Goal: Task Accomplishment & Management: Use online tool/utility

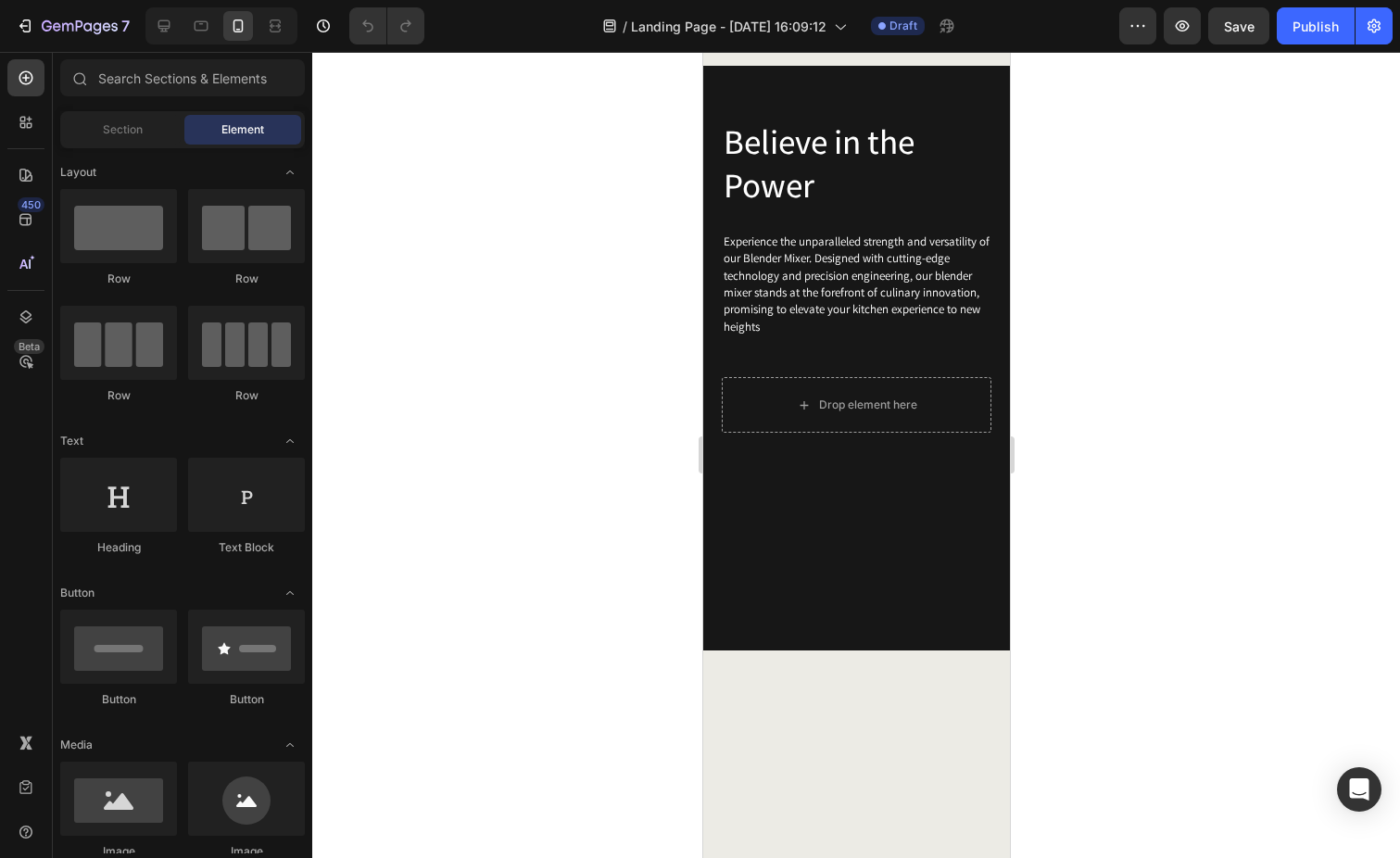
scroll to position [2602, 0]
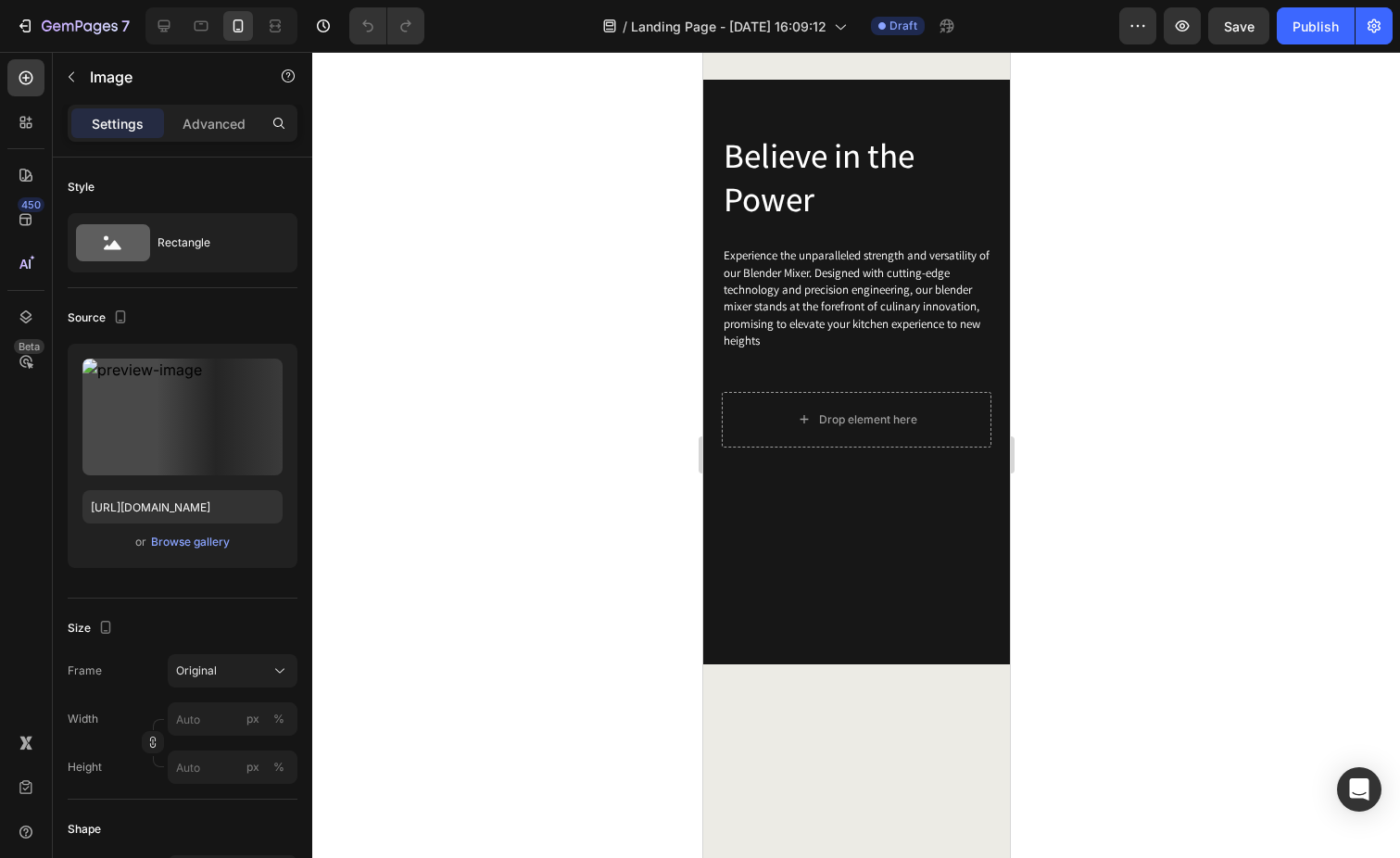
click at [76, 69] on button "button" at bounding box center [71, 77] width 30 height 30
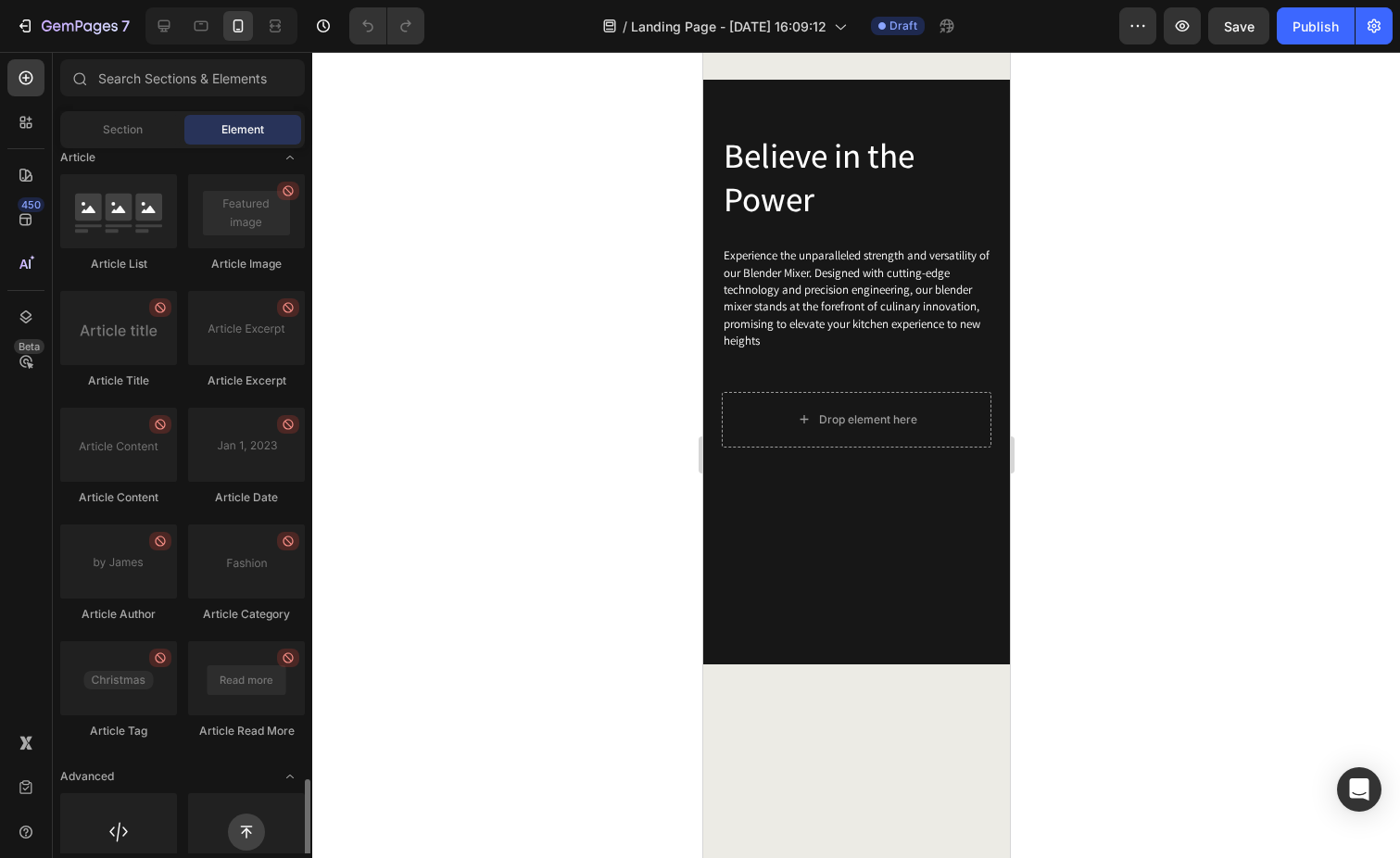
scroll to position [4787, 0]
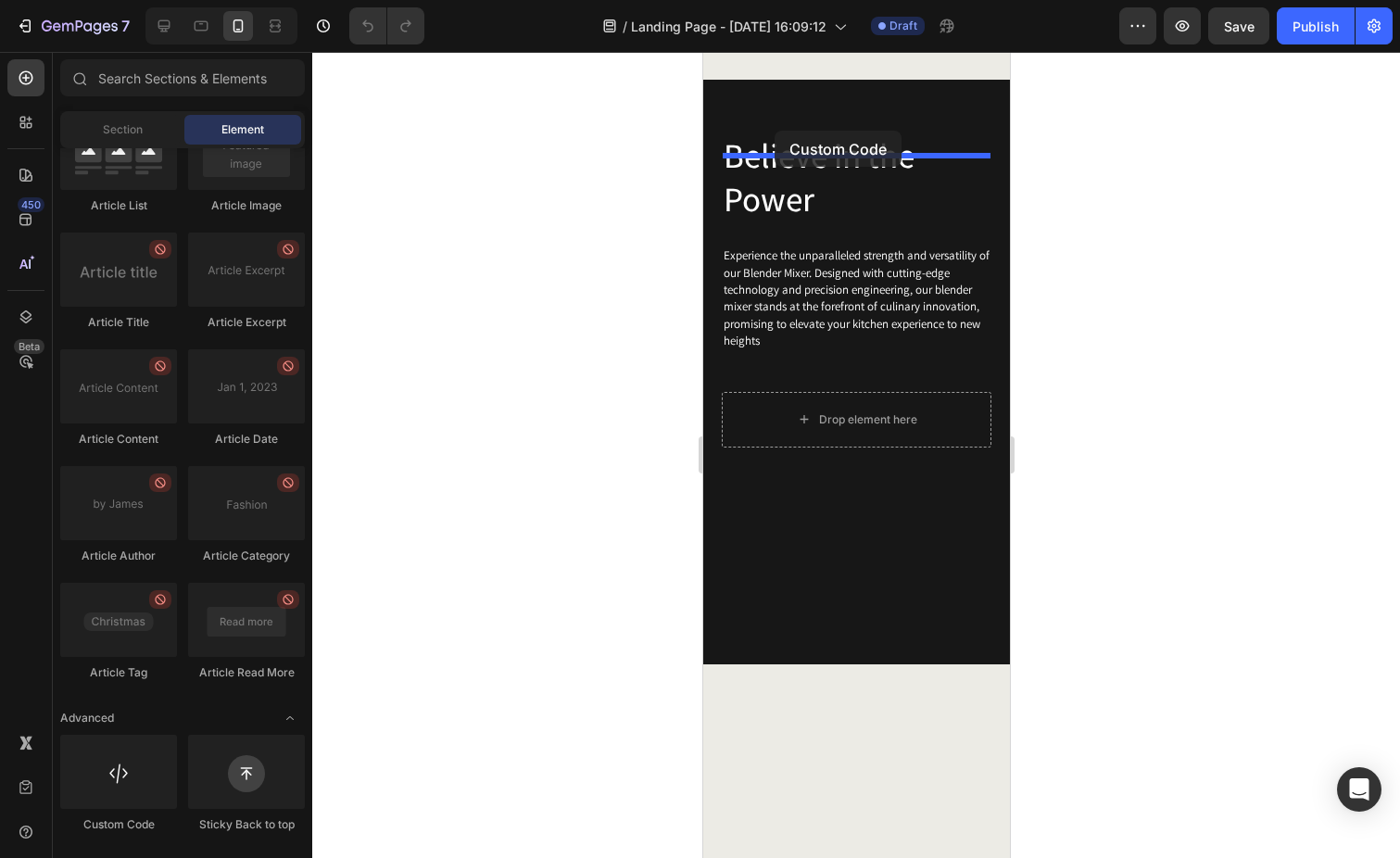
drag, startPoint x: 830, startPoint y: 828, endPoint x: 774, endPoint y: 131, distance: 699.2
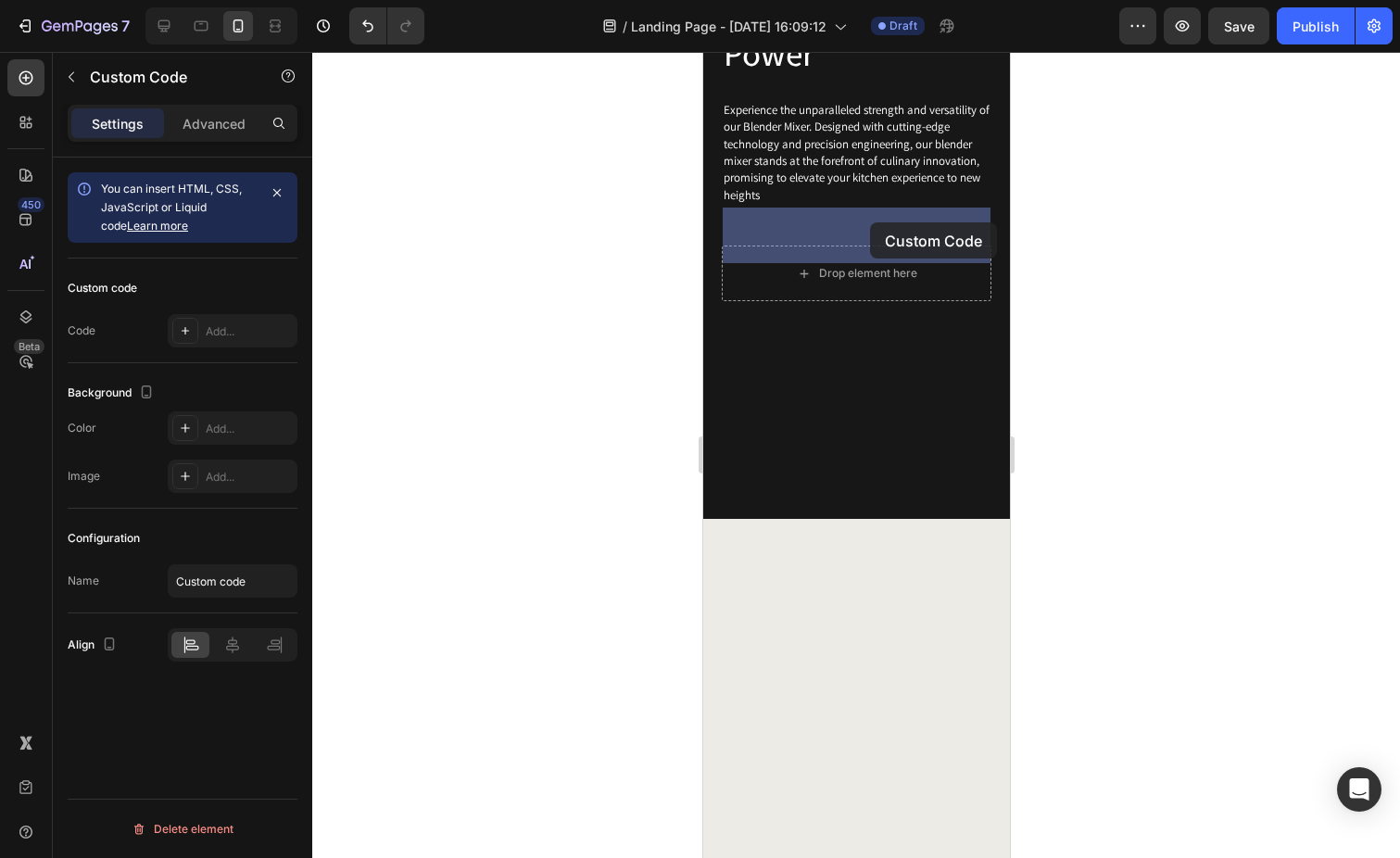
drag, startPoint x: 877, startPoint y: 173, endPoint x: 869, endPoint y: 223, distance: 50.6
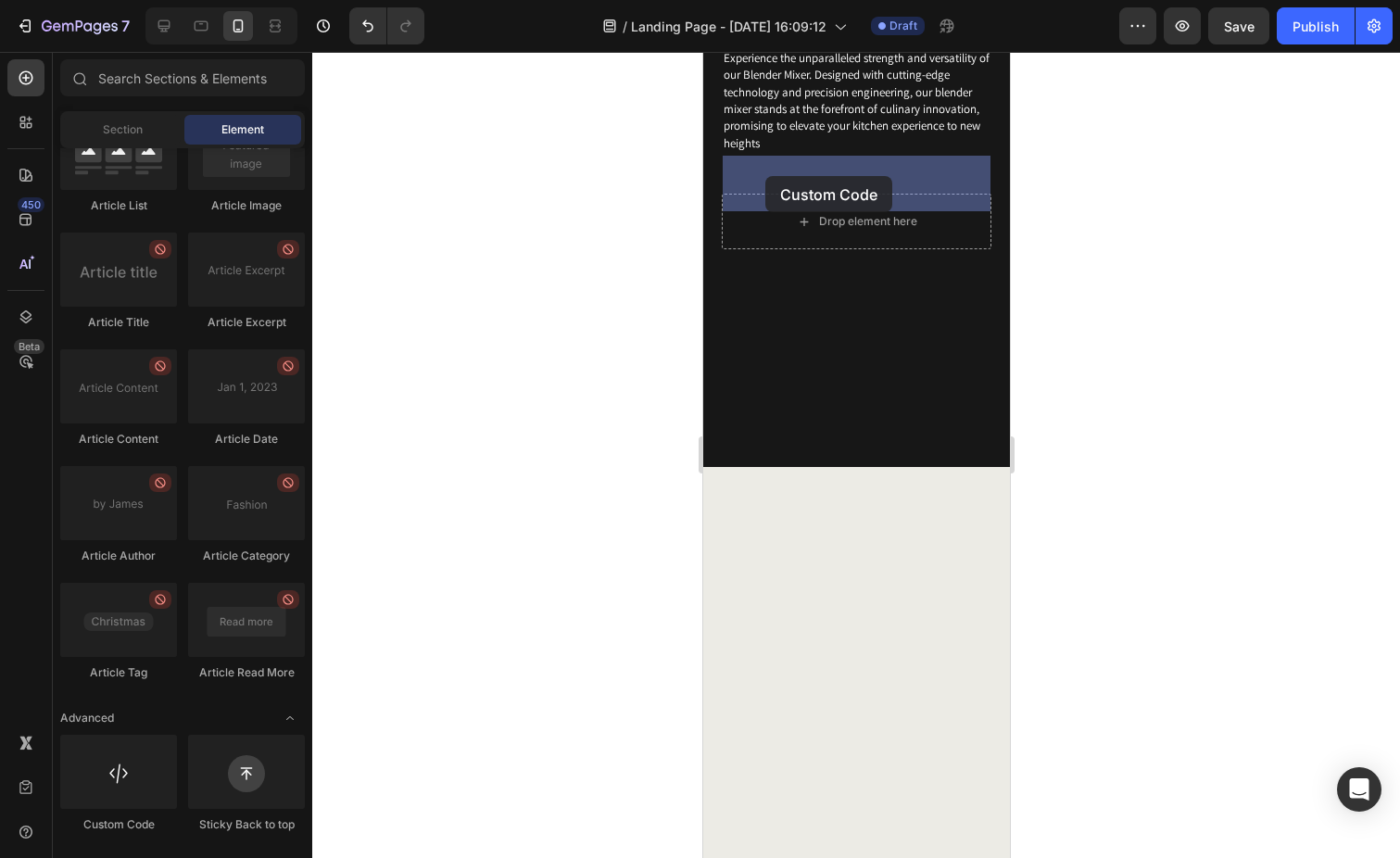
drag, startPoint x: 837, startPoint y: 837, endPoint x: 764, endPoint y: 176, distance: 665.0
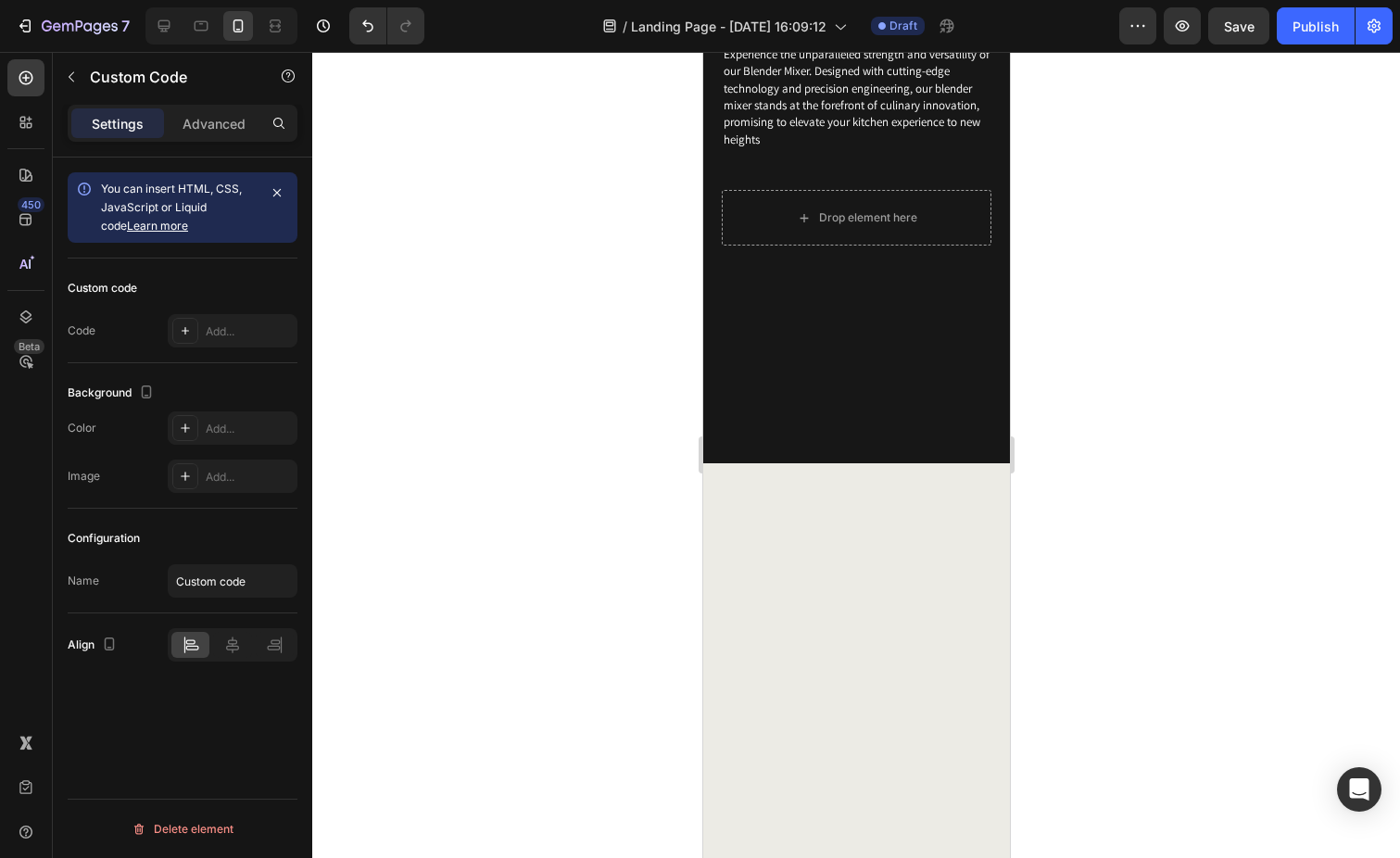
click at [214, 115] on p "Advanced" at bounding box center [213, 123] width 63 height 20
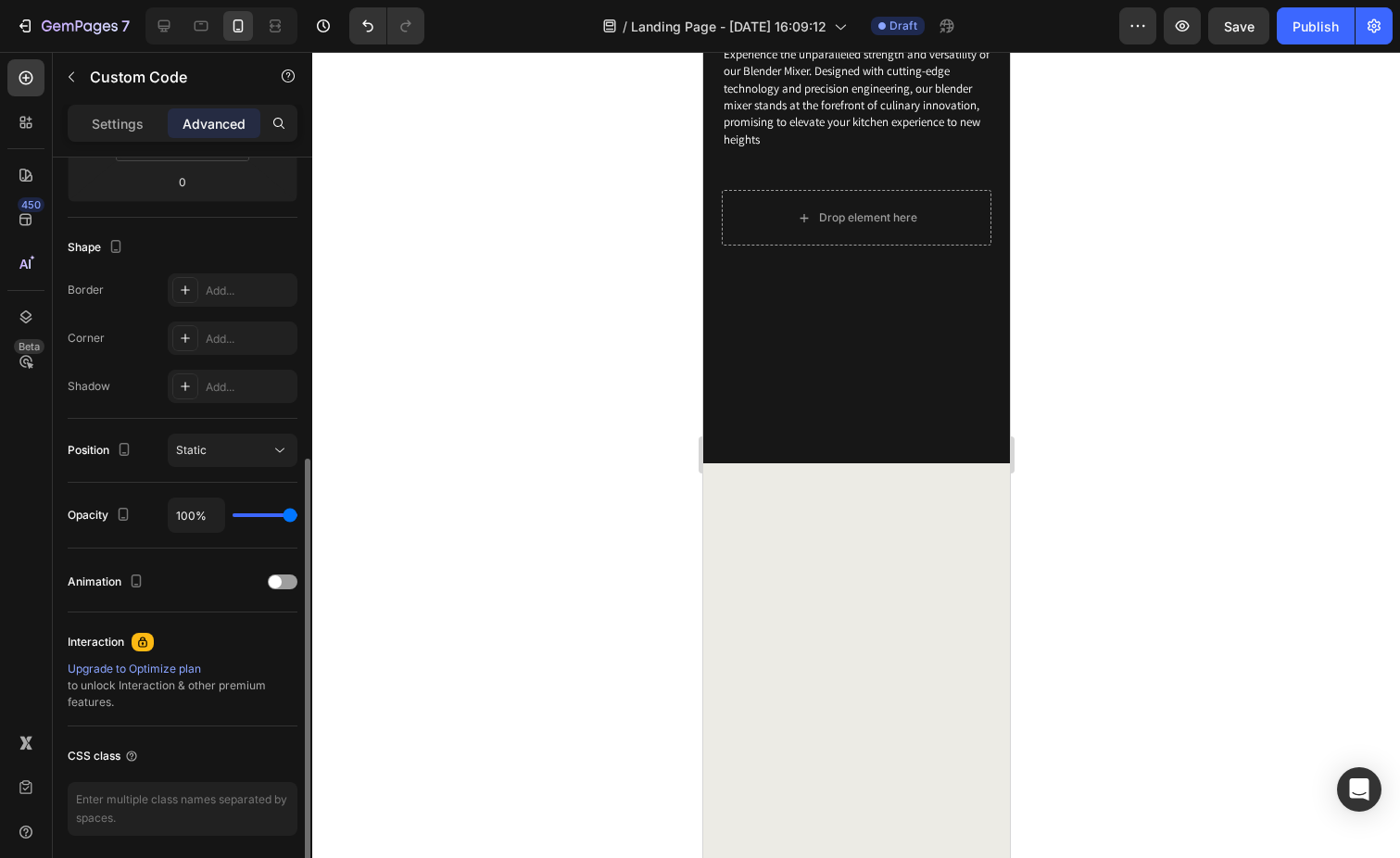
scroll to position [482, 0]
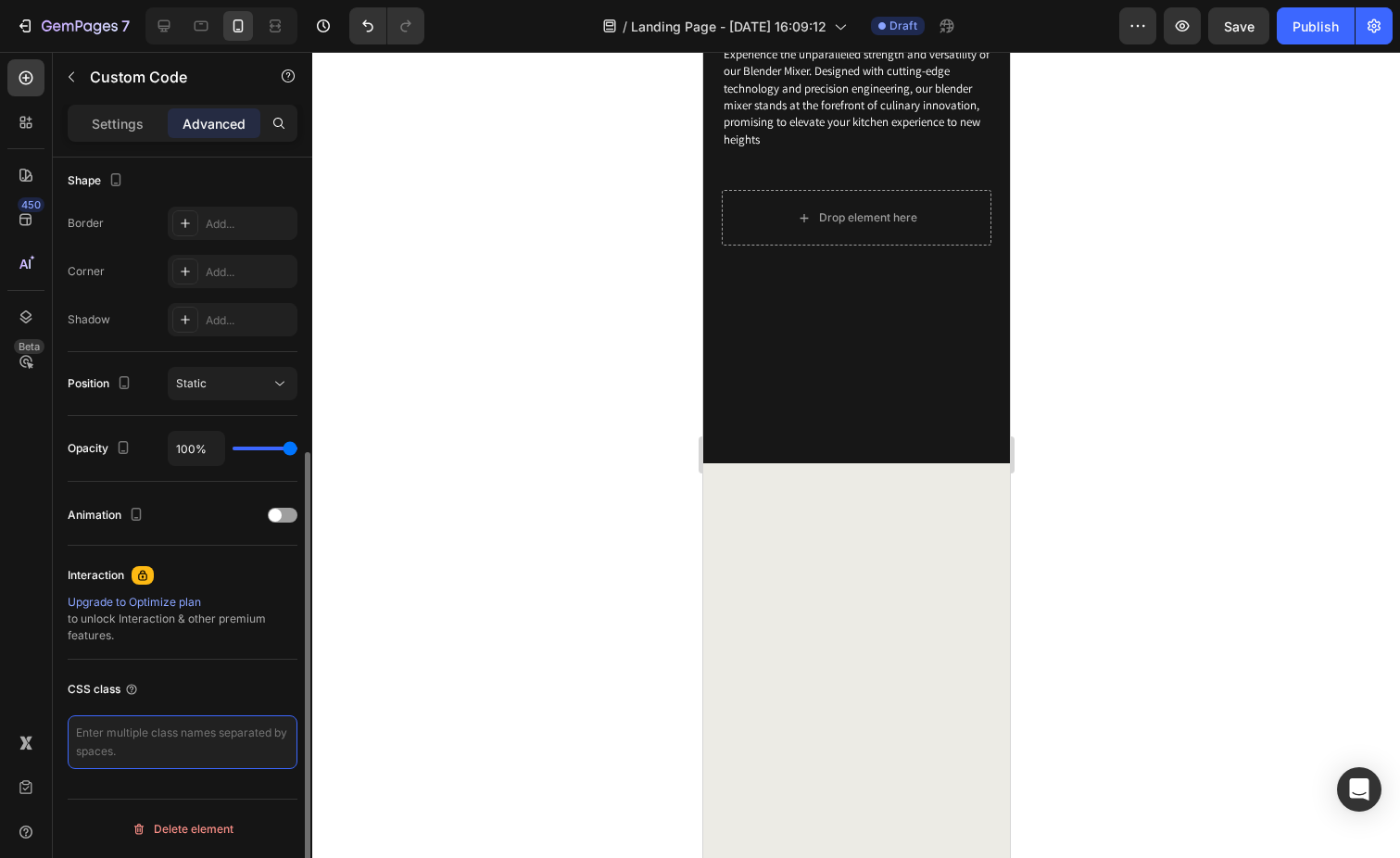
click at [133, 745] on textarea at bounding box center [182, 741] width 229 height 54
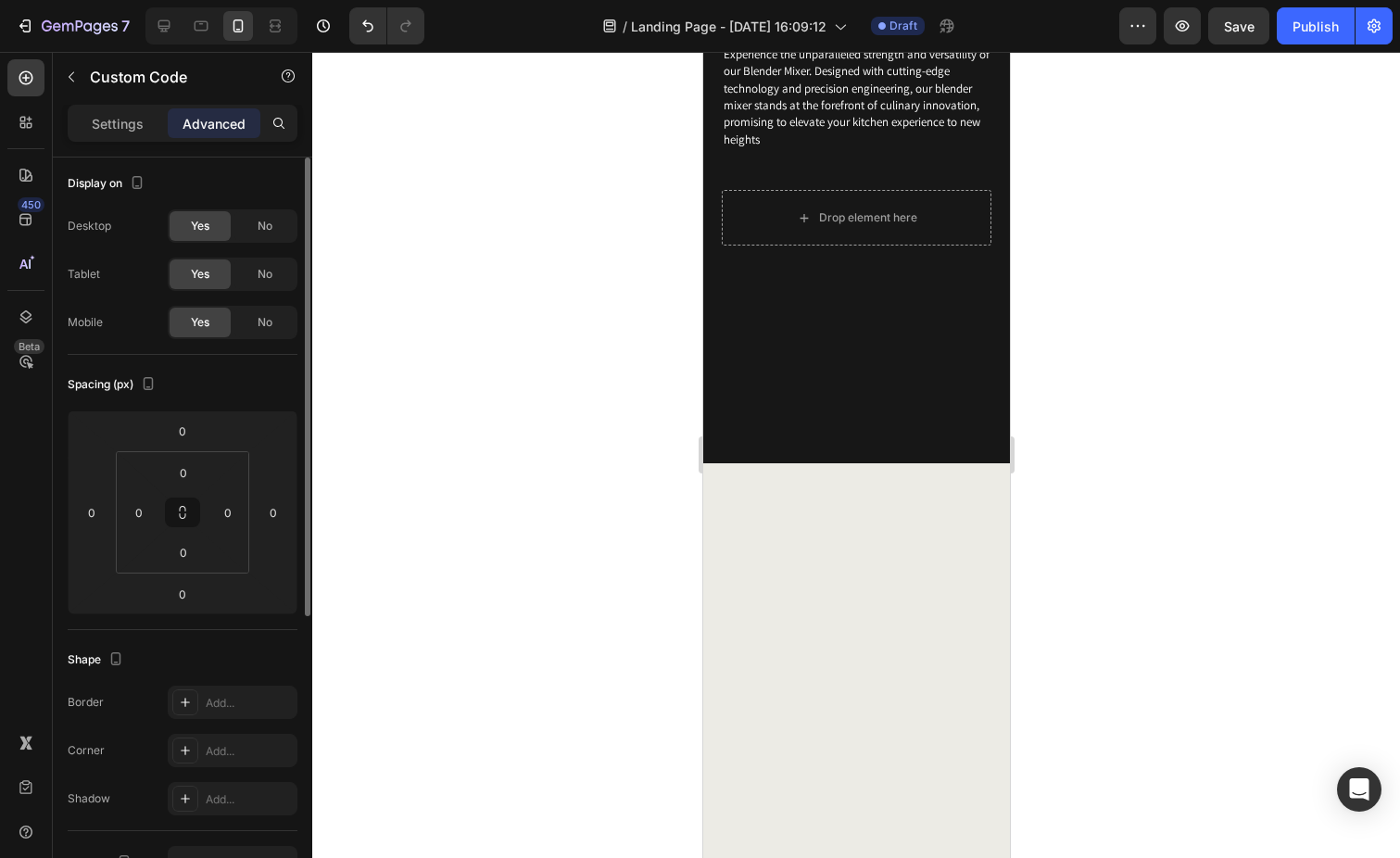
scroll to position [0, 0]
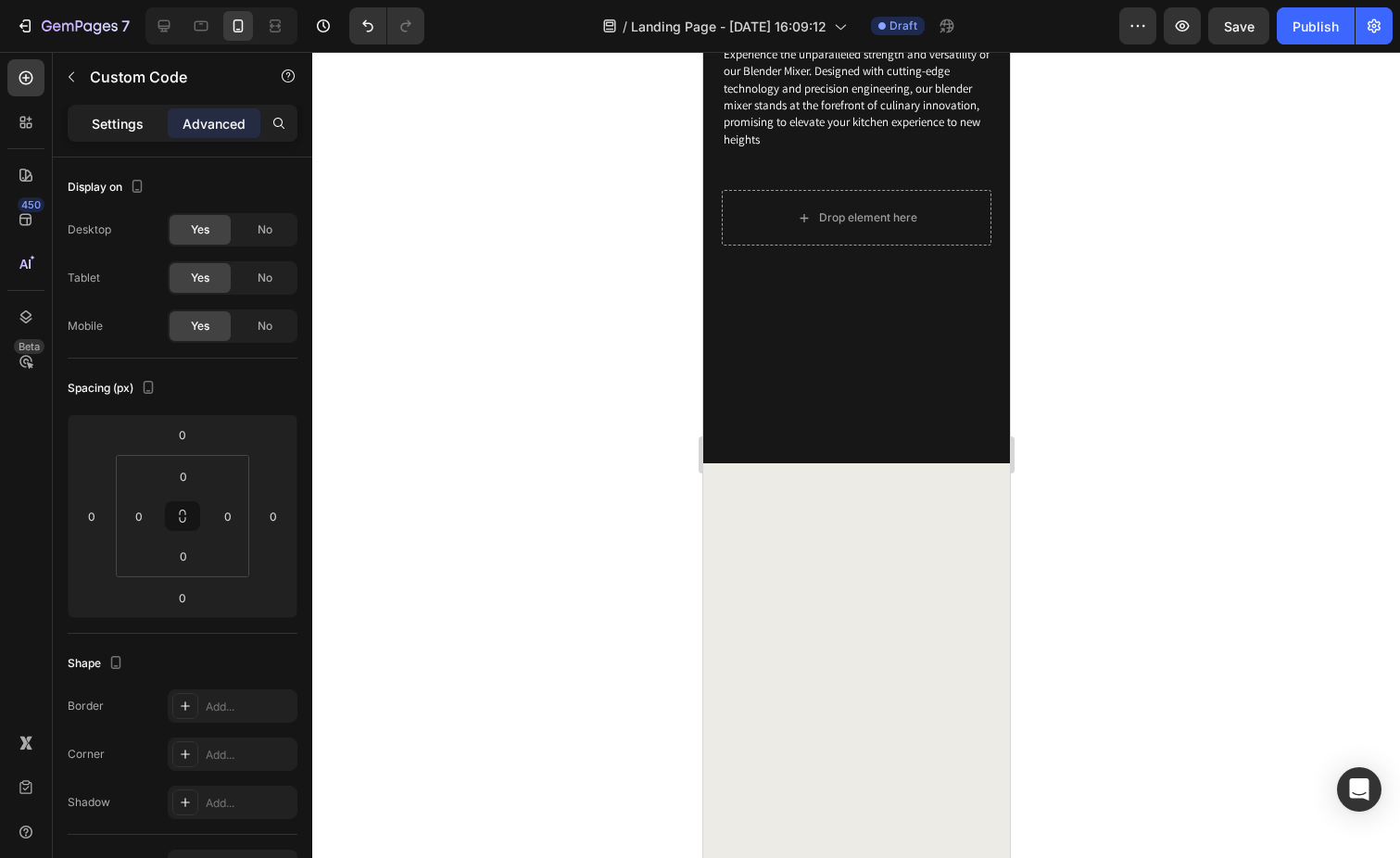
click at [118, 127] on p "Settings" at bounding box center [118, 123] width 52 height 20
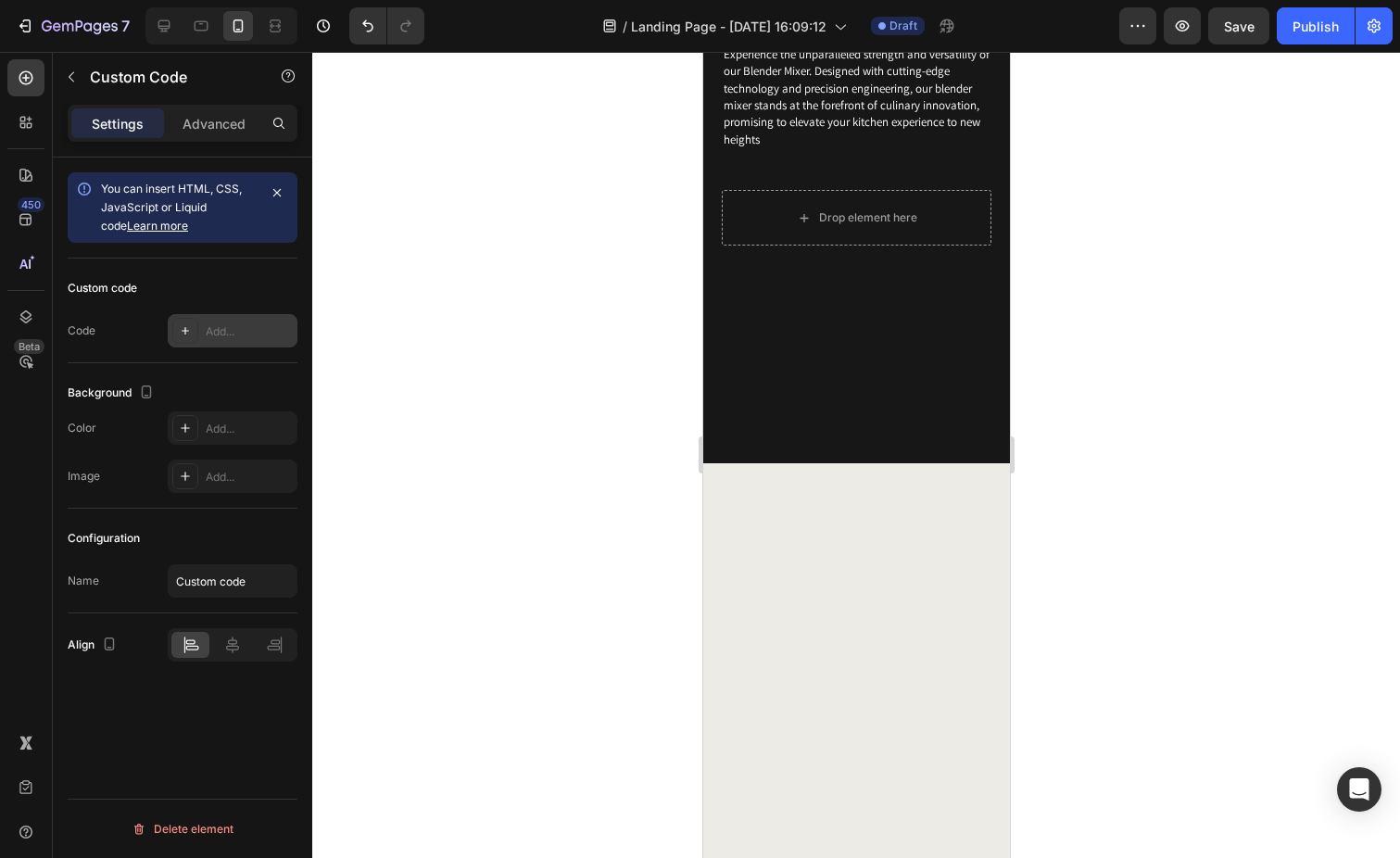
click at [243, 323] on div "Add..." at bounding box center [249, 332] width 87 height 17
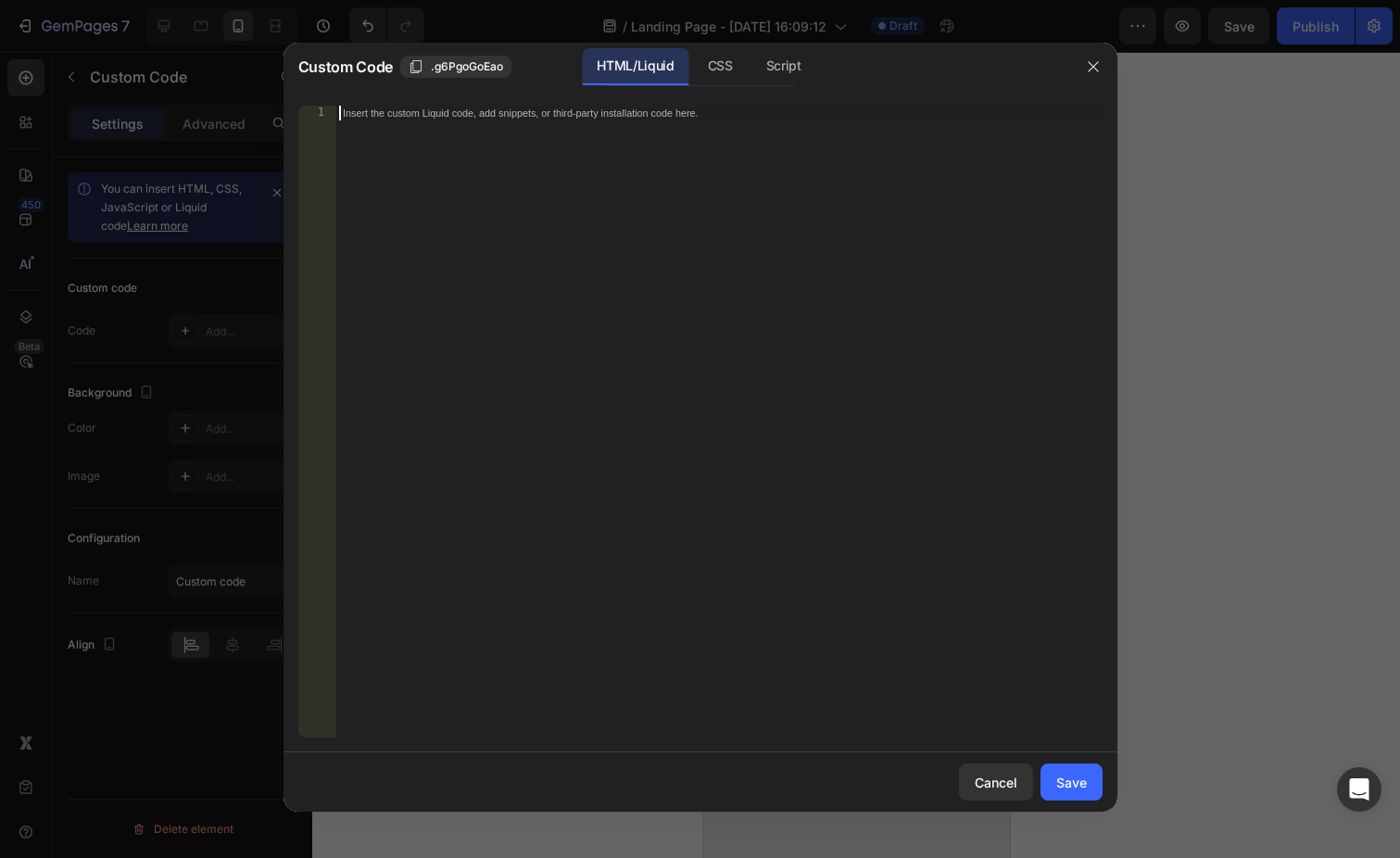
click at [422, 138] on div "Insert the custom Liquid code, add snippets, or third-party installation code h…" at bounding box center [719, 436] width 767 height 662
type textarea "v"
click at [475, 363] on div "v" at bounding box center [719, 436] width 767 height 662
click at [491, 119] on div "Insert the custom Liquid code, add snippets, or third-party installation code h…" at bounding box center [681, 113] width 675 height 13
paste textarea "<div id="omnisend-embedded-v2-68da56a5290faa7fbd94061f"></div>"
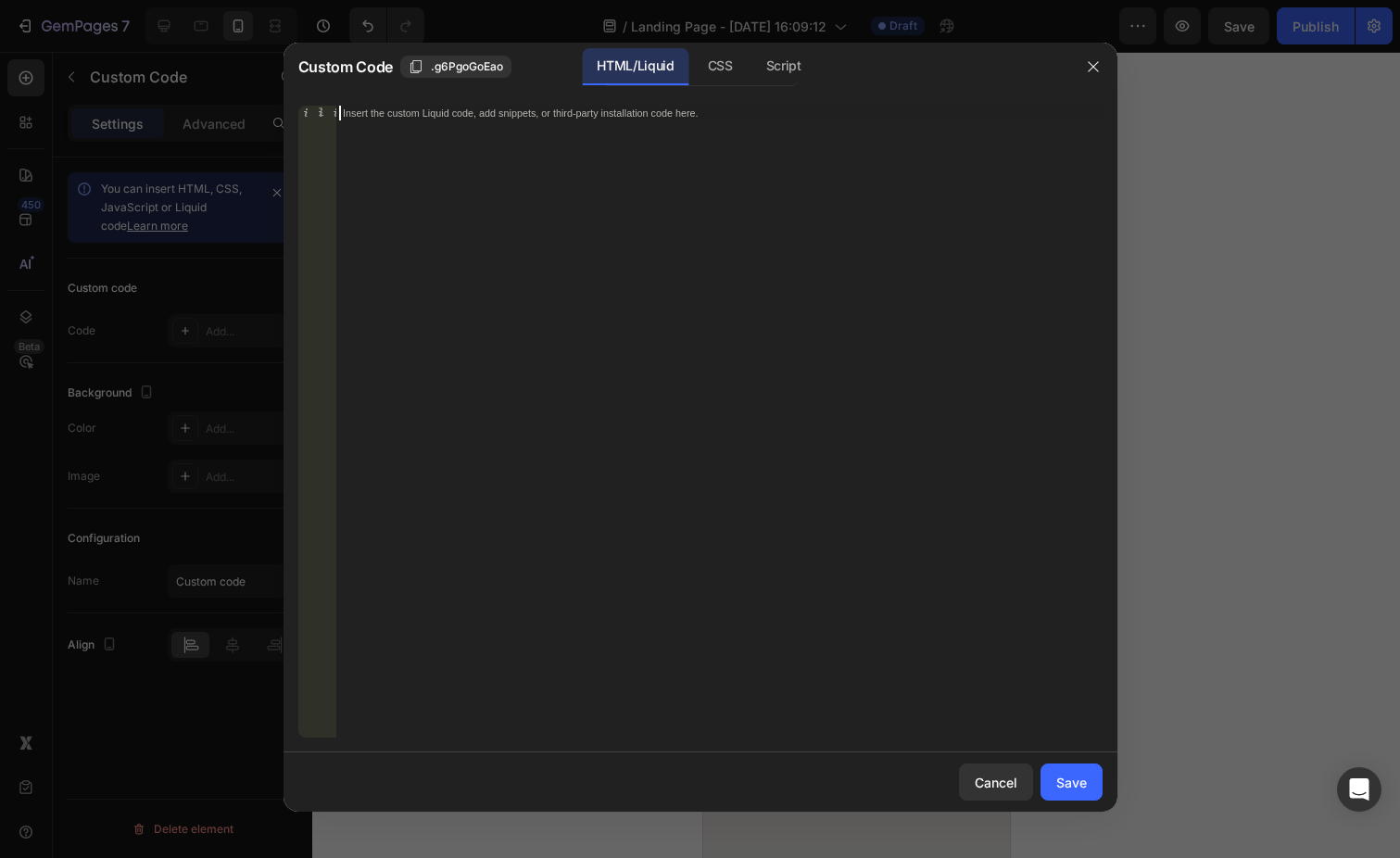
type textarea "<div id="omnisend-embedded-v2-68da56a5290faa7fbd94061f"></div>"
click at [1070, 772] on button "Save" at bounding box center [1072, 781] width 62 height 37
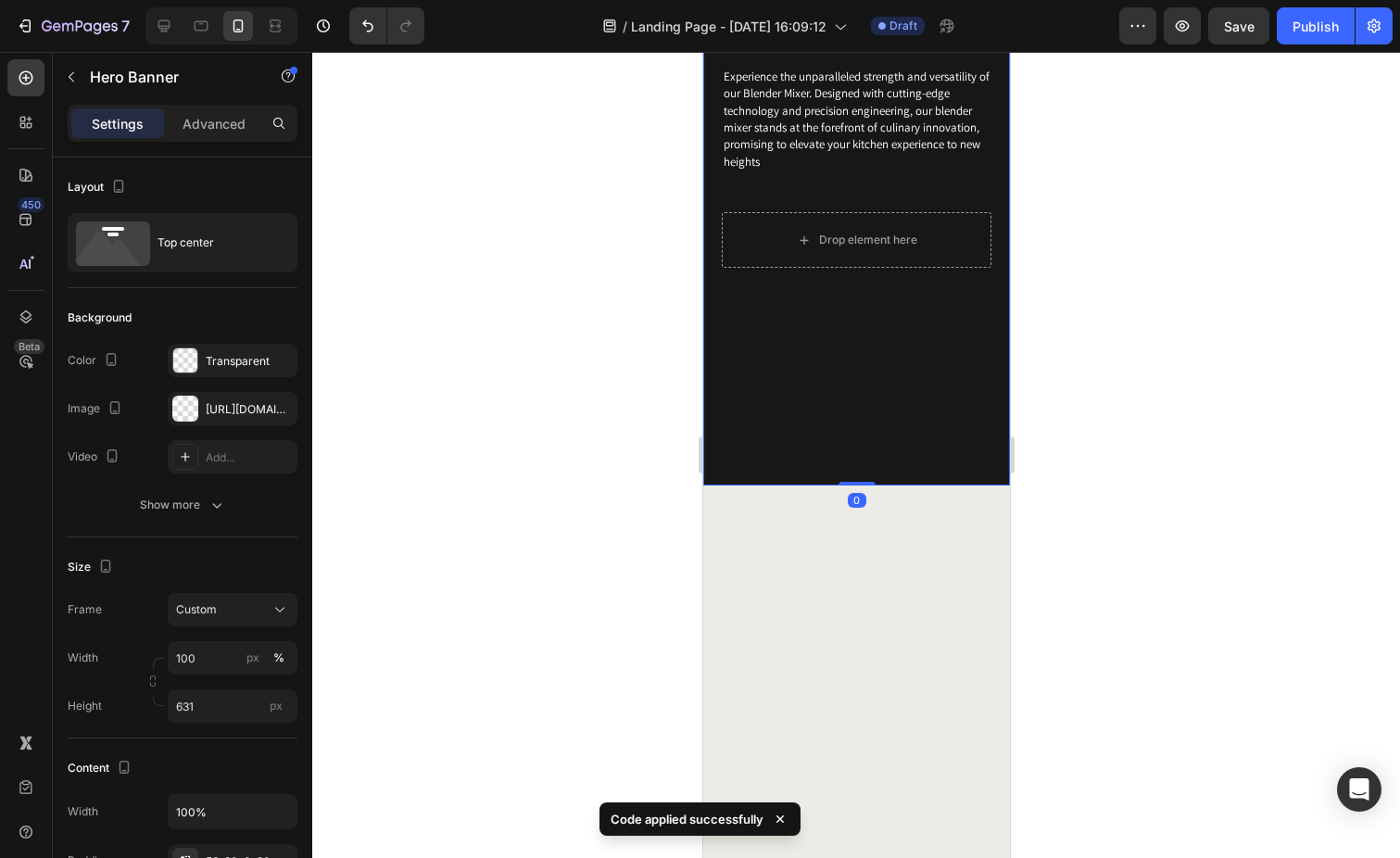
click at [971, 268] on div "Believe in the Power Heading Experience the unparalleled strength and versatili…" at bounding box center [856, 85] width 307 height 367
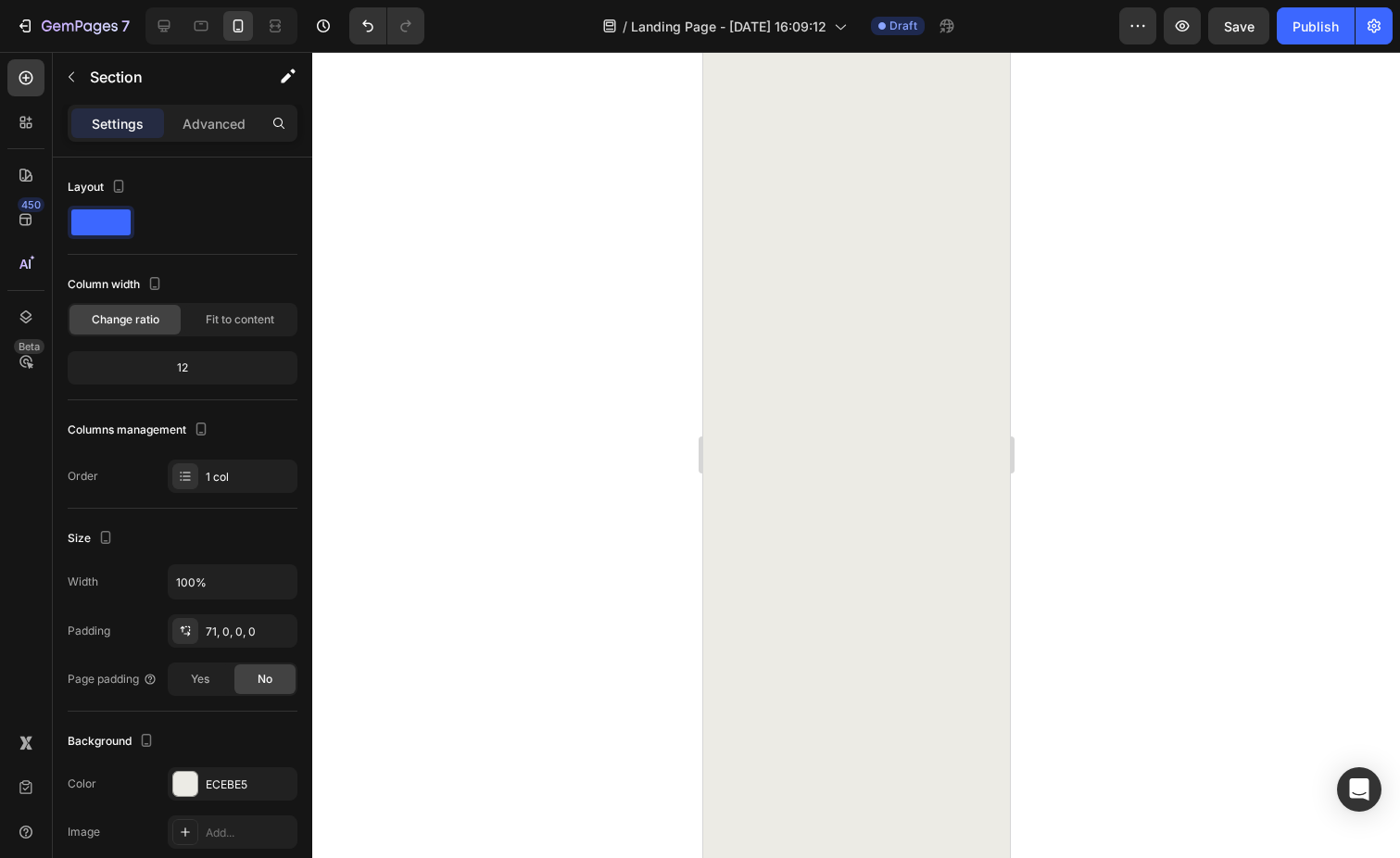
click at [849, 405] on div at bounding box center [856, 407] width 307 height 901
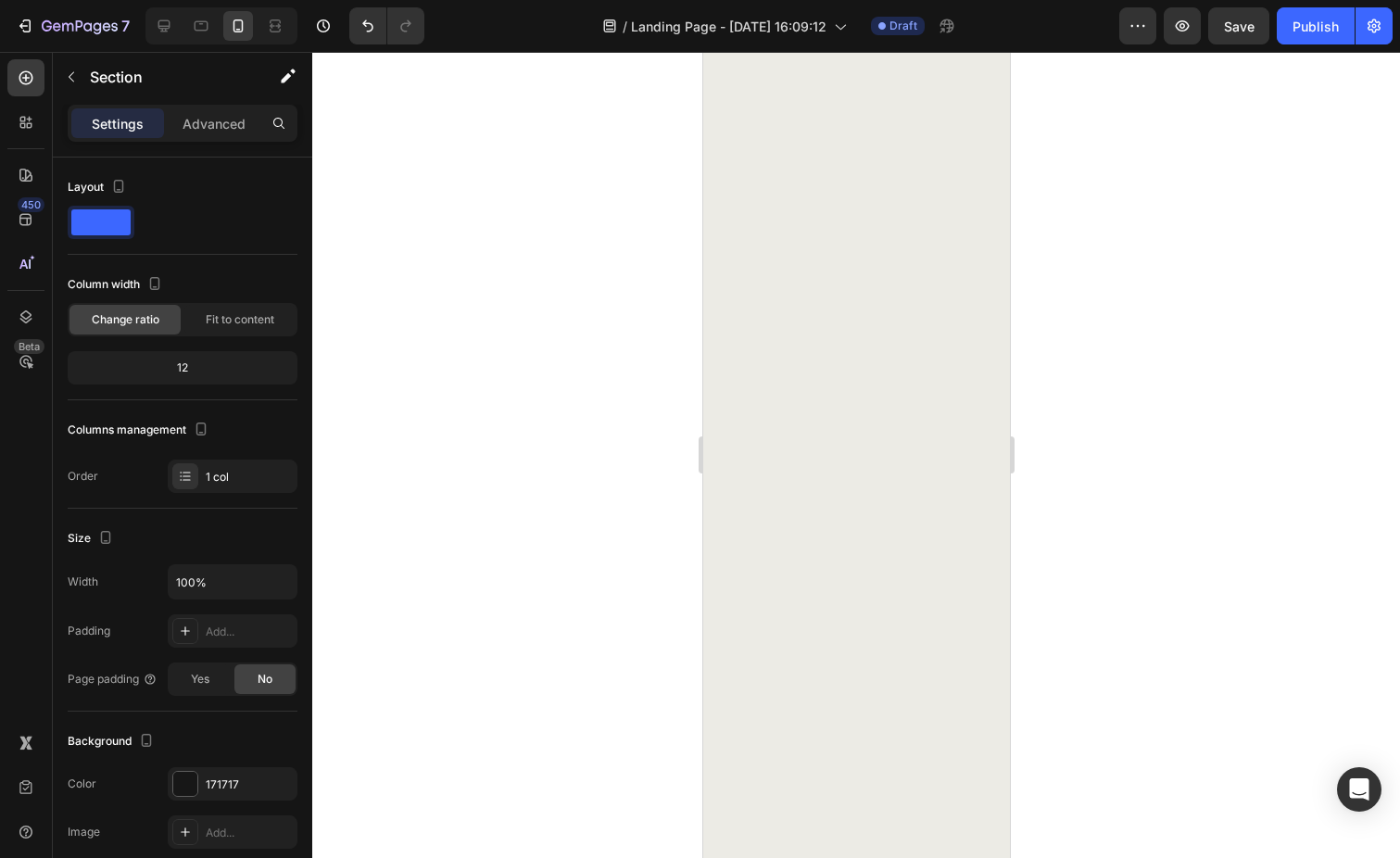
click at [957, 429] on div at bounding box center [856, 351] width 307 height 901
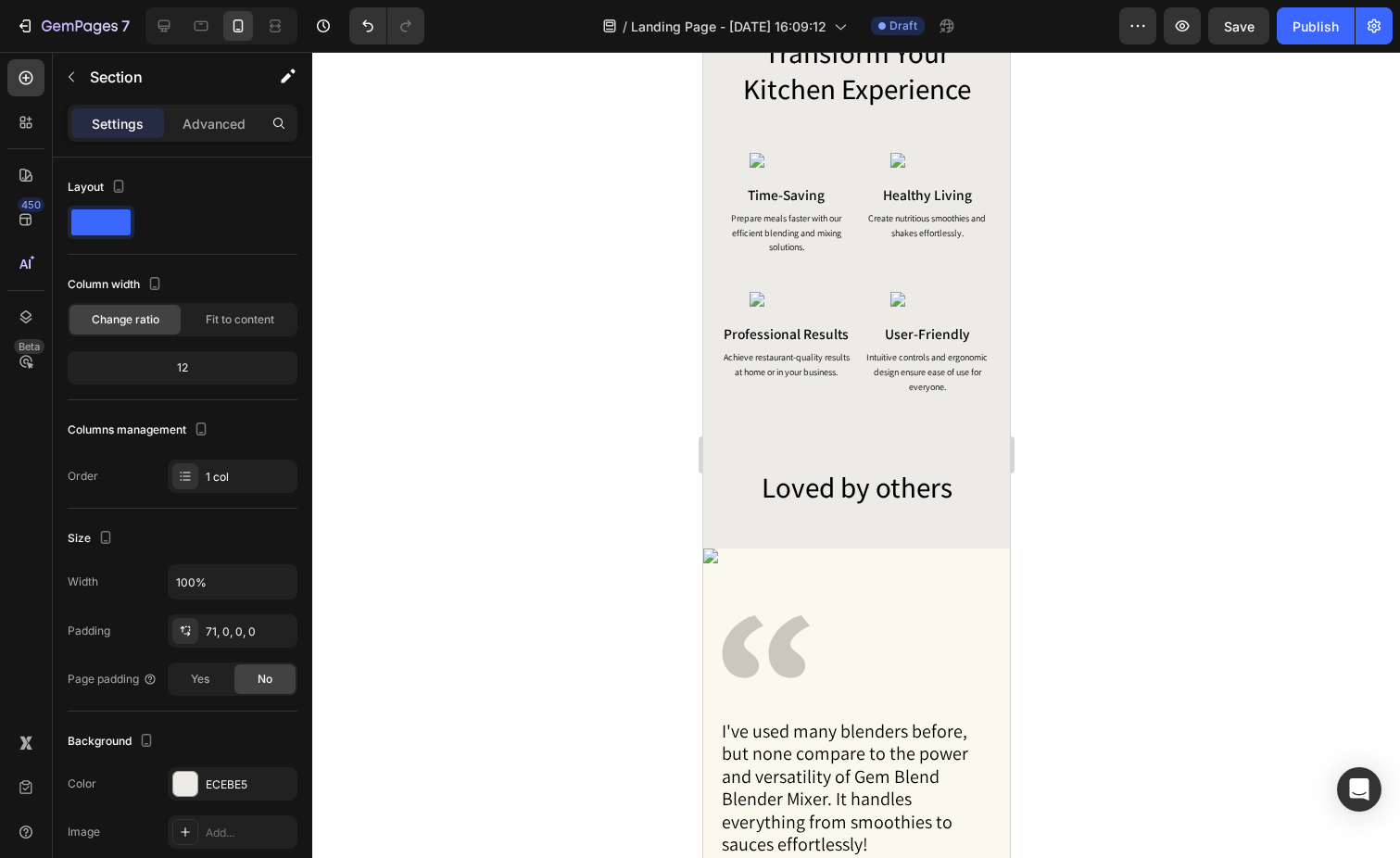
scroll to position [2516, 0]
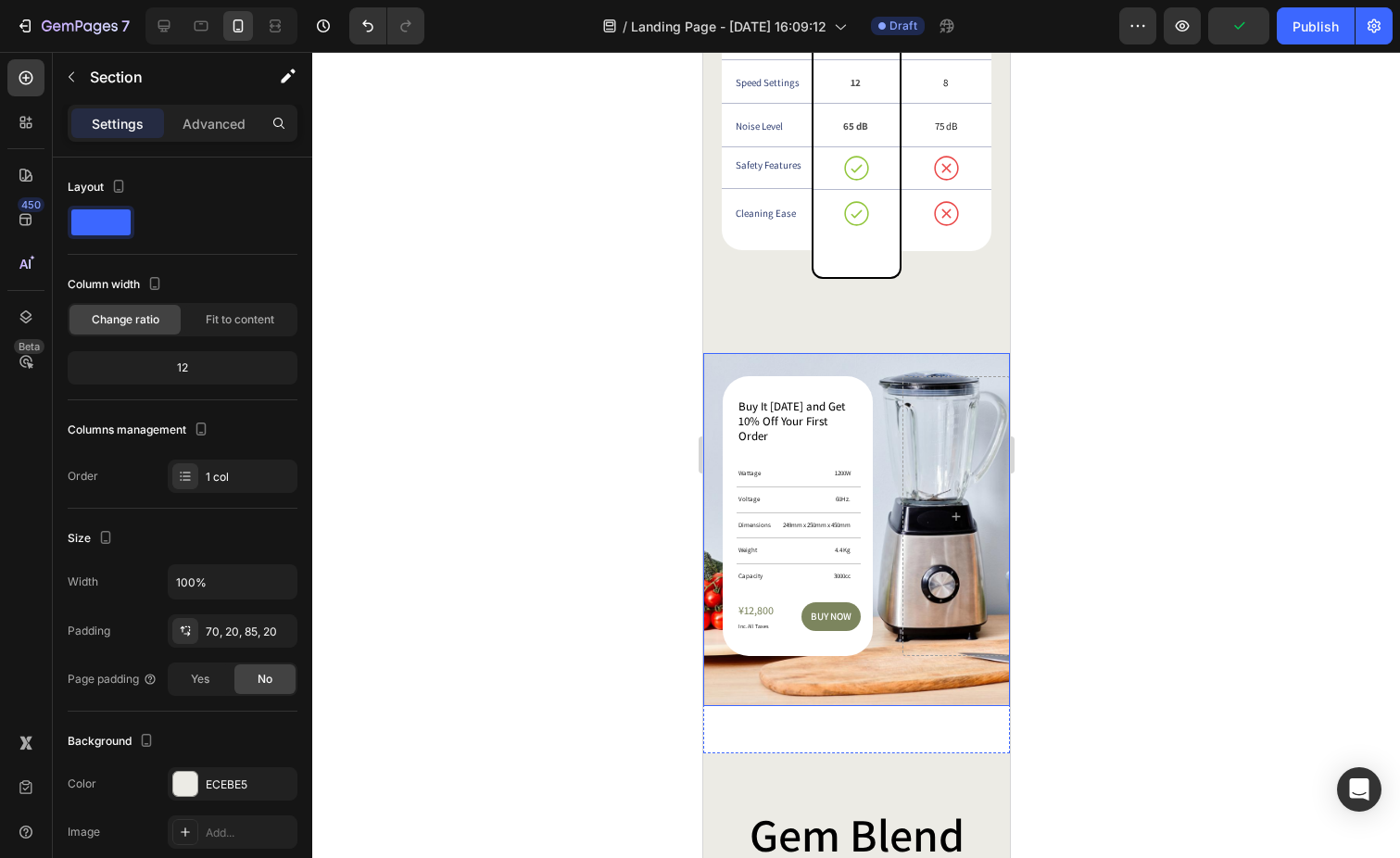
scroll to position [3108, 0]
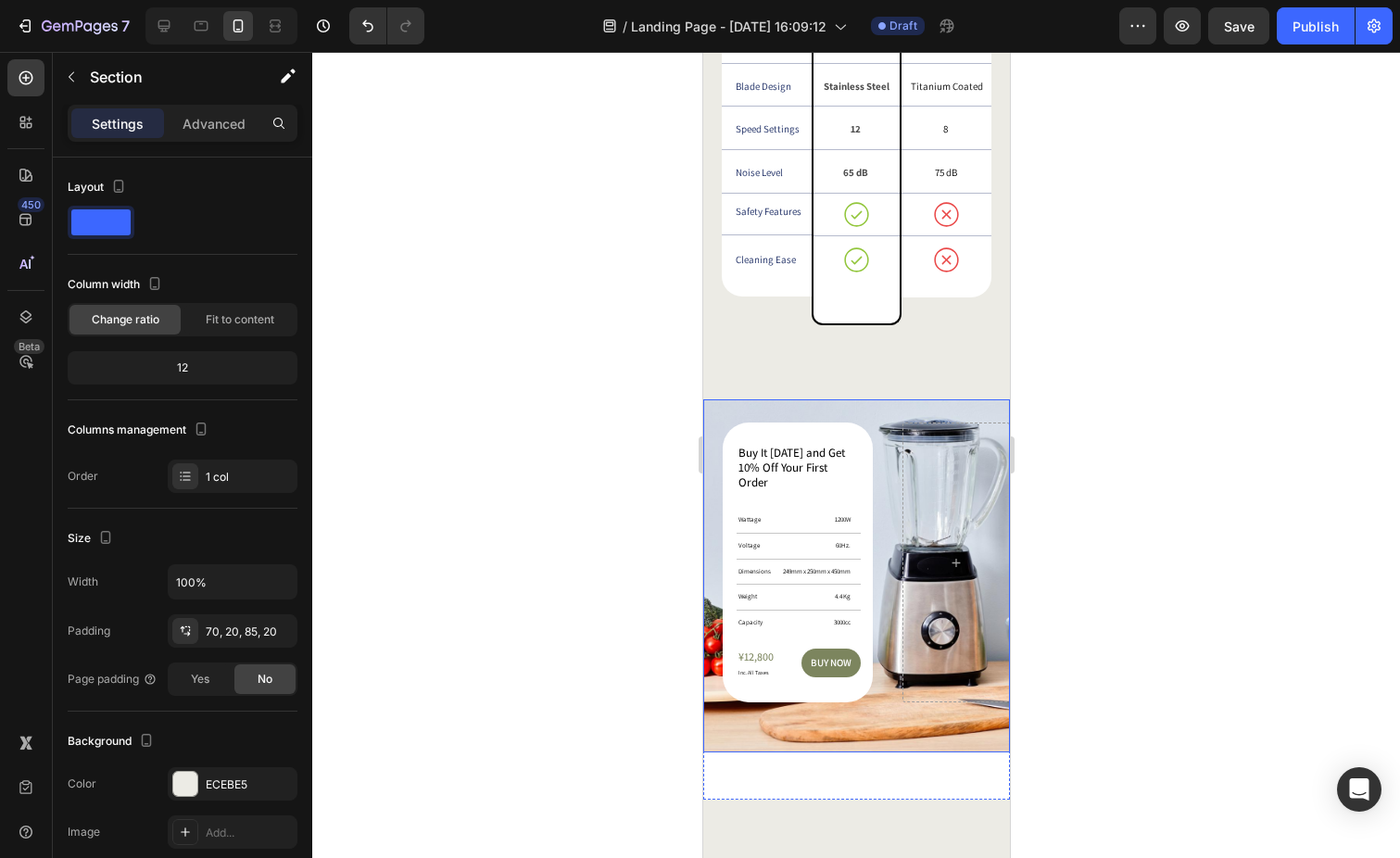
click at [897, 496] on div "Buy It [DATE] and Get 10% Off Your First Order Heading Wattage Text Block 1200W…" at bounding box center [856, 551] width 307 height 303
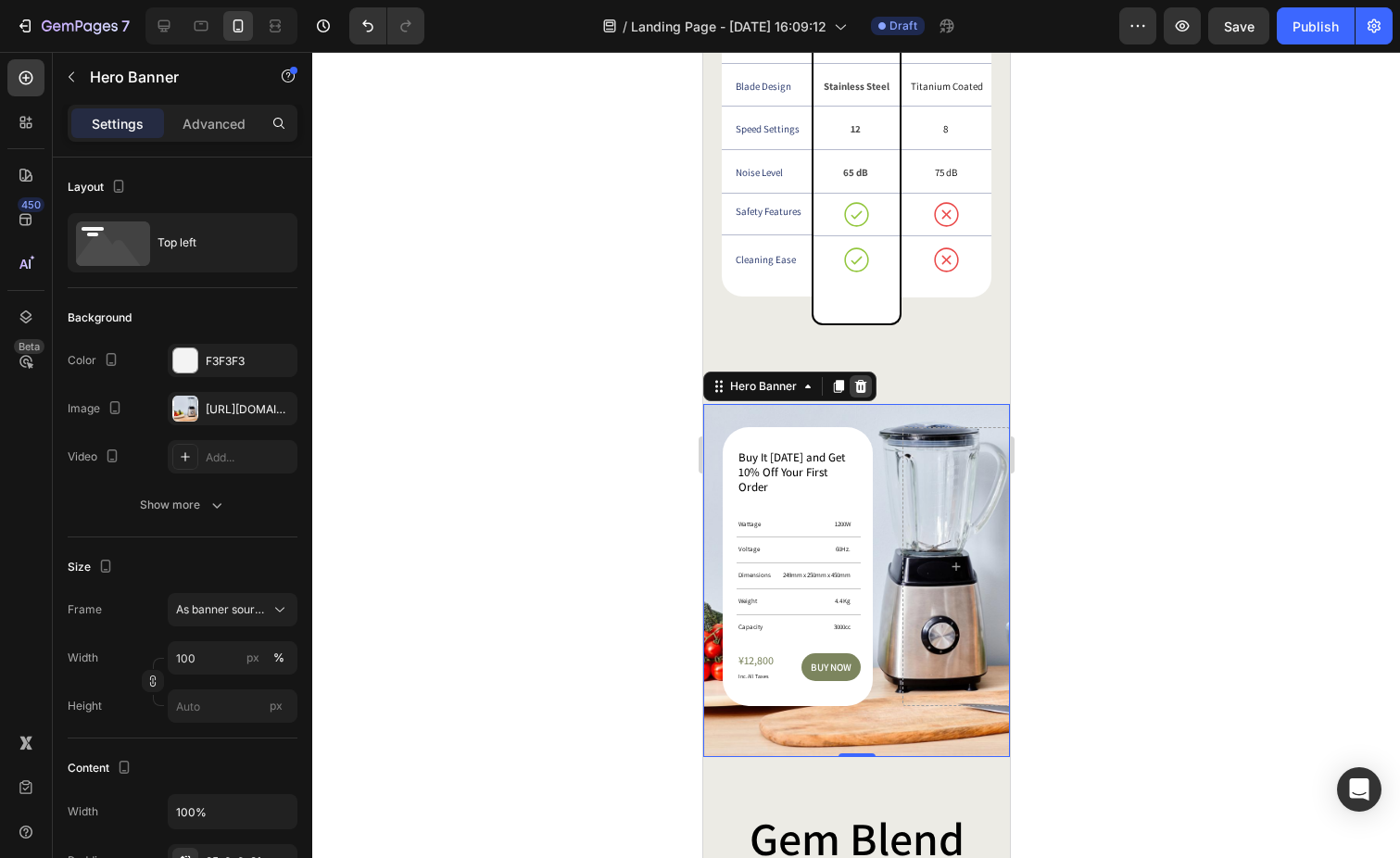
click at [859, 381] on icon at bounding box center [860, 386] width 12 height 13
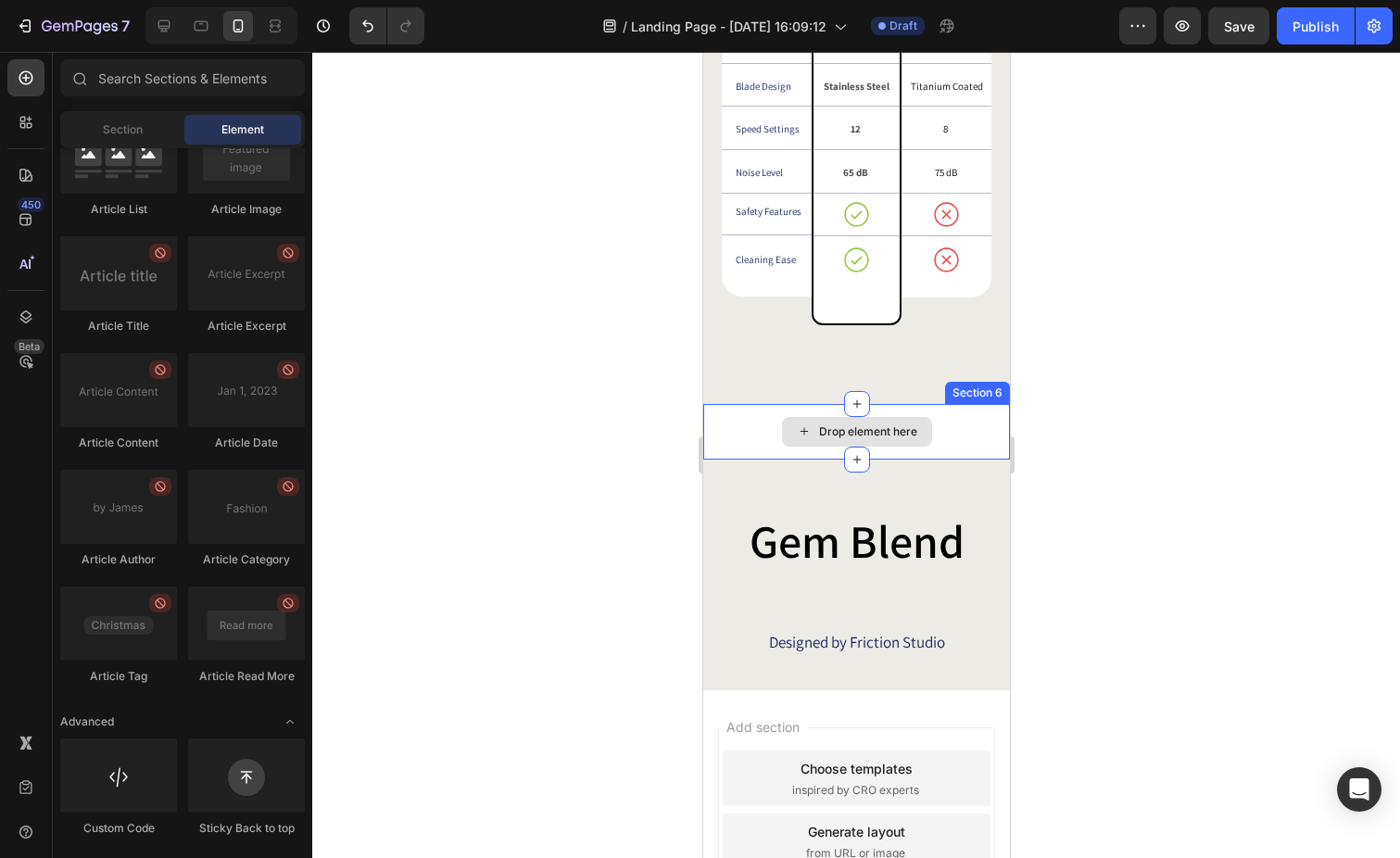
click at [846, 424] on div "Drop element here" at bounding box center [867, 431] width 98 height 15
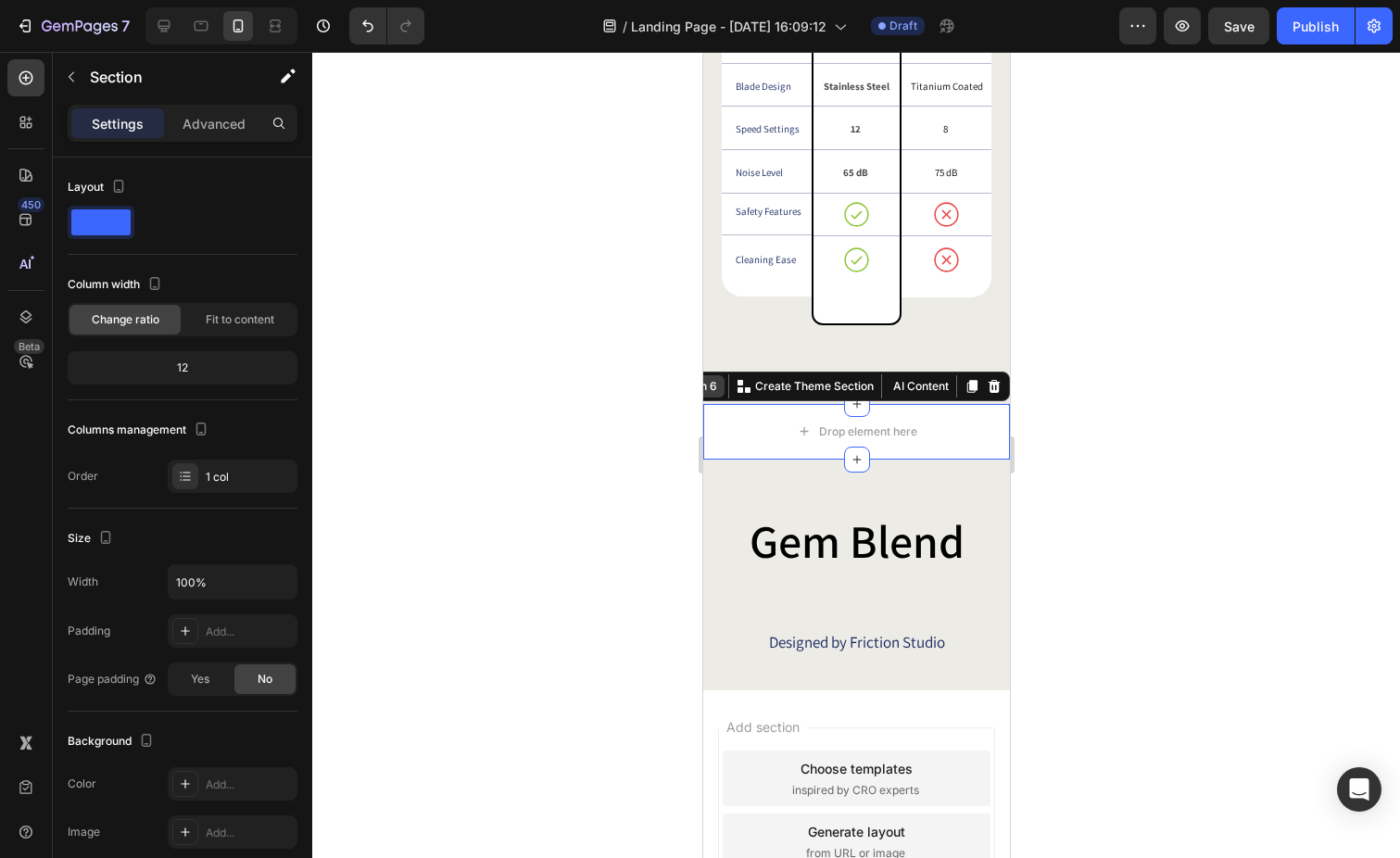
click at [987, 393] on div "Section 6 Create Theme Section AI Content Write with GemAI What would you like …" at bounding box center [824, 386] width 370 height 30
click at [994, 379] on icon at bounding box center [994, 386] width 15 height 15
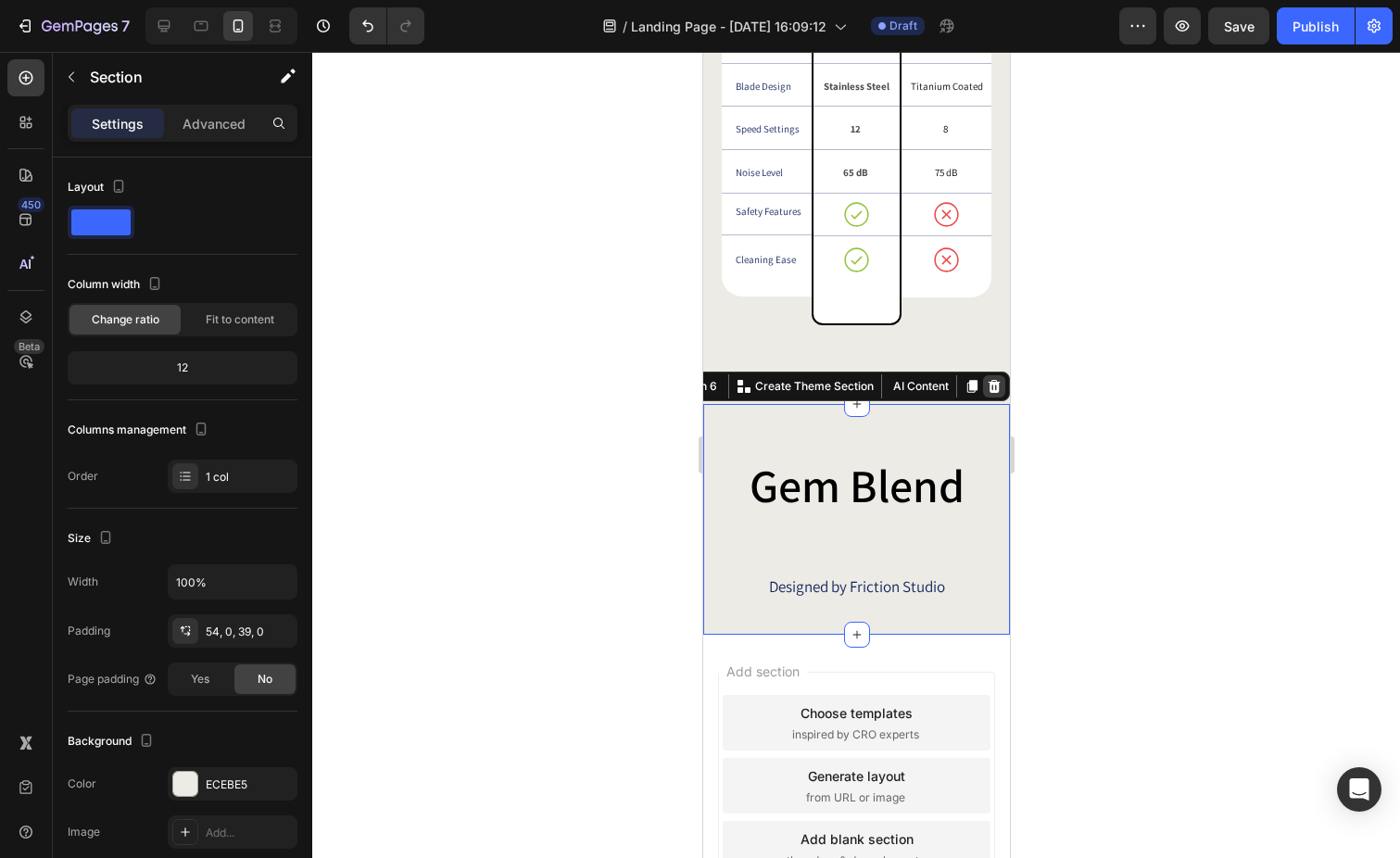
click at [994, 380] on icon at bounding box center [993, 386] width 12 height 13
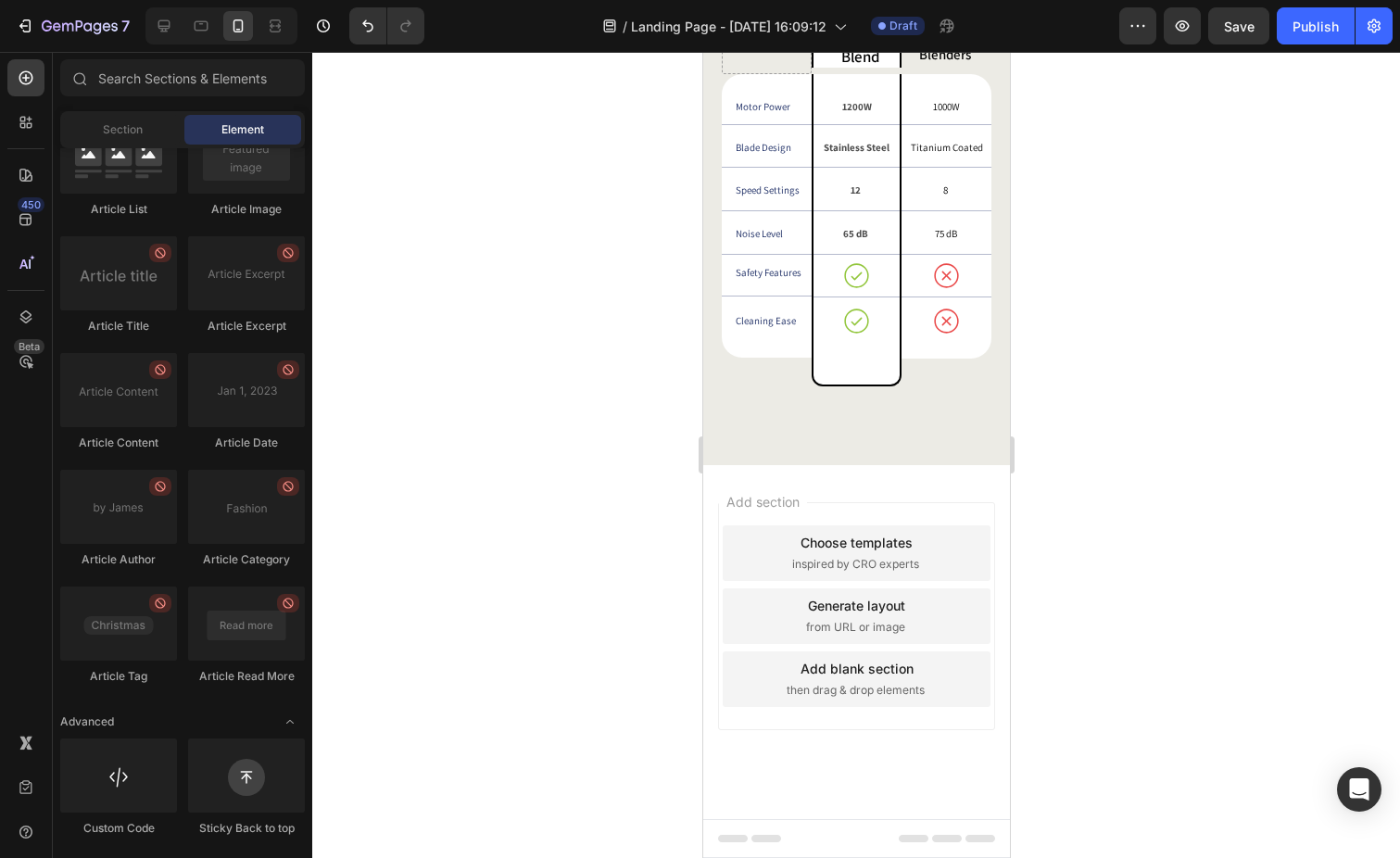
scroll to position [3042, 0]
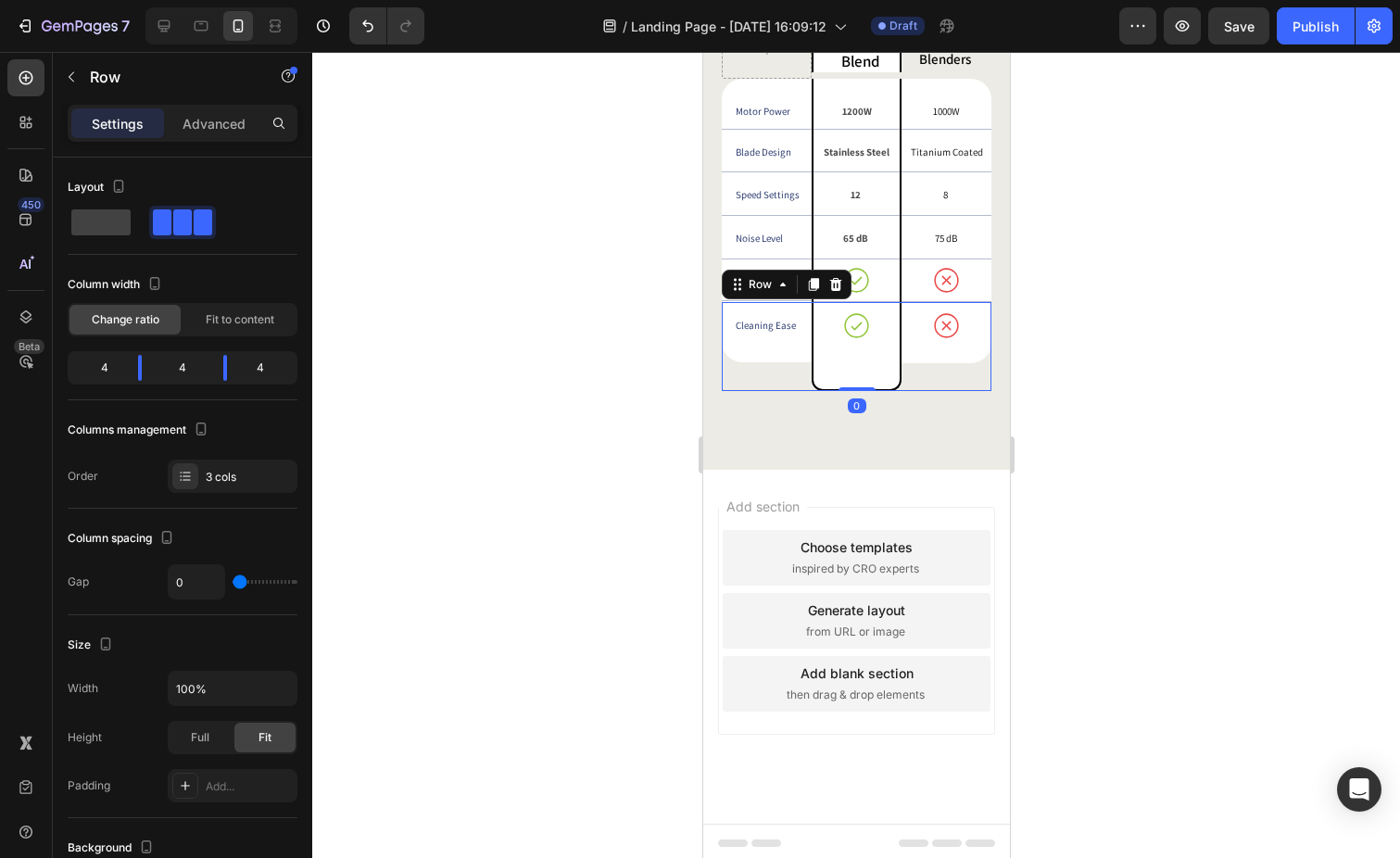
click at [982, 384] on div "Icon Row" at bounding box center [946, 346] width 90 height 89
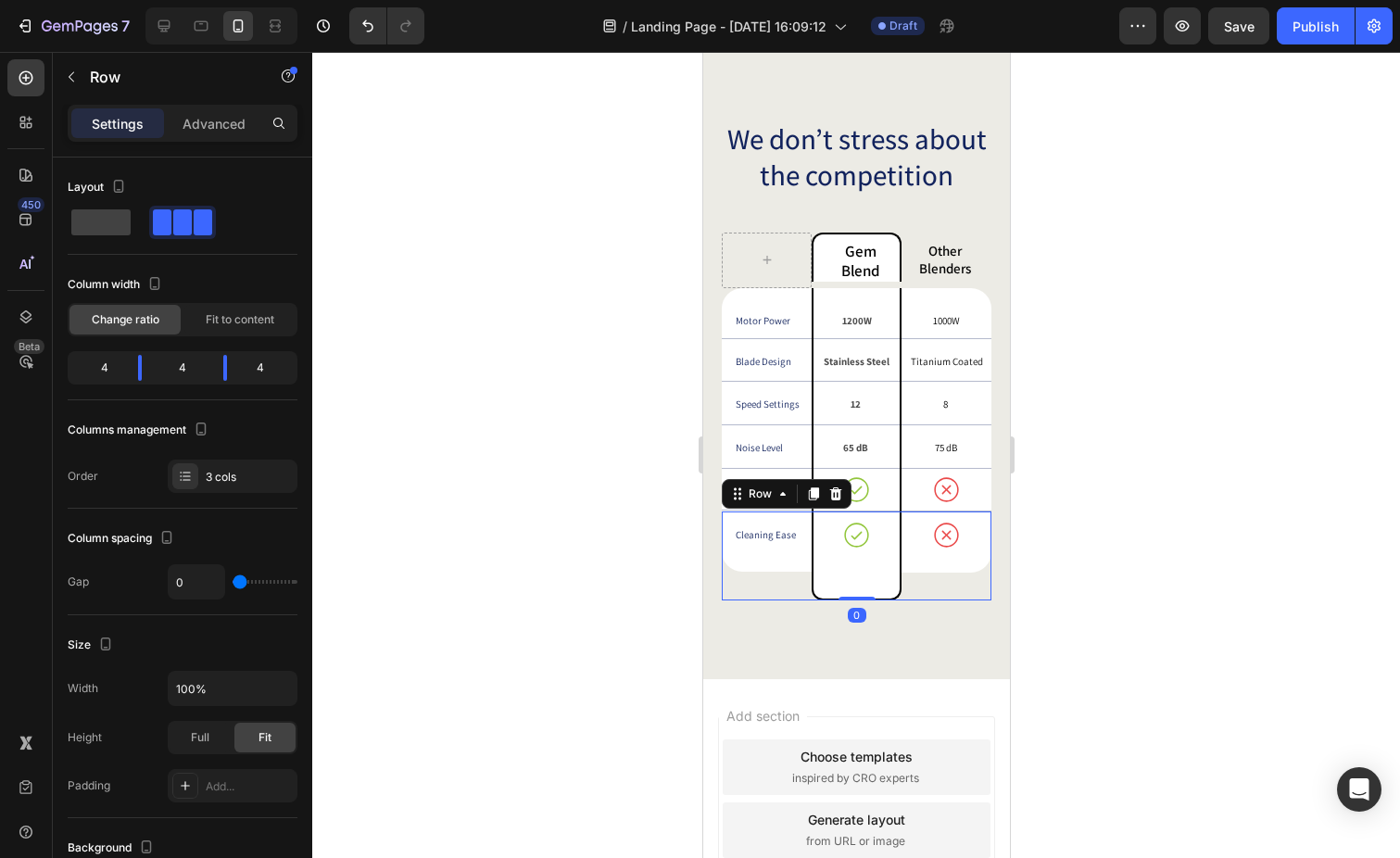
scroll to position [2788, 0]
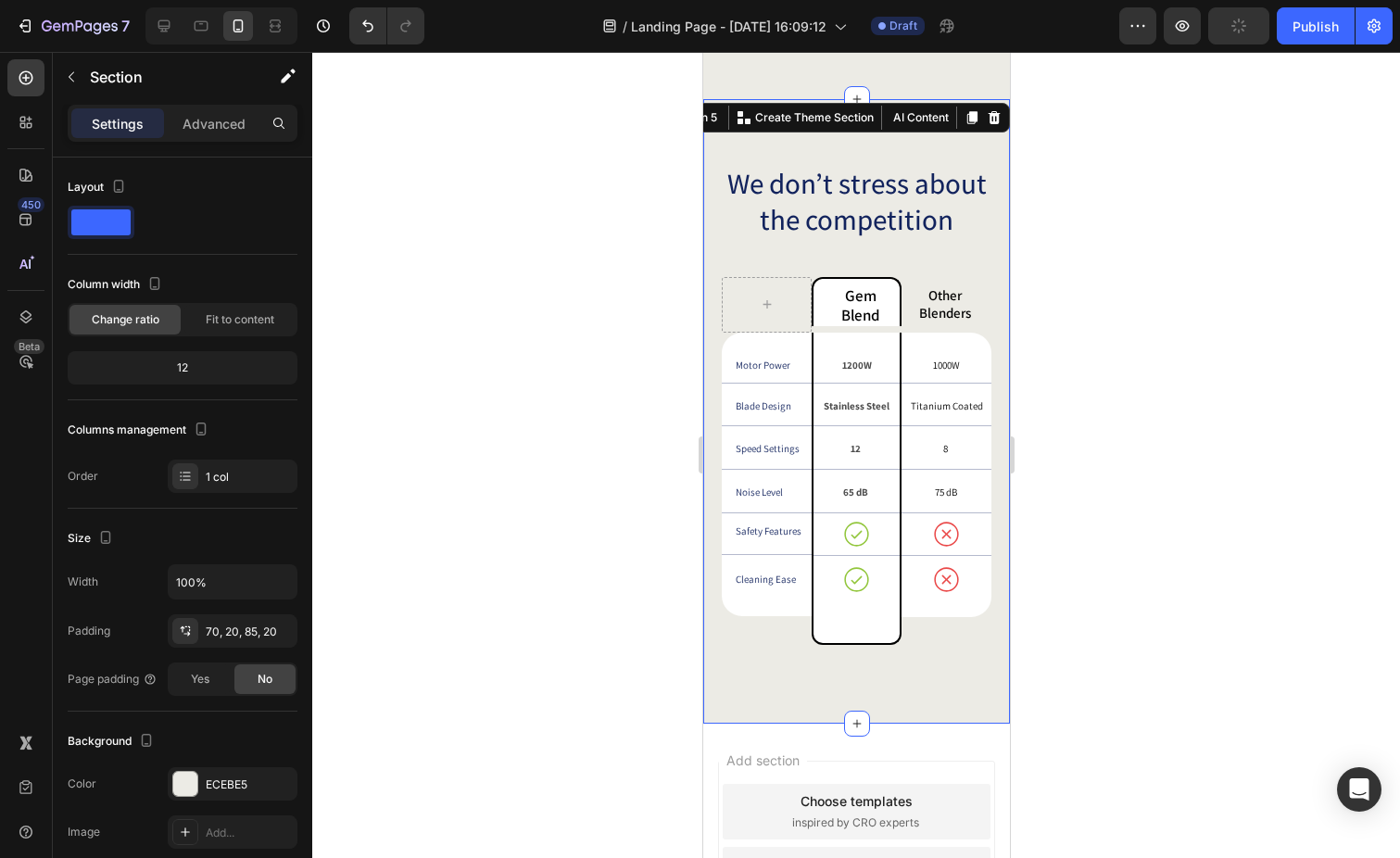
click at [991, 298] on div "We don’t stress about the competition Heading Gem Blend Text Block Other Blende…" at bounding box center [856, 410] width 307 height 623
click at [994, 115] on icon at bounding box center [993, 117] width 12 height 13
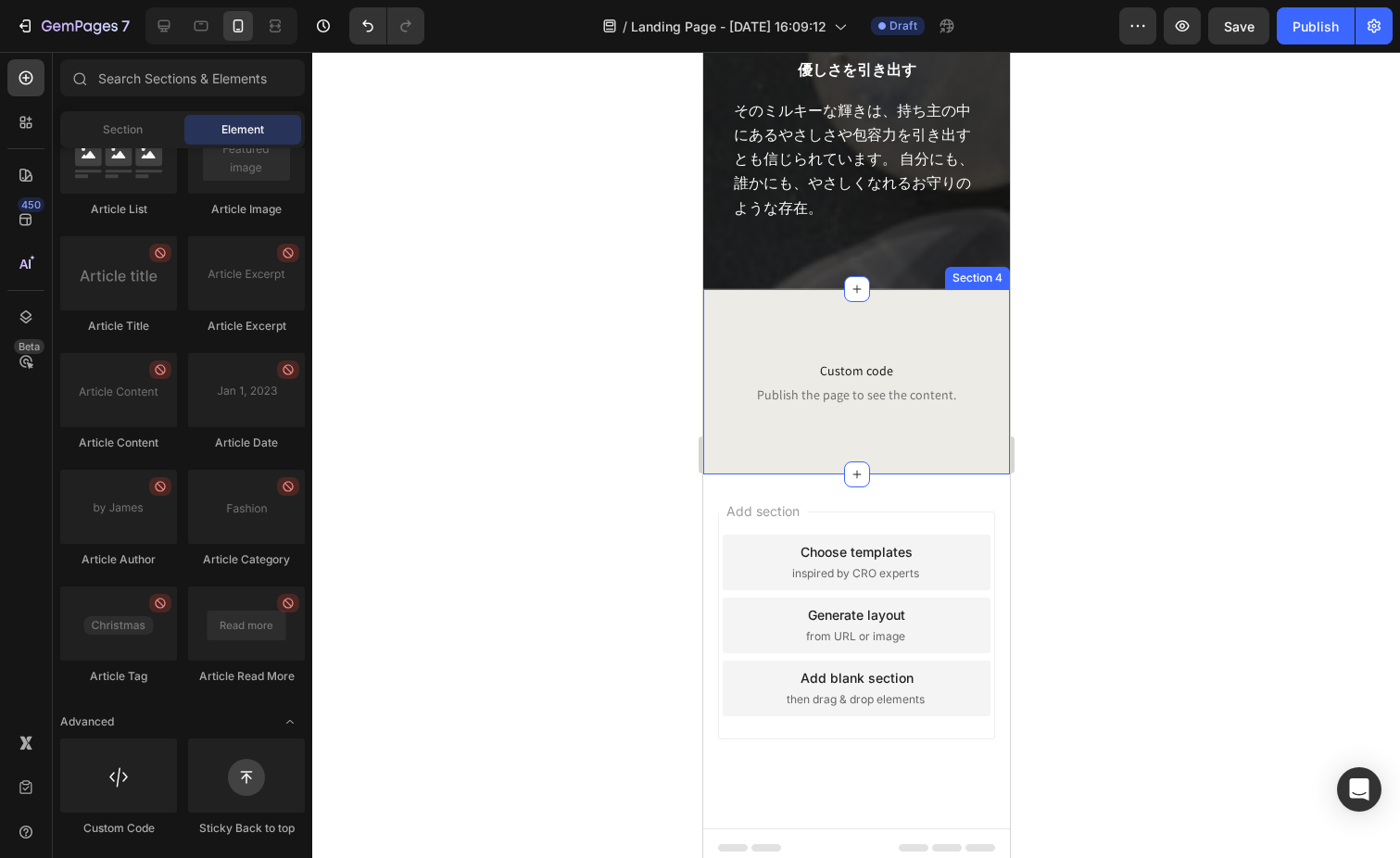
scroll to position [2159, 0]
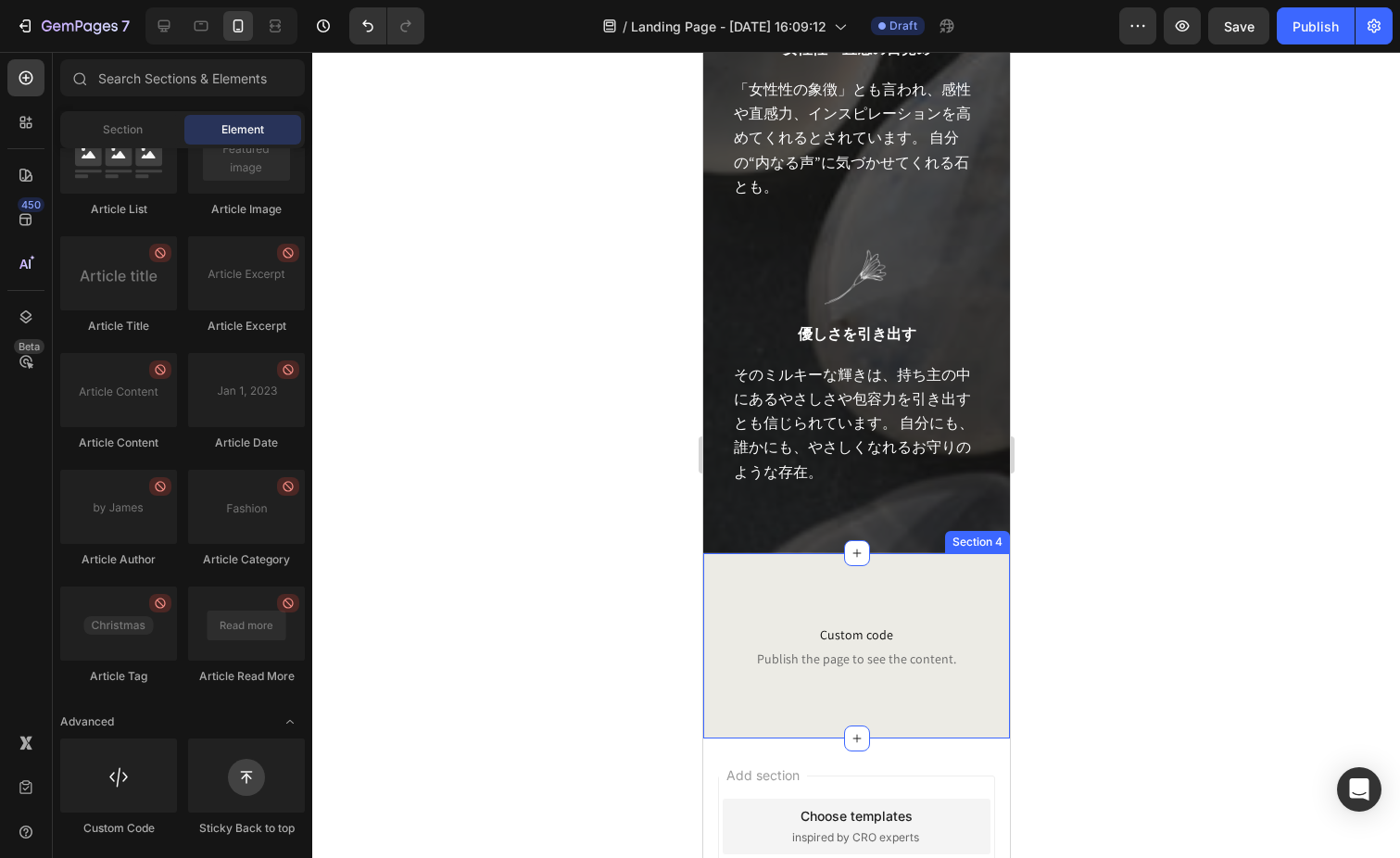
click at [978, 531] on div "Section 4" at bounding box center [976, 542] width 65 height 23
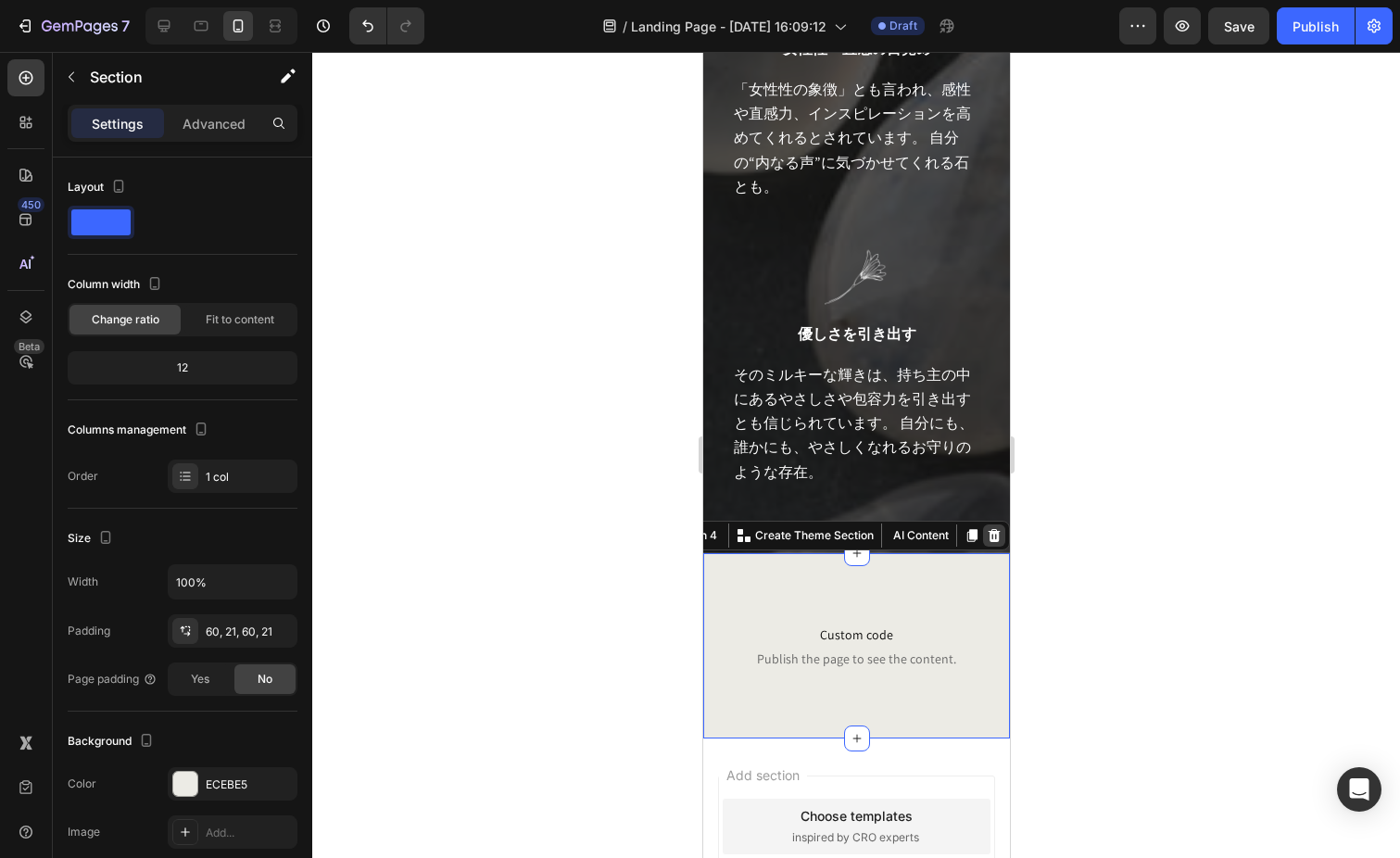
click at [994, 529] on icon at bounding box center [993, 536] width 12 height 13
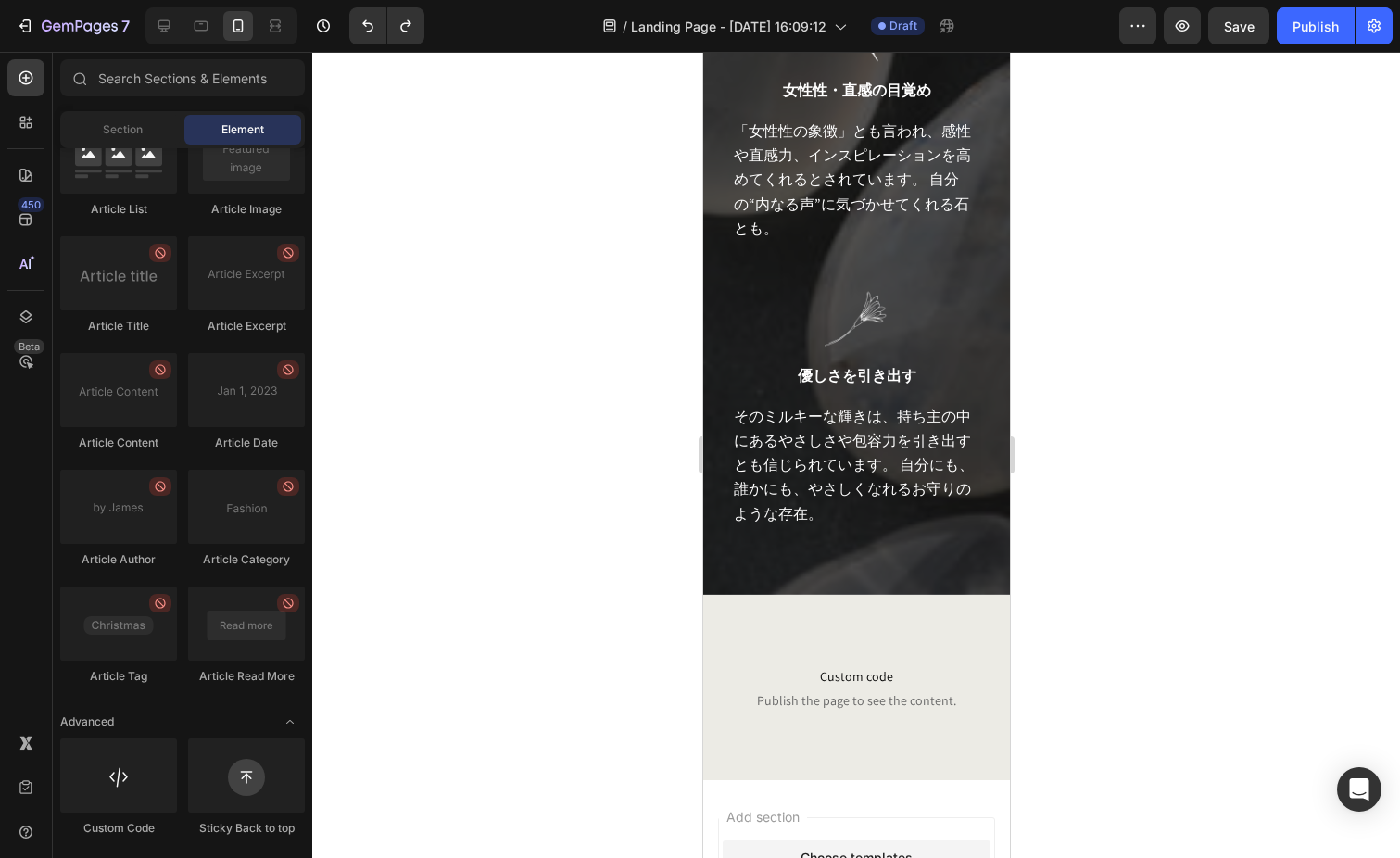
click at [890, 840] on div "Choose templates inspired by CRO experts" at bounding box center [856, 867] width 268 height 55
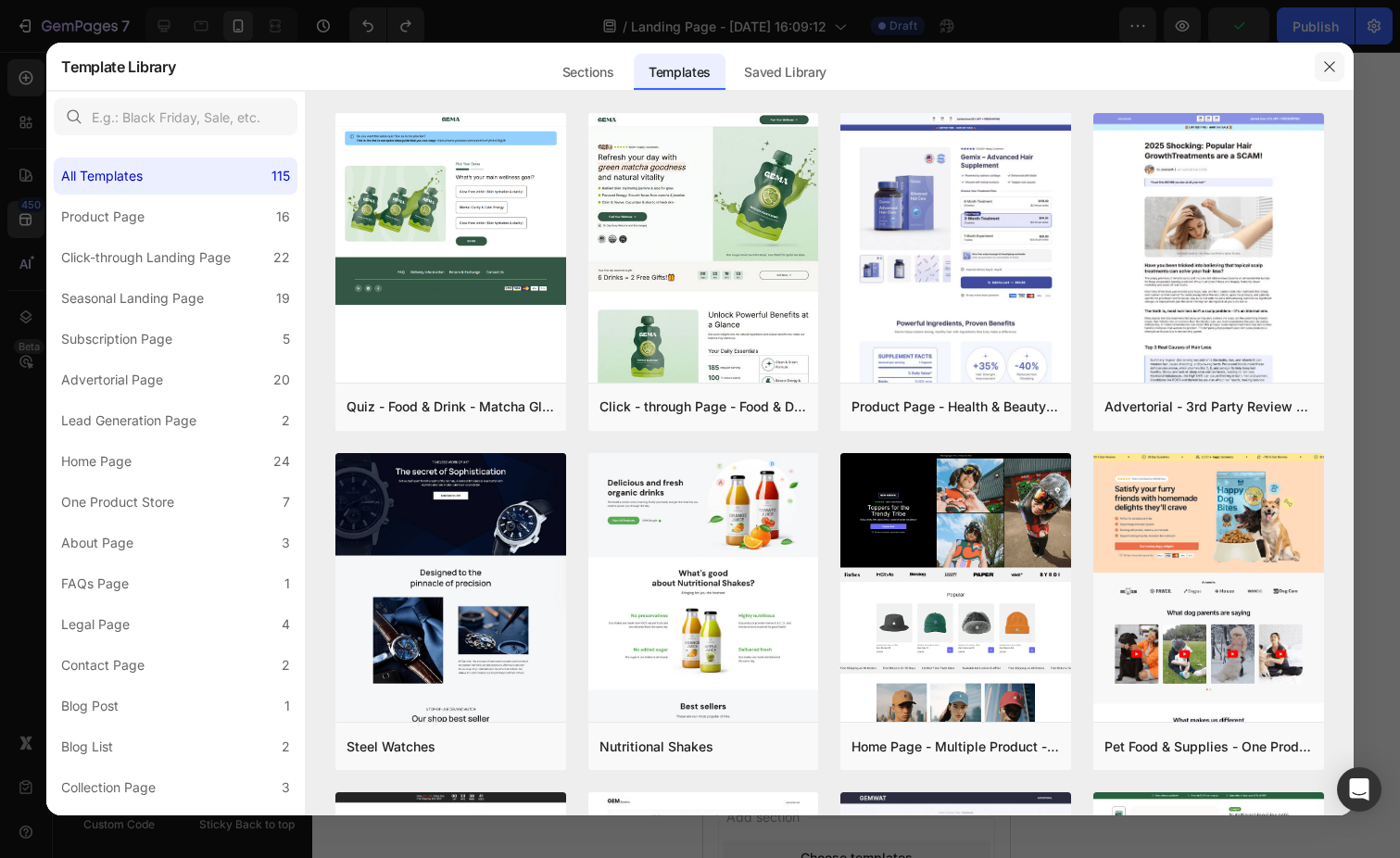
click at [1331, 61] on icon "button" at bounding box center [1329, 67] width 15 height 15
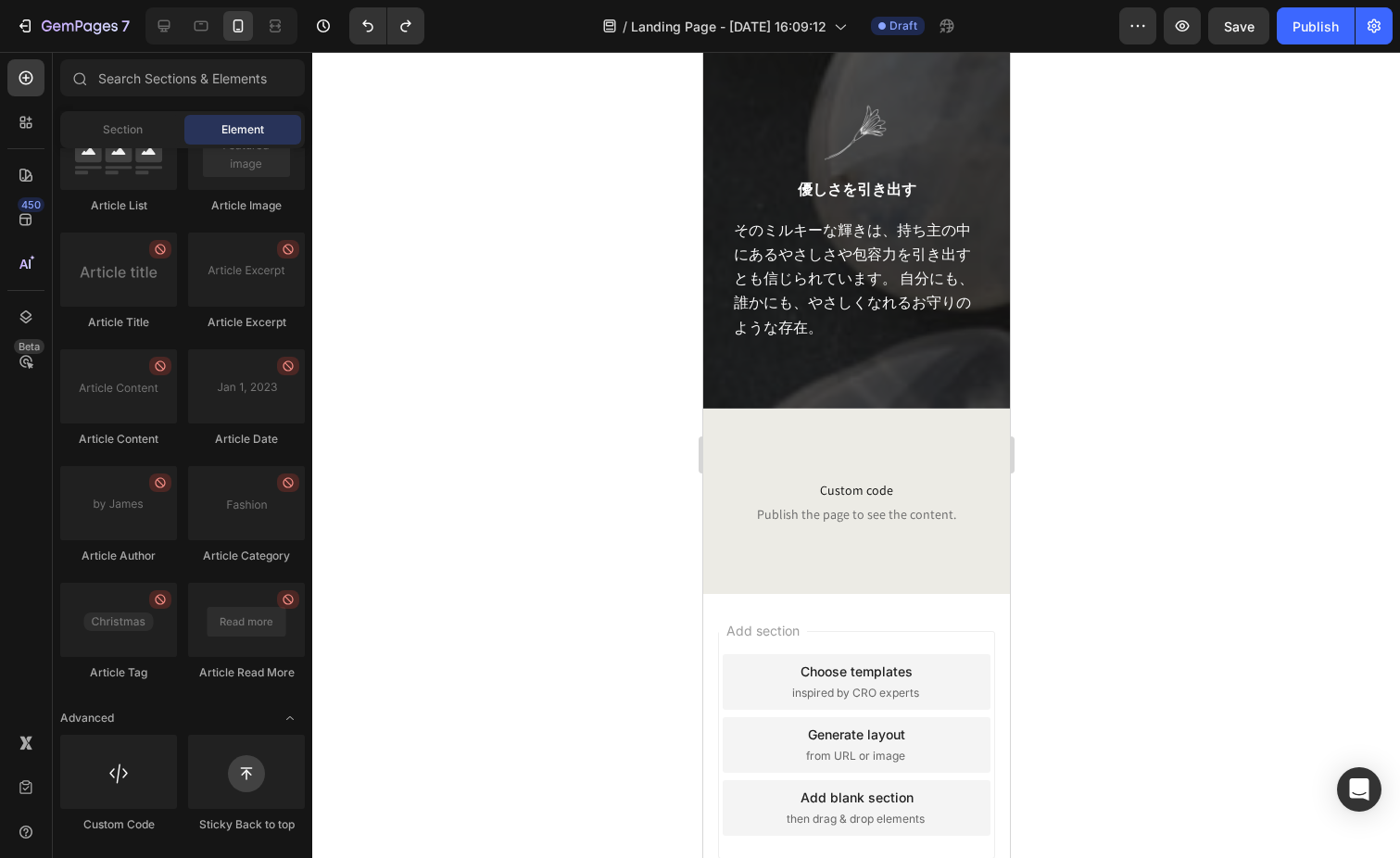
scroll to position [2302, 0]
click at [825, 769] on div "Add section Choose templates inspired by CRO experts Generate layout from URL o…" at bounding box center [856, 772] width 307 height 353
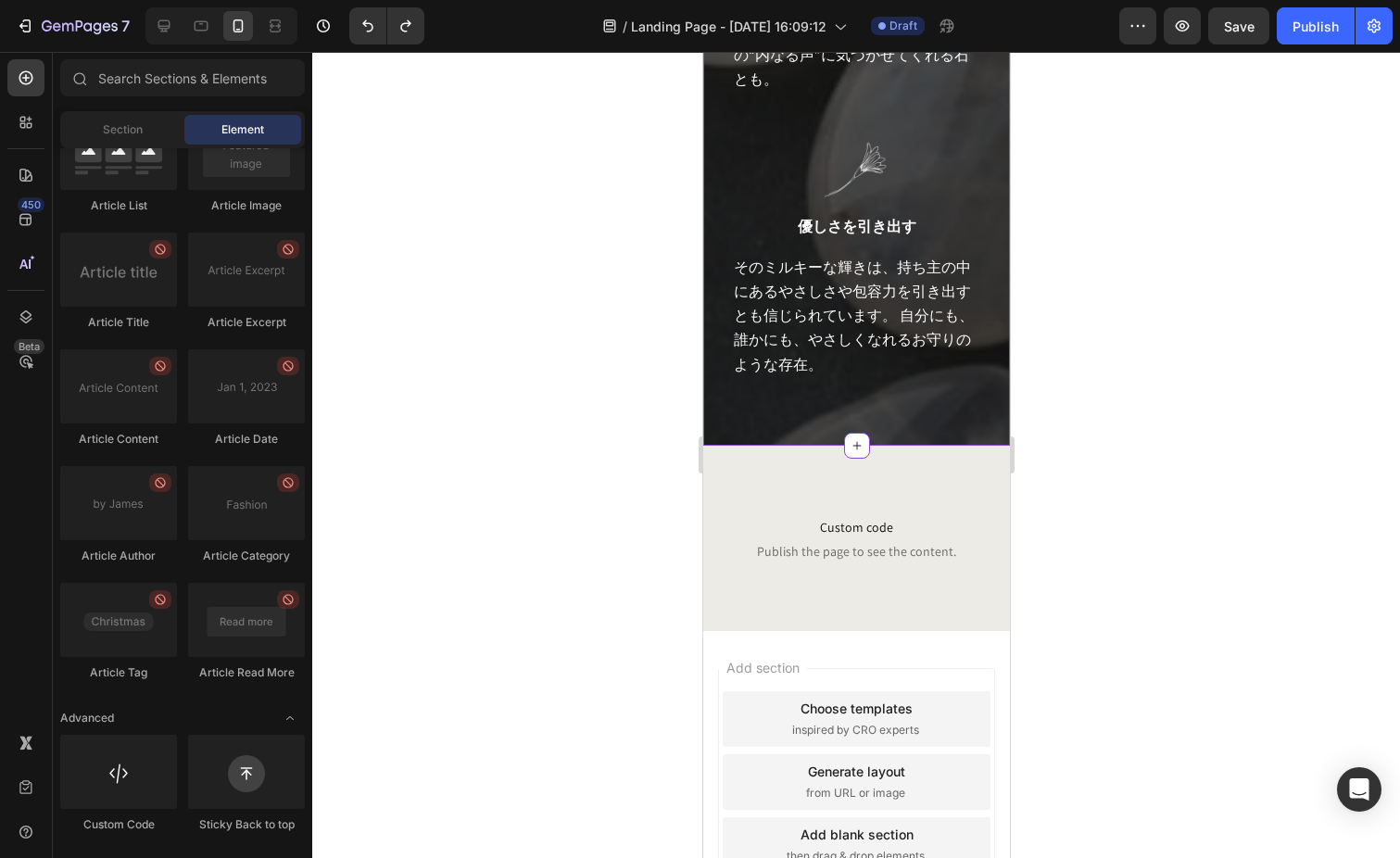
scroll to position [2268, 0]
click at [881, 666] on div "Add section Choose templates inspired by CRO experts Generate layout from URL o…" at bounding box center [856, 780] width 277 height 227
click at [840, 709] on div "Choose templates inspired by CRO experts" at bounding box center [856, 716] width 268 height 55
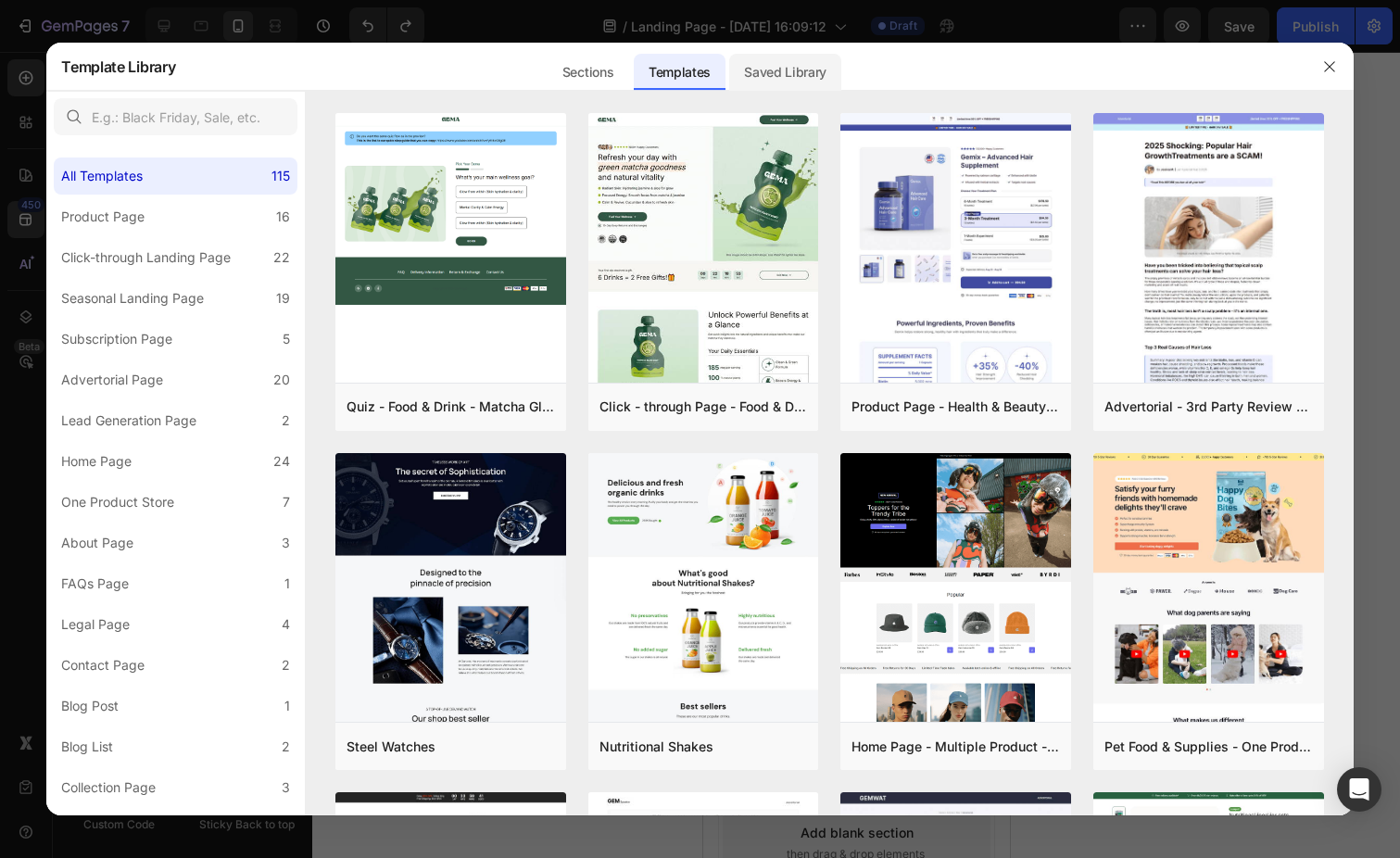
click at [763, 70] on div "Saved Library" at bounding box center [785, 71] width 112 height 37
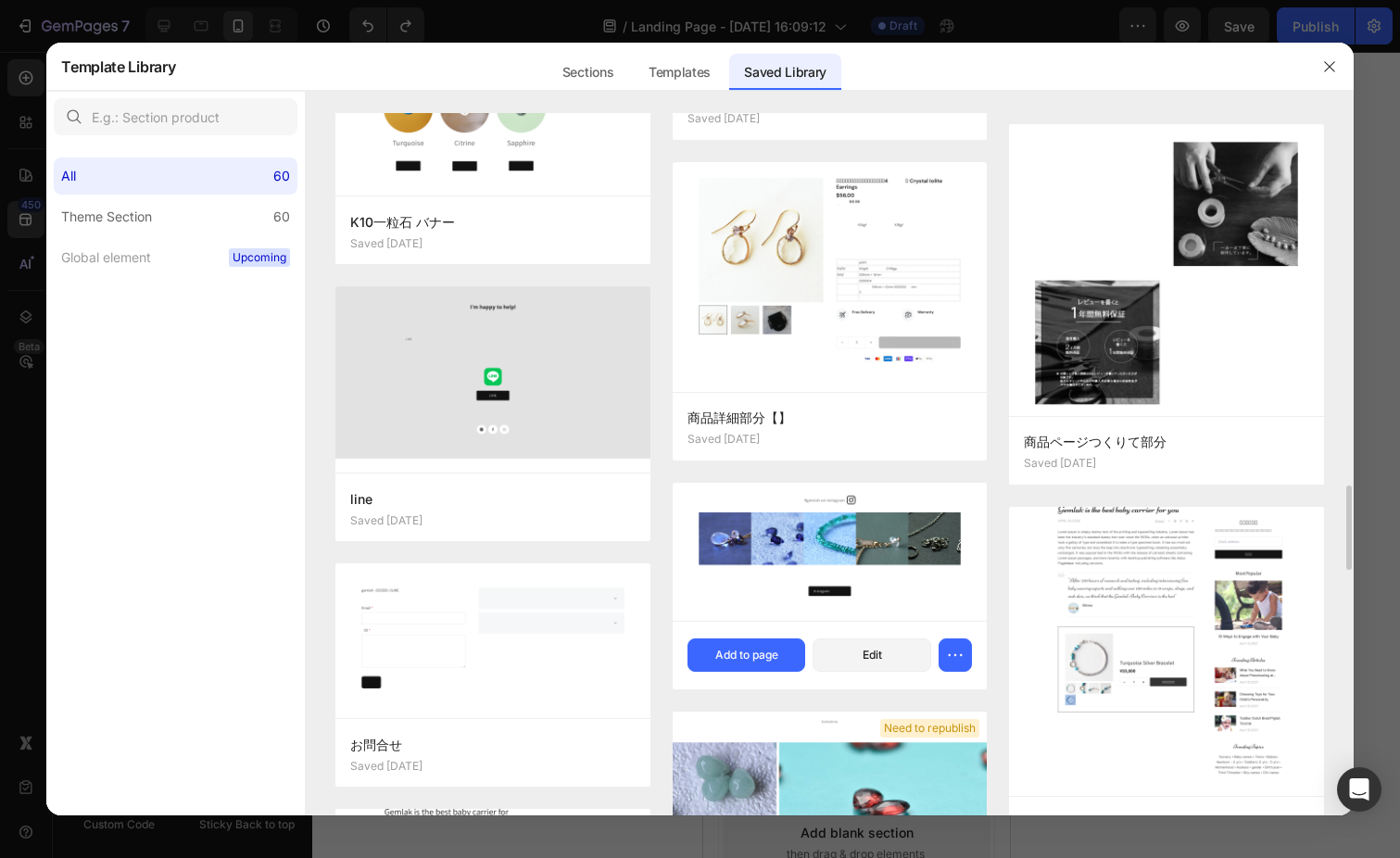
scroll to position [3081, 0]
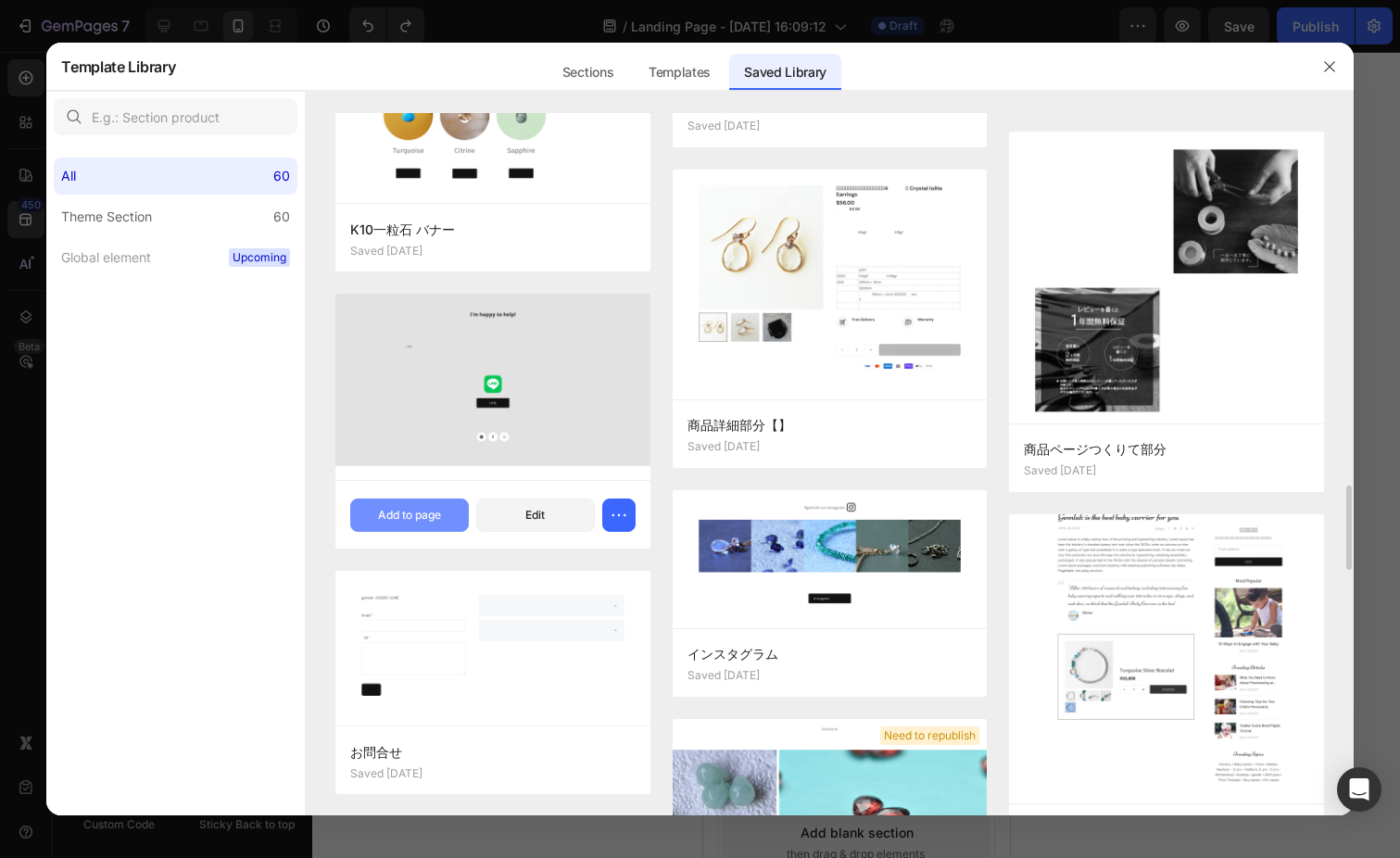
click at [445, 510] on button "Add to page" at bounding box center [409, 514] width 118 height 33
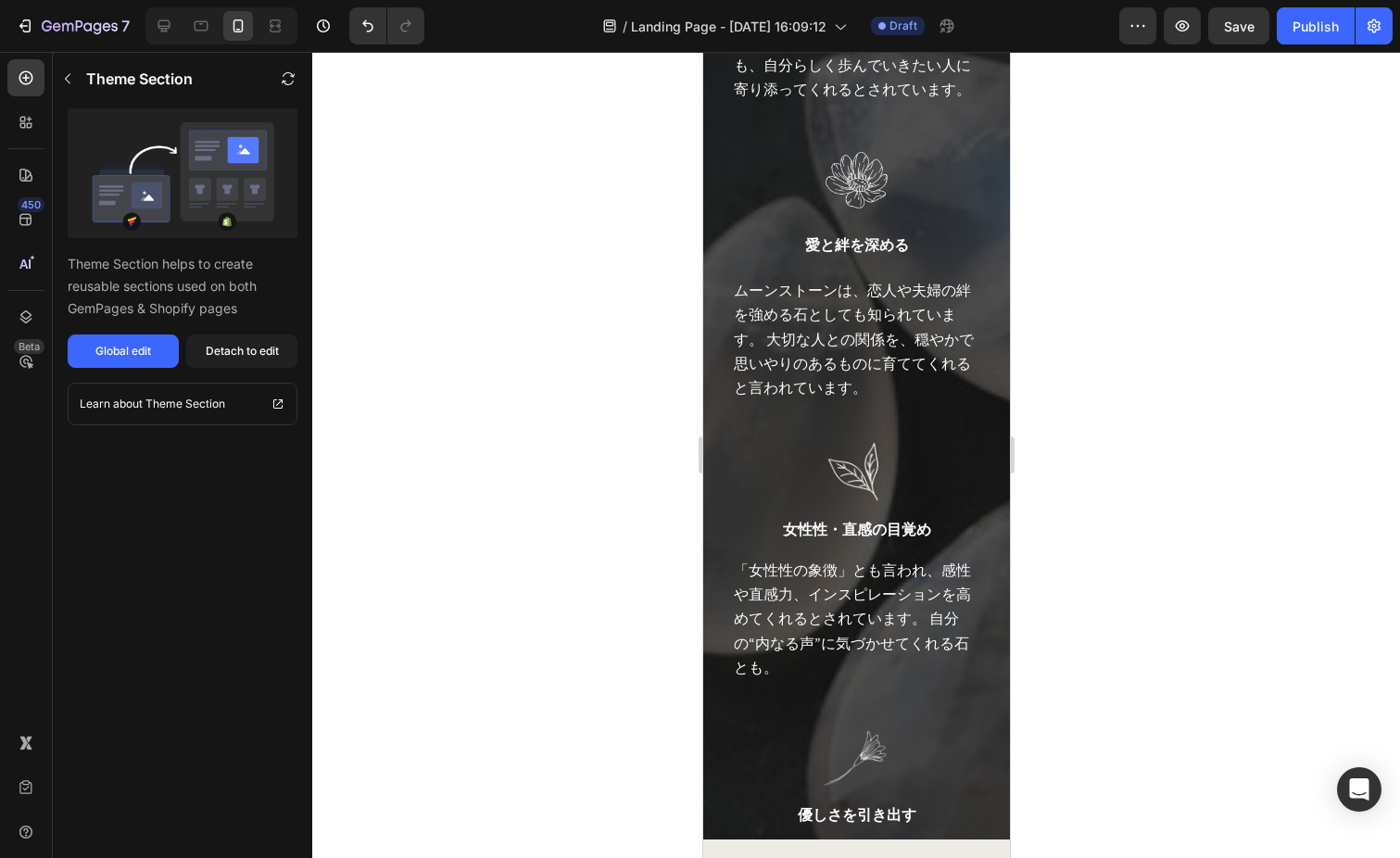
scroll to position [1677, 0]
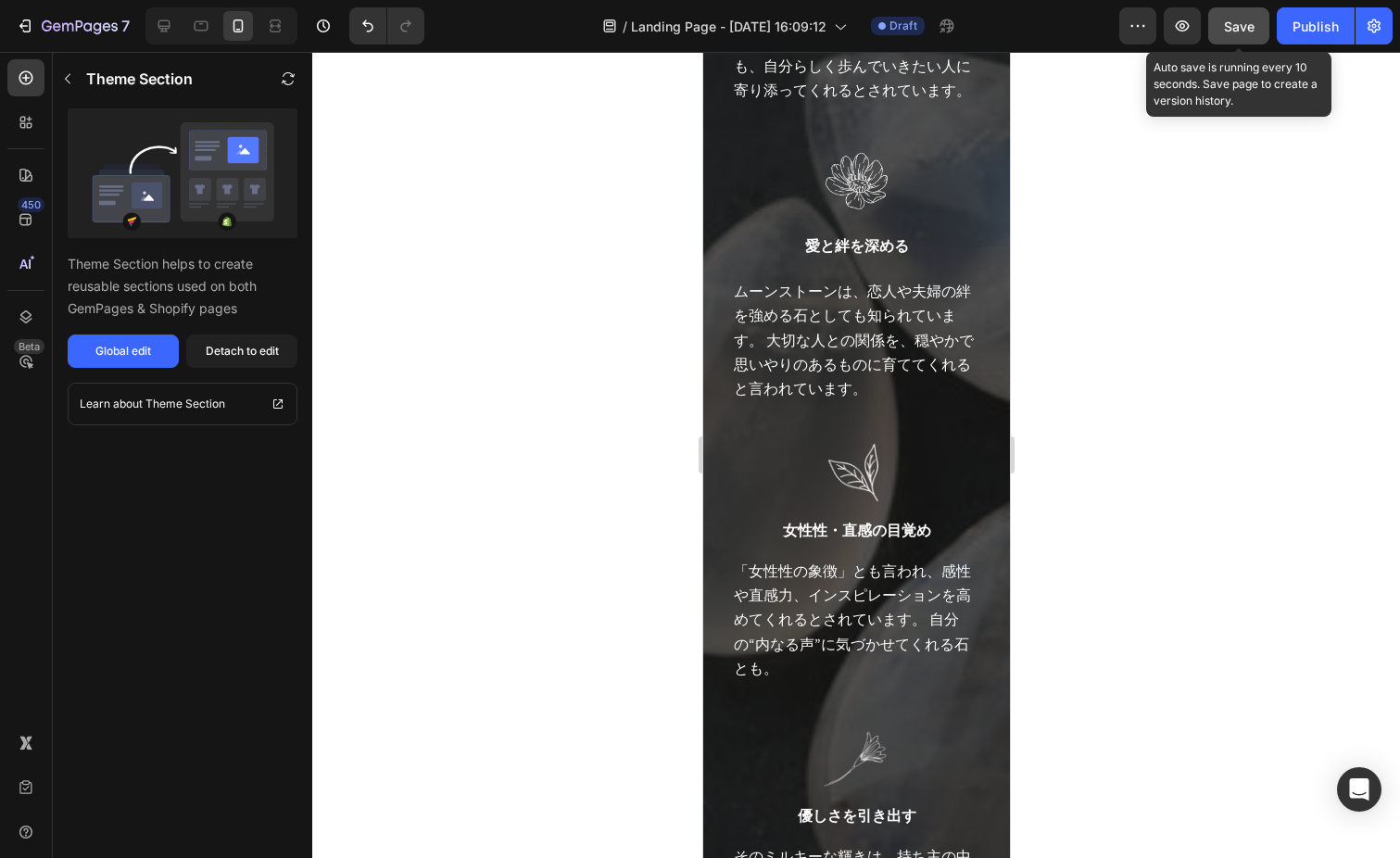
click at [1238, 32] on span "Save" at bounding box center [1239, 26] width 31 height 16
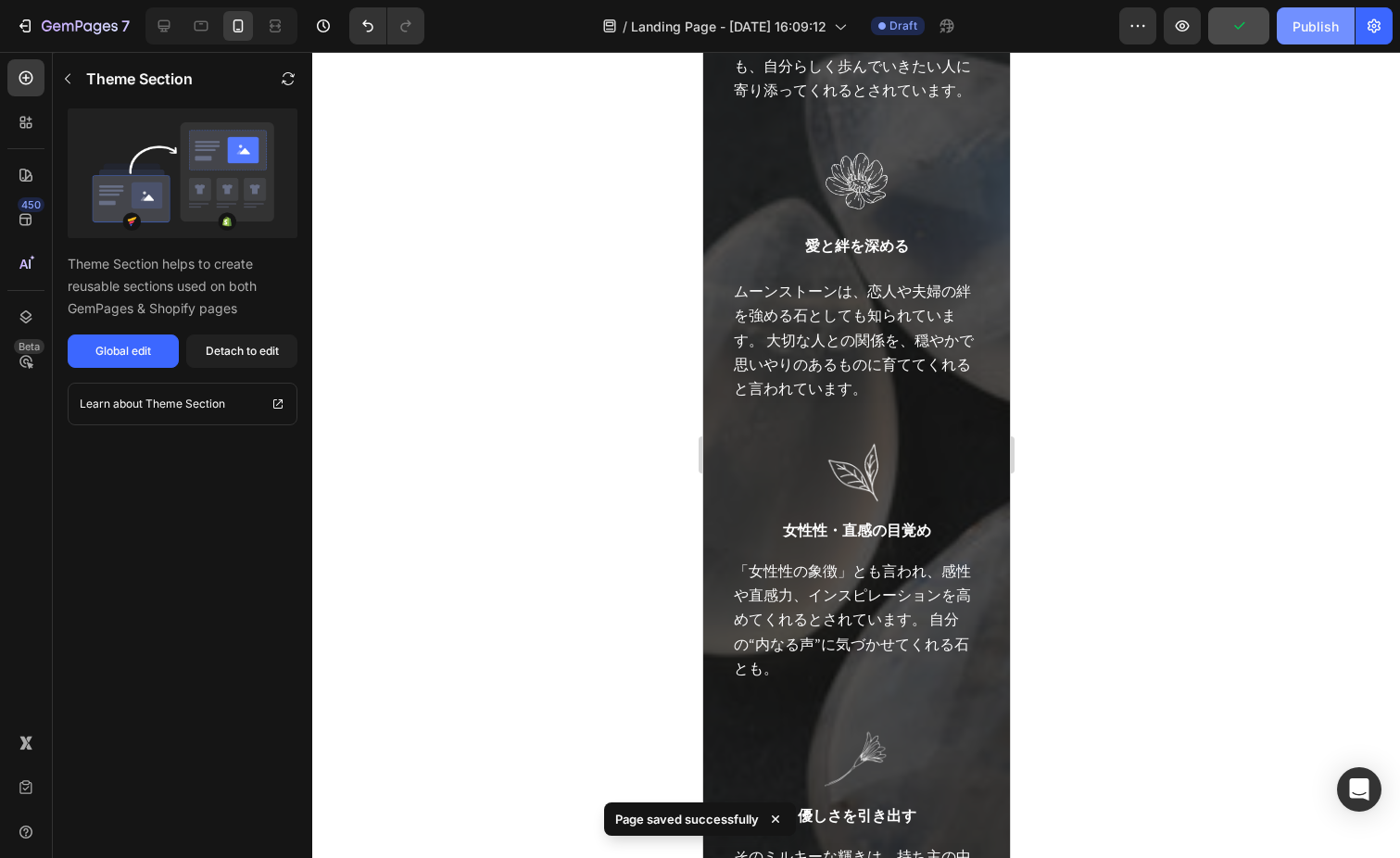
click at [1324, 10] on button "Publish" at bounding box center [1315, 25] width 78 height 37
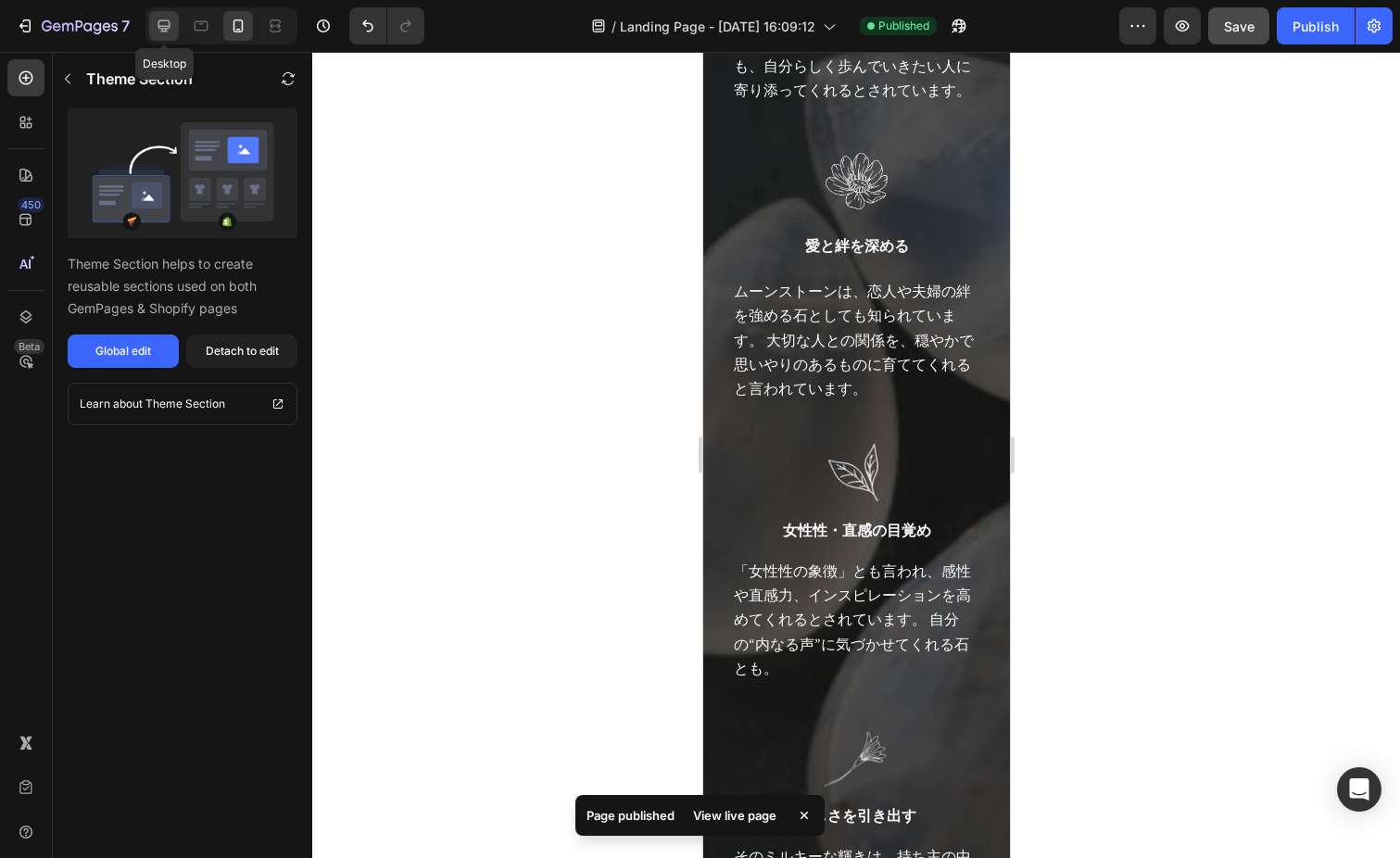
click at [159, 31] on icon at bounding box center [165, 26] width 19 height 19
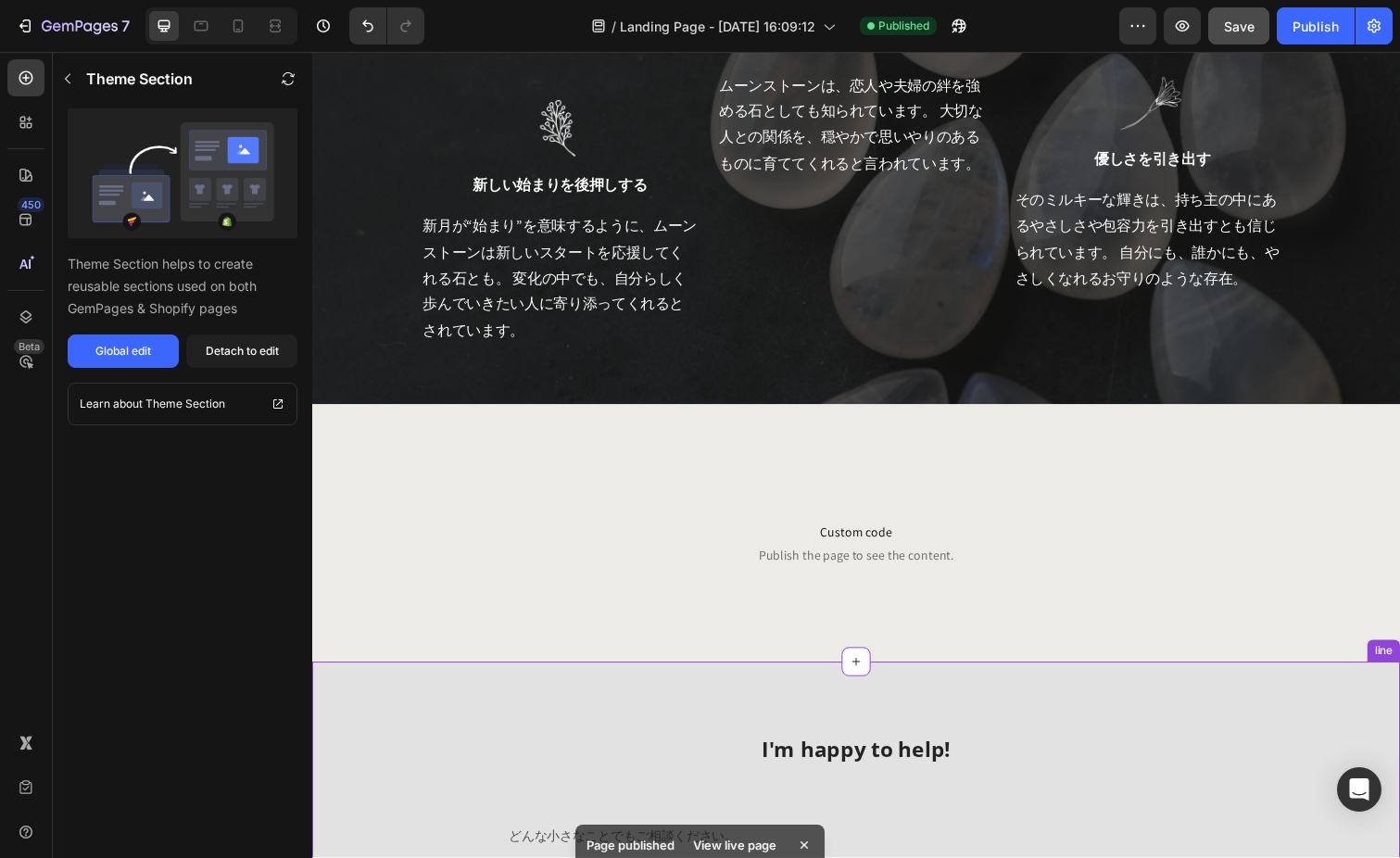
scroll to position [1541, 0]
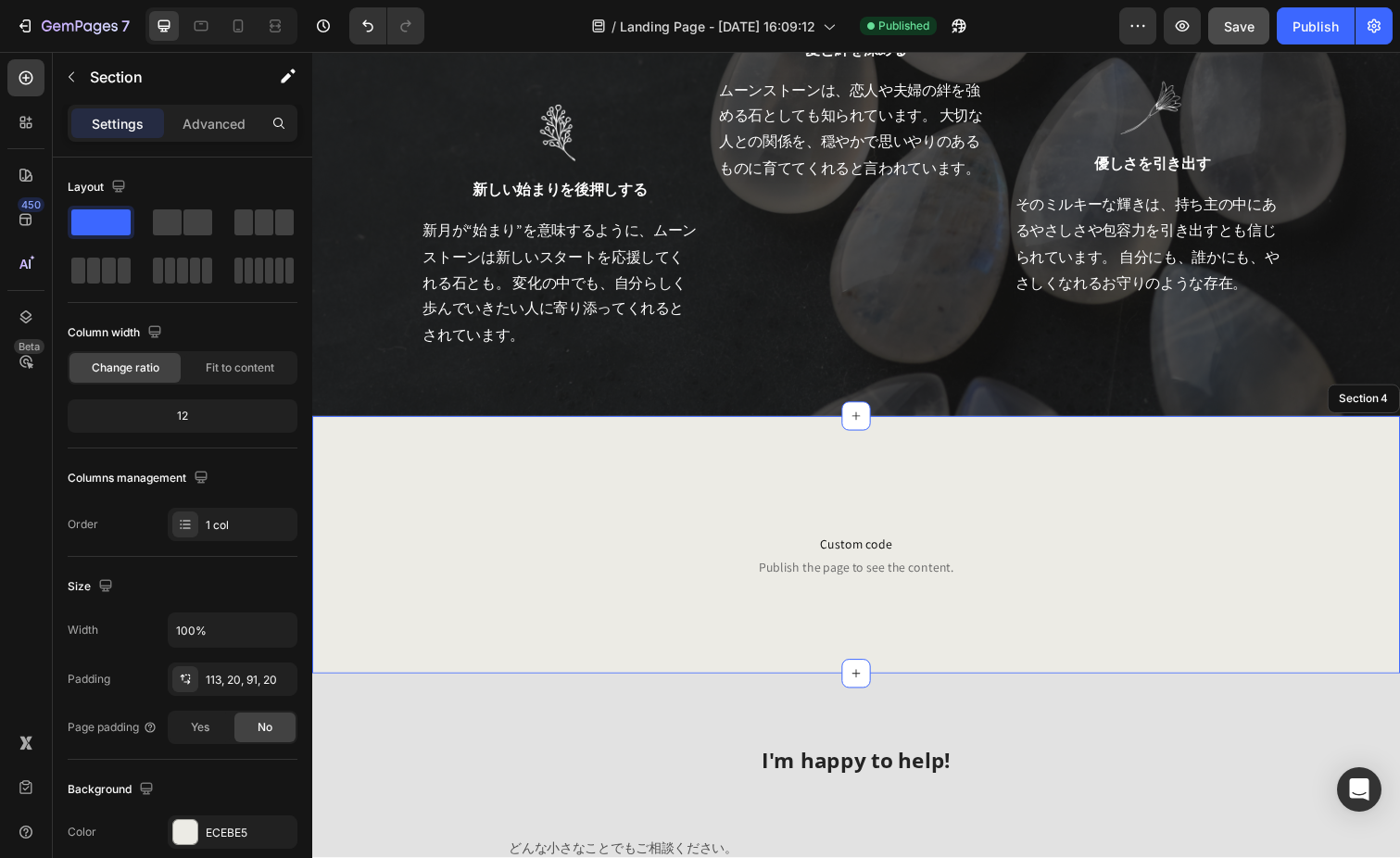
click at [529, 490] on div "Custom code Publish the page to see the content. Custom Code Section 4" at bounding box center [868, 555] width 1112 height 263
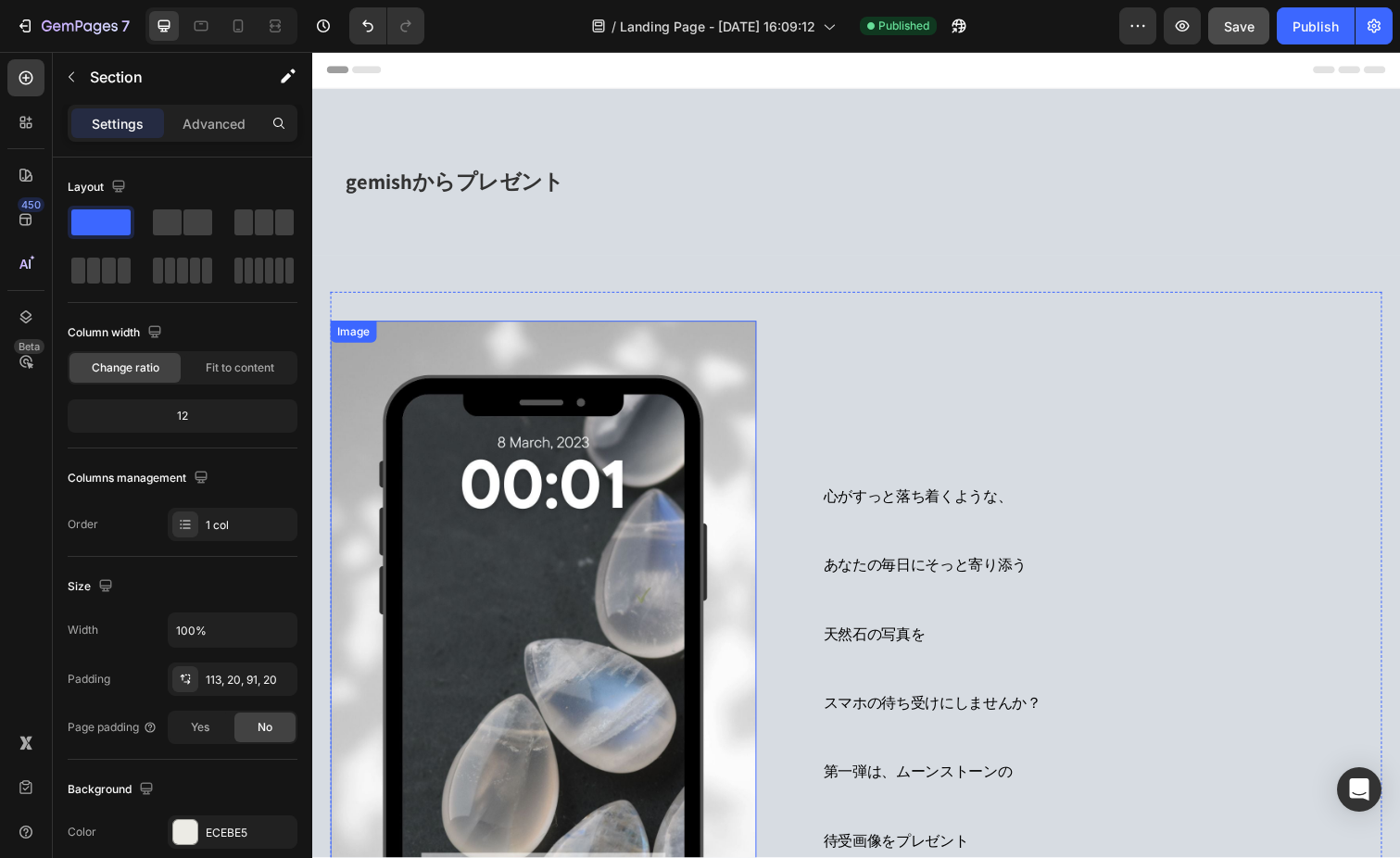
scroll to position [0, 0]
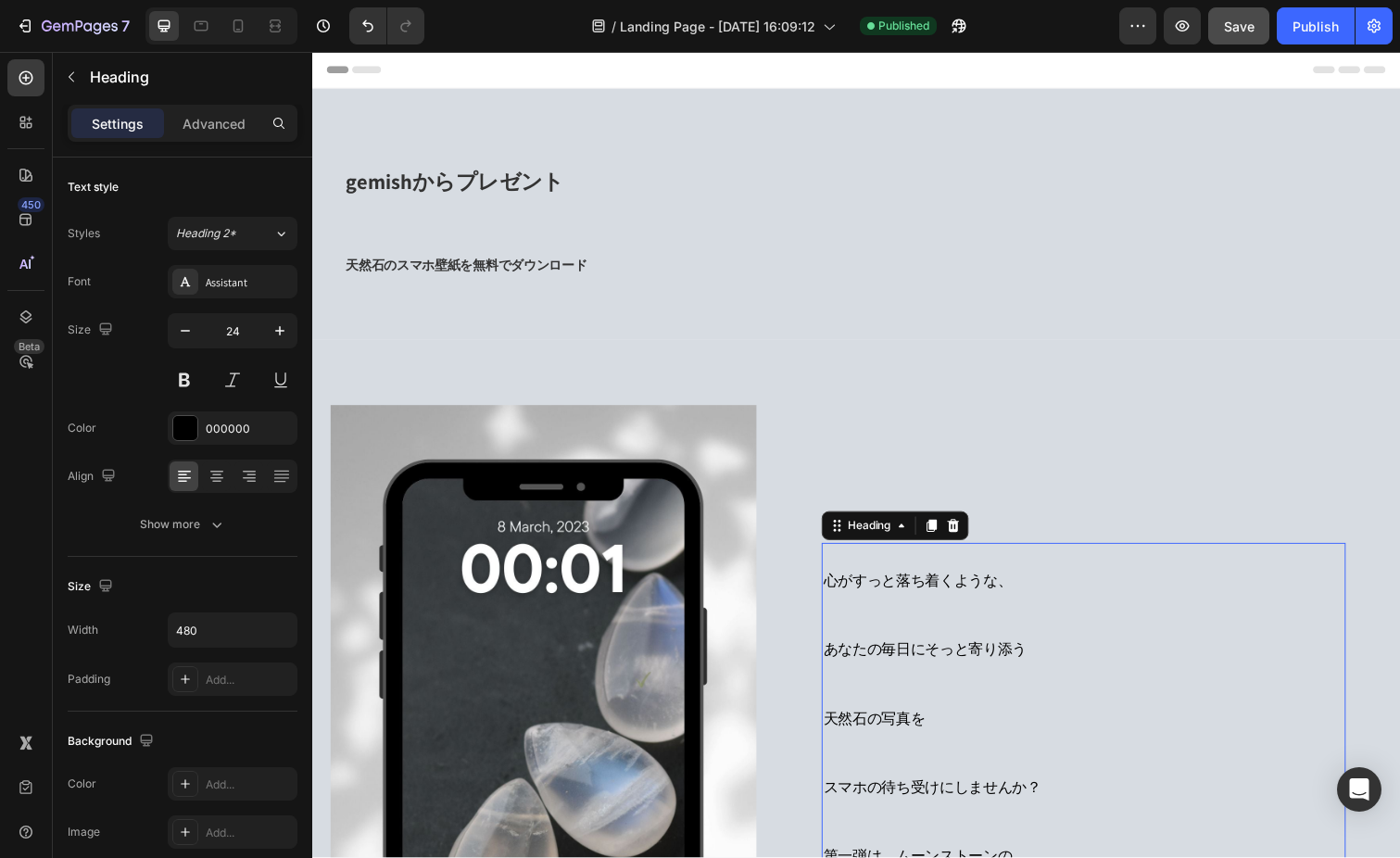
click at [981, 600] on span "心がすっと落ち着くような、" at bounding box center [931, 592] width 193 height 20
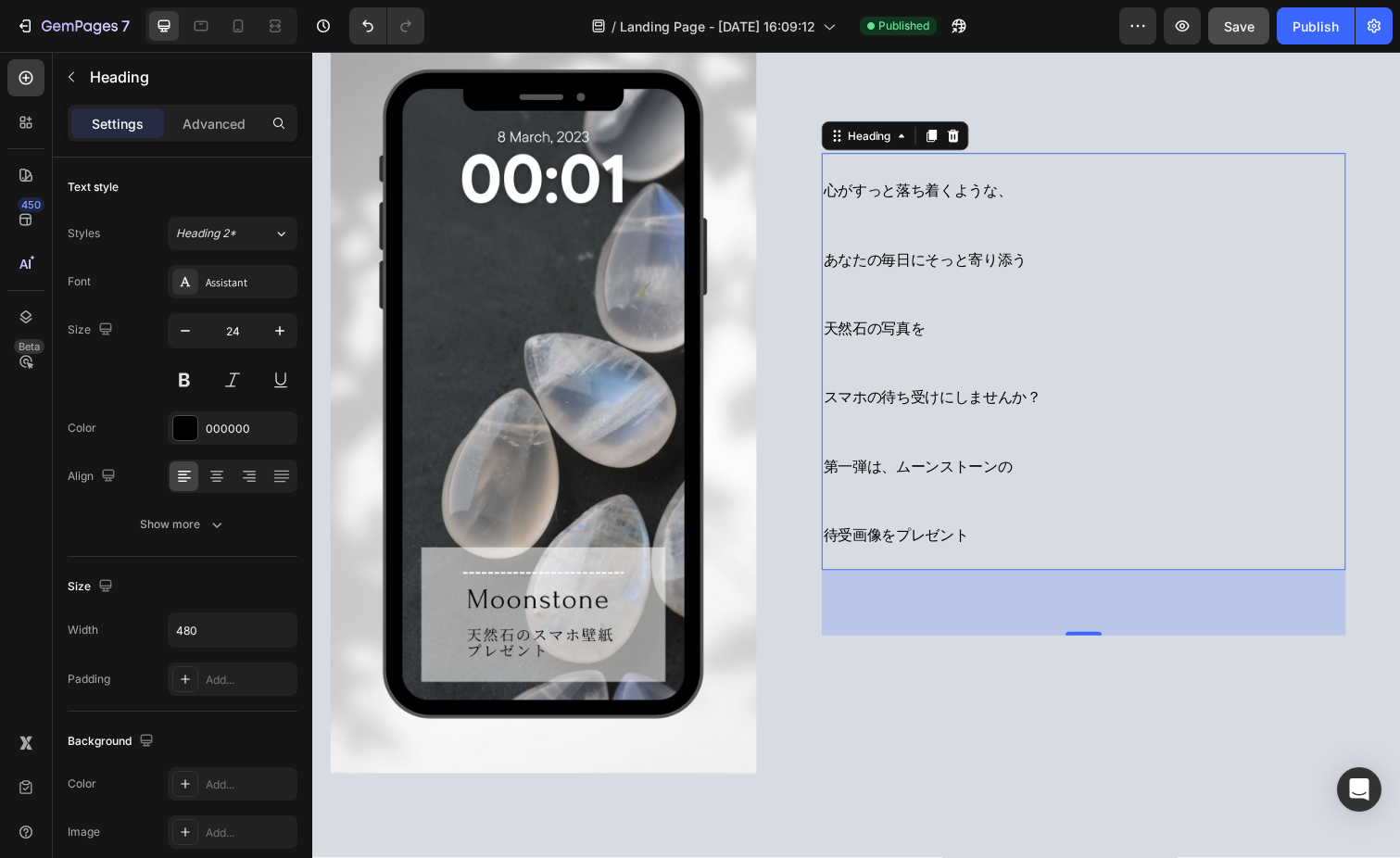
scroll to position [401, 0]
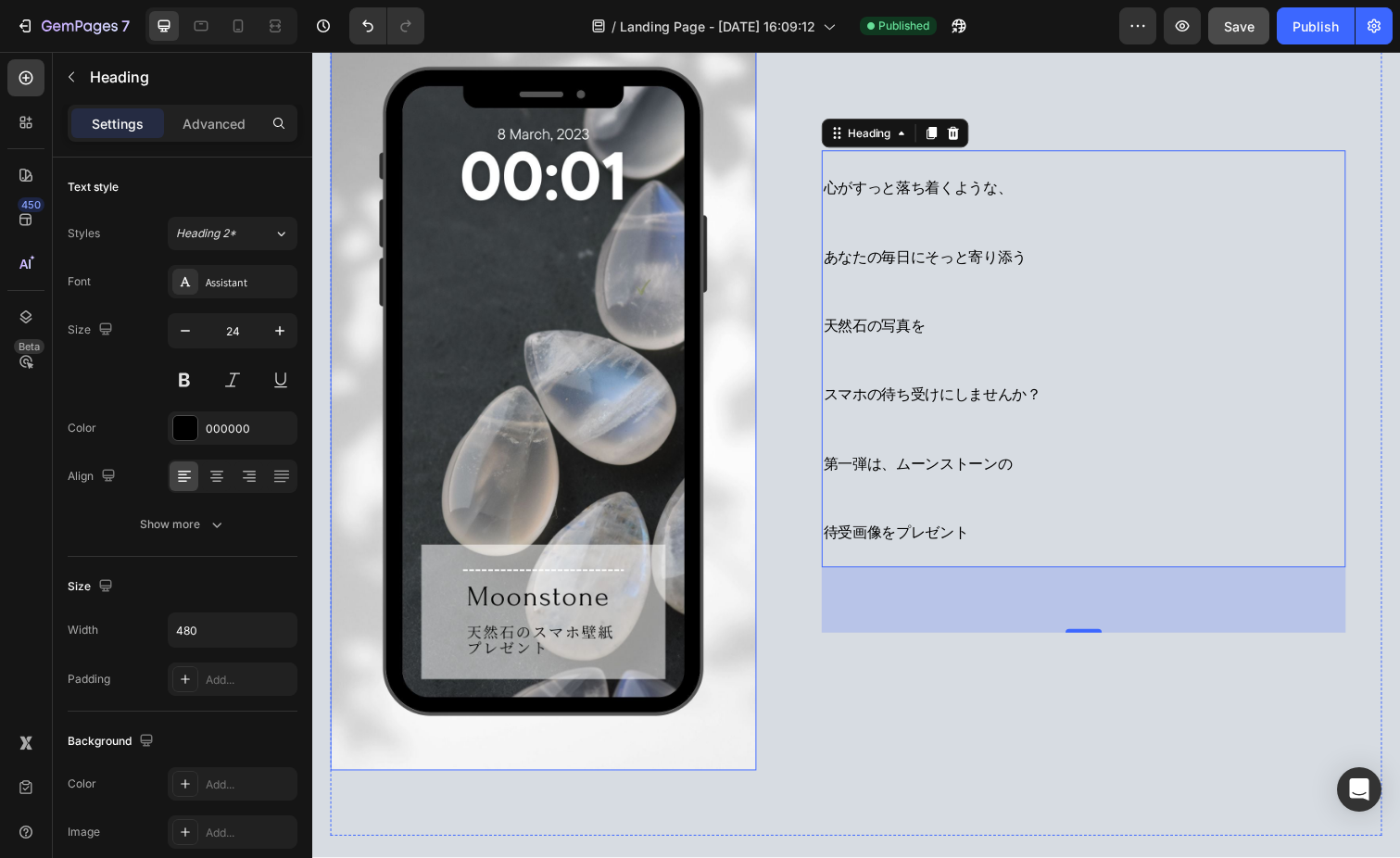
click at [721, 532] on img at bounding box center [548, 399] width 435 height 774
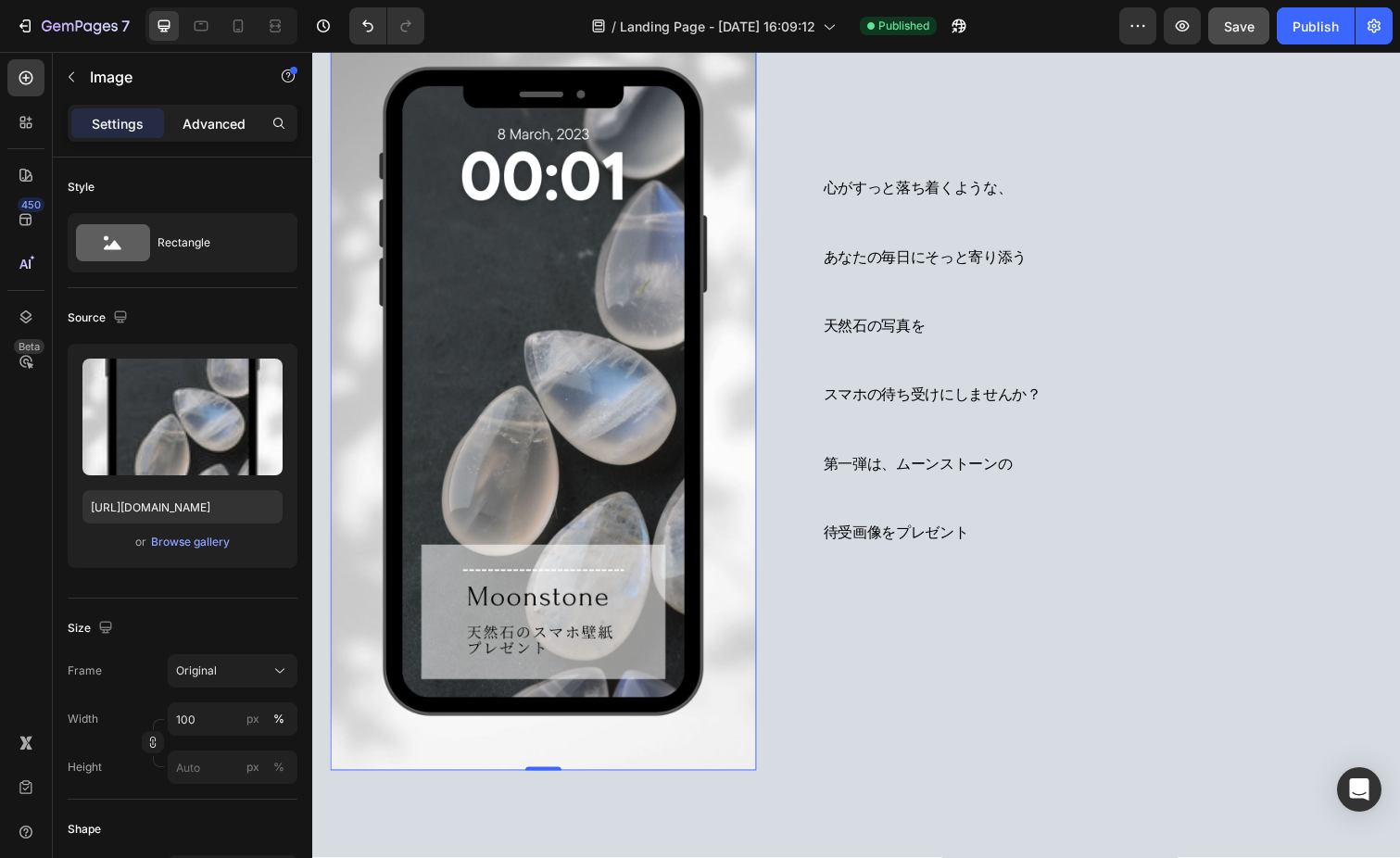
click at [216, 120] on p "Advanced" at bounding box center [213, 123] width 63 height 20
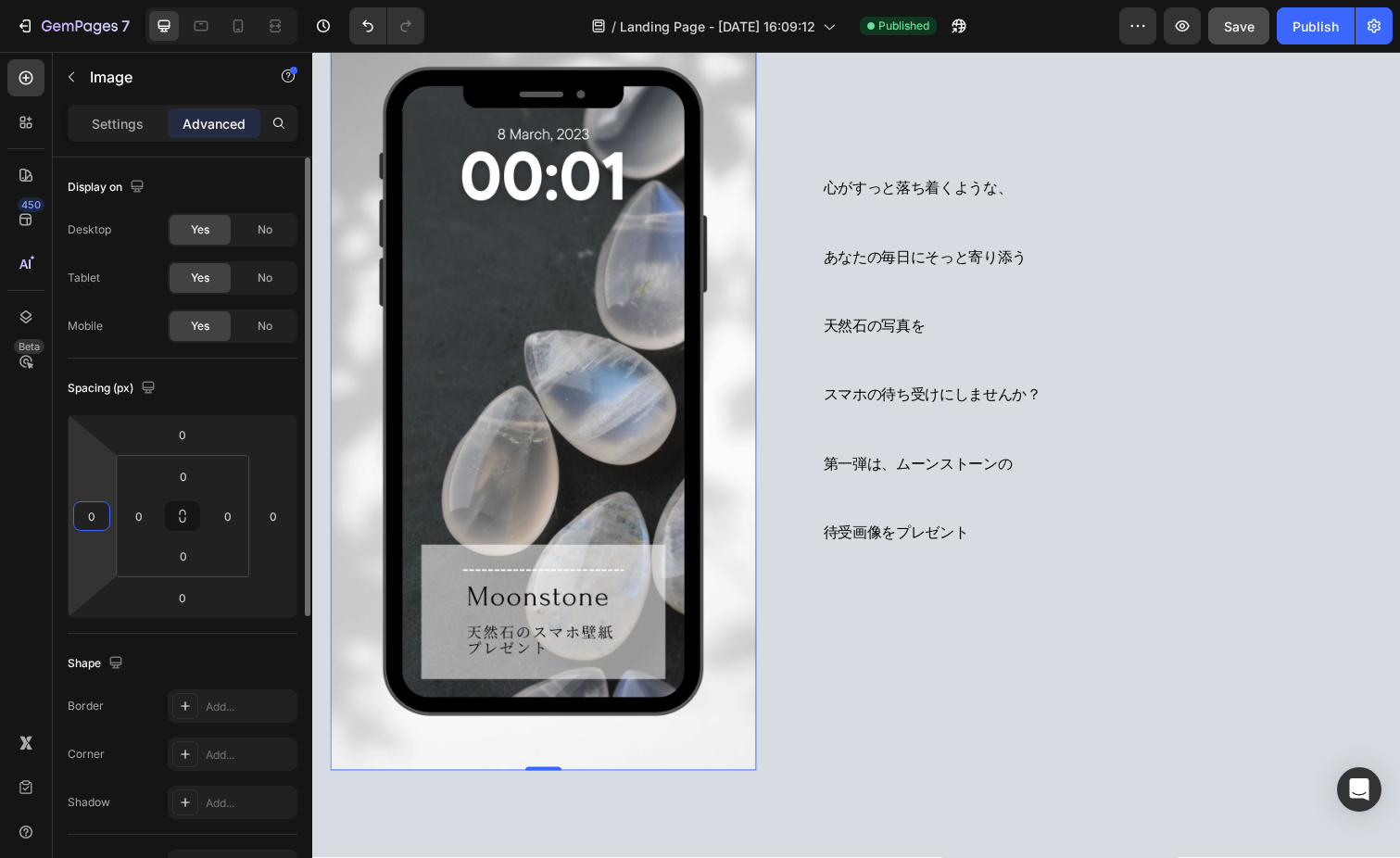
click at [83, 520] on input "0" at bounding box center [92, 516] width 28 height 28
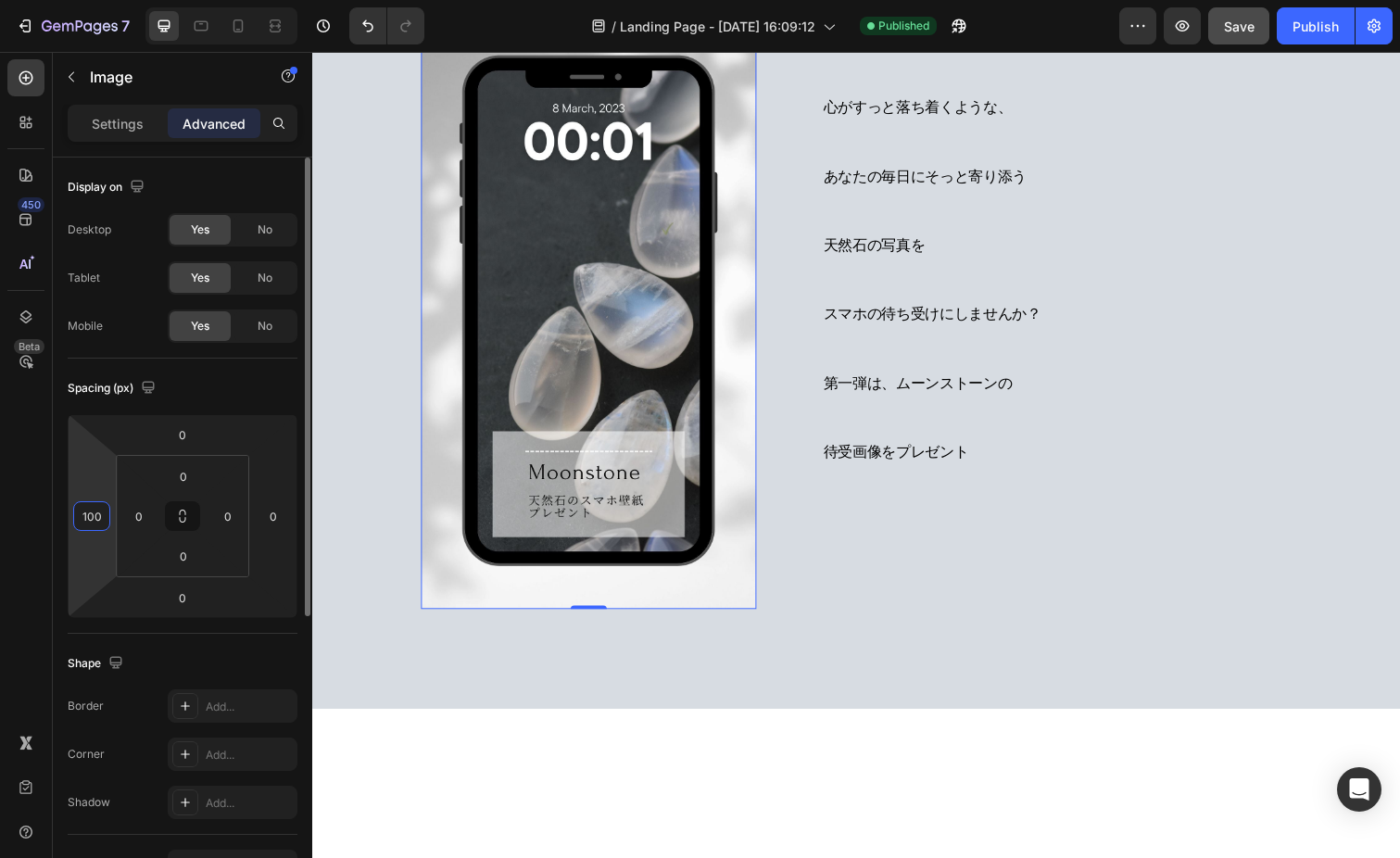
drag, startPoint x: 104, startPoint y: 515, endPoint x: 63, endPoint y: 506, distance: 42.0
click at [63, 506] on div "Display on Desktop Yes No Tablet Yes No Mobile Yes No Spacing (px) 0 100 0 0 0 …" at bounding box center [182, 775] width 260 height 1236
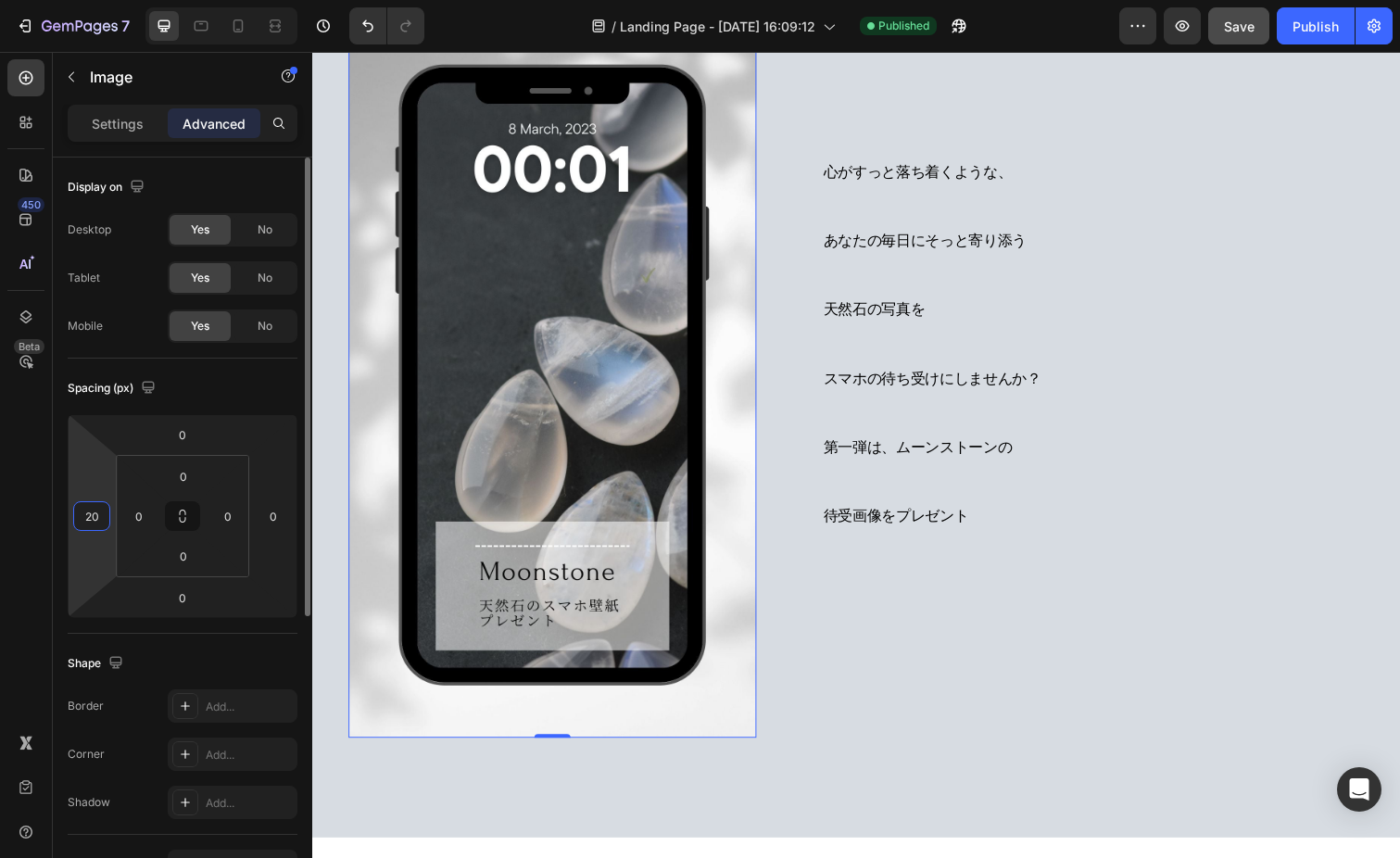
type input "200"
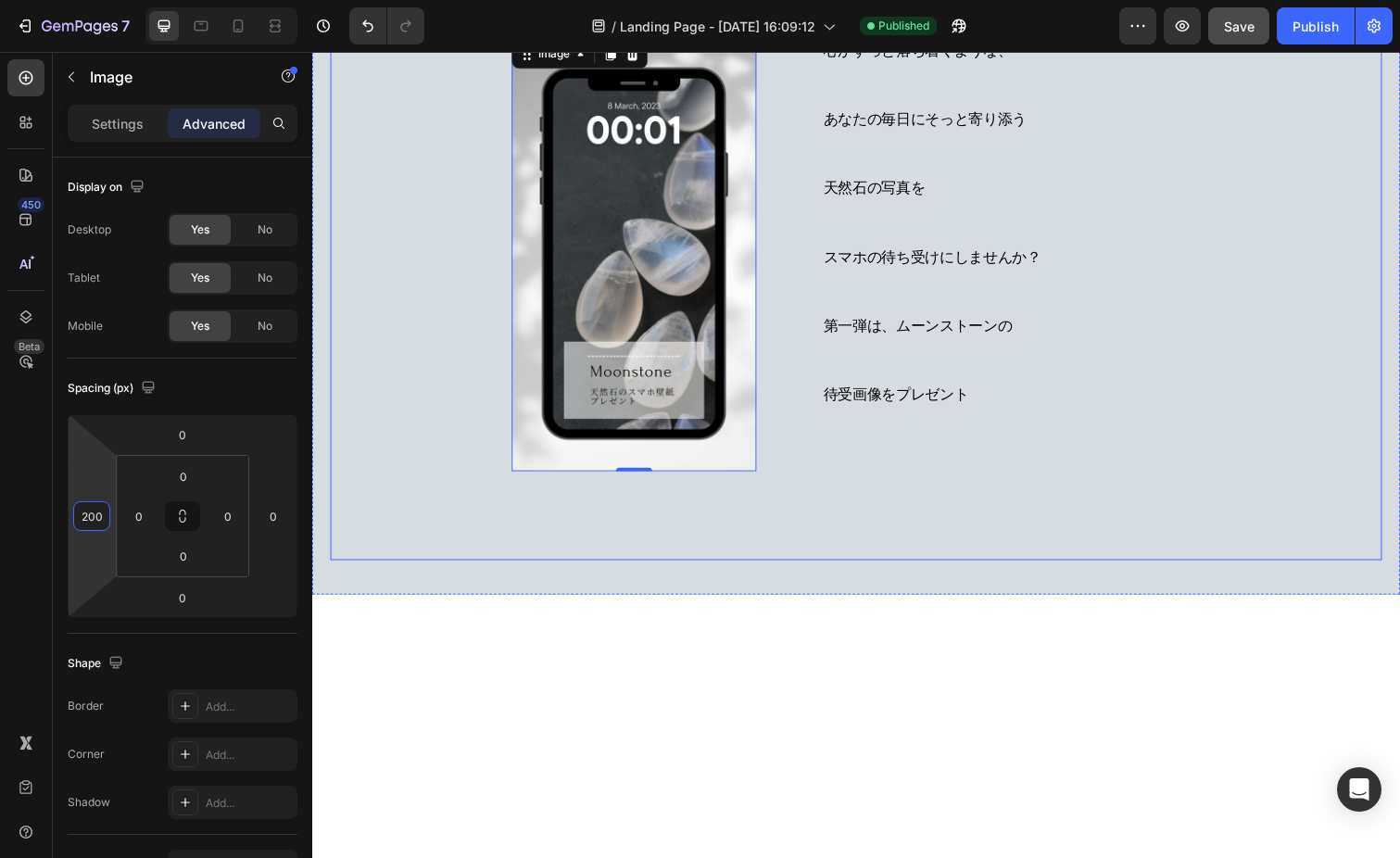
click at [698, 567] on div "心がすっと落ち着くような、 あなたの毎日にそっと寄り添う 天然石の写真を スマホの待ち受けにしませんか？ 第一弾は、ムーンストーンの 待受画像をプレゼント H…" at bounding box center [868, 276] width 1075 height 589
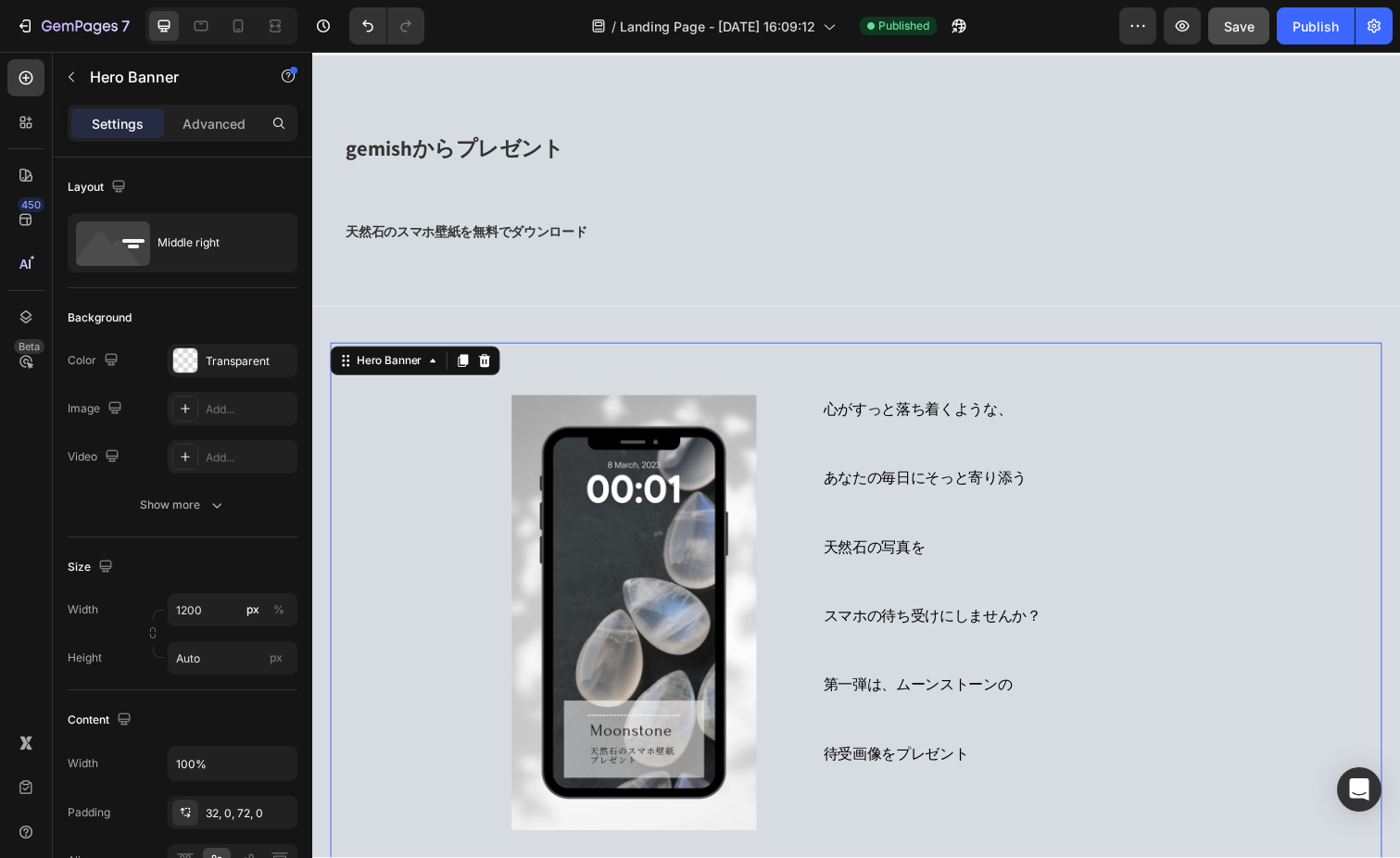
scroll to position [0, 0]
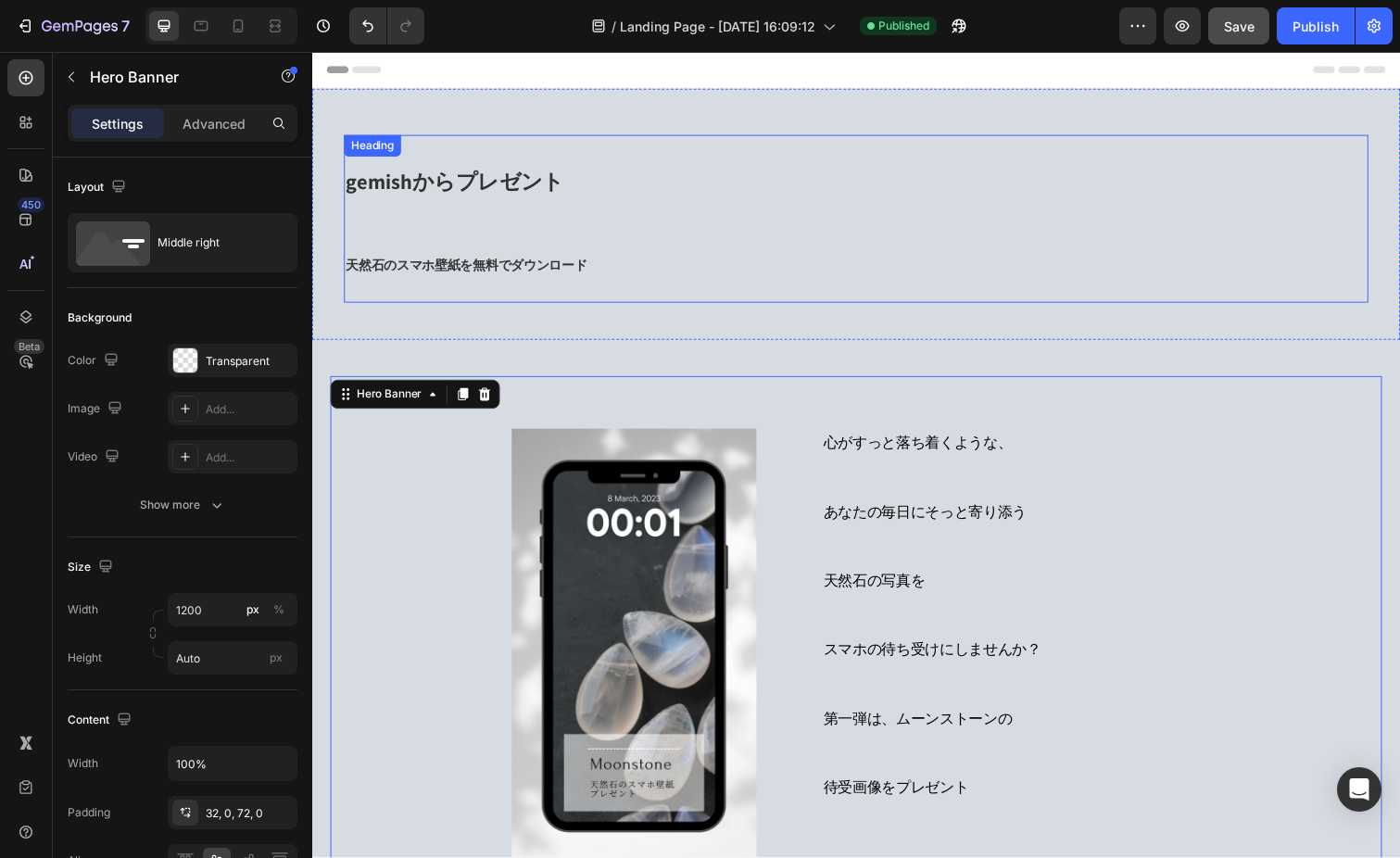
click at [626, 281] on h2 "gemishからプレゼント 天然石のスマホ壁紙を無料でダウンロード" at bounding box center [631, 223] width 573 height 171
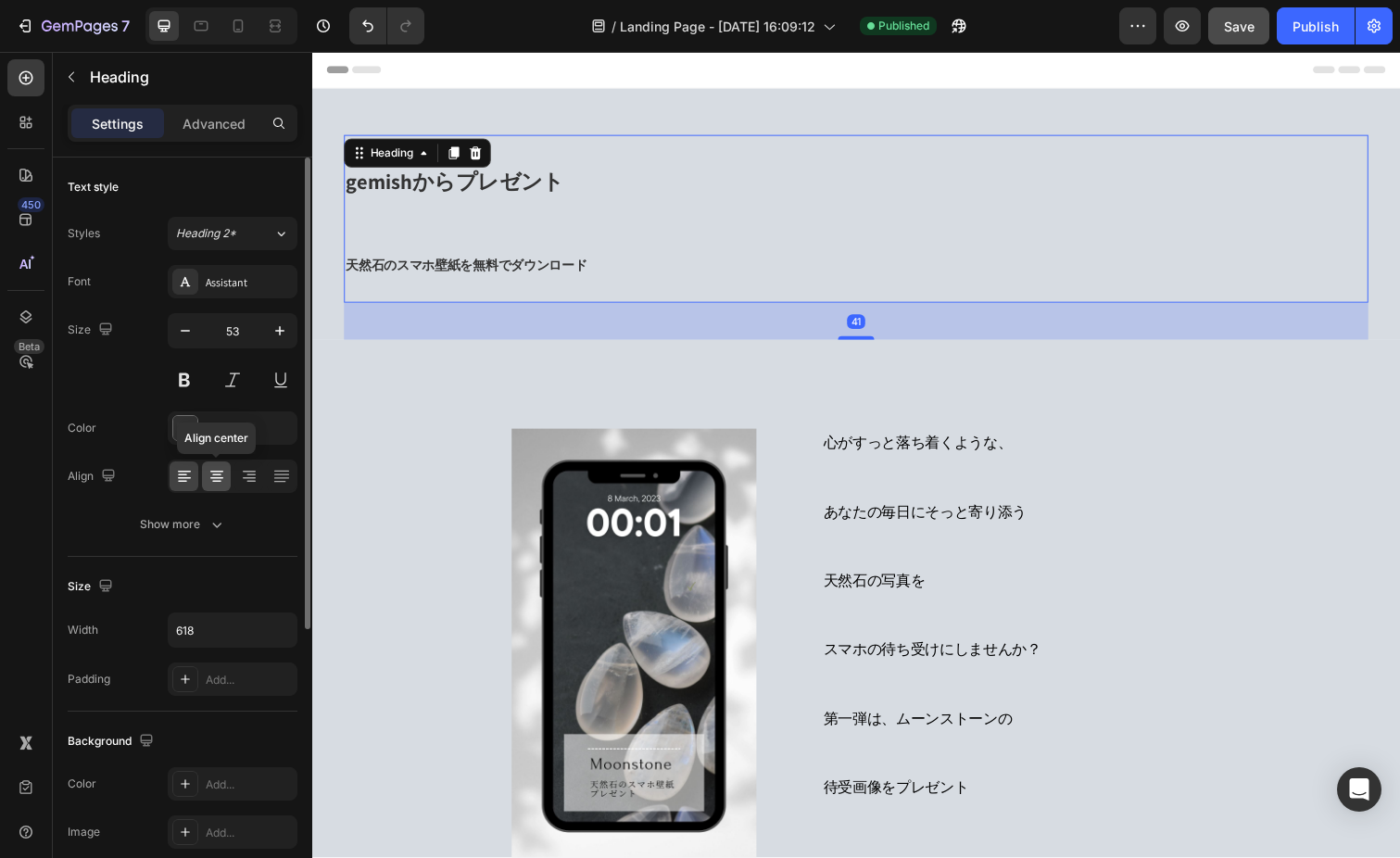
click at [218, 476] on icon at bounding box center [217, 476] width 9 height 2
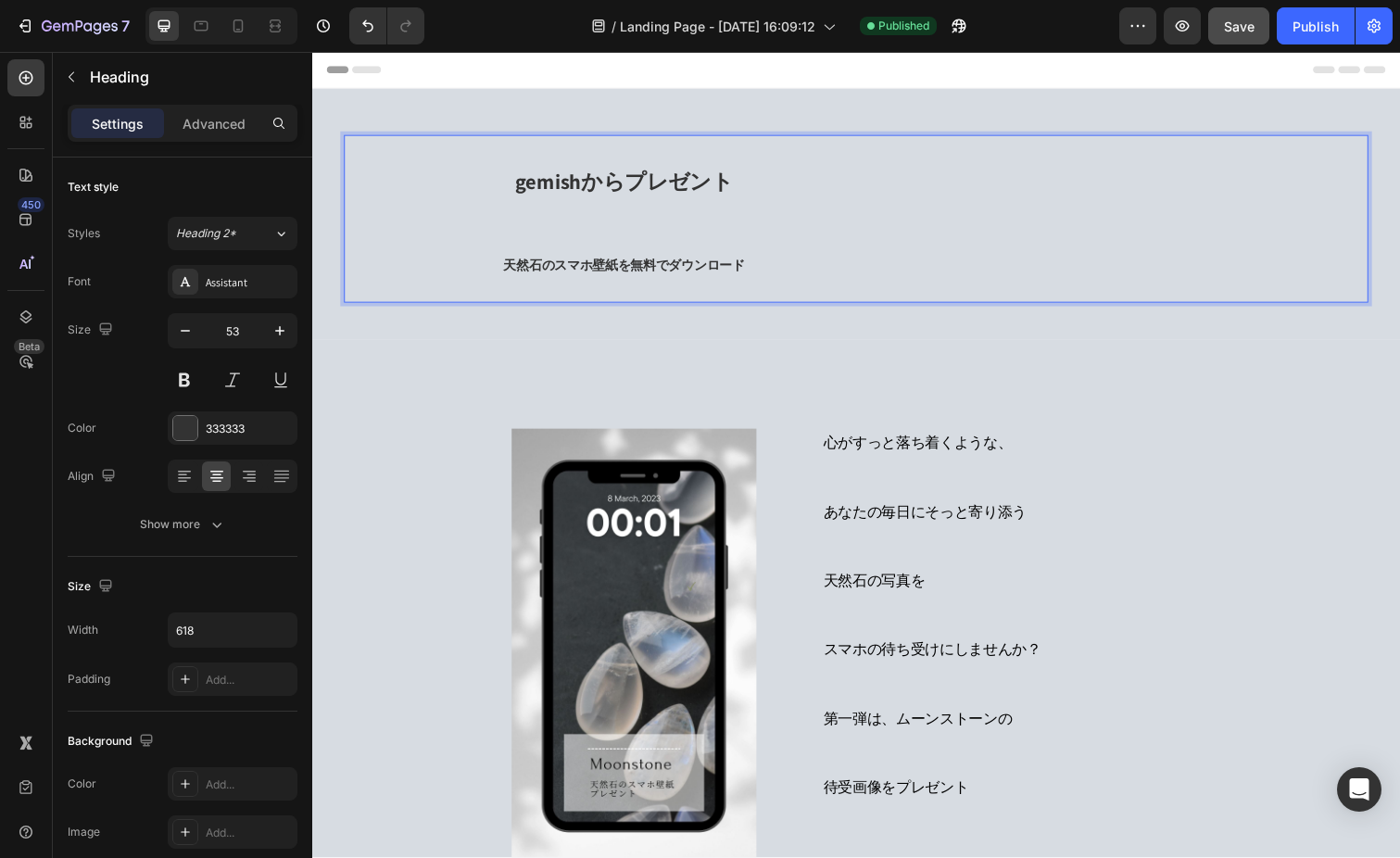
click at [840, 210] on h2 "gemishからプレゼント 天然石のスマホ壁紙を無料でダウンロード" at bounding box center [631, 223] width 573 height 171
click at [819, 242] on p "gemishからプレゼント 天然石のスマホ壁紙を無料でダウンロード" at bounding box center [631, 223] width 569 height 167
click at [880, 218] on p "gemishからプレゼント 天然石のスマホ壁紙を無料でダウンロード" at bounding box center [631, 223] width 569 height 167
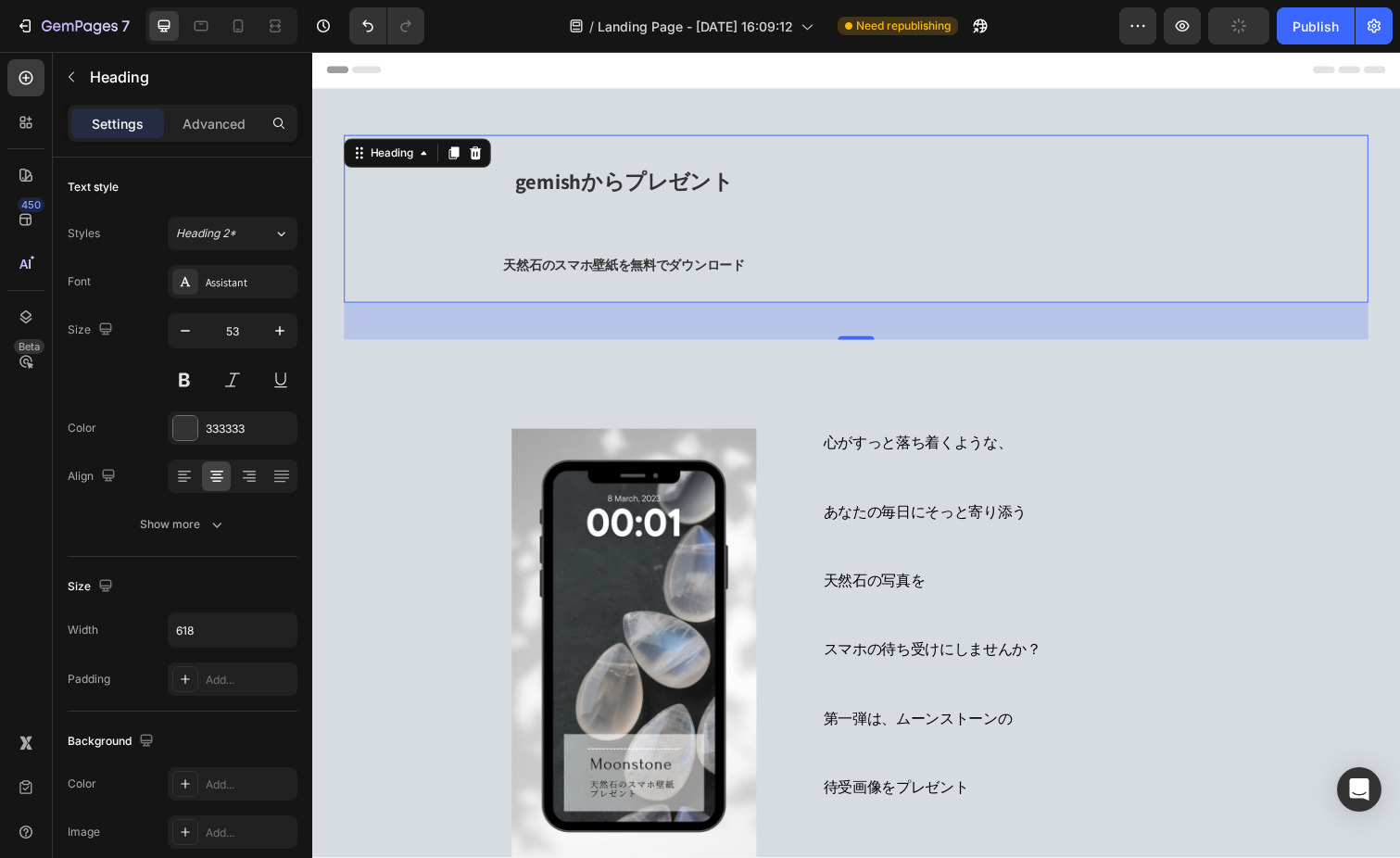
click at [940, 227] on div "gemishからプレゼント 天然石のスマホ壁紙を無料でダウンロード" at bounding box center [869, 223] width 1047 height 171
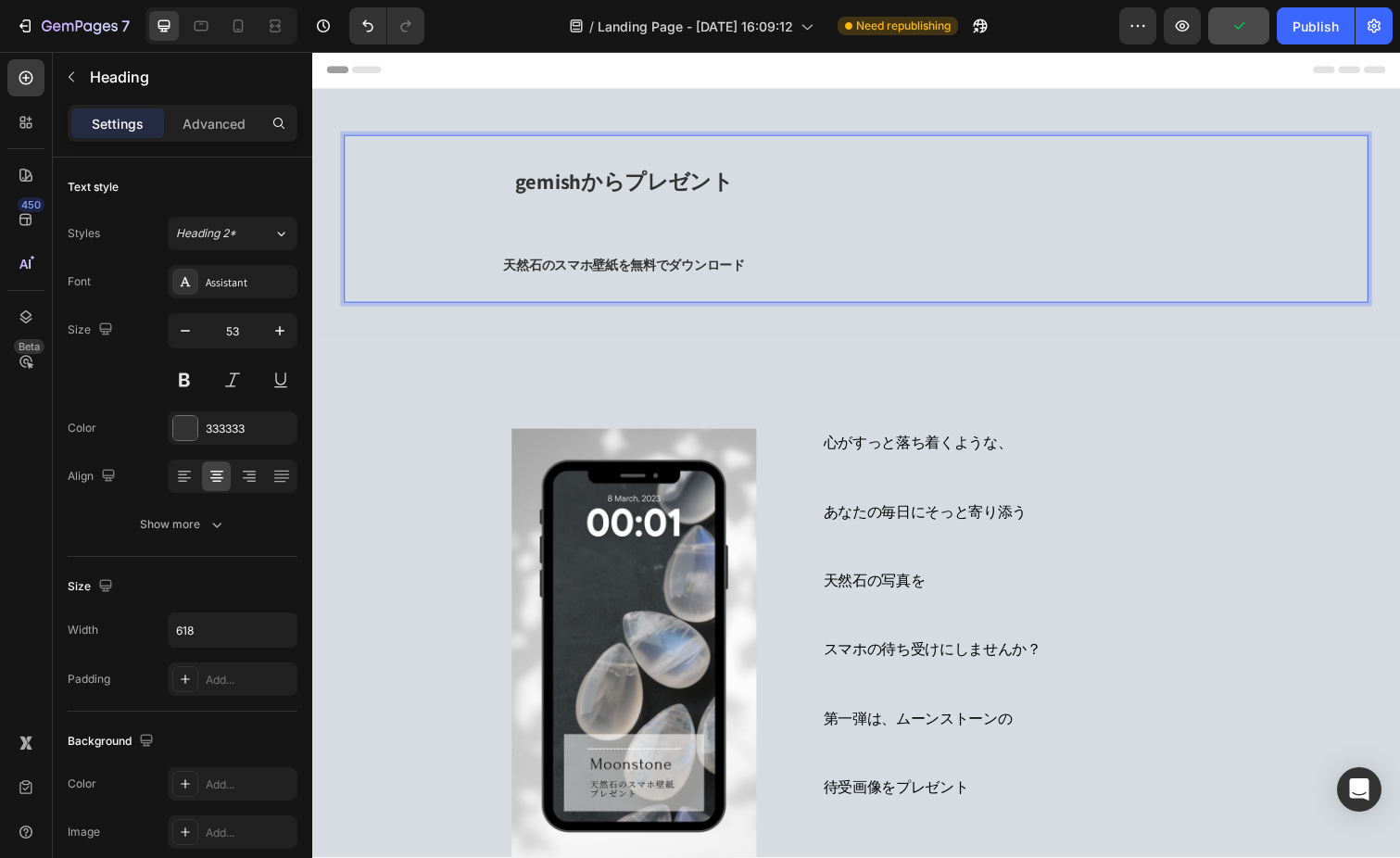
click at [866, 219] on p "gemishからプレゼント 天然石のスマホ壁紙を無料でダウンロード" at bounding box center [631, 223] width 569 height 167
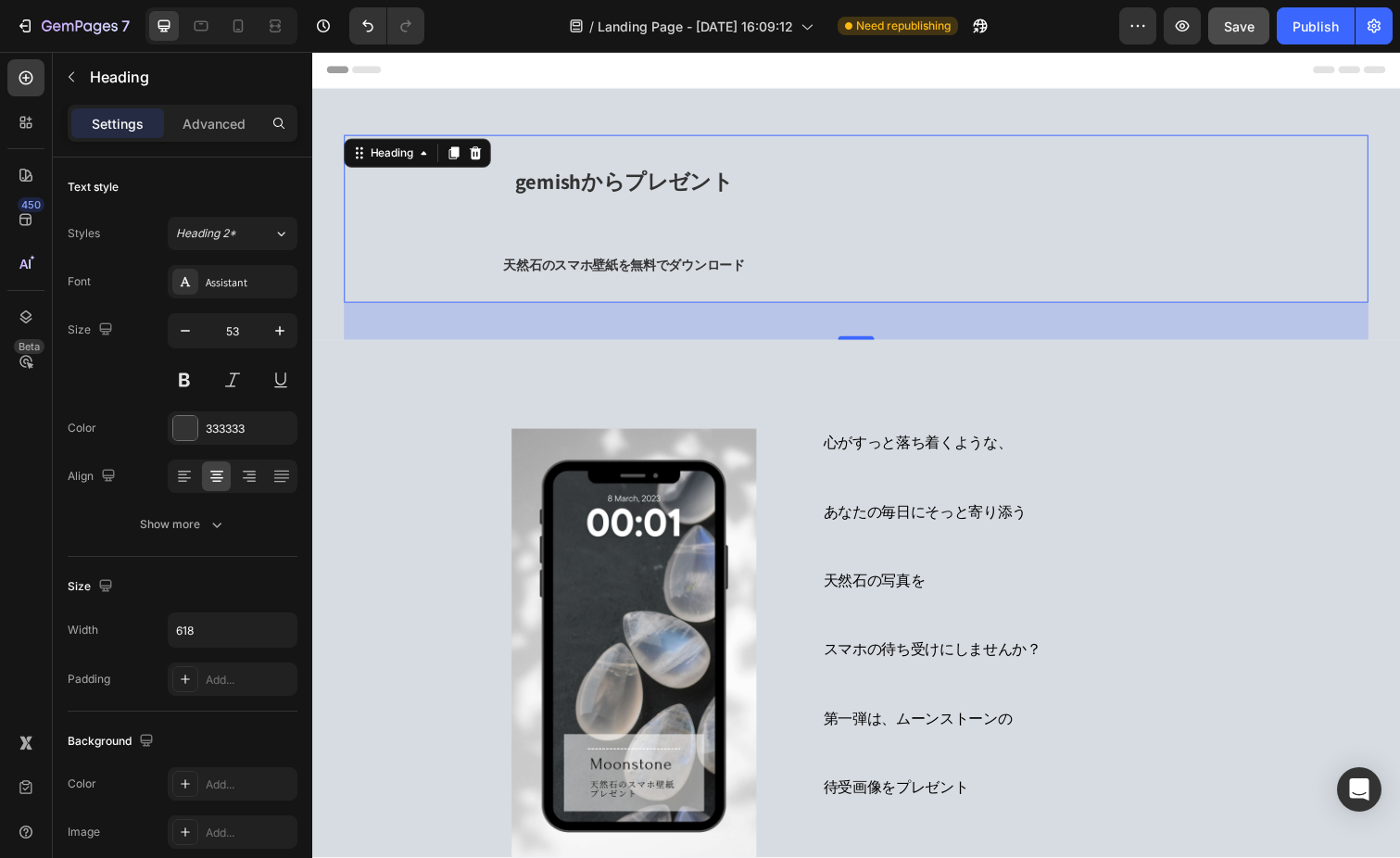
click at [936, 185] on div "gemishからプレゼント 天然石のスマホ壁紙を無料でダウンロード" at bounding box center [869, 223] width 1047 height 171
click at [227, 118] on p "Advanced" at bounding box center [213, 123] width 63 height 20
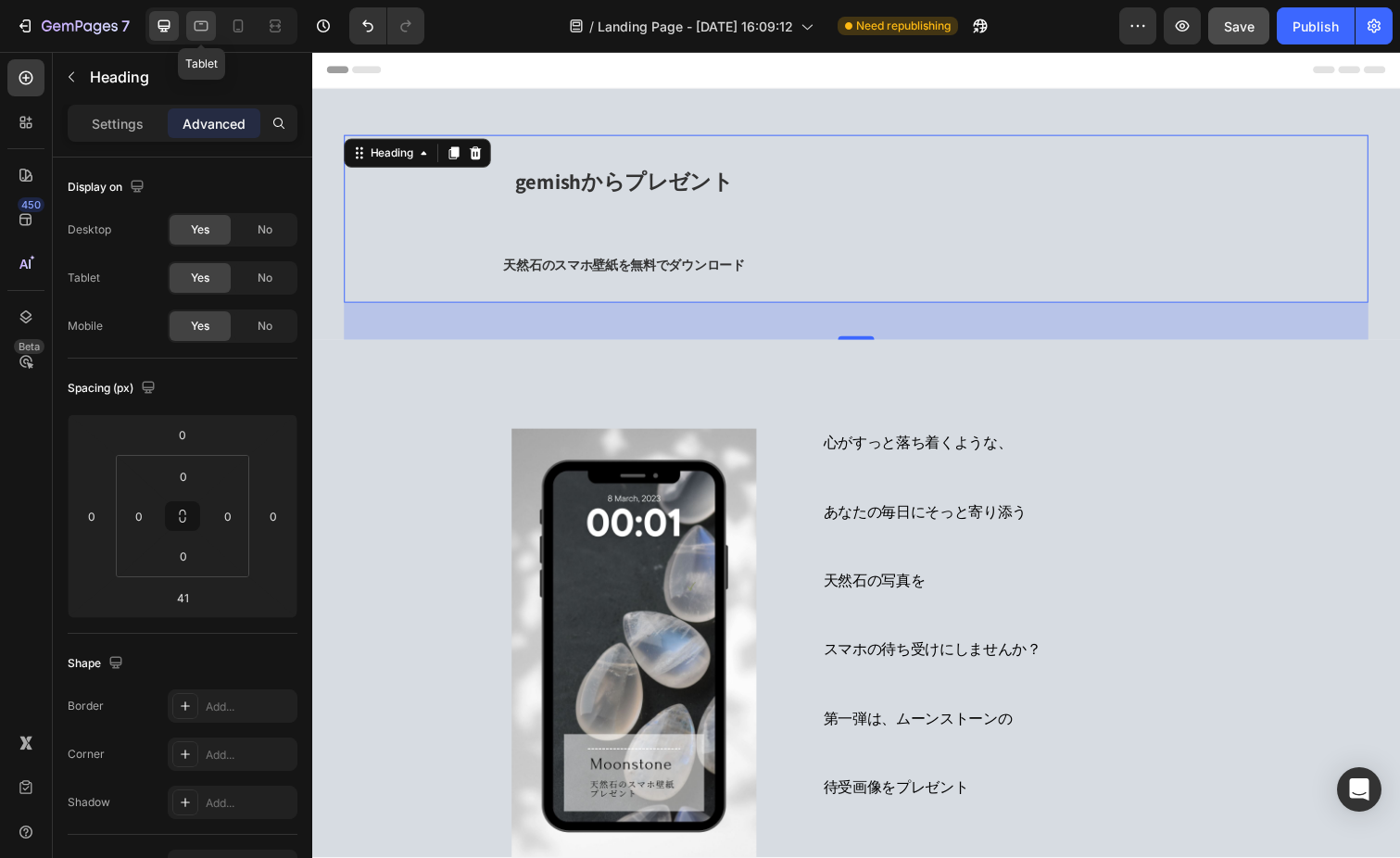
click at [207, 29] on icon at bounding box center [201, 26] width 19 height 19
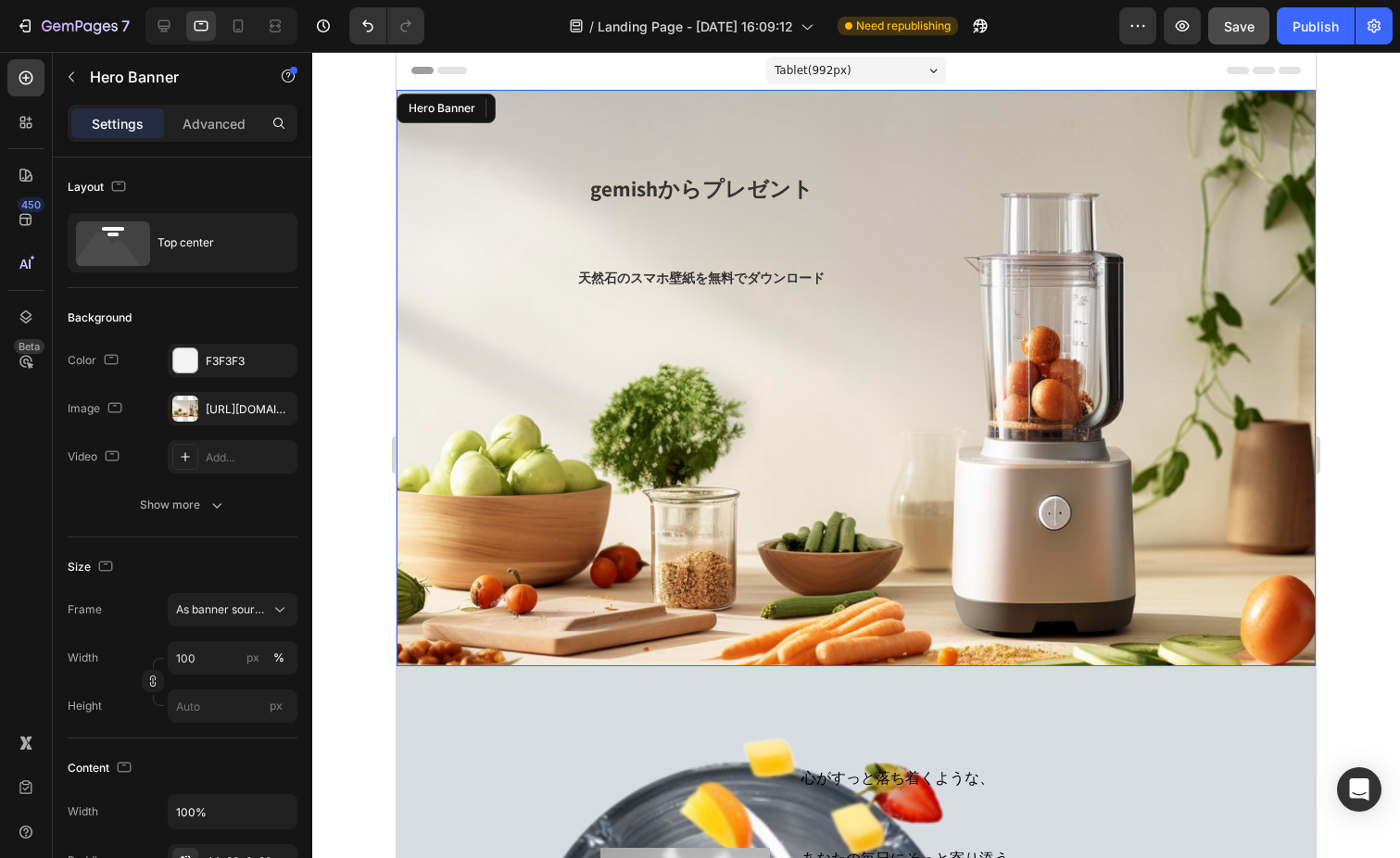
click at [1057, 446] on div "Background Image" at bounding box center [857, 378] width 920 height 576
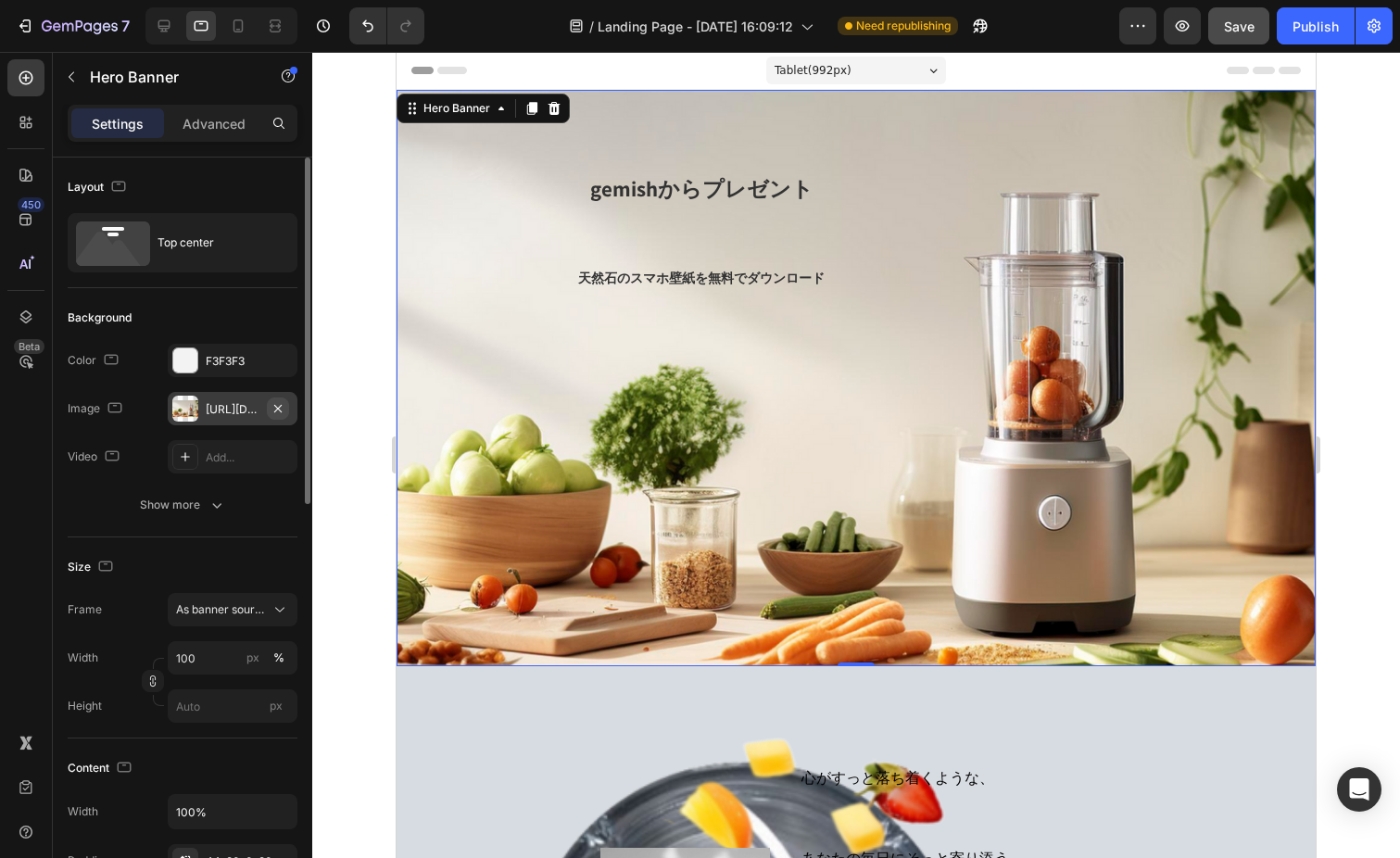
click at [270, 412] on button "button" at bounding box center [278, 409] width 23 height 23
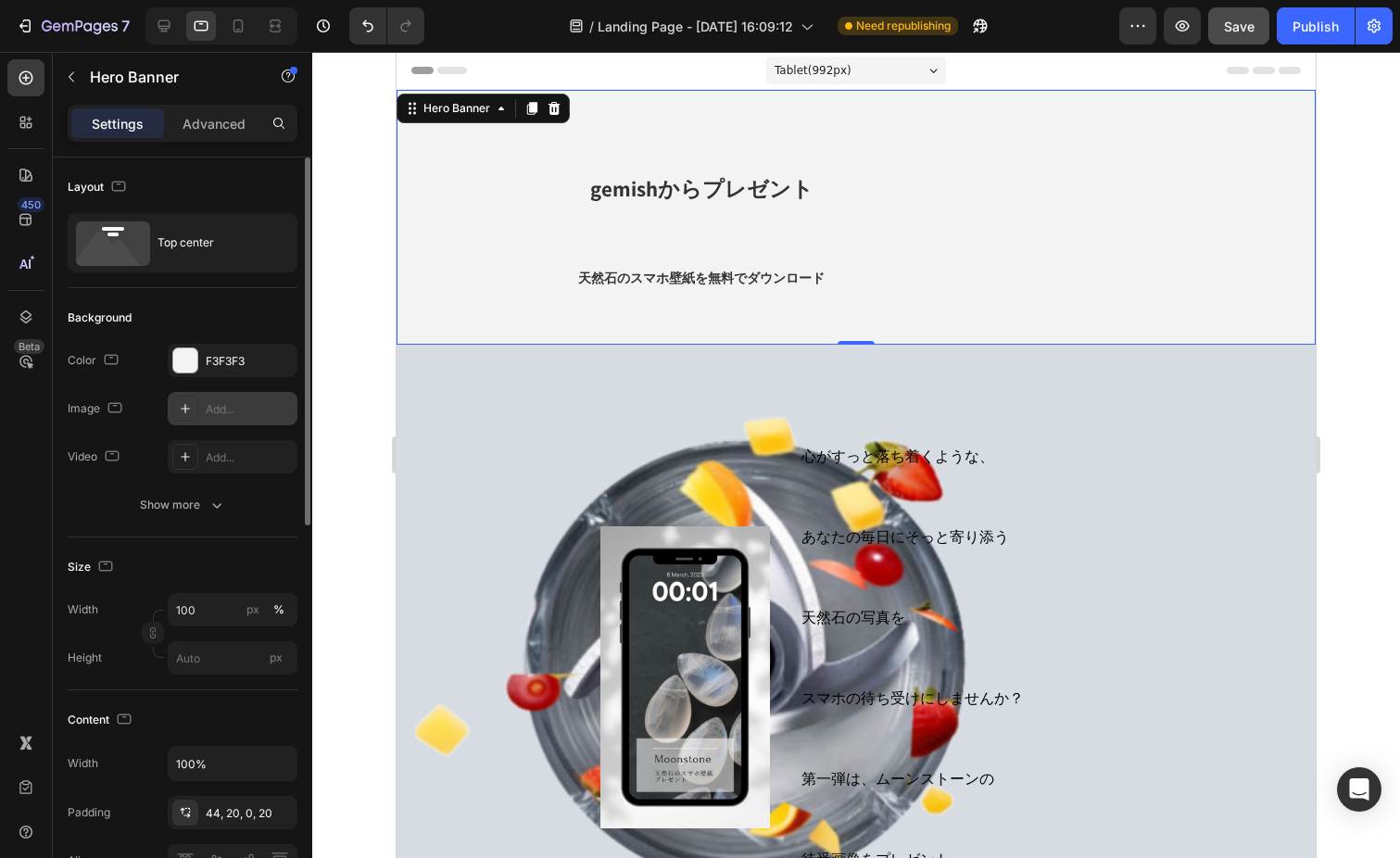
type input "Auto"
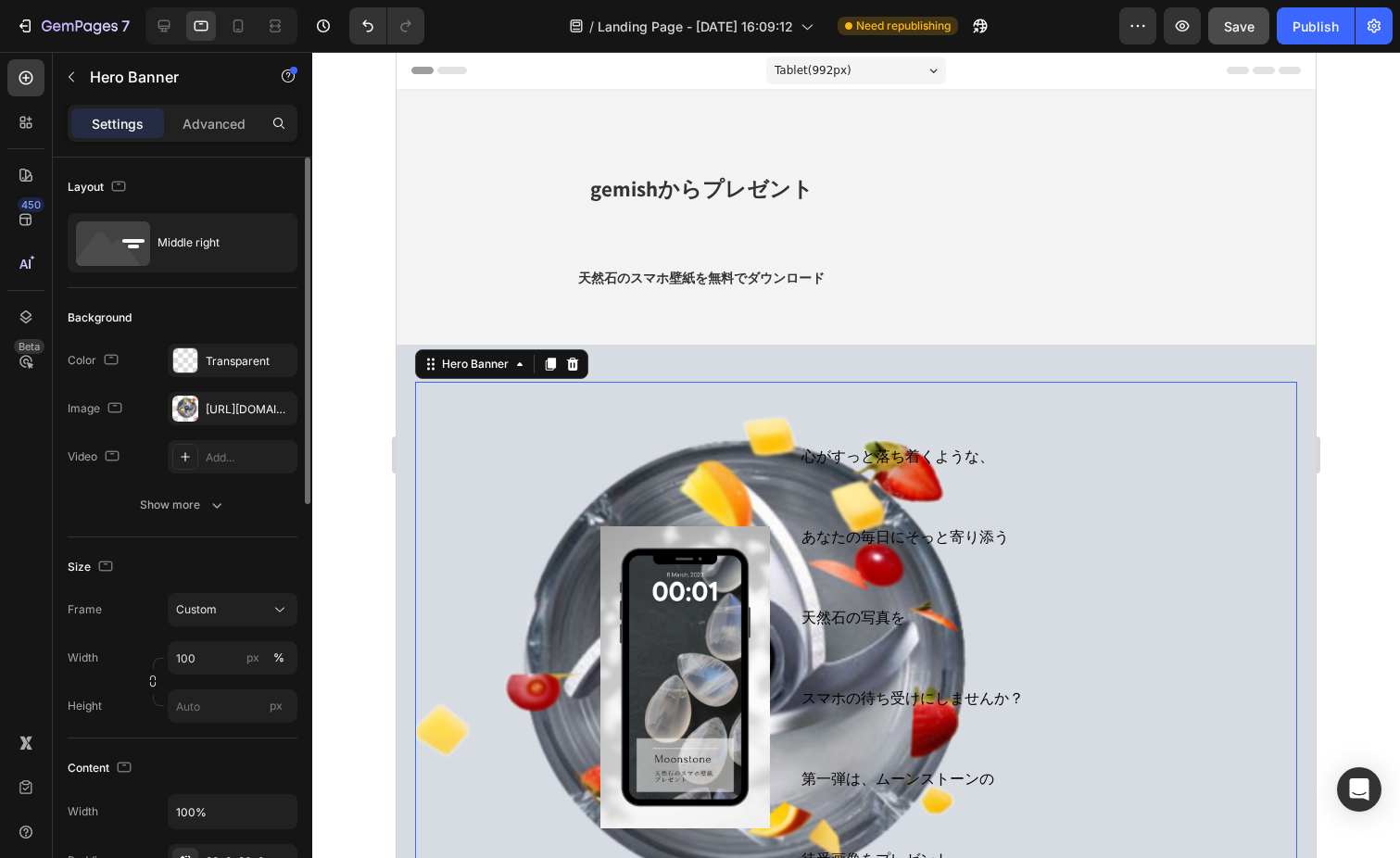
click at [555, 460] on div "Image" at bounding box center [591, 677] width 354 height 554
click at [277, 406] on icon "button" at bounding box center [278, 409] width 15 height 15
type input "Auto"
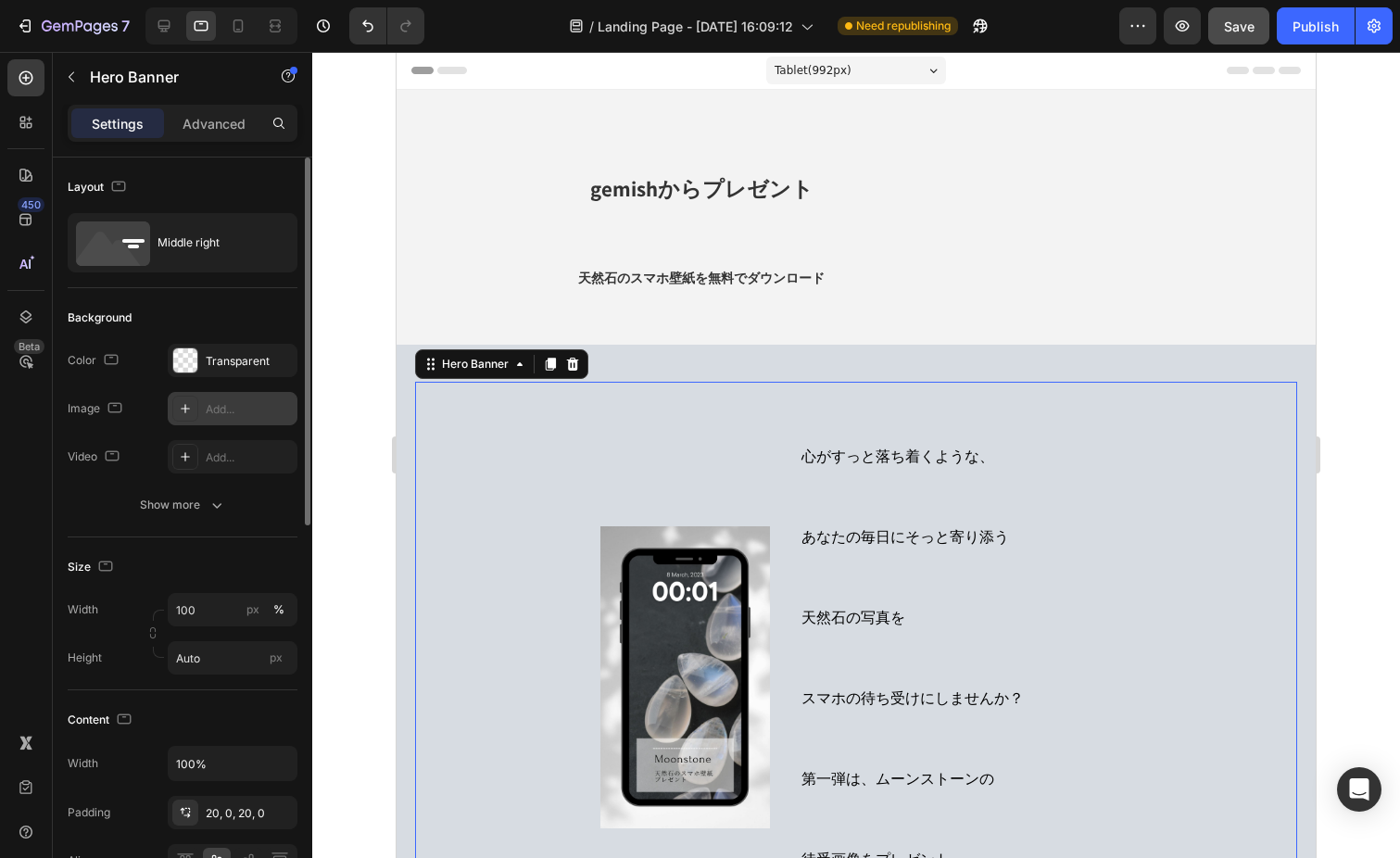
click at [599, 617] on div "Image" at bounding box center [591, 677] width 354 height 554
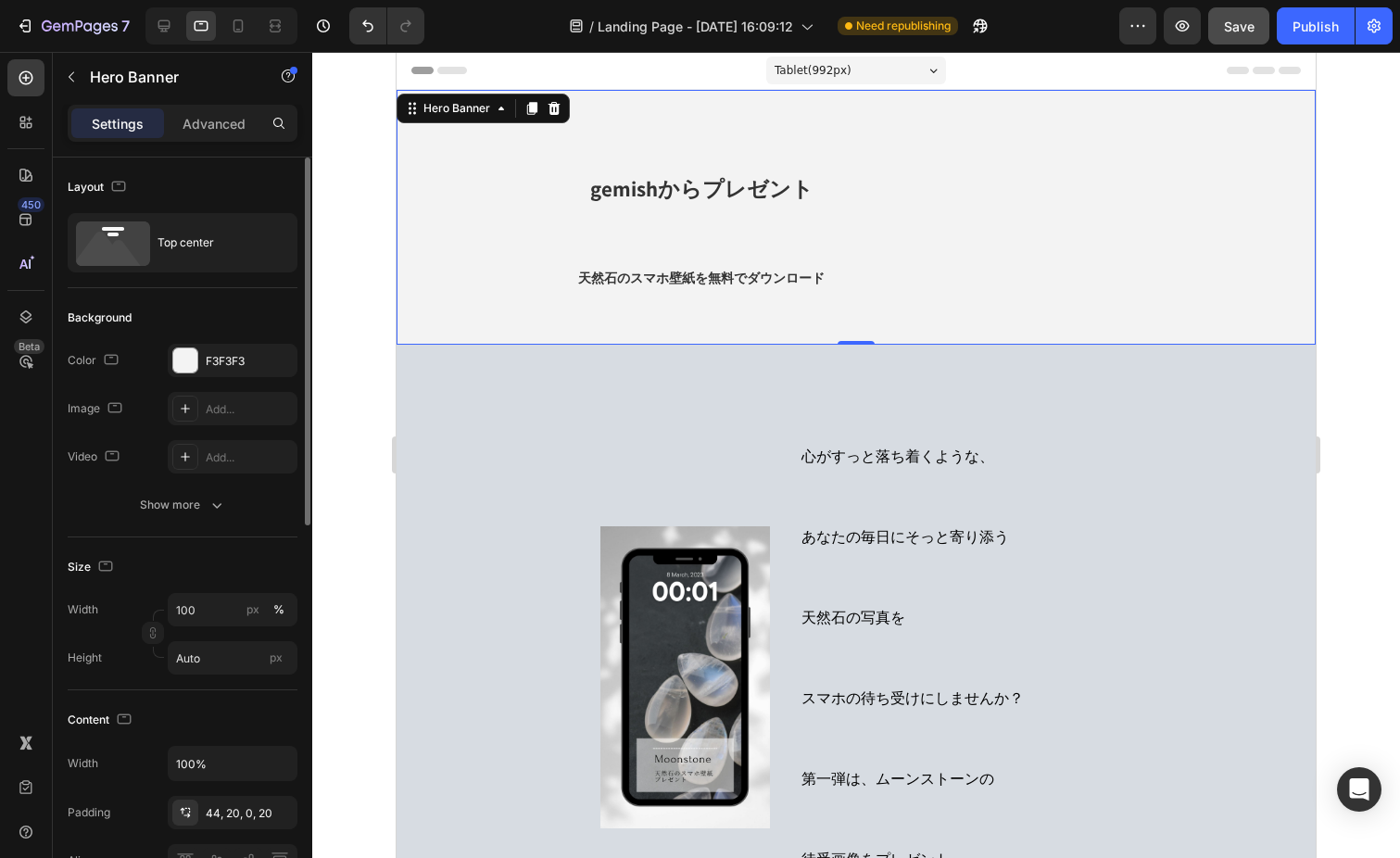
click at [761, 325] on div "gemishからプレゼント 天然石のスマホ壁紙を無料でダウンロード Heading" at bounding box center [856, 238] width 882 height 214
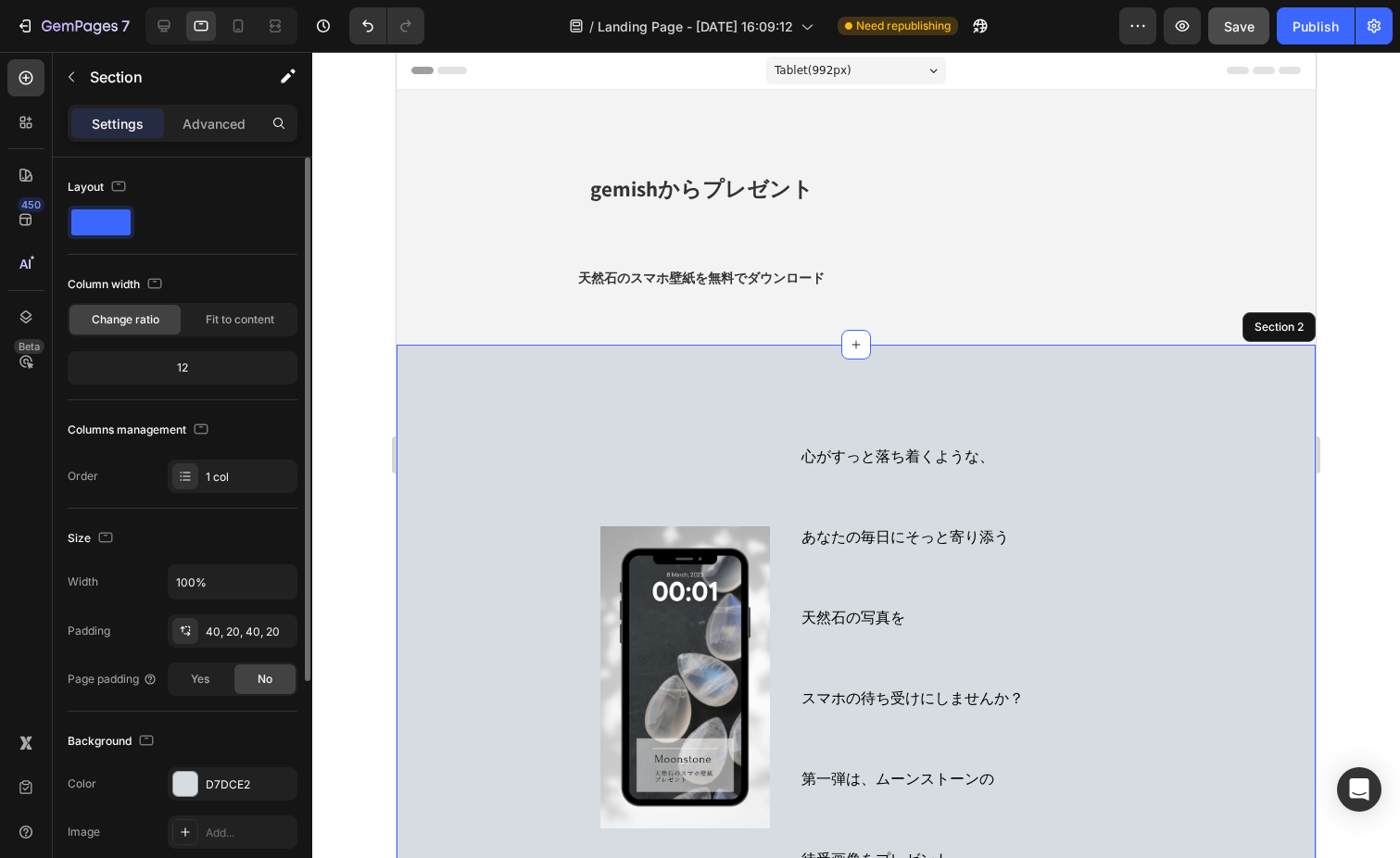
click at [772, 356] on div "心がすっと落ち着くような、 あなたの毎日にそっと寄り添う 天然石の写真を スマホの待ち受けにしませんか？ 第一弾は、ムーンストーンの 待受画像をプレゼント H…" at bounding box center [857, 678] width 920 height 665
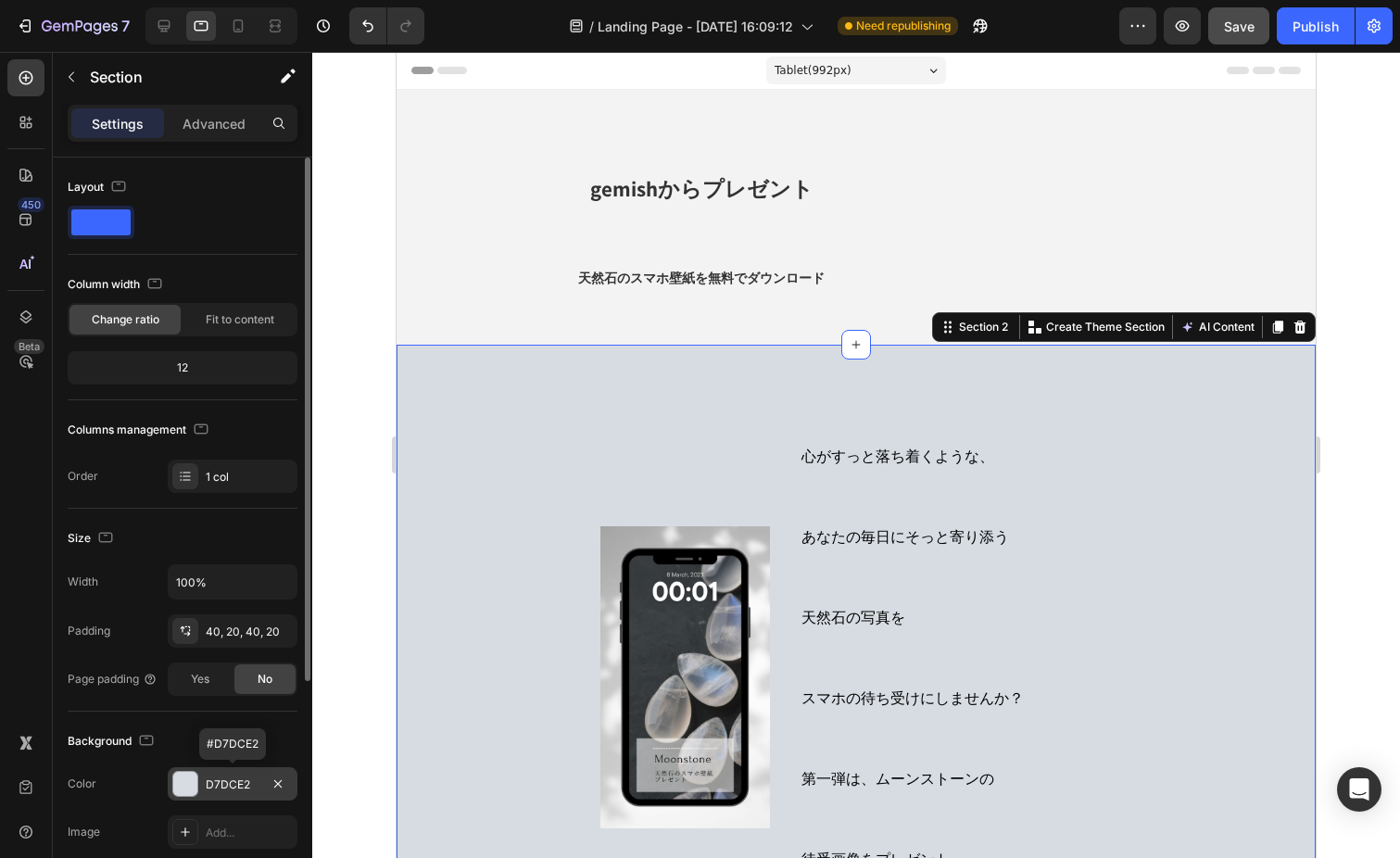
click at [228, 781] on div "D7DCE2" at bounding box center [232, 785] width 54 height 17
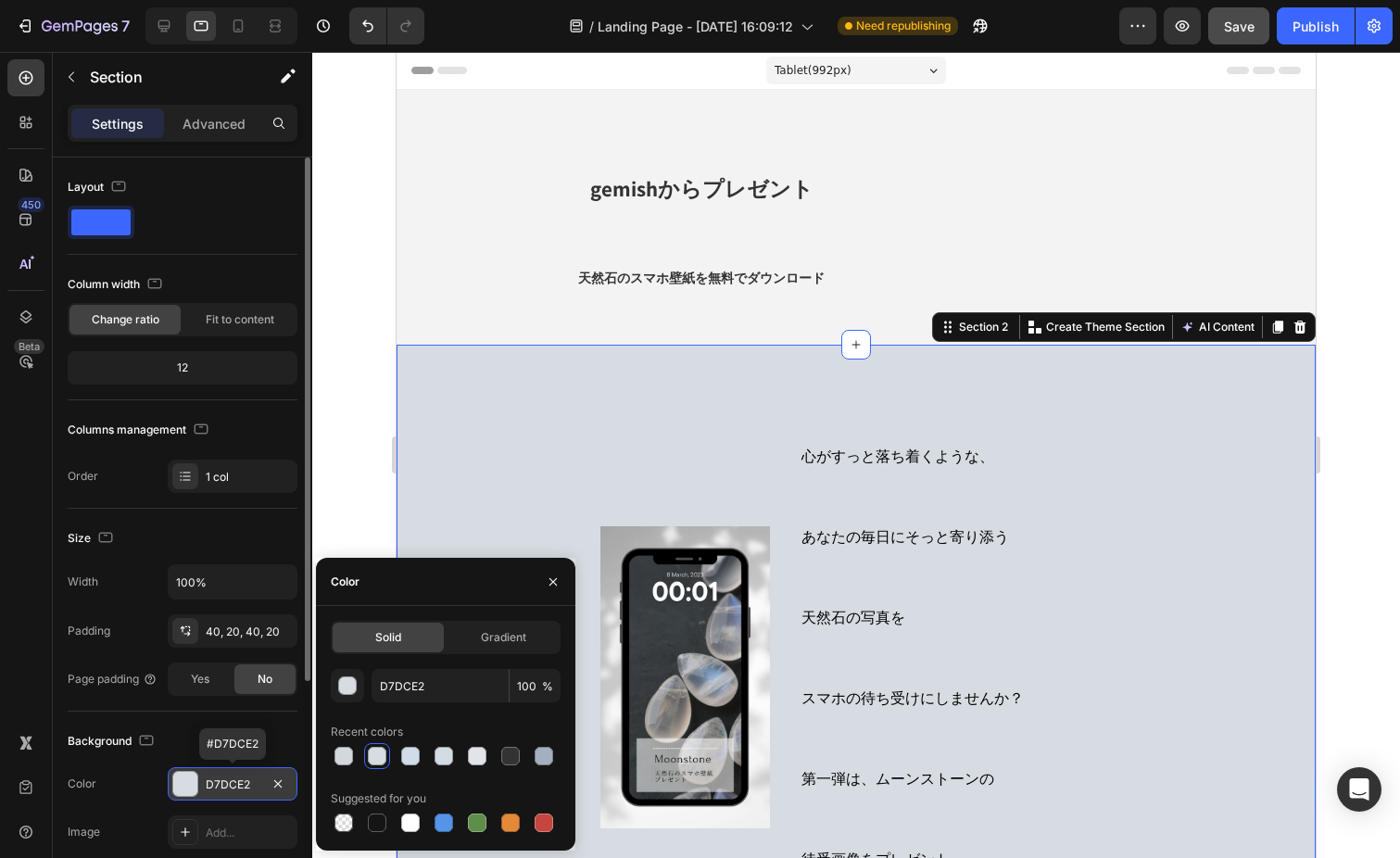
click at [212, 776] on div "D7DCE2" at bounding box center [232, 785] width 54 height 17
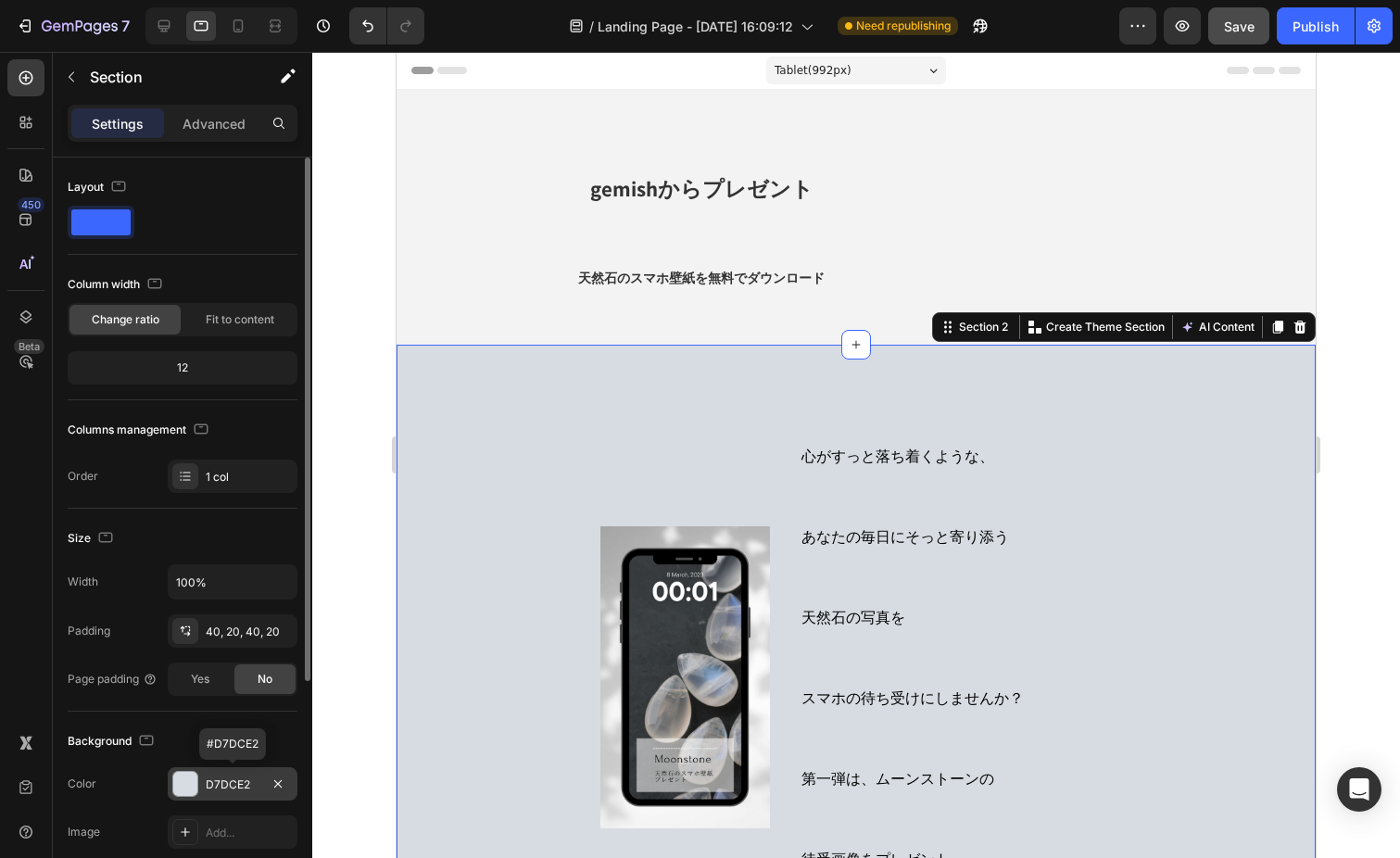
click at [228, 783] on div "D7DCE2" at bounding box center [232, 785] width 54 height 17
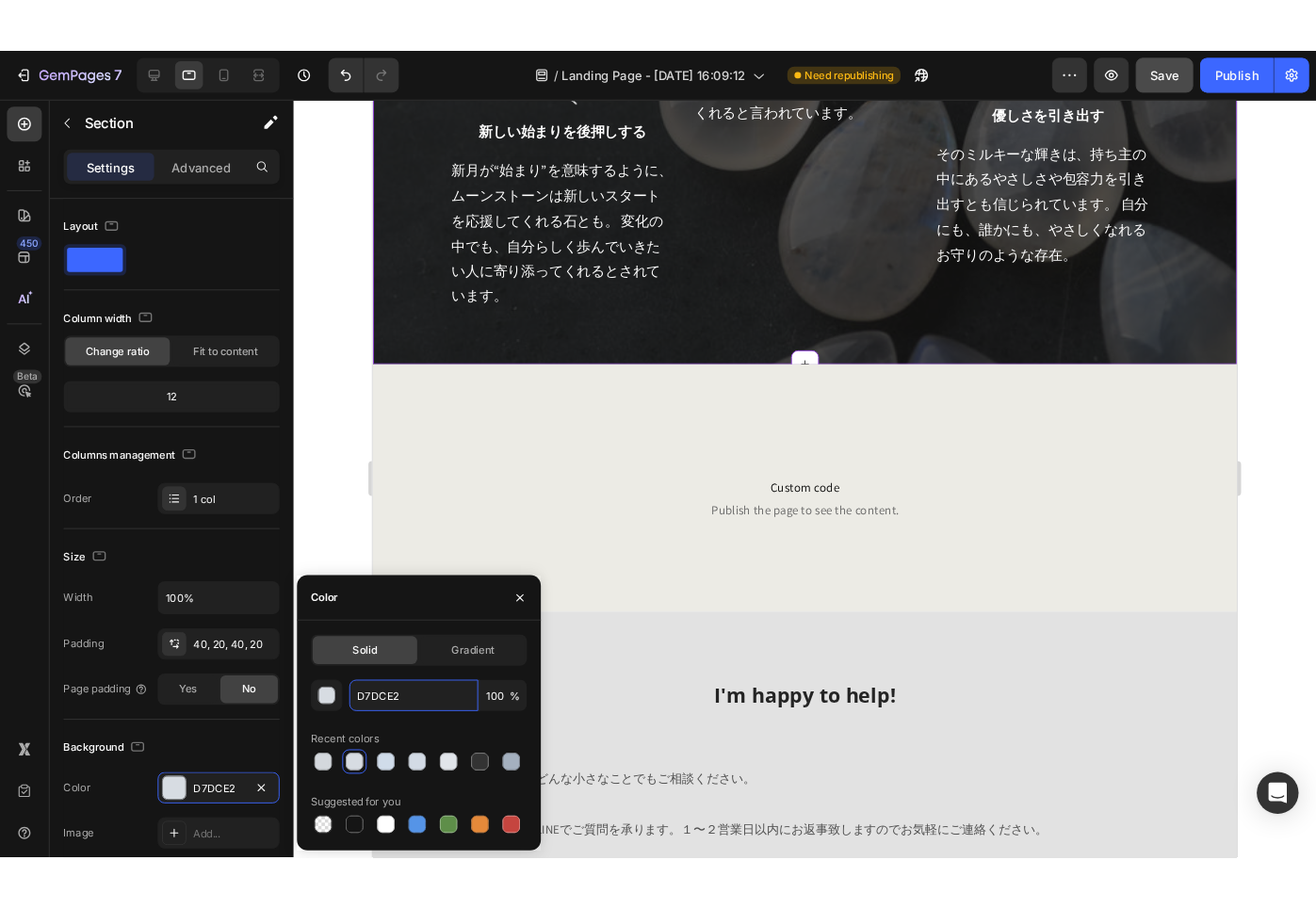
scroll to position [1762, 0]
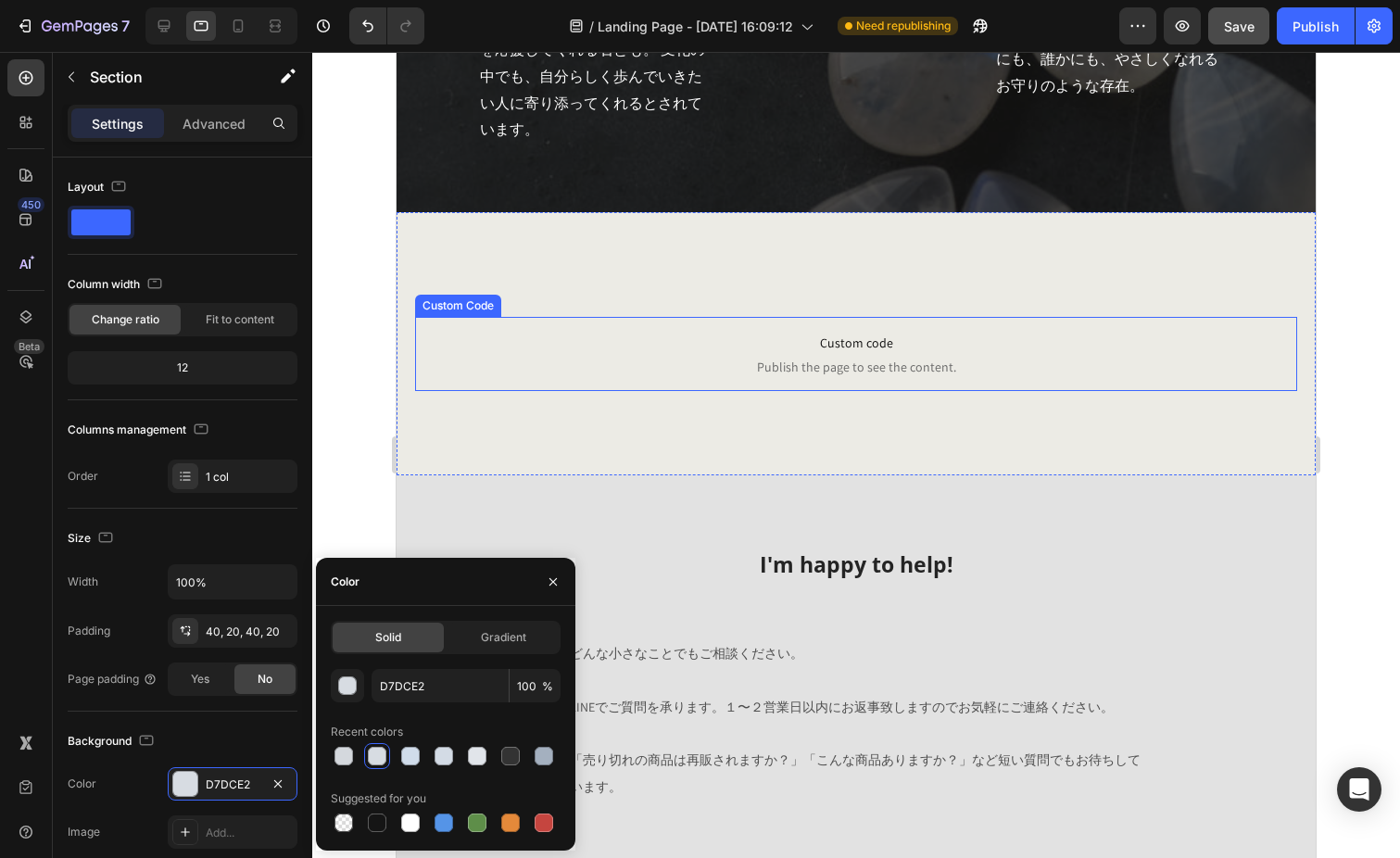
click at [696, 361] on span "Publish the page to see the content." at bounding box center [856, 367] width 882 height 19
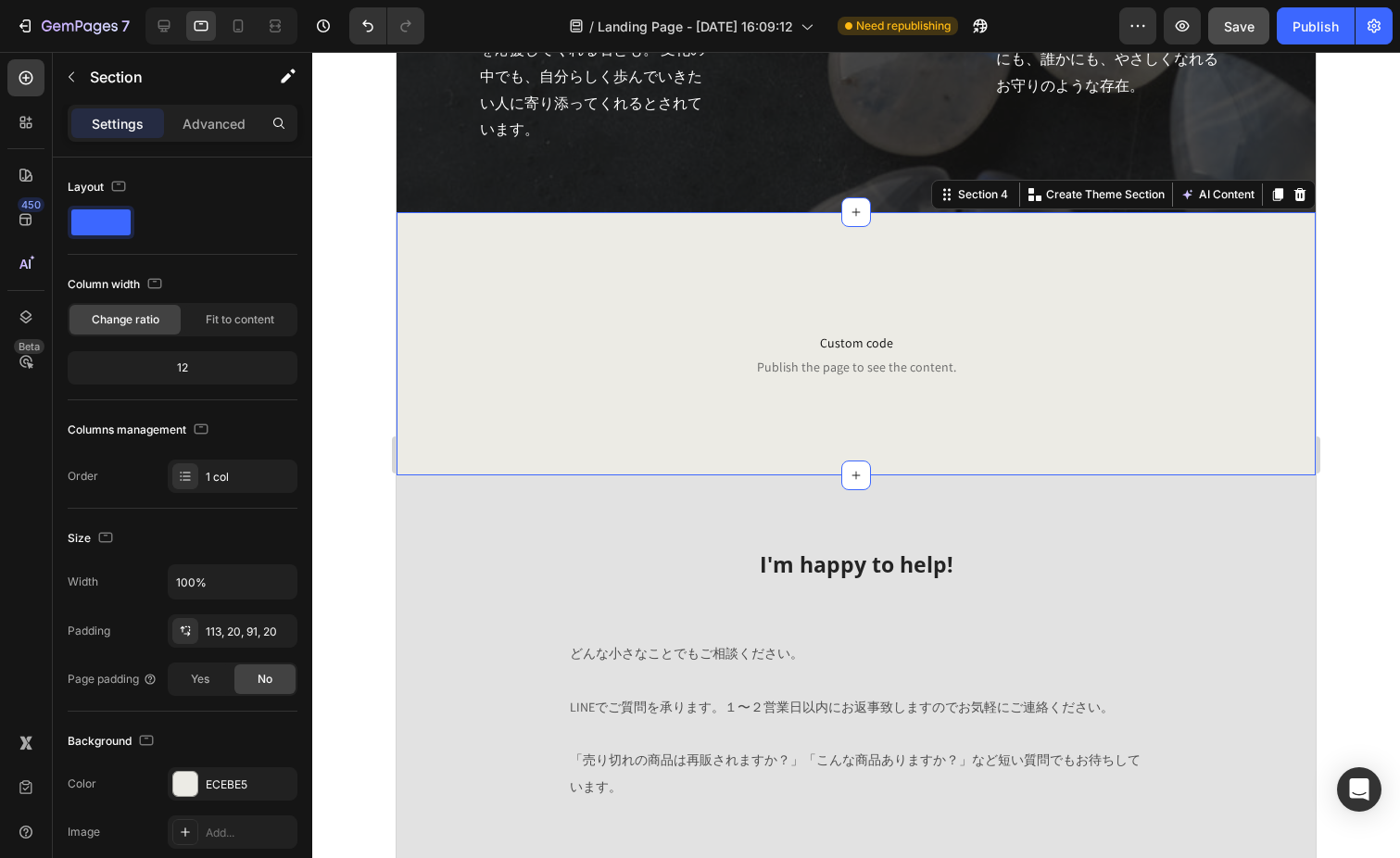
click at [657, 217] on div "Custom code Publish the page to see the content. Custom Code Section 4 Create T…" at bounding box center [857, 344] width 920 height 263
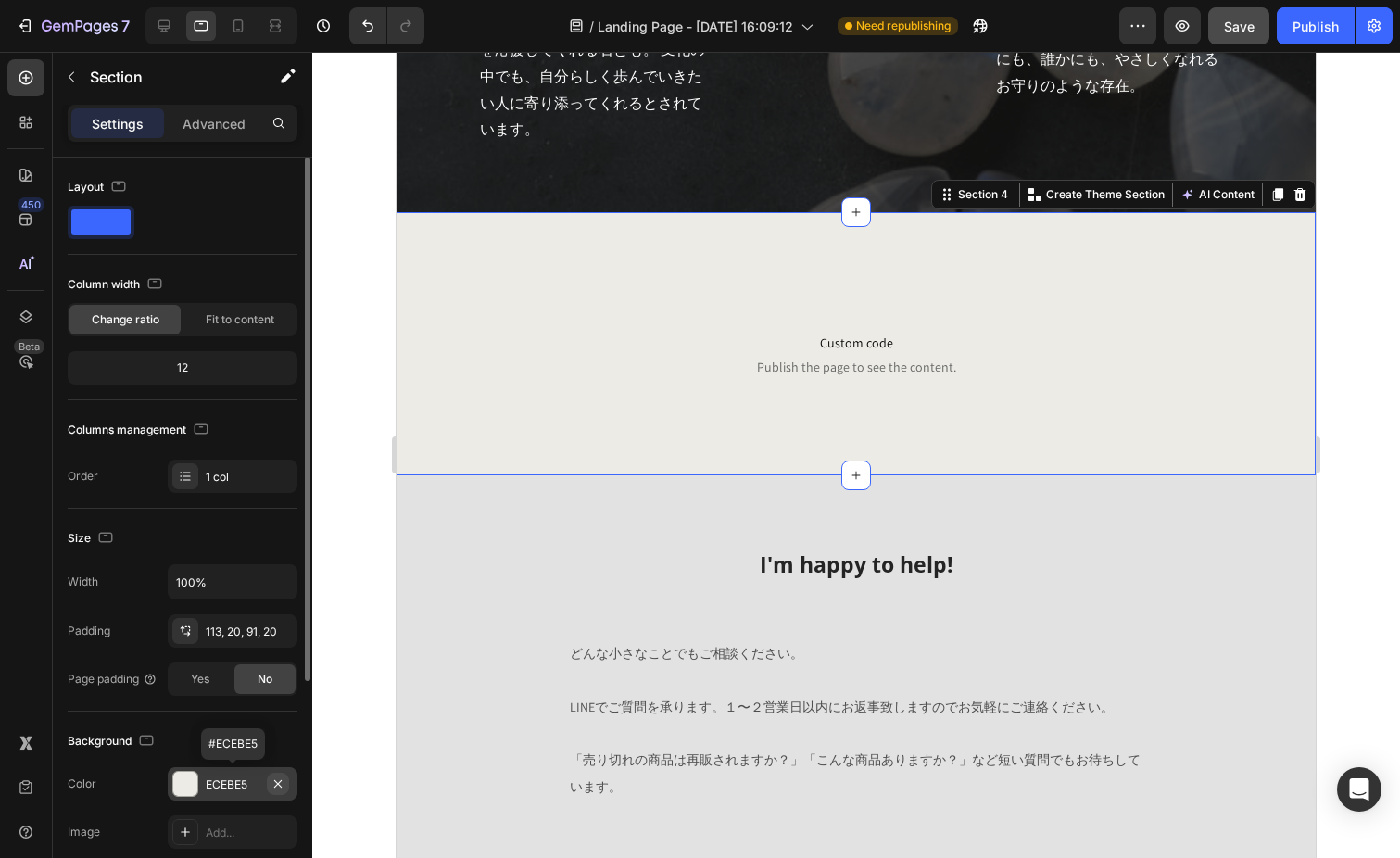
click at [277, 780] on icon "button" at bounding box center [278, 784] width 15 height 15
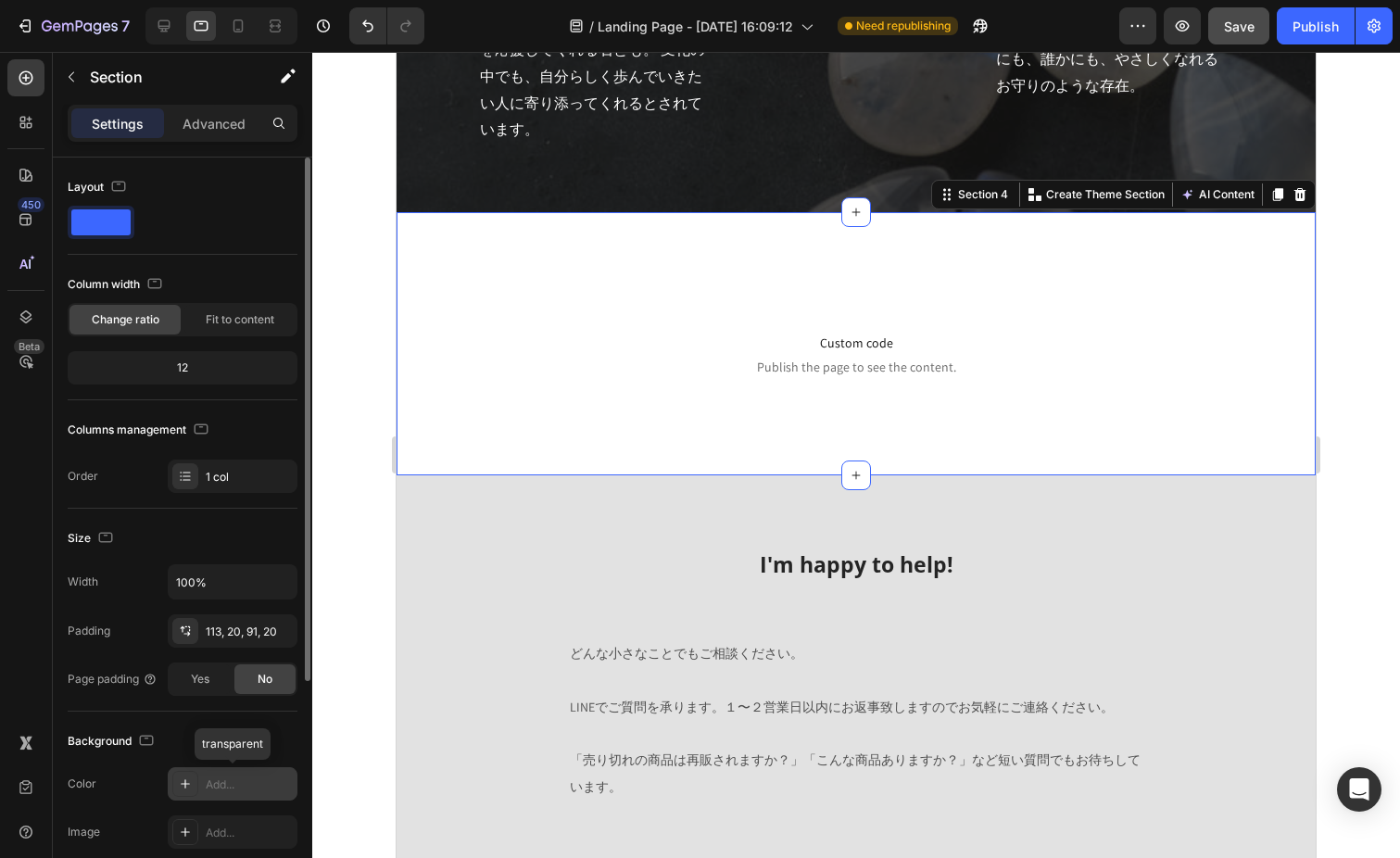
click at [225, 772] on div "Add..." at bounding box center [232, 783] width 130 height 33
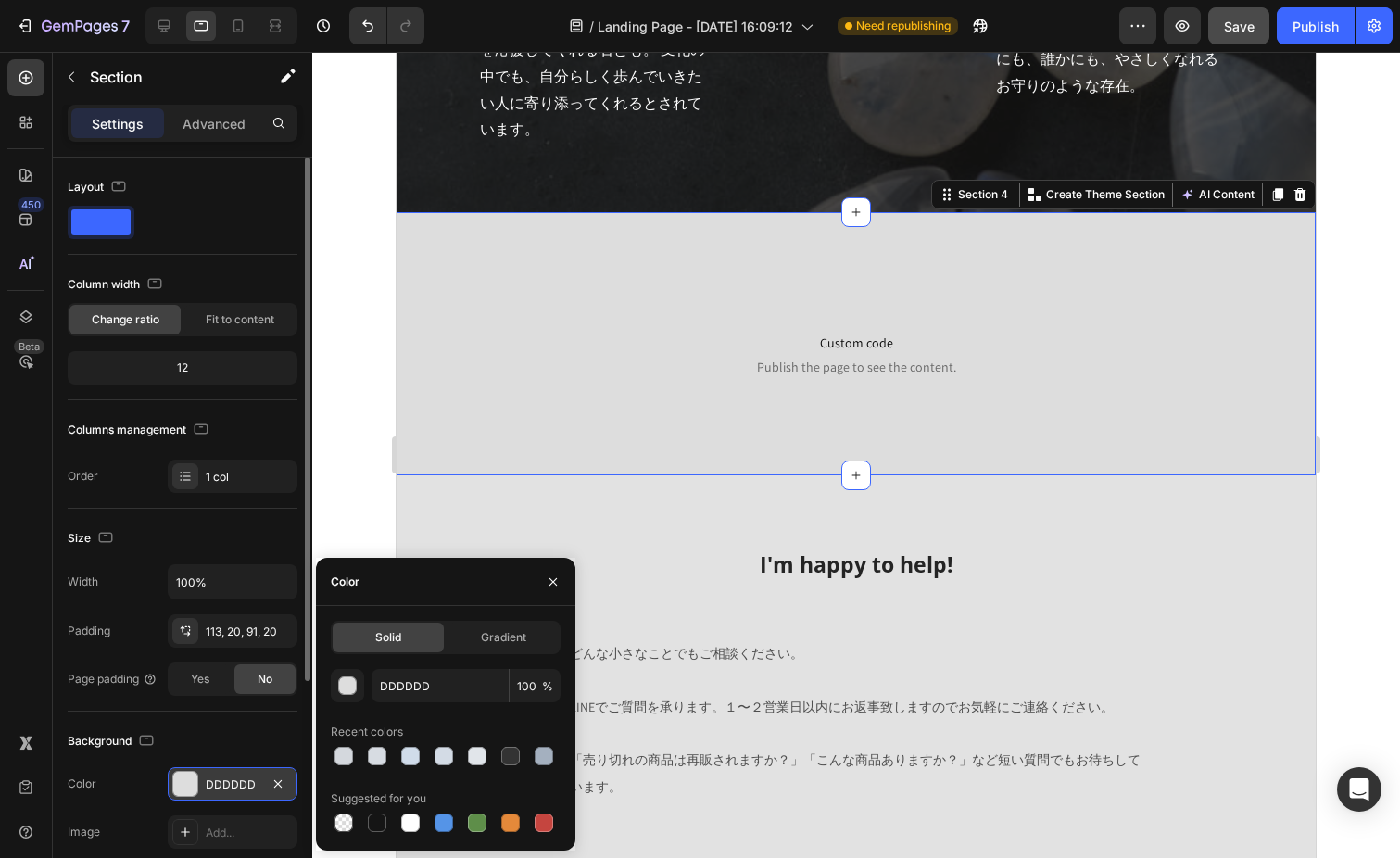
click at [215, 788] on div "DDDDDD" at bounding box center [232, 785] width 54 height 17
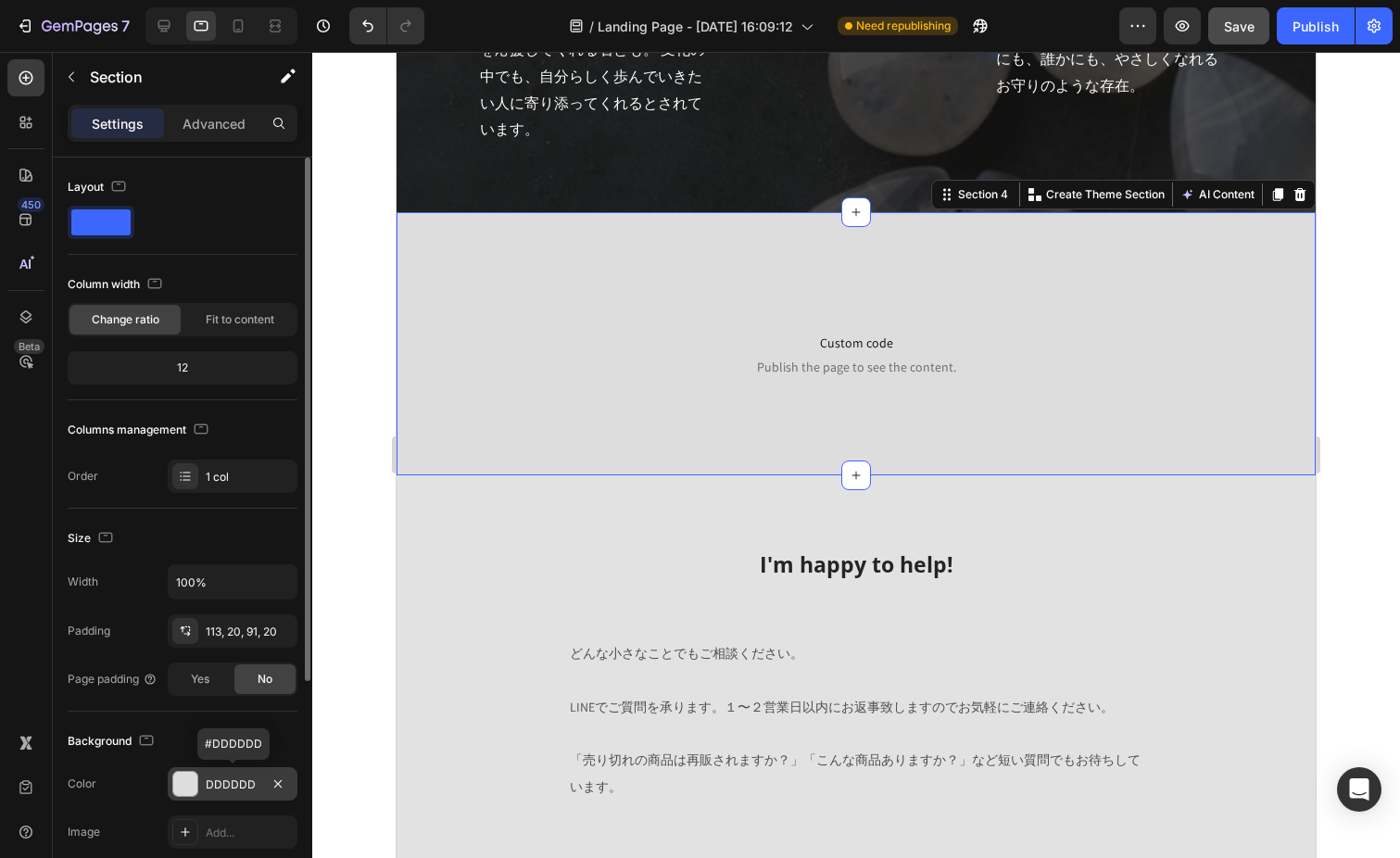
click at [255, 776] on div "DDDDDD" at bounding box center [232, 785] width 54 height 17
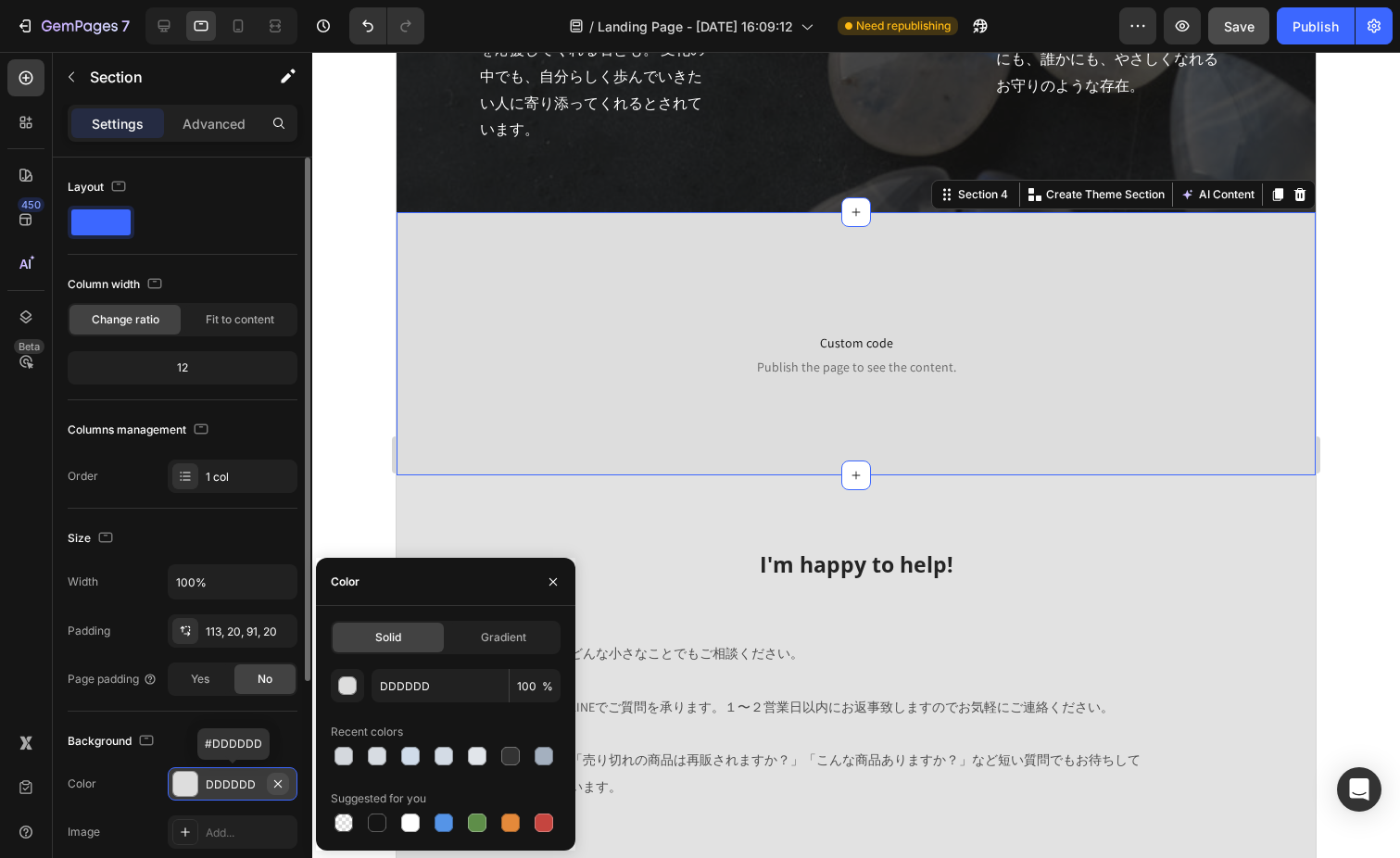
click at [283, 778] on icon "button" at bounding box center [278, 784] width 15 height 15
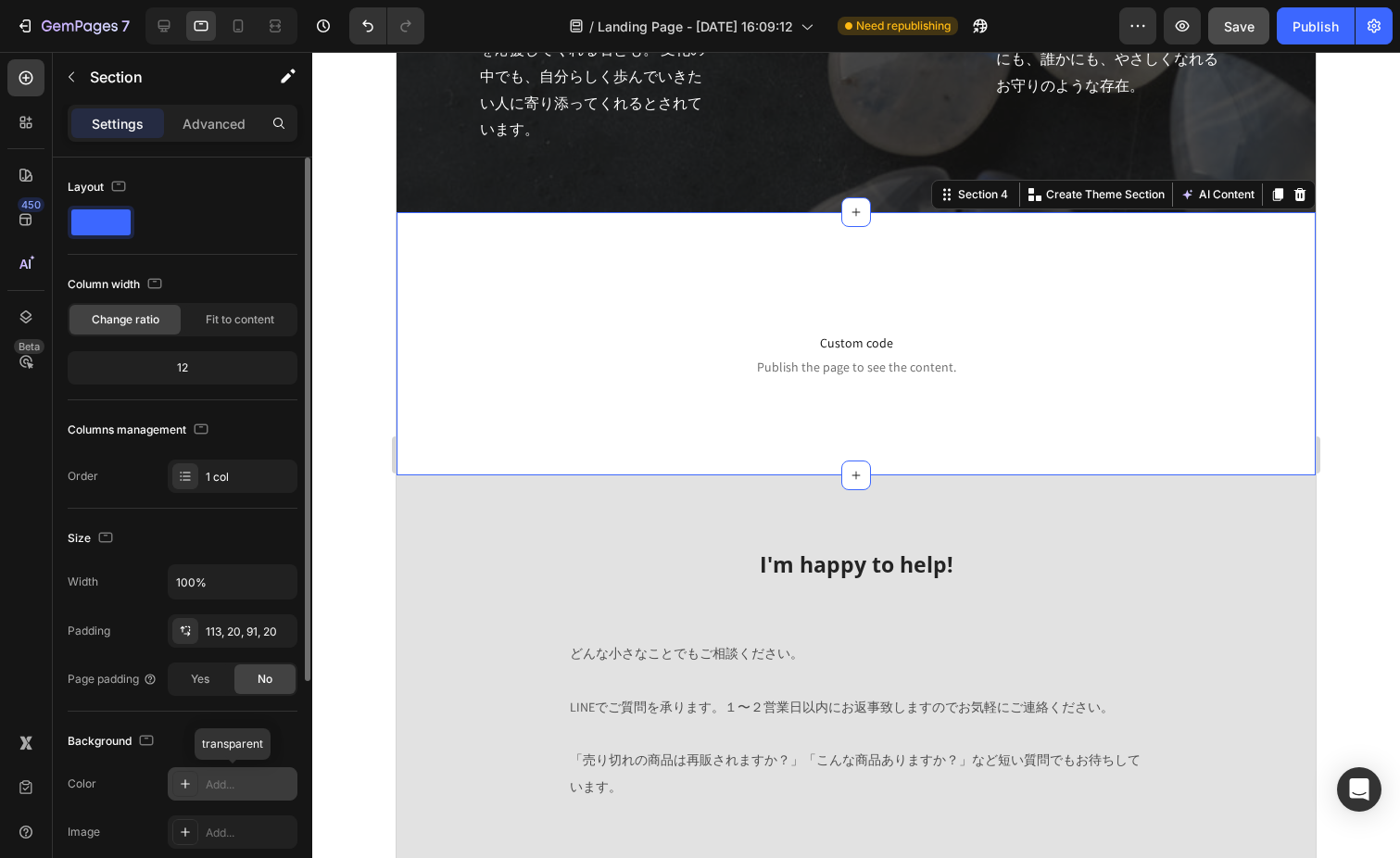
click at [212, 782] on div "Add..." at bounding box center [249, 785] width 87 height 17
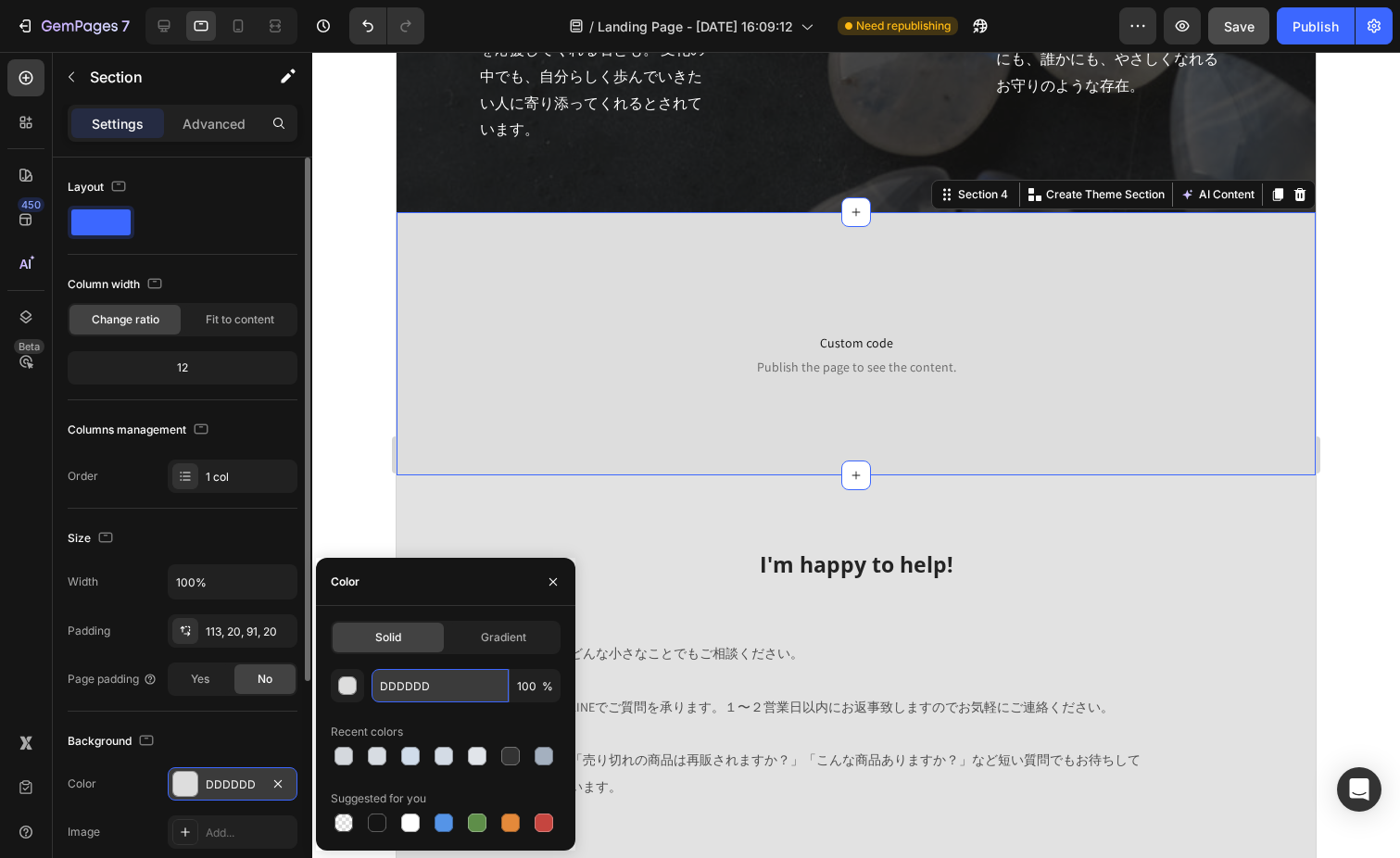
click at [440, 688] on input "DDDDDD" at bounding box center [440, 684] width 137 height 33
drag, startPoint x: 440, startPoint y: 688, endPoint x: 379, endPoint y: 679, distance: 61.7
click at [379, 679] on input "DDDDDD" at bounding box center [440, 684] width 137 height 33
paste input "7DCE2"
type input "D7DCE2"
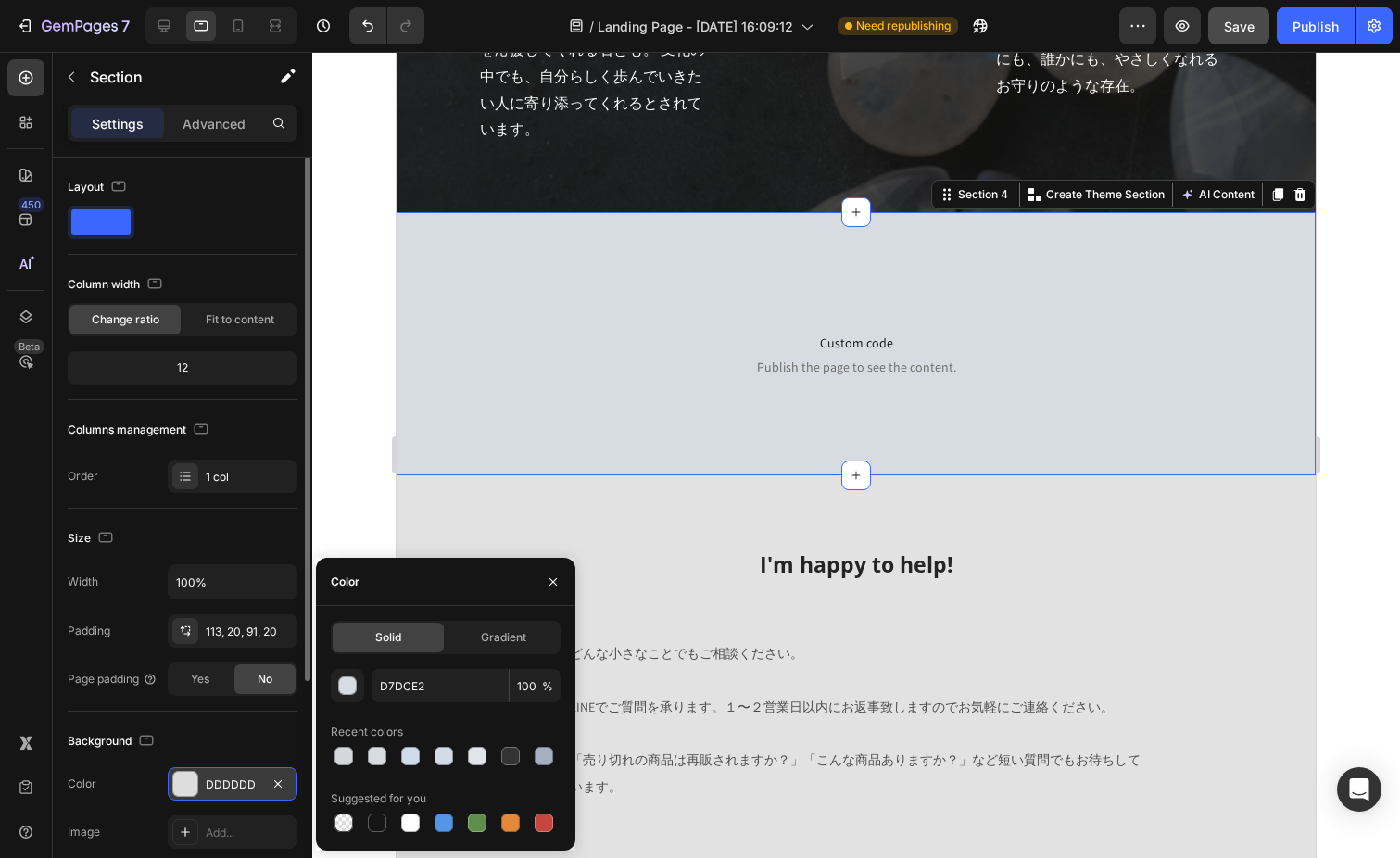
click at [549, 714] on div "D7DCE2 100 % Recent colors Suggested for you" at bounding box center [446, 751] width 229 height 166
click at [1313, 39] on button "Publish" at bounding box center [1315, 25] width 78 height 37
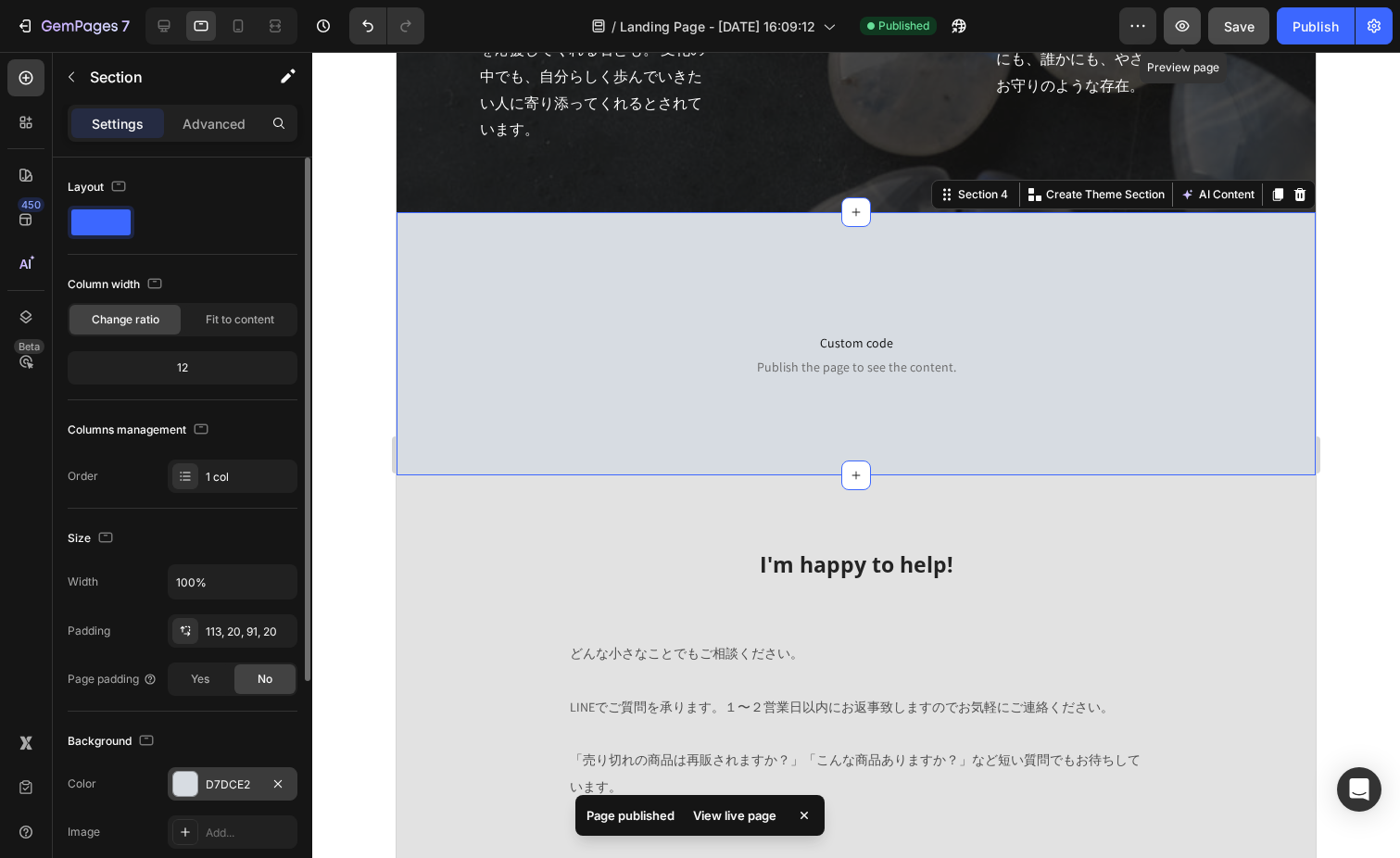
click at [1179, 19] on icon "button" at bounding box center [1183, 26] width 19 height 19
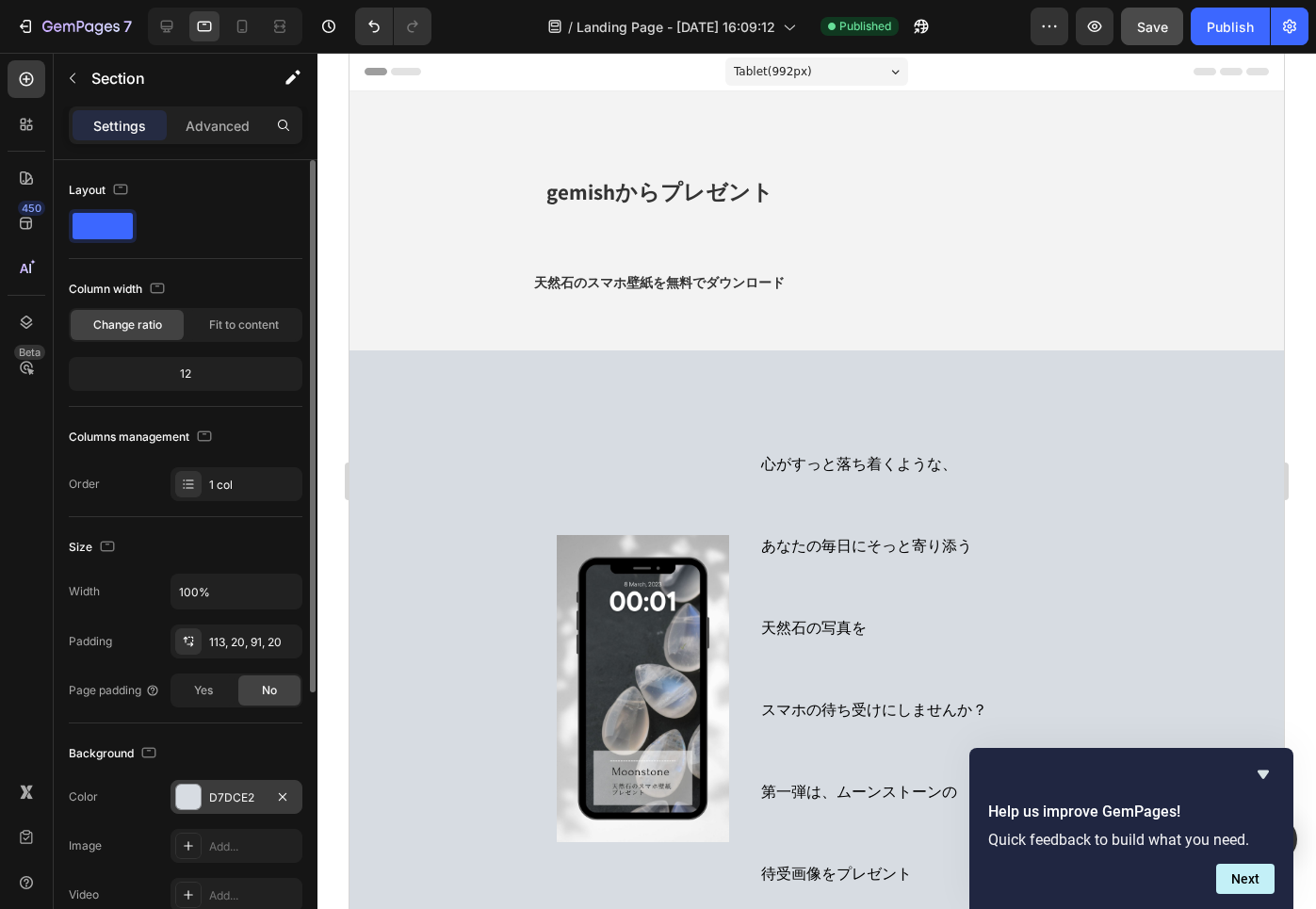
scroll to position [0, 0]
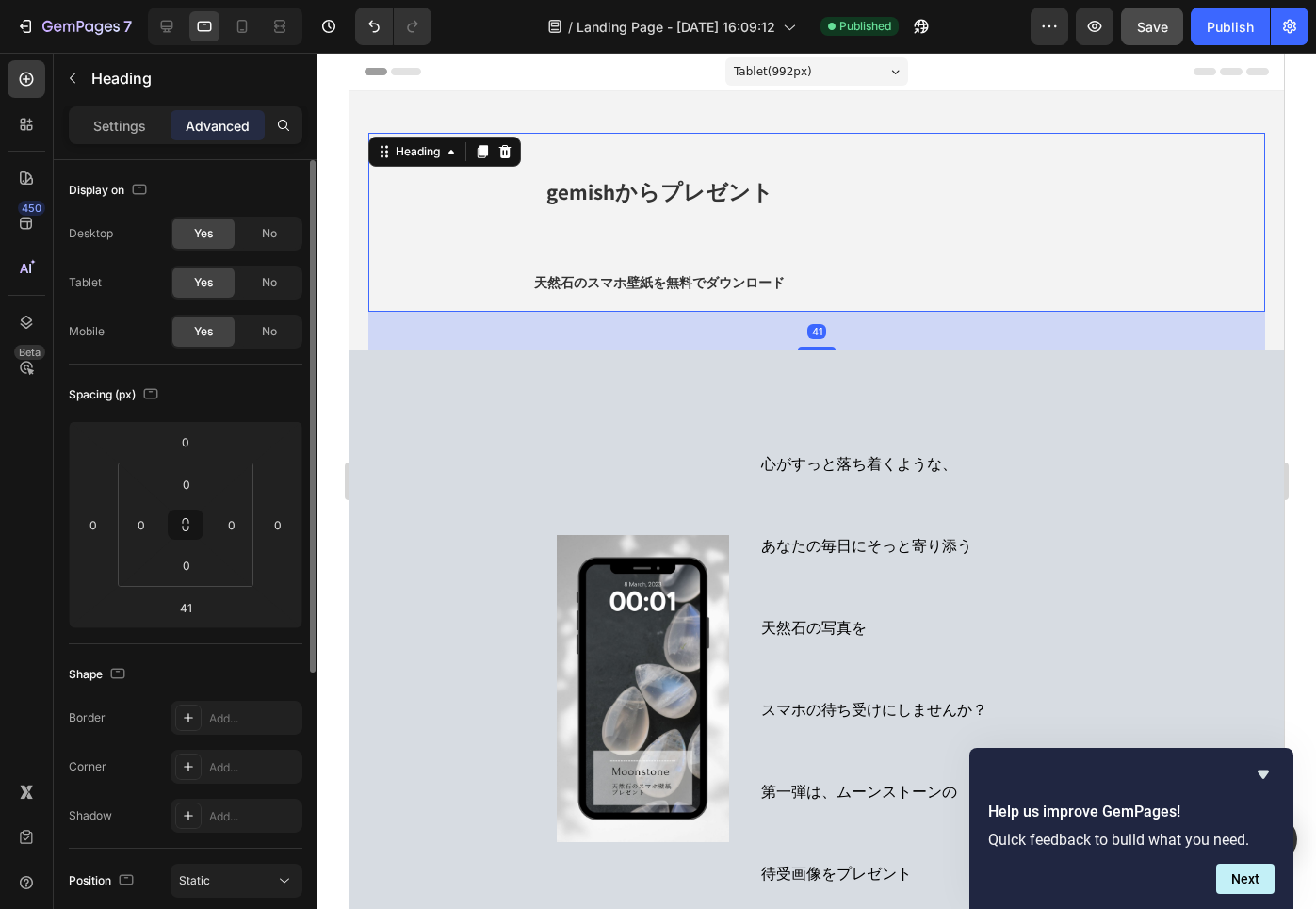
click at [727, 243] on h2 "gemishからプレゼント 天然石のスマホ壁紙を無料でダウンロード" at bounding box center [658, 222] width 582 height 179
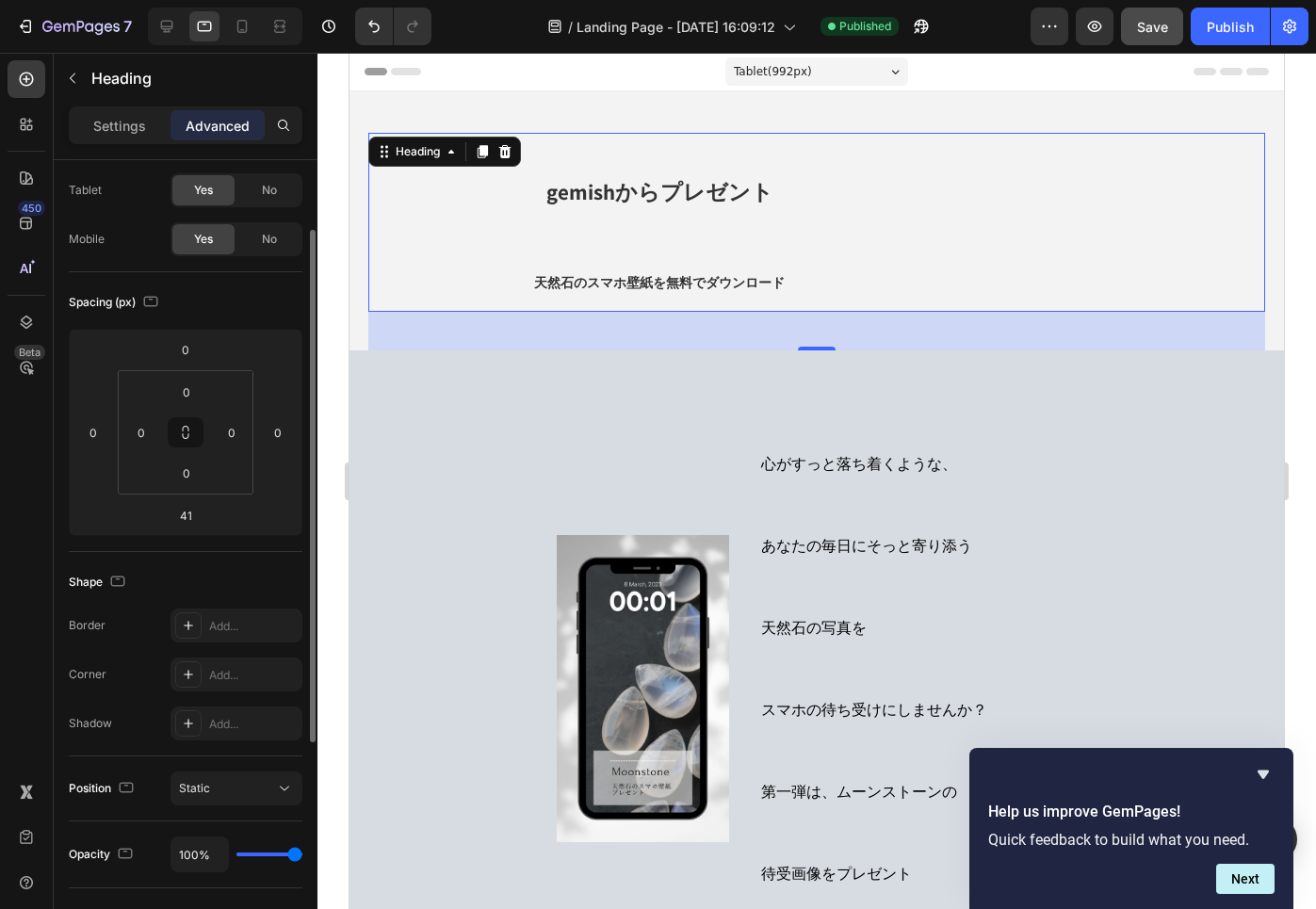
scroll to position [132, 0]
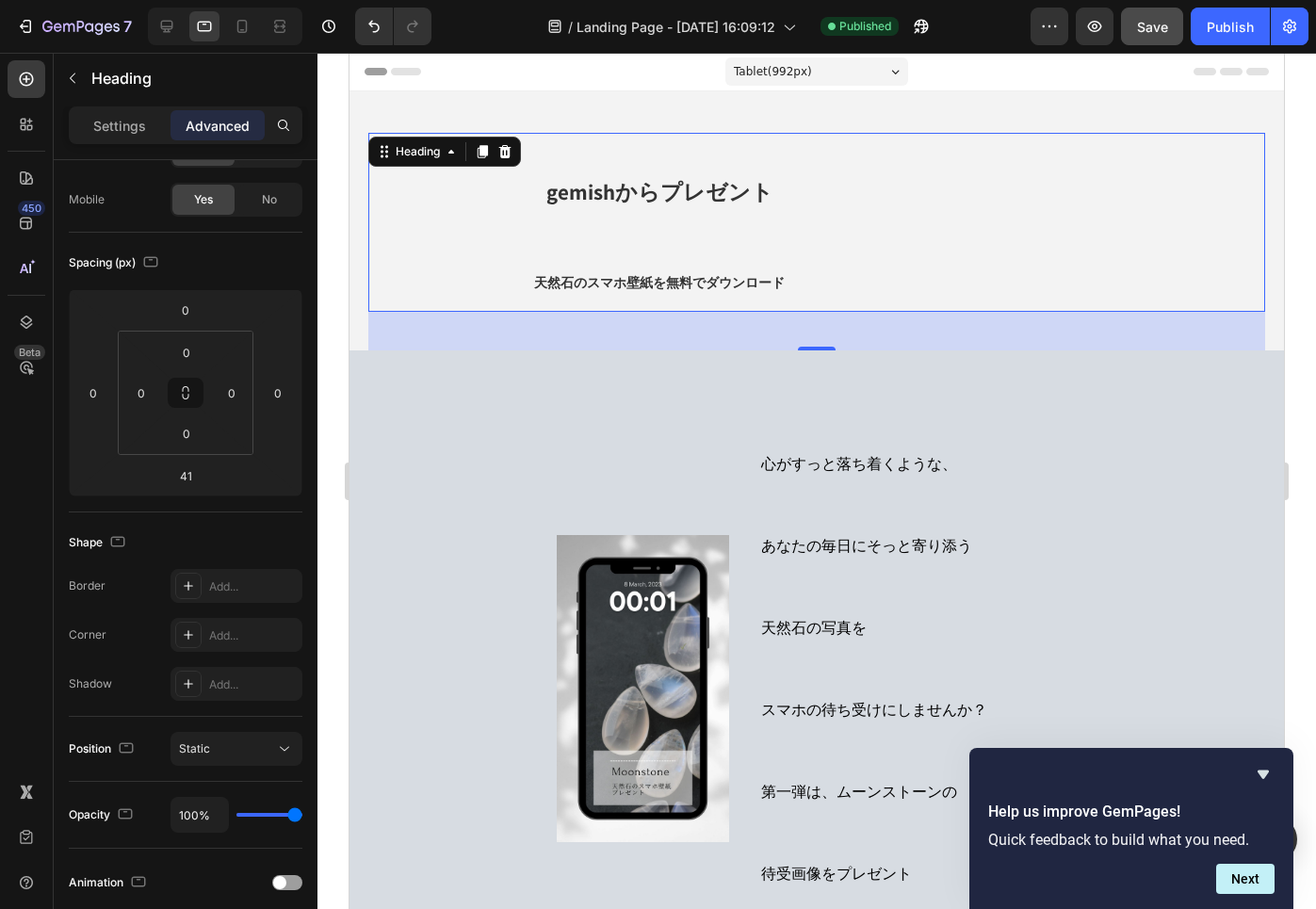
click at [754, 180] on strong "gemishからプレゼント" at bounding box center [659, 192] width 227 height 29
click at [715, 188] on strong "gemishからプレゼント" at bounding box center [659, 192] width 227 height 29
click at [649, 277] on span "天然石のスマホ壁紙を無料でダウンロード" at bounding box center [659, 283] width 250 height 17
click at [648, 186] on strong "gemishからプレゼント" at bounding box center [659, 192] width 227 height 29
click at [858, 187] on p "gemishからプレゼント 天然石のスマホ壁紙を無料でダウンロード" at bounding box center [658, 222] width 578 height 175
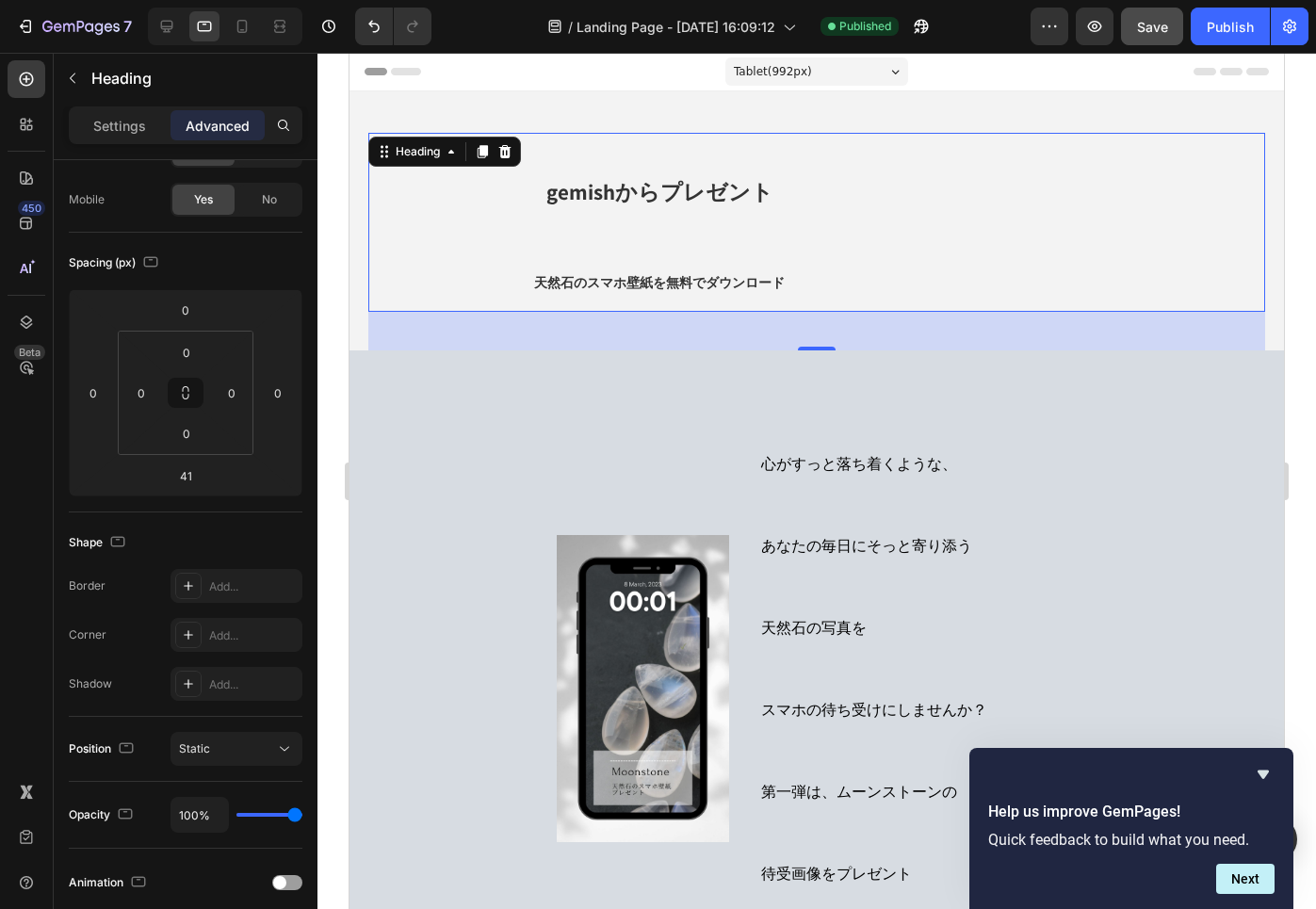
click at [984, 193] on div "gemishからプレゼント 天然石のスマホ壁紙を無料でダウンロード" at bounding box center [816, 222] width 896 height 179
click at [1063, 227] on div "gemishからプレゼント 天然石のスマホ壁紙を無料でダウンロード" at bounding box center [816, 222] width 896 height 179
click at [132, 123] on p "Settings" at bounding box center [119, 125] width 53 height 20
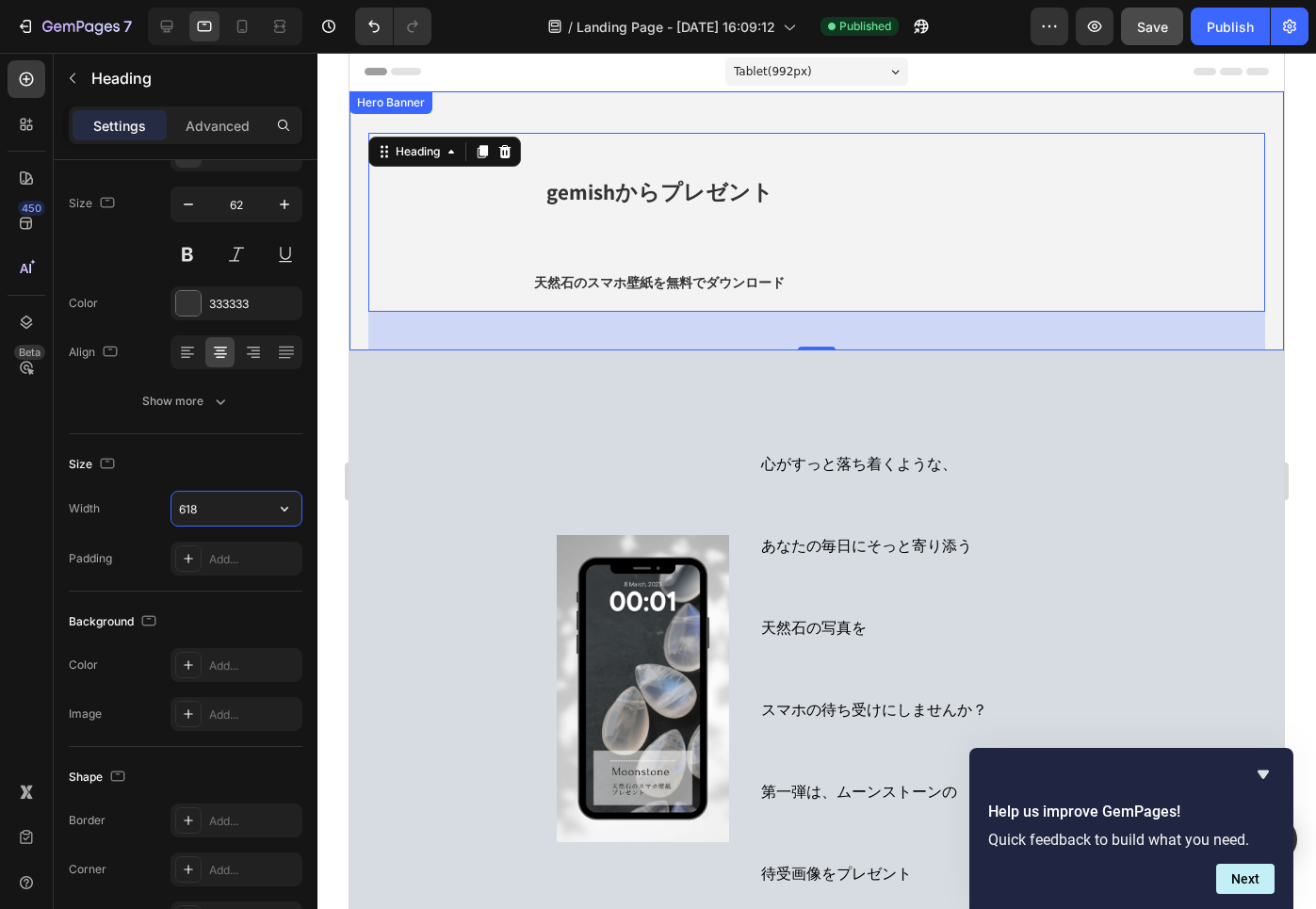
click at [219, 510] on input "618" at bounding box center [236, 508] width 130 height 33
click at [290, 502] on icon "button" at bounding box center [285, 509] width 19 height 19
click at [267, 584] on span "100%" at bounding box center [270, 593] width 32 height 17
type input "100%"
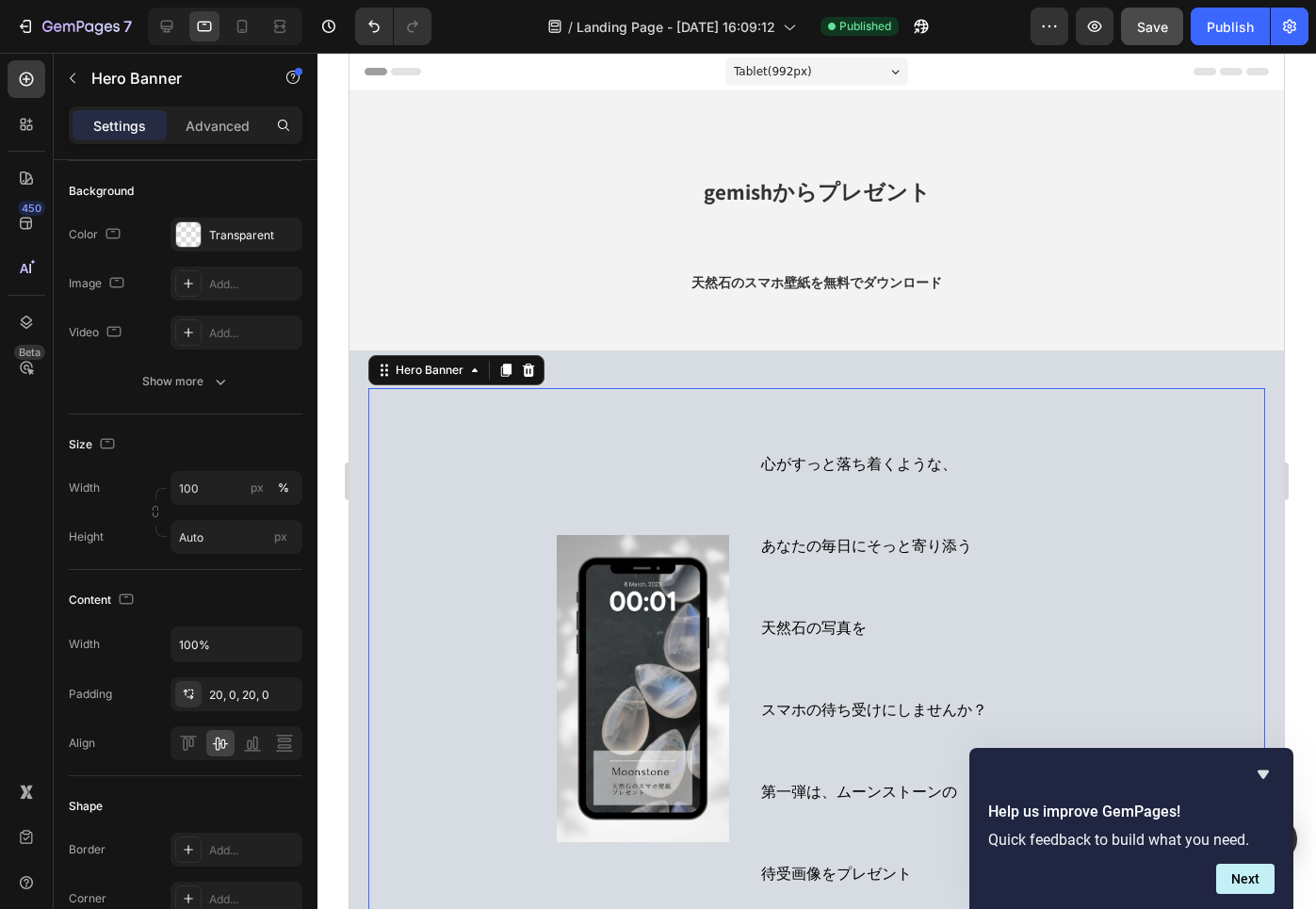
scroll to position [0, 0]
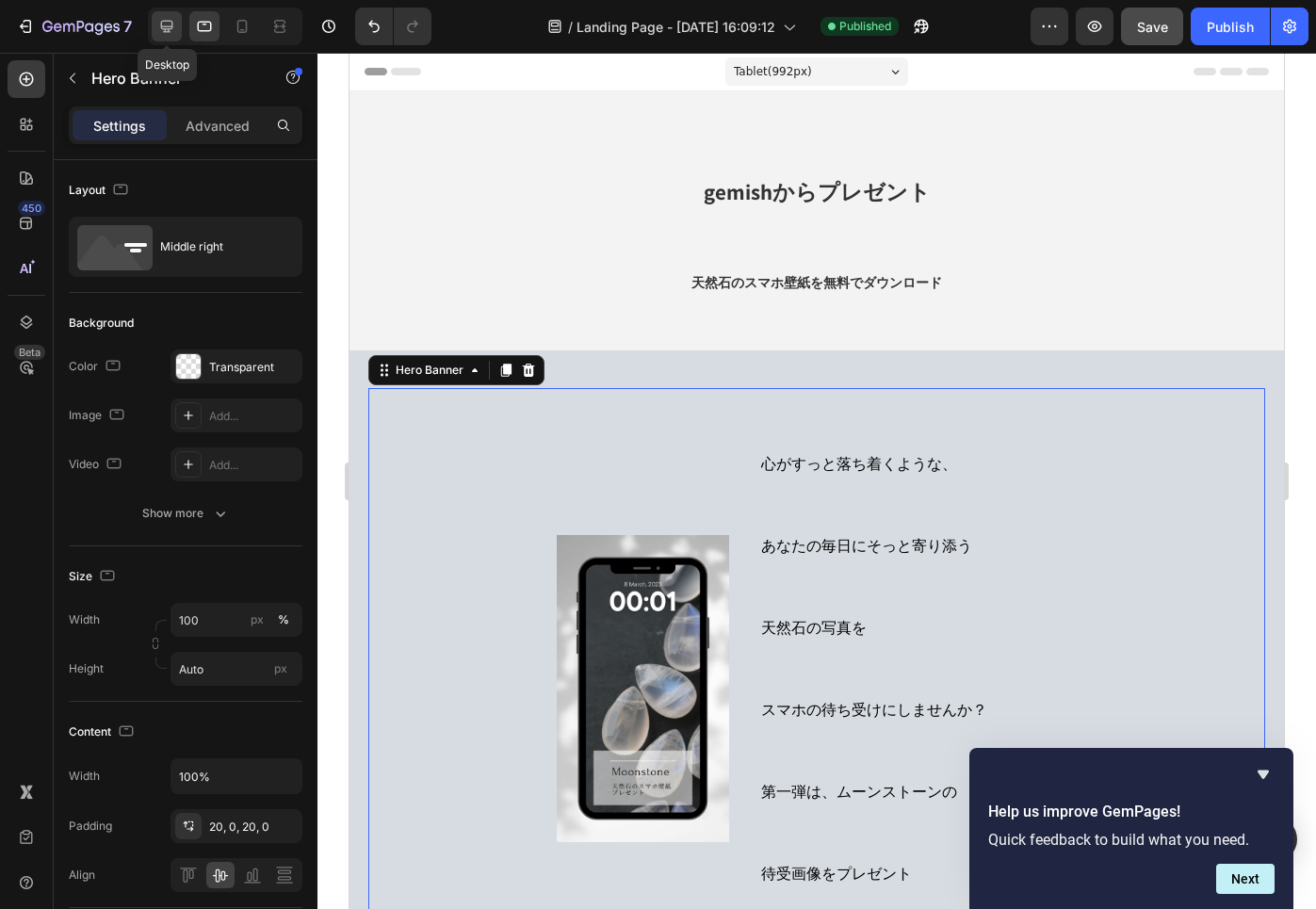
click at [166, 18] on icon at bounding box center [167, 27] width 19 height 19
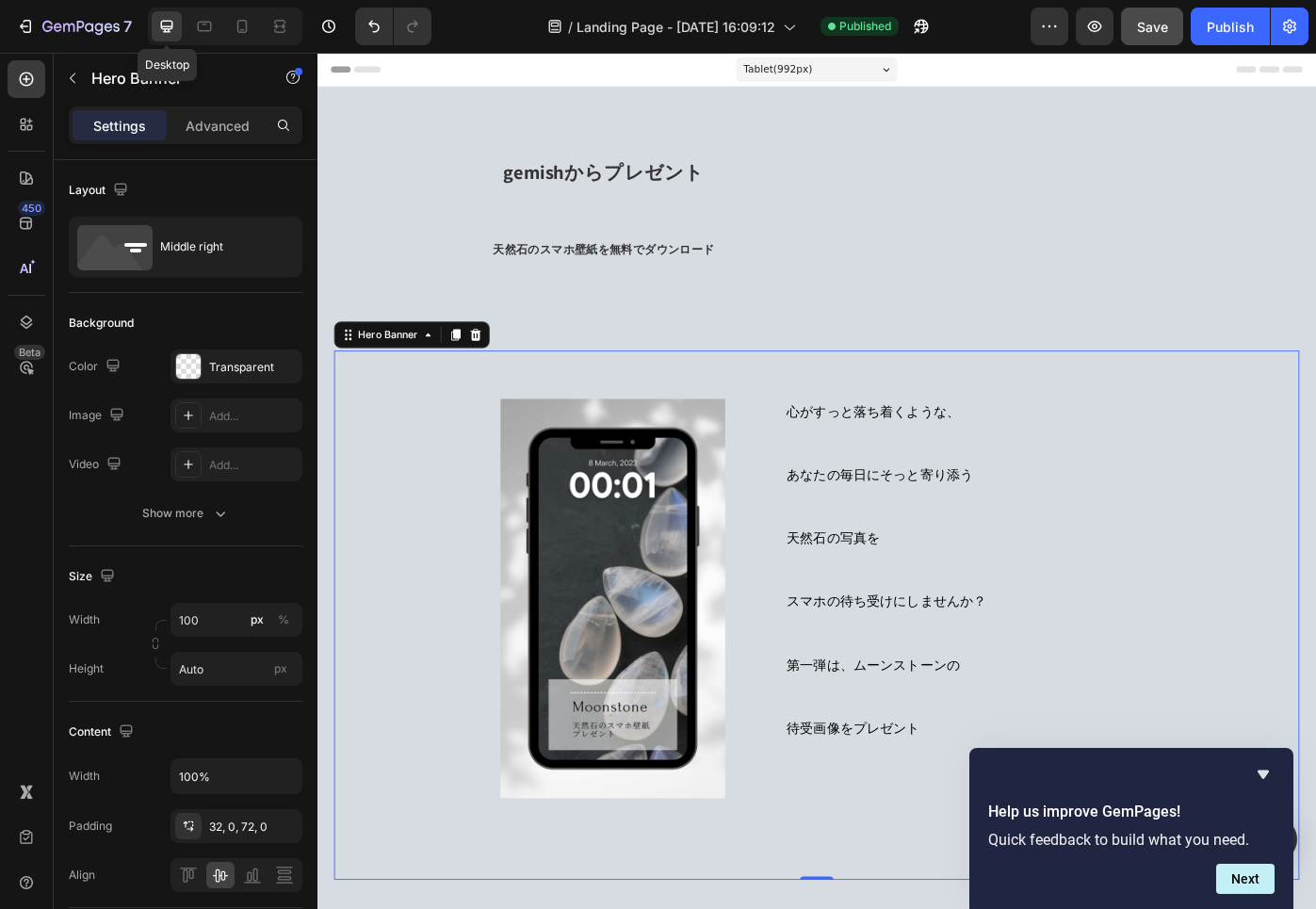
type input "1200"
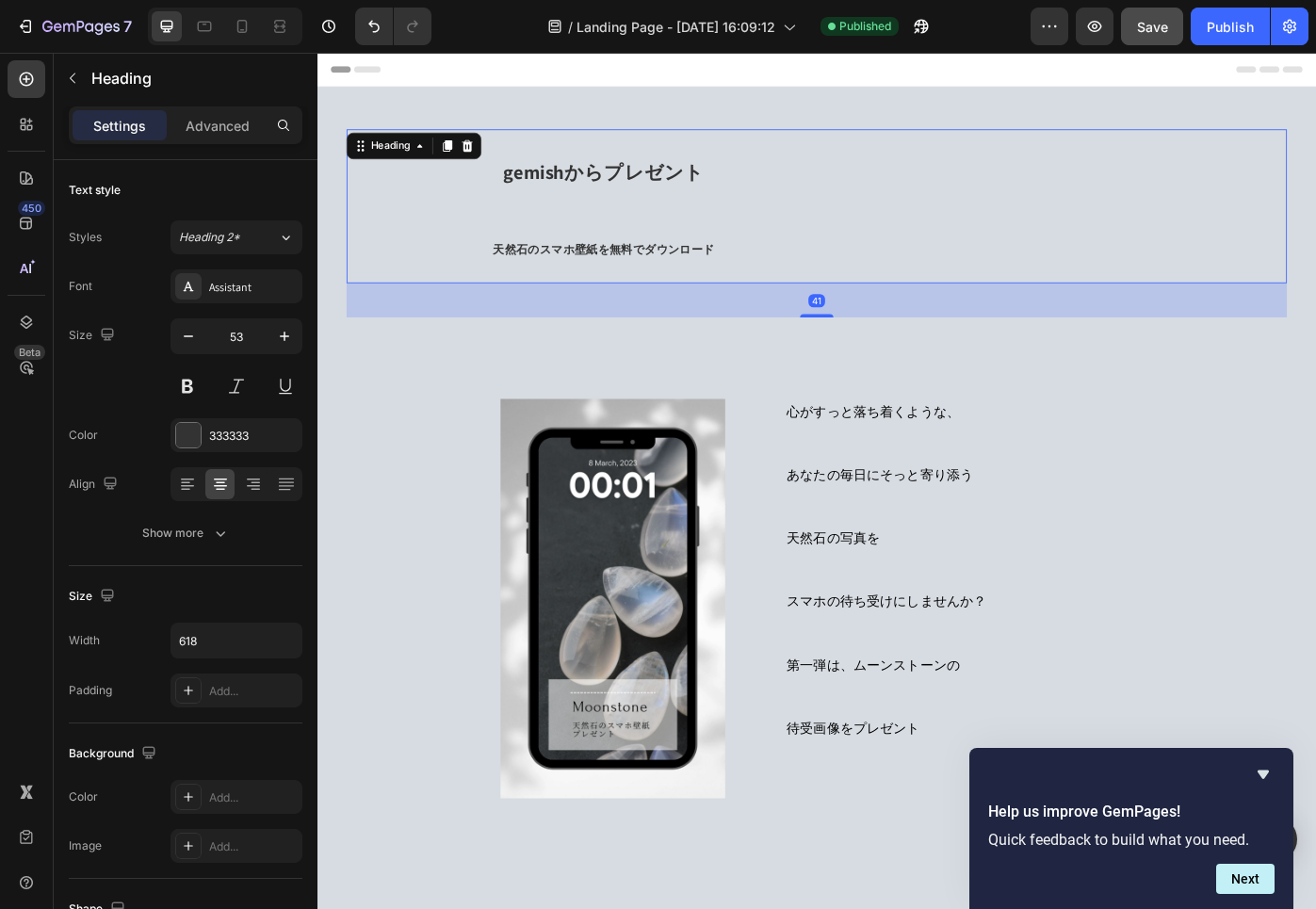
click at [601, 292] on p "⁠⁠⁠⁠⁠⁠⁠ gemishからプレゼント 天然石のスマホ壁紙を無料でダウンロード" at bounding box center [641, 227] width 578 height 170
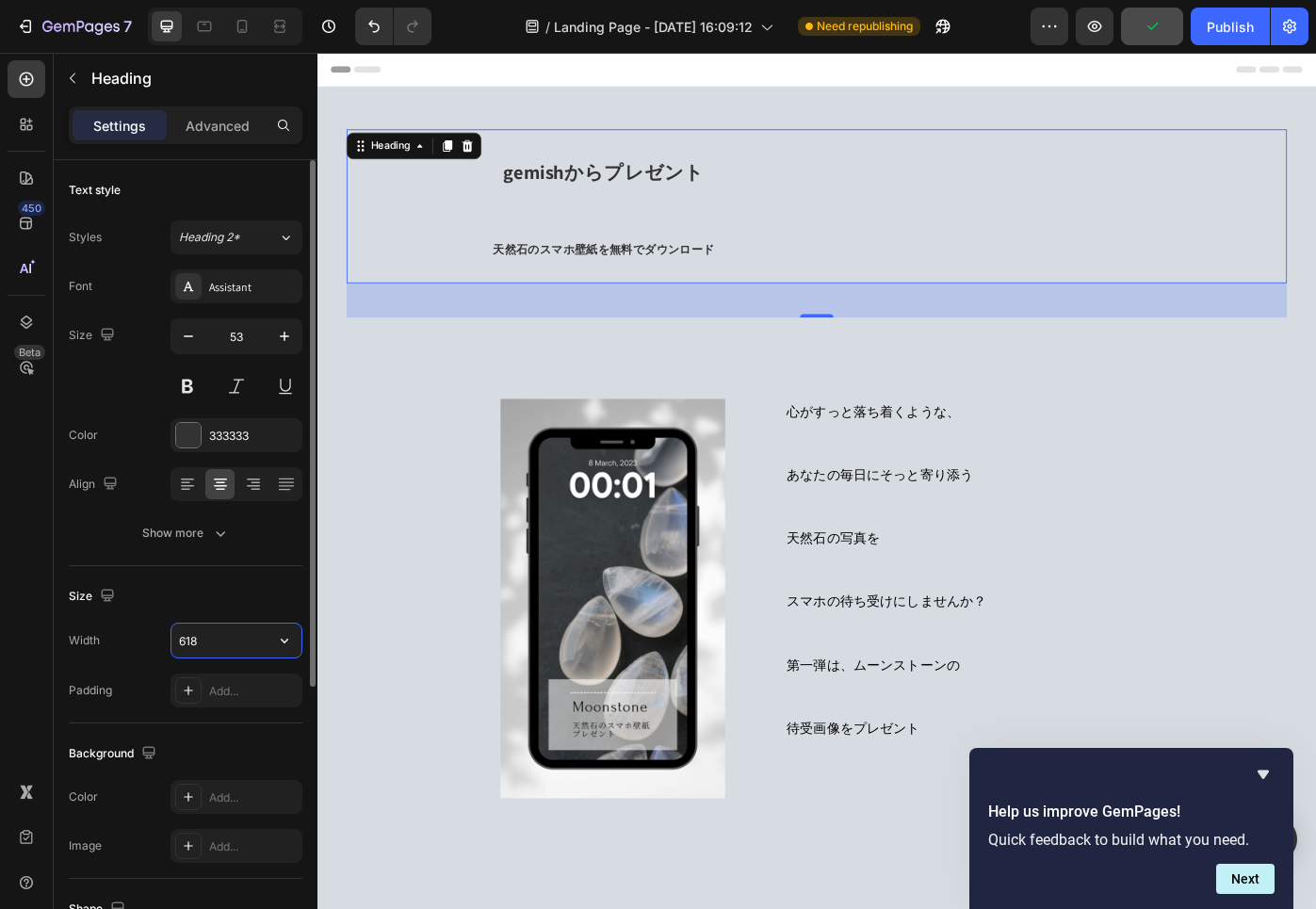
click at [227, 638] on input "618" at bounding box center [236, 639] width 130 height 33
click at [283, 633] on icon "button" at bounding box center [285, 640] width 19 height 19
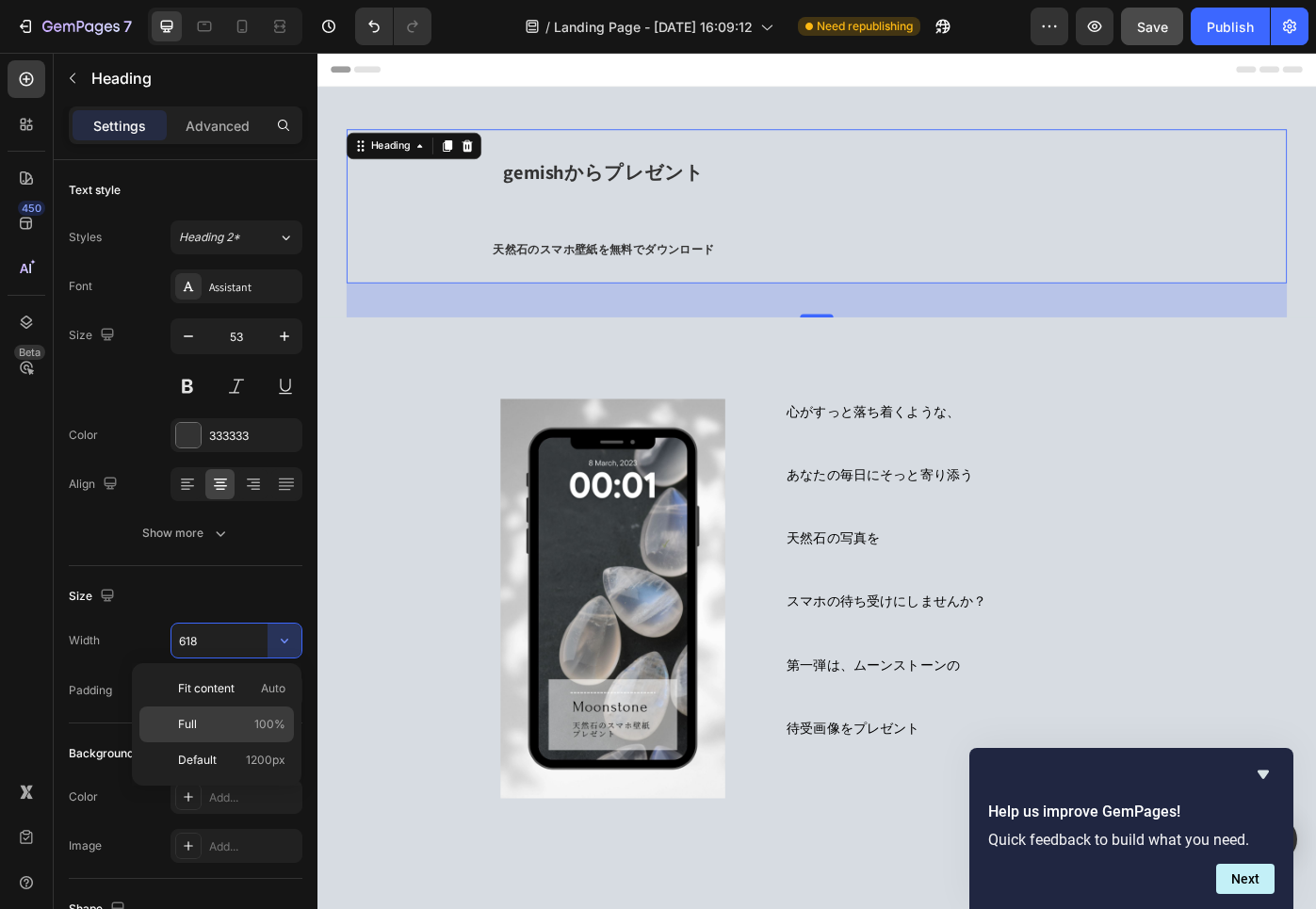
click at [239, 714] on div "Full 100%" at bounding box center [217, 724] width 155 height 35
type input "100%"
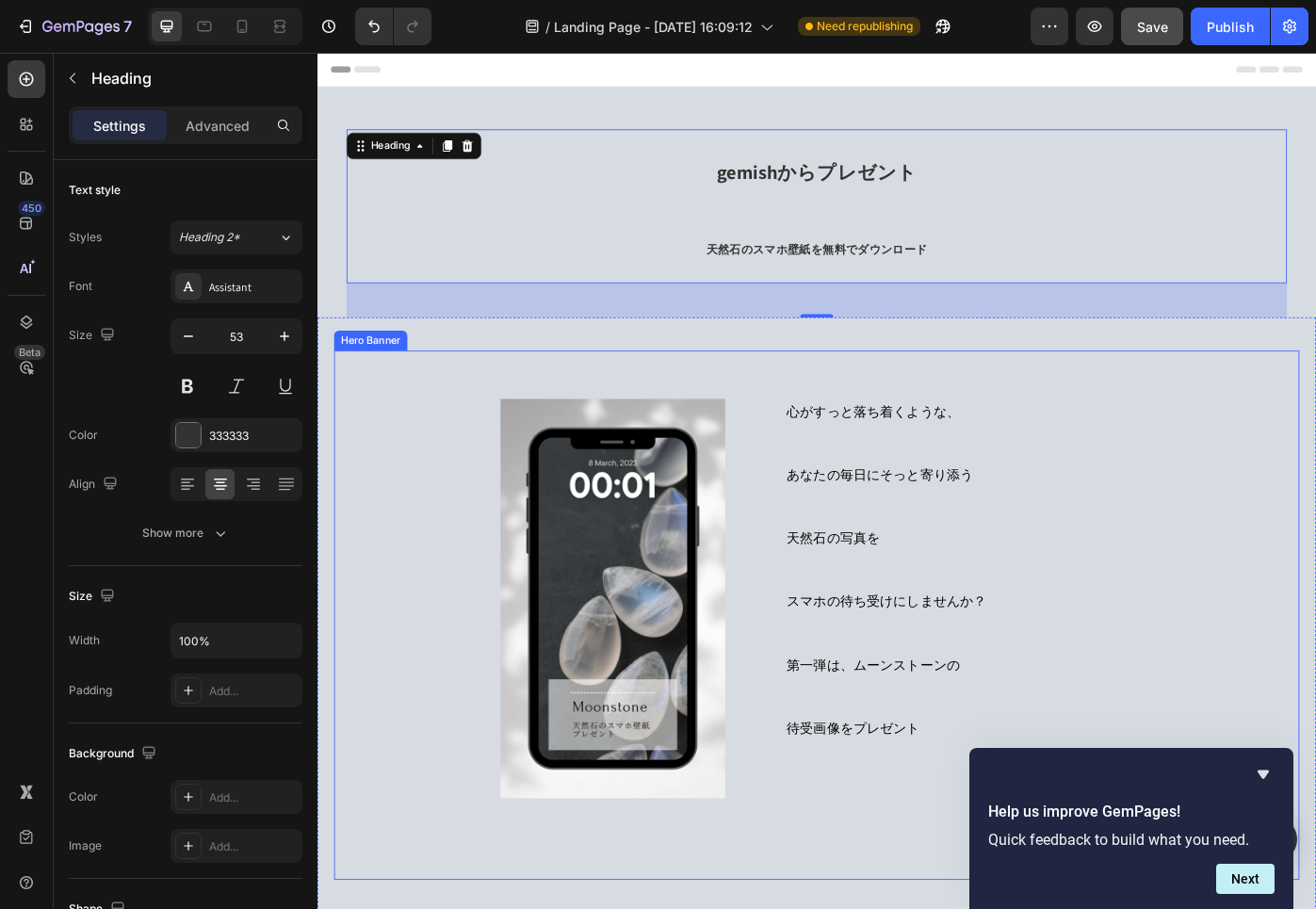
click at [811, 600] on div "心がすっと落ち着くような、 あなたの毎日にそっと寄り添う 天然石の写真を スマホの待ち受けにしませんか？ 第一弾は、ムーンストーンの 待受画像をプレゼント H…" at bounding box center [1118, 671] width 619 height 501
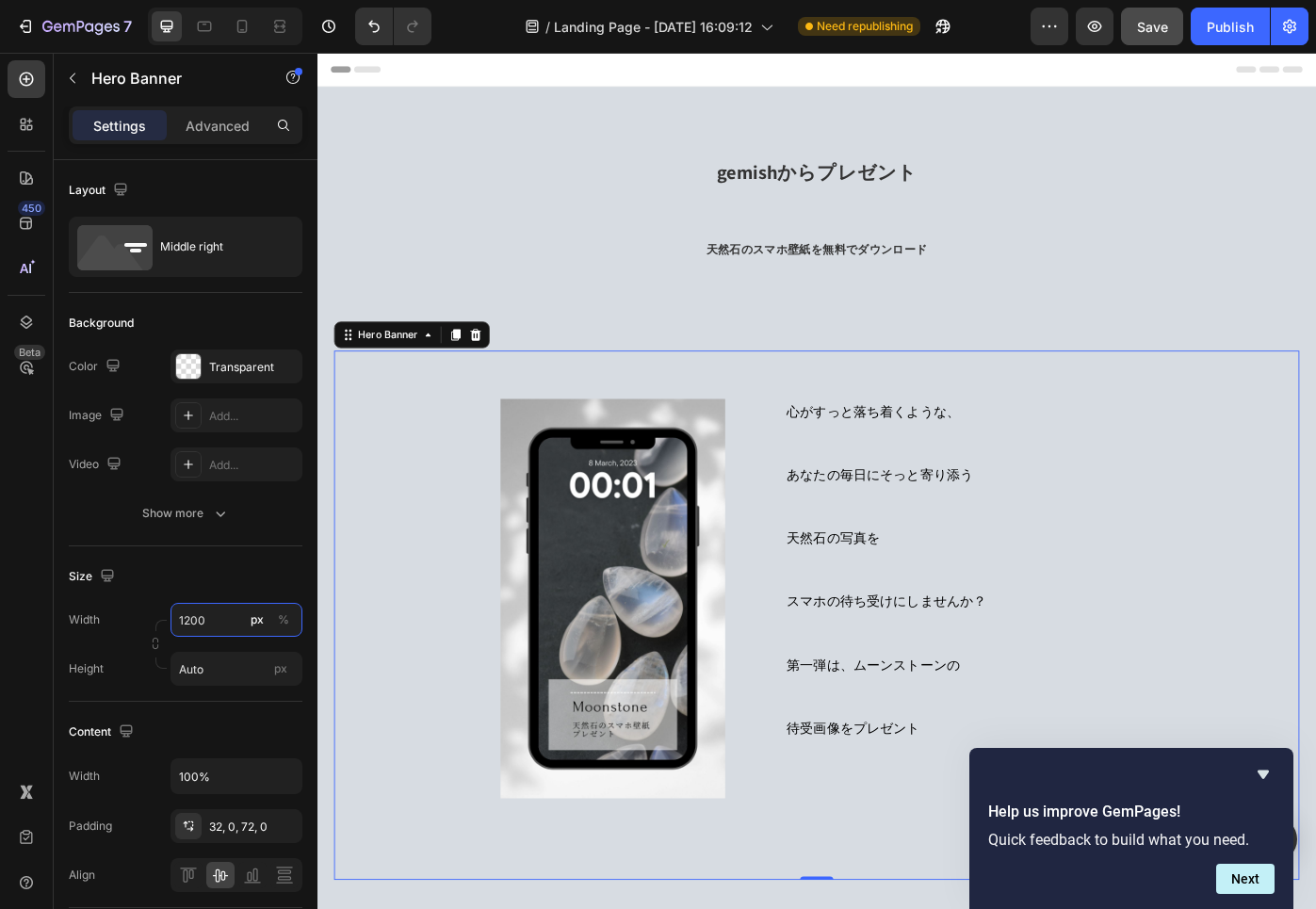
click at [212, 620] on input "1200" at bounding box center [236, 619] width 132 height 33
click at [205, 661] on p "Full 100%" at bounding box center [232, 665] width 109 height 17
type input "100"
click at [416, 624] on div "Image" at bounding box center [557, 671] width 442 height 501
click at [205, 615] on input "100" at bounding box center [236, 619] width 132 height 33
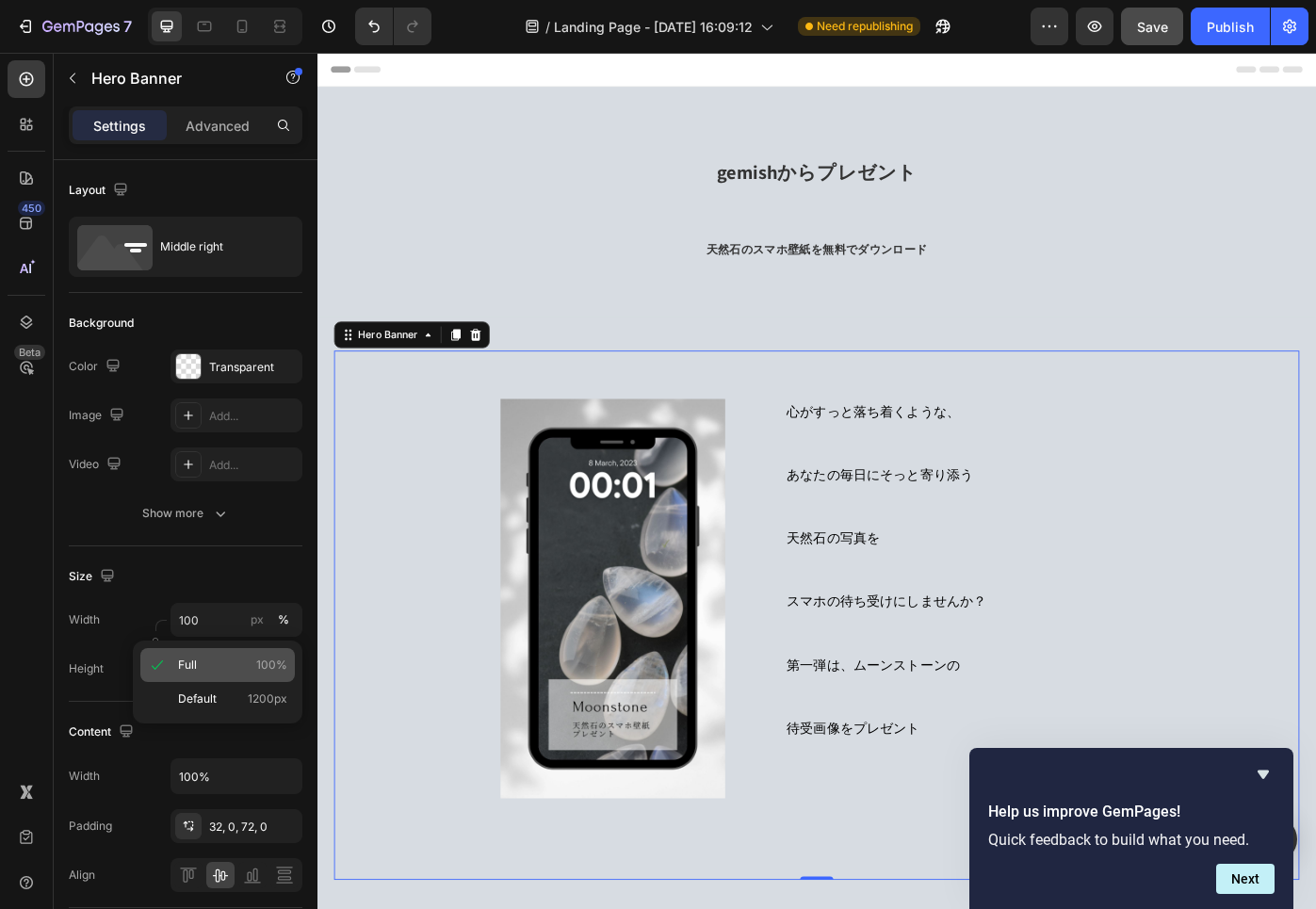
click at [203, 668] on p "Full 100%" at bounding box center [232, 665] width 109 height 17
click at [1139, 407] on div "心がすっと落ち着くような、 あなたの毎日にそっと寄り添う 天然石の写真を スマホの待ち受けにしませんか？ 第一弾は、ムーンストーンの 待受画像をプレゼント H…" at bounding box center [882, 689] width 1092 height 599
click at [1027, 397] on div "心がすっと落ち着くような、 あなたの毎日にそっと寄り添う 天然石の写真を スマホの待ち受けにしませんか？ 第一弾は、ムーンストーンの 待受画像をプレゼント H…" at bounding box center [882, 689] width 1092 height 599
click at [205, 22] on icon at bounding box center [205, 27] width 14 height 11
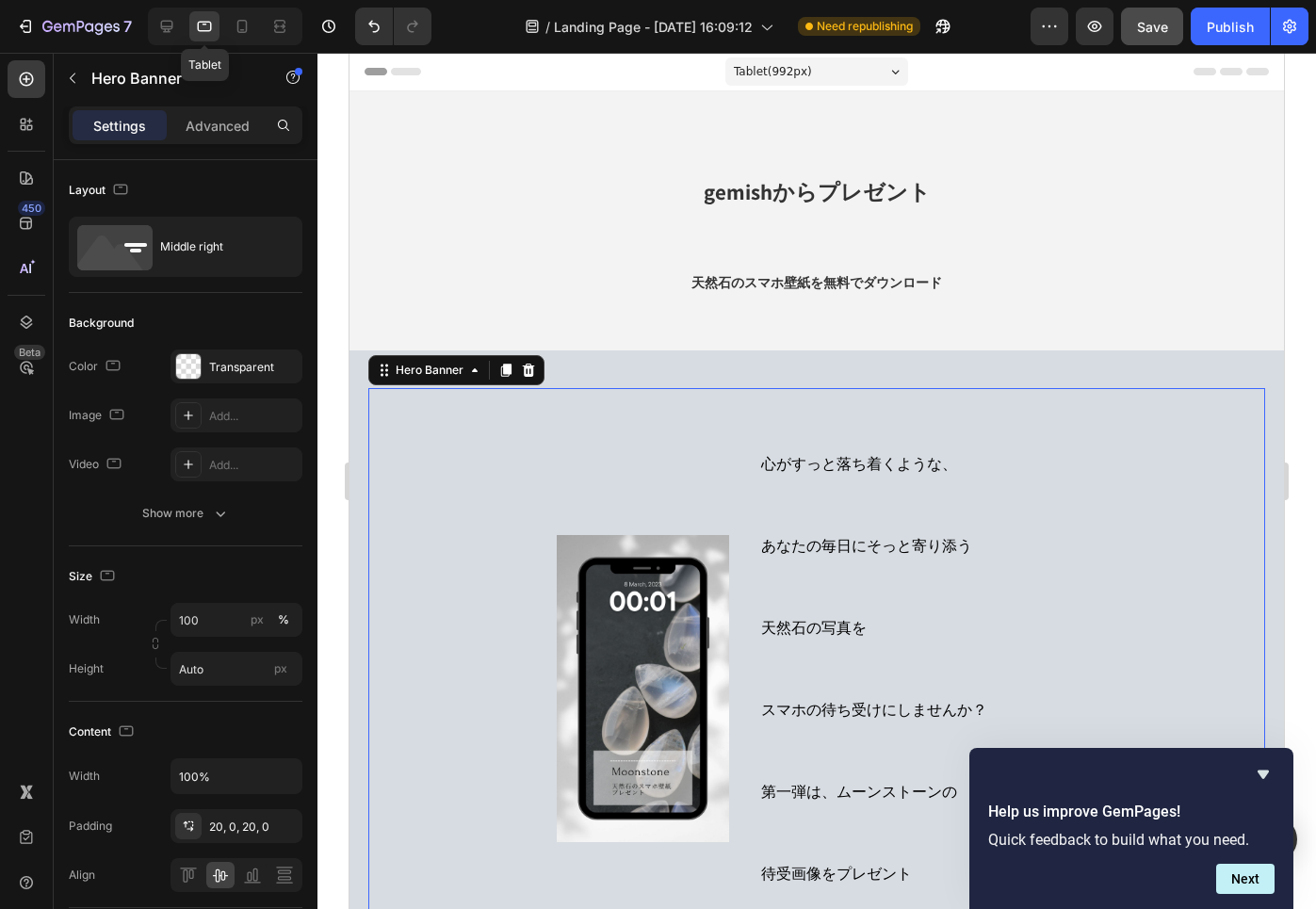
scroll to position [270, 0]
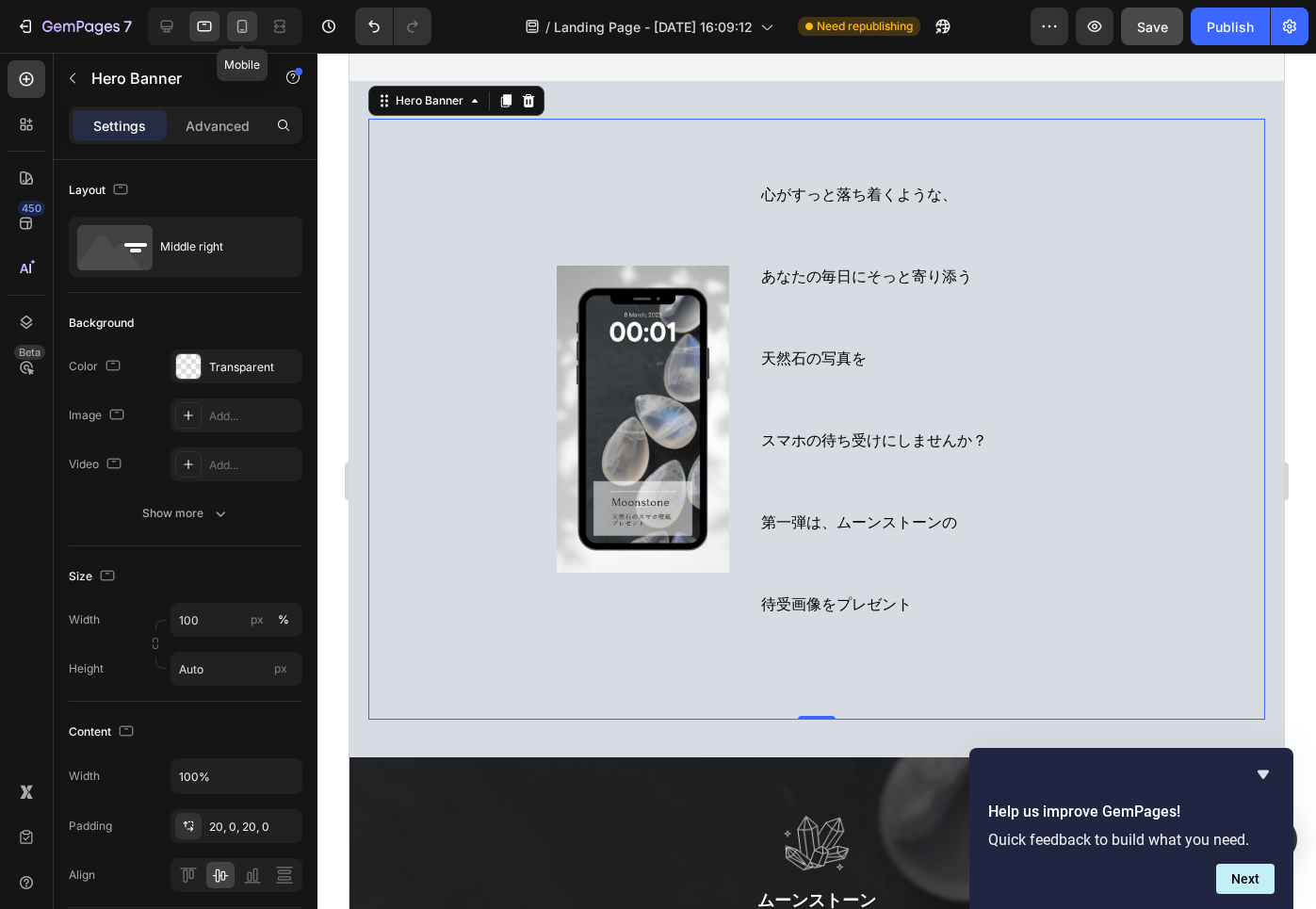
click at [243, 26] on icon at bounding box center [242, 27] width 19 height 19
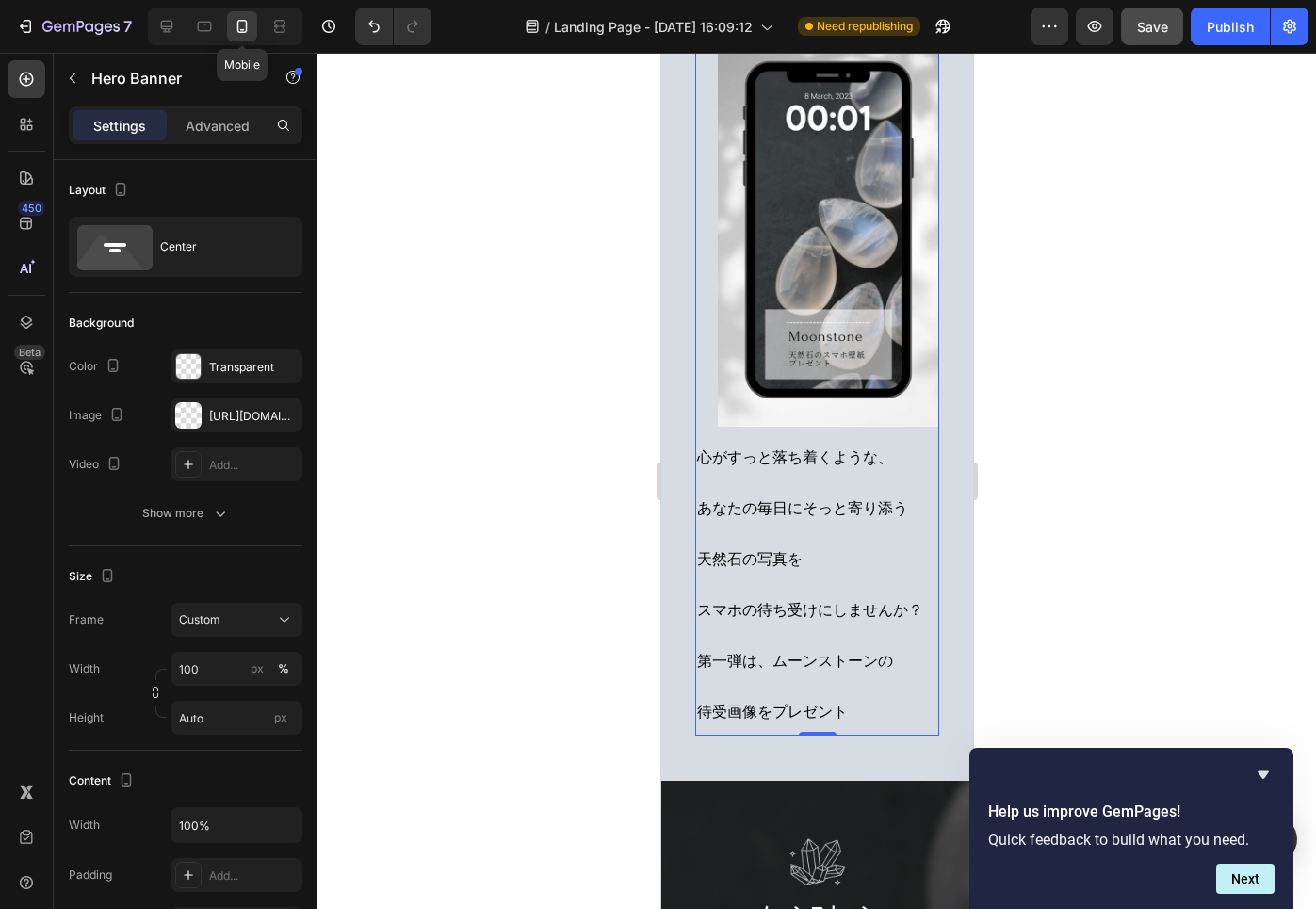
scroll to position [184, 0]
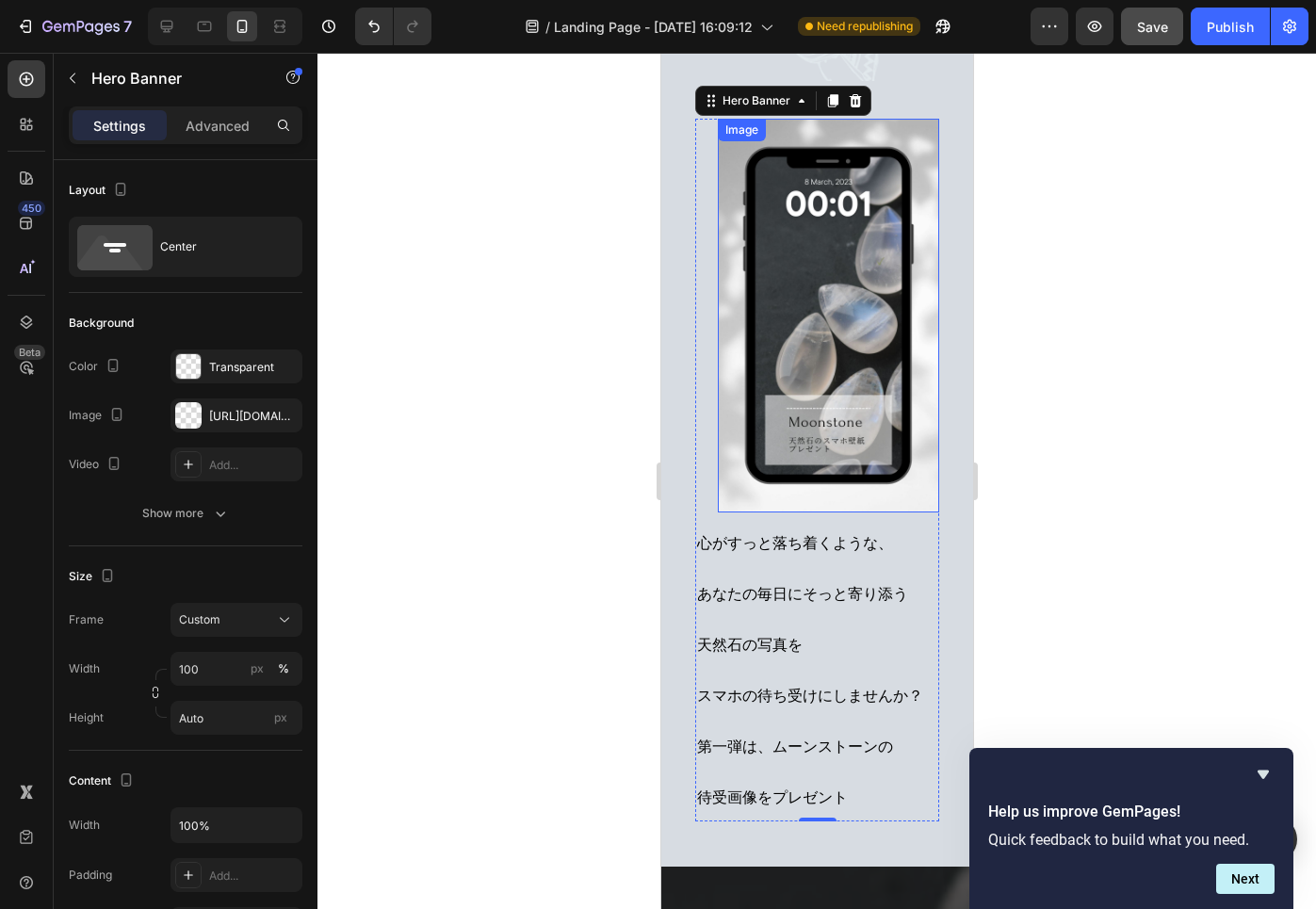
click at [730, 355] on img at bounding box center [828, 315] width 222 height 394
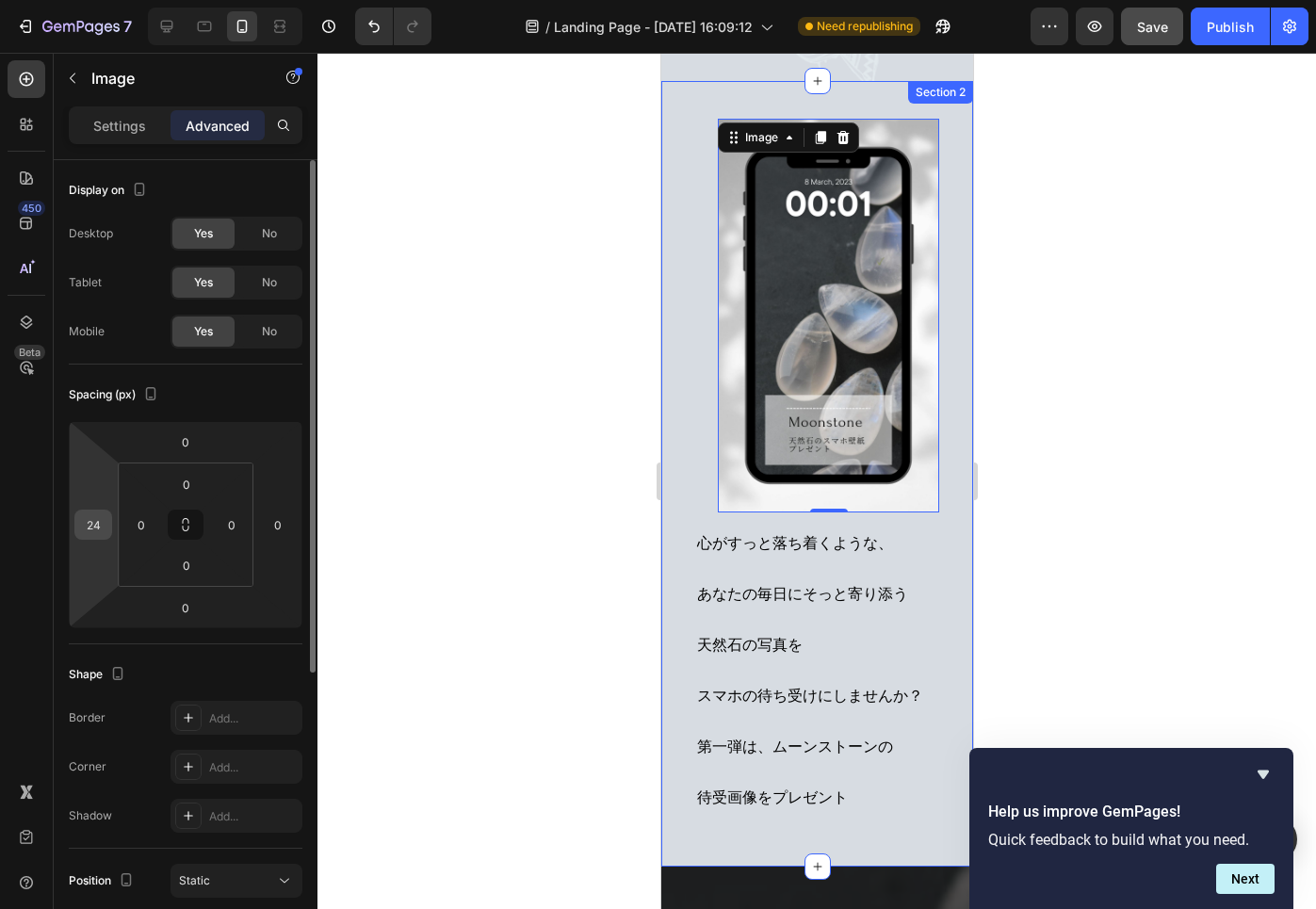
click at [108, 529] on div "24" at bounding box center [93, 525] width 37 height 31
click at [102, 522] on input "24" at bounding box center [94, 525] width 29 height 29
type input "2"
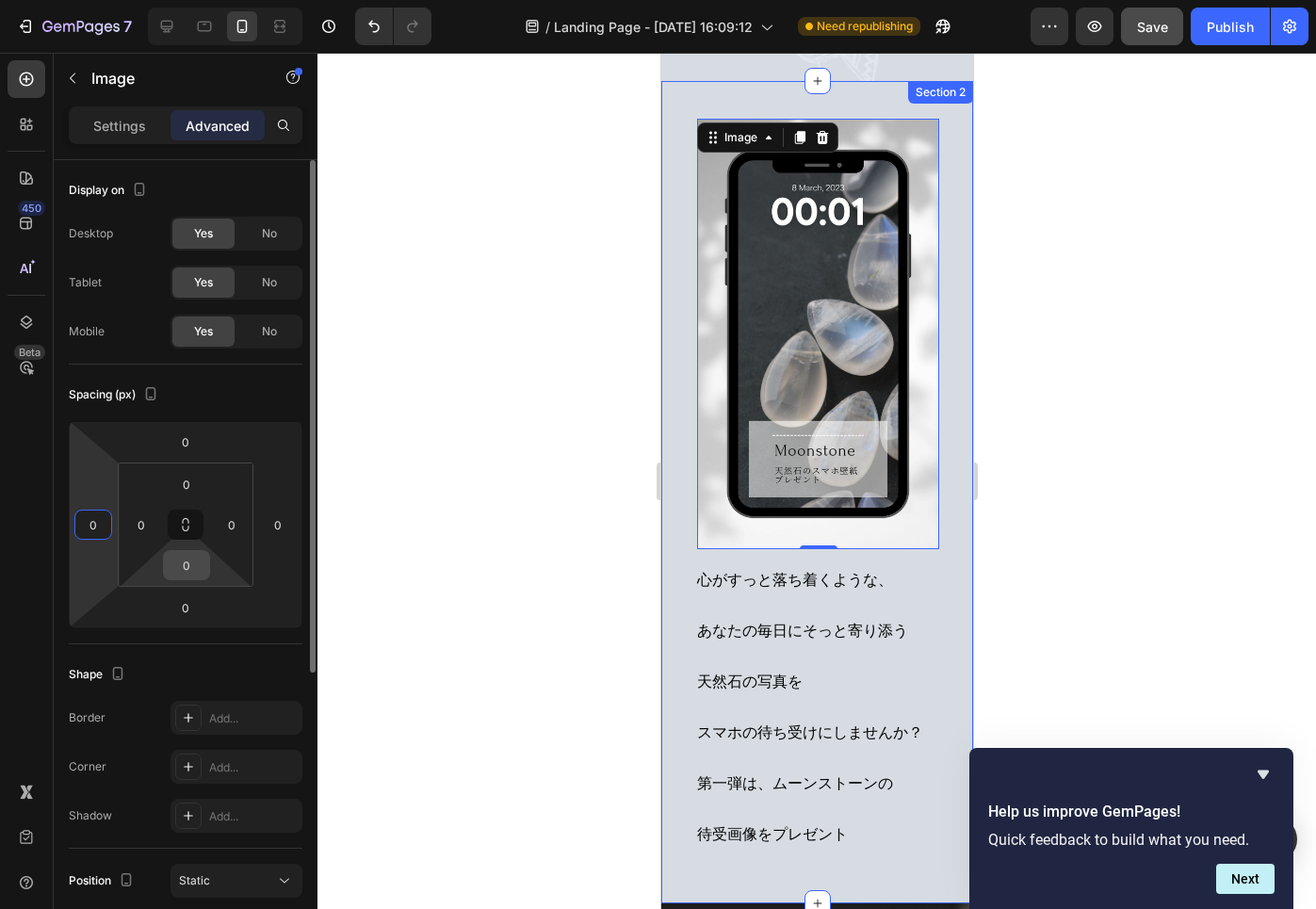
type input "0"
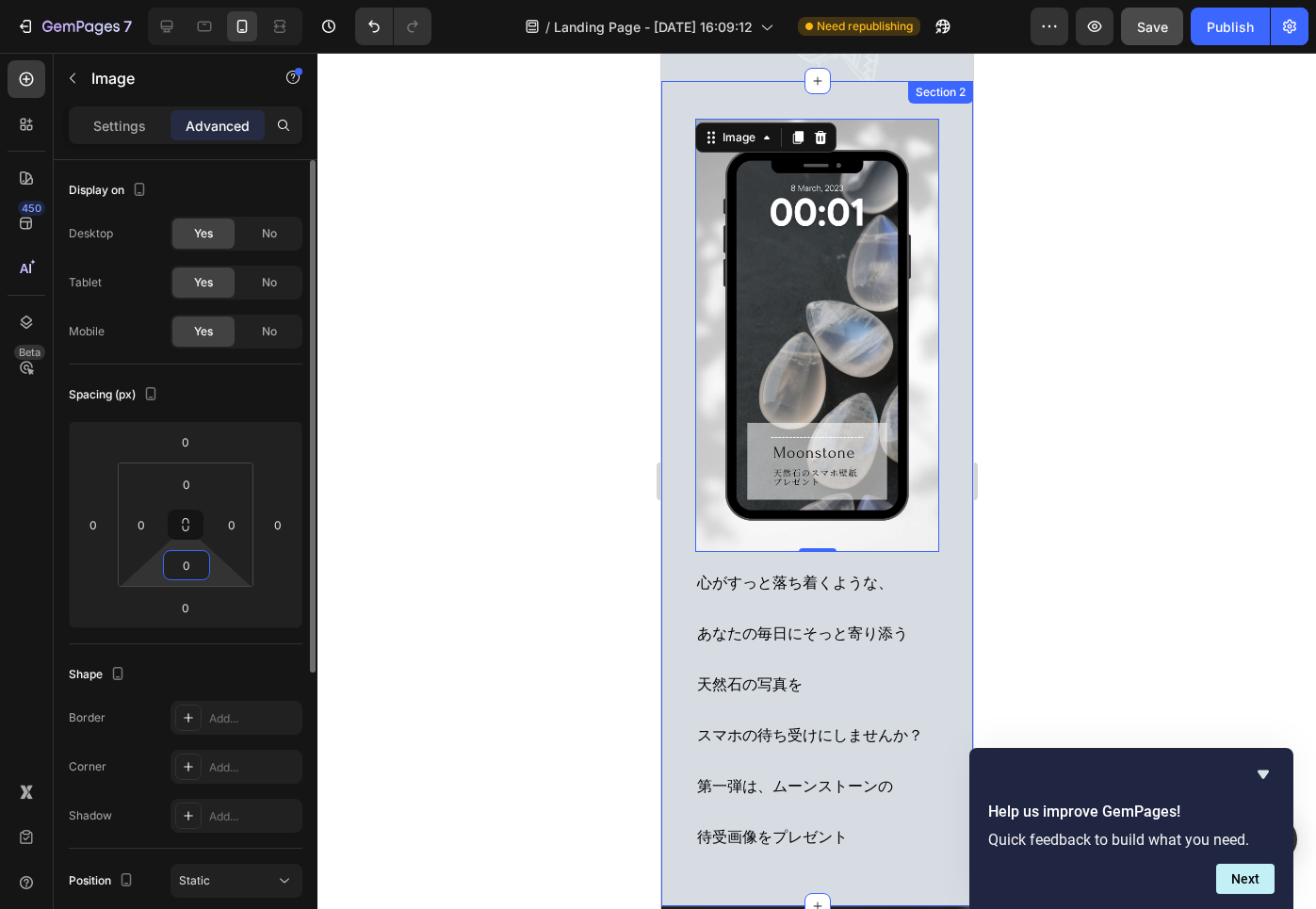
click at [178, 564] on input "0" at bounding box center [185, 565] width 37 height 29
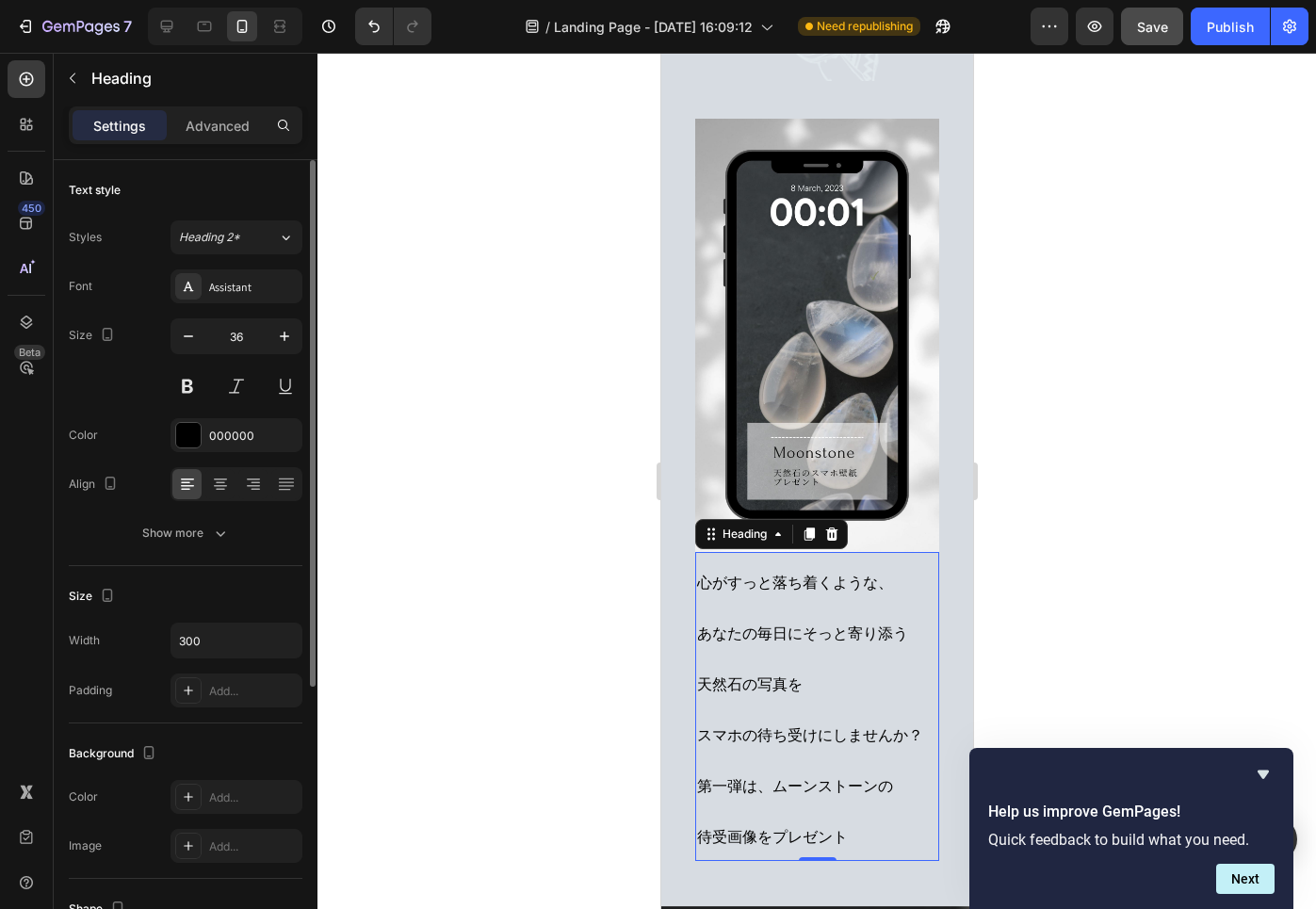
click at [763, 659] on h2 "心がすっと落ち着くような、 あなたの毎日にそっと寄り添う 天然石の写真を スマホの待ち受けにしませんか？ 第一弾は、ムーンストーンの 待受画像をプレゼント" at bounding box center [815, 705] width 244 height 309
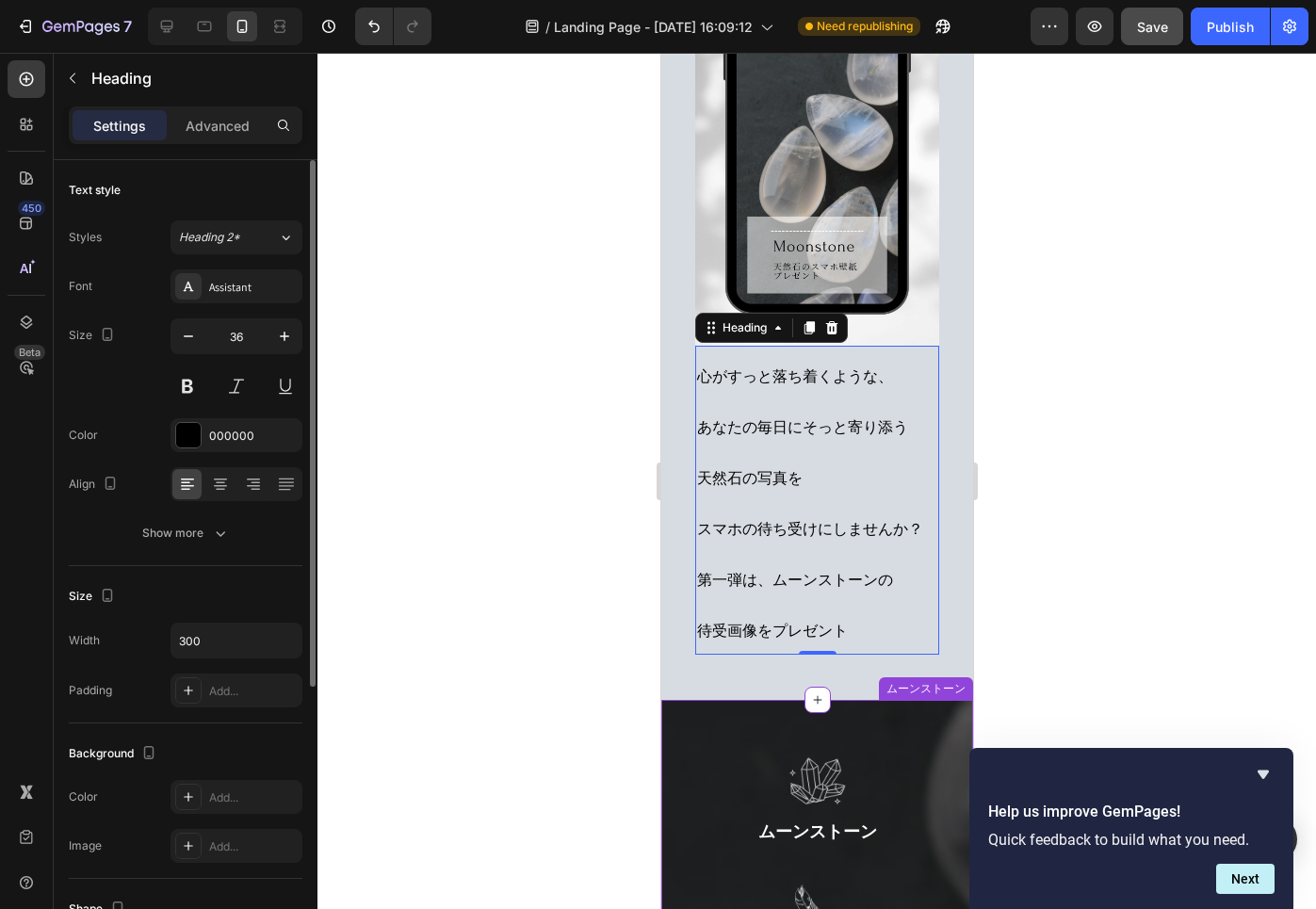
scroll to position [389, 0]
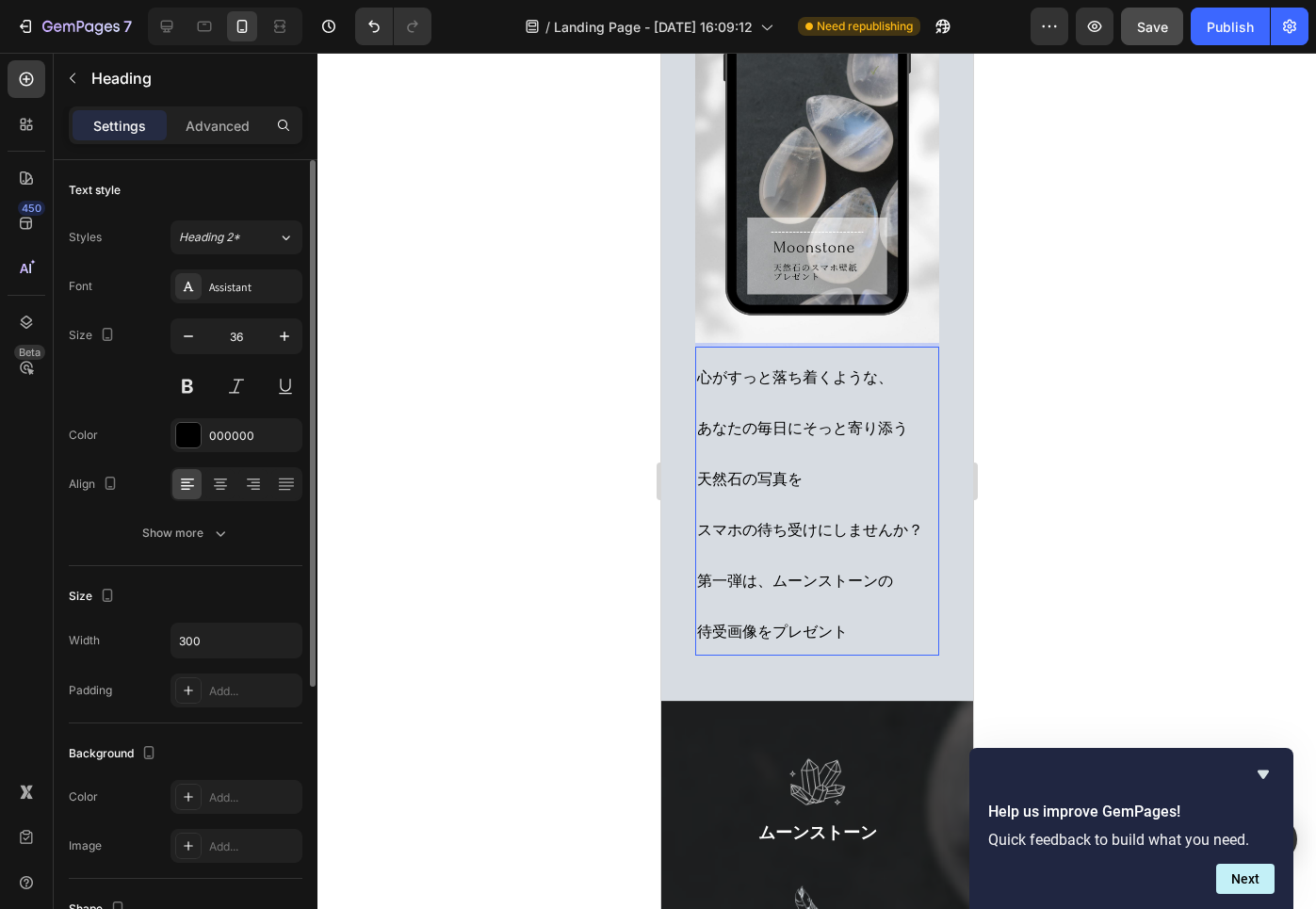
click at [846, 632] on span "待受画像をプレゼント" at bounding box center [771, 631] width 151 height 20
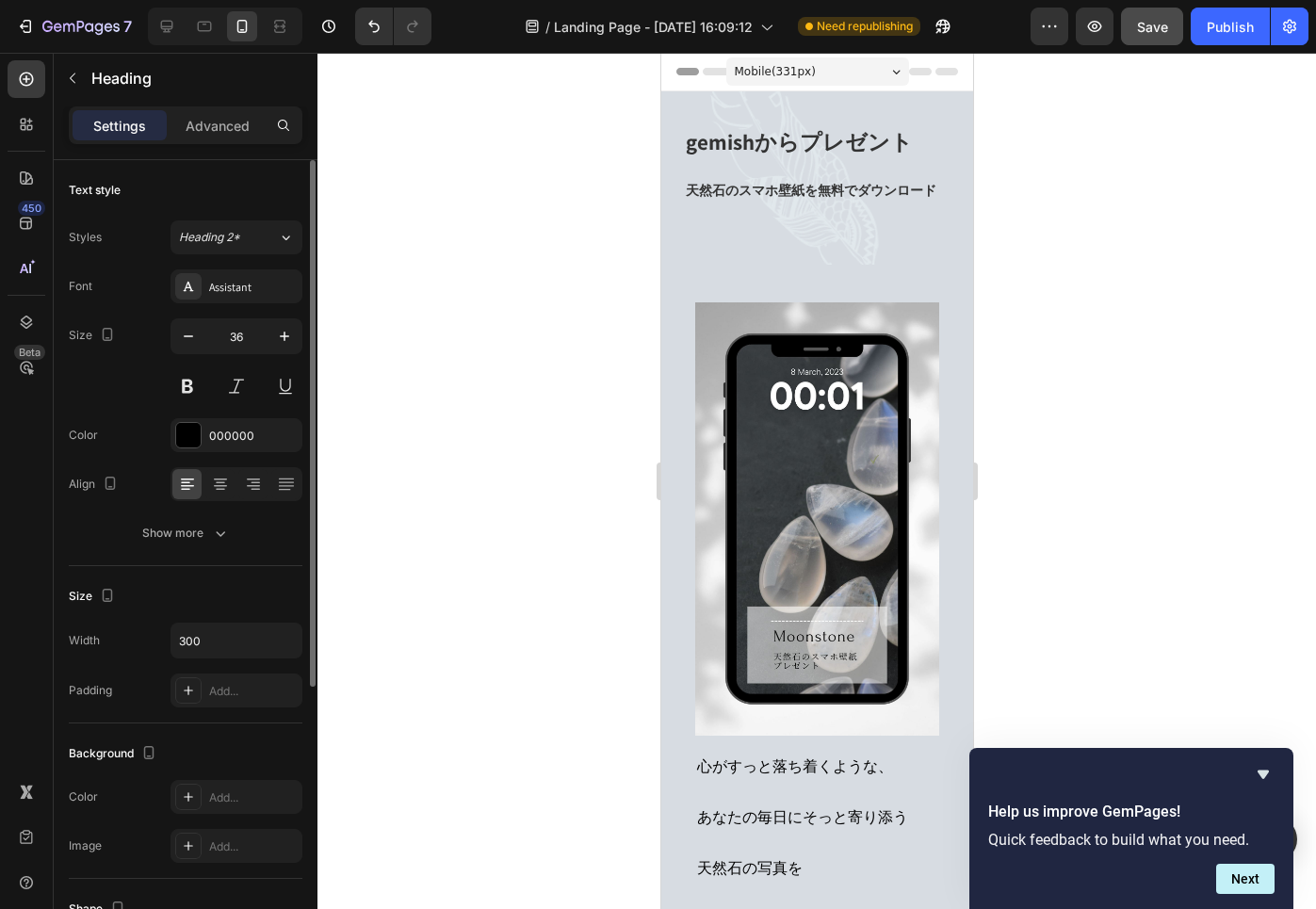
scroll to position [0, 0]
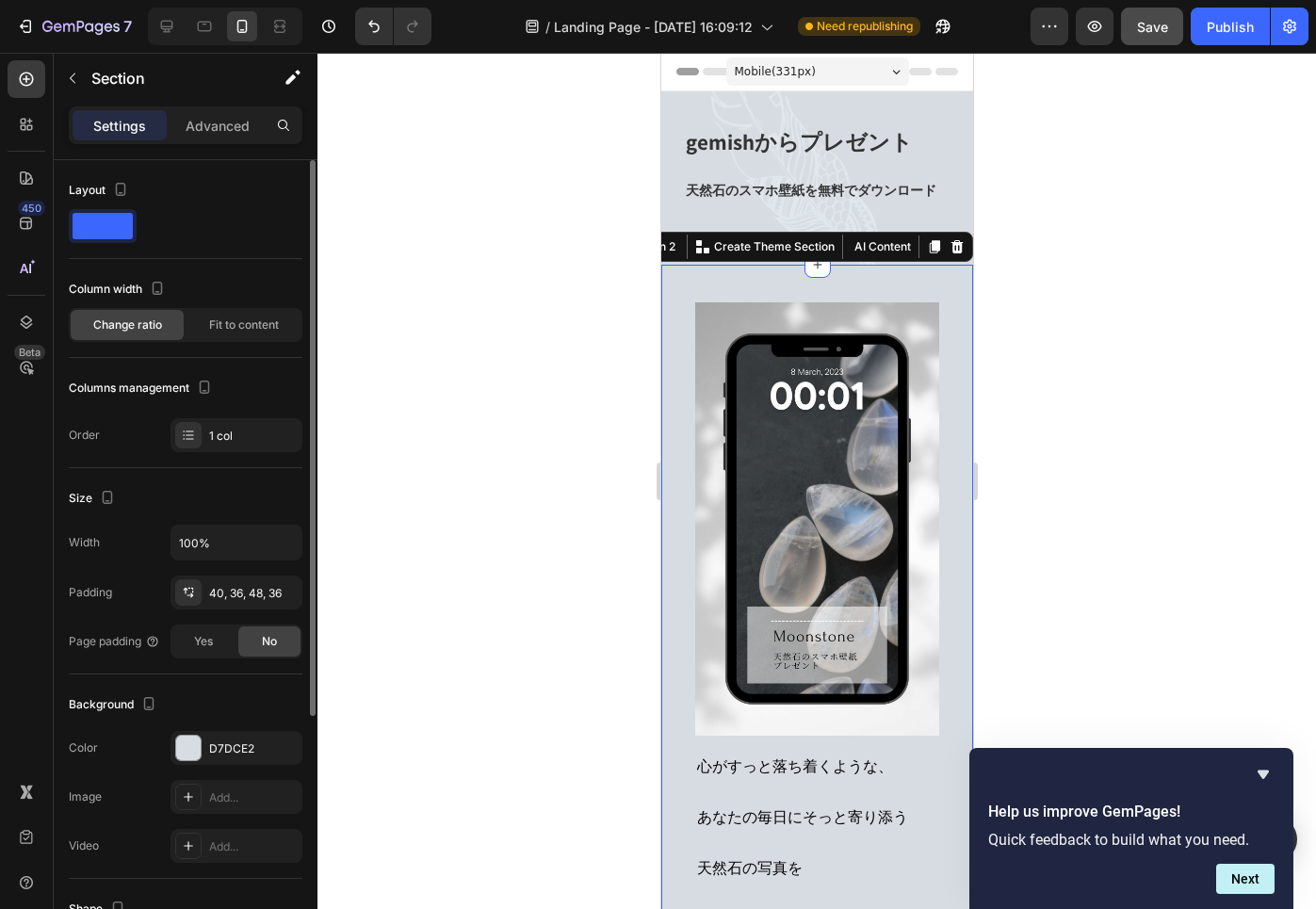
click at [880, 268] on div "心がすっと落ち着くような、 あなたの毎日にそっと寄り添う 天然石の写真を スマホの待ち受けにしませんか？ 第一弾は、ムーンストーンの 待受画像をプレゼント H…" at bounding box center [816, 677] width 312 height 825
click at [990, 334] on div at bounding box center [816, 481] width 999 height 856
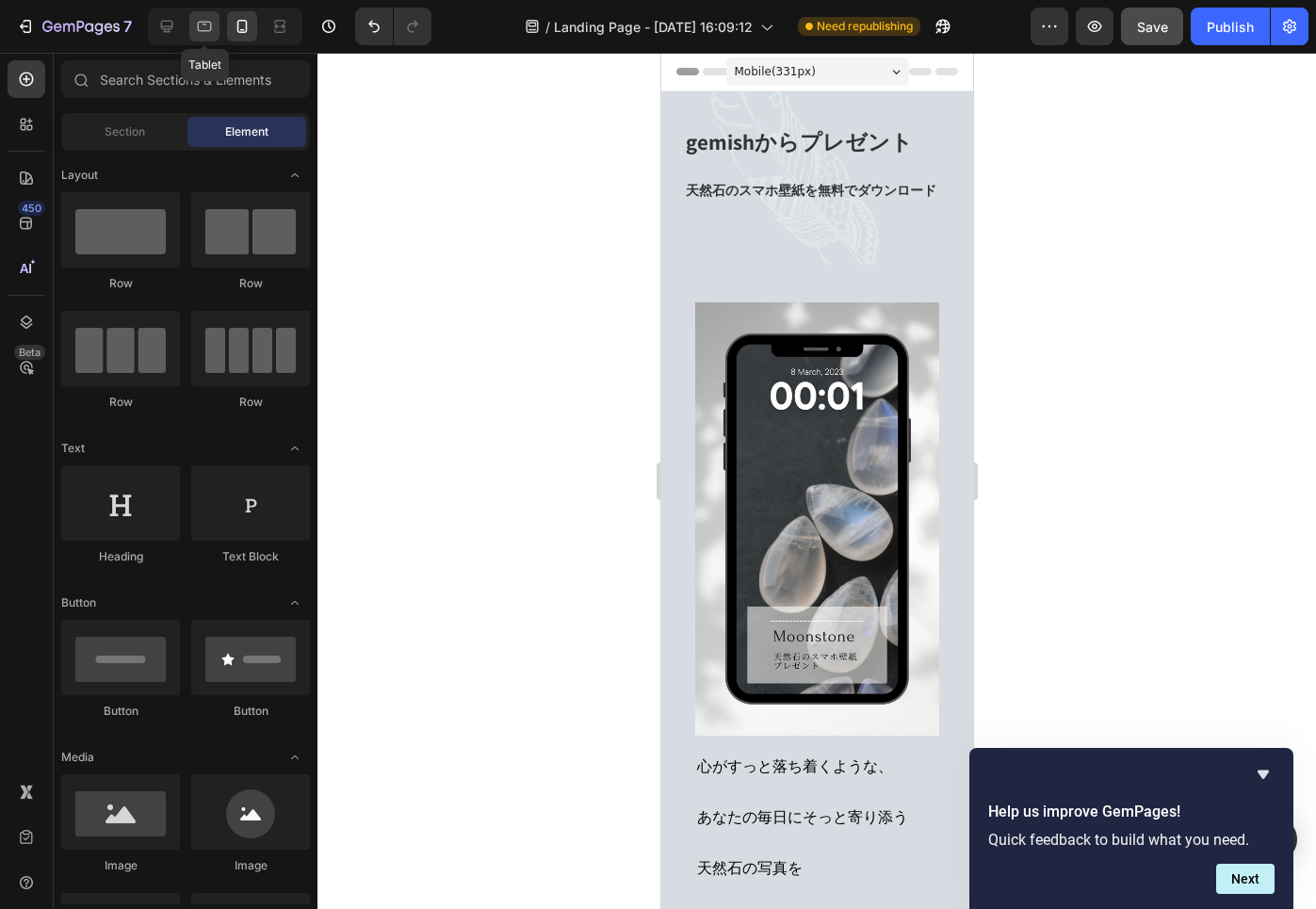
click at [202, 28] on icon at bounding box center [205, 27] width 19 height 19
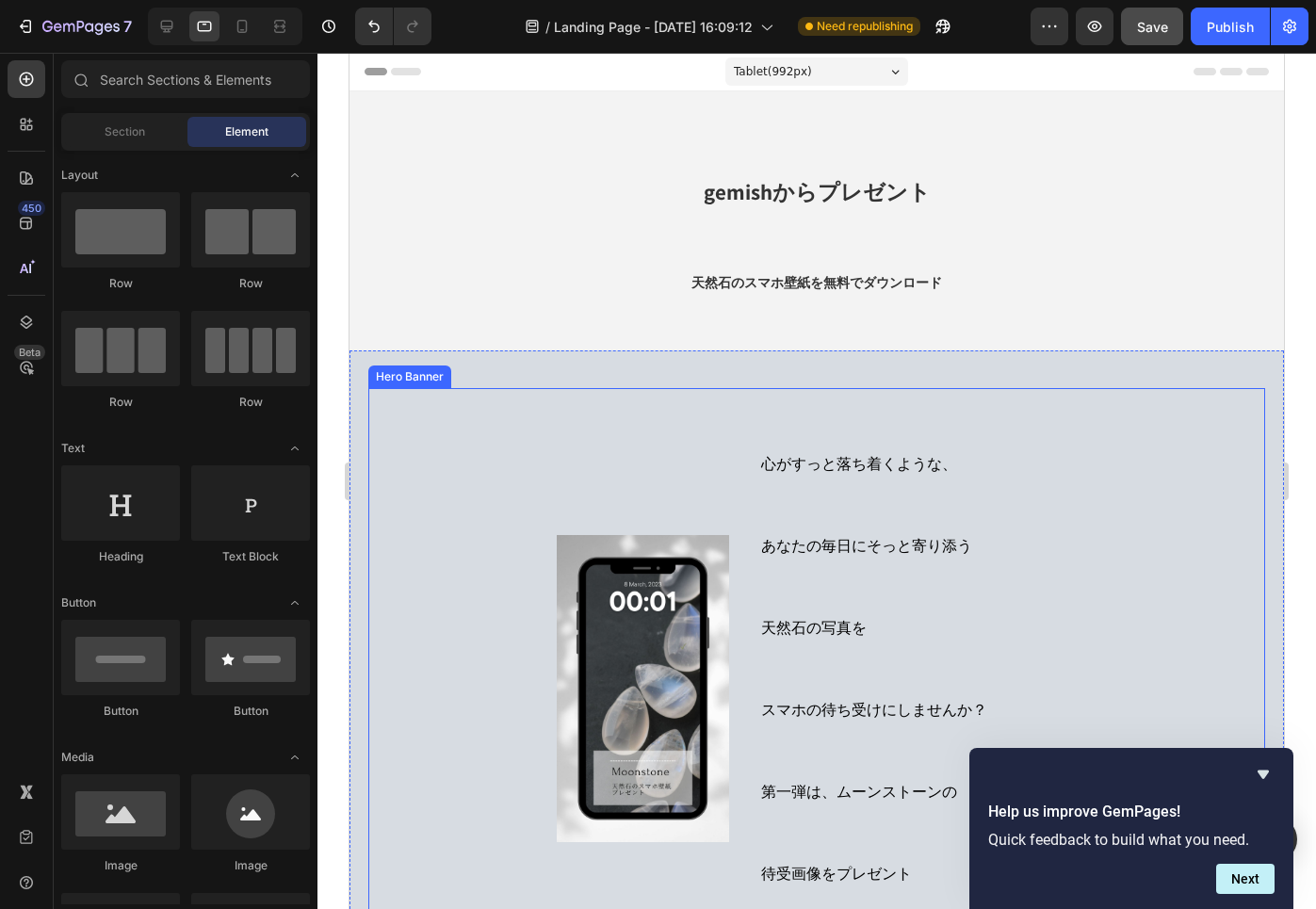
click at [421, 396] on div "心がすっと落ち着くような、 あなたの毎日にそっと寄り添う 天然石の写真を スマホの待ち受けにしませんか？ 第一弾は、ムーンストーンの 待受画像をプレゼント H…" at bounding box center [816, 688] width 896 height 601
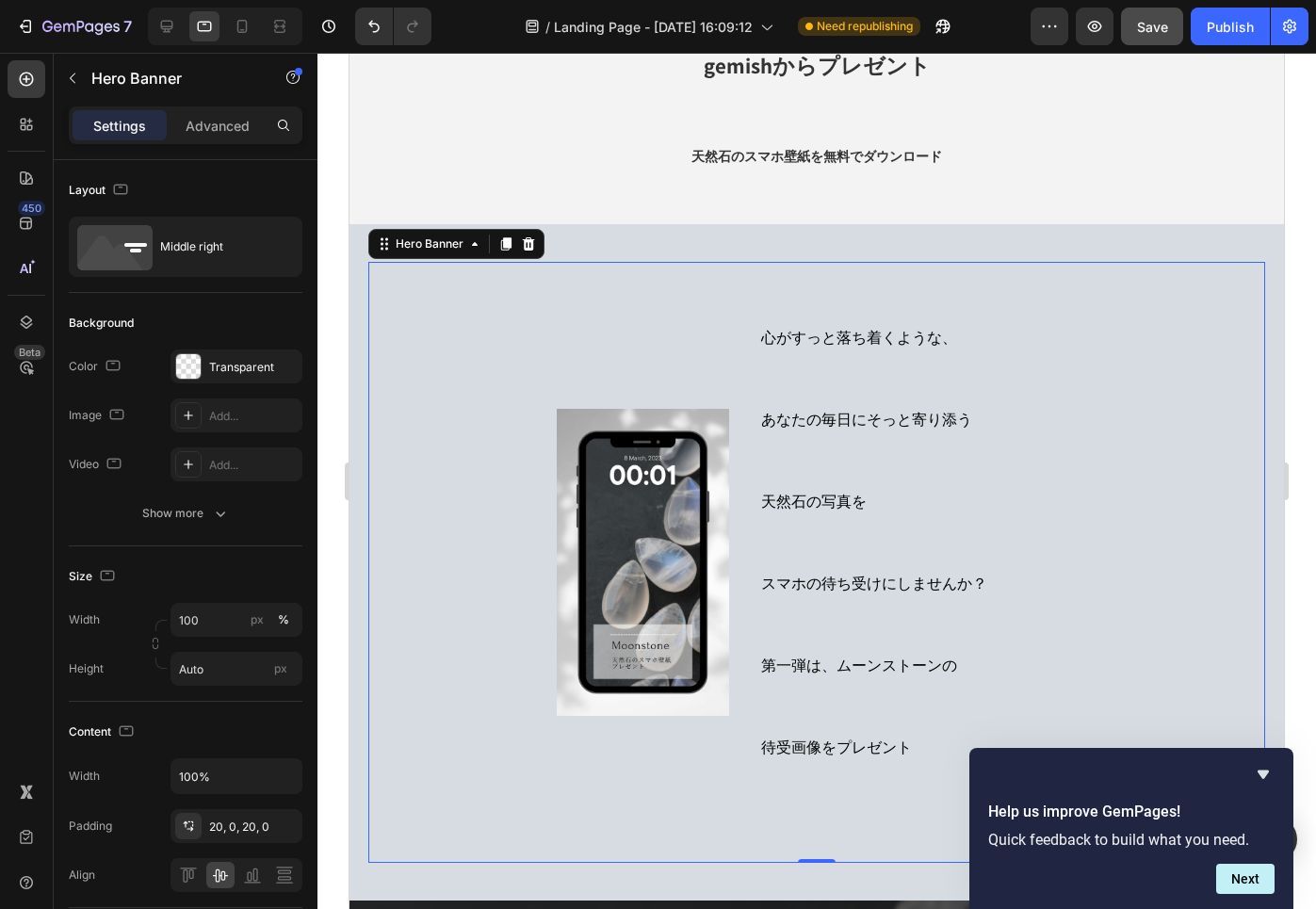
scroll to position [129, 0]
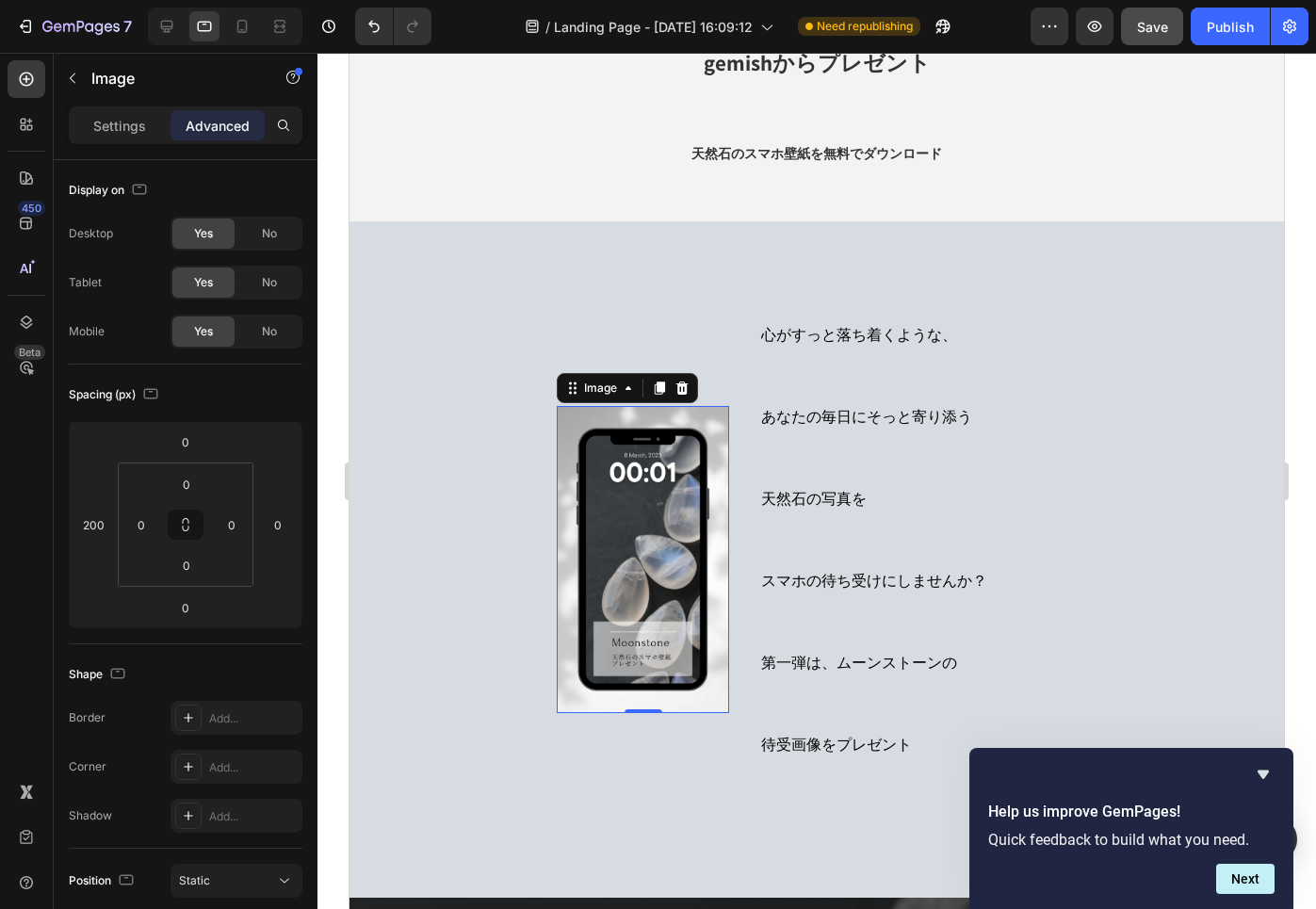
click at [586, 501] on img at bounding box center [642, 559] width 172 height 307
click at [673, 449] on img at bounding box center [642, 559] width 172 height 307
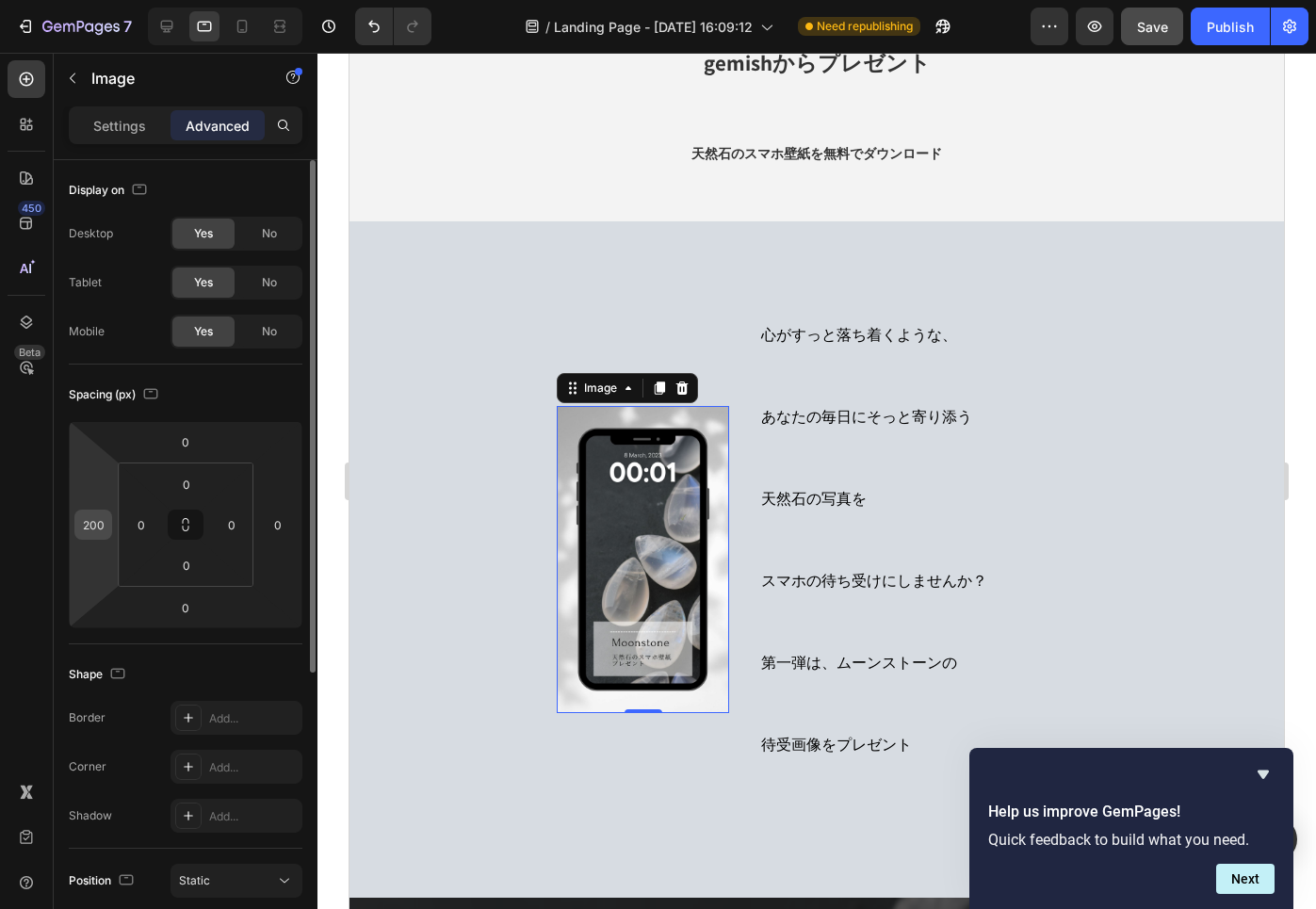
click at [91, 531] on input "200" at bounding box center [94, 525] width 29 height 29
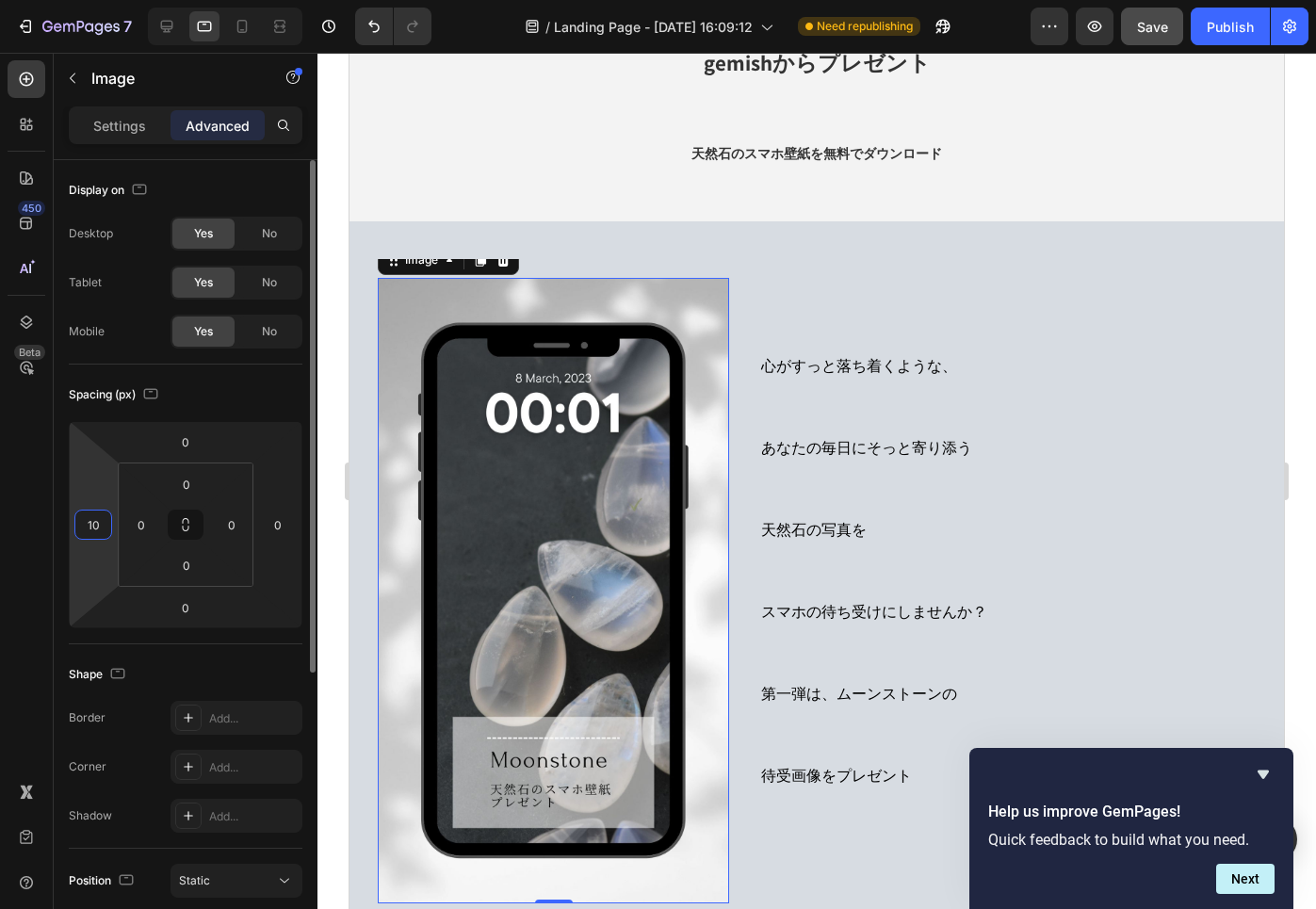
type input "100"
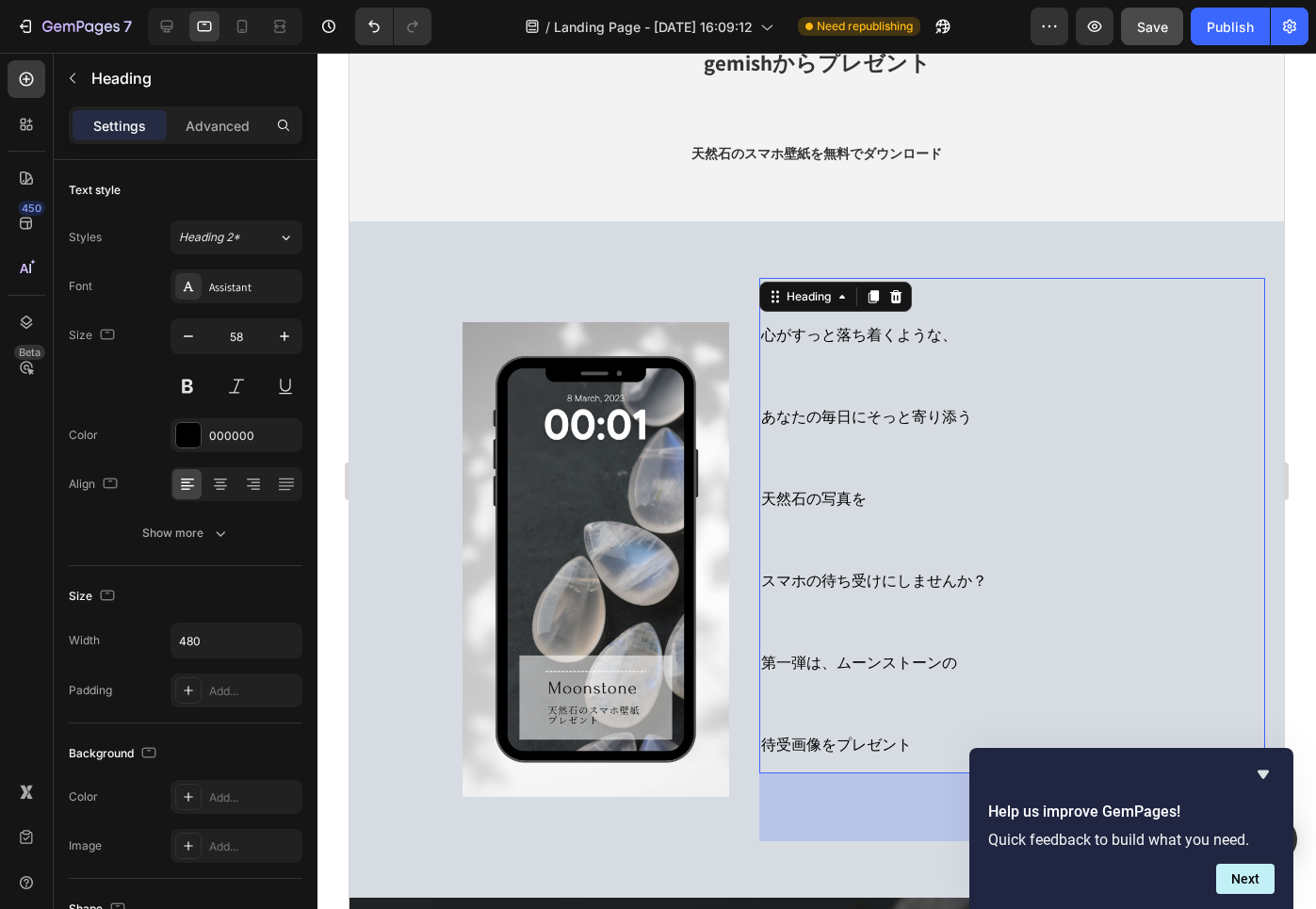
click at [791, 593] on h2 "心がすっと落ち着くような、 あなたの毎日にそっと寄り添う 天然石の写真を スマホの待ち受けにしませんか？ 第一弾は、ムーンストーンの 待受画像をプレゼント" at bounding box center [984, 526] width 452 height 495
click at [218, 122] on p "Advanced" at bounding box center [217, 125] width 64 height 20
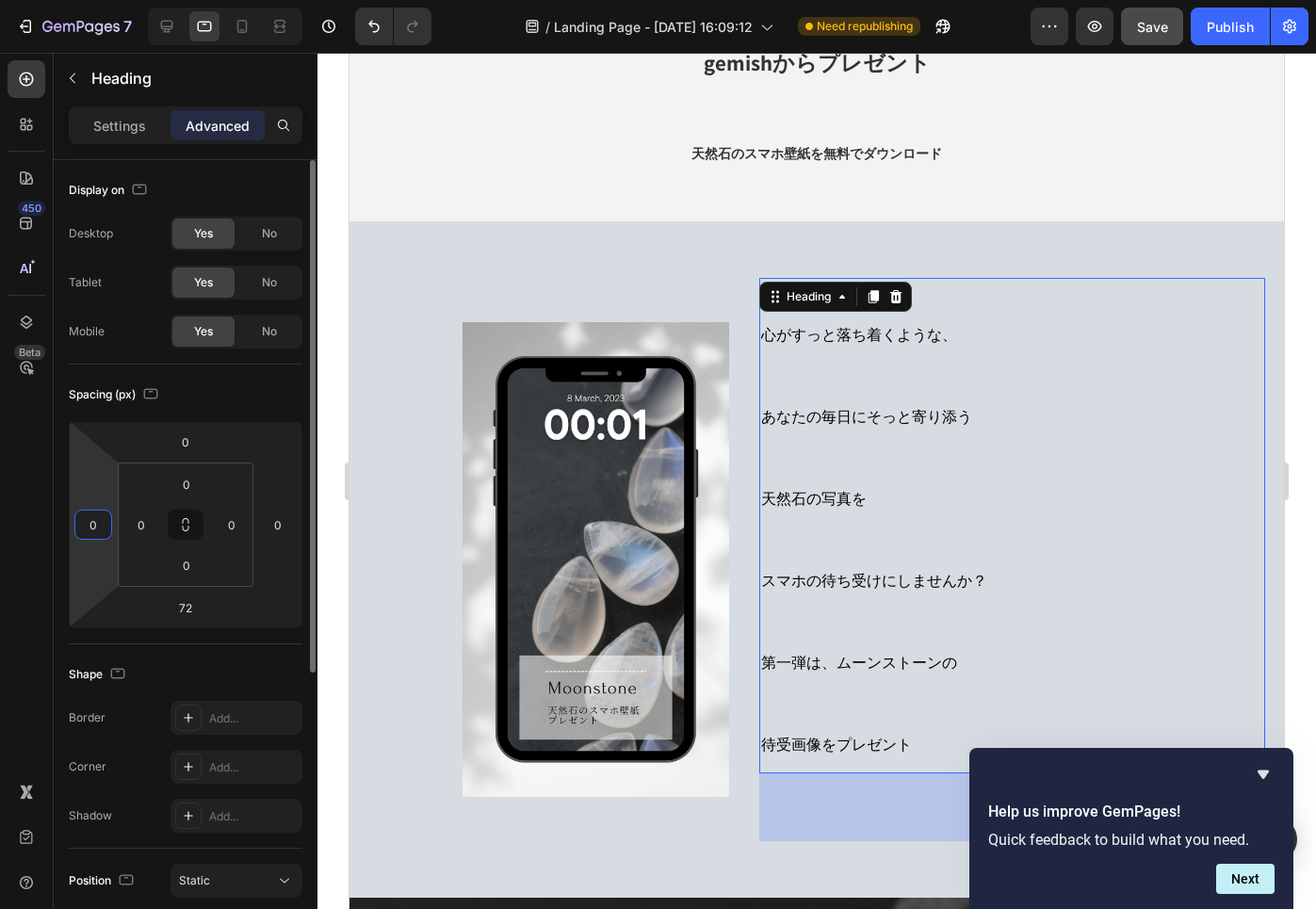
click at [105, 527] on input "0" at bounding box center [94, 525] width 29 height 29
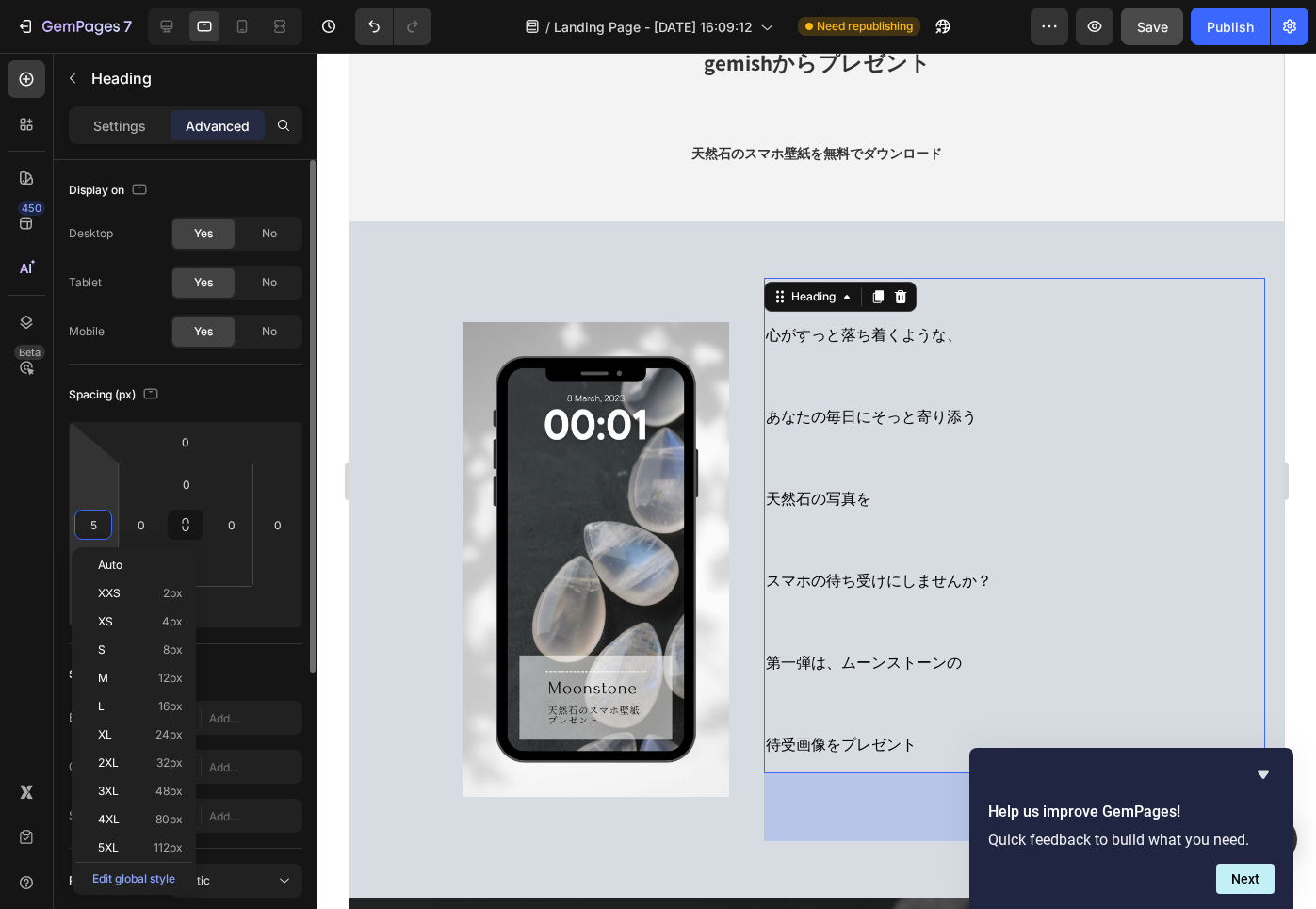
type input "50"
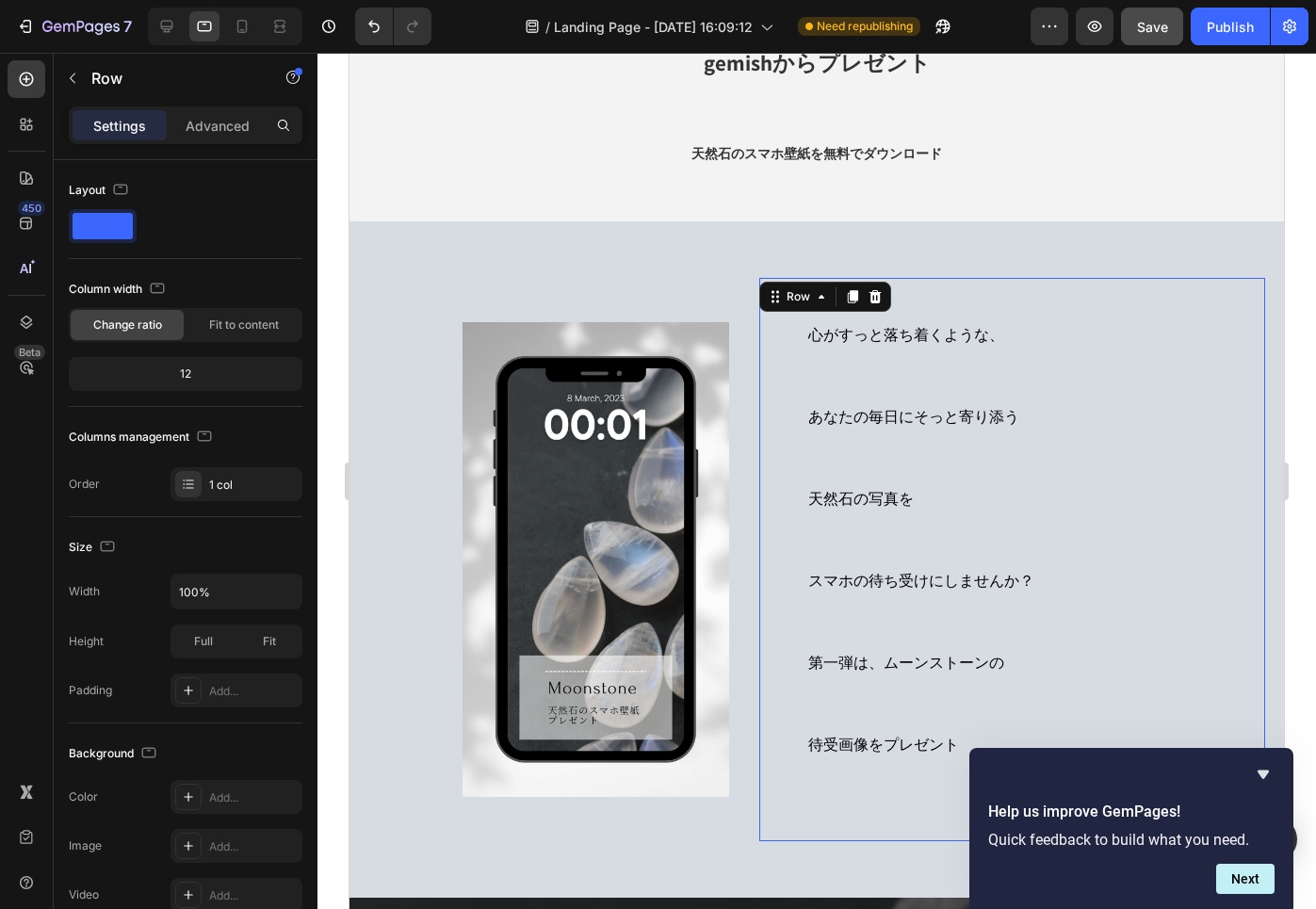
click at [767, 589] on div "心がすっと落ち着くような、 あなたの毎日にそっと寄り添う 天然石の写真を スマホの待ち受けにしませんか？ 第一弾は、ムーンストーンの 待受画像をプレゼント H…" at bounding box center [1011, 559] width 506 height 563
click at [167, 20] on icon at bounding box center [167, 27] width 19 height 19
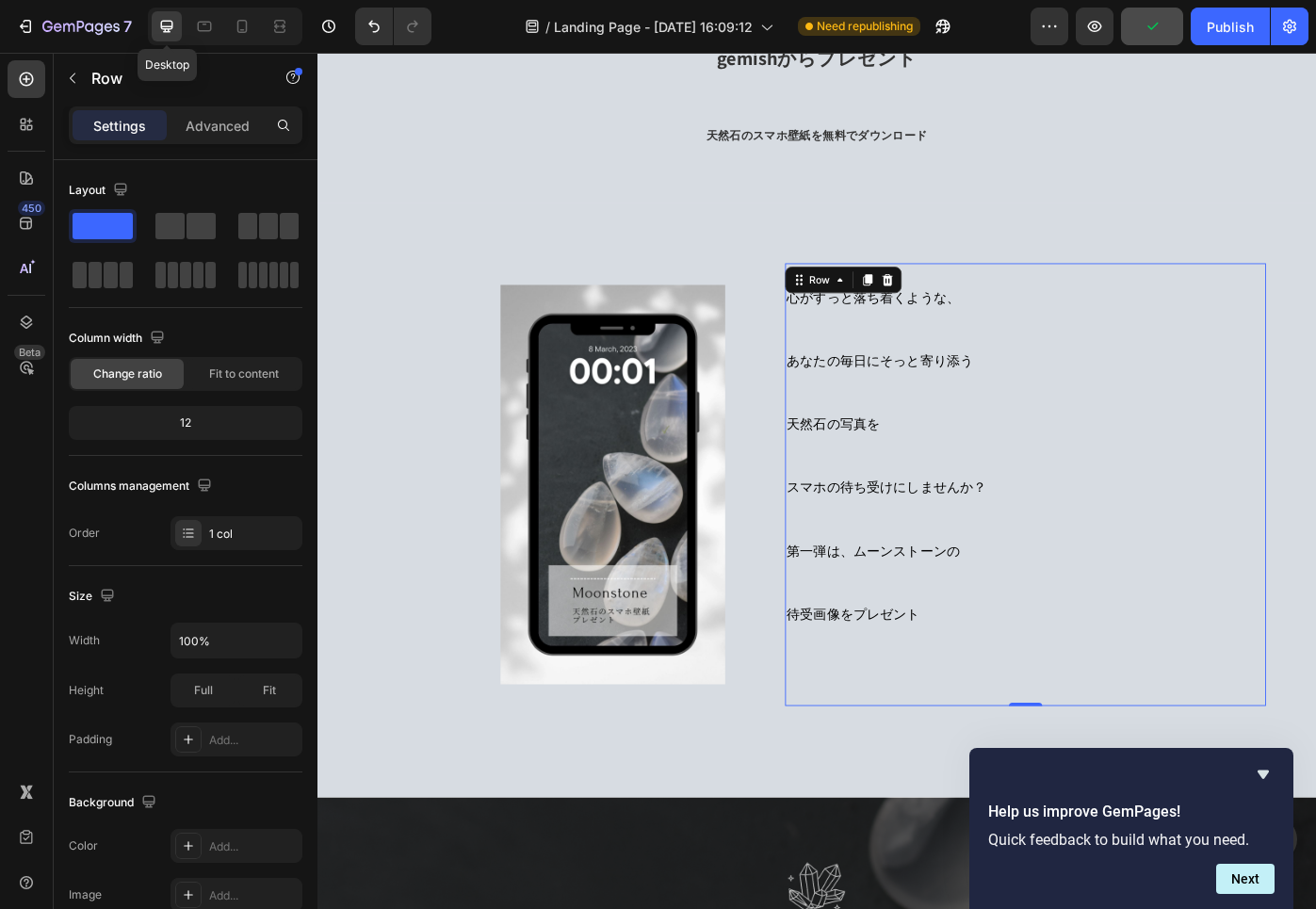
type input "578"
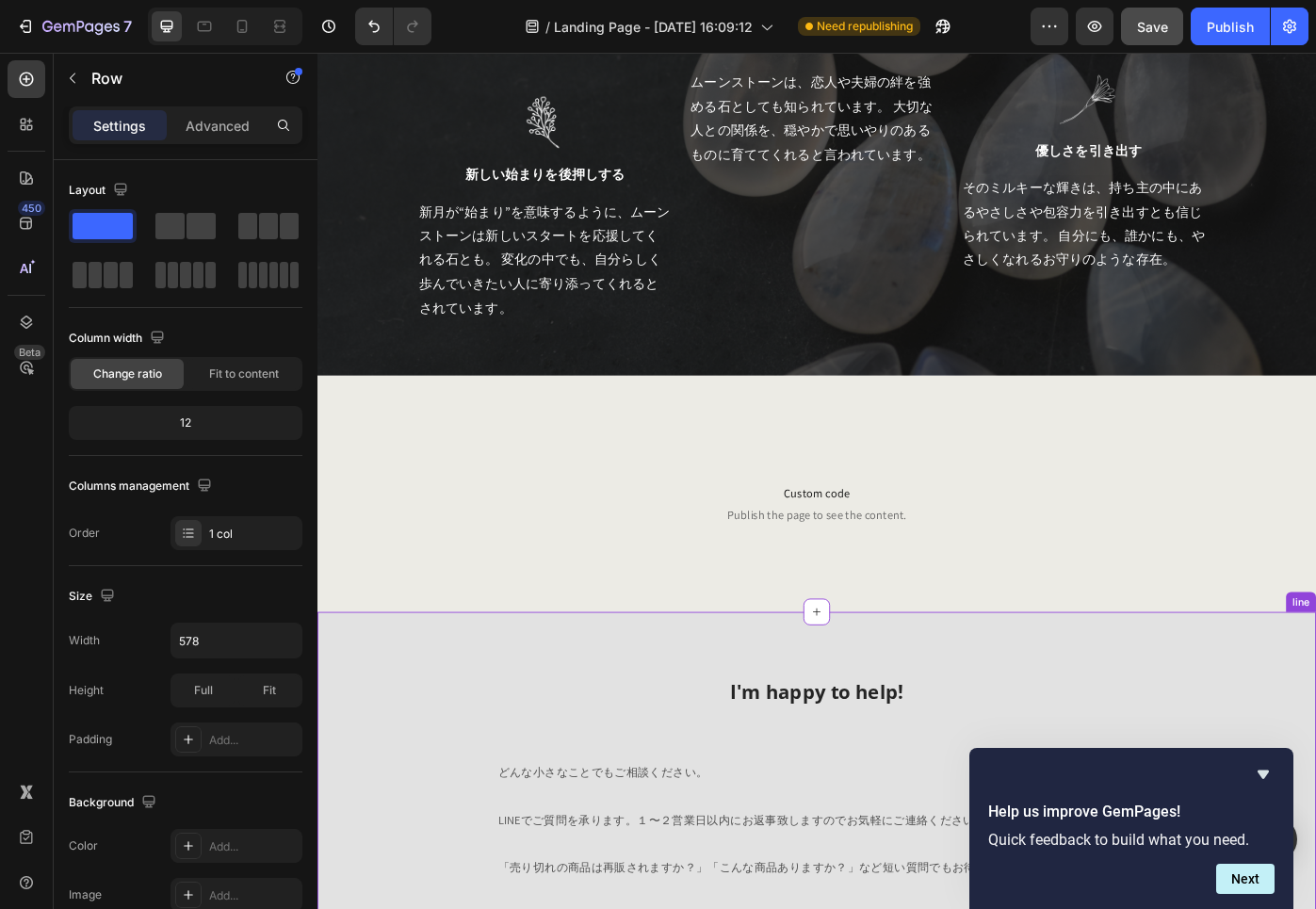
scroll to position [1497, 0]
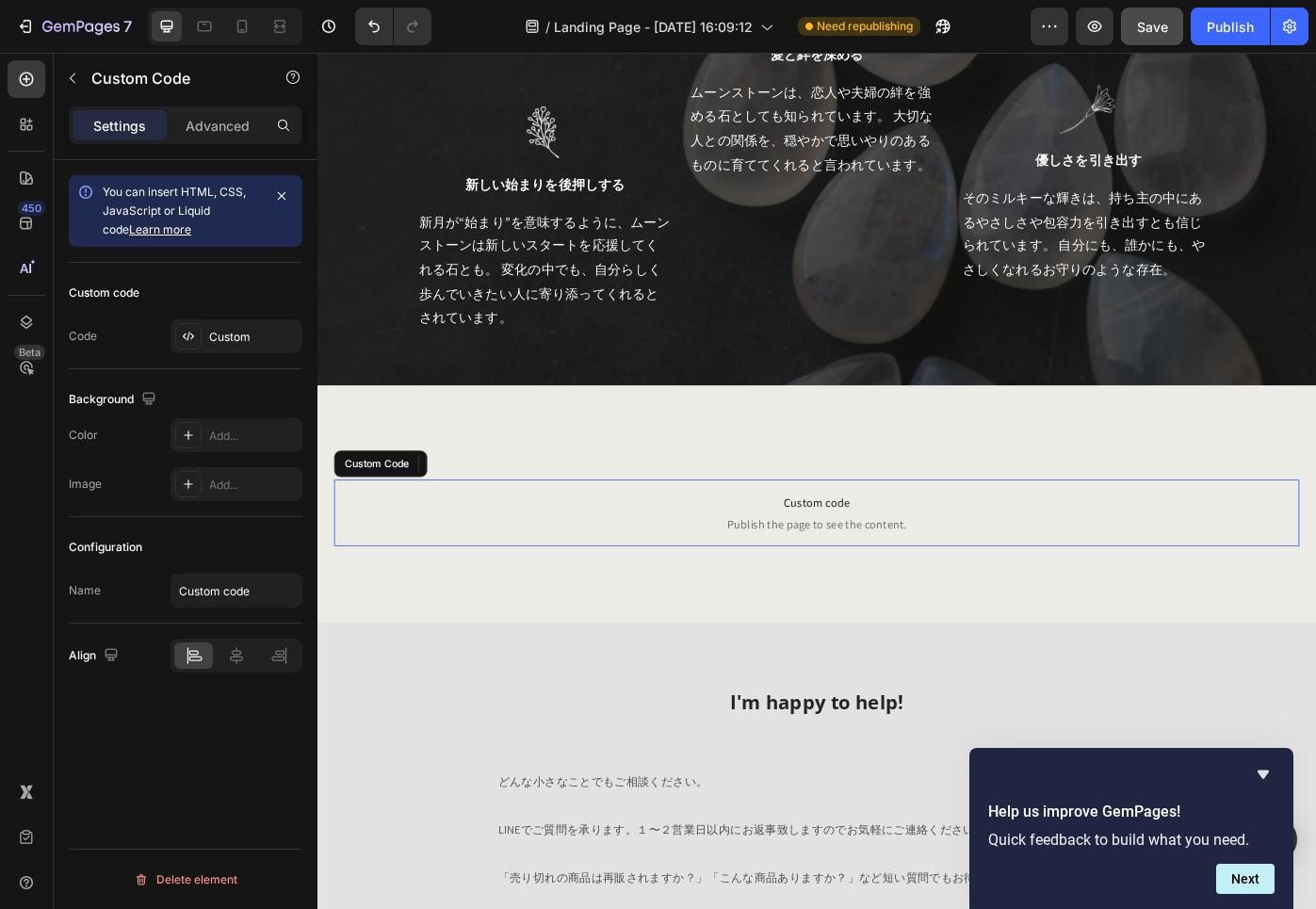
click at [1359, 553] on span "Custom code" at bounding box center [882, 562] width 1092 height 23
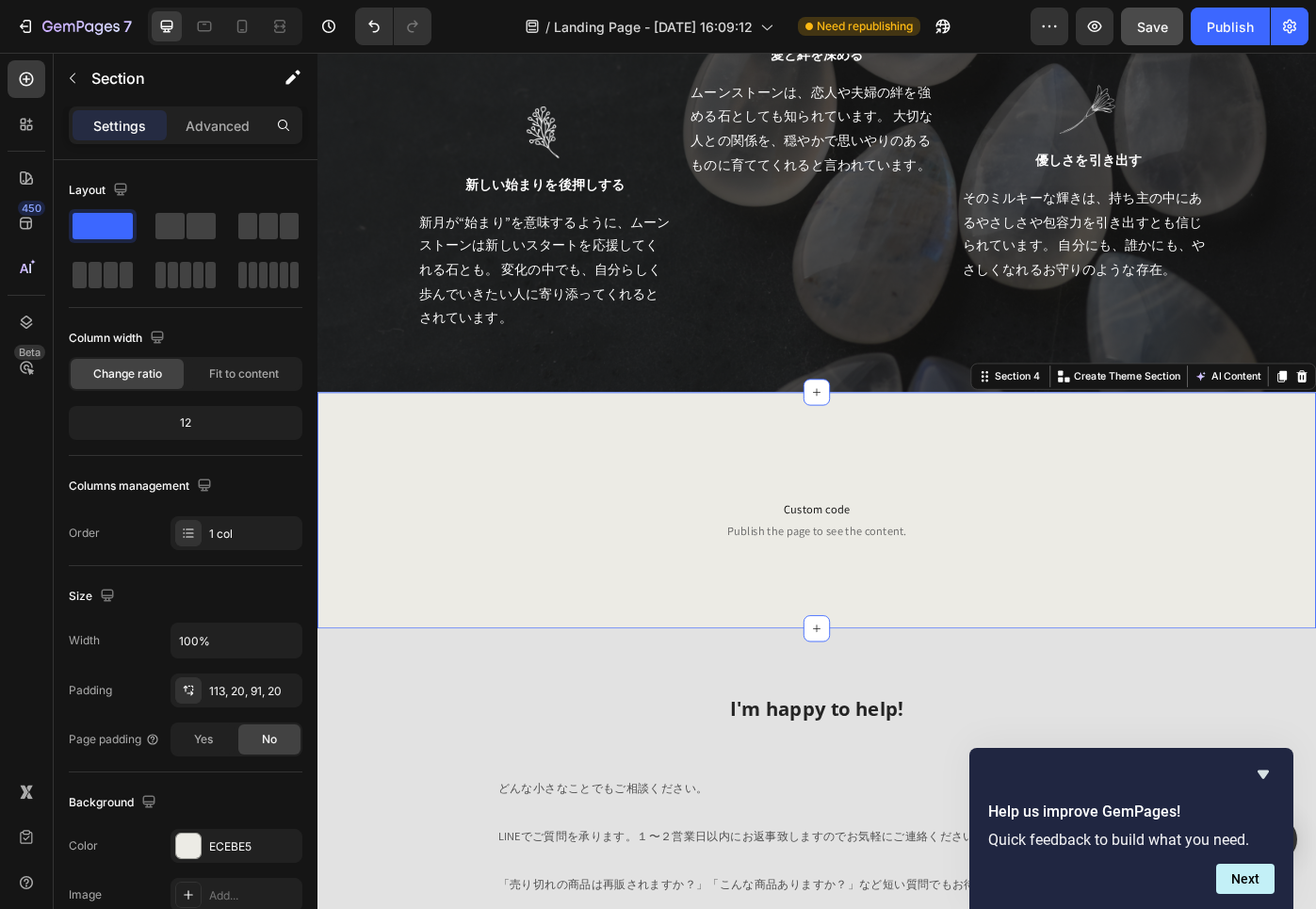
click at [1345, 466] on div "Custom code Publish the page to see the content. Custom Code Section 4 Create T…" at bounding box center [882, 571] width 1131 height 268
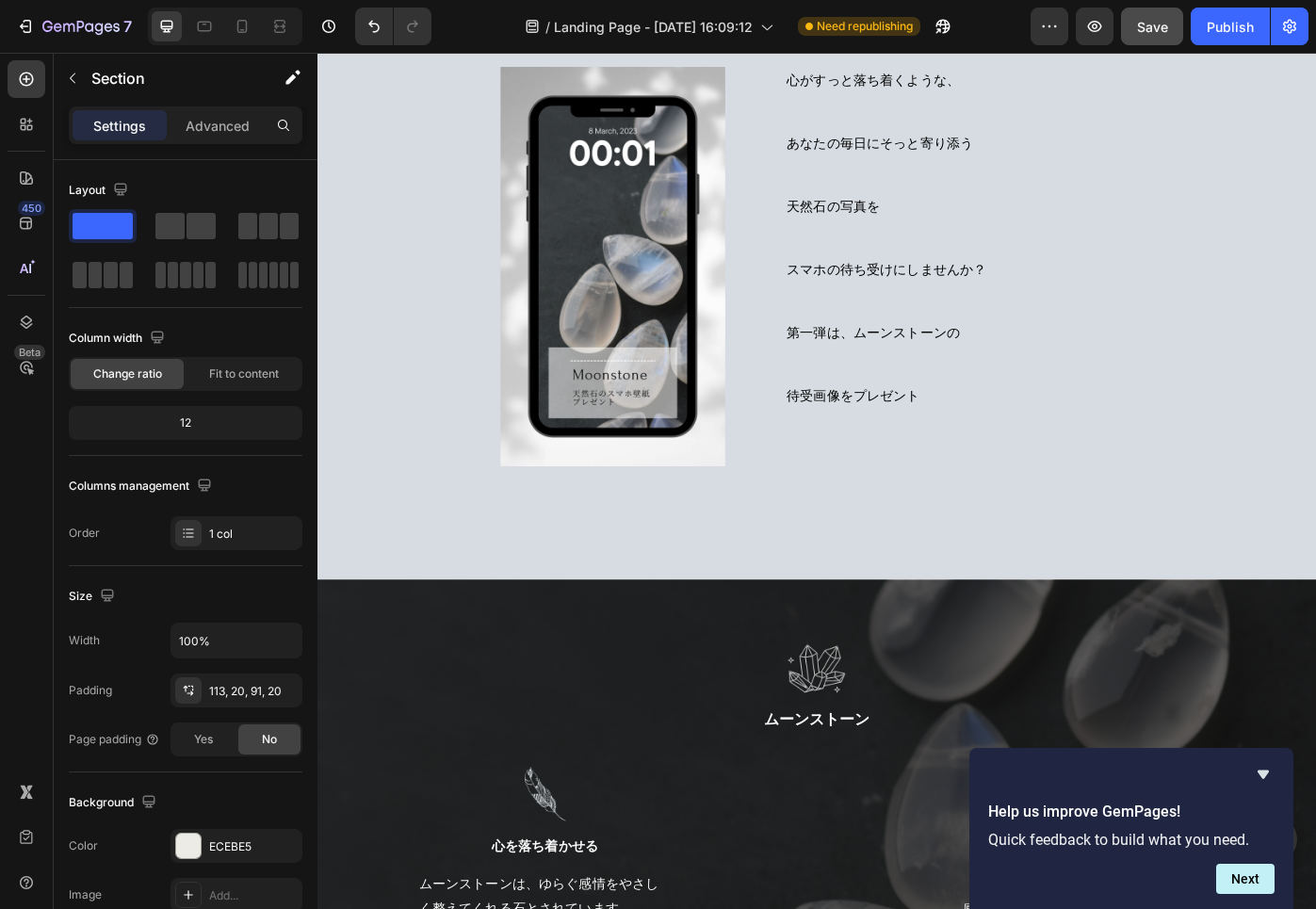
scroll to position [352, 0]
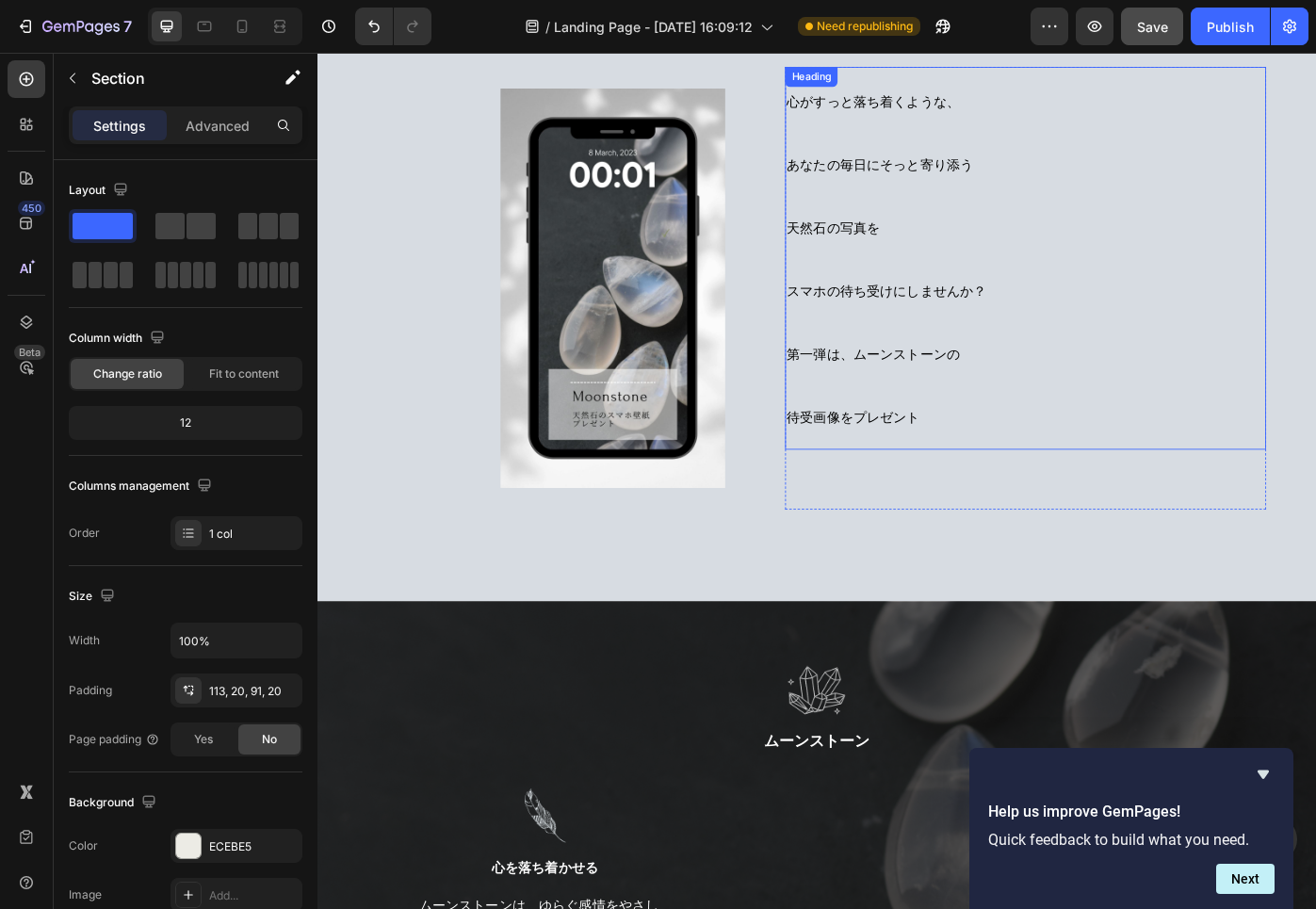
click at [1214, 419] on h2 "心がすっと落ち着くような、 あなたの毎日にそっと寄り添う 天然石の写真を スマホの待ち受けにしませんか？ 第一弾は、ムーンストーンの 待受画像をプレゼント" at bounding box center [1072, 285] width 452 height 433
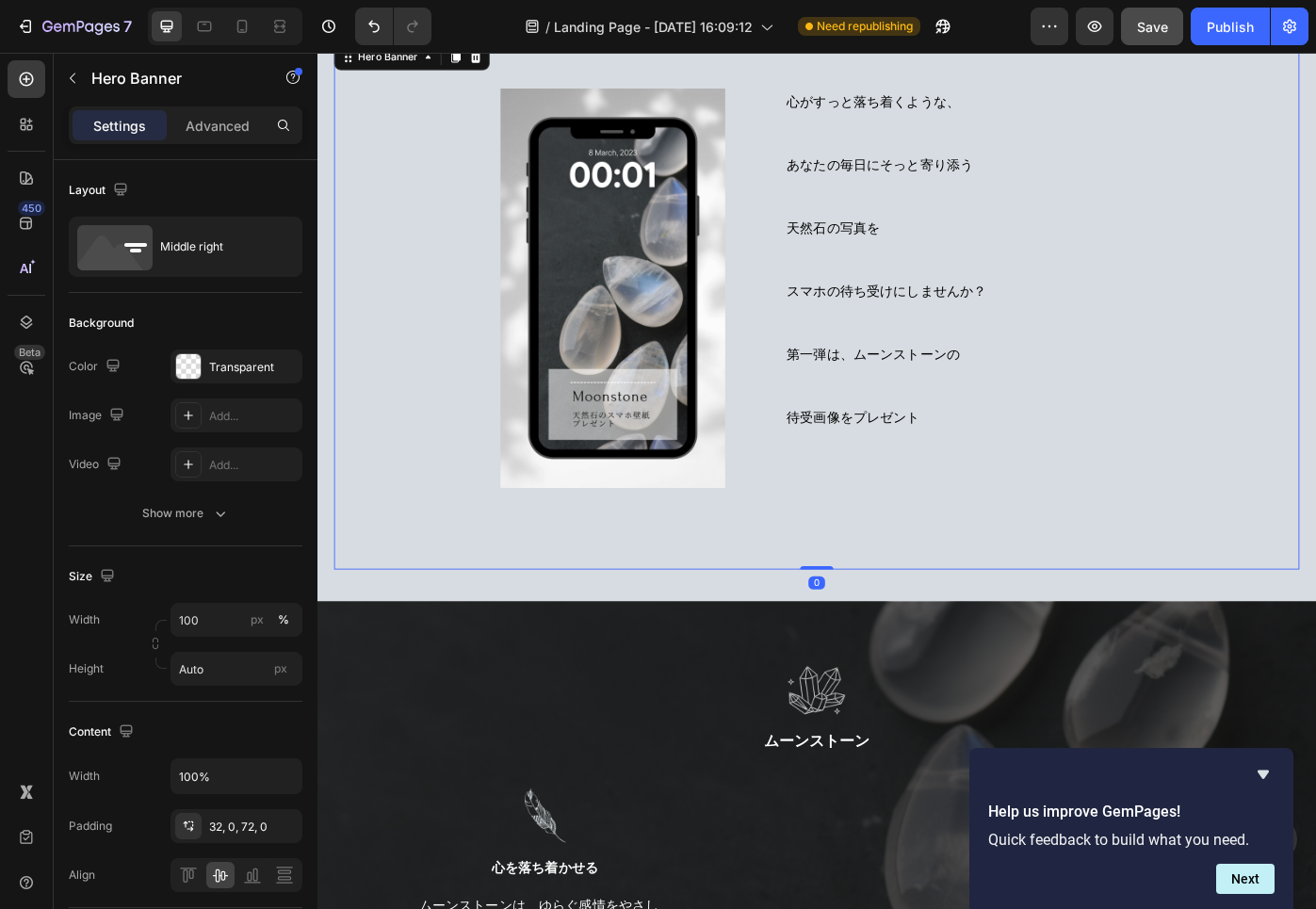
click at [1023, 618] on div "心がすっと落ち着くような、 あなたの毎日にそっと寄り添う 天然石の写真を スマホの待ち受けにしませんか？ 第一弾は、ムーンストーンの 待受画像をプレゼント H…" at bounding box center [882, 337] width 1092 height 599
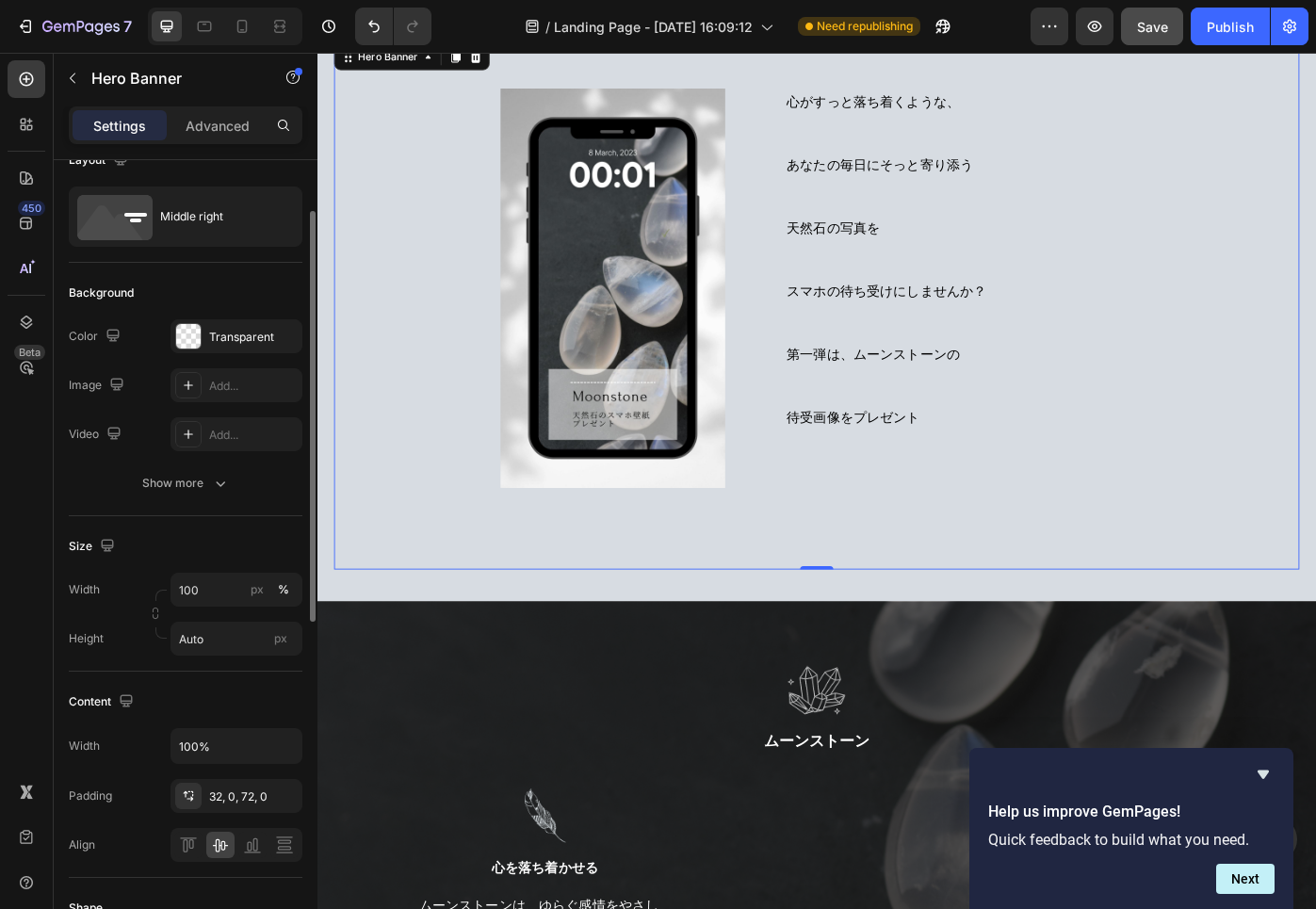
scroll to position [0, 0]
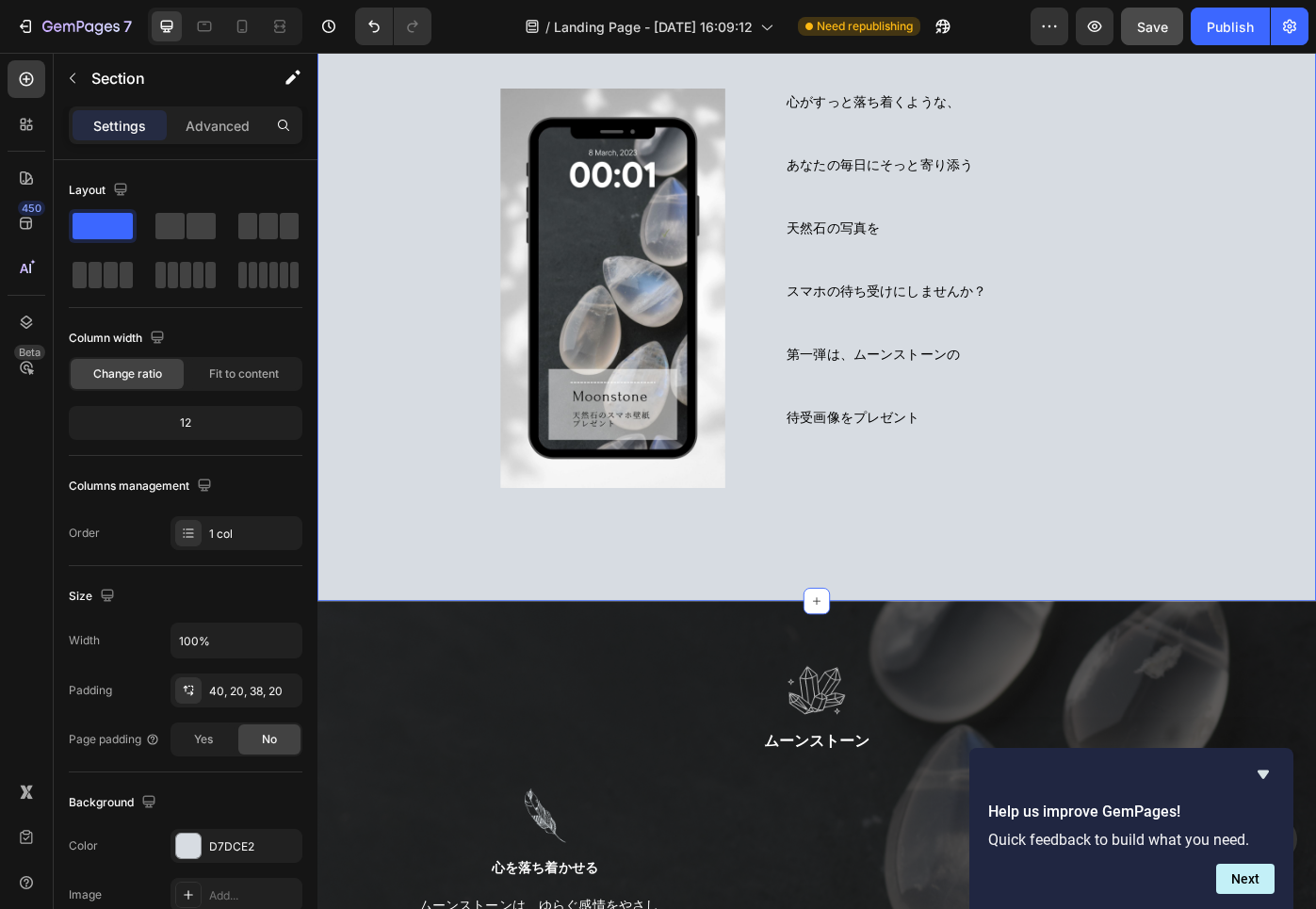
click at [356, 652] on div "心がすっと落ち着くような、 あなたの毎日にそっと寄り添う 天然石の写真を スマホの待ち受けにしませんか？ 第一弾は、ムーンストーンの 待受画像をプレゼント H…" at bounding box center [882, 337] width 1131 height 673
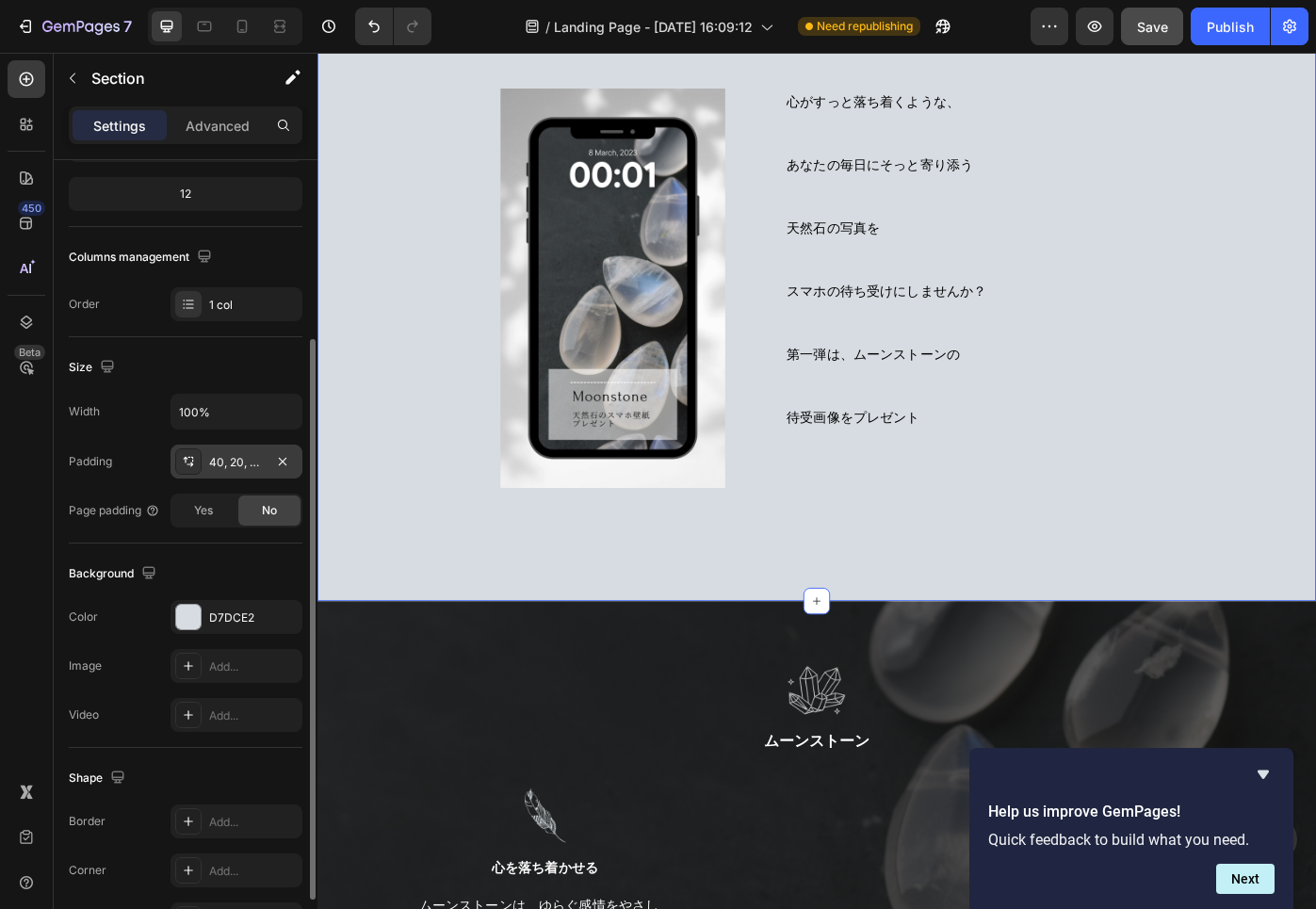
scroll to position [269, 0]
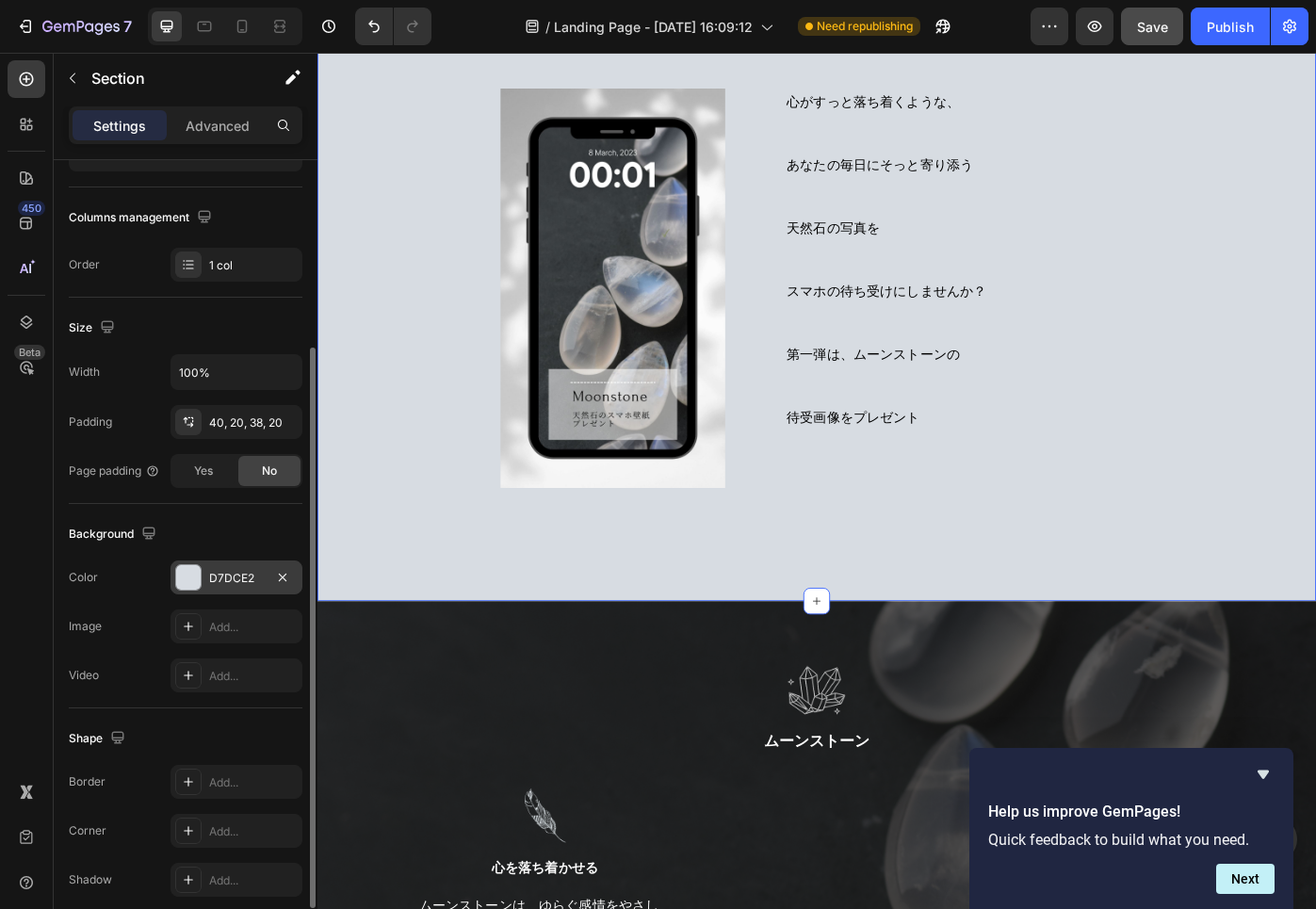
click at [253, 574] on div "D7DCE2" at bounding box center [236, 578] width 54 height 17
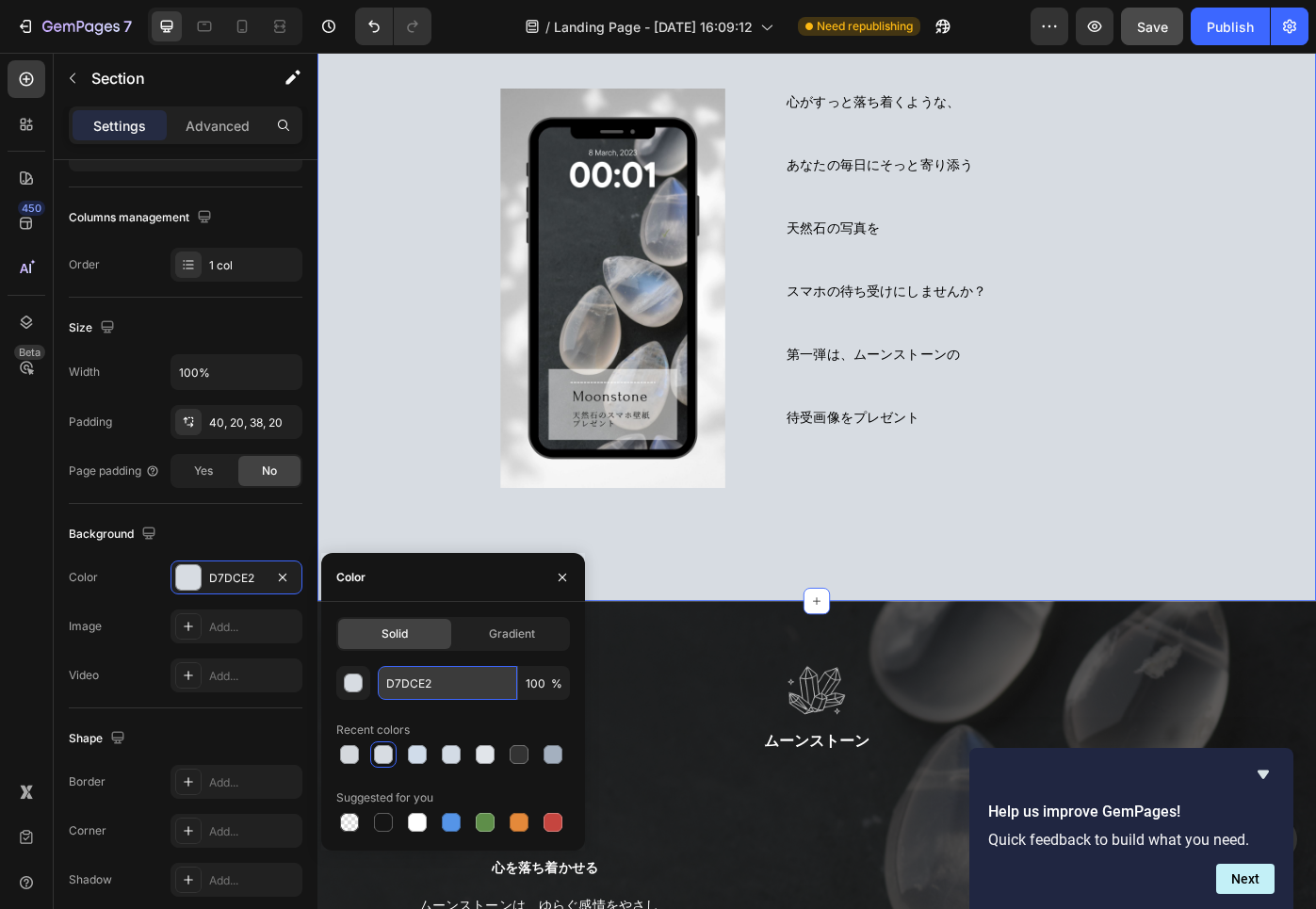
click at [459, 677] on input "D7DCE2" at bounding box center [447, 682] width 140 height 33
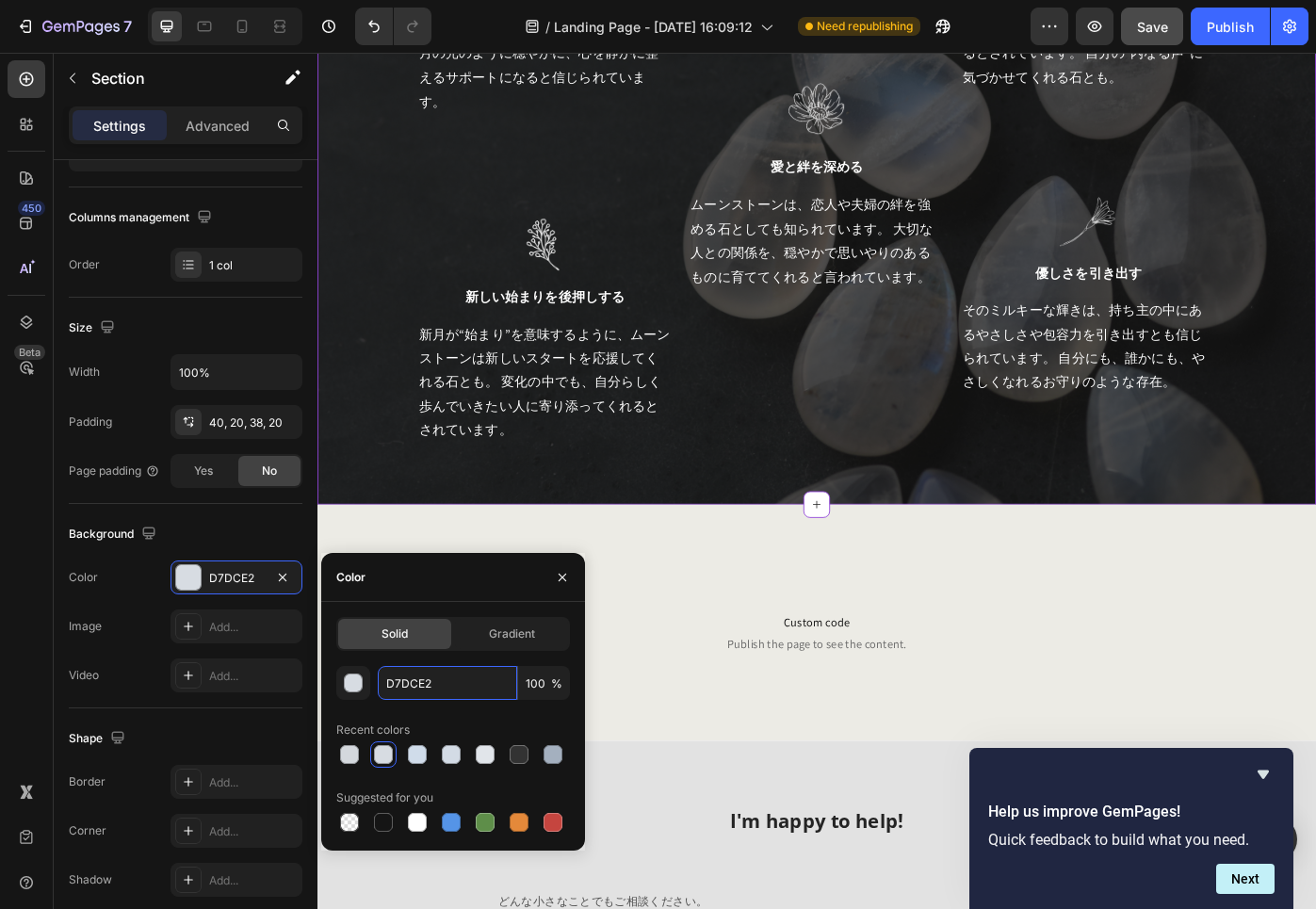
scroll to position [1405, 0]
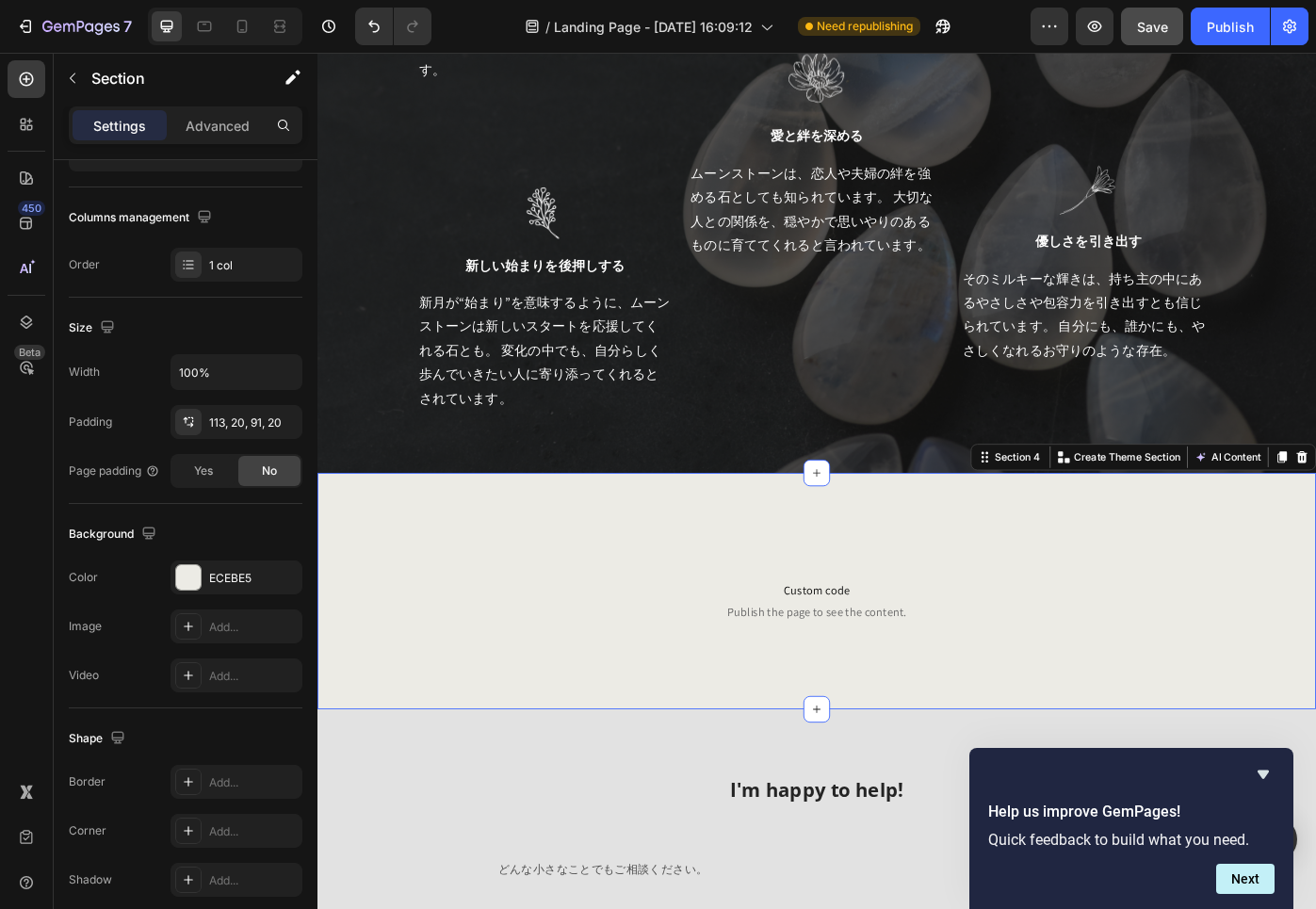
click at [339, 554] on div "Custom code Publish the page to see the content. Custom Code Section 4 Create T…" at bounding box center [882, 662] width 1131 height 268
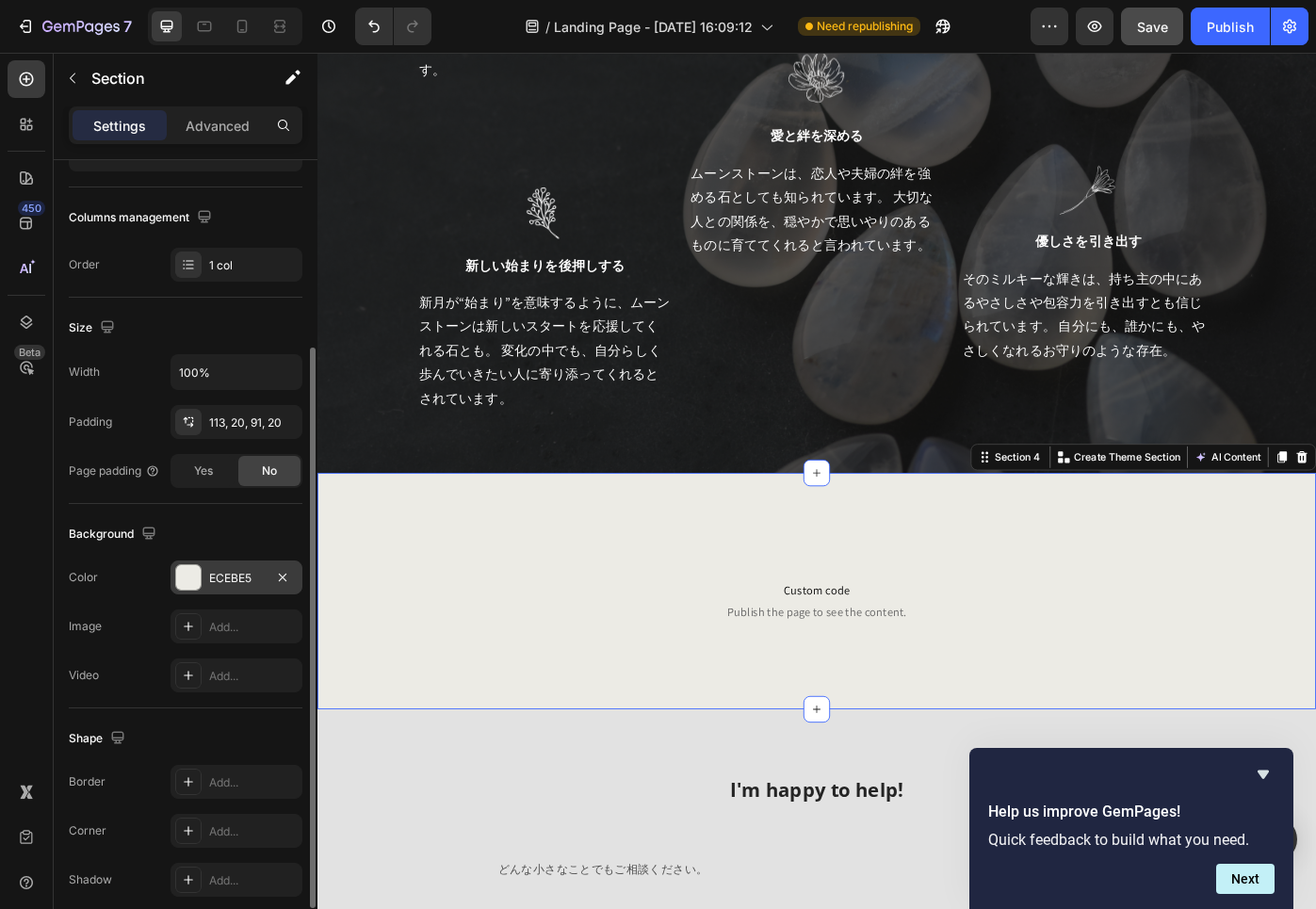
click at [245, 576] on div "ECEBE5" at bounding box center [236, 578] width 54 height 17
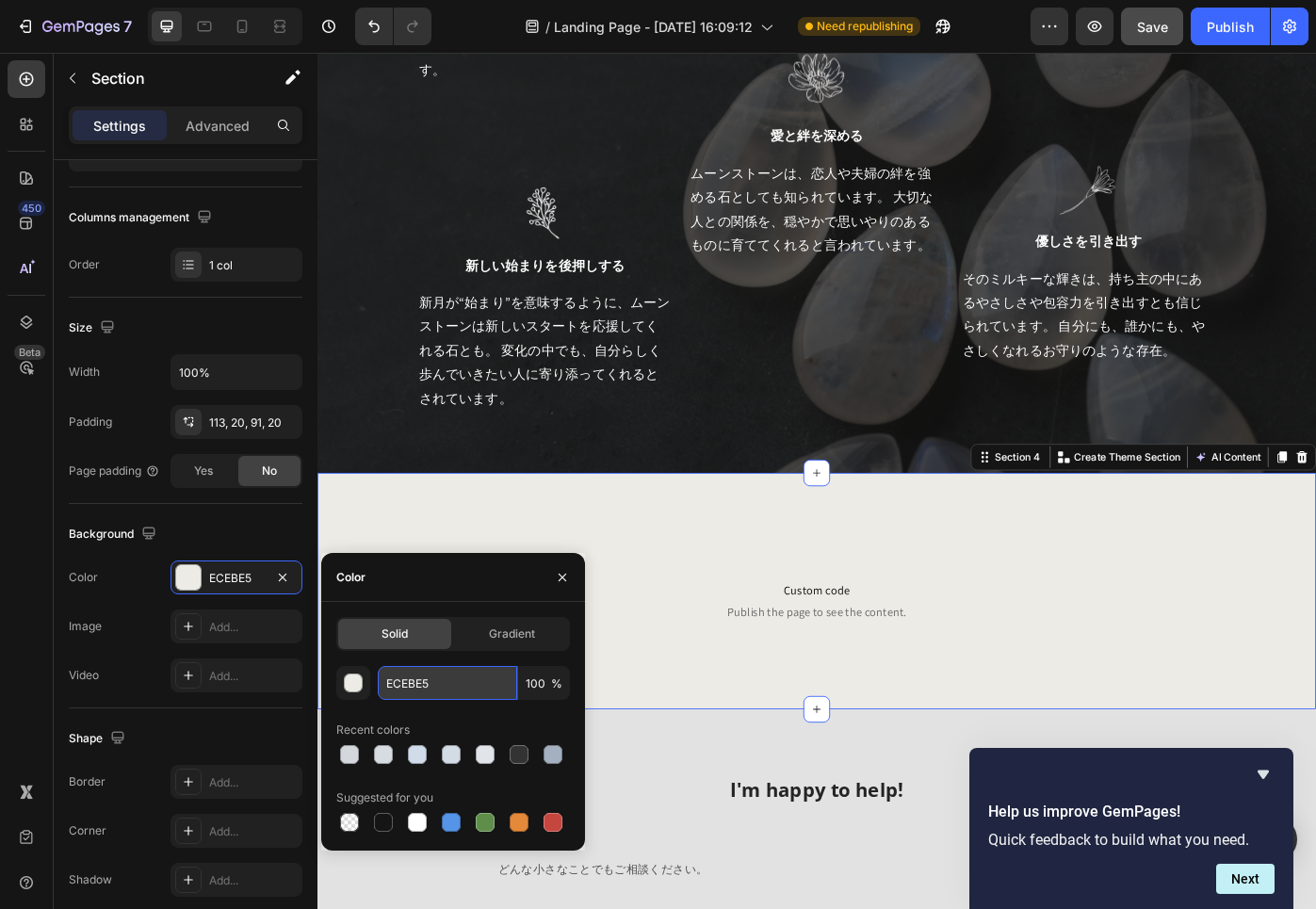
click at [458, 682] on input "ECEBE5" at bounding box center [447, 682] width 140 height 33
drag, startPoint x: 458, startPoint y: 682, endPoint x: 378, endPoint y: 672, distance: 80.6
click at [378, 672] on input "ECEBE5" at bounding box center [447, 682] width 140 height 33
paste input "D7DCE2"
type input "D7DCE2"
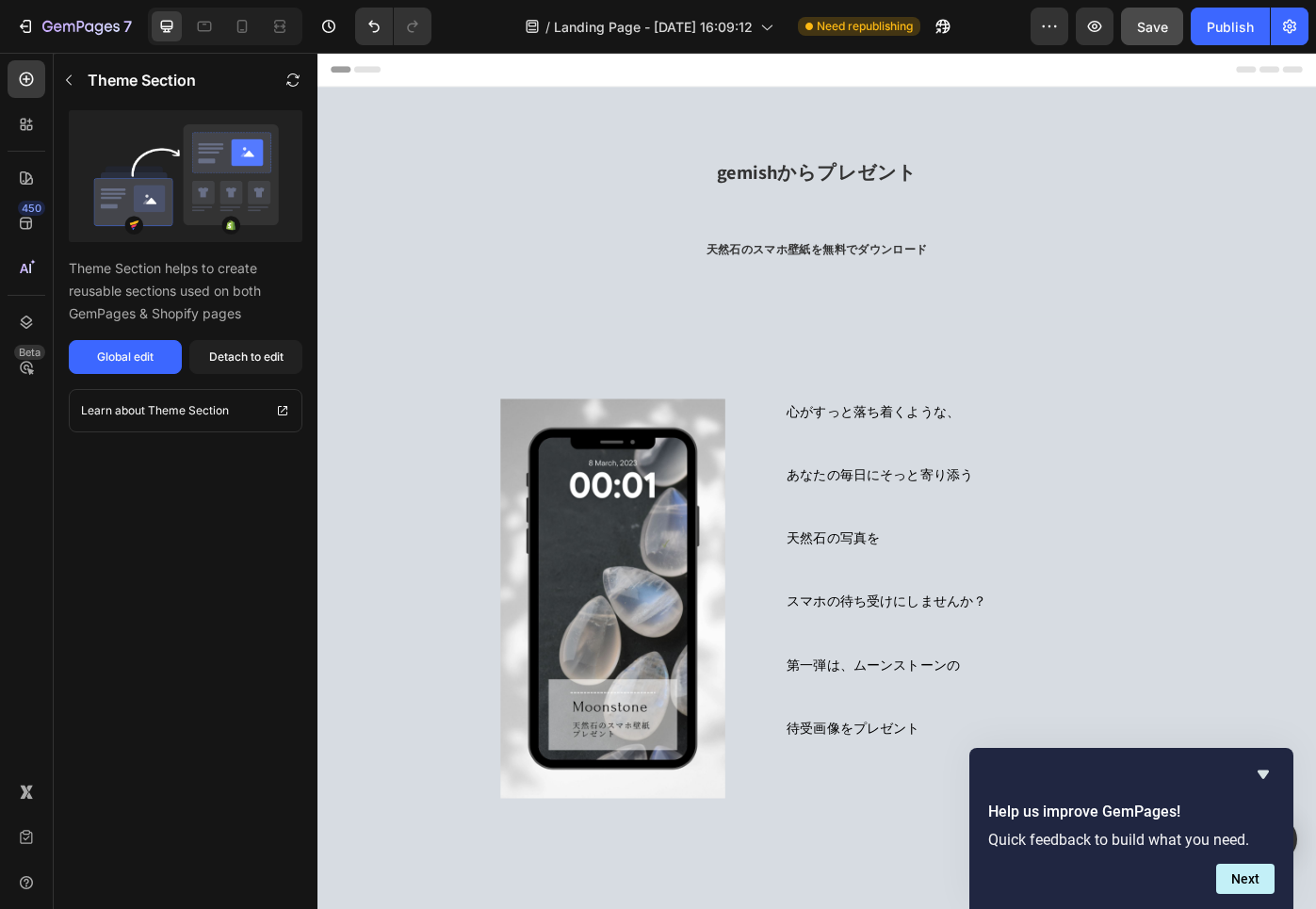
scroll to position [0, 0]
click at [205, 25] on icon at bounding box center [205, 25] width 5 height 2
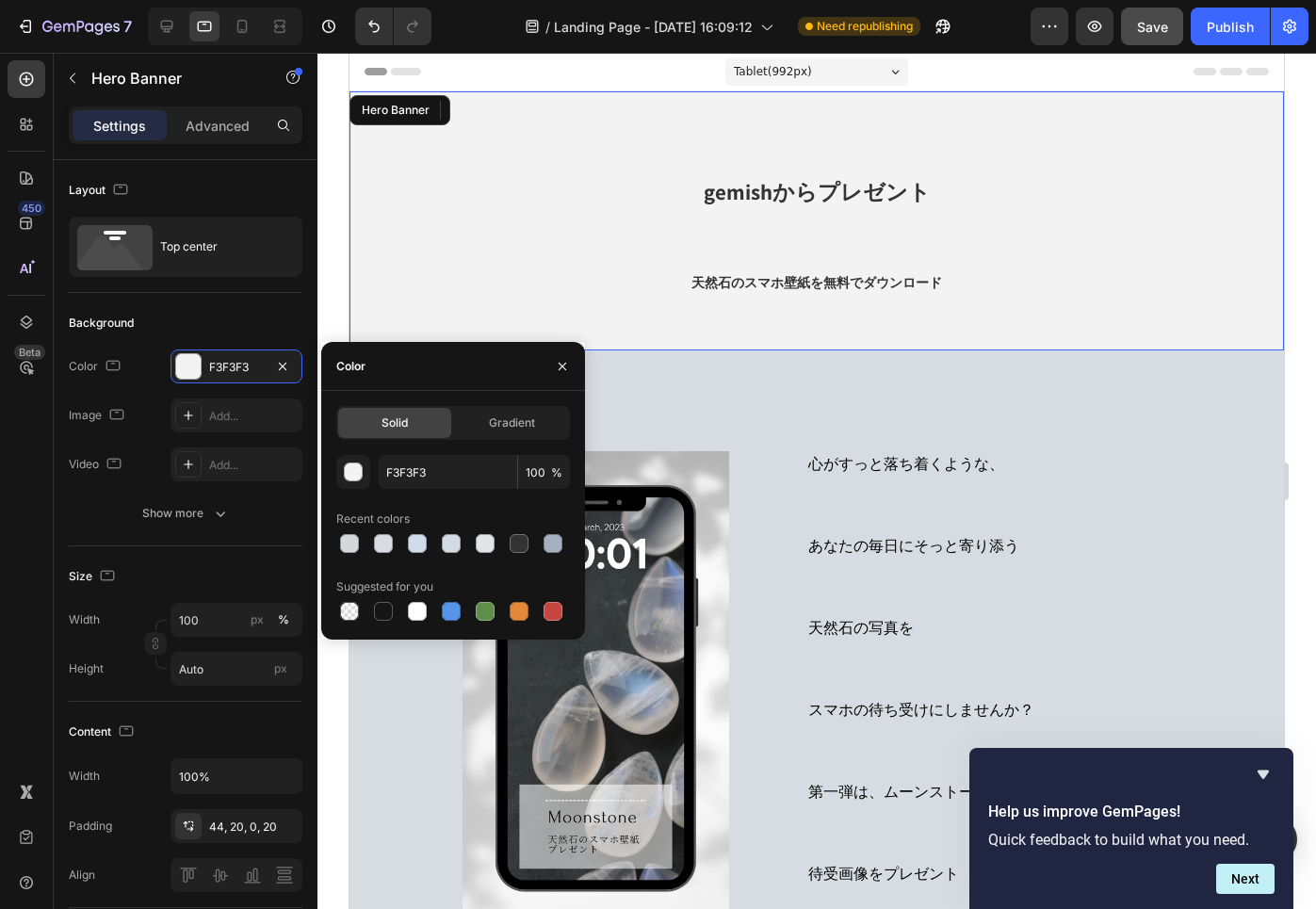
click at [406, 330] on div "gemishからプレゼント 天然石のスマホ壁紙を無料でダウンロード Heading" at bounding box center [816, 242] width 896 height 218
click at [244, 30] on icon at bounding box center [242, 27] width 19 height 19
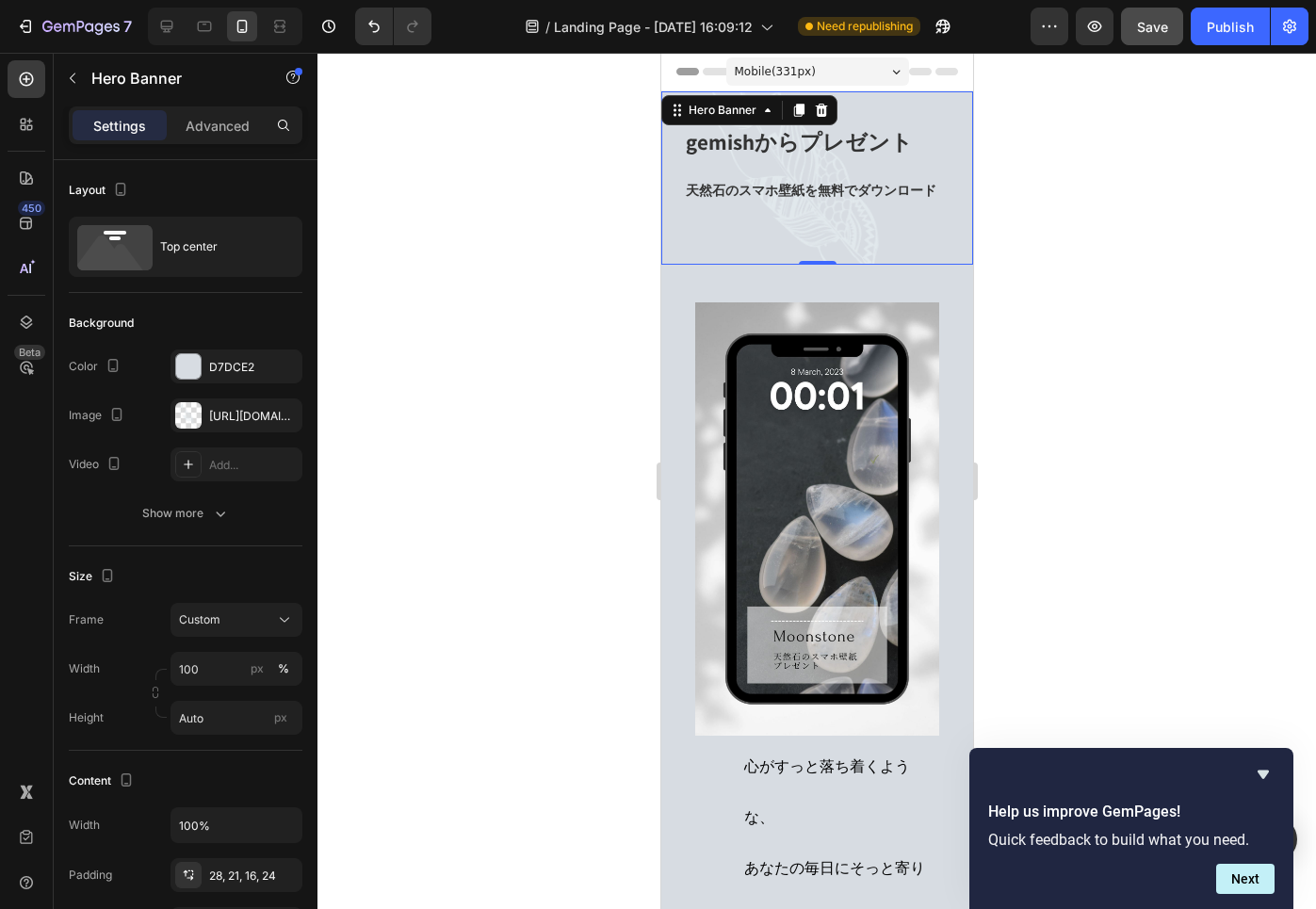
click at [393, 258] on div at bounding box center [816, 481] width 999 height 856
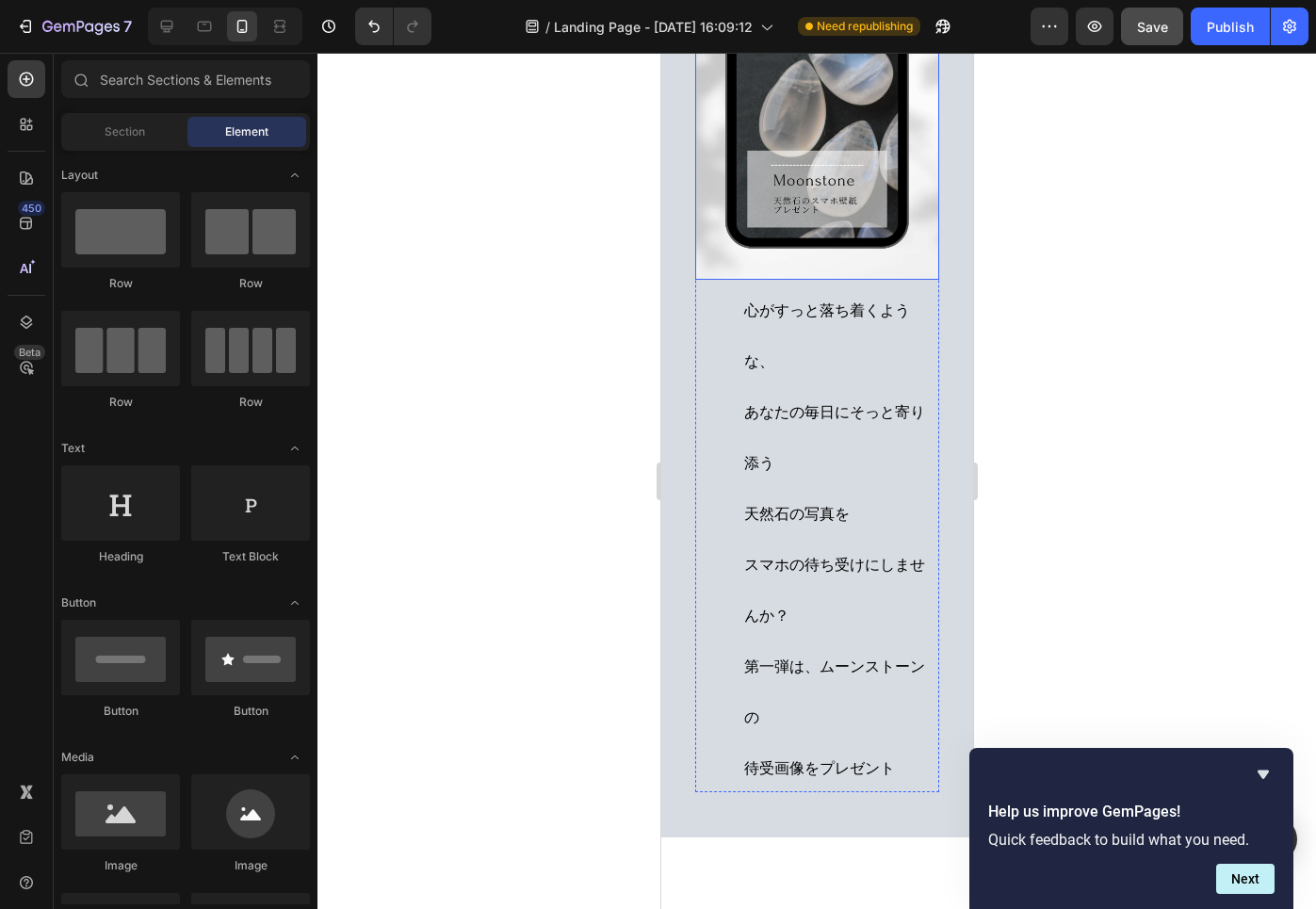
scroll to position [467, 0]
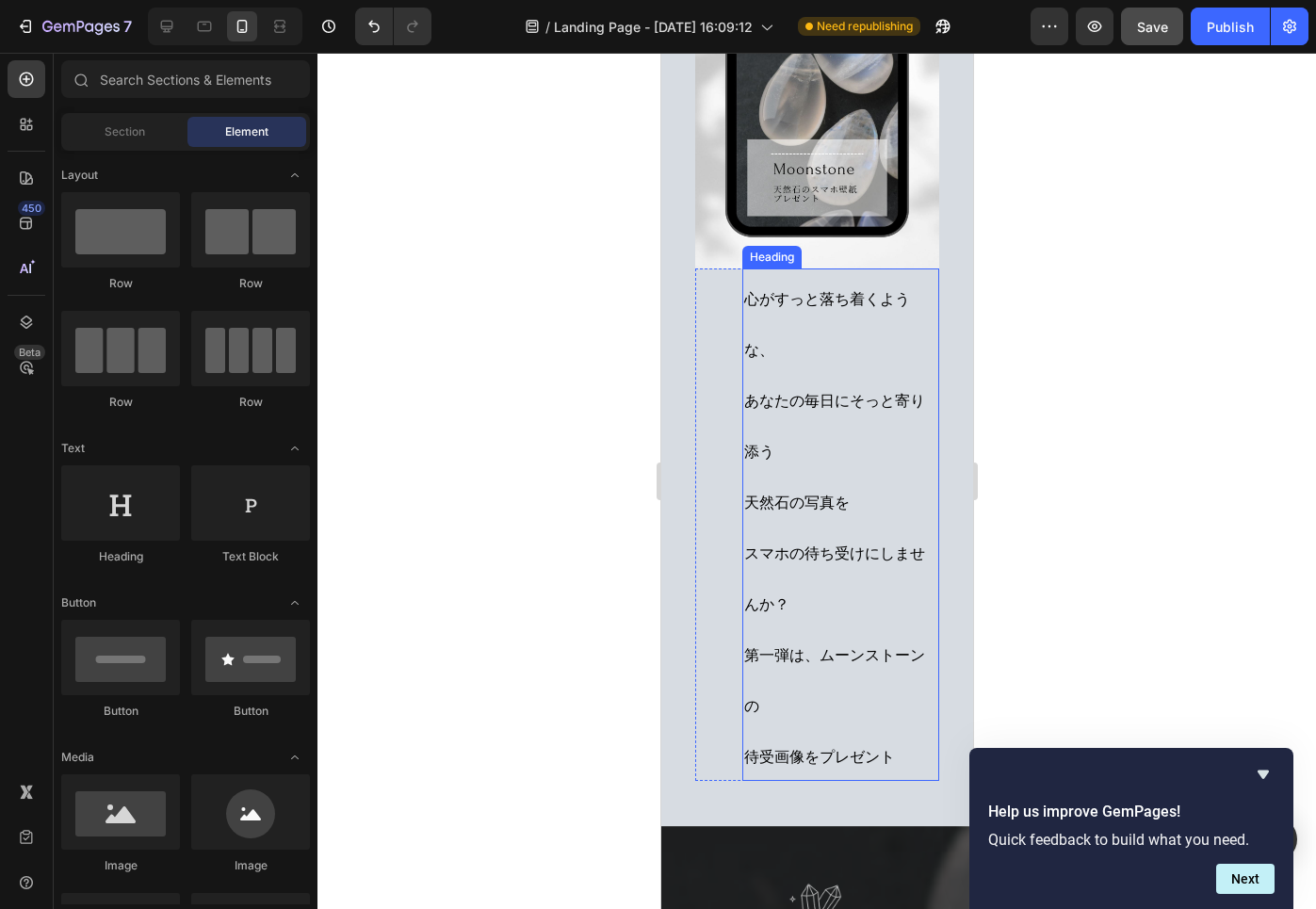
click at [743, 512] on h2 "心がすっと落ち着くような、 あなたの毎日にそっと寄り添う 天然石の写真を スマホの待ち受けにしませんか？ 第一弾は、ムーンストーンの 待受画像をプレゼント" at bounding box center [840, 525] width 197 height 512
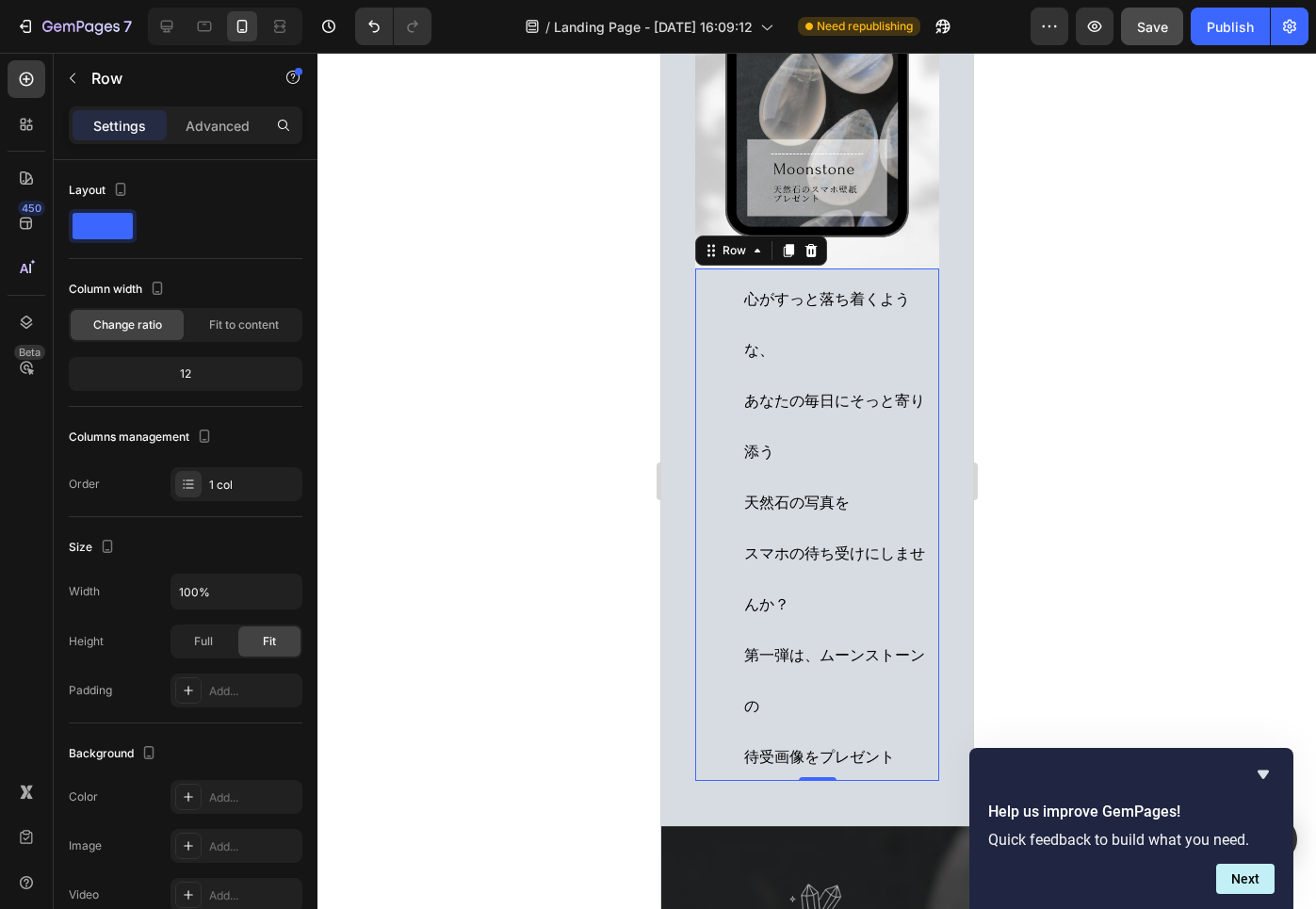
click at [716, 464] on div "心がすっと落ち着くような、 あなたの毎日にそっと寄り添う 天然石の写真を スマホの待ち受けにしませんか？ 第一弾は、ムーンストーンの 待受画像をプレゼント H…" at bounding box center [815, 525] width 244 height 512
click at [211, 124] on p "Advanced" at bounding box center [217, 125] width 64 height 20
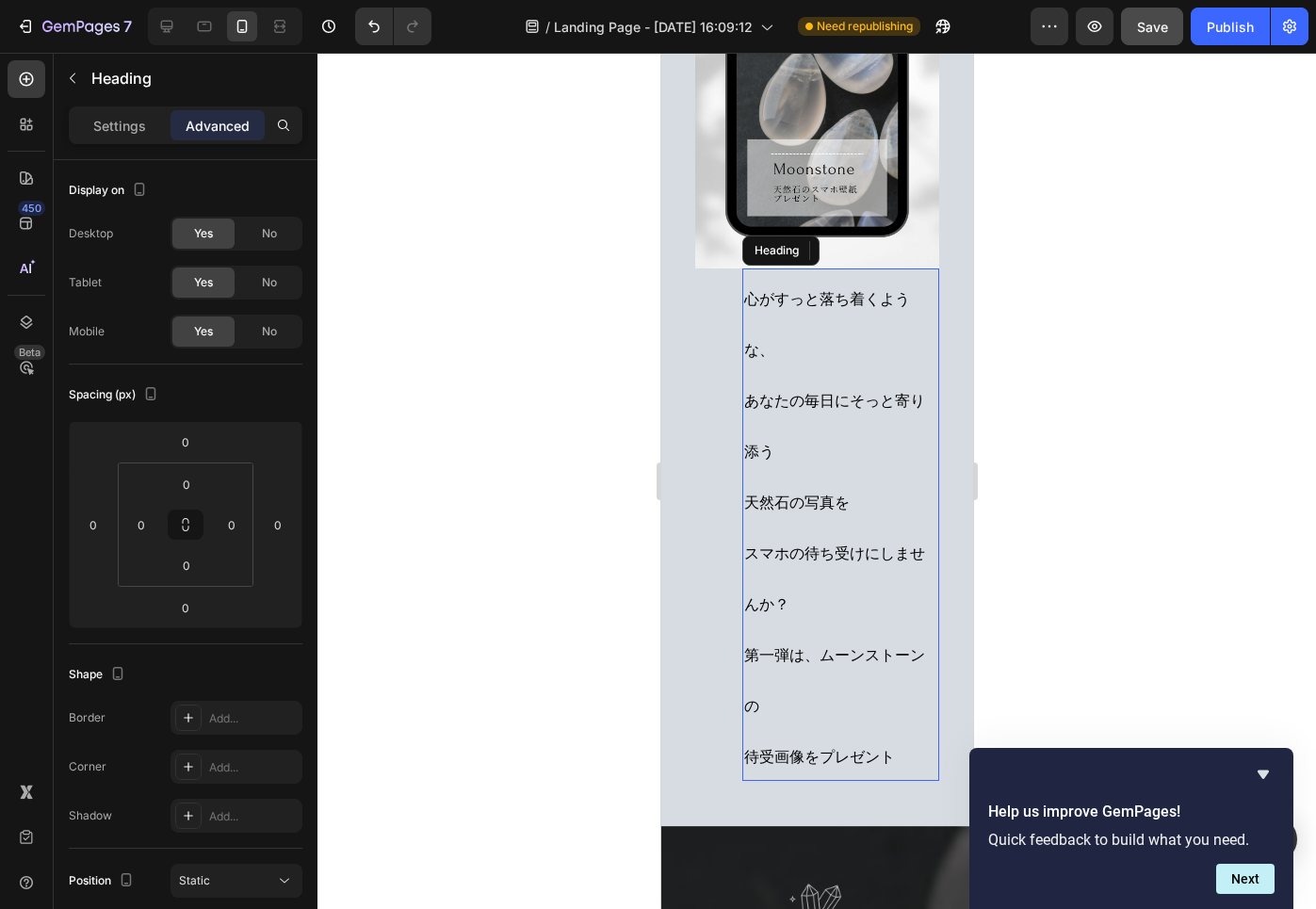
click at [765, 474] on h2 "心がすっと落ち着くような、 あなたの毎日にそっと寄り添う 天然石の写真を スマホの待ち受けにしませんか？ 第一弾は、ムーンストーンの 待受画像をプレゼント" at bounding box center [840, 525] width 197 height 512
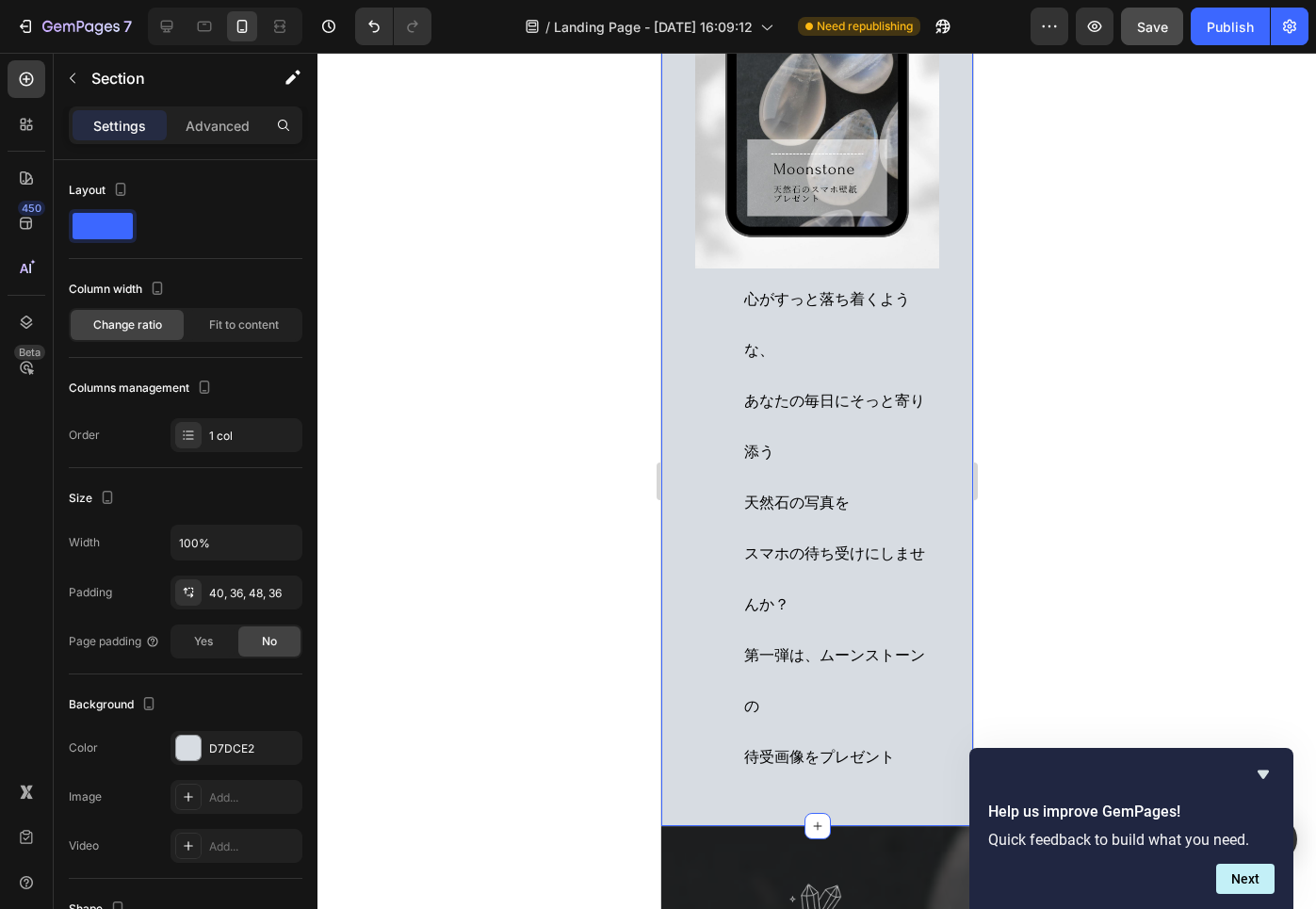
click at [965, 653] on div "心がすっと落ち着くような、 あなたの毎日にそっと寄り添う 天然石の写真を スマホの待ち受けにしませんか？ 第一弾は、ムーンストーンの 待受画像をプレゼント H…" at bounding box center [816, 312] width 312 height 1028
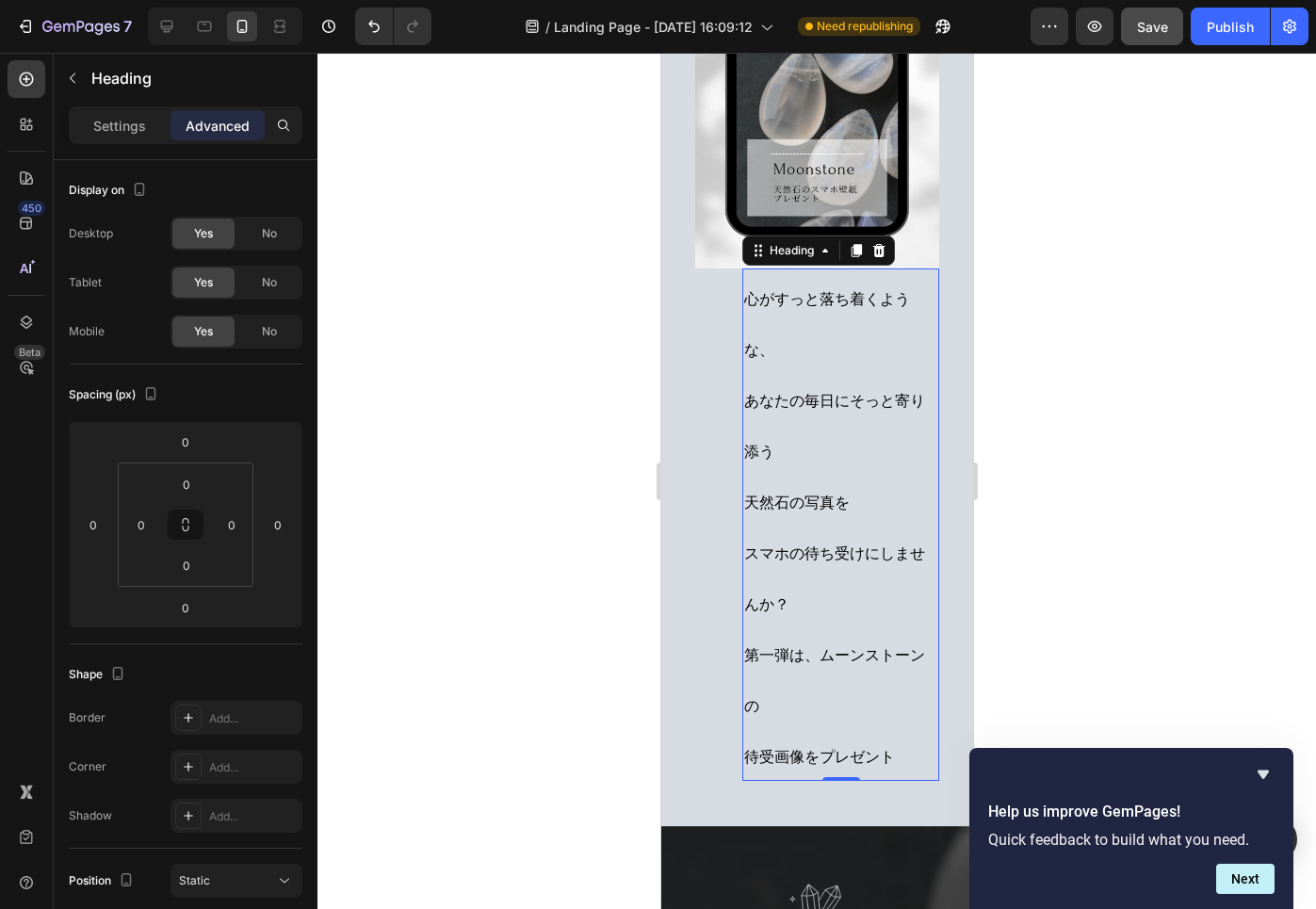
click at [901, 662] on span "第一弾は、ムーンストーンの" at bounding box center [833, 681] width 181 height 71
click at [757, 422] on h2 "心がすっと落ち着くような、 あなたの毎日にそっと寄り添う 天然石の写真を スマホの待ち受けにしませんか？ 第一弾は、ムーンストーンの 待受画像をプレゼント" at bounding box center [840, 525] width 197 height 512
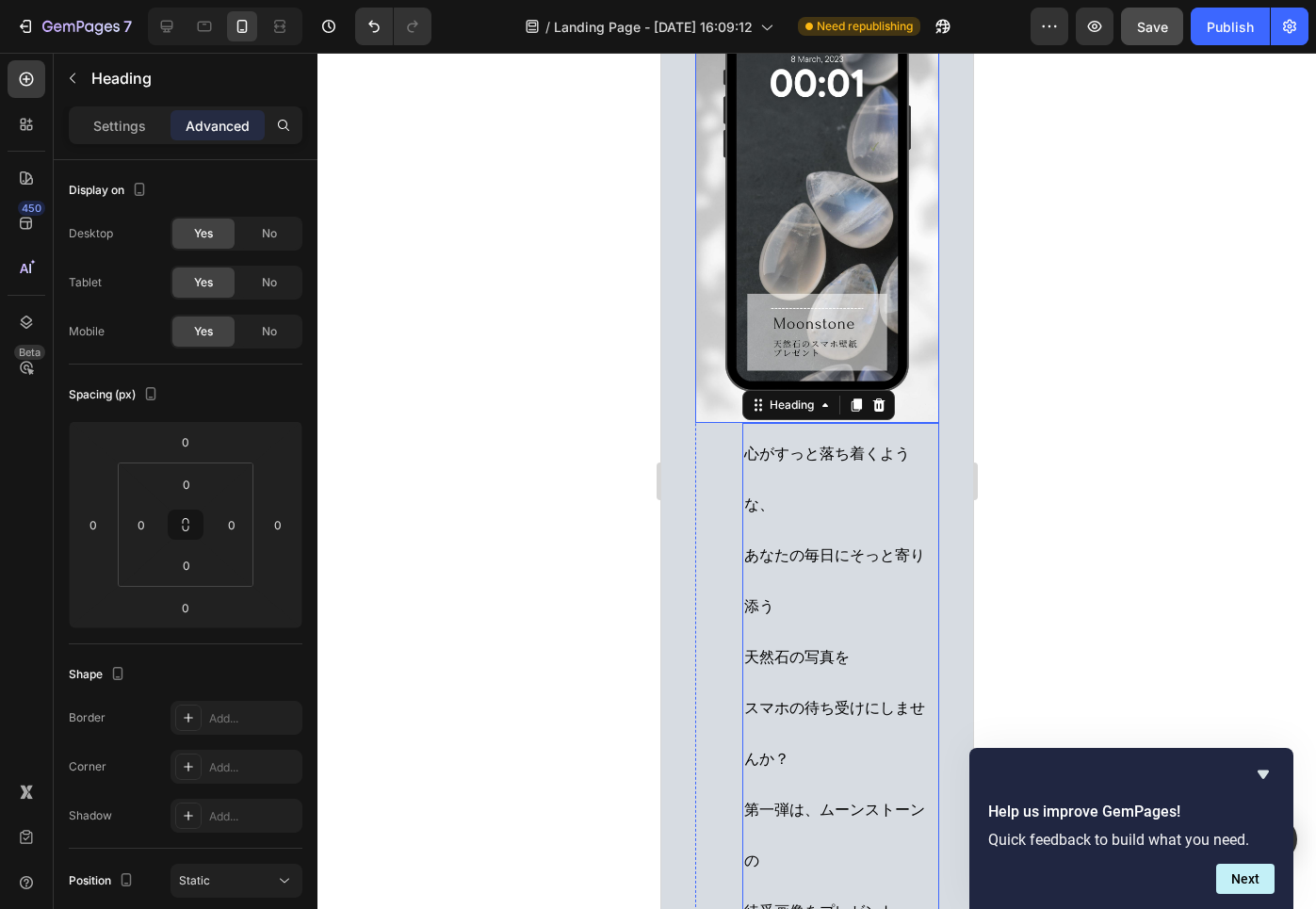
scroll to position [309, 0]
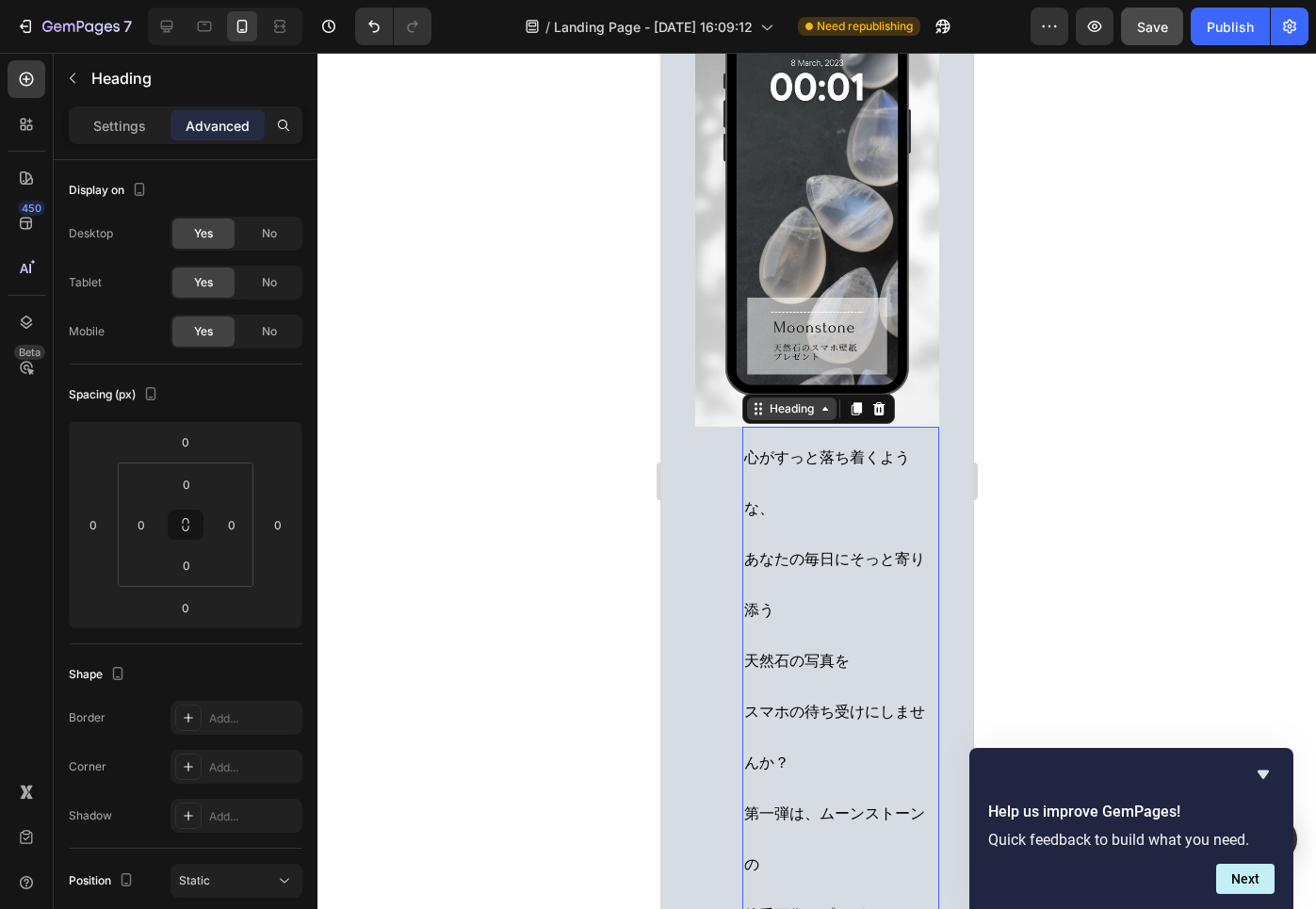
click at [797, 418] on div "Heading" at bounding box center [790, 409] width 52 height 17
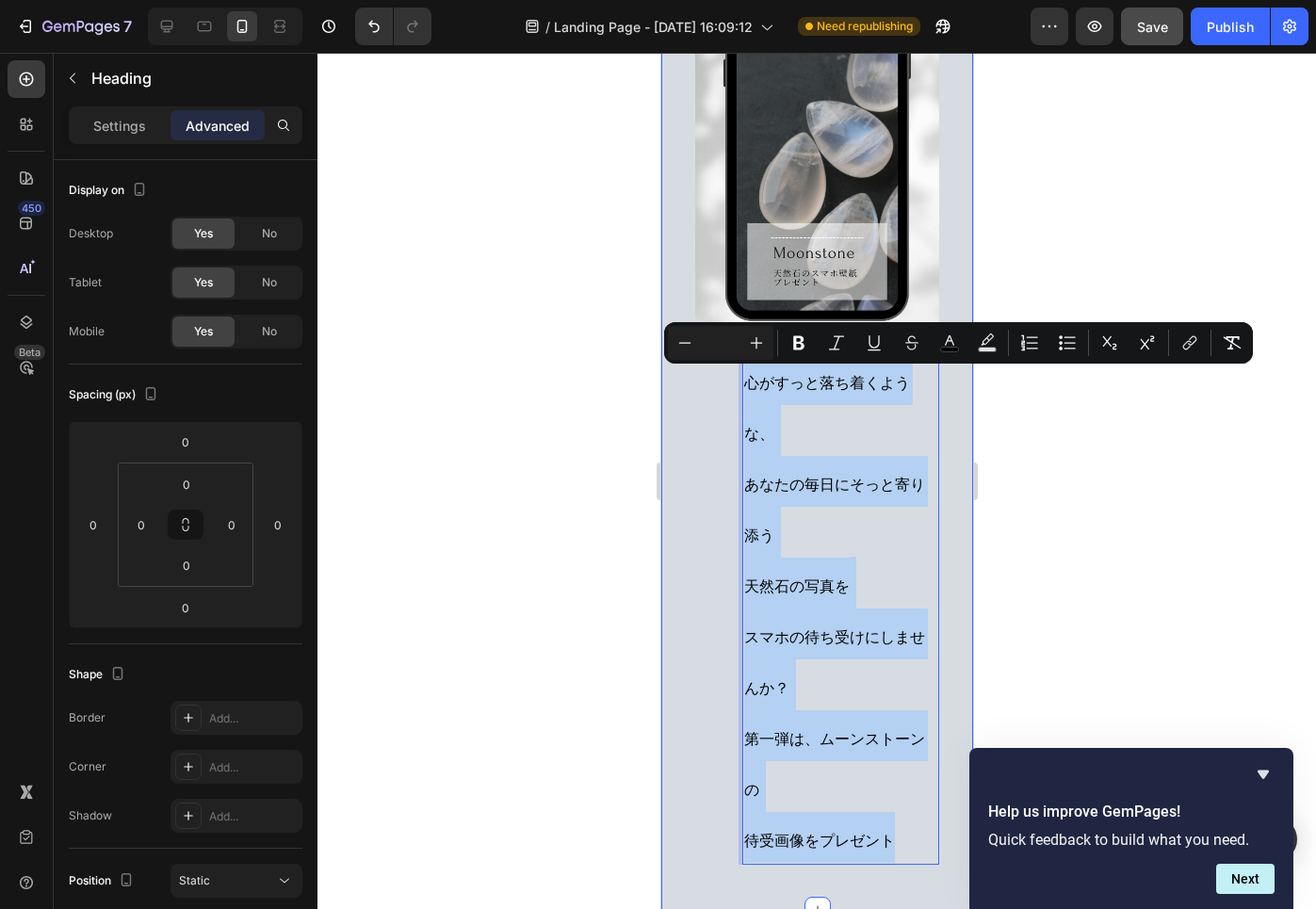
scroll to position [385, 0]
drag, startPoint x: 744, startPoint y: 449, endPoint x: 950, endPoint y: 825, distance: 428.7
copy p "心がすっと落ち着くような、 あなたの毎日にそっと寄り添う 天然石の写真を スマホの待ち受けにしませんか？ 第一弾は、ムーンストーンの 待受画像をプレゼント"
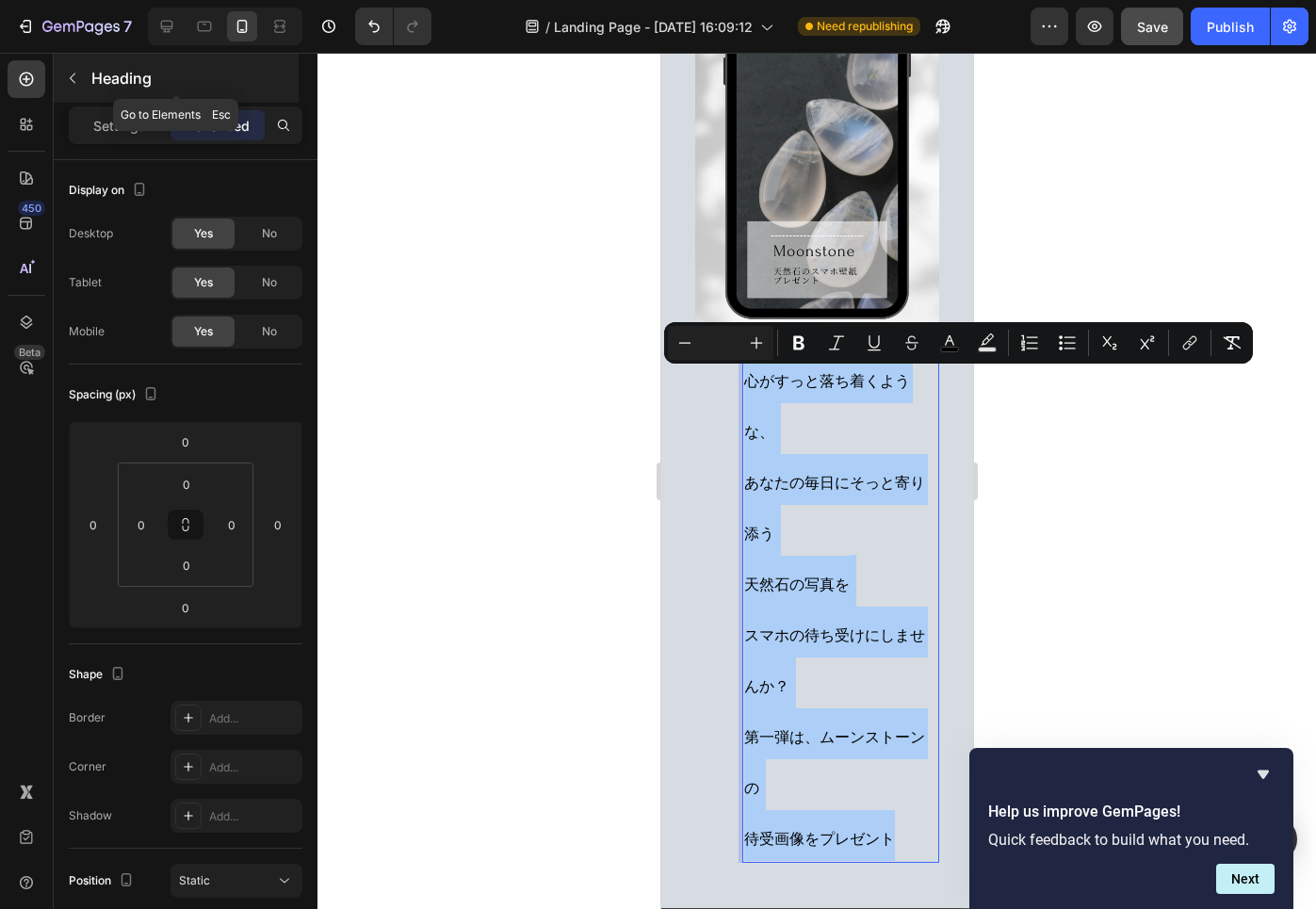
click at [75, 78] on icon "button" at bounding box center [73, 78] width 15 height 15
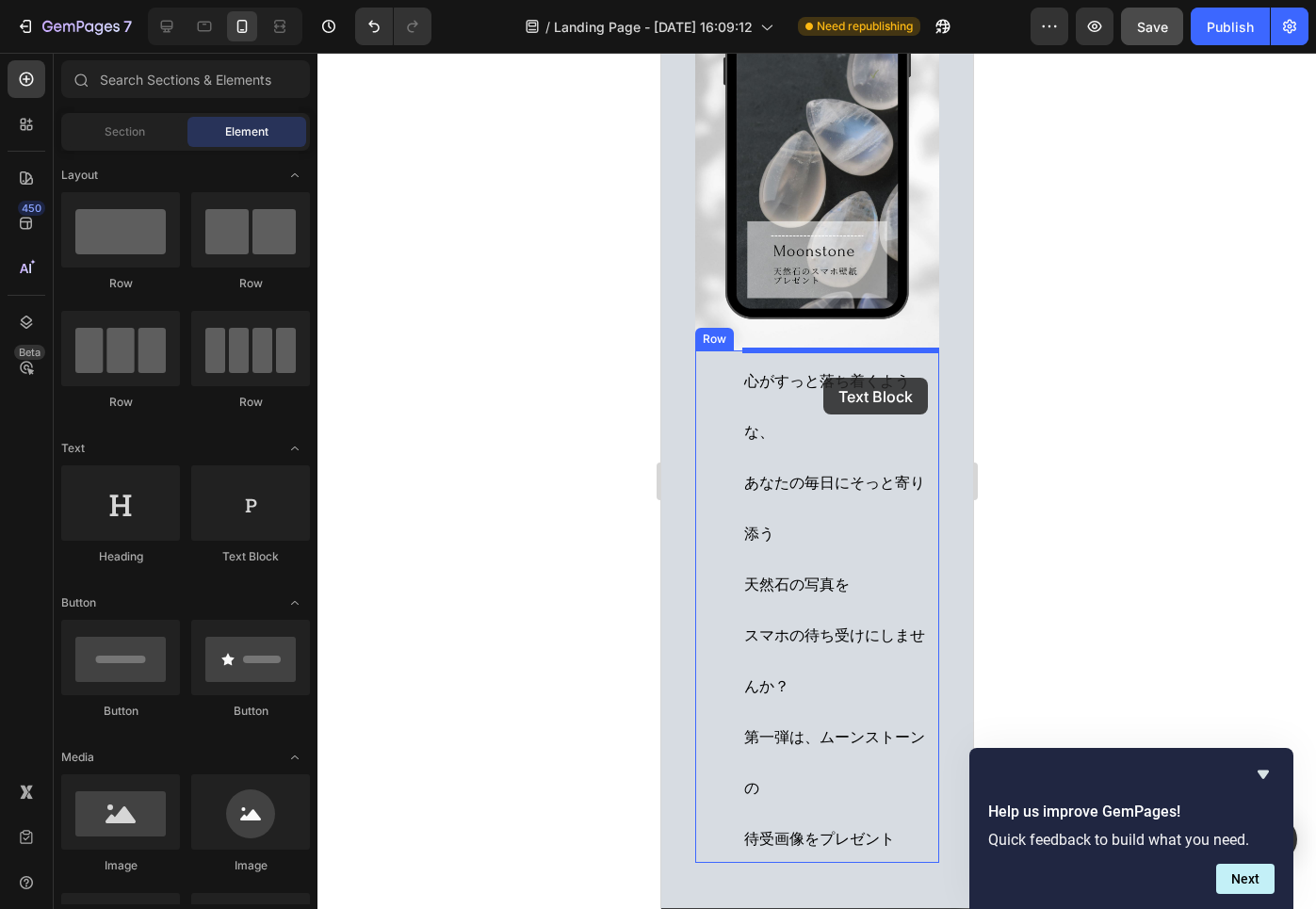
drag, startPoint x: 894, startPoint y: 572, endPoint x: 822, endPoint y: 378, distance: 206.9
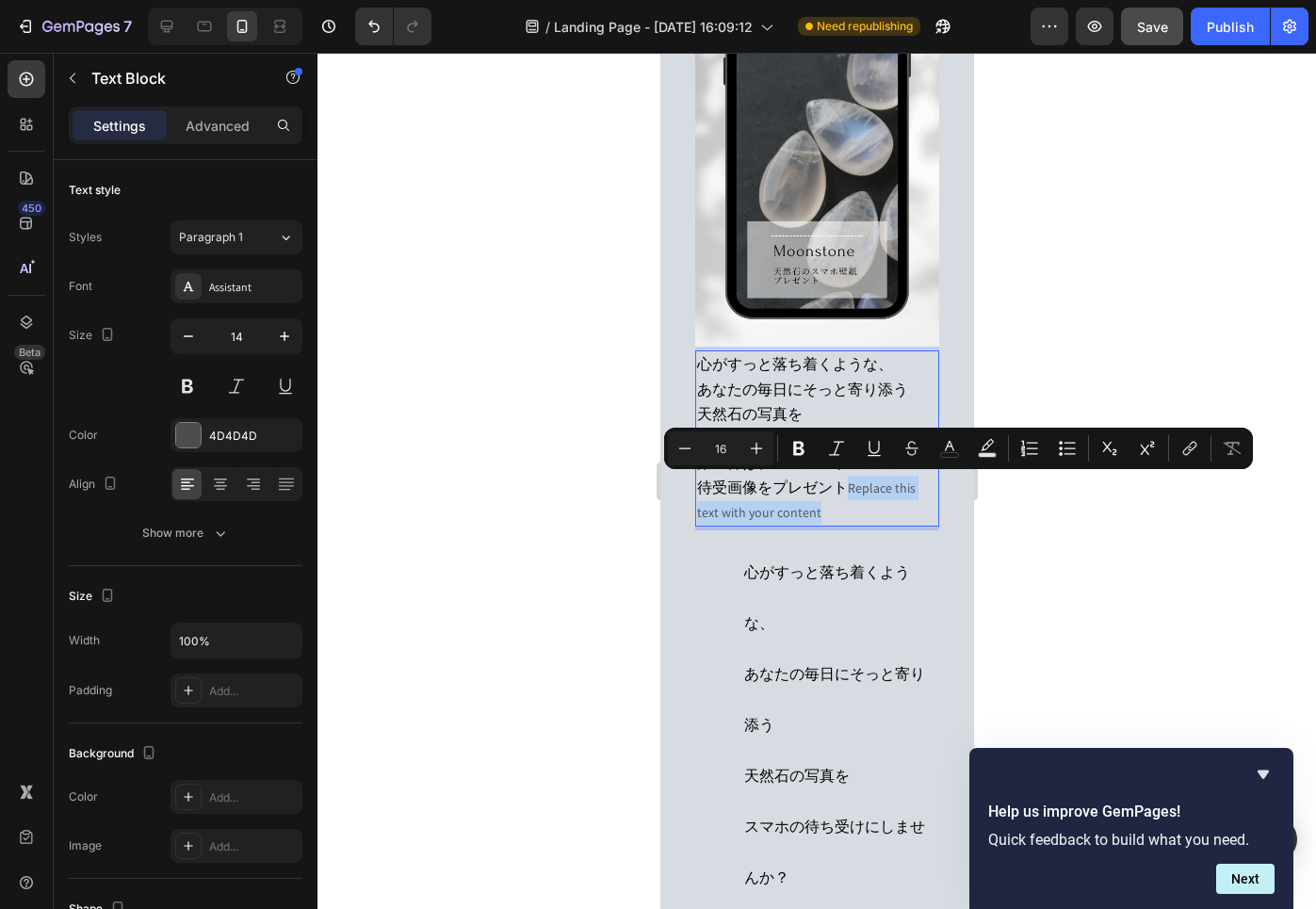
drag, startPoint x: 848, startPoint y: 487, endPoint x: 883, endPoint y: 504, distance: 38.9
click at [883, 506] on p "心がすっと落ち着くような、 あなたの毎日にそっと寄り添う 天然石の写真を スマホの待ち受けにしませんか？ 第一弾は、ムーンストーンの 待受画像をプレゼント R…" at bounding box center [815, 438] width 240 height 171
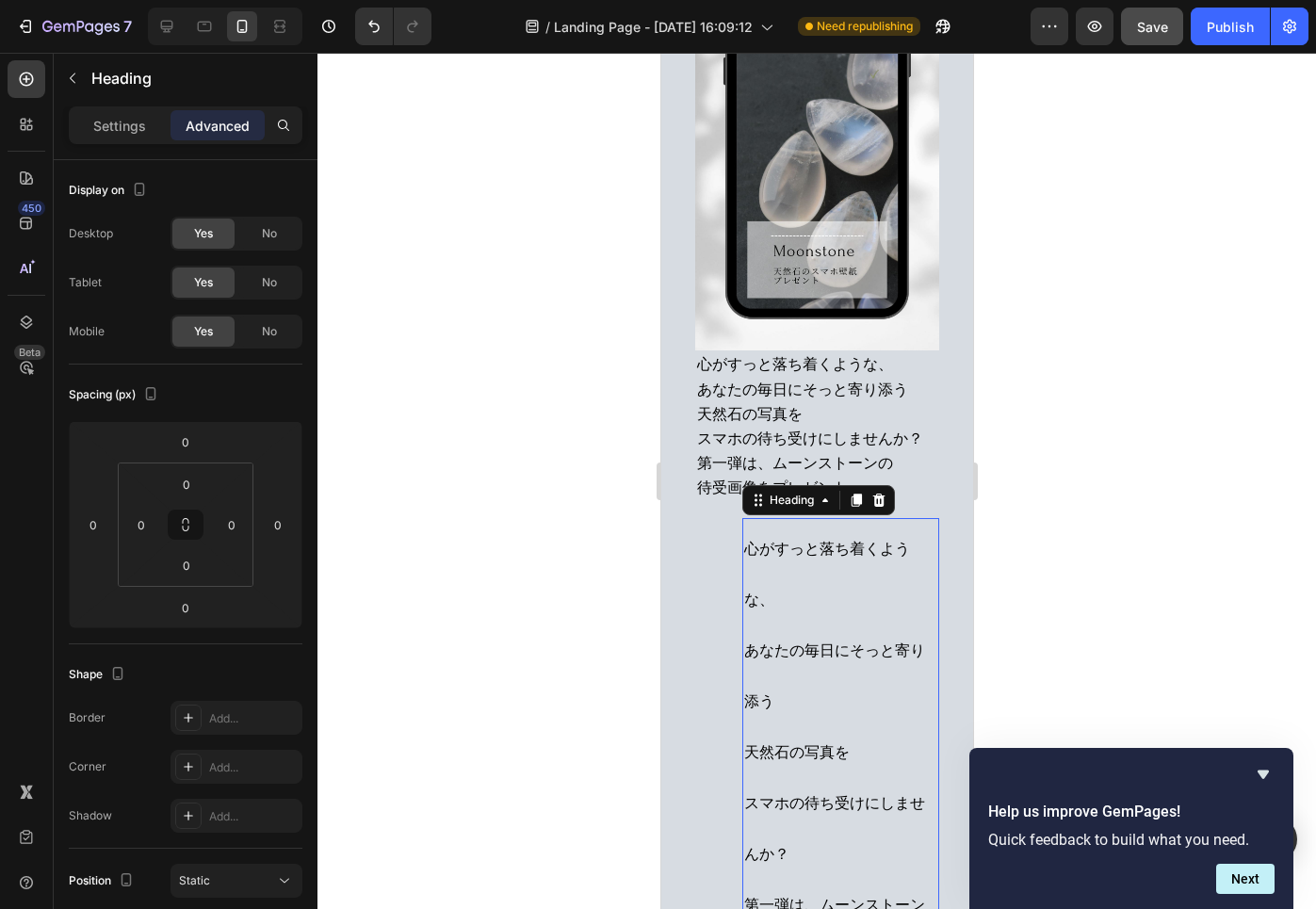
click at [790, 541] on span "心がすっと落ち着くような、" at bounding box center [826, 574] width 165 height 71
click at [878, 499] on icon at bounding box center [878, 499] width 12 height 13
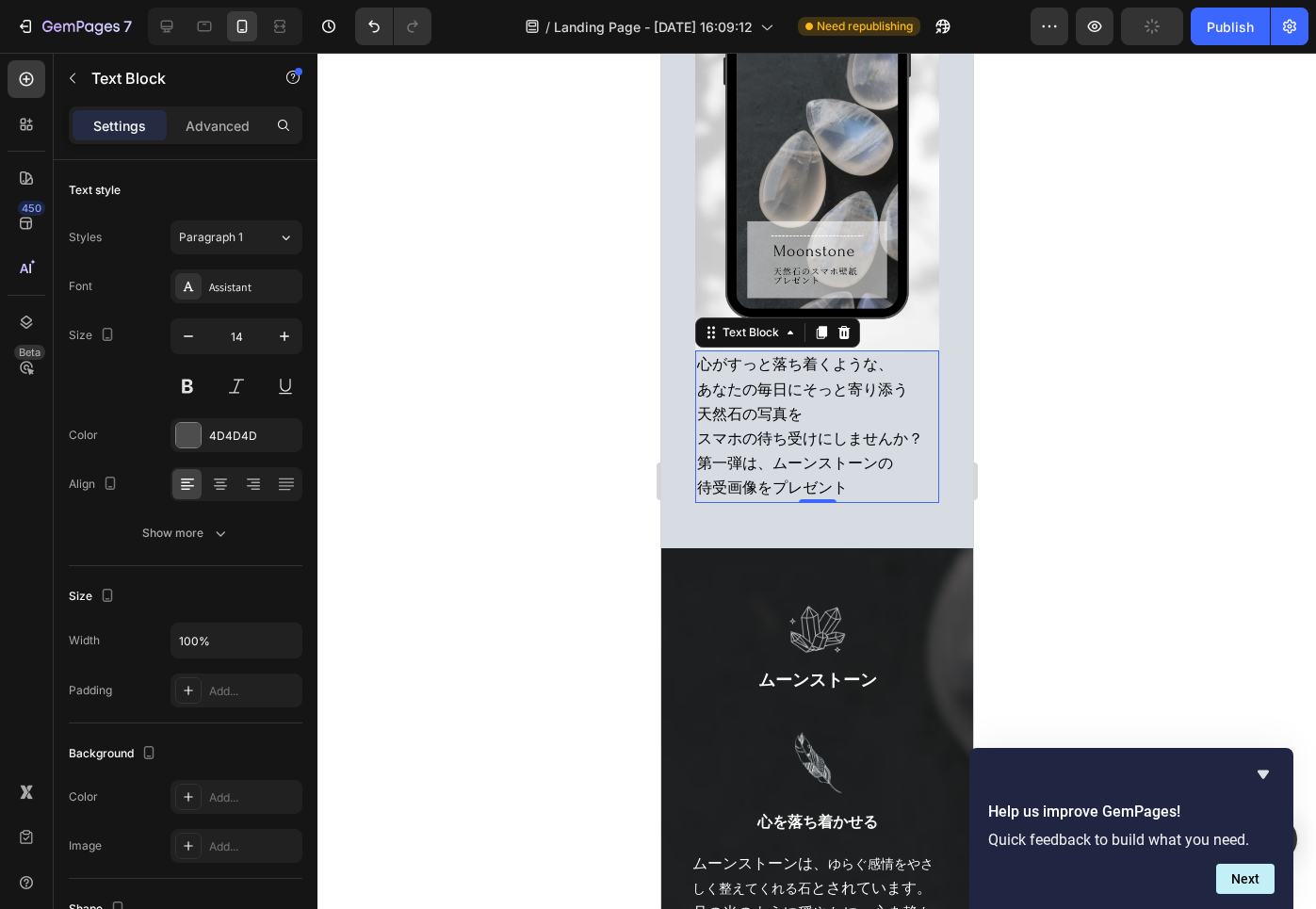
click at [850, 459] on span "第一弾は、ムーンストーンの" at bounding box center [793, 463] width 196 height 20
click at [160, 18] on icon at bounding box center [167, 27] width 19 height 19
type input "16"
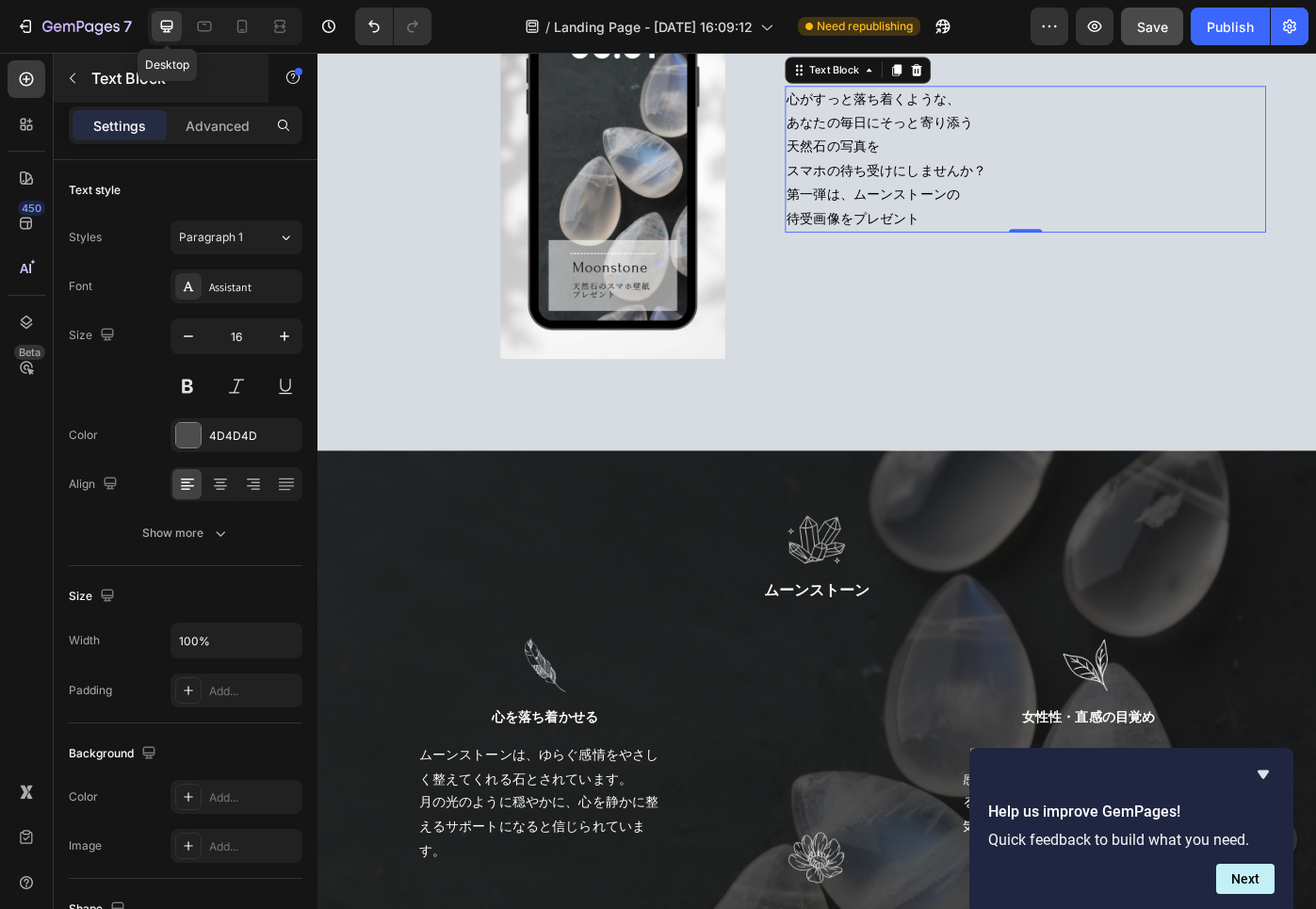
scroll to position [357, 0]
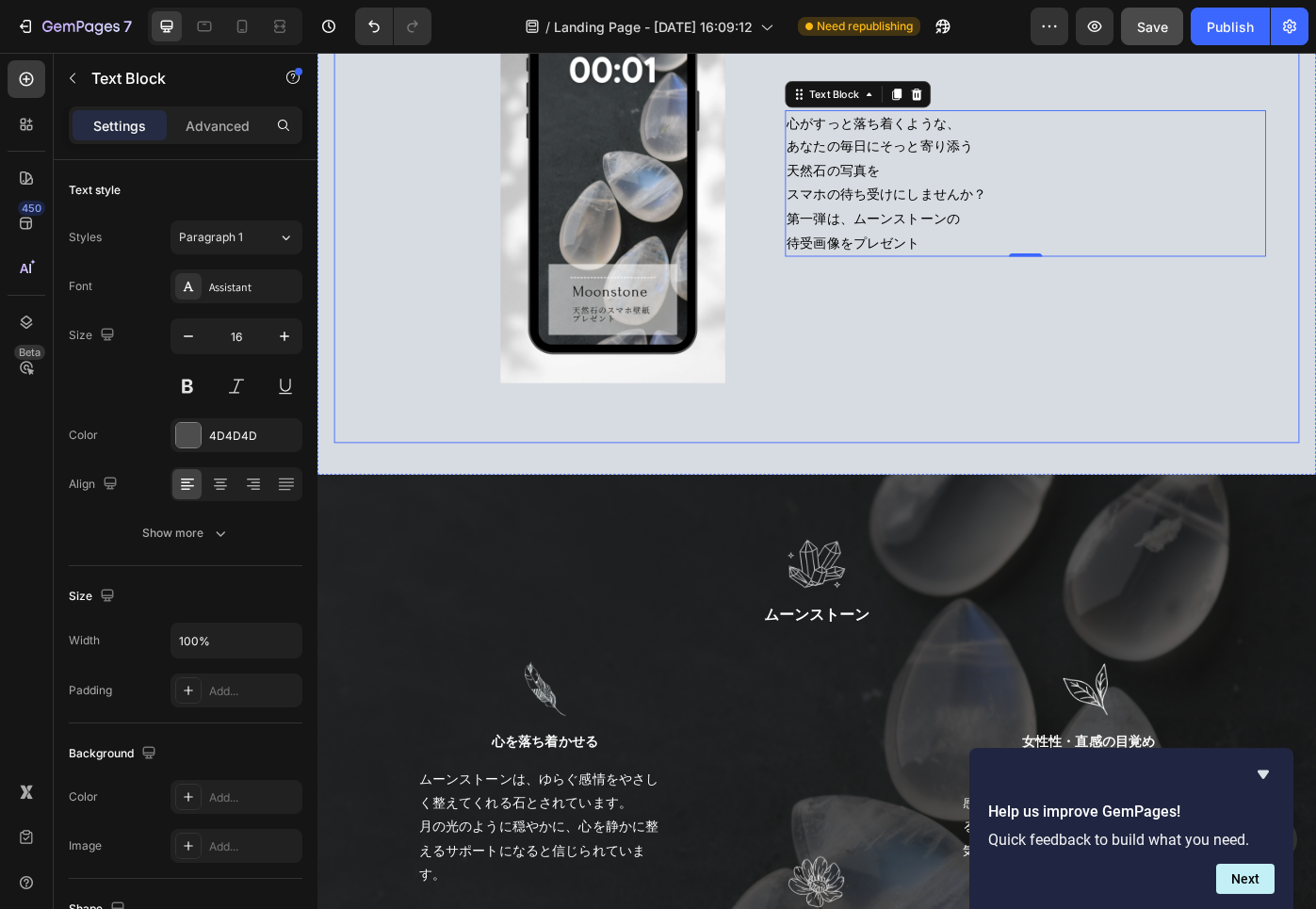
click at [922, 288] on div "心がすっと落ち着くような、 あなたの毎日にそっと寄り添う 天然石の写真を スマホの待ち受けにしませんか？ 第一弾は、ムーンストーンの 待受画像をプレゼント T…" at bounding box center [1118, 200] width 619 height 452
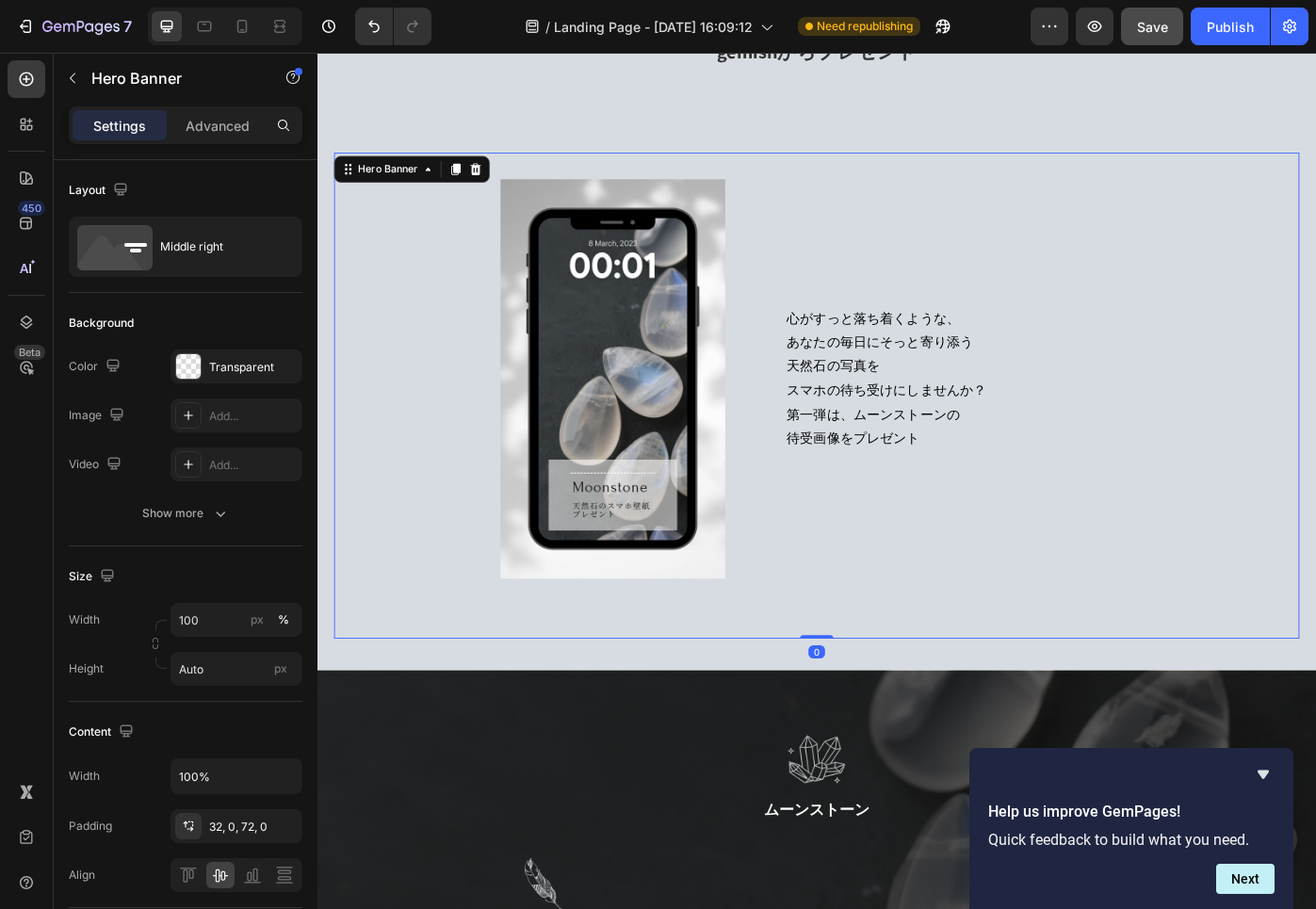
scroll to position [108, 0]
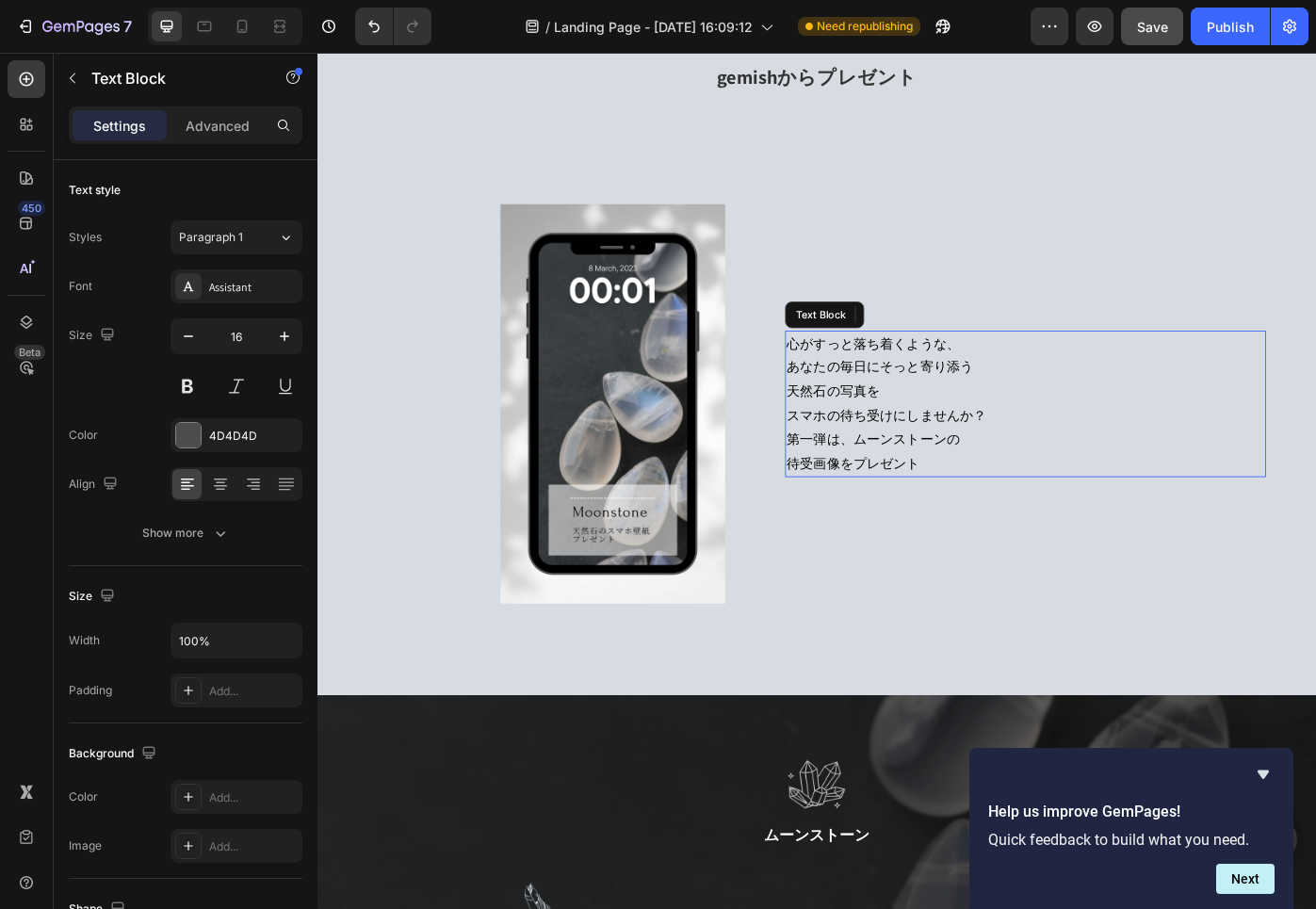
click at [931, 422] on p "心がすっと落ち着くような、 あなたの毎日にそっと寄り添う 天然石の写真を スマホの待ち受けにしませんか？ 第一弾は、ムーンストーンの 待受画像をプレゼント" at bounding box center [1119, 450] width 541 height 162
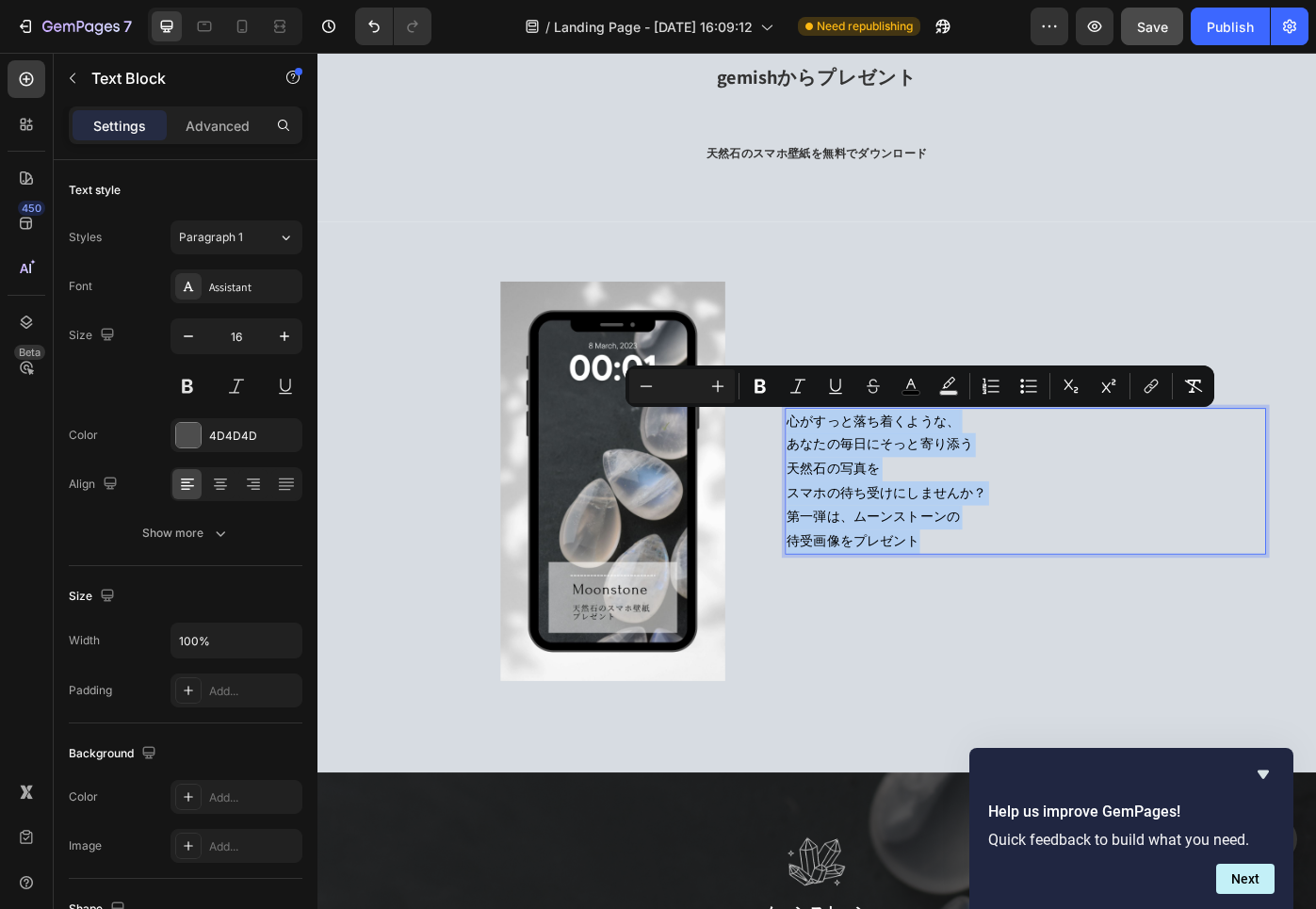
drag, startPoint x: 855, startPoint y: 471, endPoint x: 1068, endPoint y: 607, distance: 252.7
click at [288, 332] on icon "button" at bounding box center [285, 336] width 19 height 19
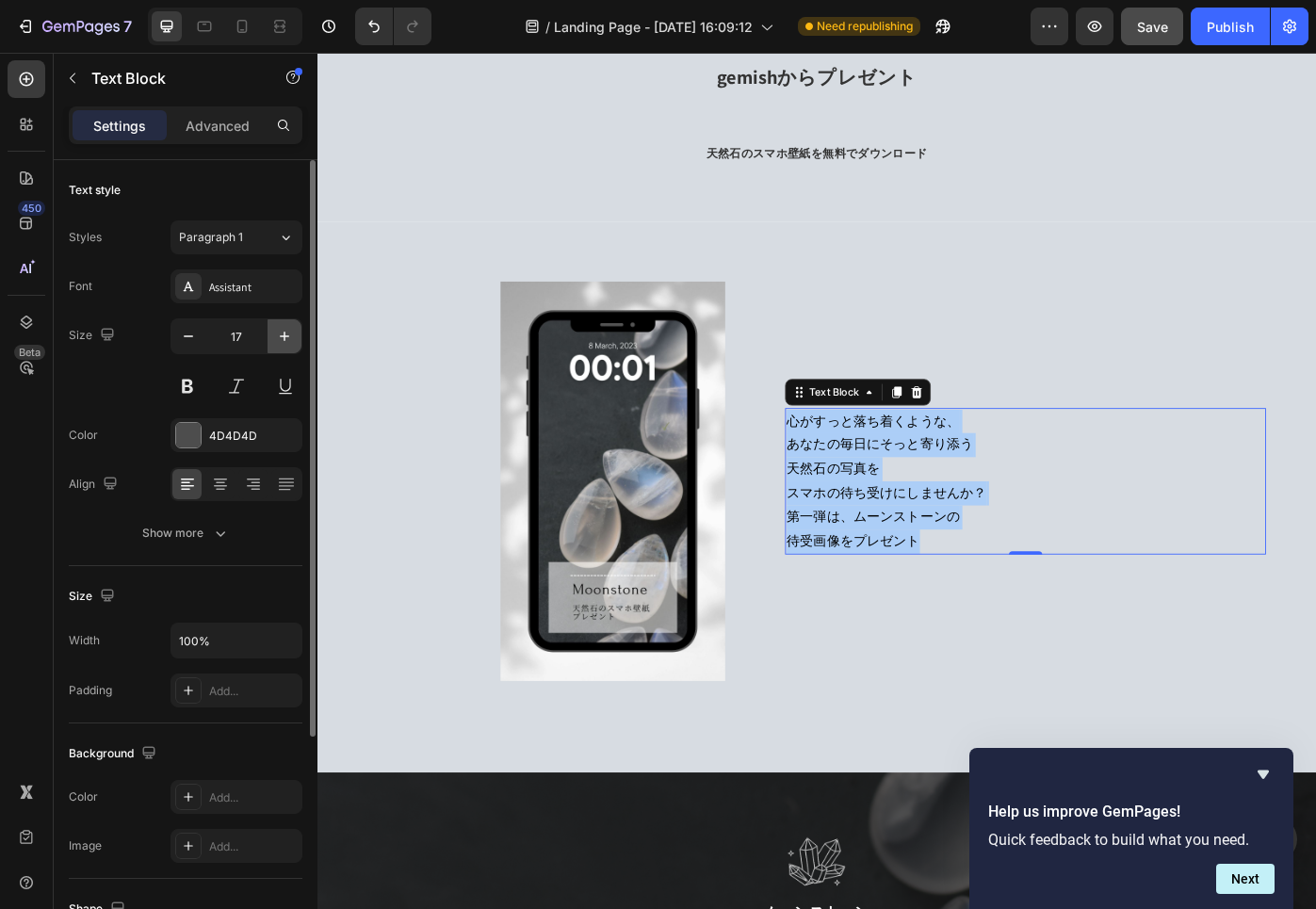
click at [288, 332] on icon "button" at bounding box center [285, 336] width 19 height 19
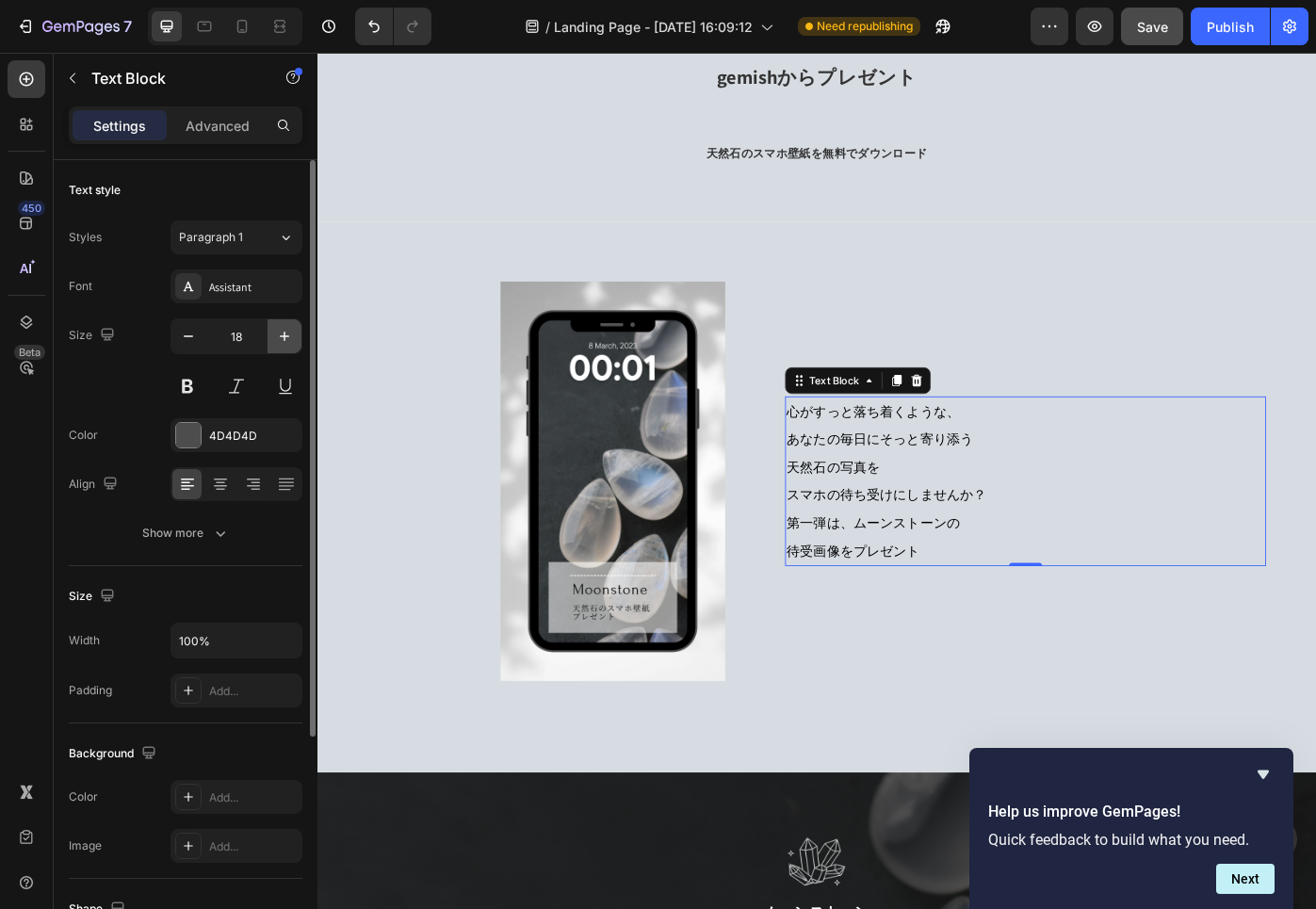
click at [288, 332] on icon "button" at bounding box center [285, 336] width 19 height 19
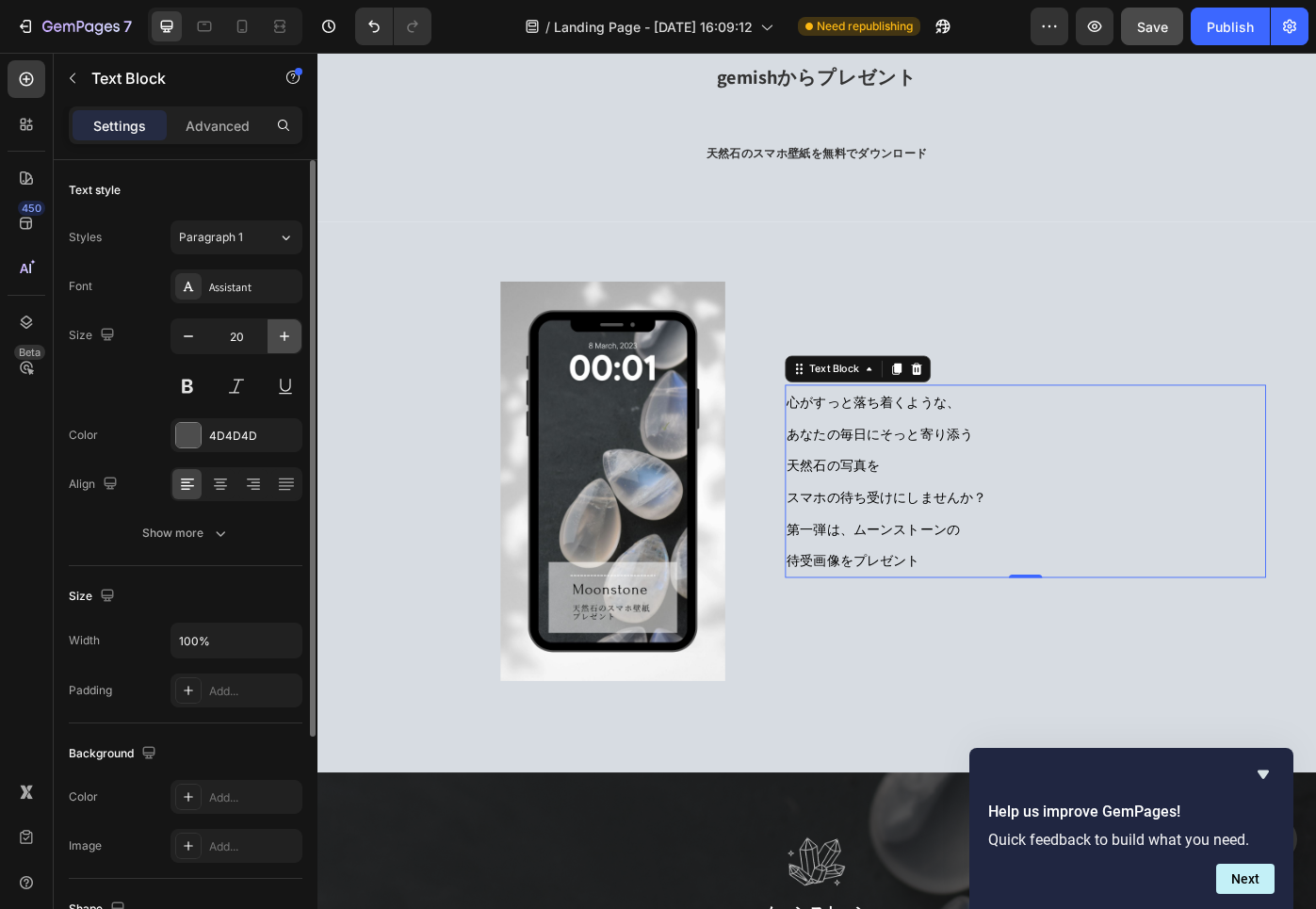
click at [288, 332] on icon "button" at bounding box center [285, 336] width 19 height 19
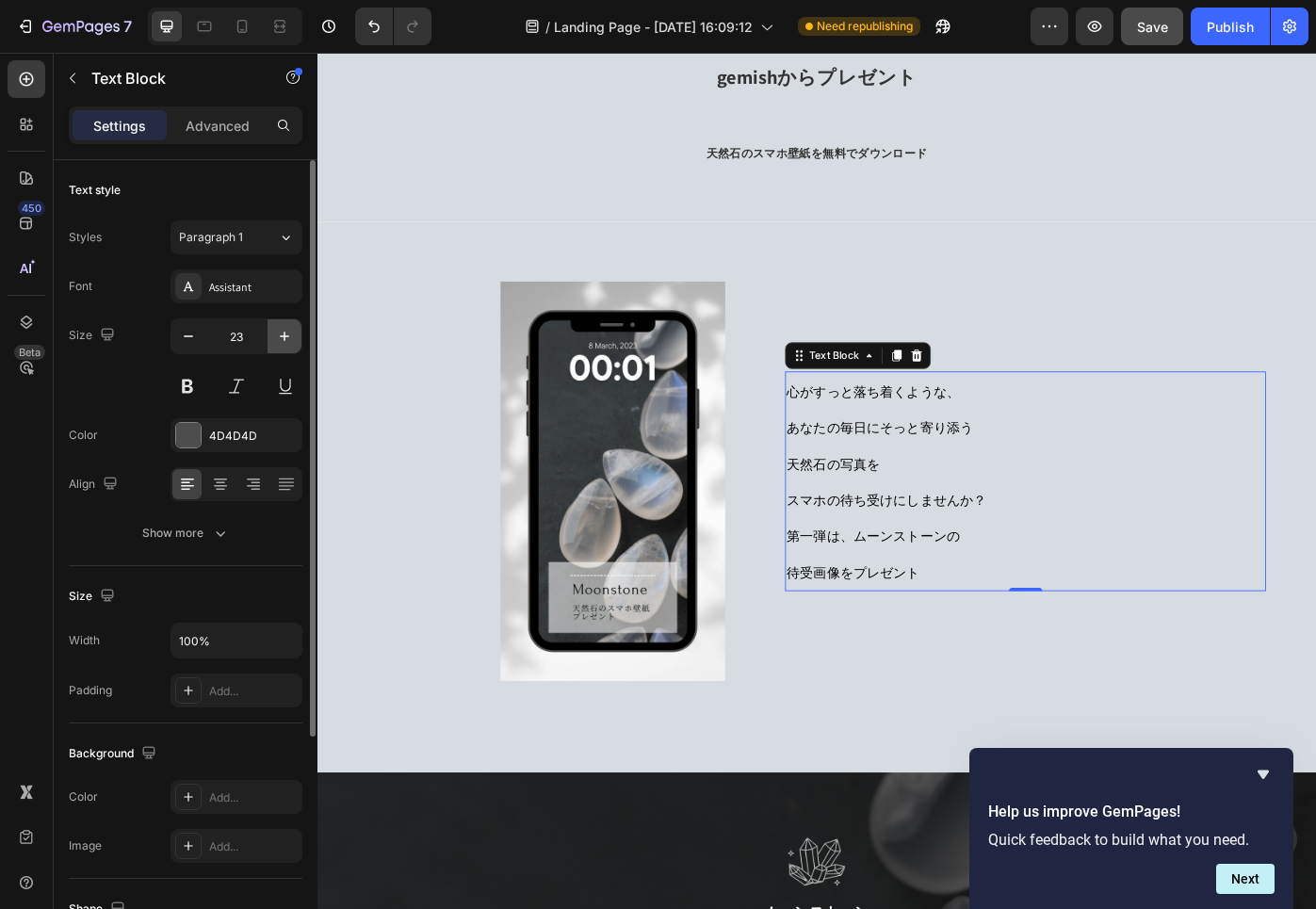
click at [288, 332] on icon "button" at bounding box center [285, 336] width 19 height 19
type input "24"
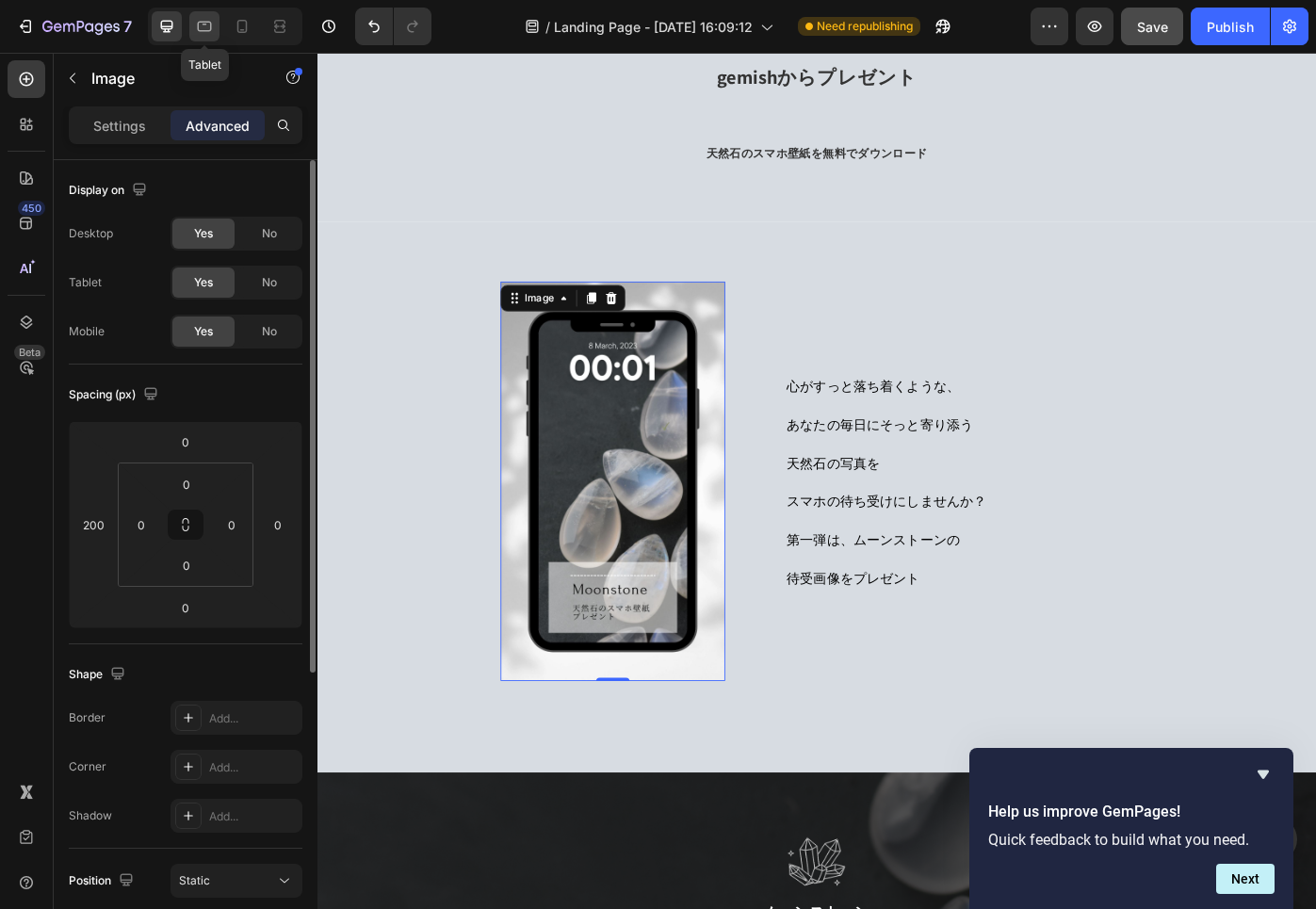
click at [202, 23] on icon at bounding box center [205, 27] width 14 height 11
type input "100"
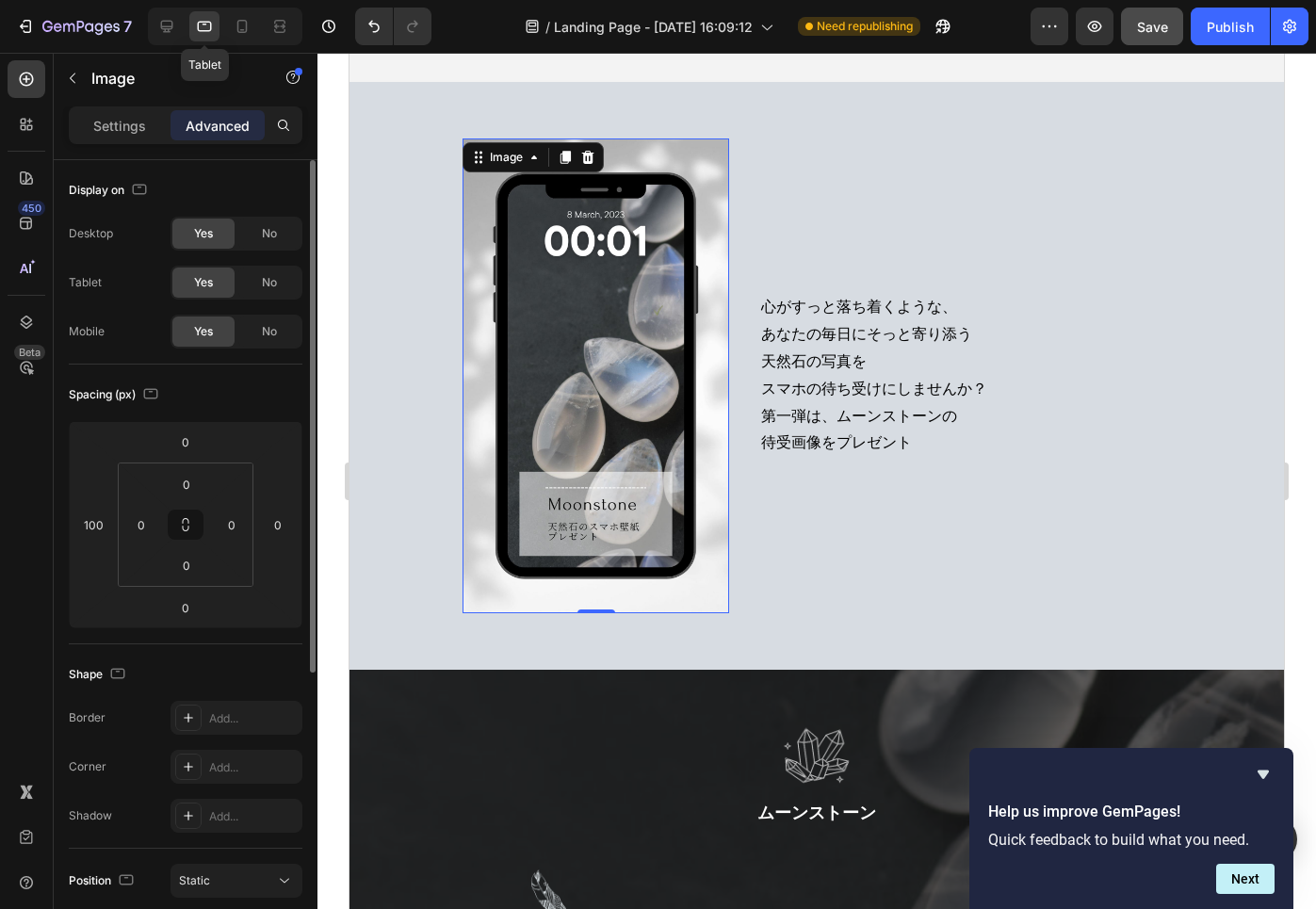
scroll to position [289, 0]
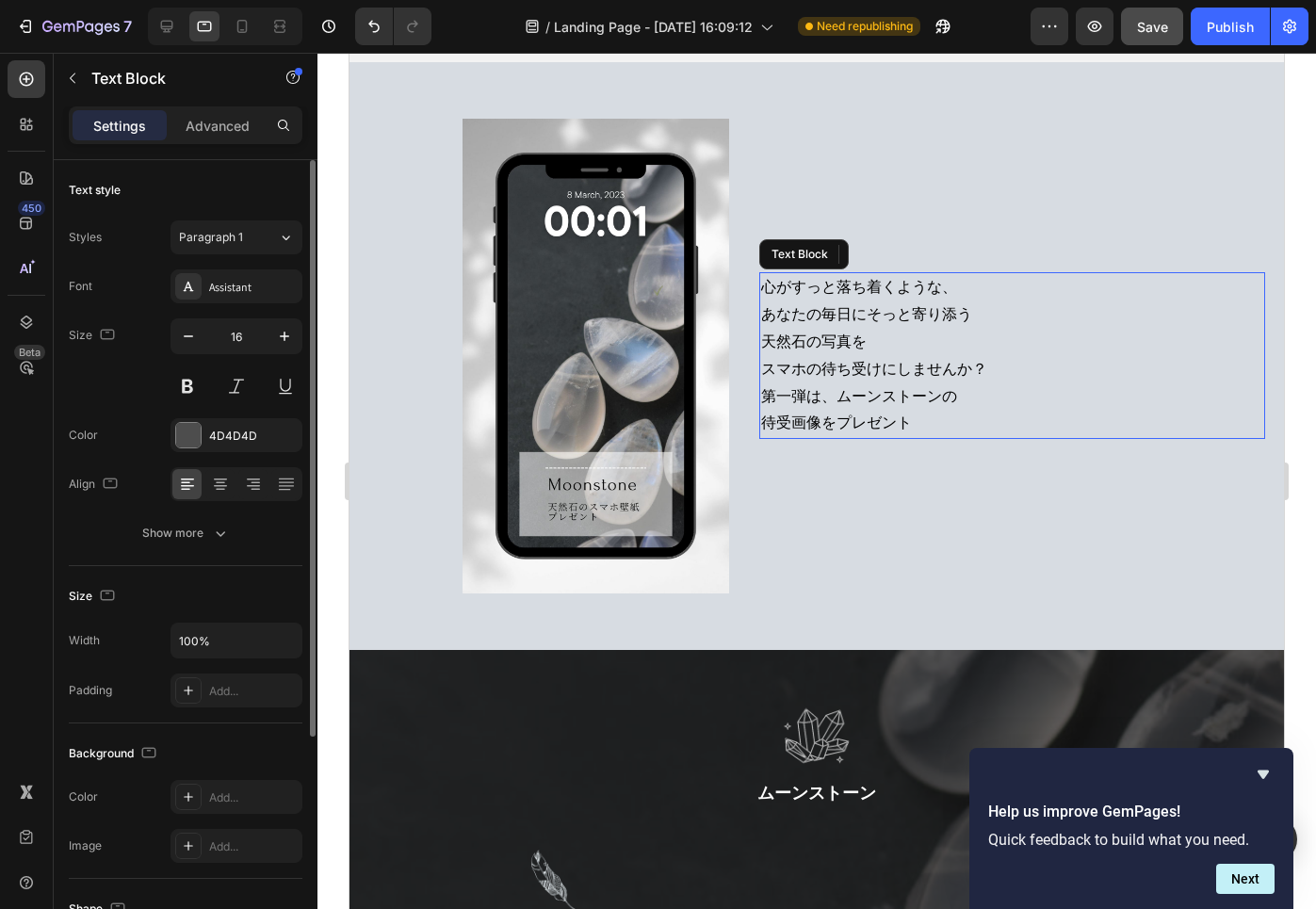
click at [854, 312] on span "あなたの毎日にそっと寄り添う" at bounding box center [866, 314] width 211 height 20
click at [287, 337] on icon "button" at bounding box center [285, 336] width 19 height 19
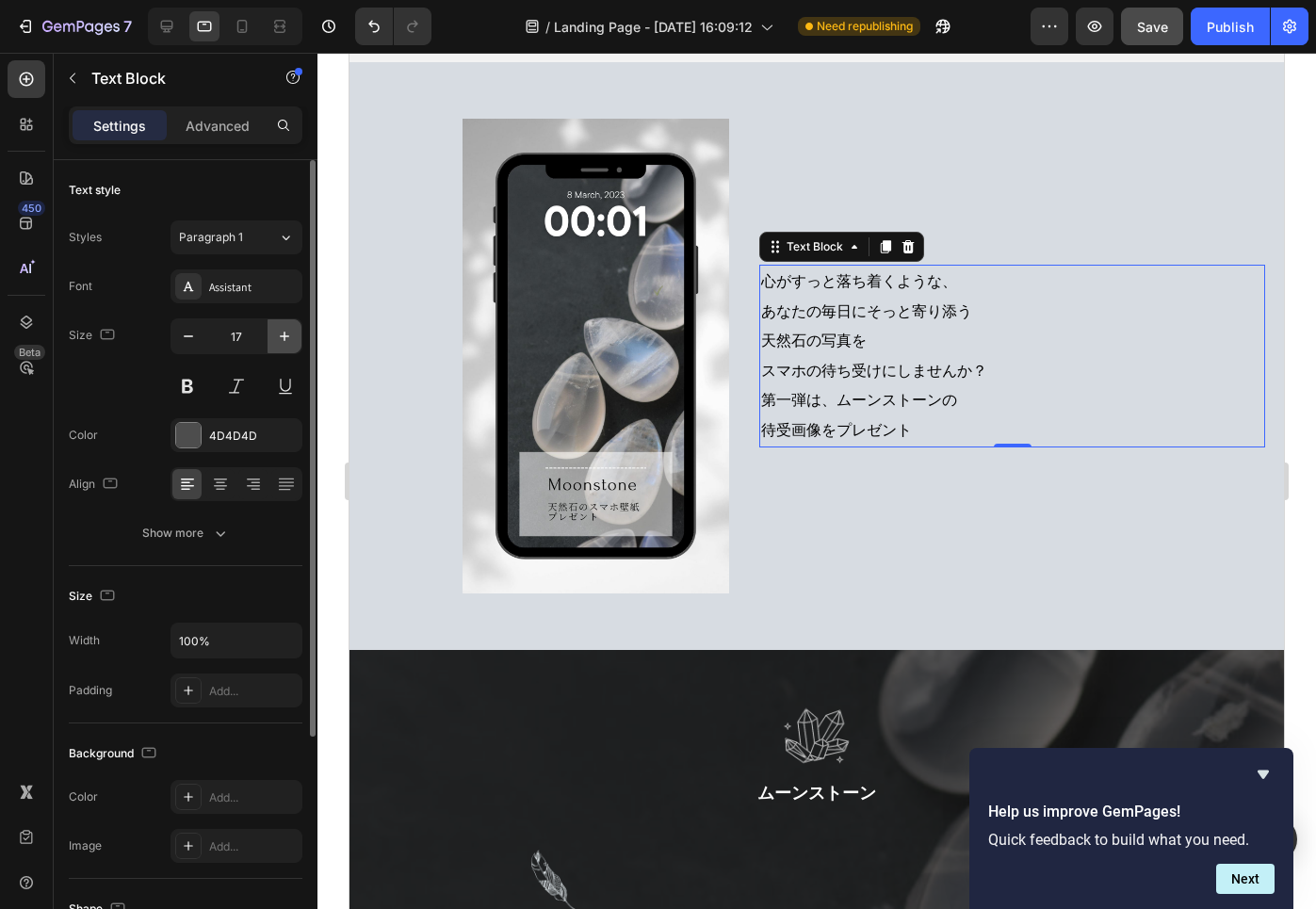
click at [287, 337] on icon "button" at bounding box center [285, 336] width 19 height 19
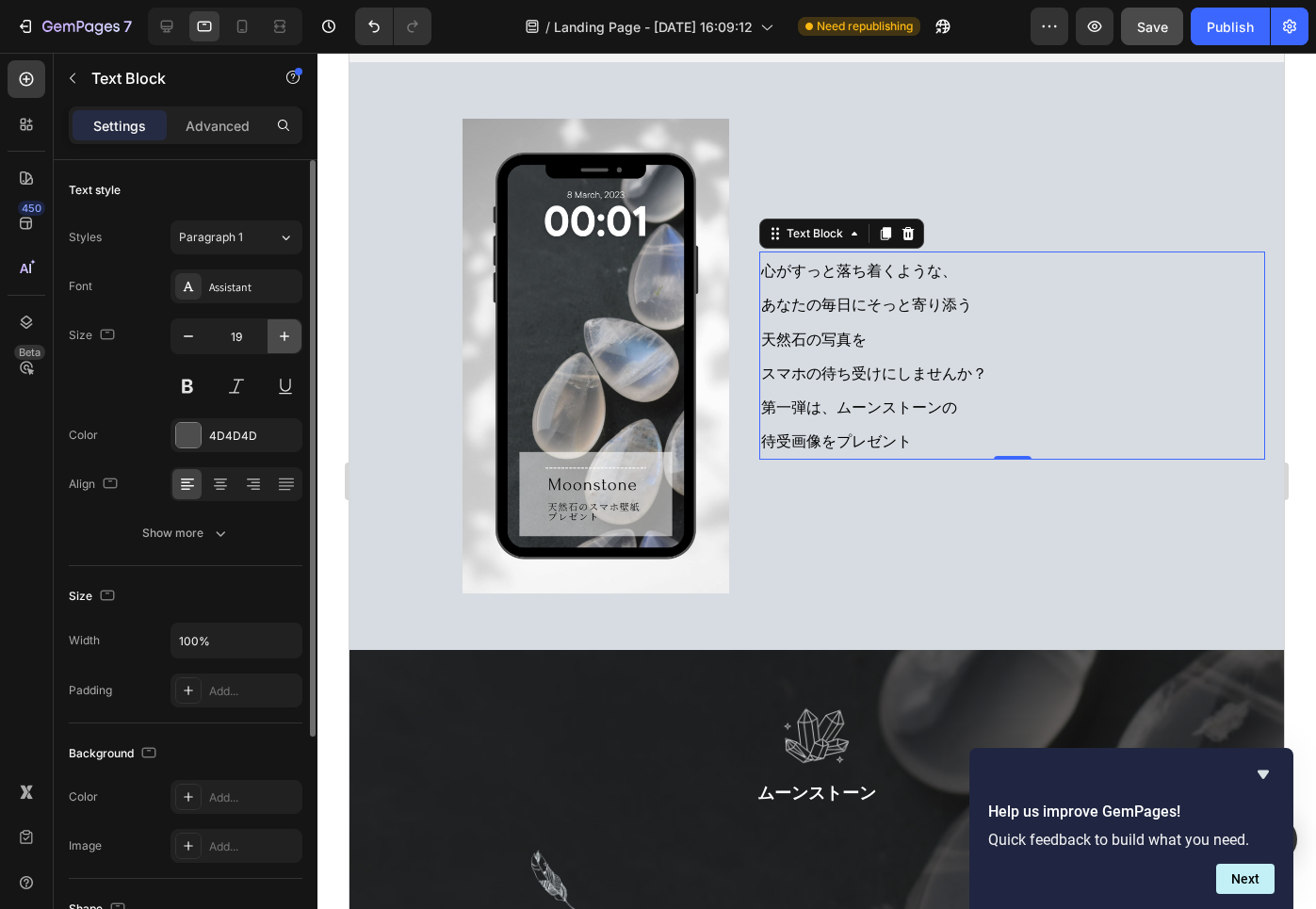
click at [287, 337] on icon "button" at bounding box center [285, 336] width 19 height 19
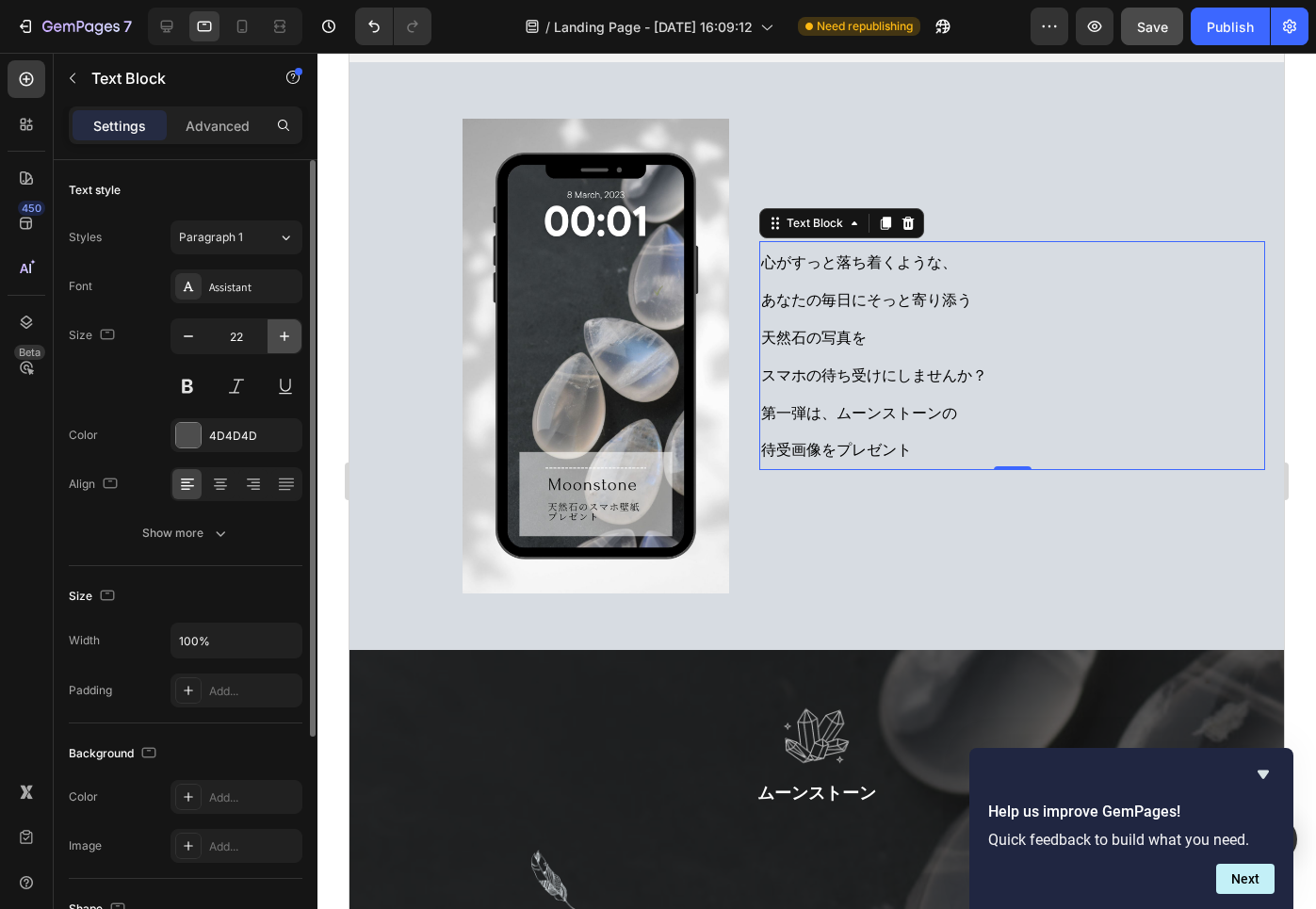
click at [287, 337] on icon "button" at bounding box center [285, 336] width 19 height 19
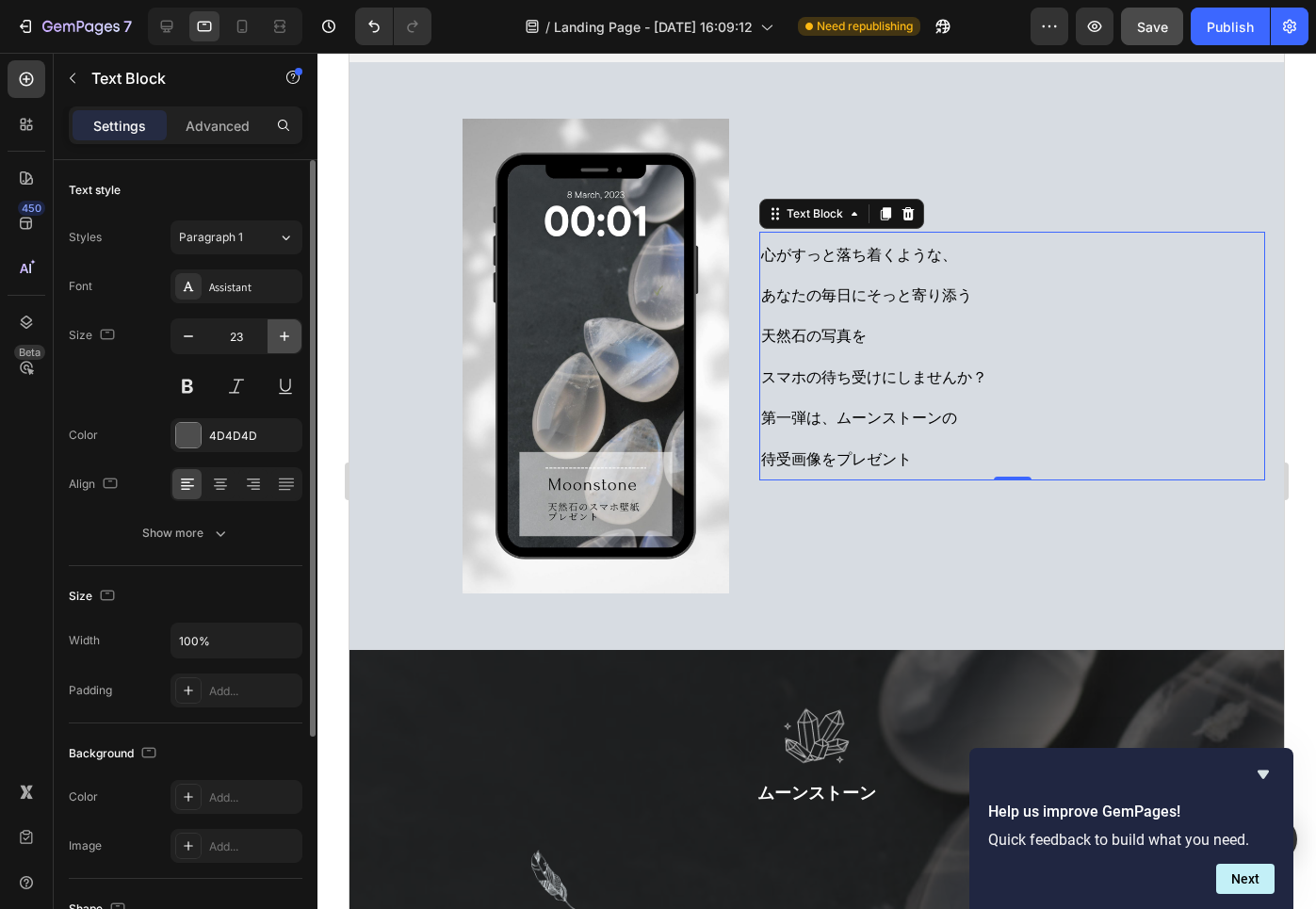
click at [287, 337] on icon "button" at bounding box center [285, 336] width 19 height 19
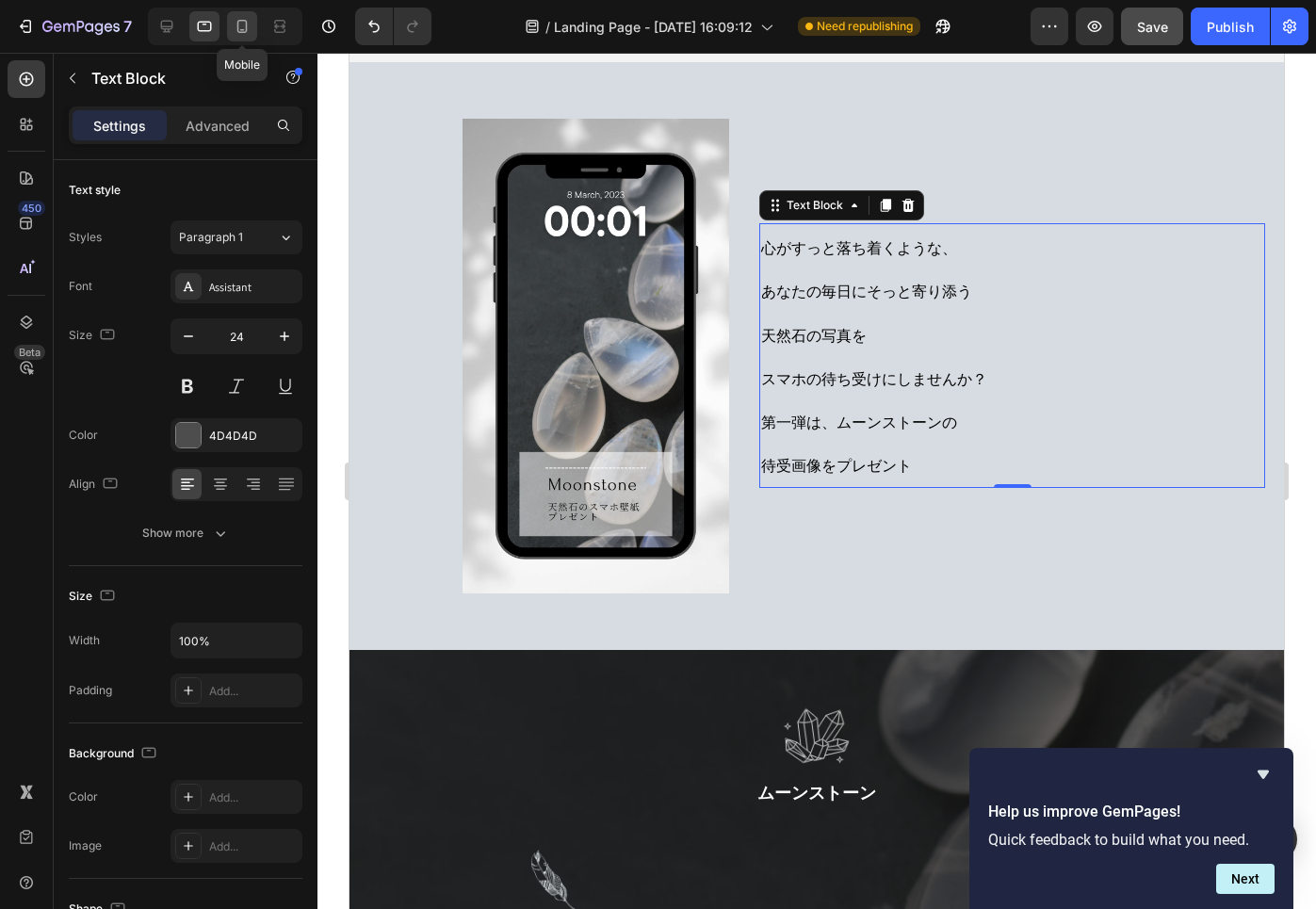
click at [246, 21] on icon at bounding box center [242, 27] width 11 height 13
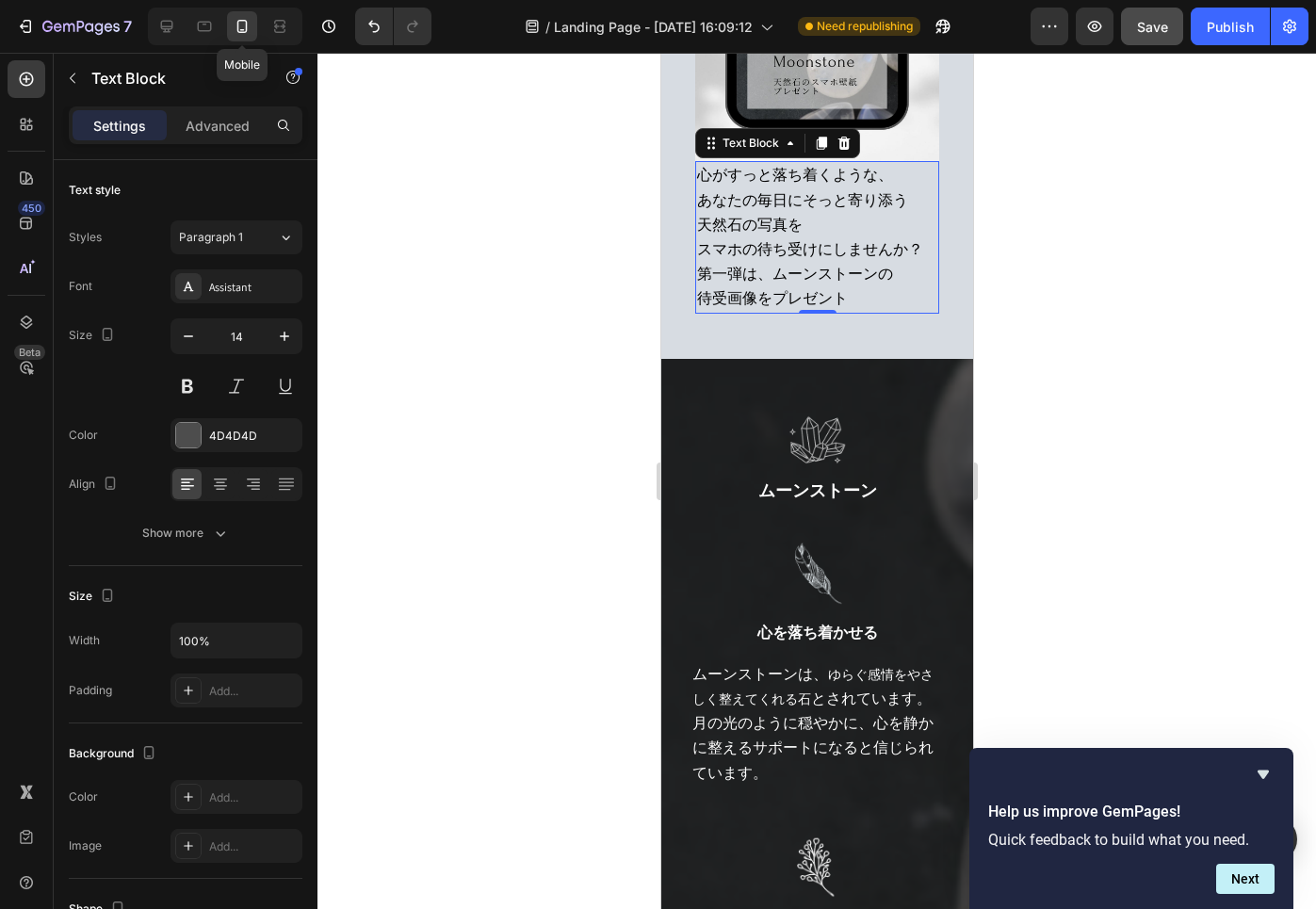
scroll to position [617, 0]
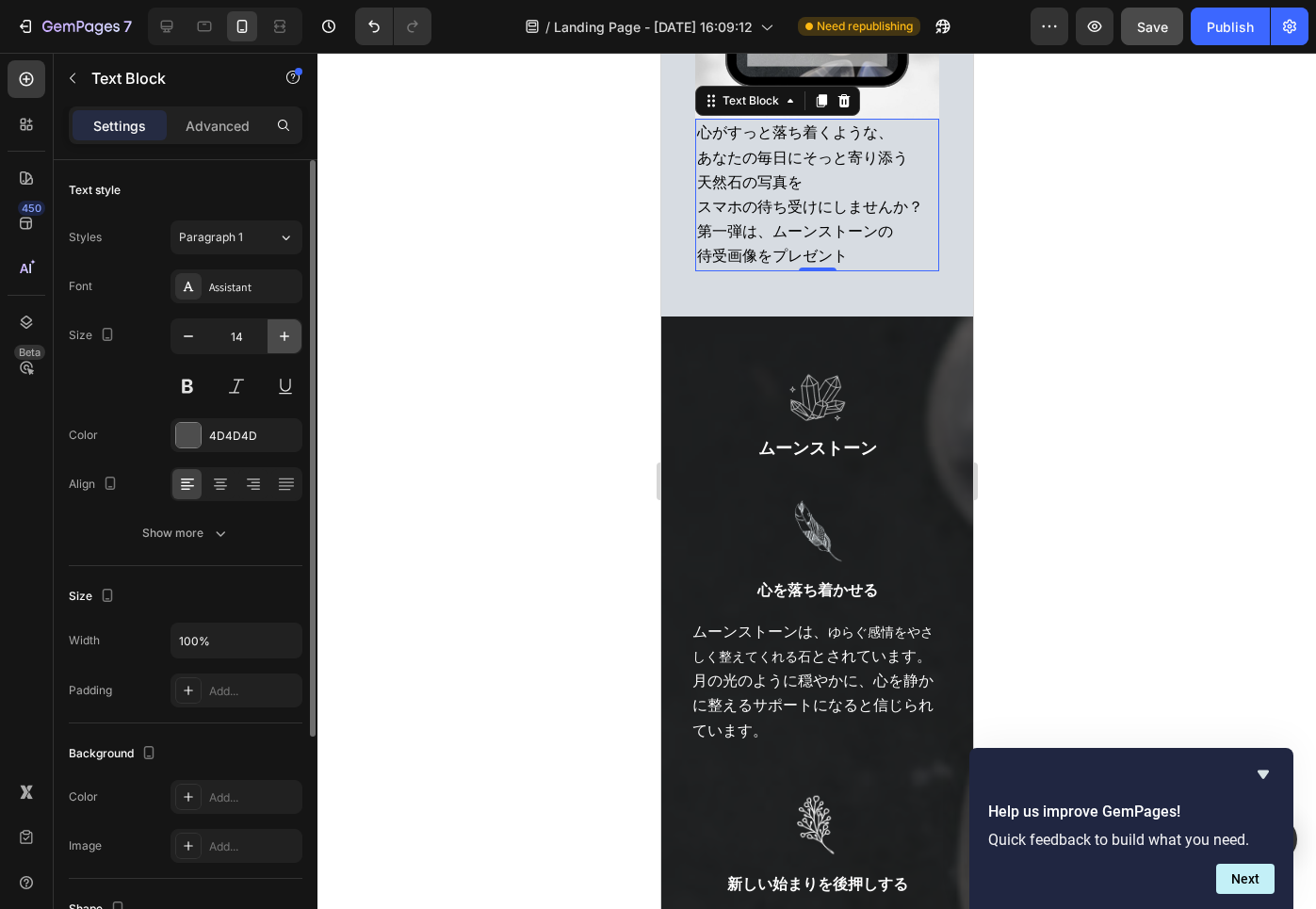
click at [291, 329] on icon "button" at bounding box center [285, 336] width 19 height 19
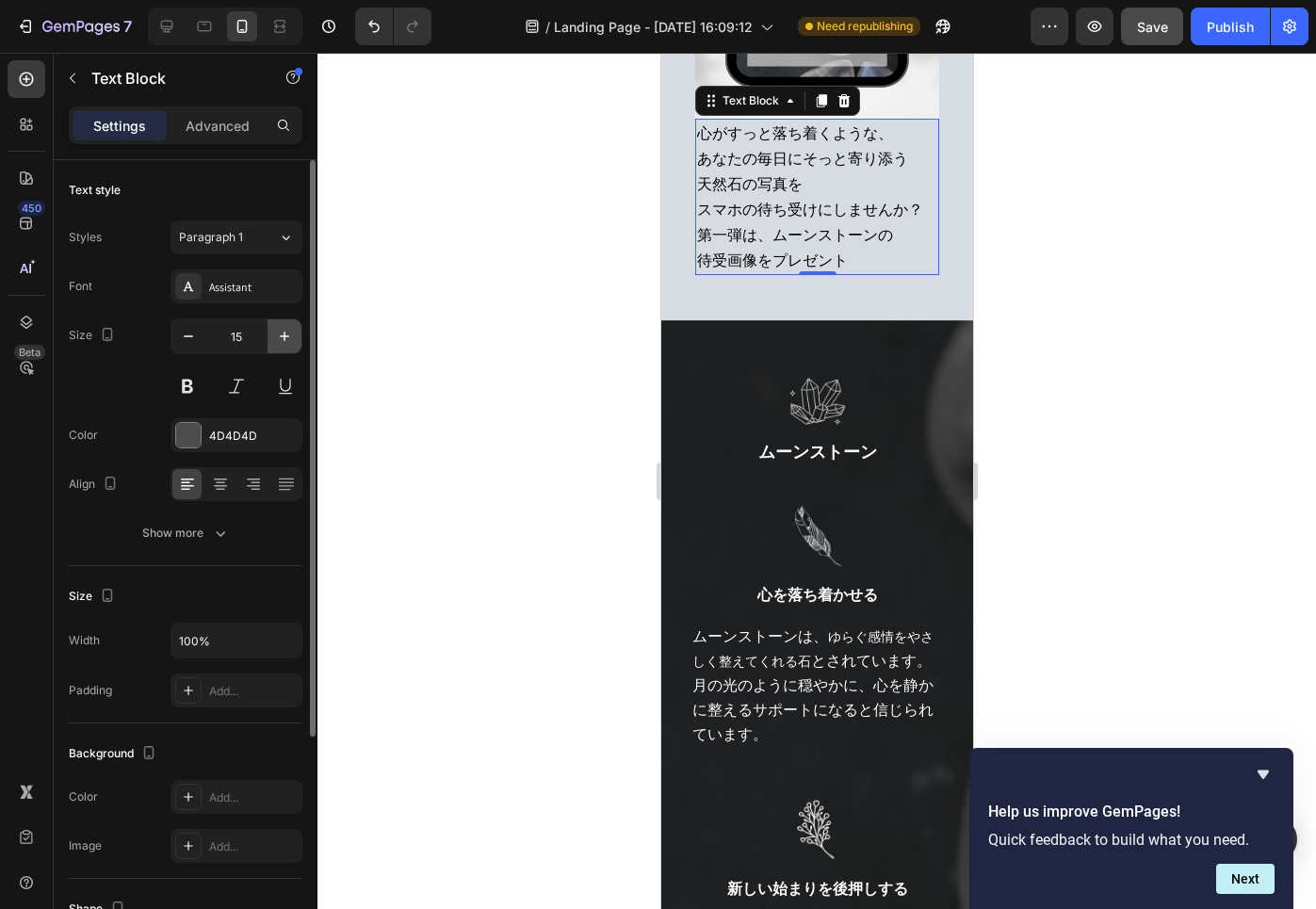
click at [291, 329] on icon "button" at bounding box center [285, 336] width 19 height 19
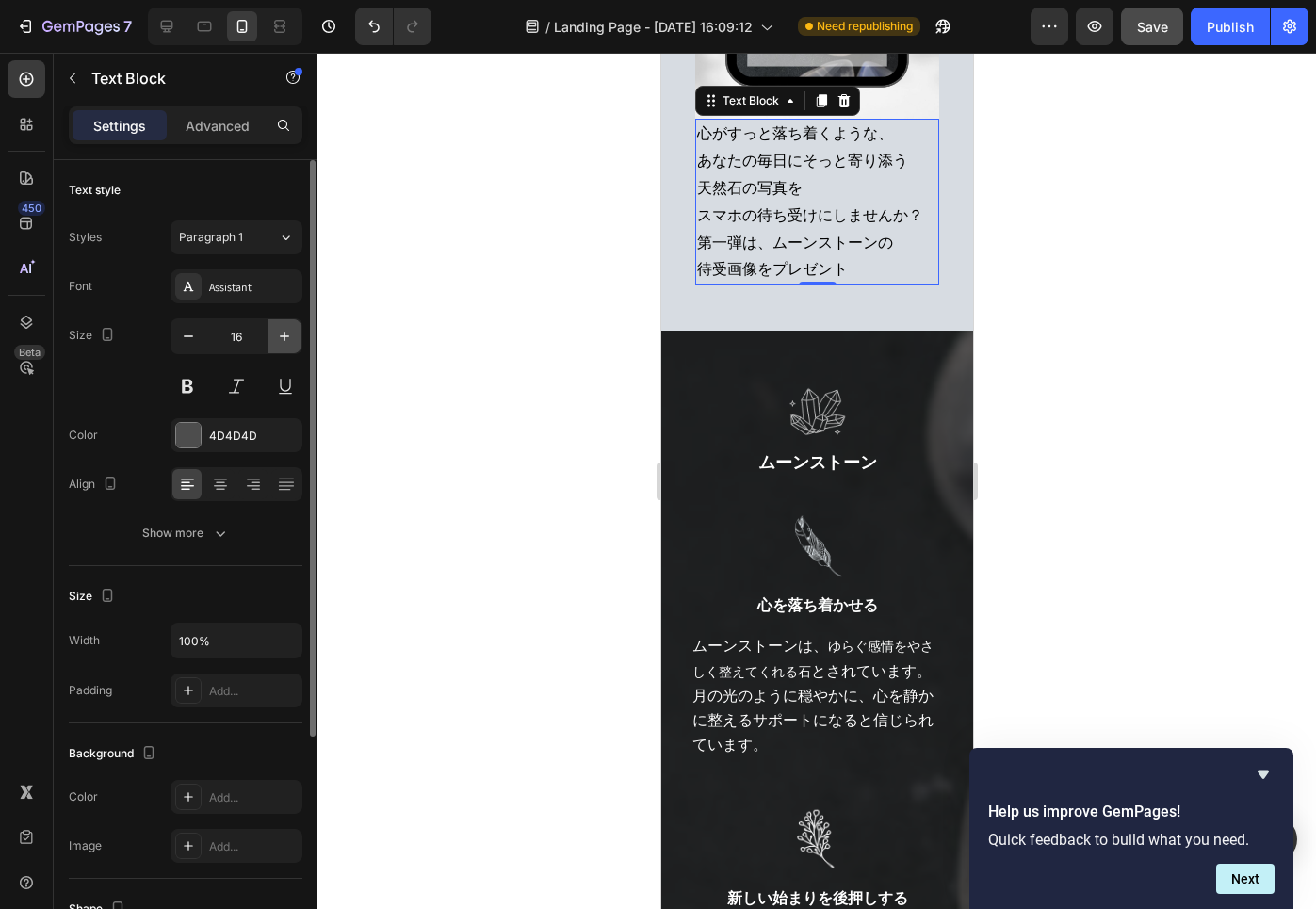
click at [291, 329] on icon "button" at bounding box center [285, 336] width 19 height 19
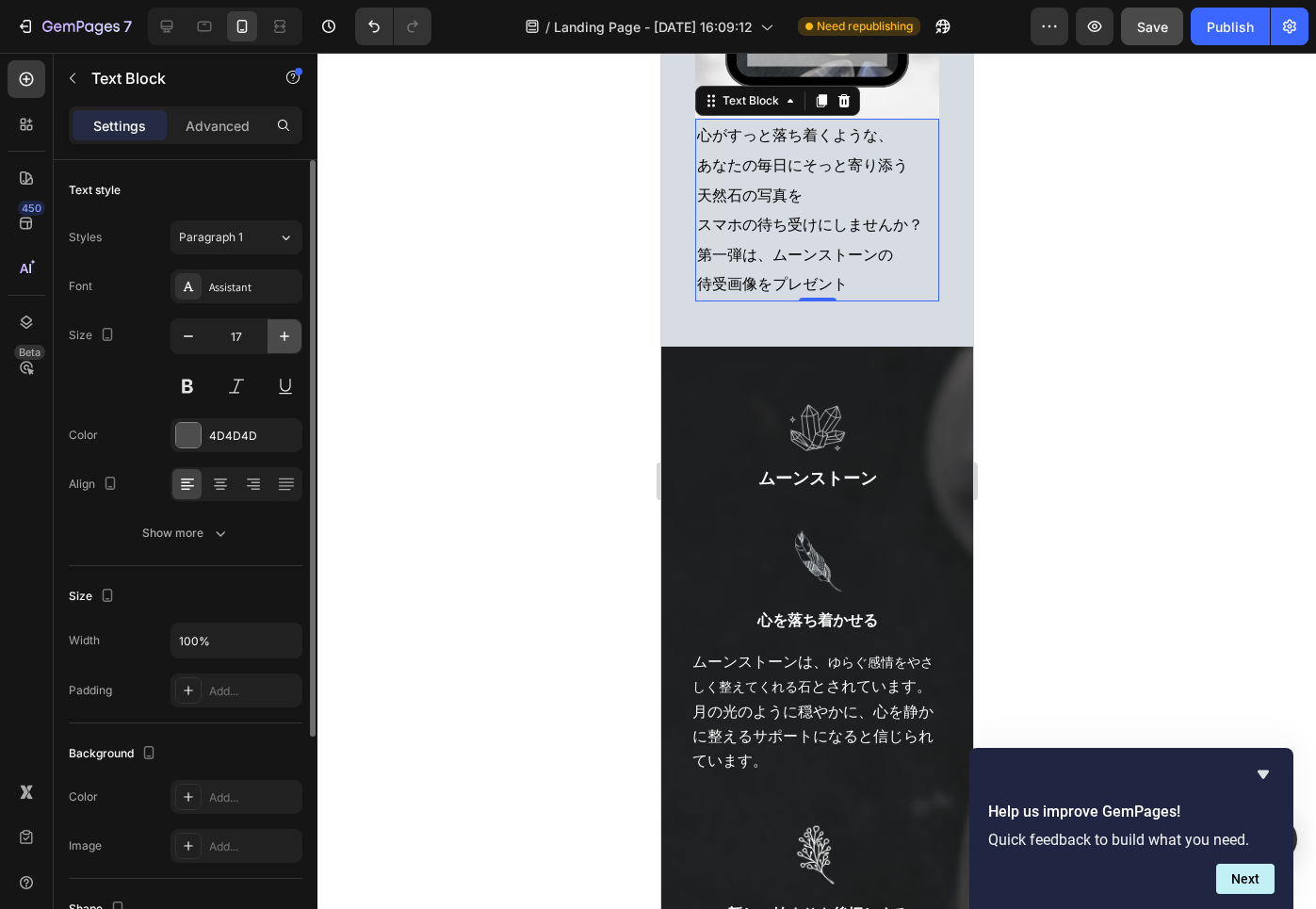
click at [291, 329] on icon "button" at bounding box center [285, 336] width 19 height 19
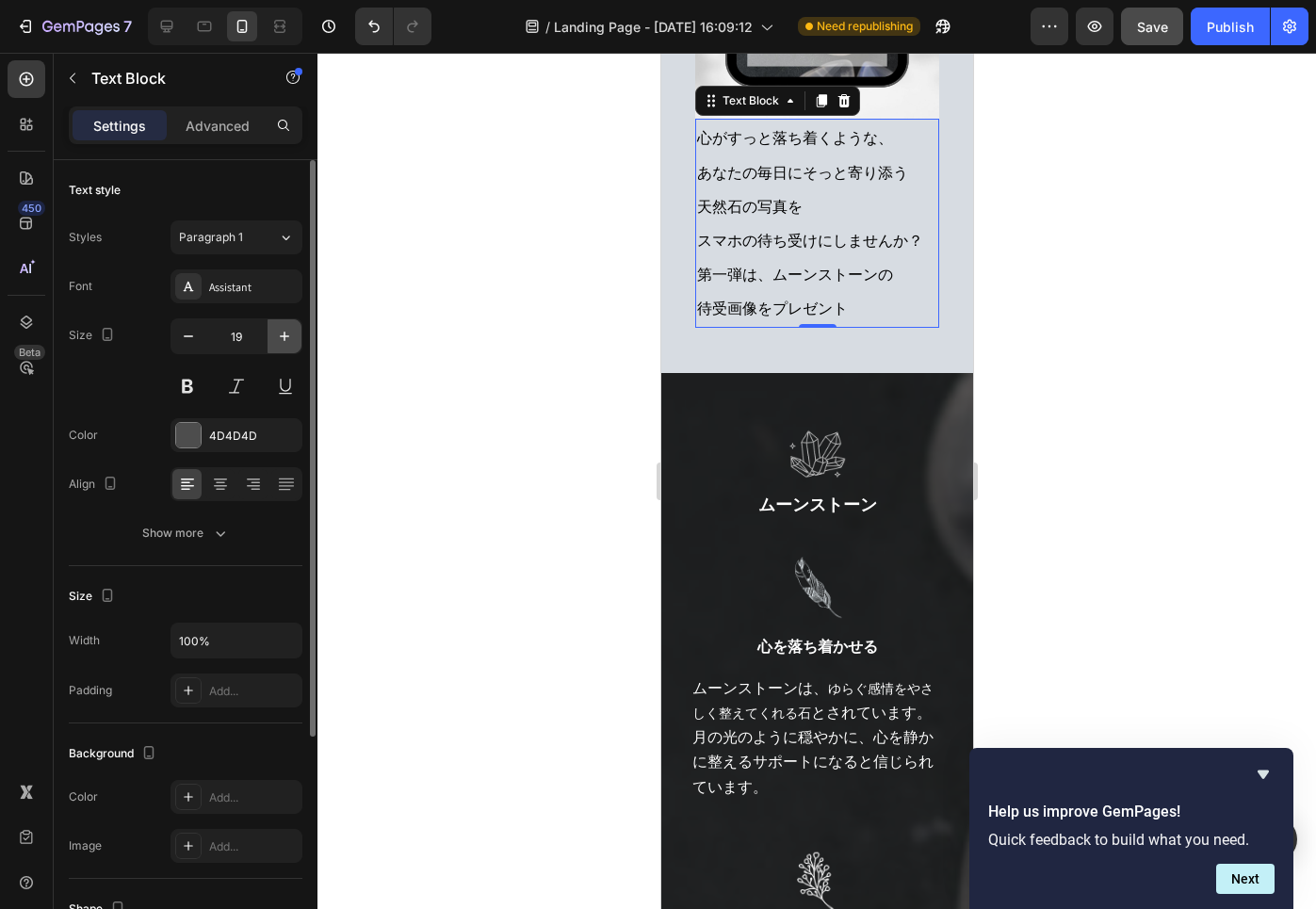
click at [291, 329] on icon "button" at bounding box center [285, 336] width 19 height 19
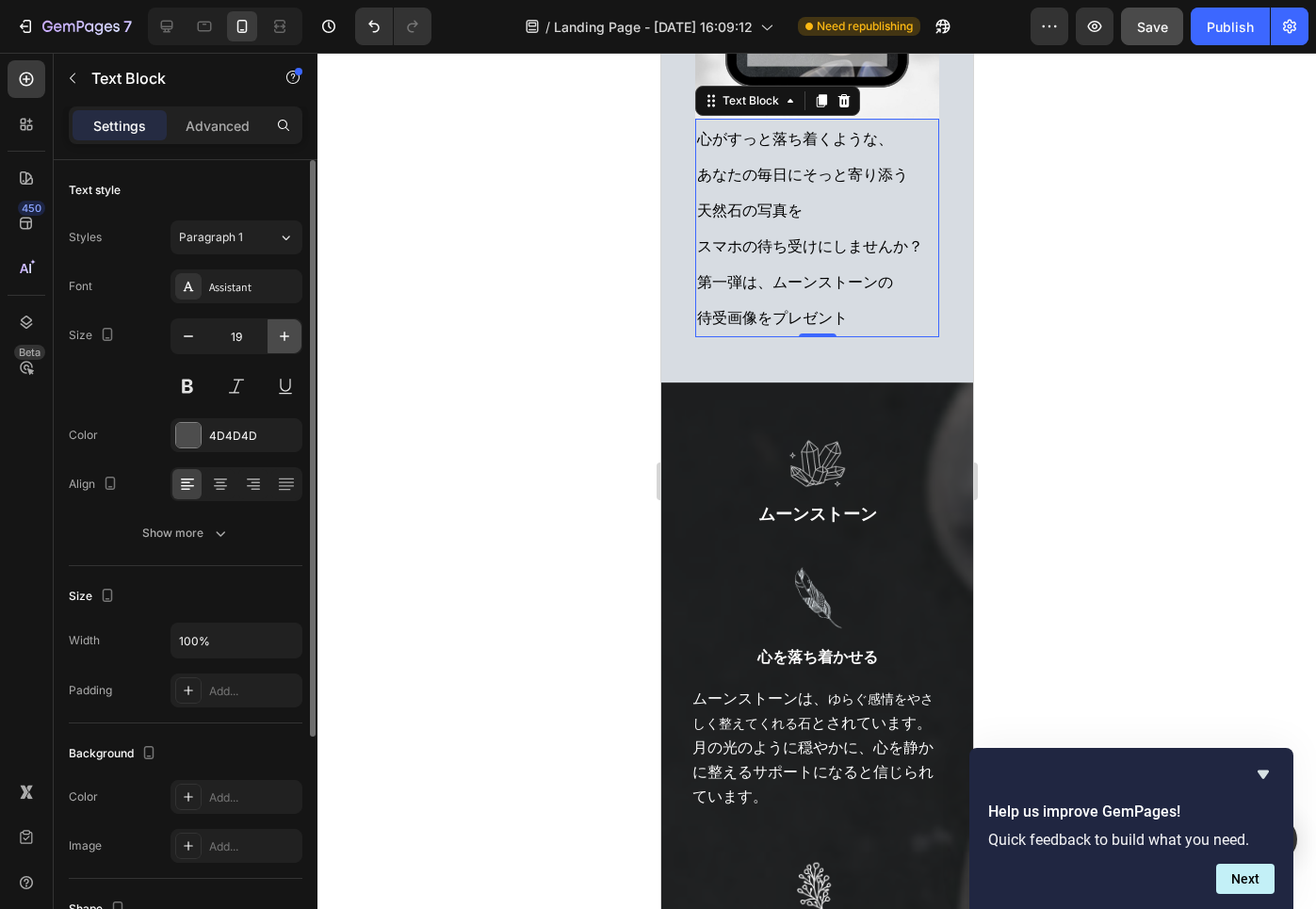
type input "20"
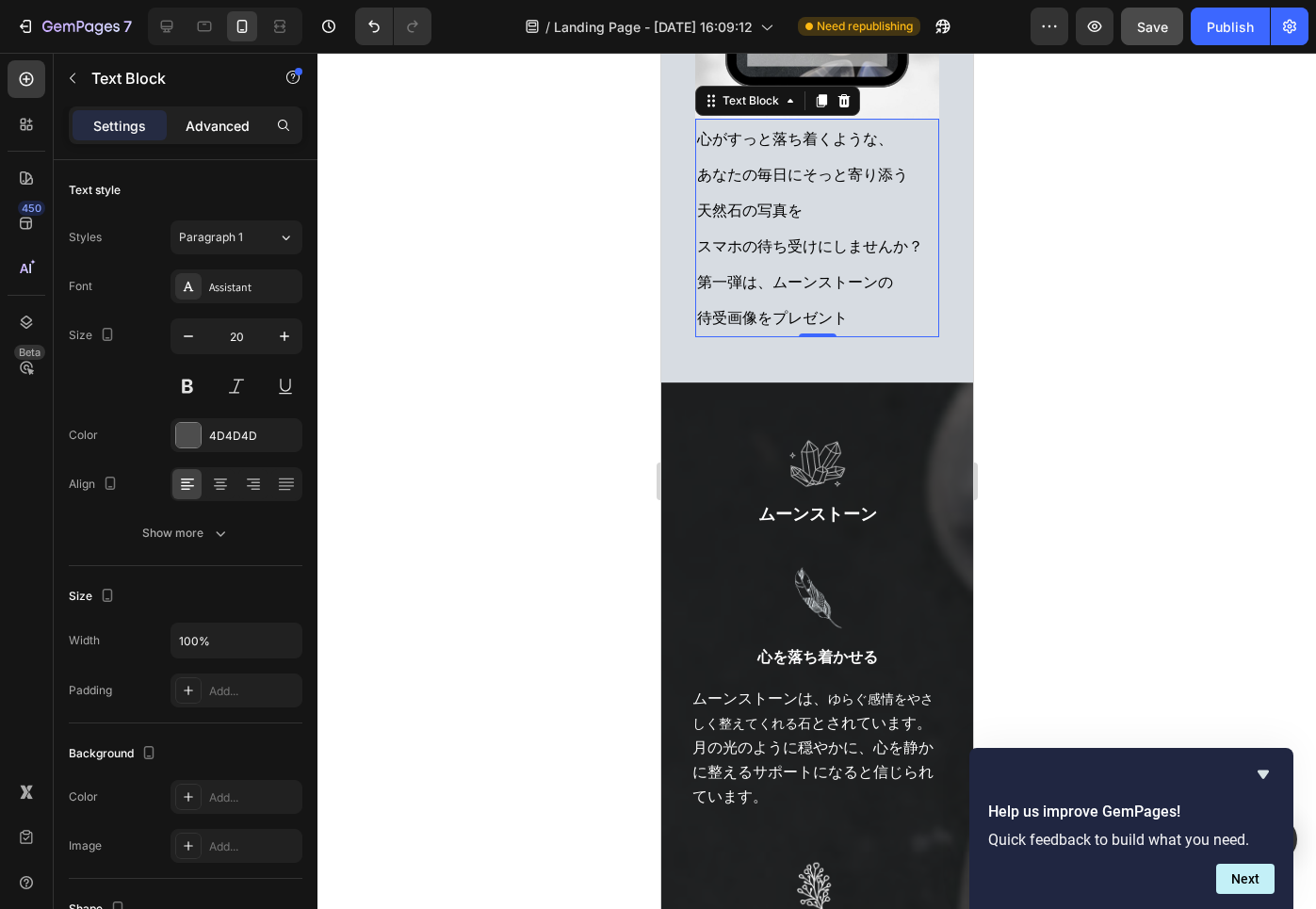
click at [214, 123] on p "Advanced" at bounding box center [217, 125] width 64 height 20
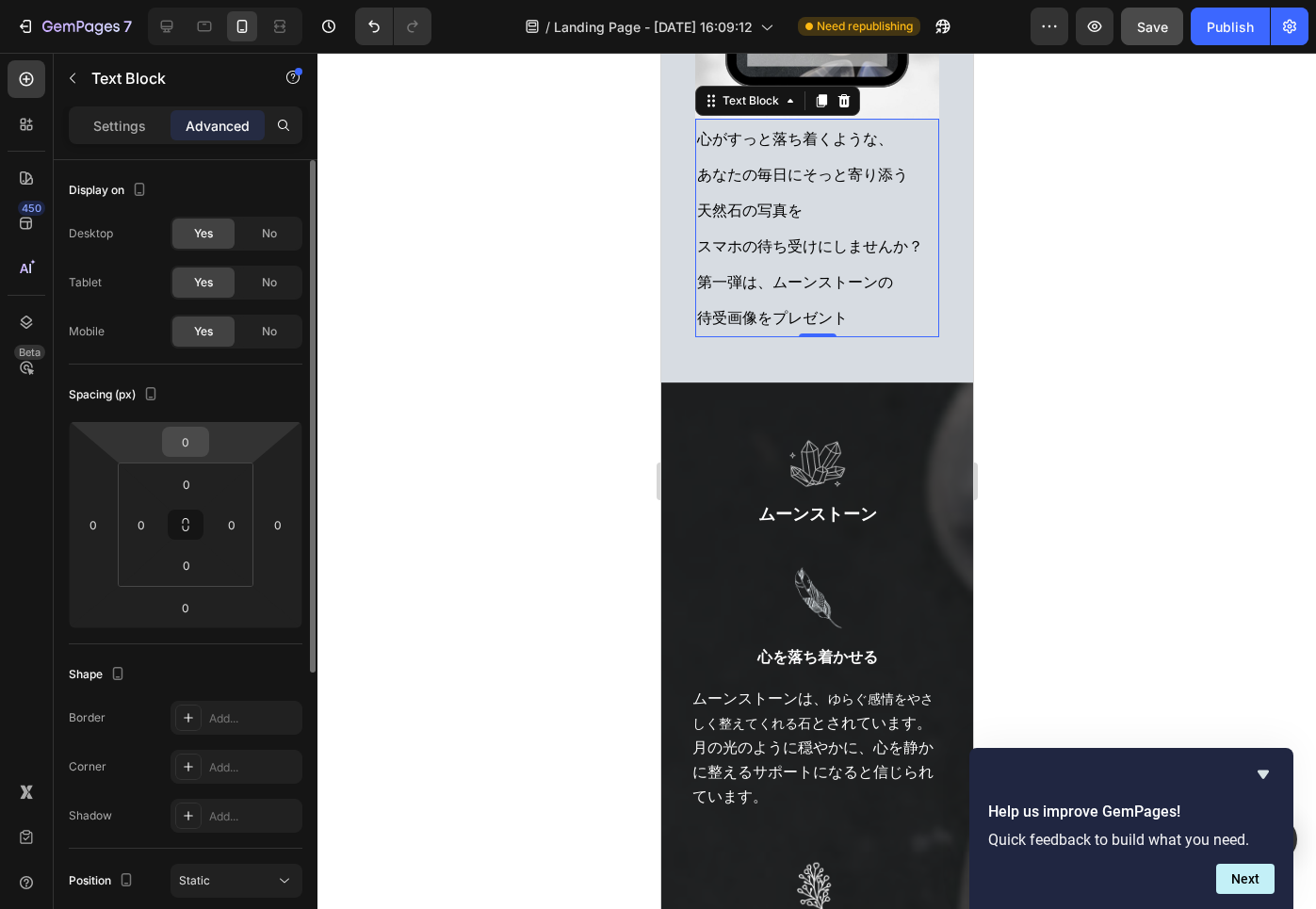
click at [190, 443] on input "0" at bounding box center [184, 442] width 37 height 29
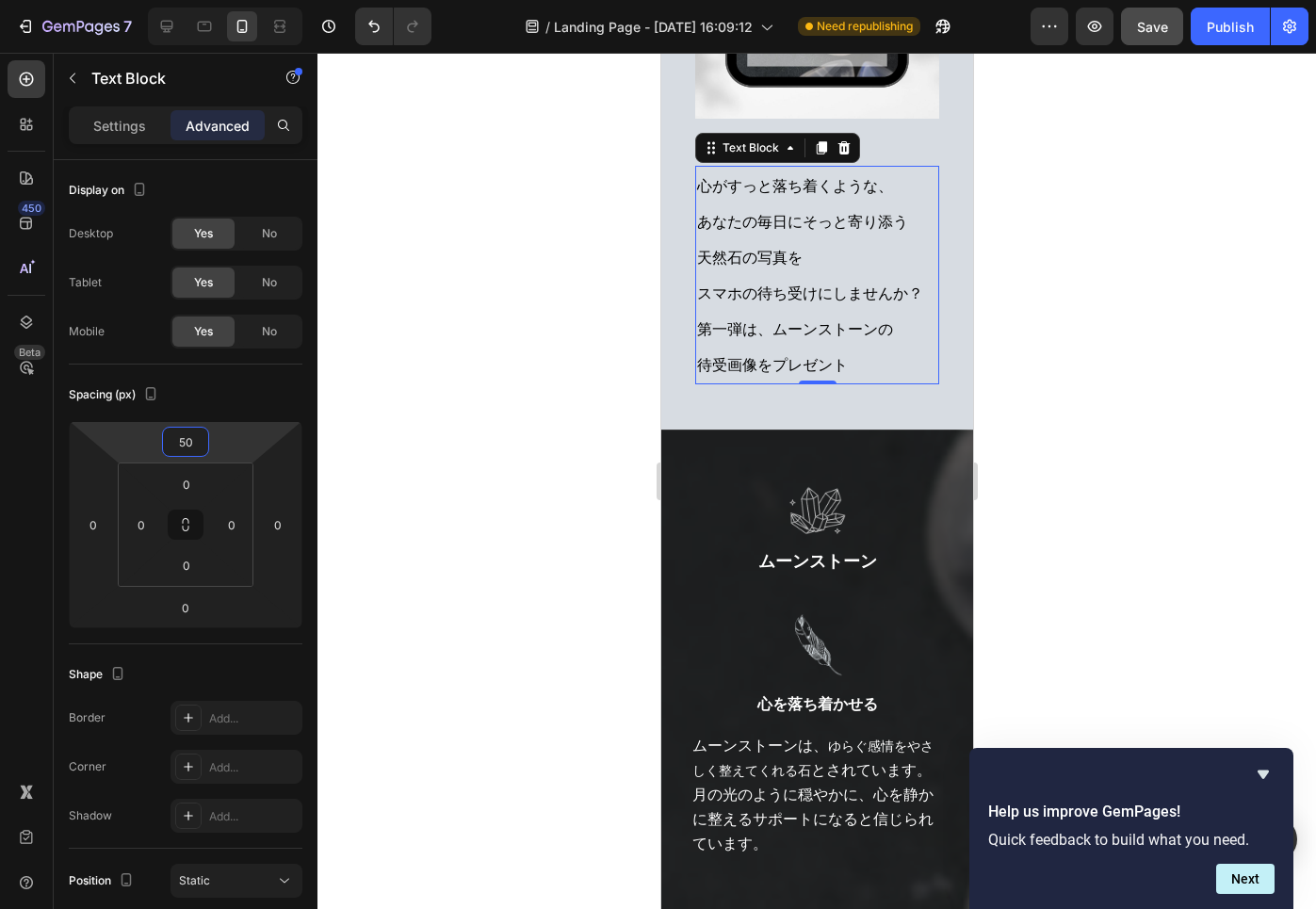
type input "50"
click at [436, 506] on div at bounding box center [816, 481] width 999 height 856
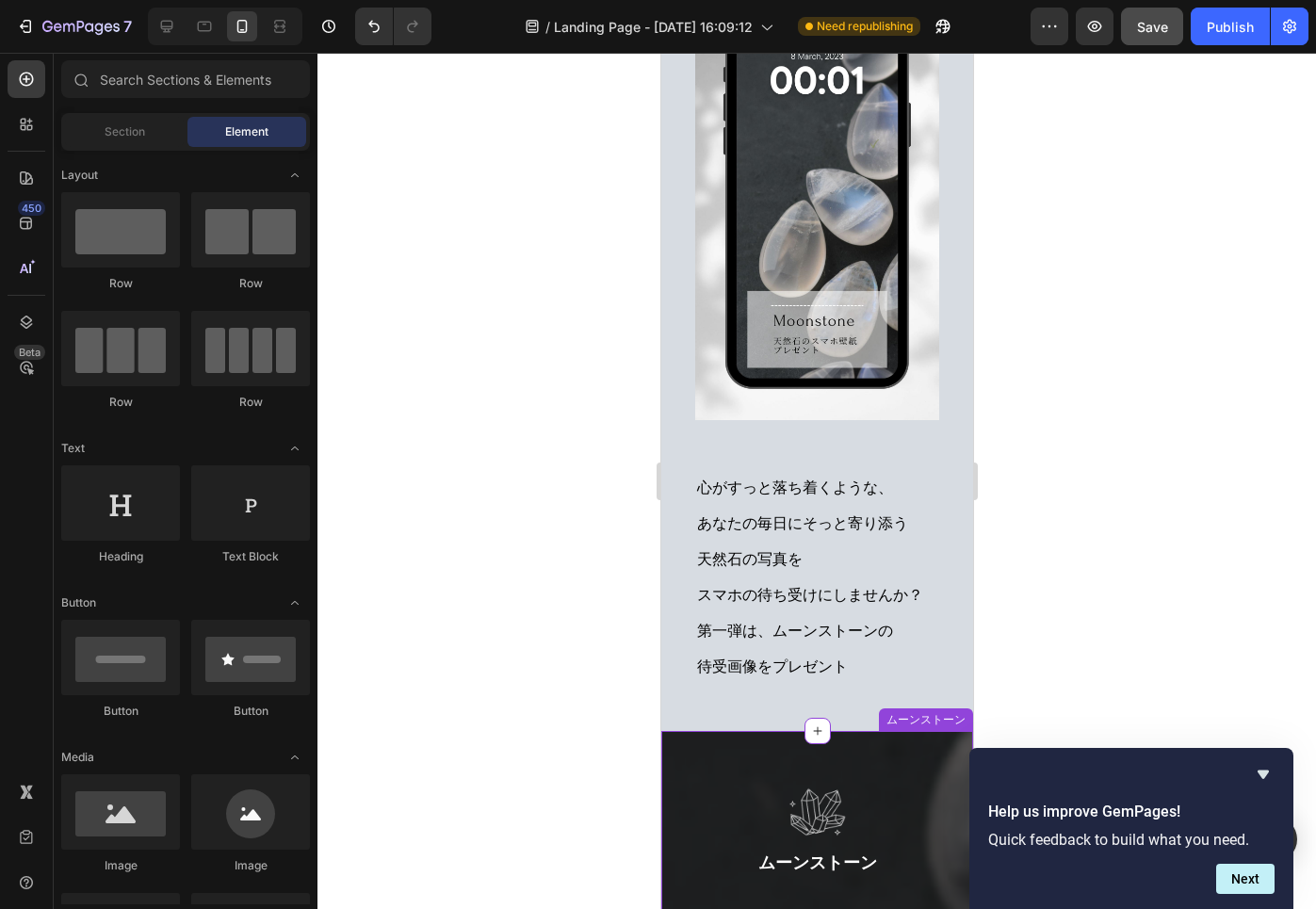
scroll to position [292, 0]
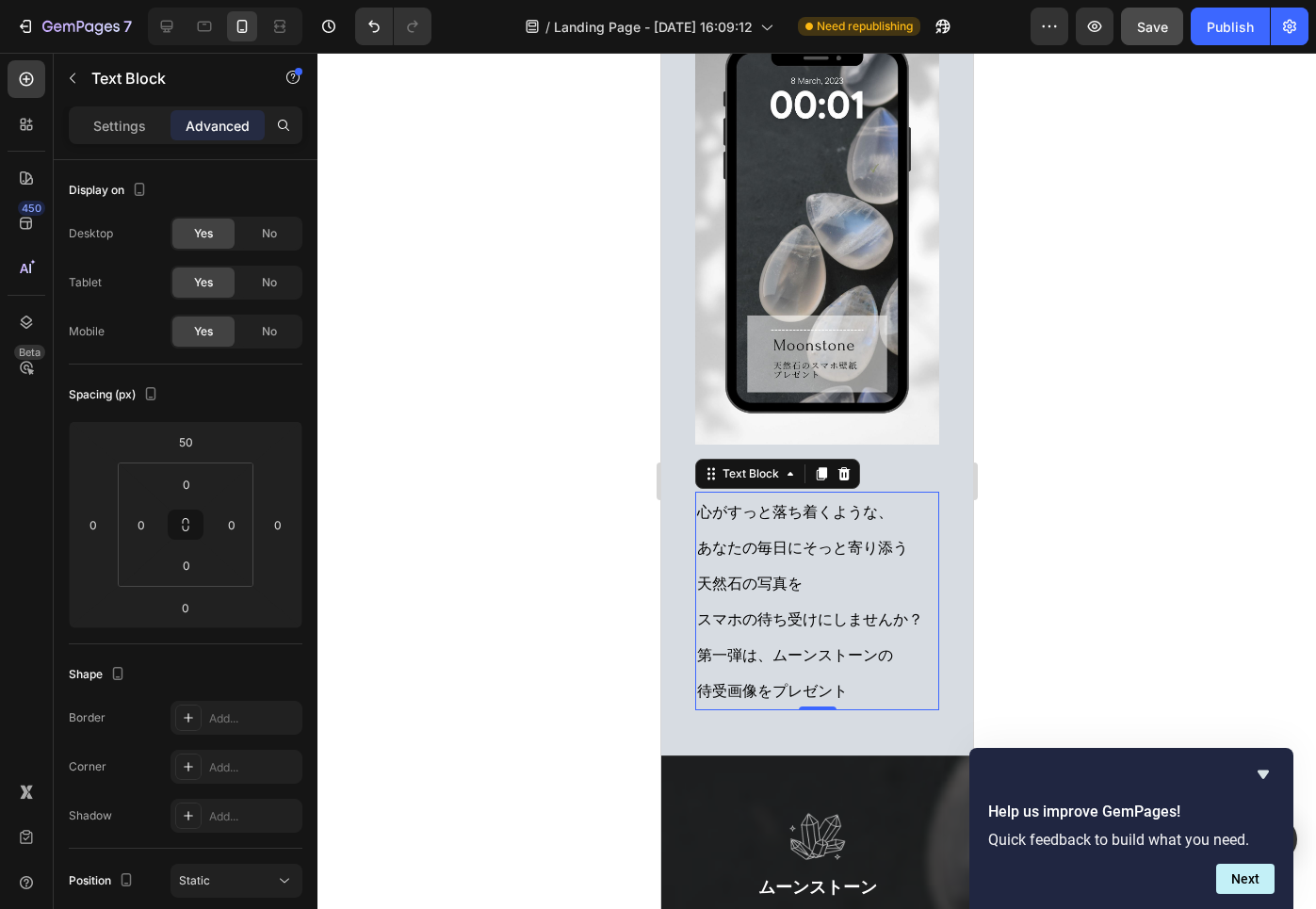
click at [760, 638] on p "心がすっと落ち着くような、 あなたの毎日にそっと寄り添う 天然石の写真を スマホの待ち受けにしませんか？ 第一弾は、ムーンストーンの 待受画像をプレゼント" at bounding box center [815, 600] width 240 height 215
click at [205, 20] on icon at bounding box center [205, 27] width 19 height 19
type input "0"
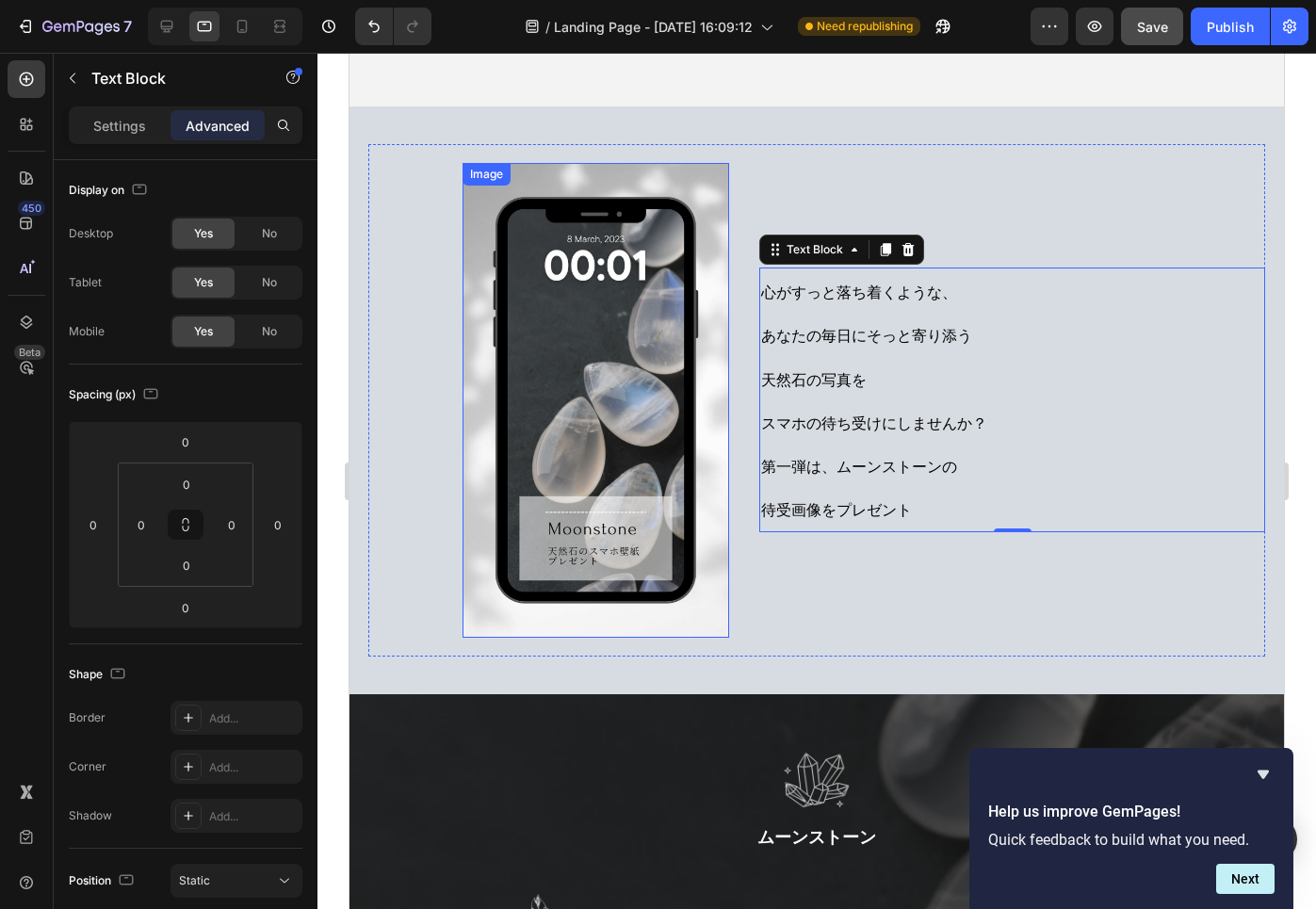
scroll to position [140, 0]
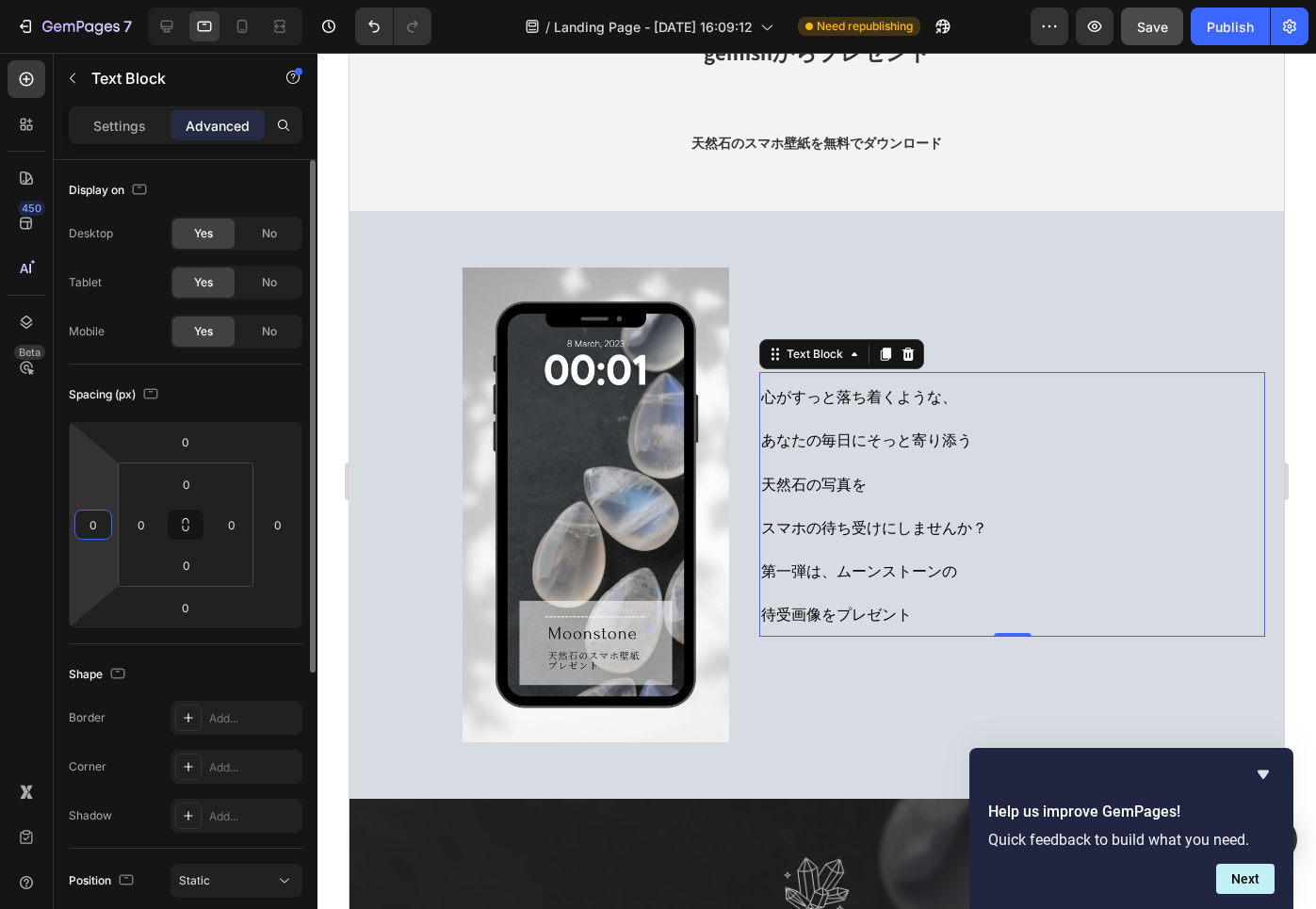
click at [103, 521] on input "0" at bounding box center [94, 525] width 29 height 29
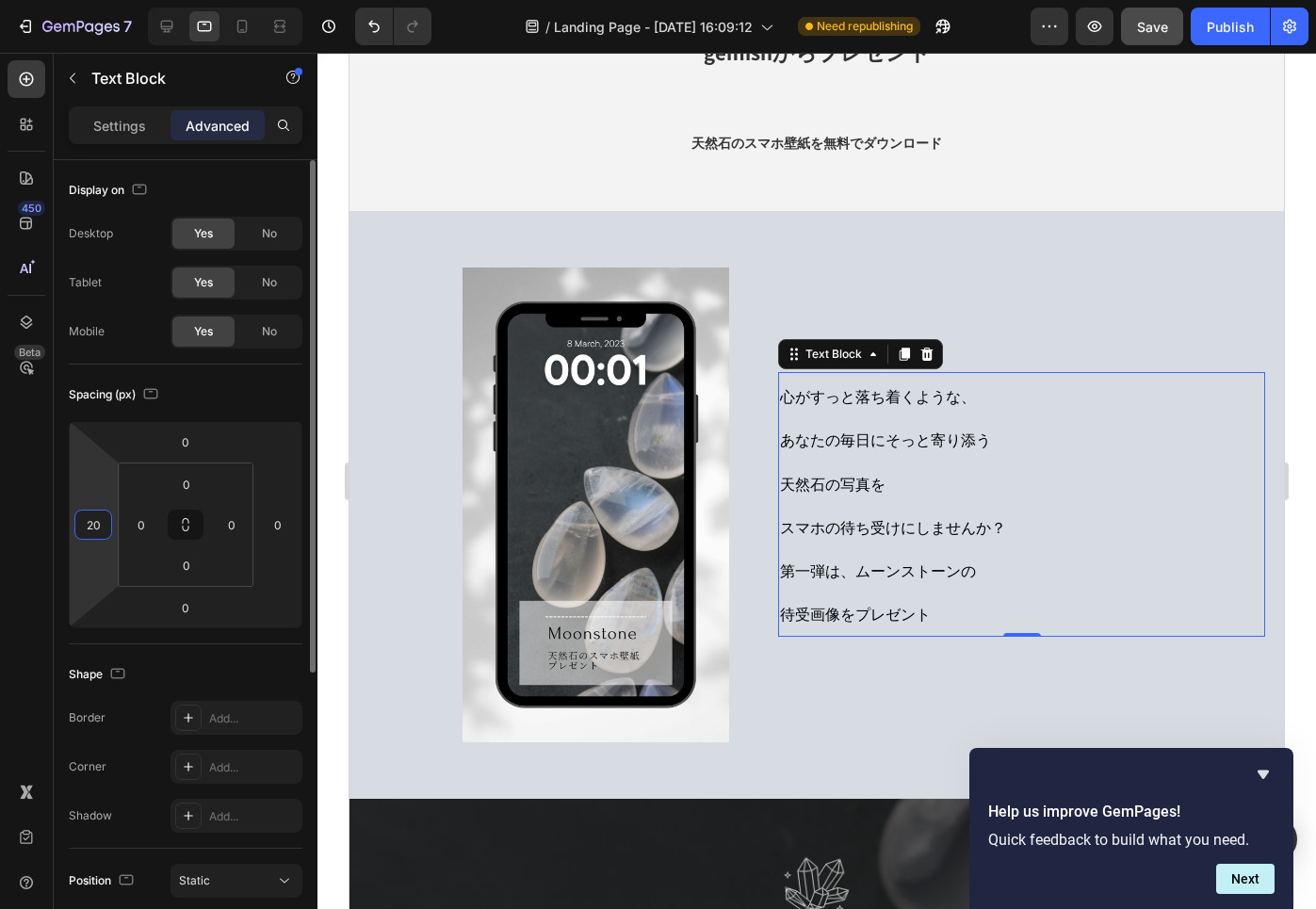
type input "2"
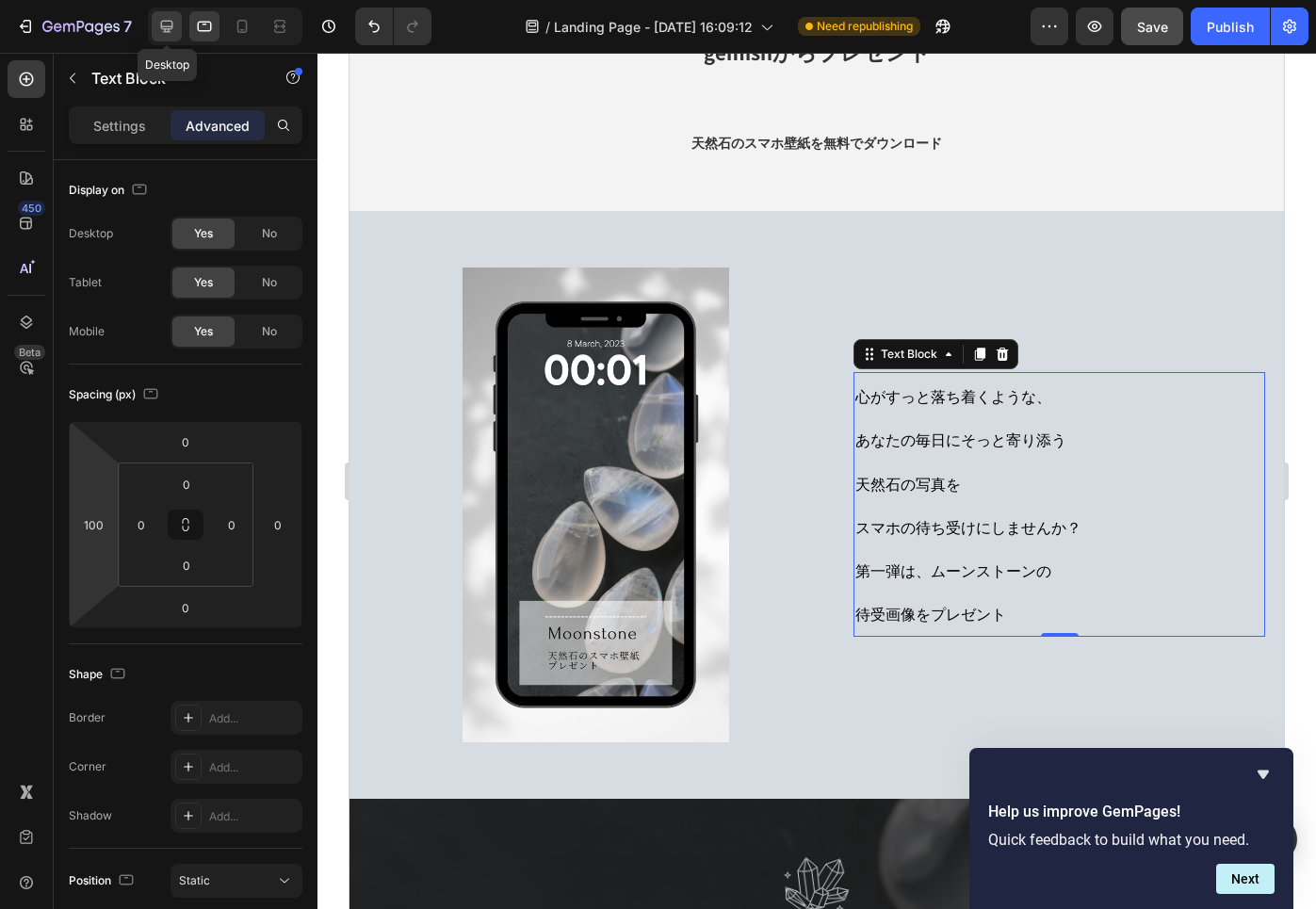
click at [166, 25] on icon at bounding box center [167, 27] width 19 height 19
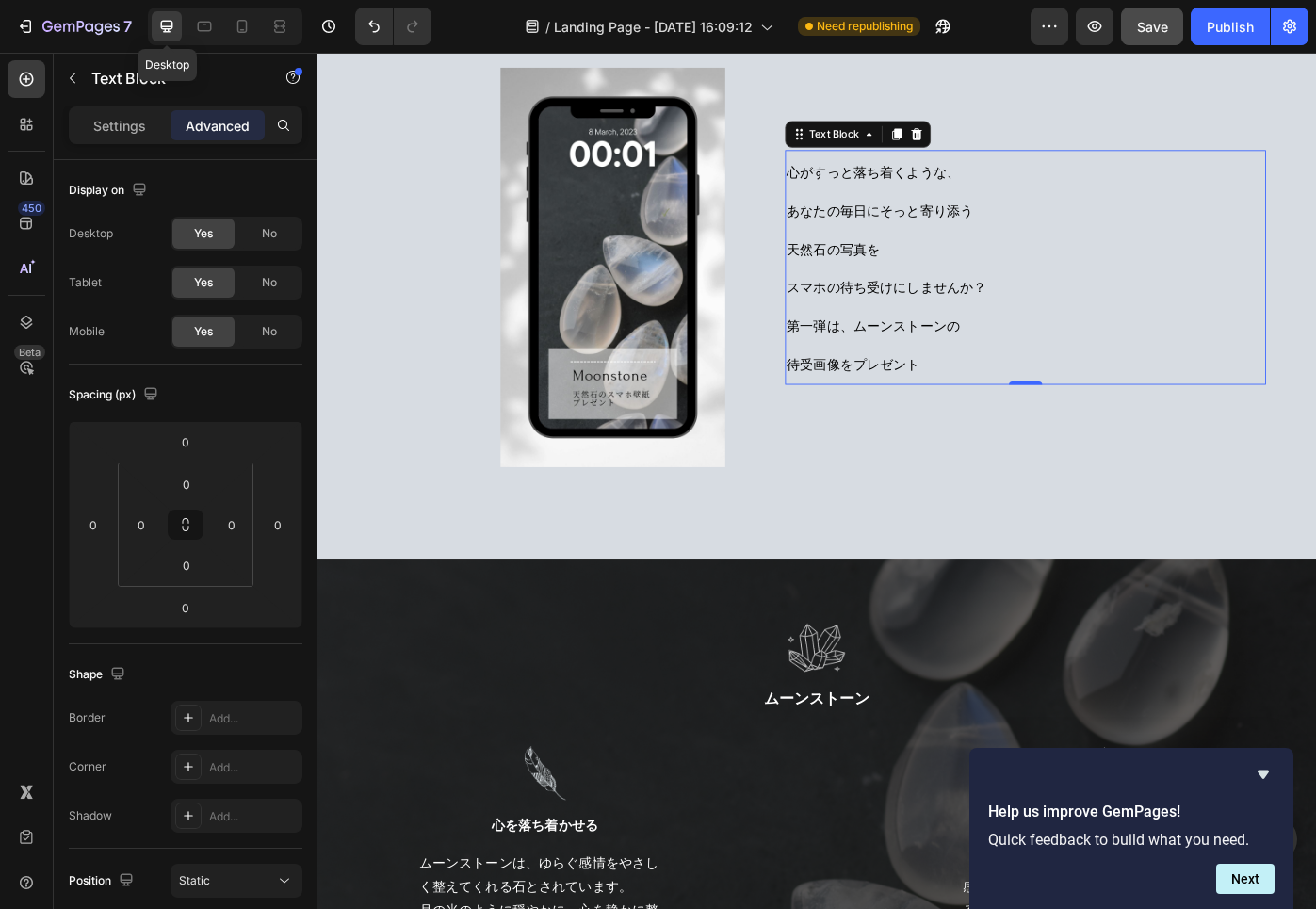
scroll to position [396, 0]
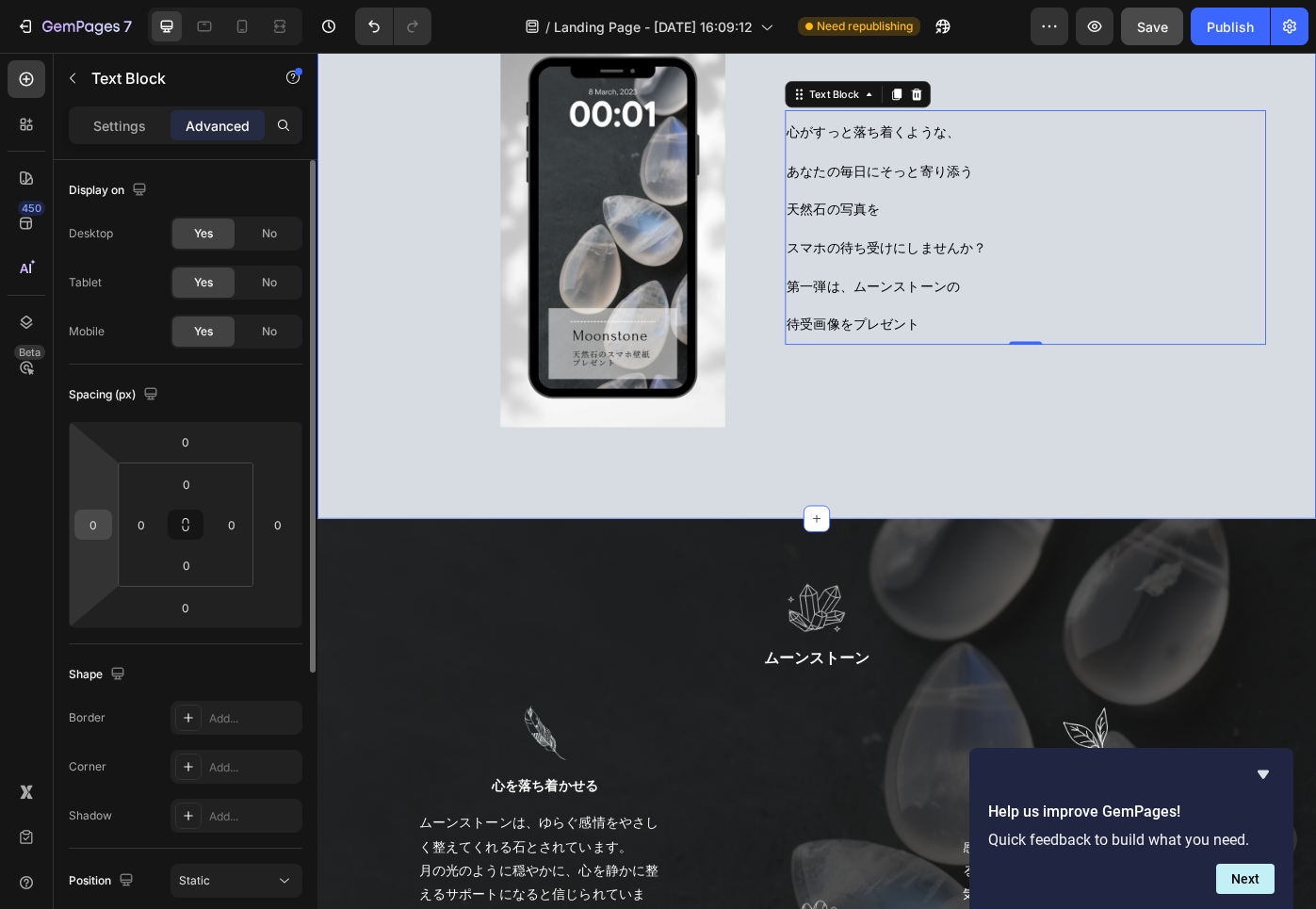
click at [97, 530] on input "0" at bounding box center [94, 525] width 29 height 29
type input "100"
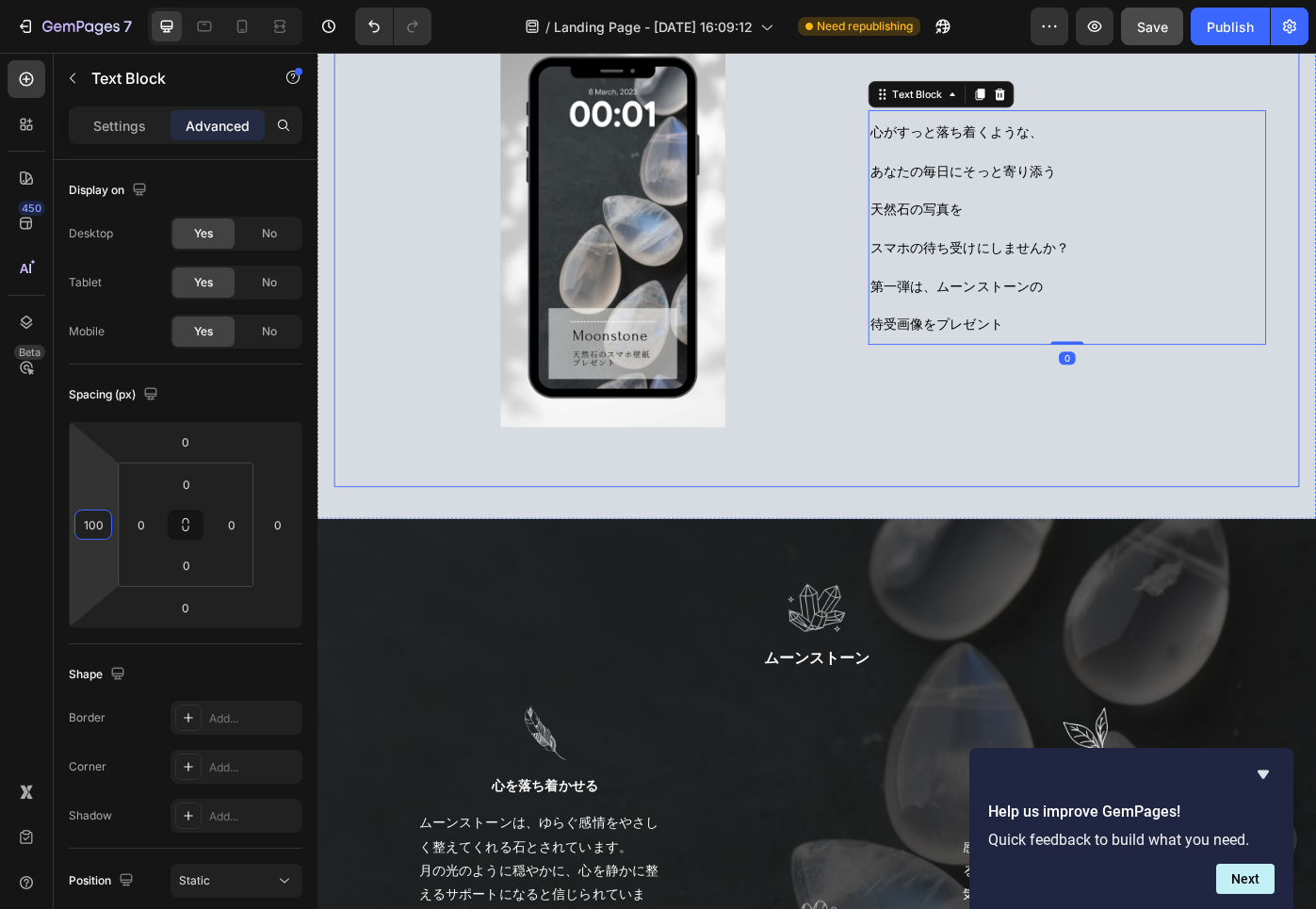
click at [632, 502] on div "心がすっと落ち着くような、 あなたの毎日にそっと寄り添う 天然石の写真を スマホの待ち受けにしませんか？ 第一弾は、ムーンストーンの 待受画像をプレゼント T…" at bounding box center [882, 269] width 1092 height 550
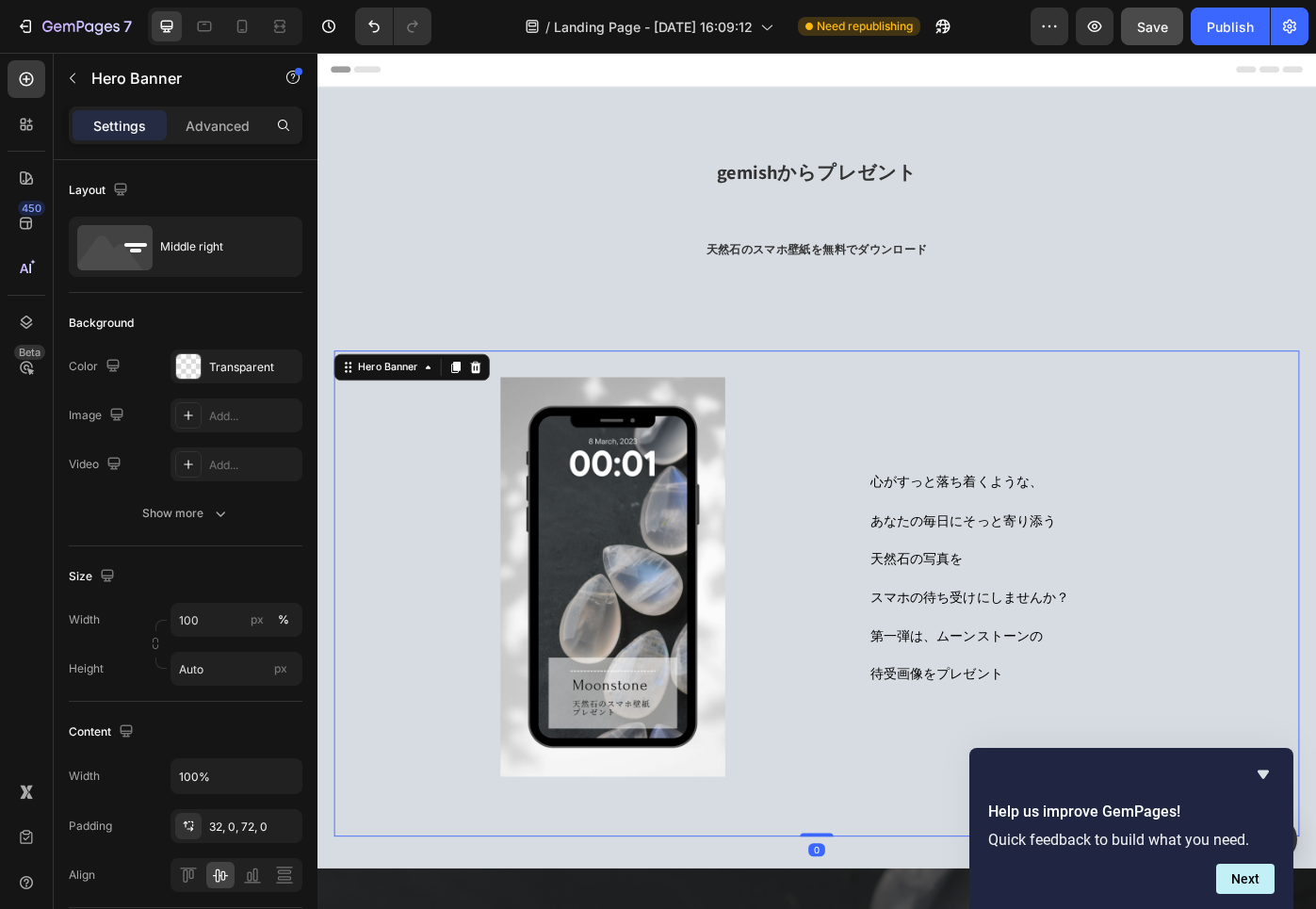
scroll to position [0, 0]
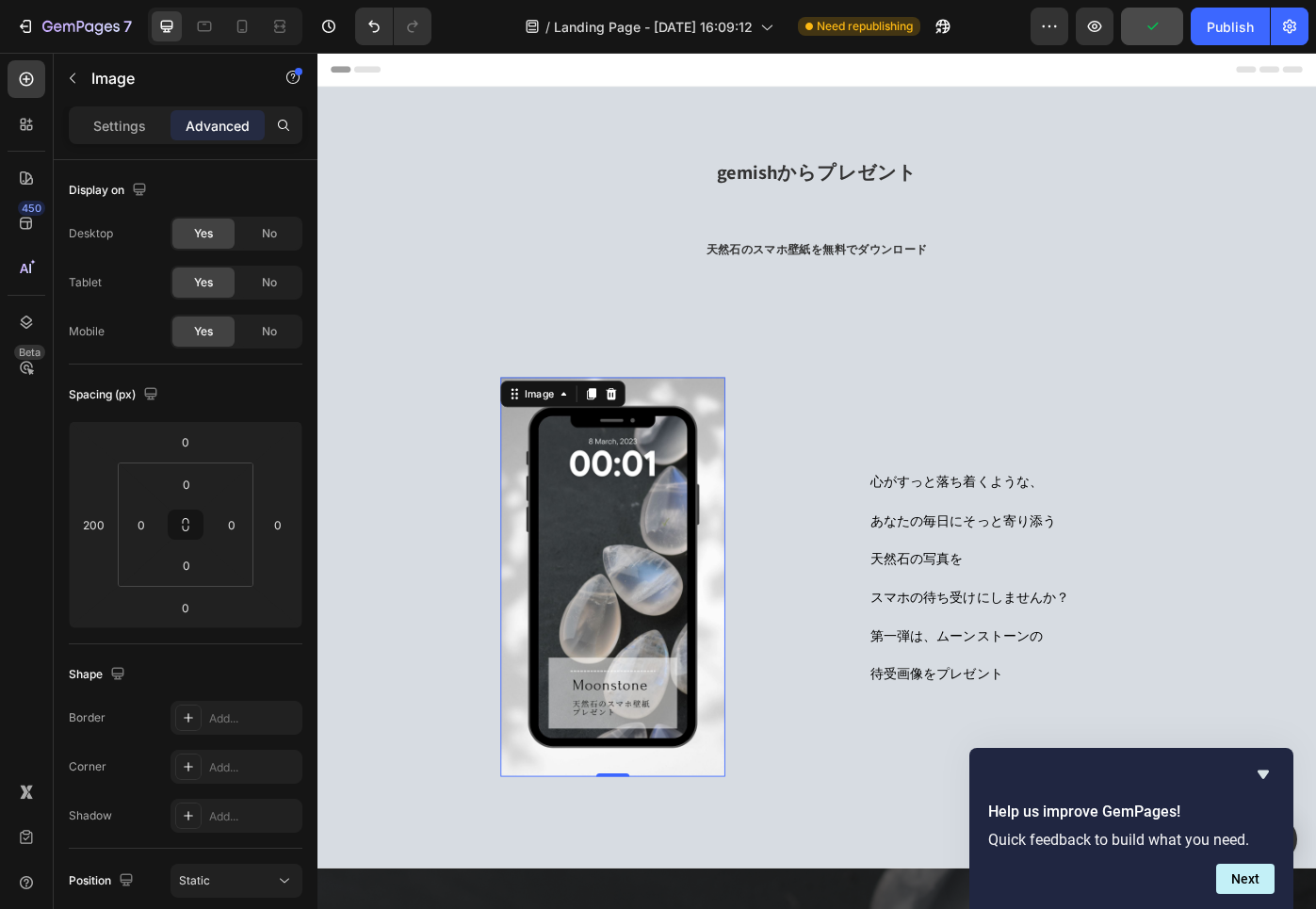
click at [639, 516] on img at bounding box center [652, 646] width 254 height 452
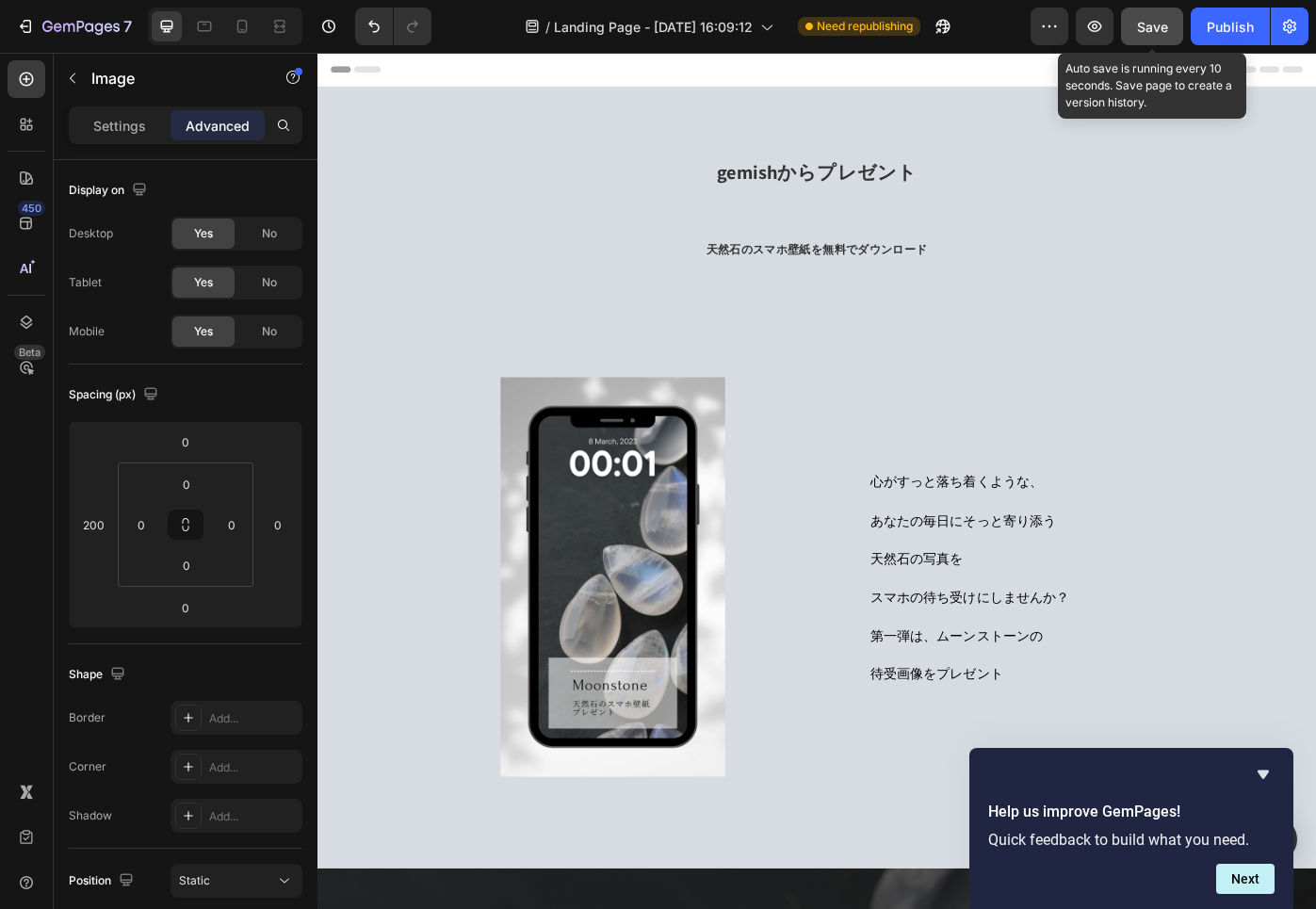
click at [1147, 21] on span "Save" at bounding box center [1152, 27] width 32 height 16
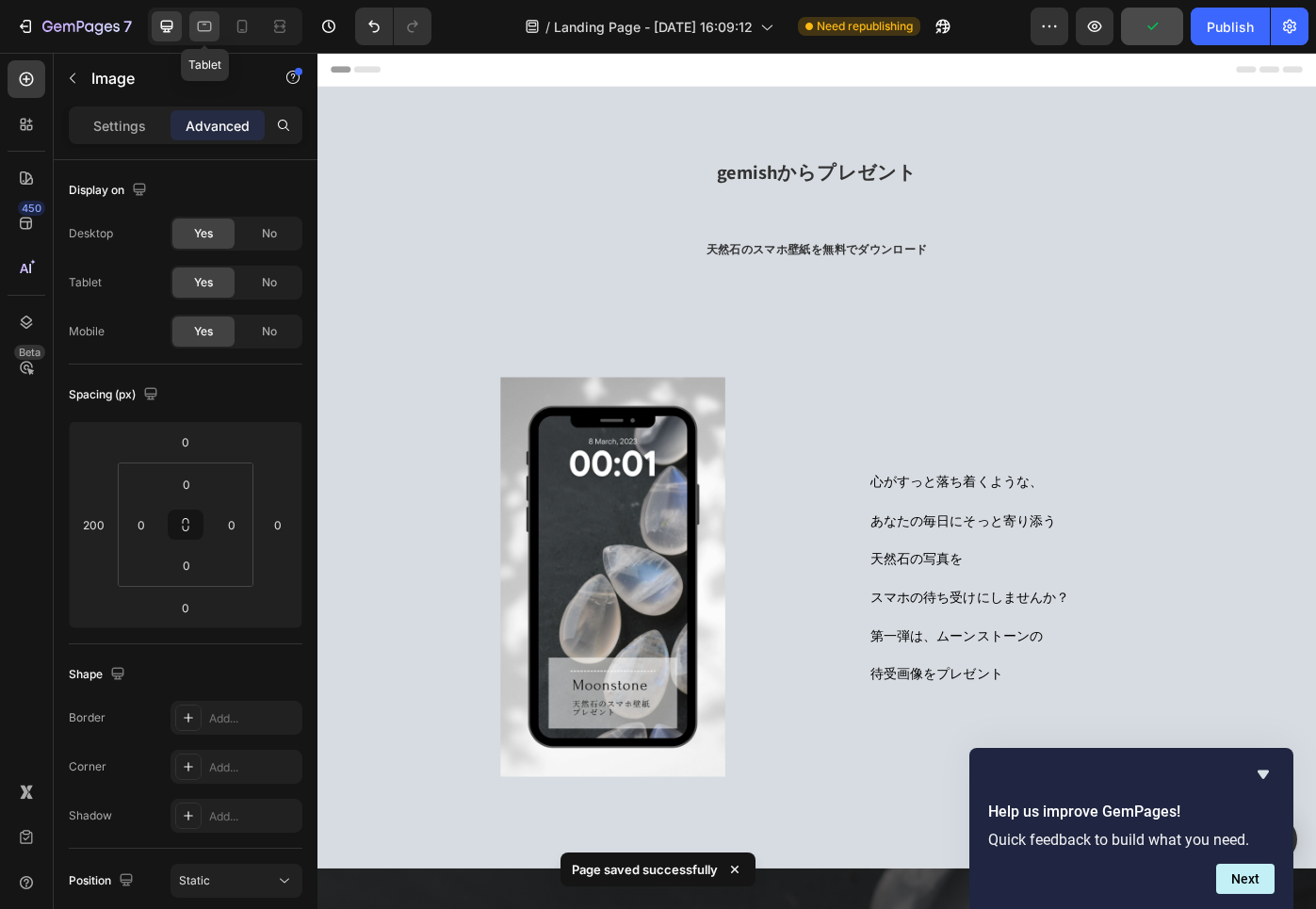
click at [206, 23] on icon at bounding box center [205, 27] width 14 height 11
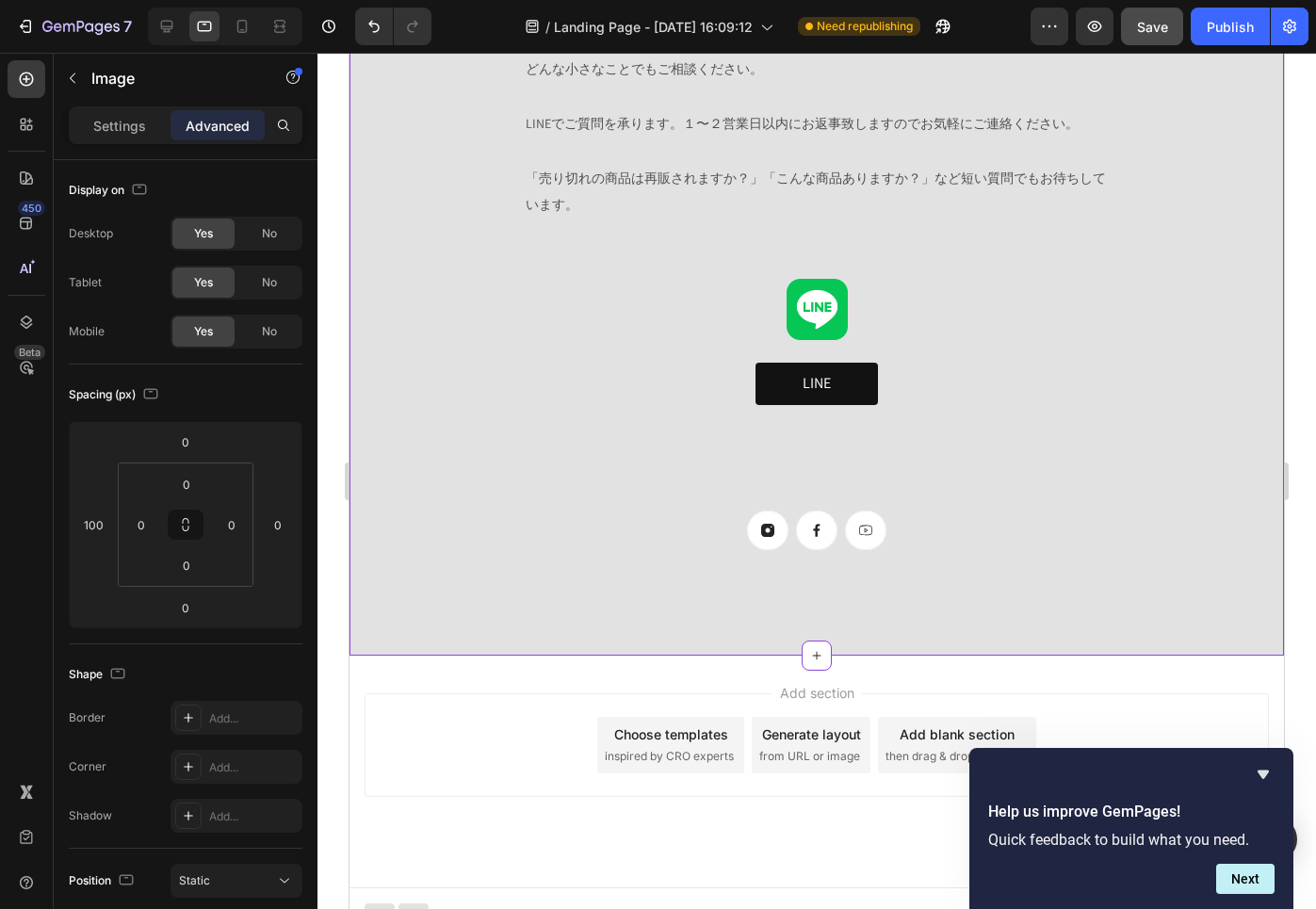
scroll to position [2268, 0]
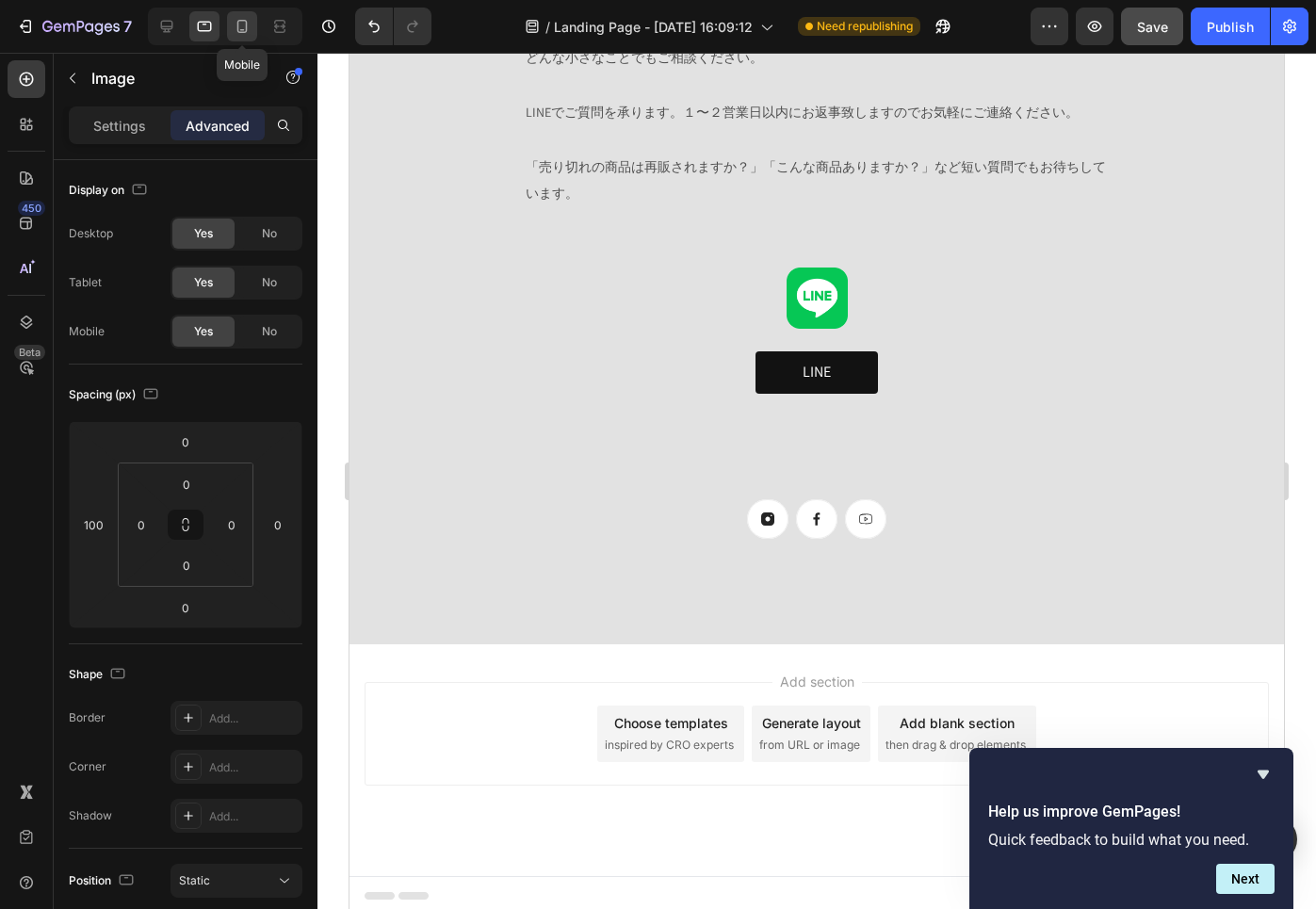
click at [236, 30] on icon at bounding box center [242, 27] width 19 height 19
type input "0"
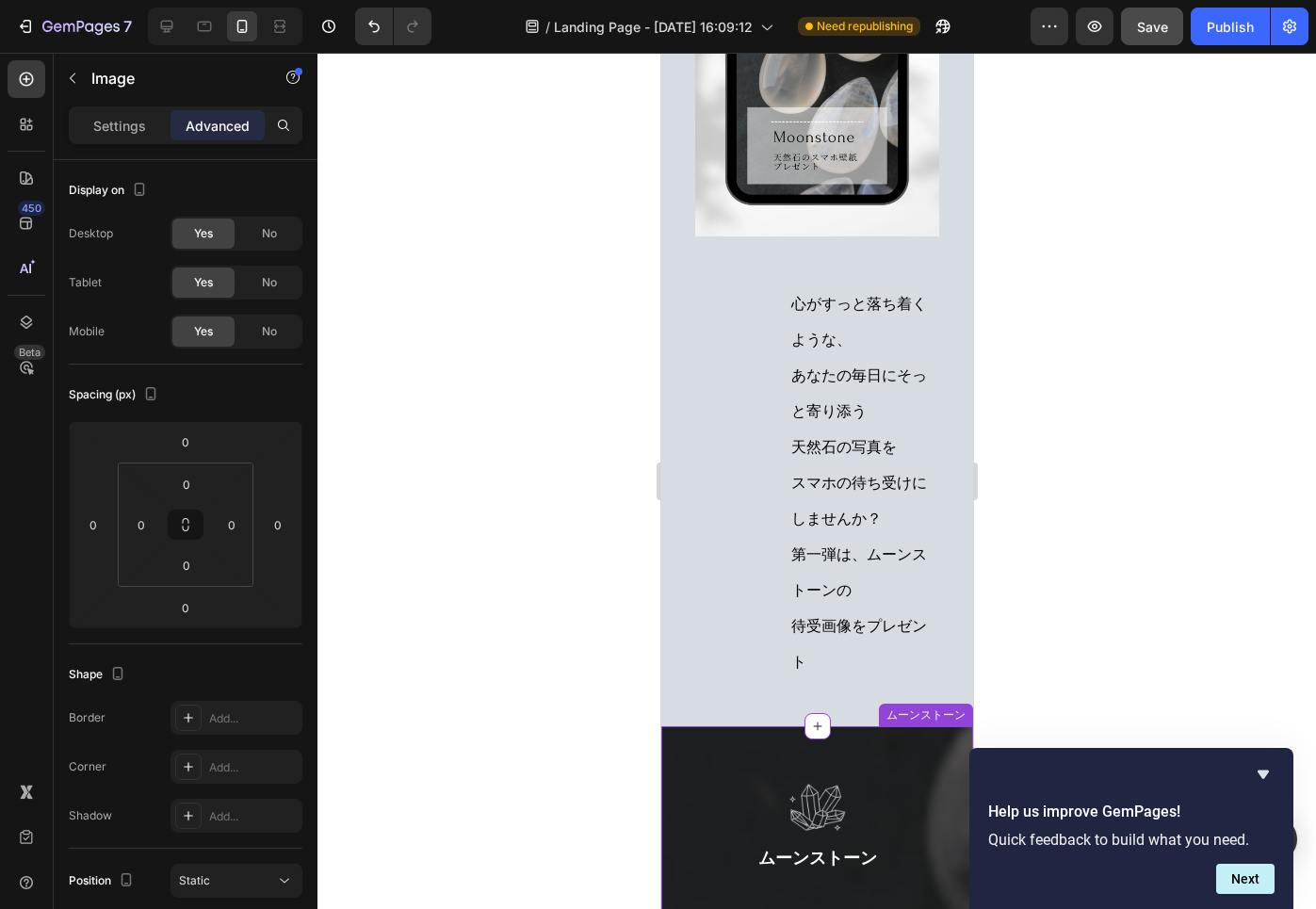
scroll to position [388, 0]
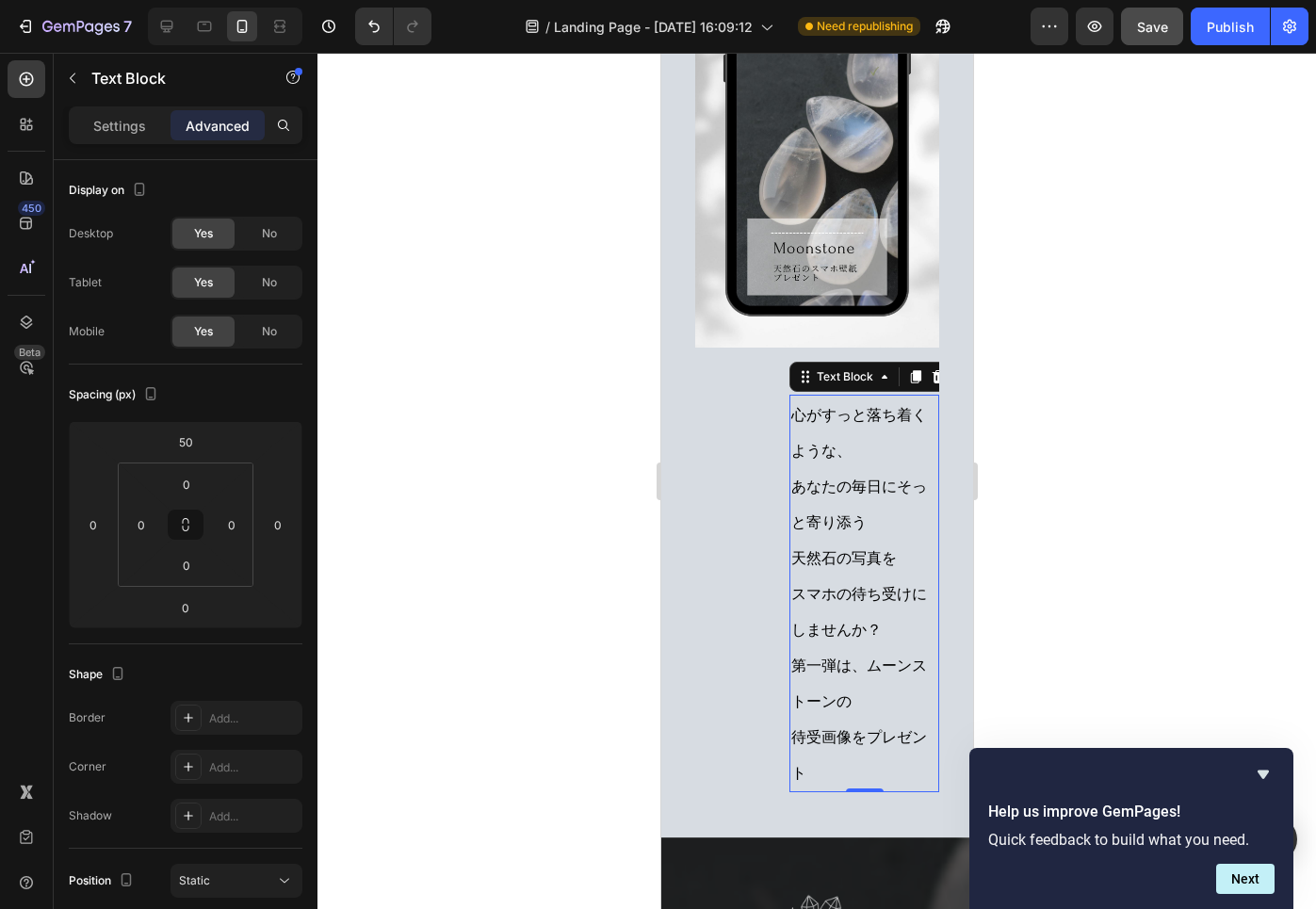
click at [814, 433] on p "心がすっと落ち着くような、 あなたの毎日にそっと寄り添う 天然石の写真を スマホの待ち受けにしませんか？ 第一弾は、ムーンストーンの 待受画像をプレゼント" at bounding box center [863, 594] width 146 height 394
click at [746, 438] on div "心がすっと落ち着くような、 あなたの毎日にそっと寄り添う 天然石の写真を スマホの待ち受けにしませんか？ 第一弾は、ムーンストーンの 待受画像をプレゼント T…" at bounding box center [815, 570] width 244 height 444
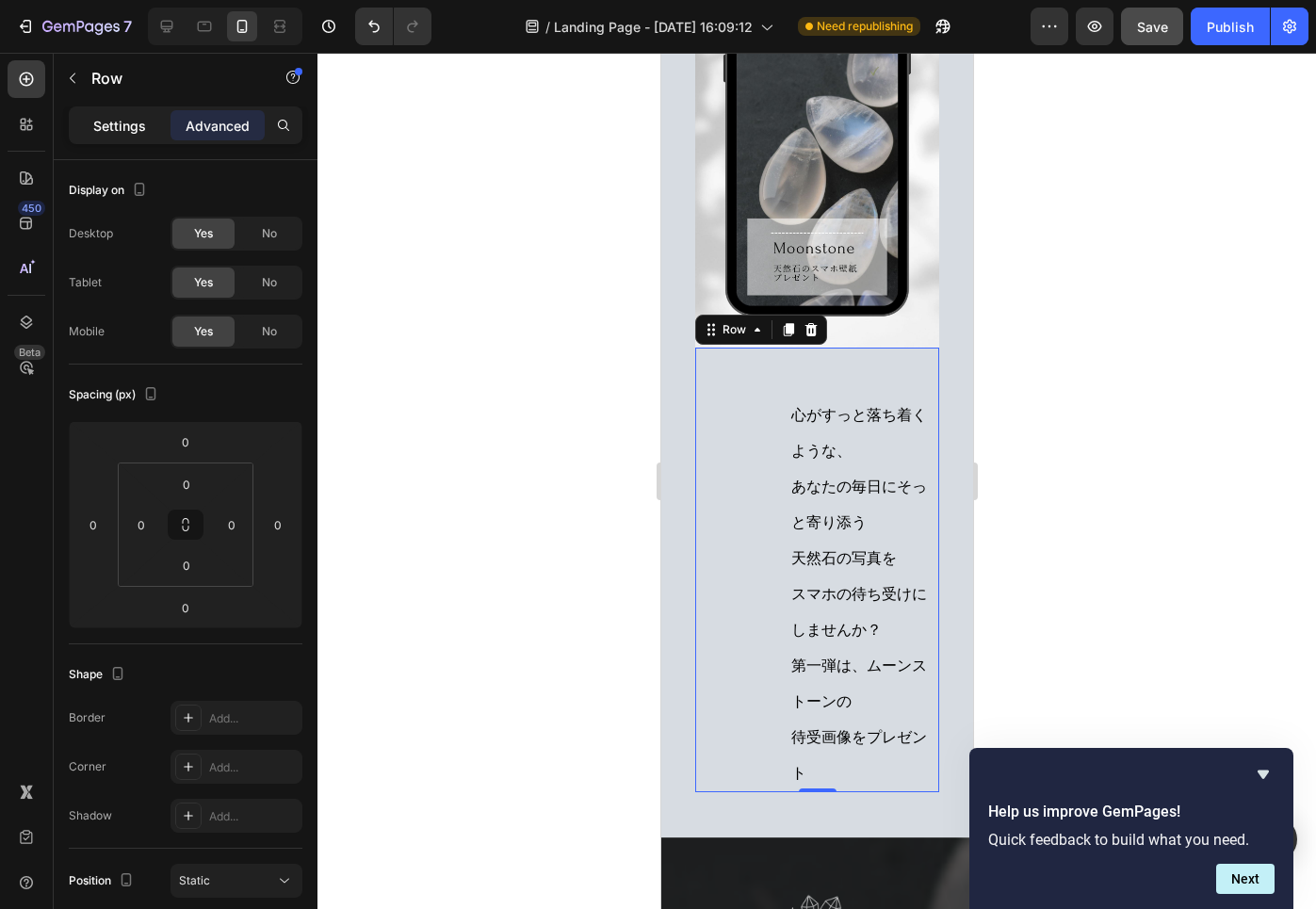
click at [111, 118] on p "Settings" at bounding box center [119, 125] width 53 height 20
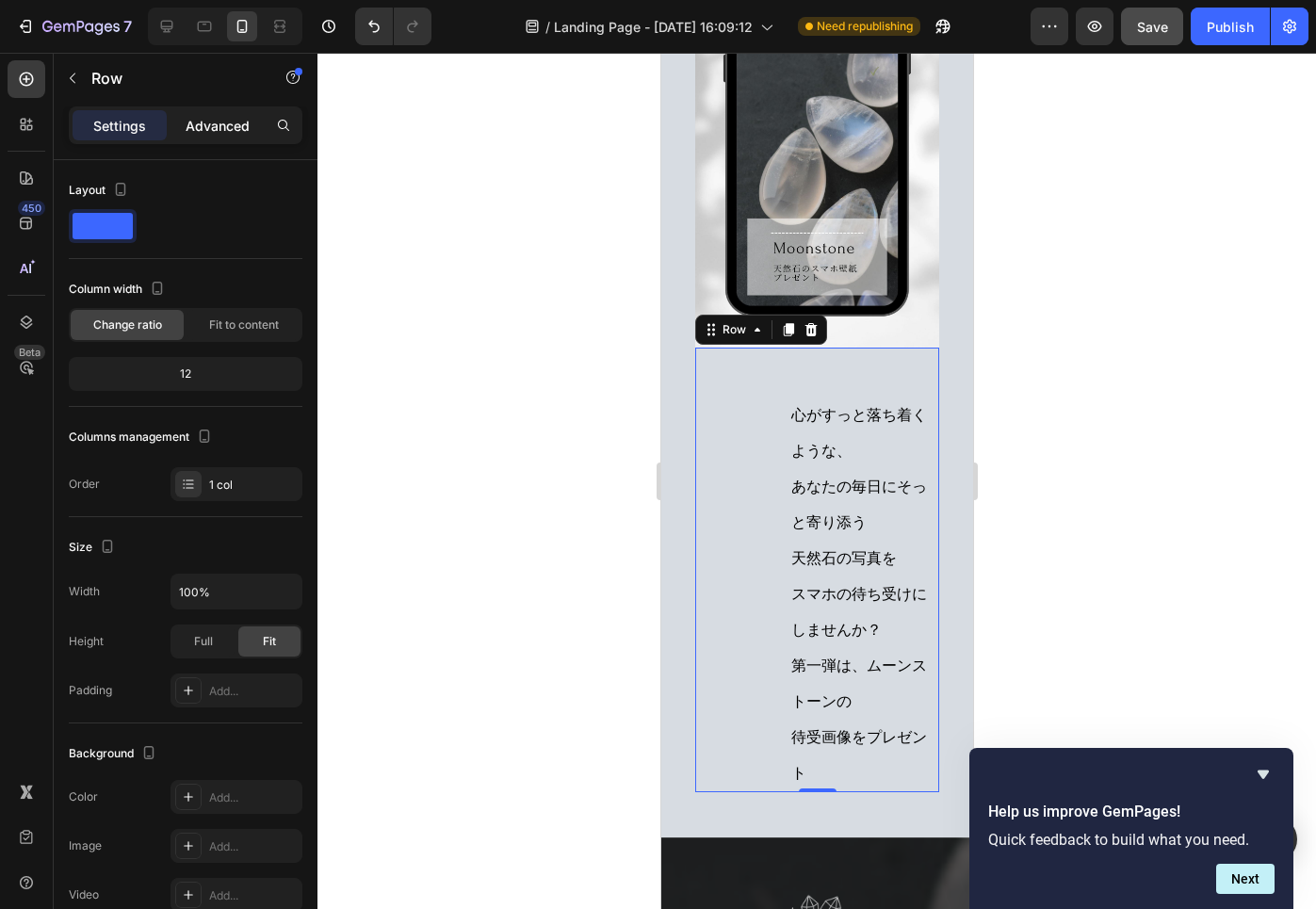
click at [227, 112] on div "Advanced" at bounding box center [217, 125] width 95 height 31
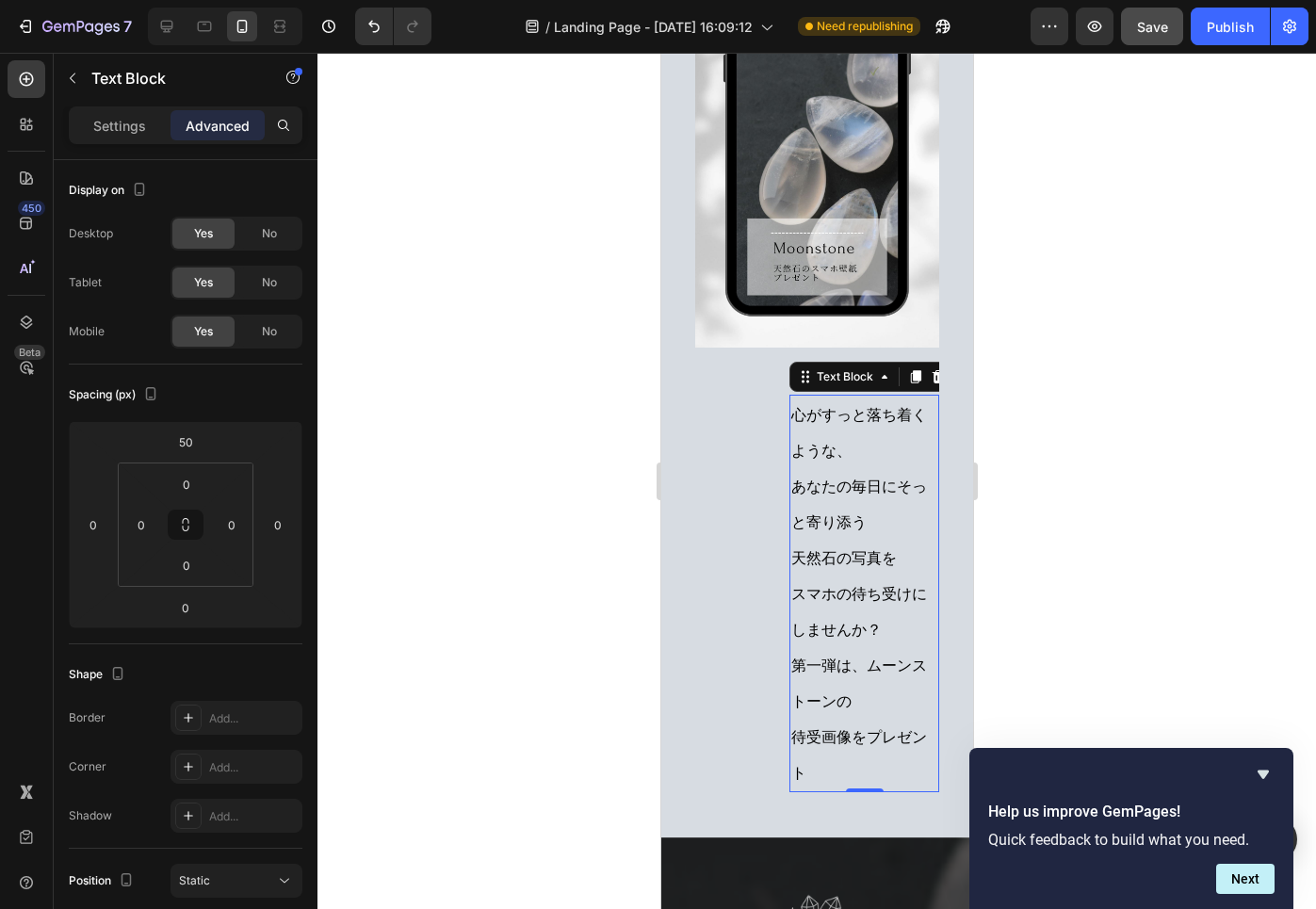
click at [809, 484] on span "あなたの毎日にそっと寄り添う" at bounding box center [858, 505] width 136 height 55
click at [206, 29] on icon at bounding box center [205, 27] width 19 height 19
type input "0"
type input "100"
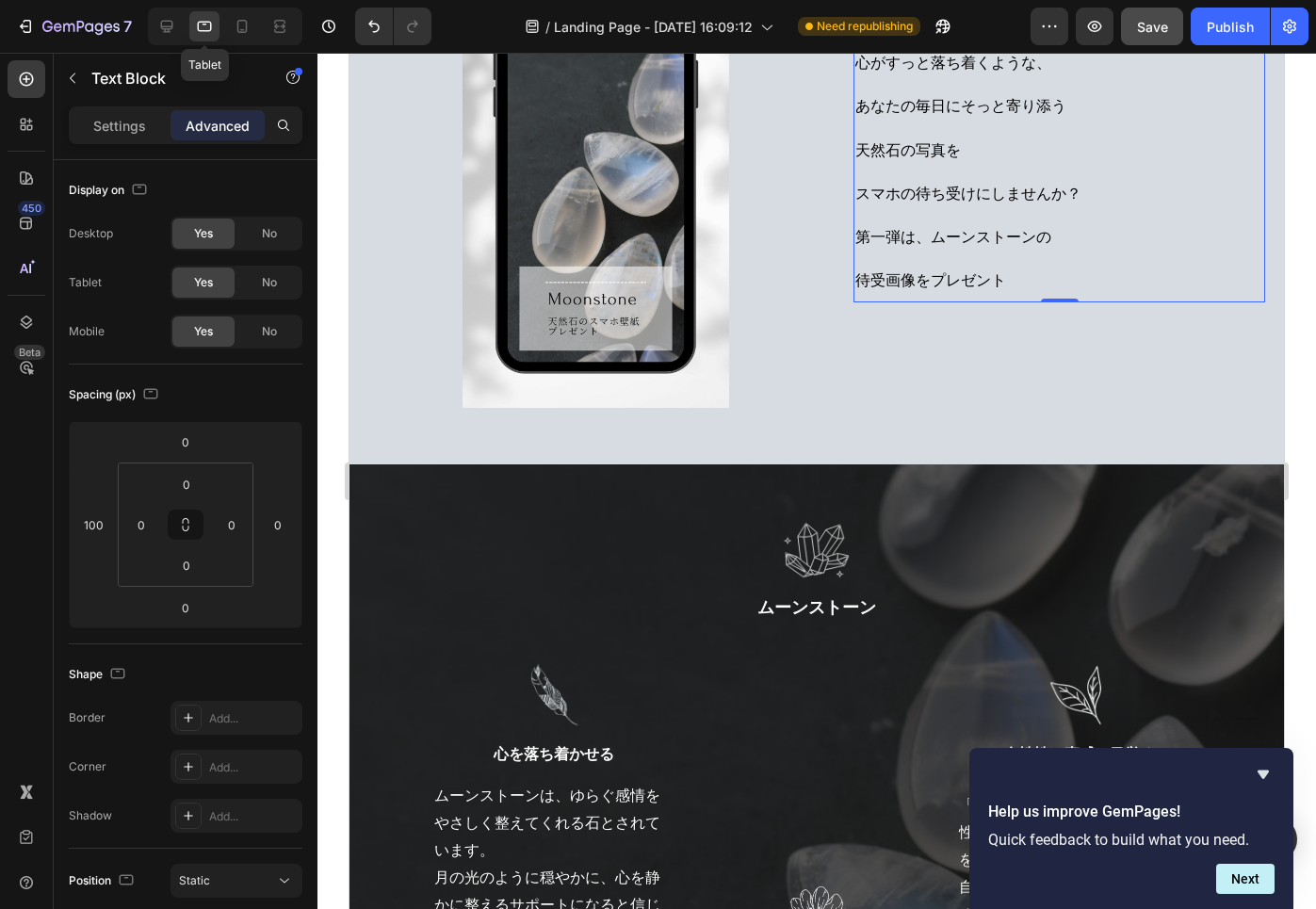
scroll to position [307, 0]
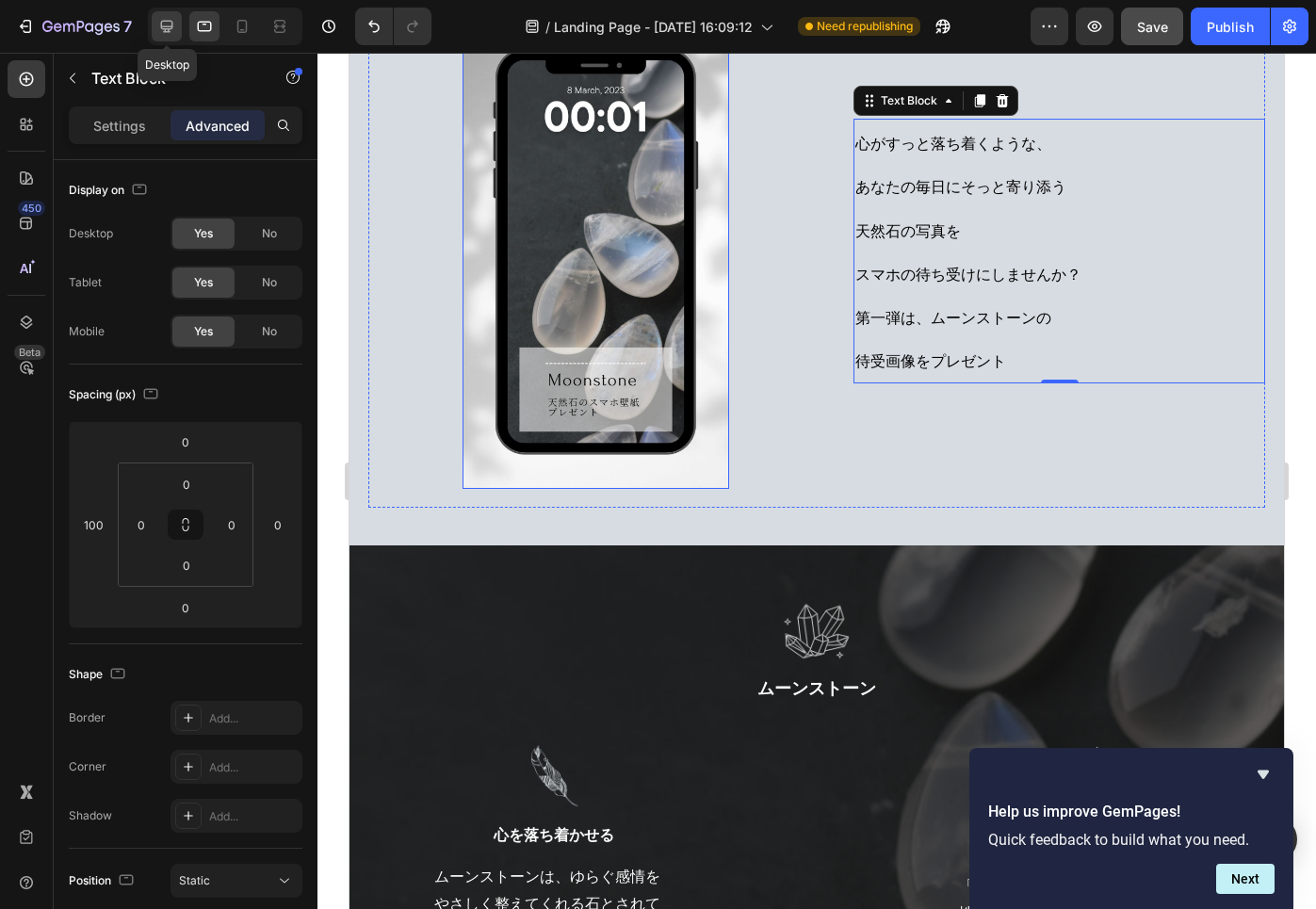
click at [164, 32] on icon at bounding box center [167, 27] width 12 height 12
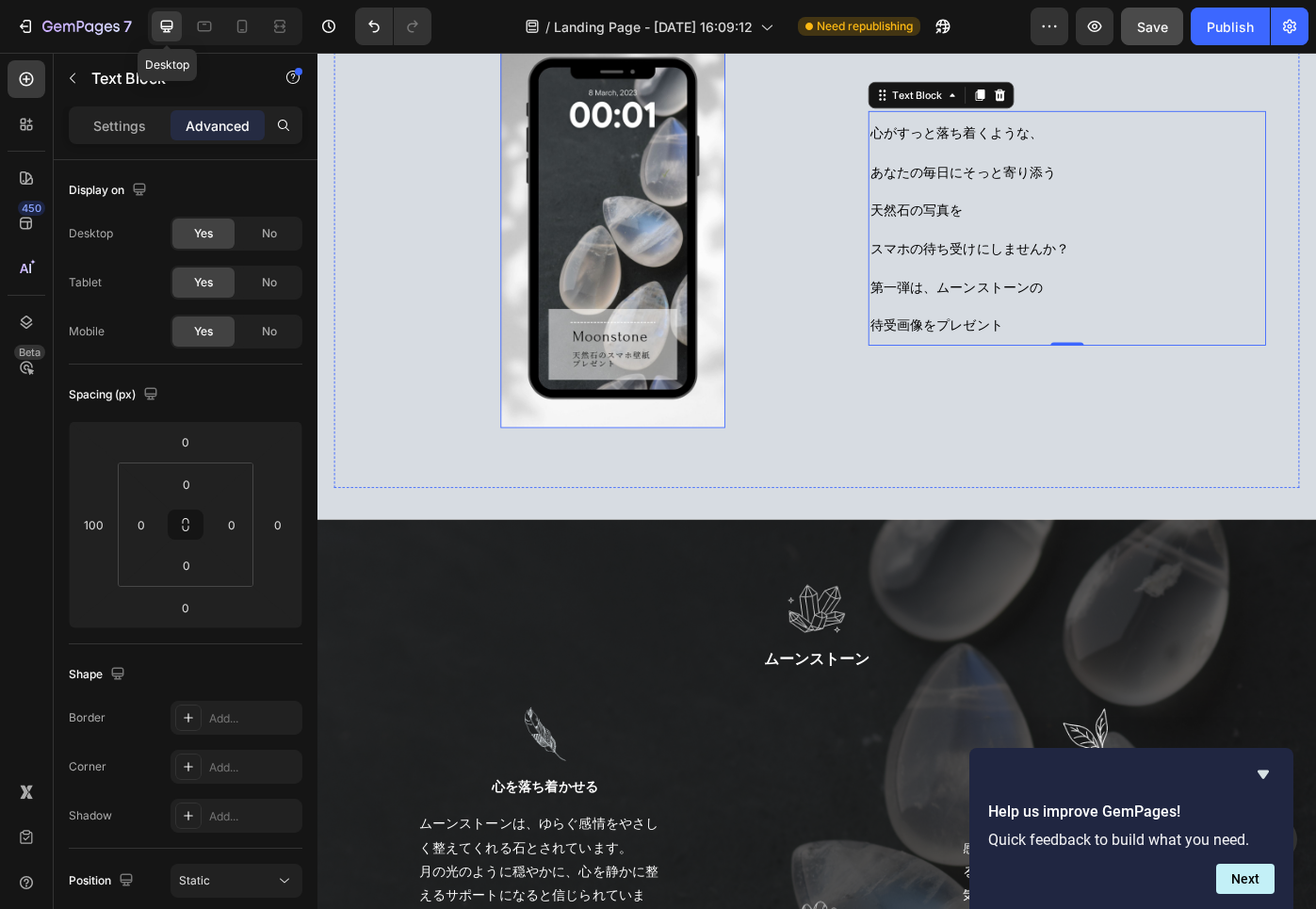
scroll to position [308, 0]
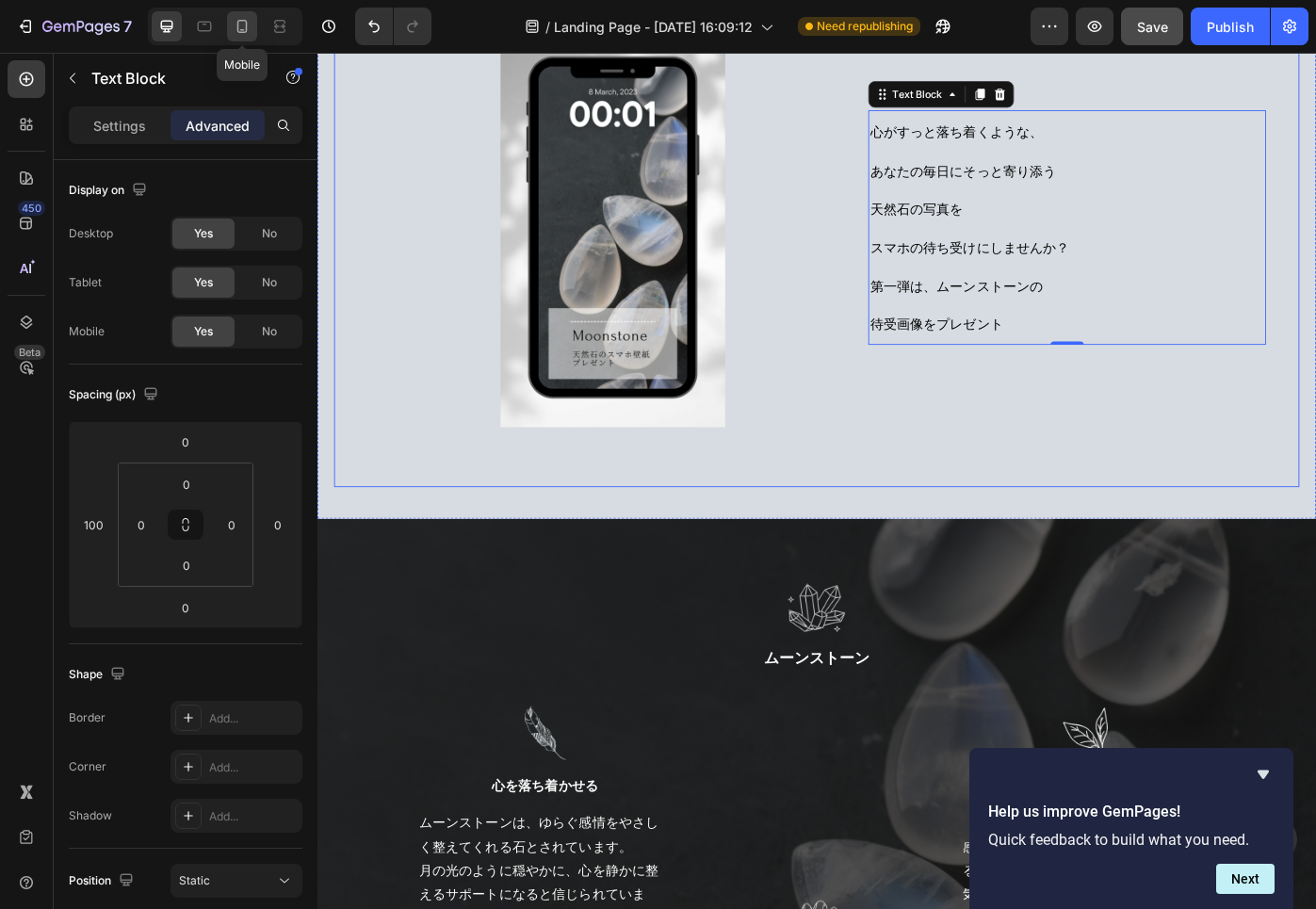
click at [248, 28] on icon at bounding box center [242, 27] width 19 height 19
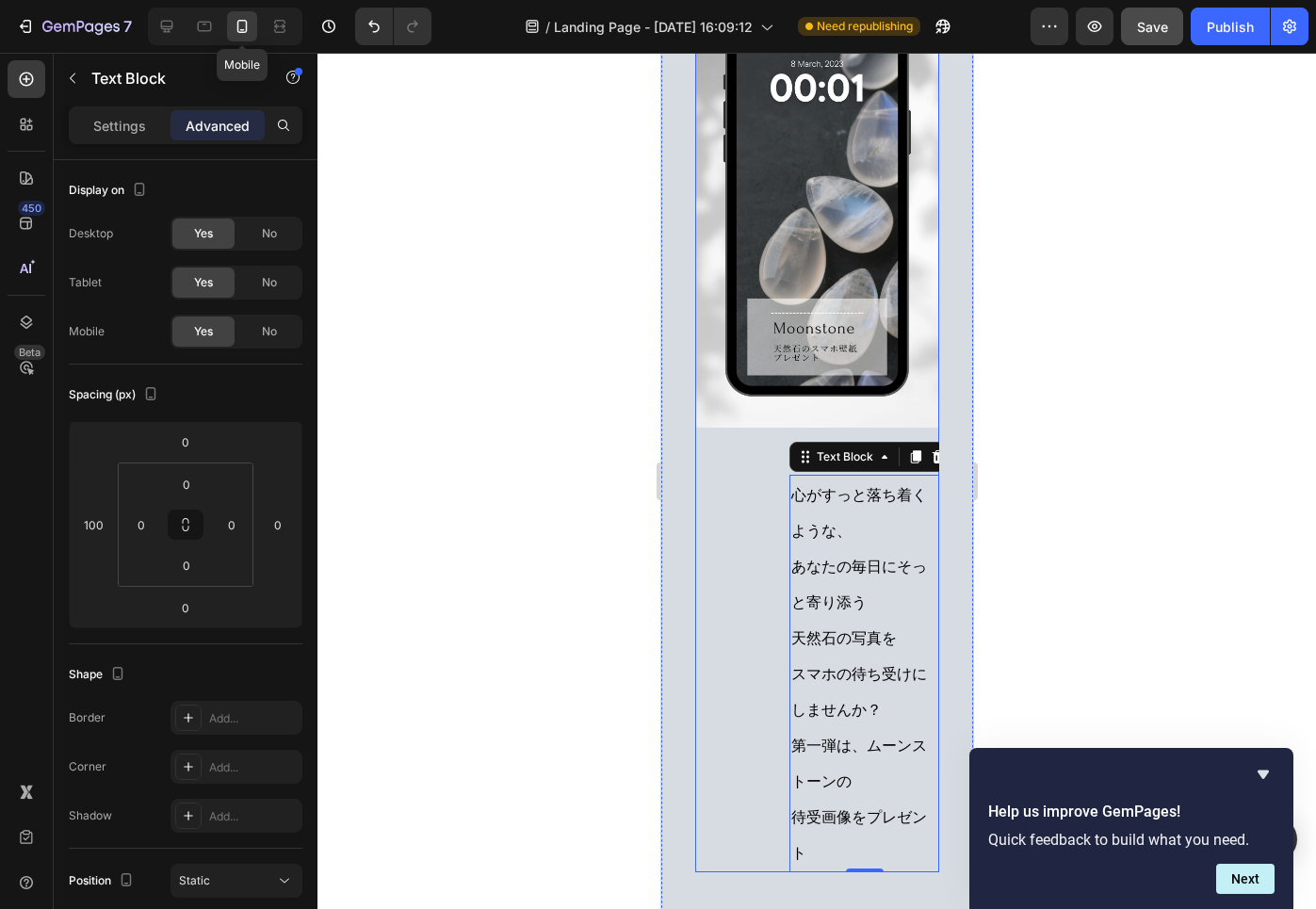
type input "50"
type input "0"
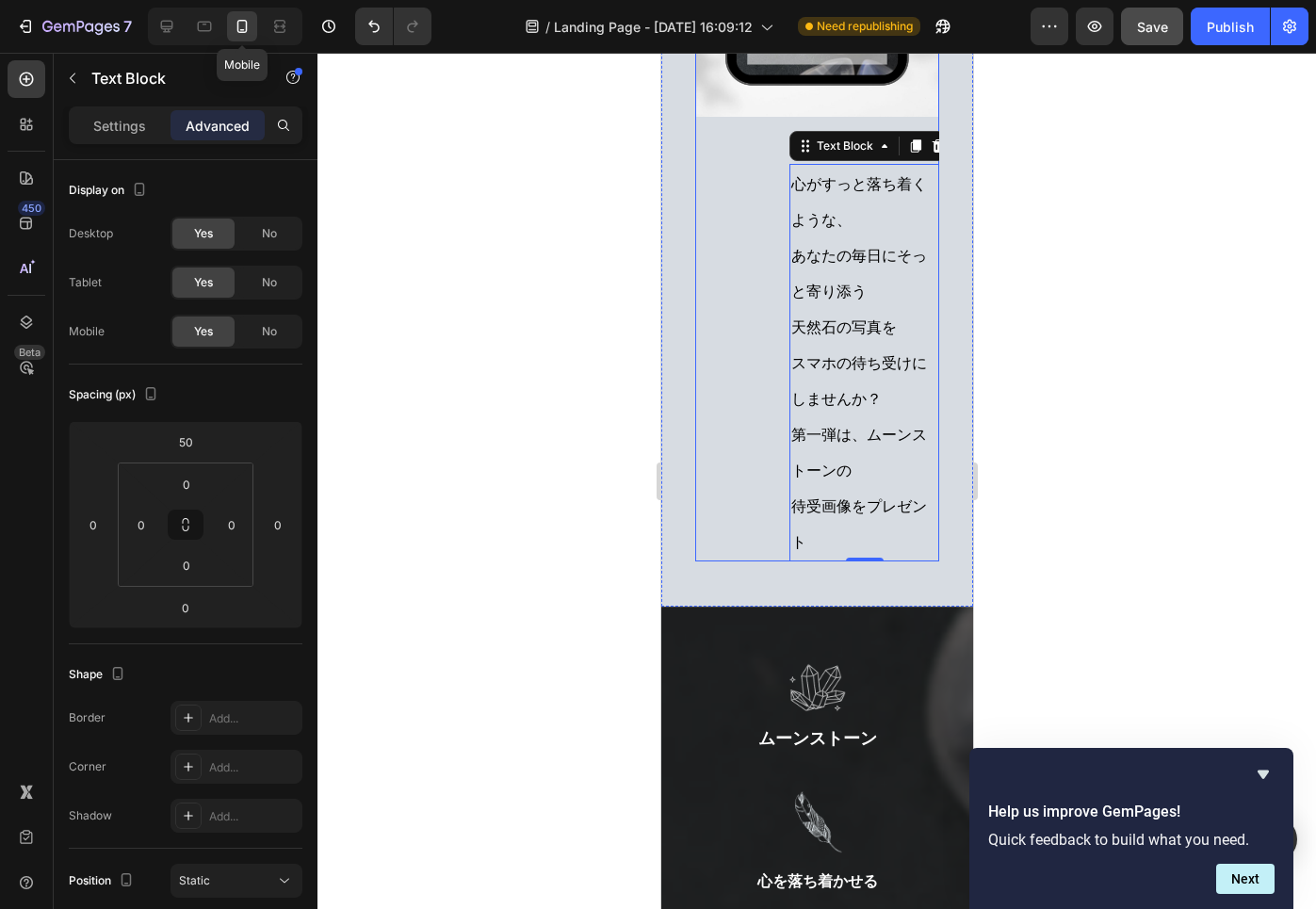
scroll to position [664, 0]
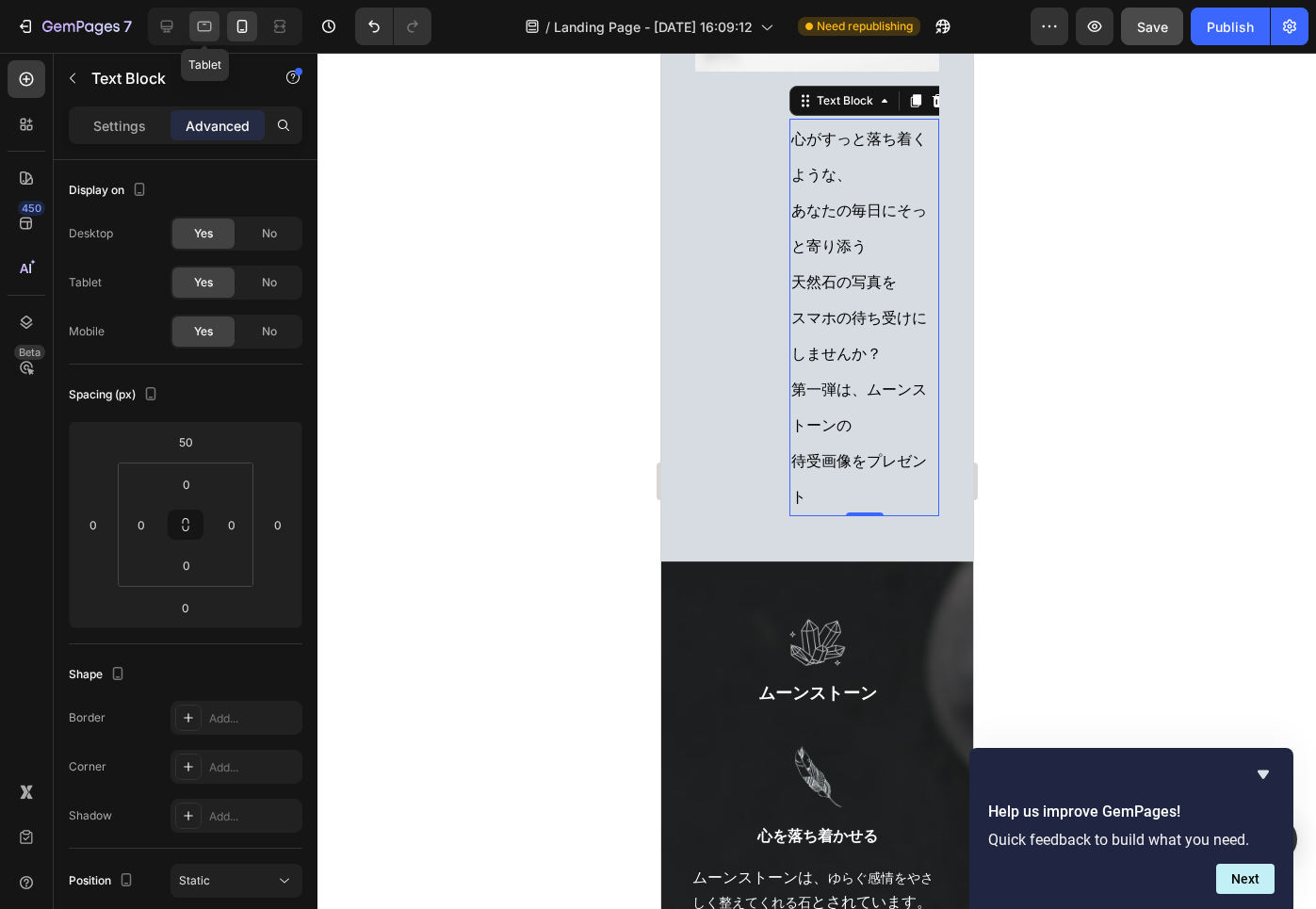
click at [205, 28] on icon at bounding box center [205, 27] width 19 height 19
type input "0"
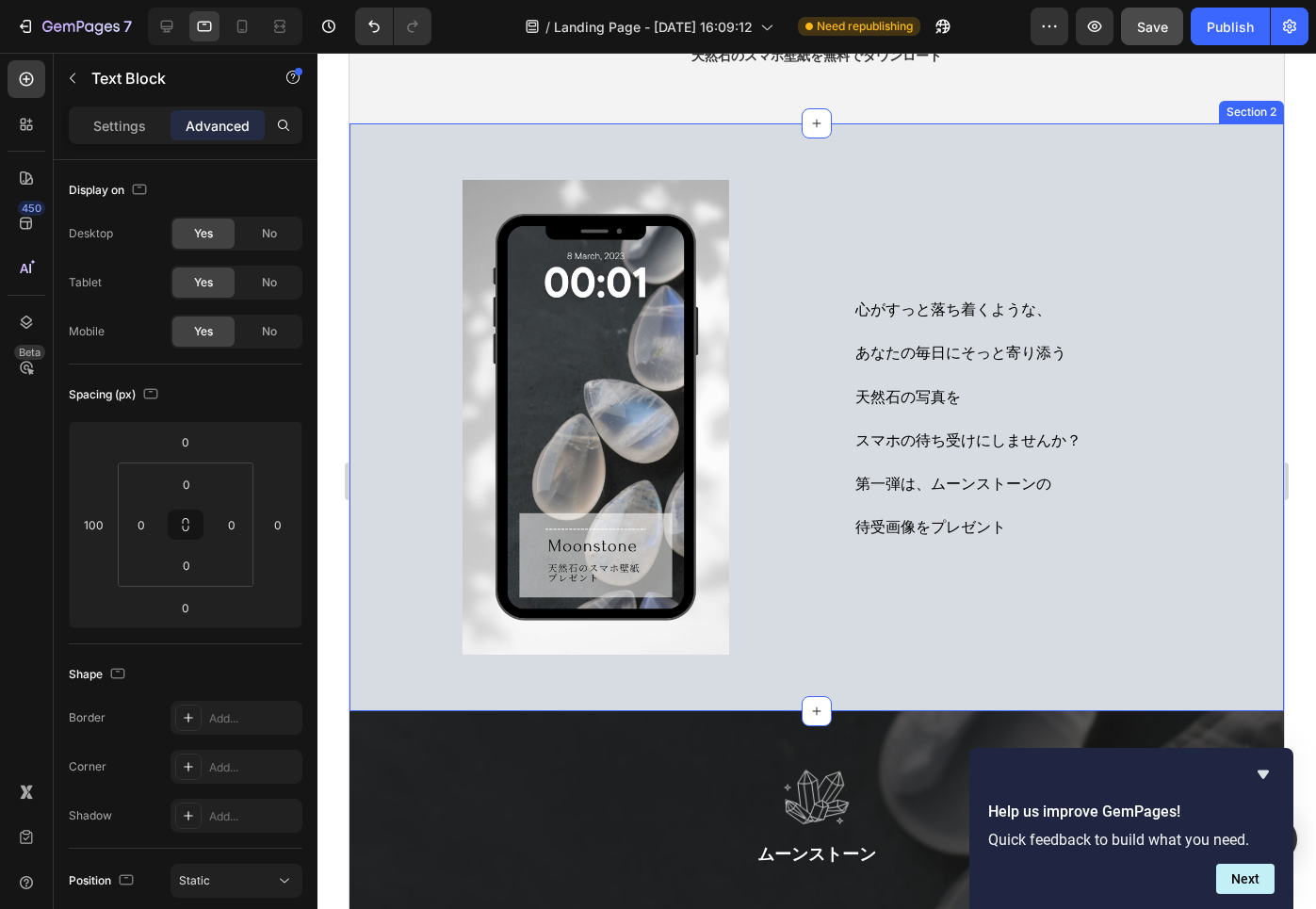
scroll to position [227, 0]
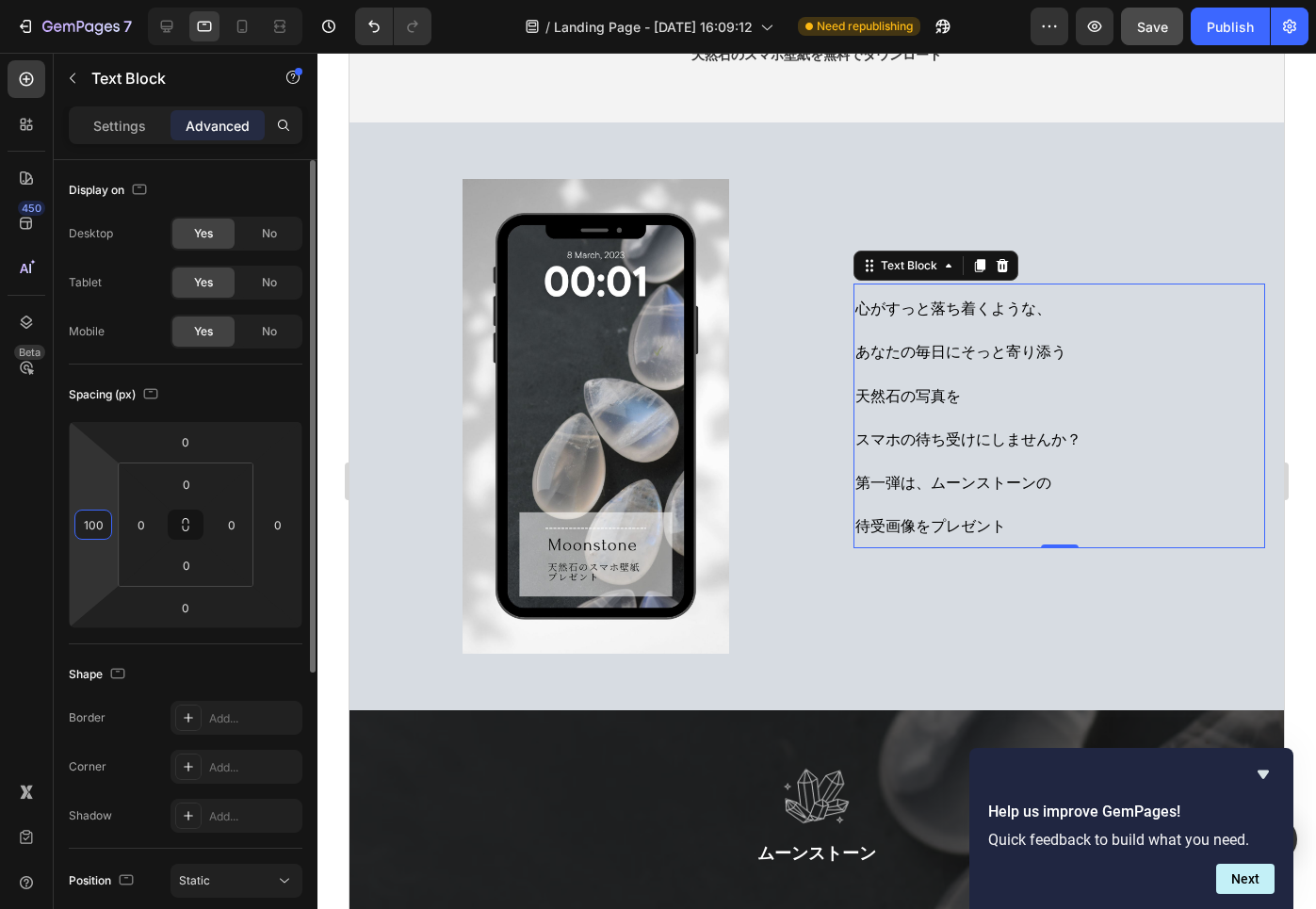
click at [102, 532] on input "100" at bounding box center [94, 525] width 29 height 29
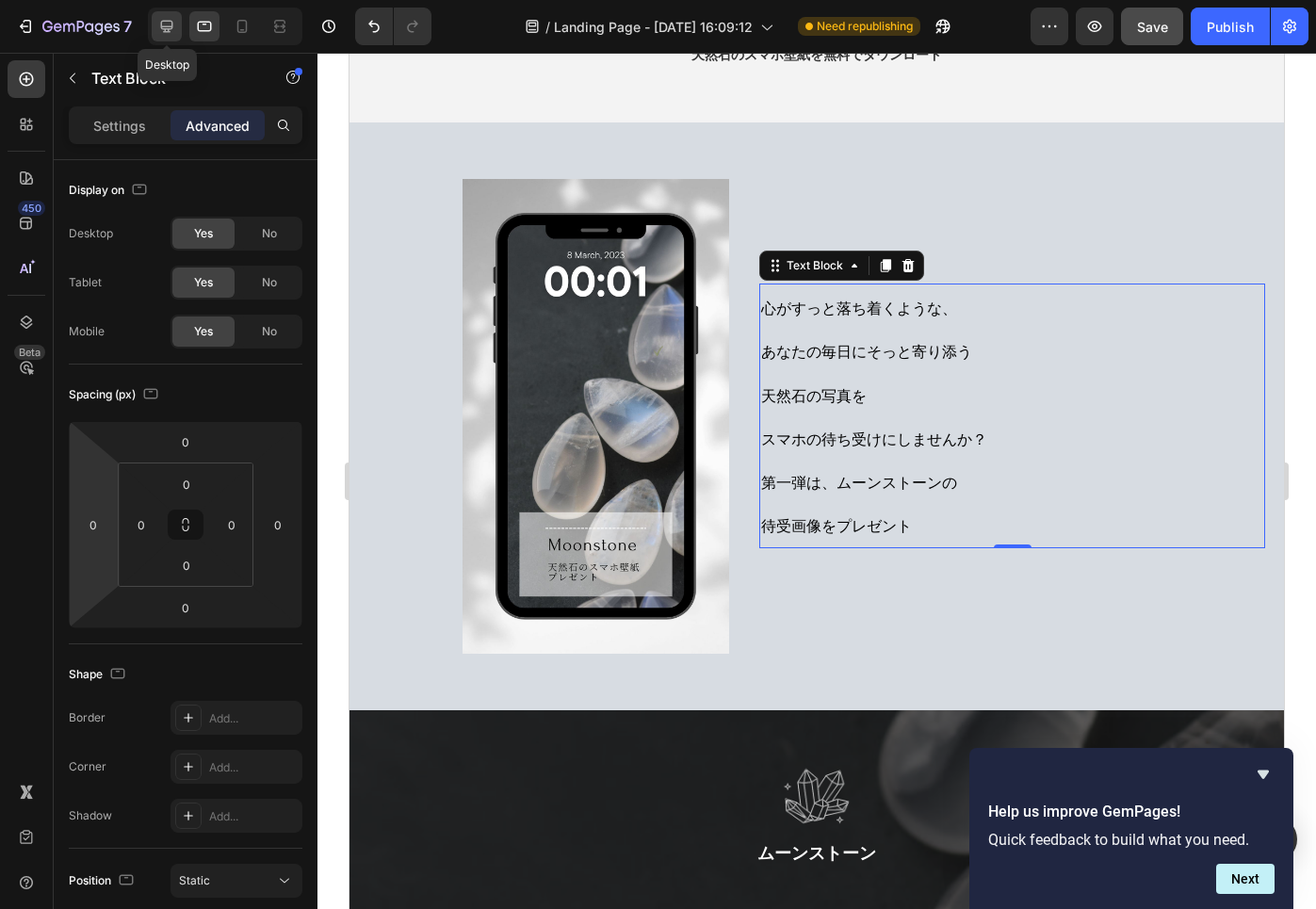
click at [162, 29] on icon at bounding box center [167, 27] width 12 height 12
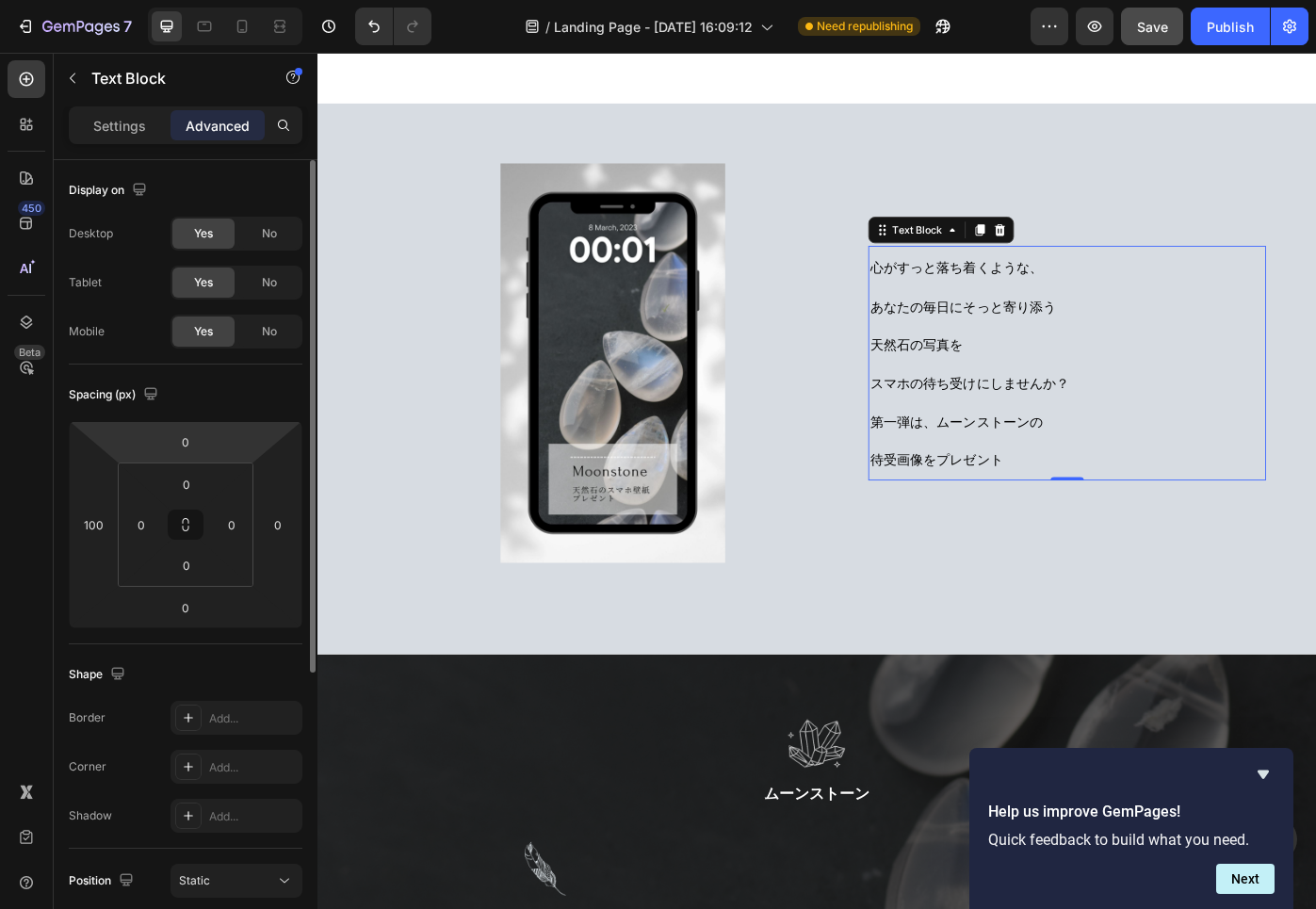
scroll to position [396, 0]
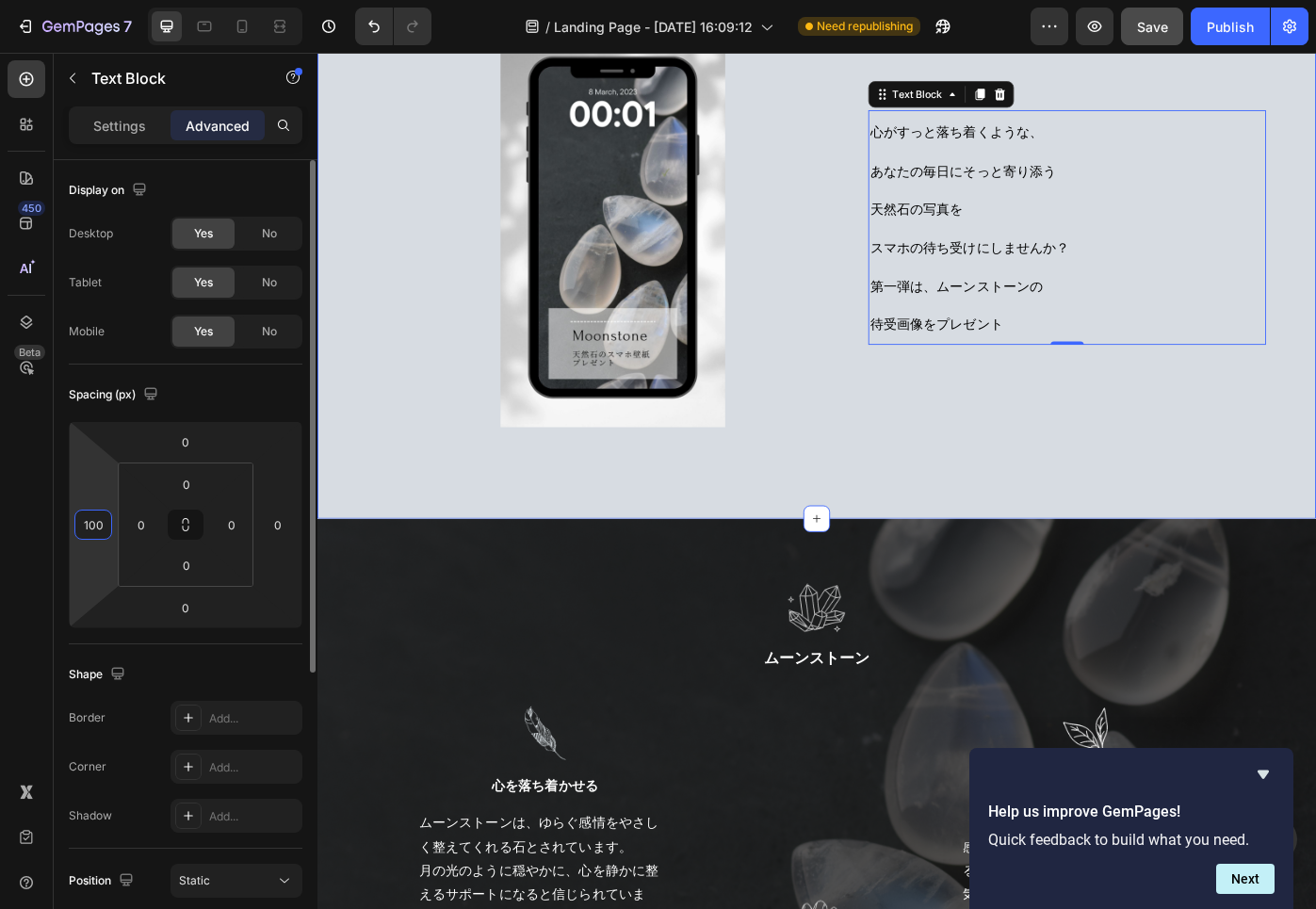
click at [106, 530] on input "100" at bounding box center [94, 525] width 29 height 29
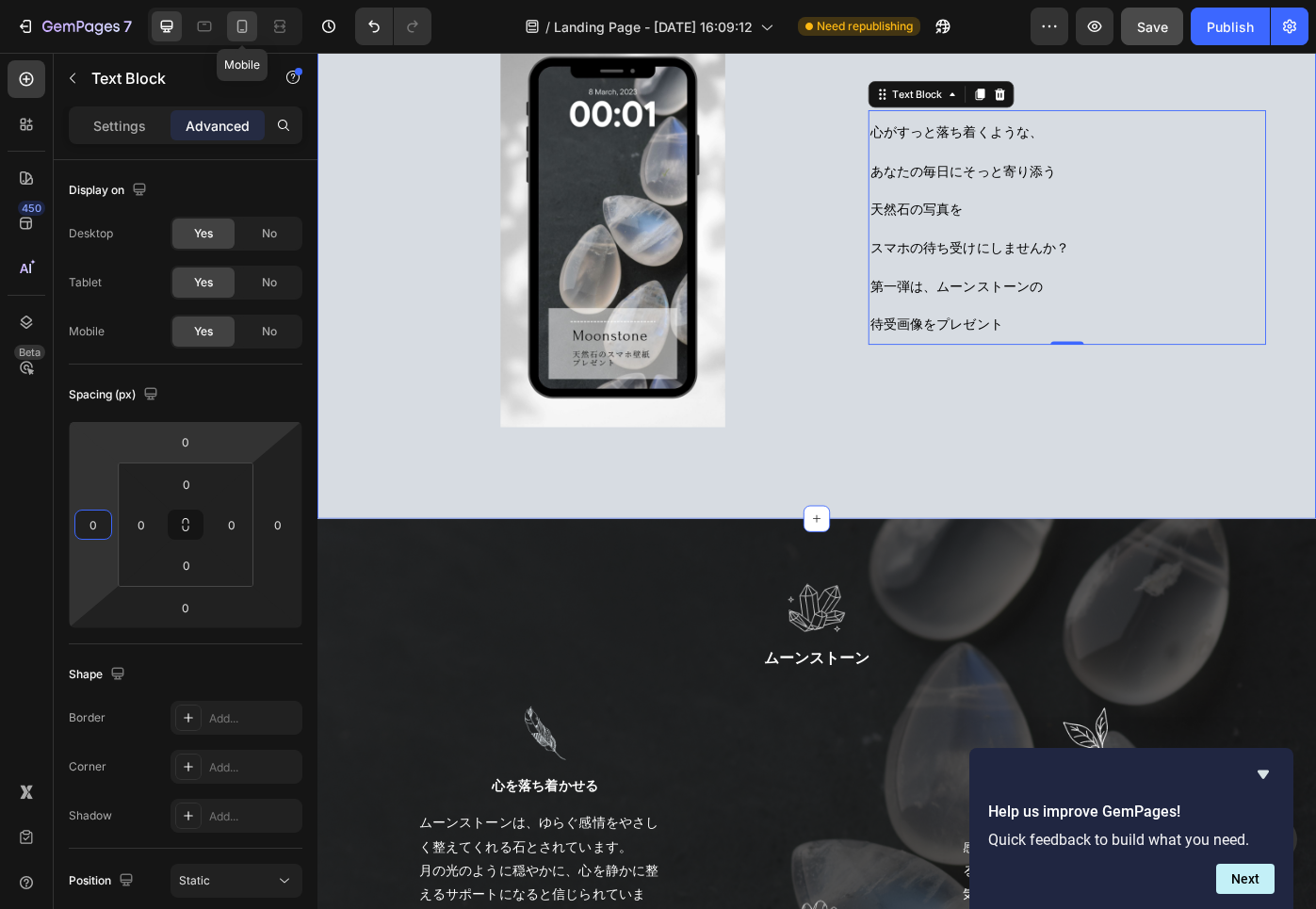
type input "0"
click at [248, 26] on icon at bounding box center [242, 27] width 19 height 19
type input "50"
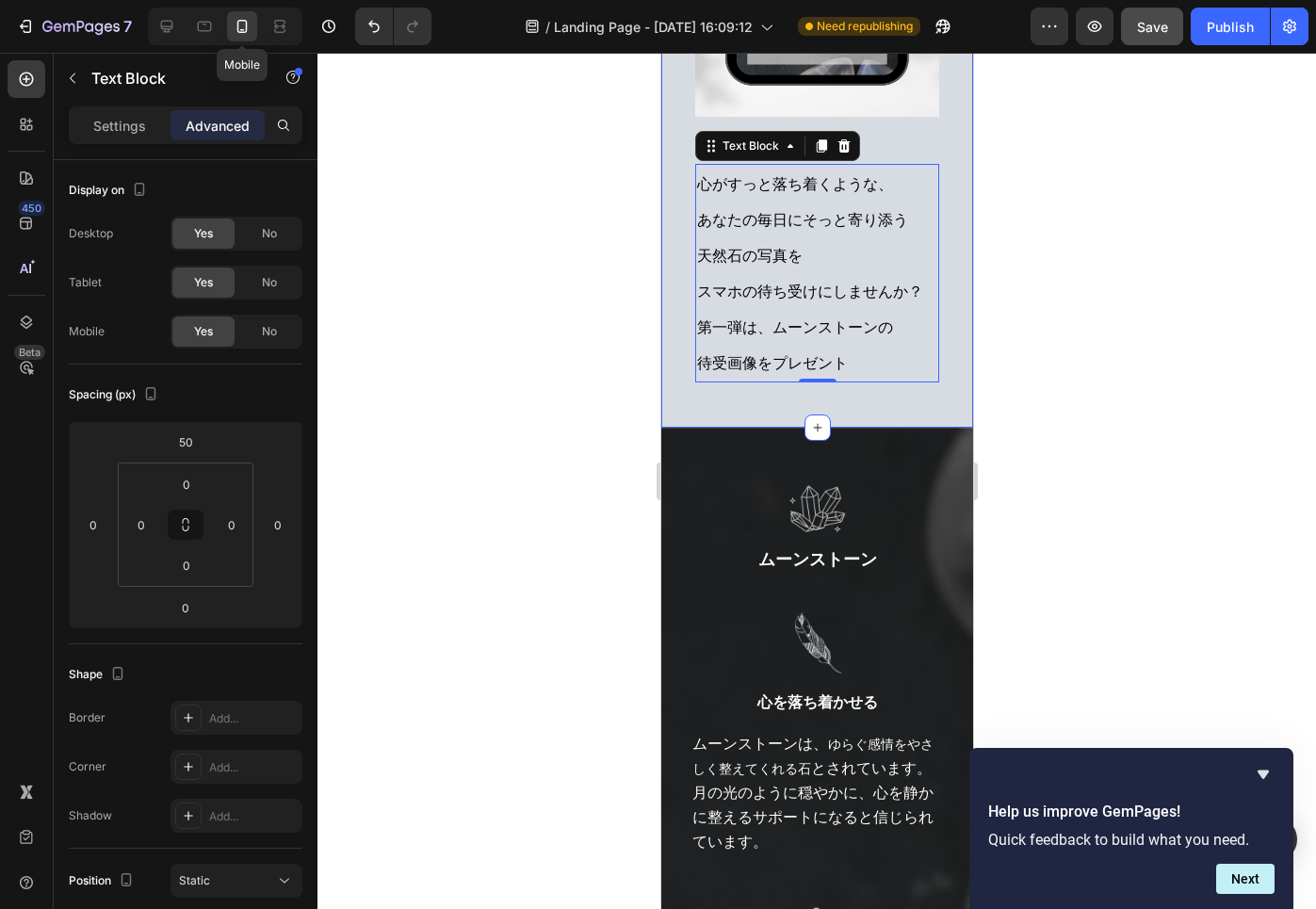
scroll to position [751, 0]
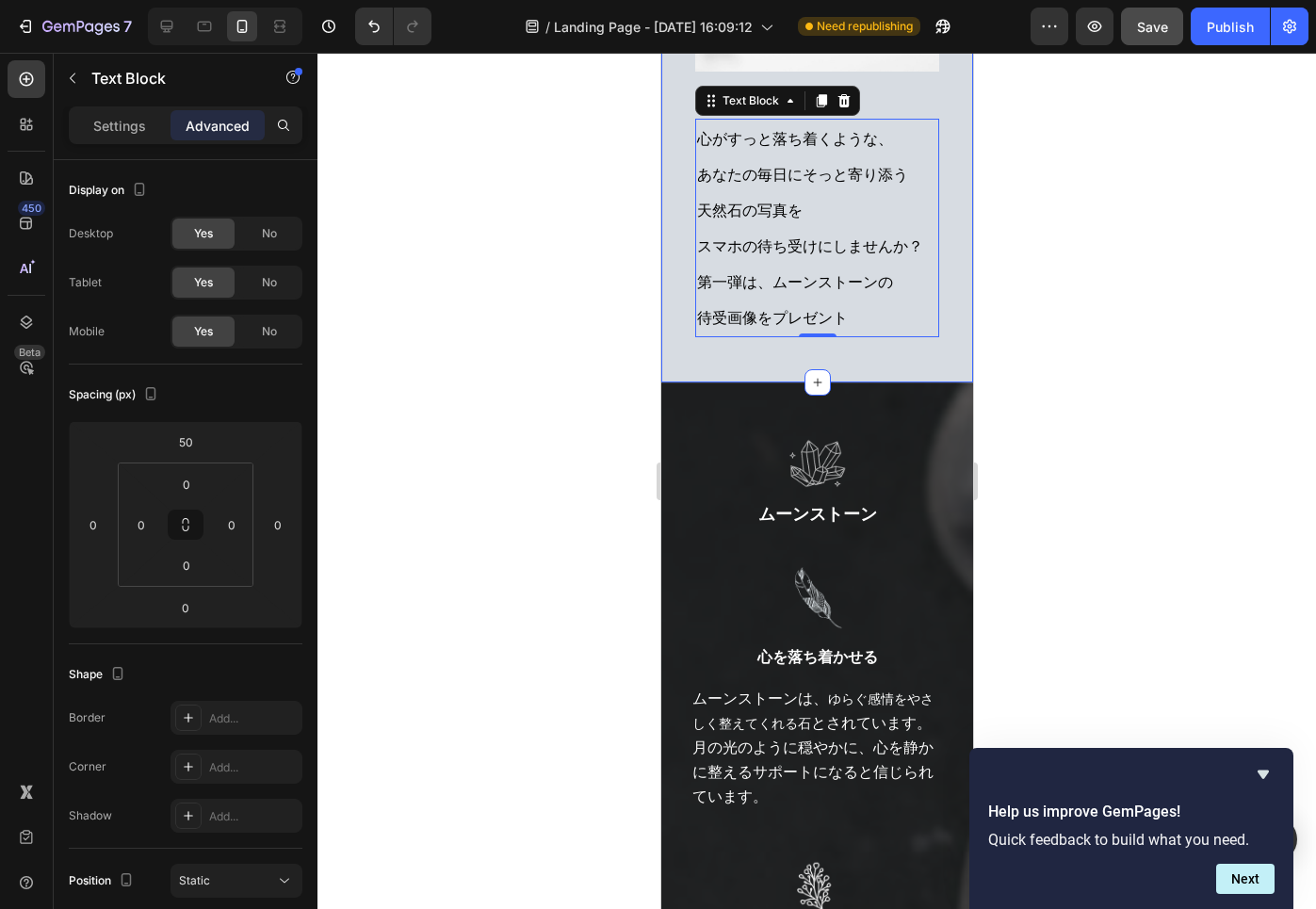
click at [532, 332] on div at bounding box center [816, 481] width 999 height 856
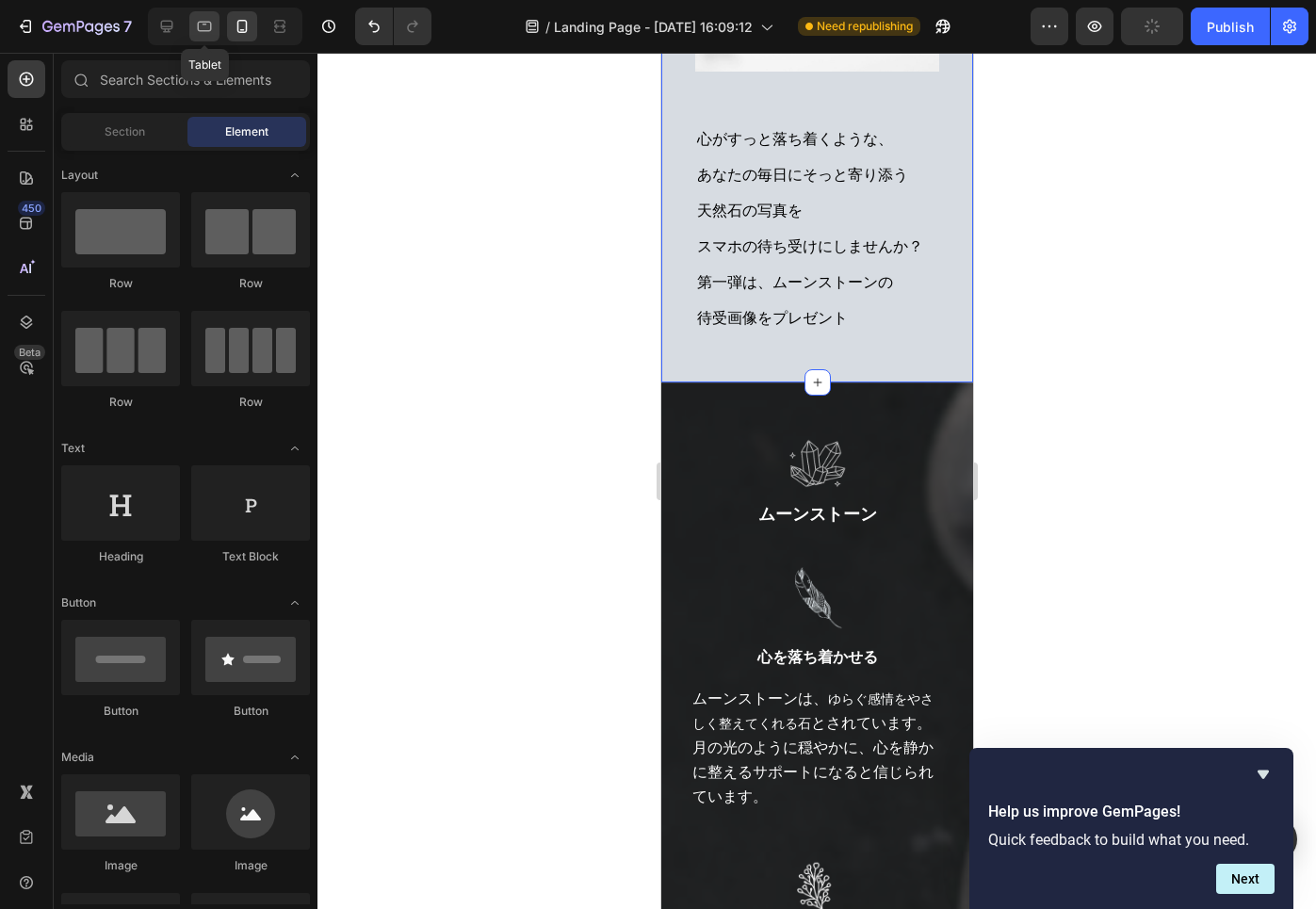
click at [201, 25] on icon at bounding box center [205, 27] width 19 height 19
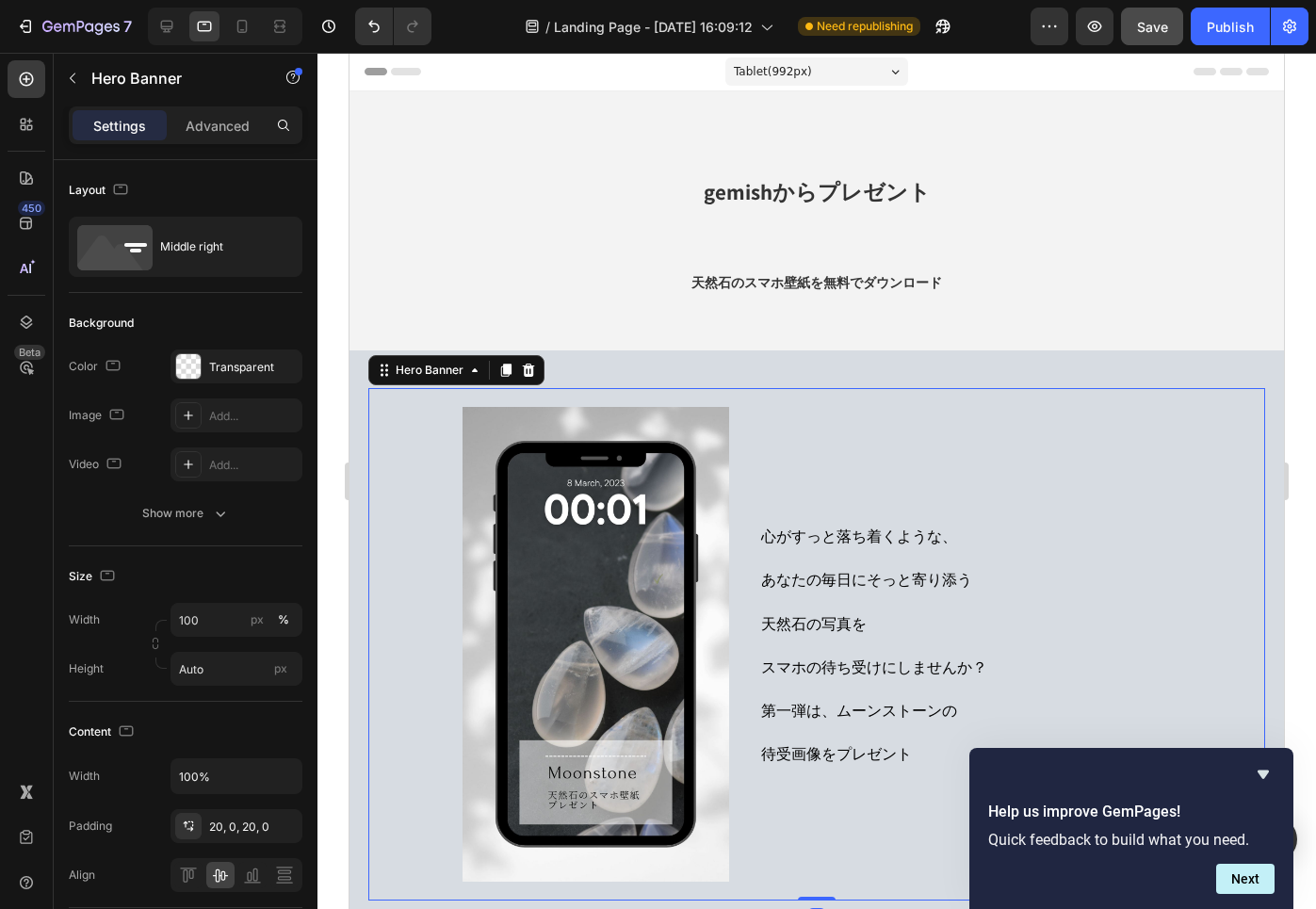
click at [867, 444] on div "心がすっと落ち着くような、 あなたの毎日にそっと寄り添う 天然石の写真を スマホの待ち受けにしませんか？ 第一弾は、ムーンストーンの 待受画像をプレゼント T…" at bounding box center [1011, 644] width 506 height 475
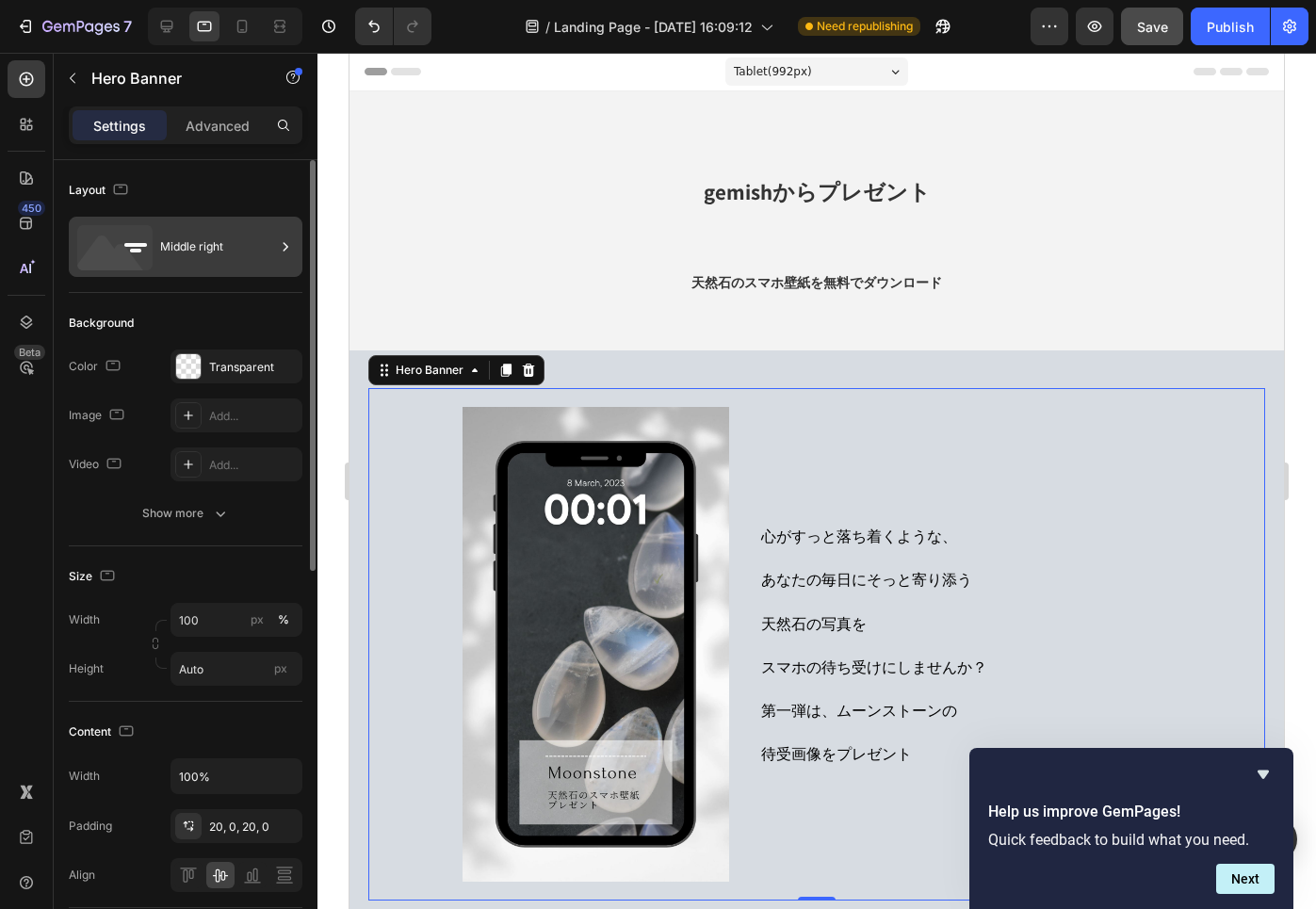
click at [184, 253] on div "Middle right" at bounding box center [218, 247] width 115 height 43
click at [220, 618] on input "100" at bounding box center [236, 619] width 132 height 33
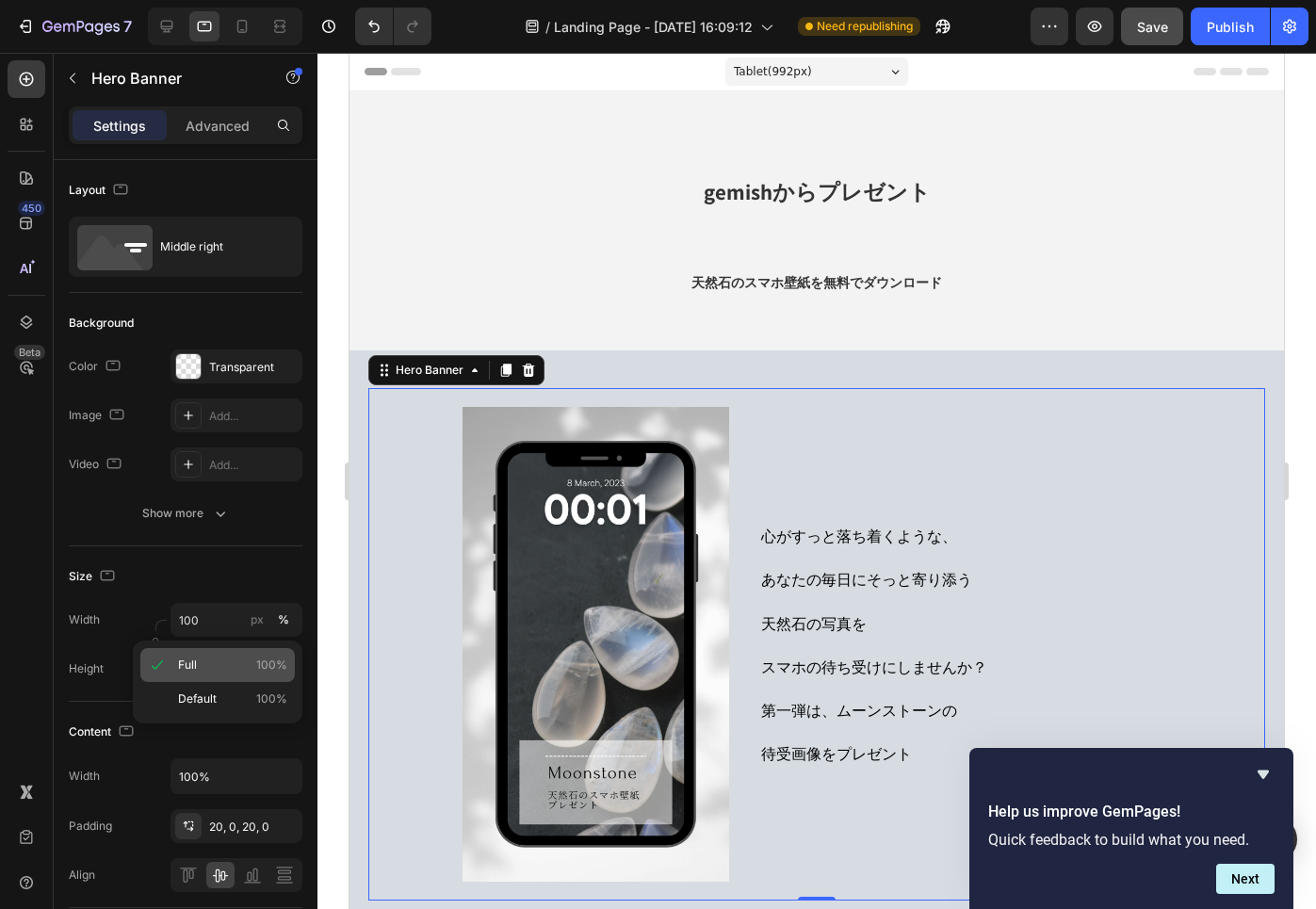
click at [215, 665] on p "Full 100%" at bounding box center [232, 665] width 109 height 17
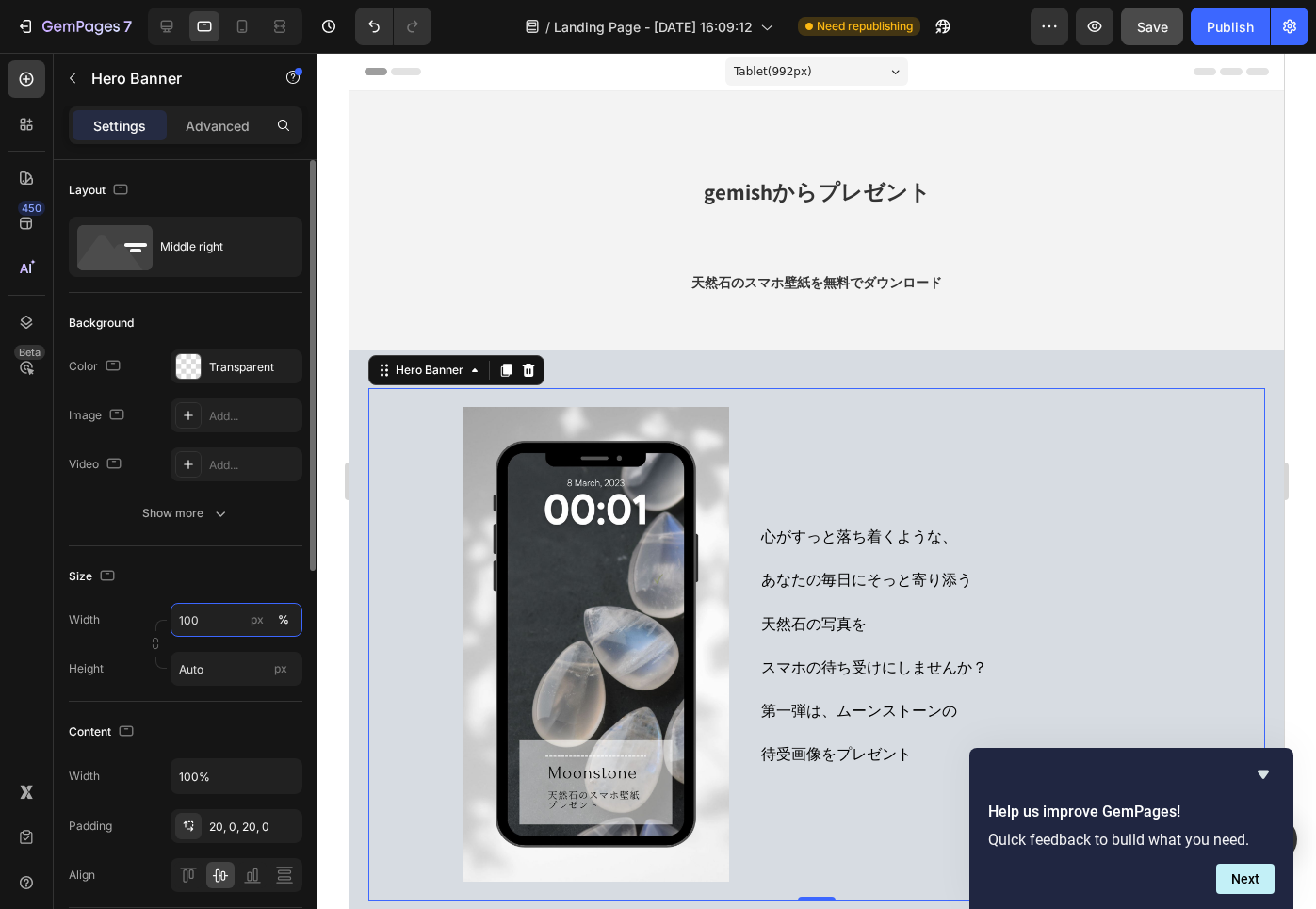
click at [221, 620] on input "100" at bounding box center [236, 619] width 132 height 33
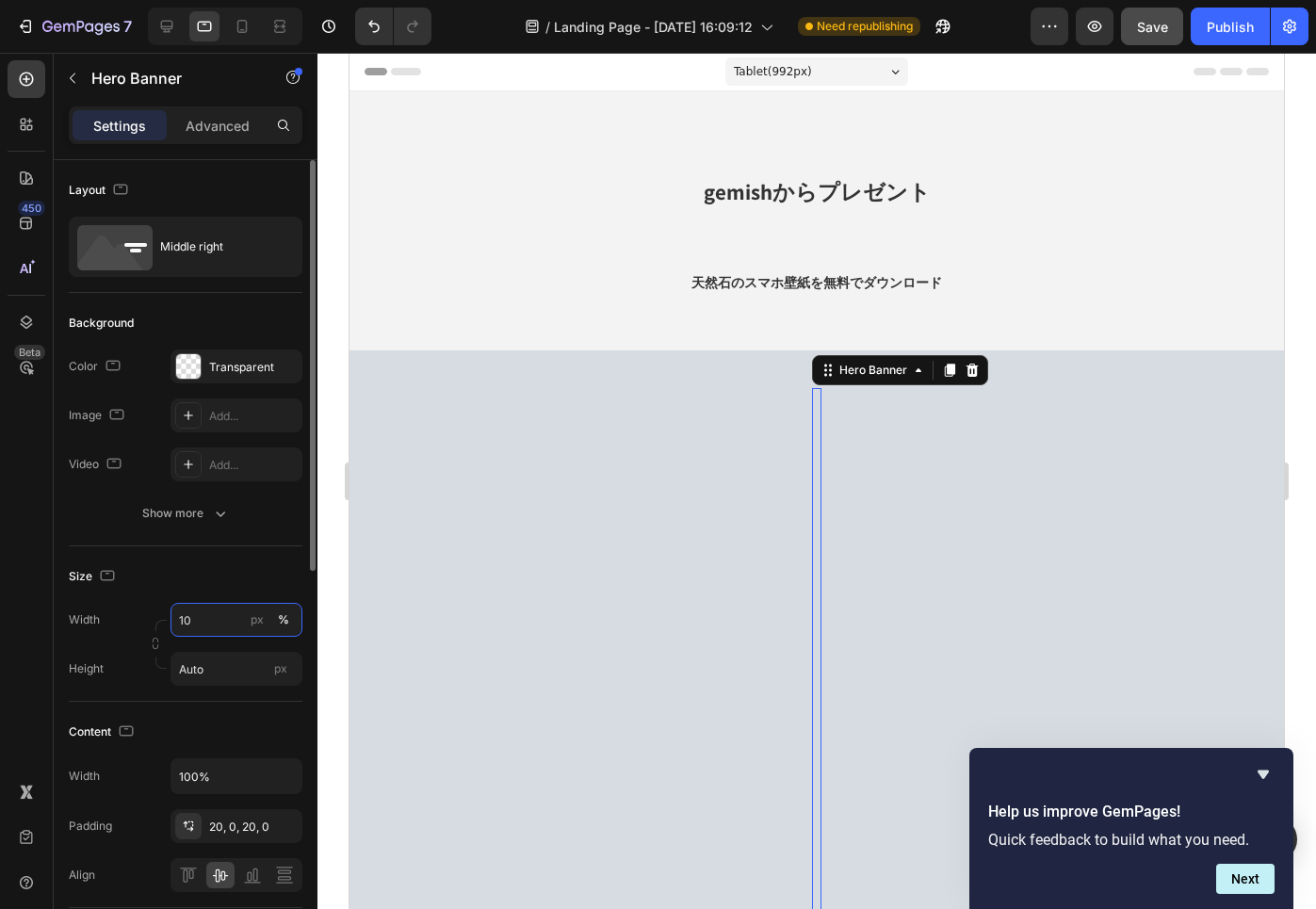
type input "1"
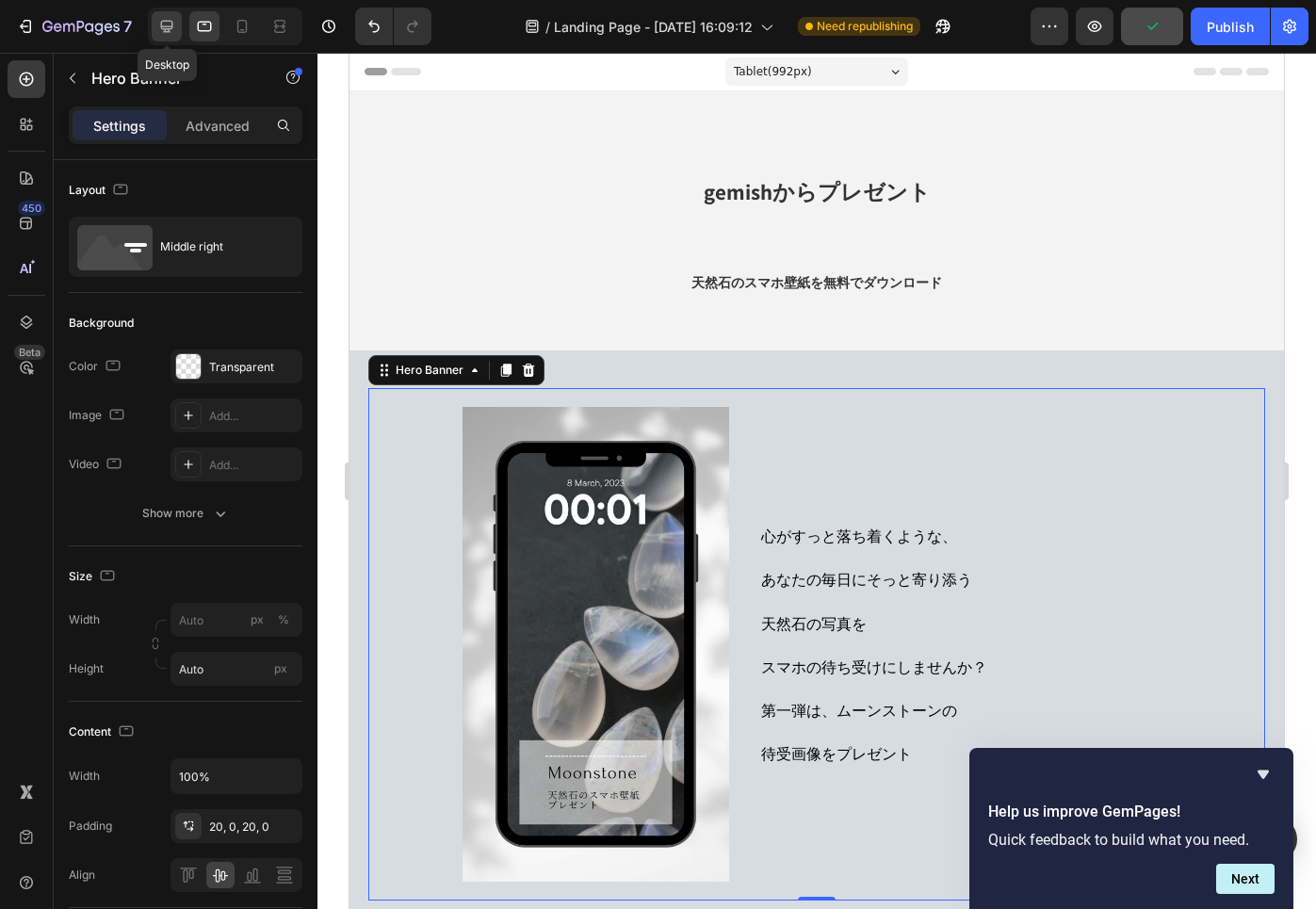
click at [166, 21] on icon at bounding box center [167, 27] width 12 height 12
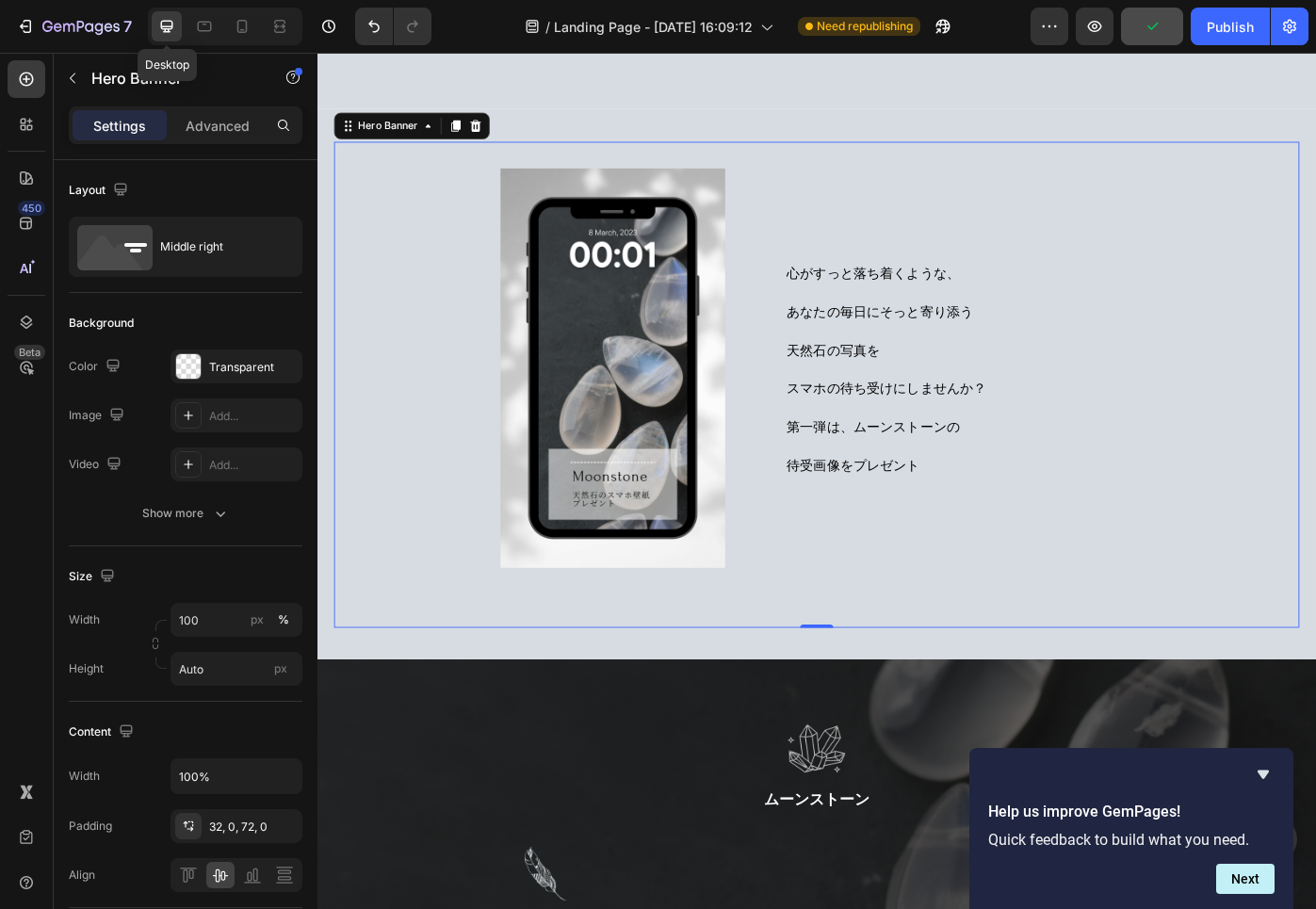
scroll to position [271, 0]
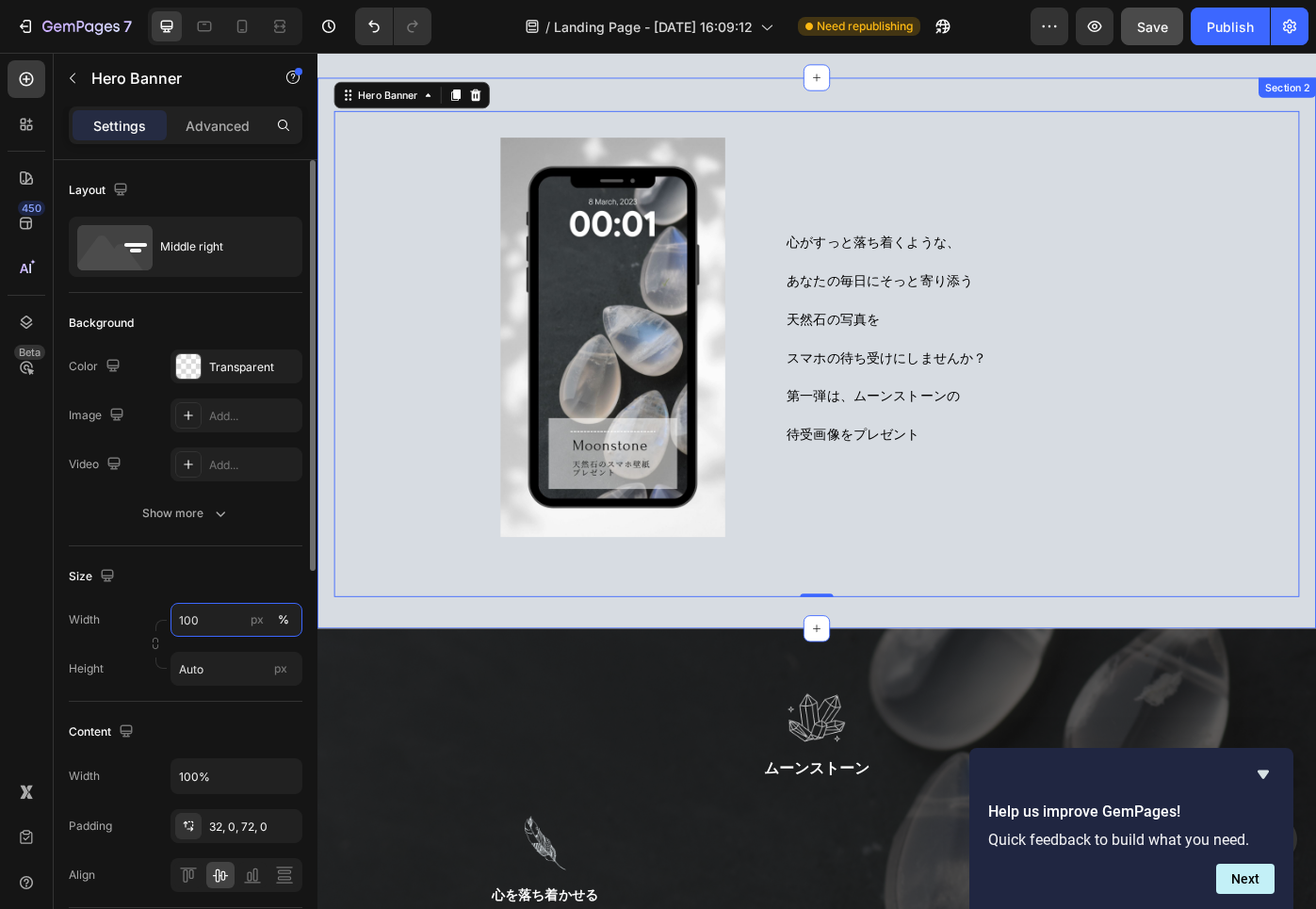
click at [213, 620] on input "100" at bounding box center [236, 619] width 132 height 33
type input "1"
click at [241, 586] on div "Size" at bounding box center [185, 576] width 233 height 31
click at [211, 624] on input "px %" at bounding box center [236, 619] width 132 height 33
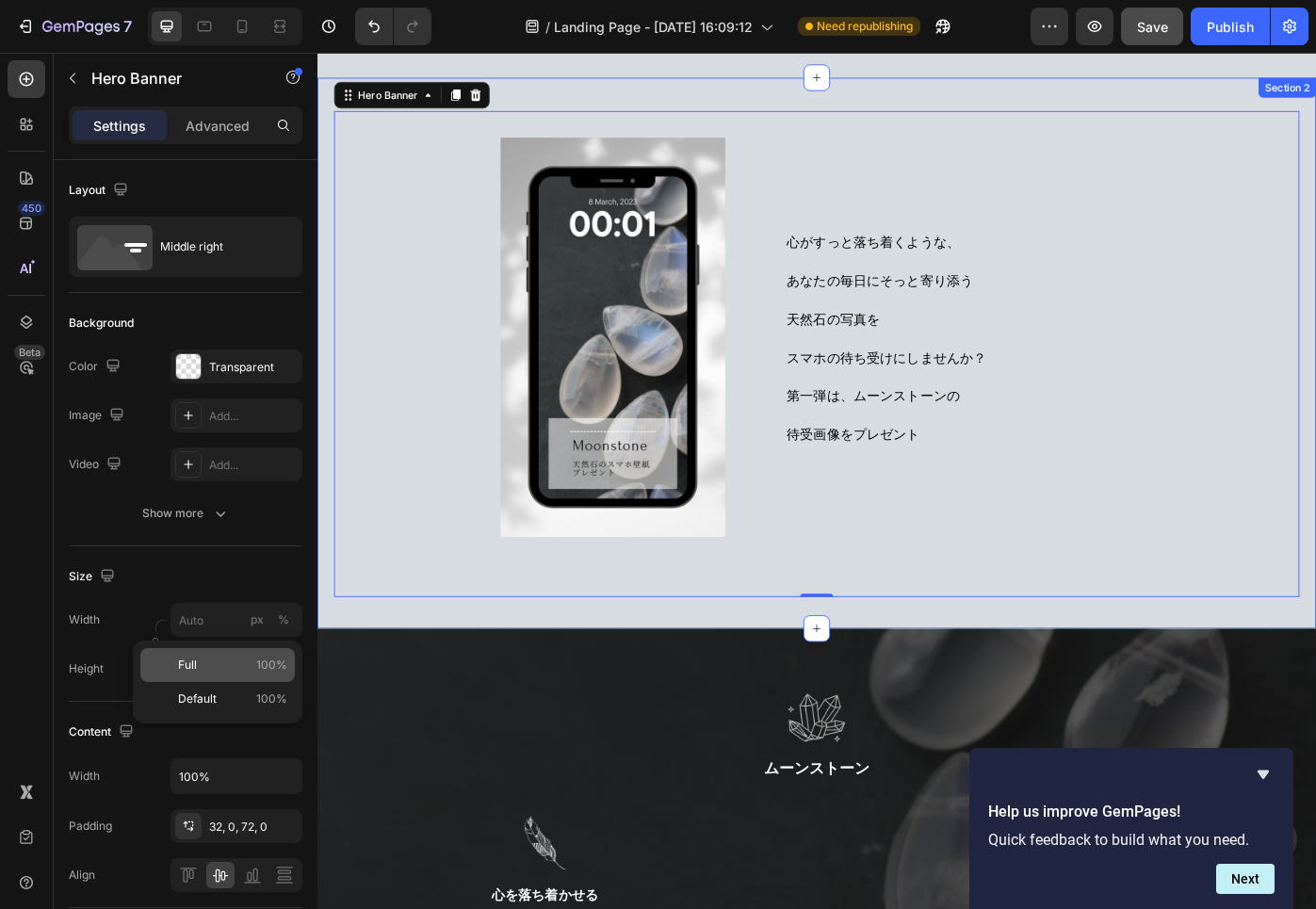
click at [214, 661] on p "Full 100%" at bounding box center [232, 665] width 109 height 17
type input "100"
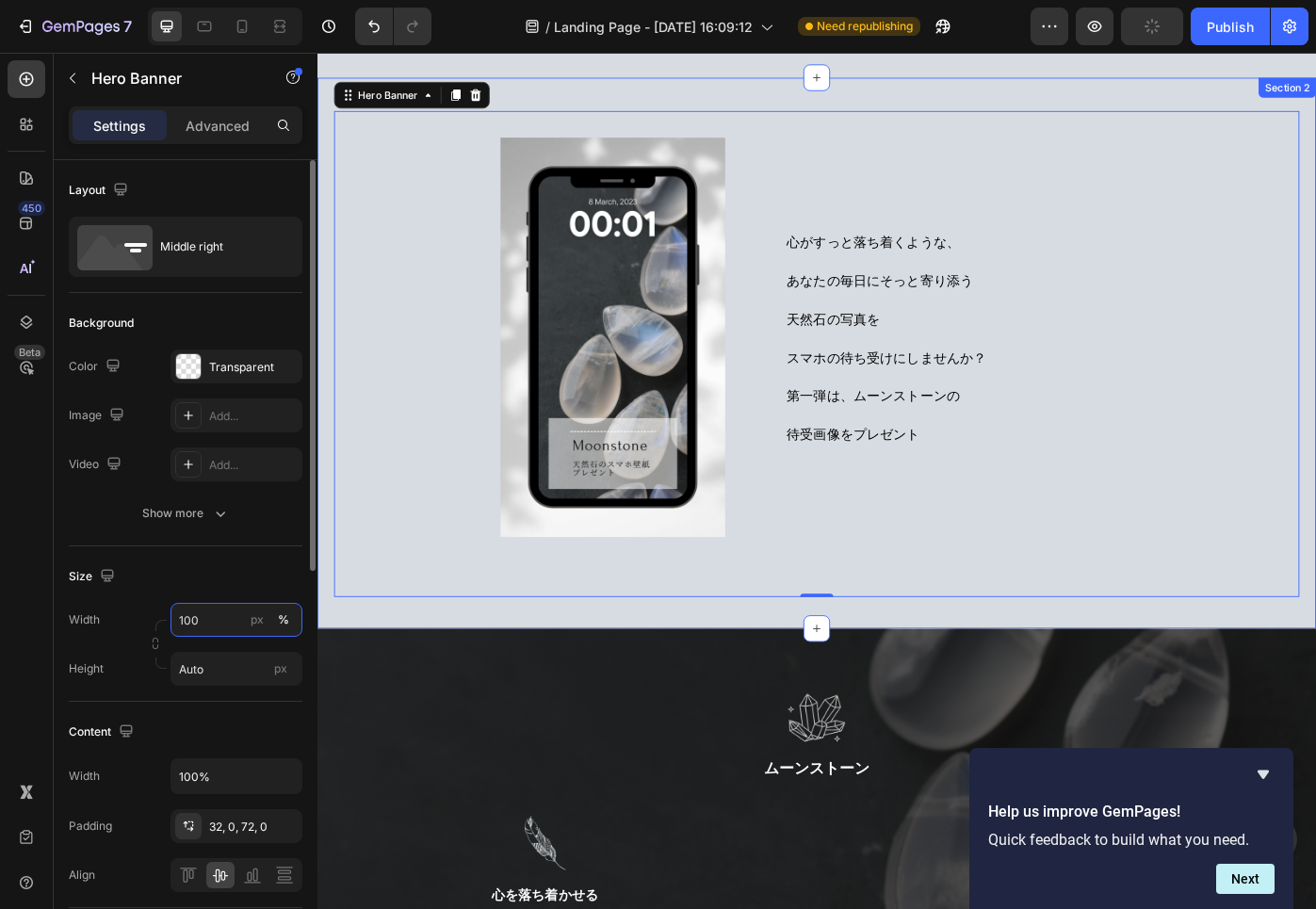
click at [227, 621] on input "100" at bounding box center [236, 619] width 132 height 33
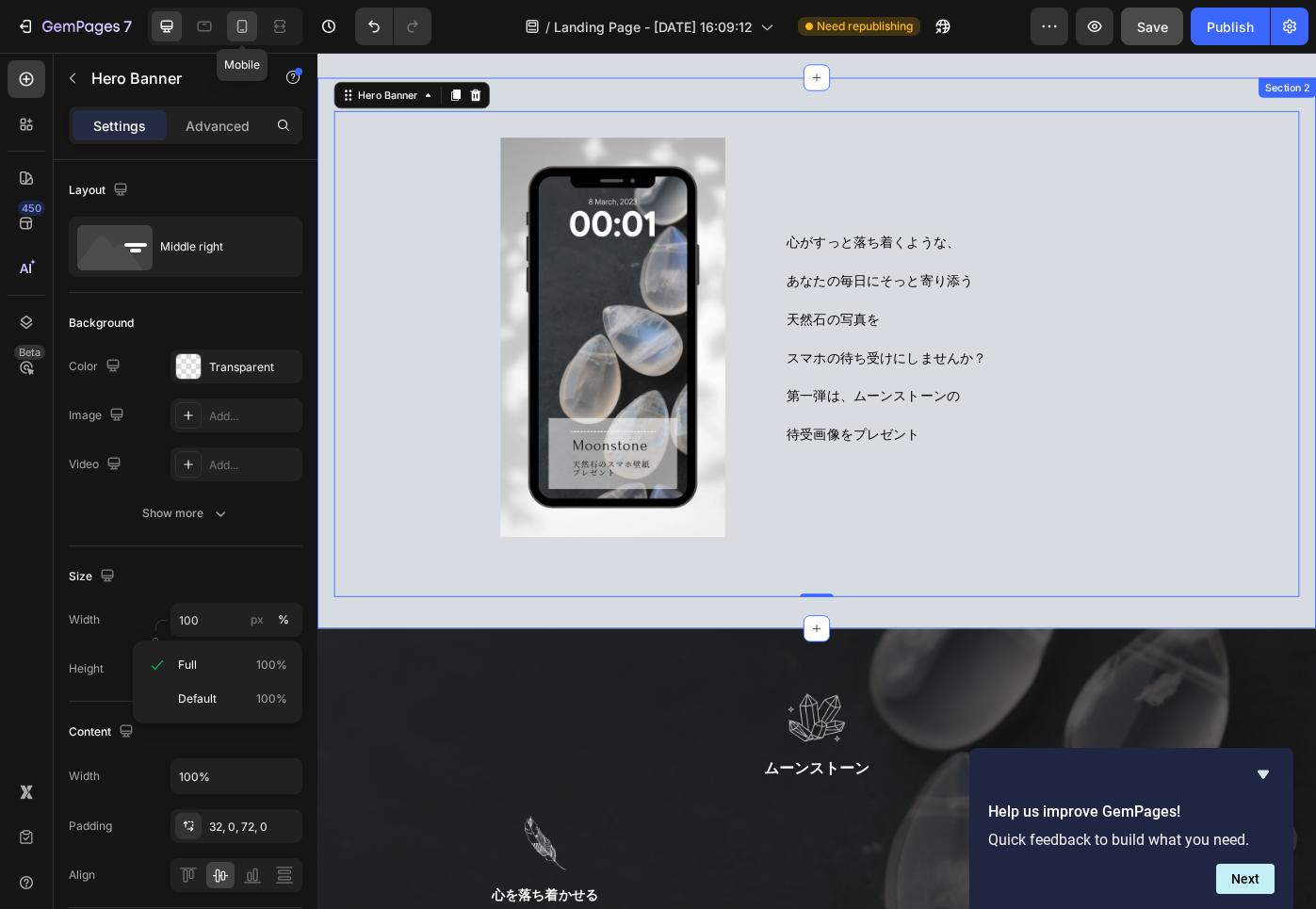
click at [243, 23] on icon at bounding box center [242, 27] width 19 height 19
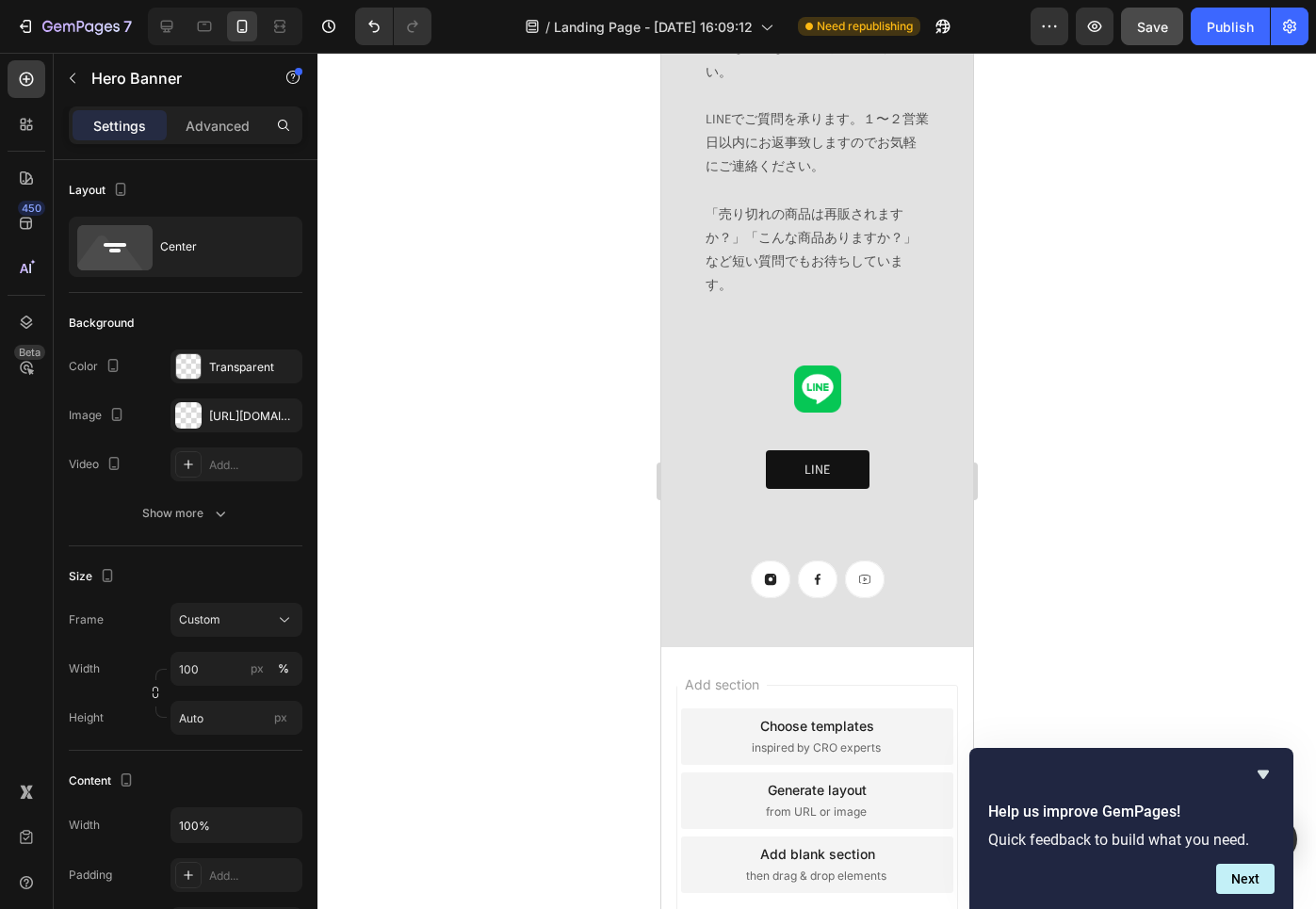
scroll to position [2993, 0]
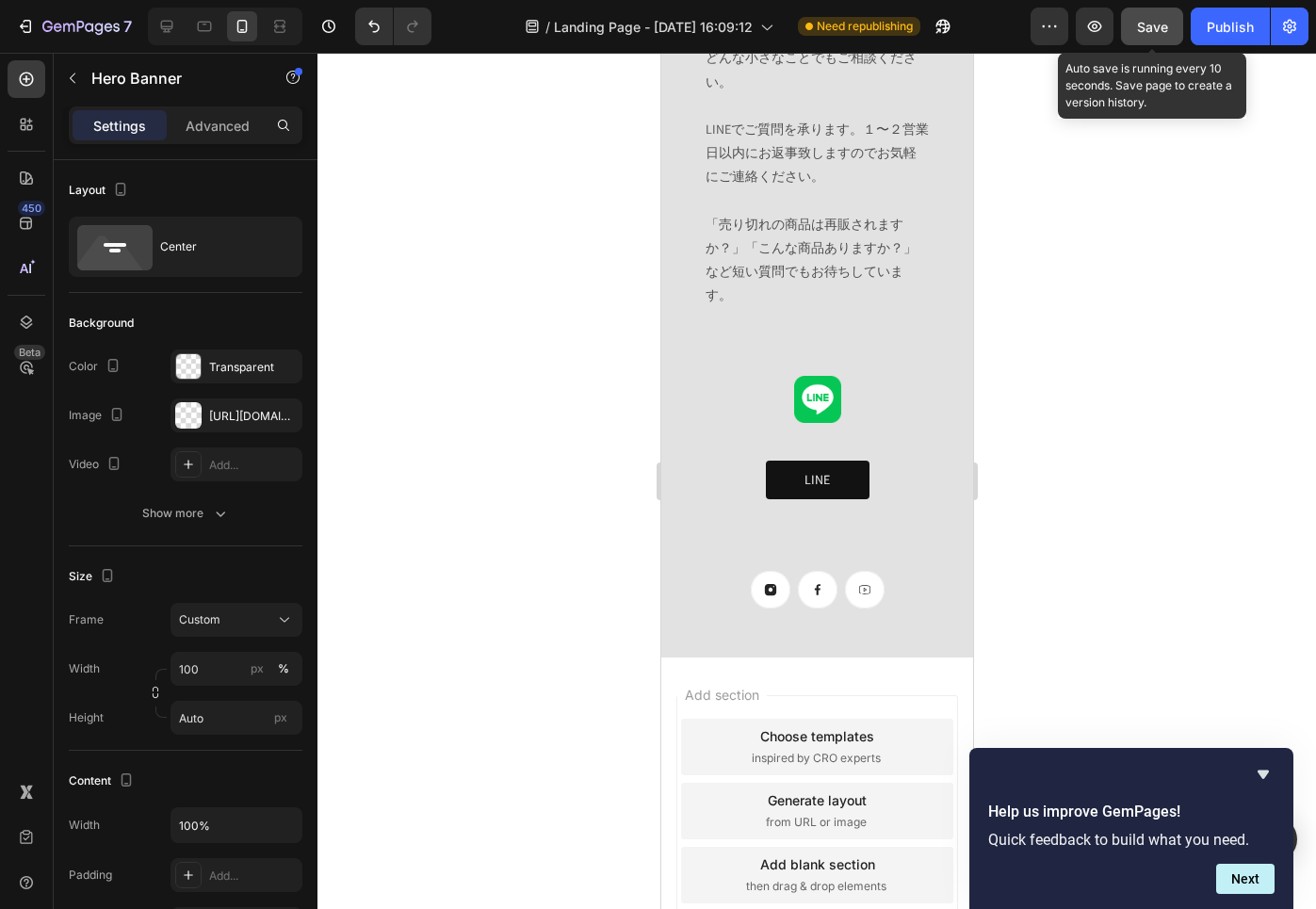
click at [1152, 26] on span "Save" at bounding box center [1152, 27] width 32 height 16
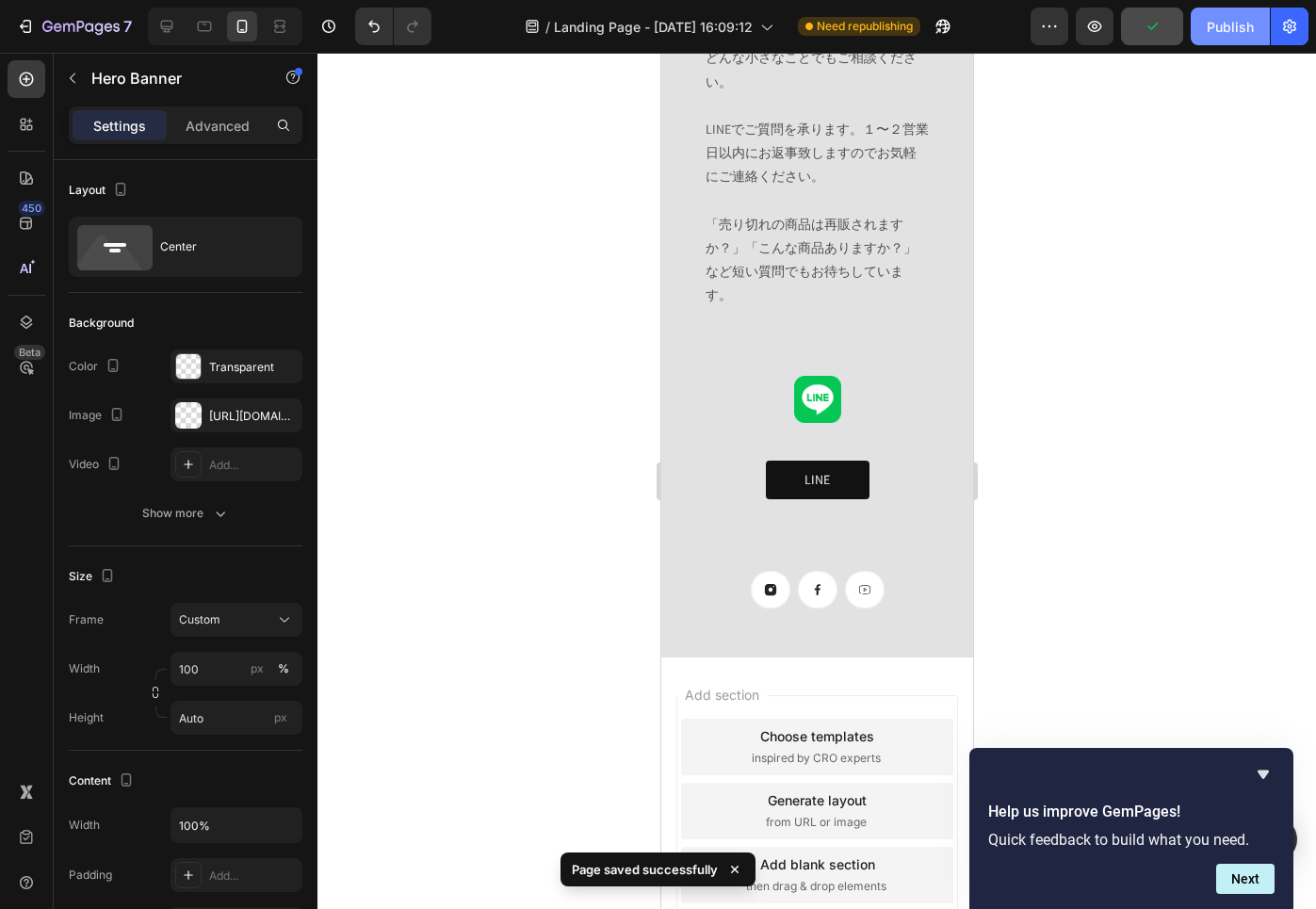
click at [1228, 27] on div "Publish" at bounding box center [1229, 27] width 47 height 20
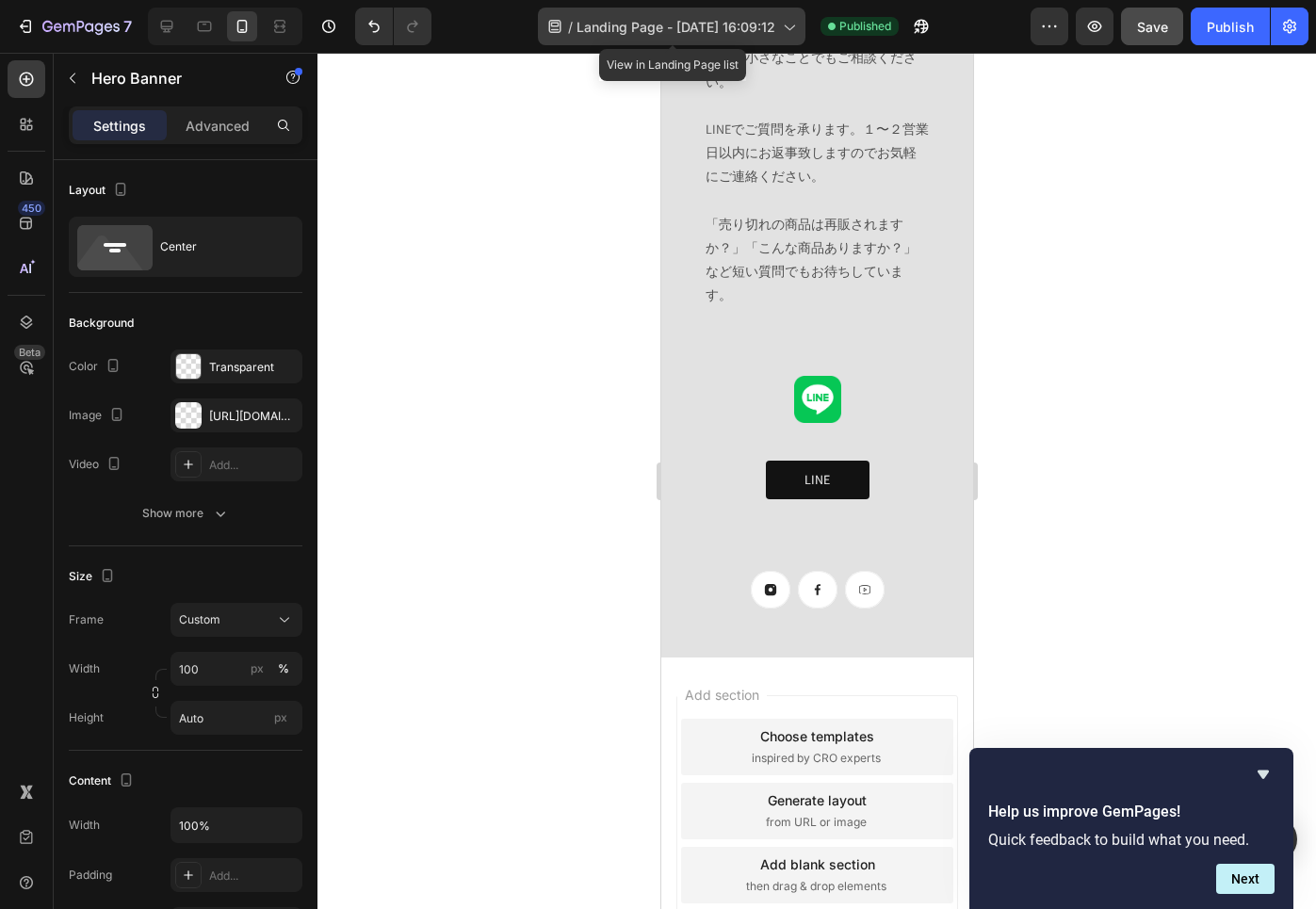
click at [681, 31] on span "Landing Page - [DATE] 16:09:12" at bounding box center [676, 27] width 199 height 20
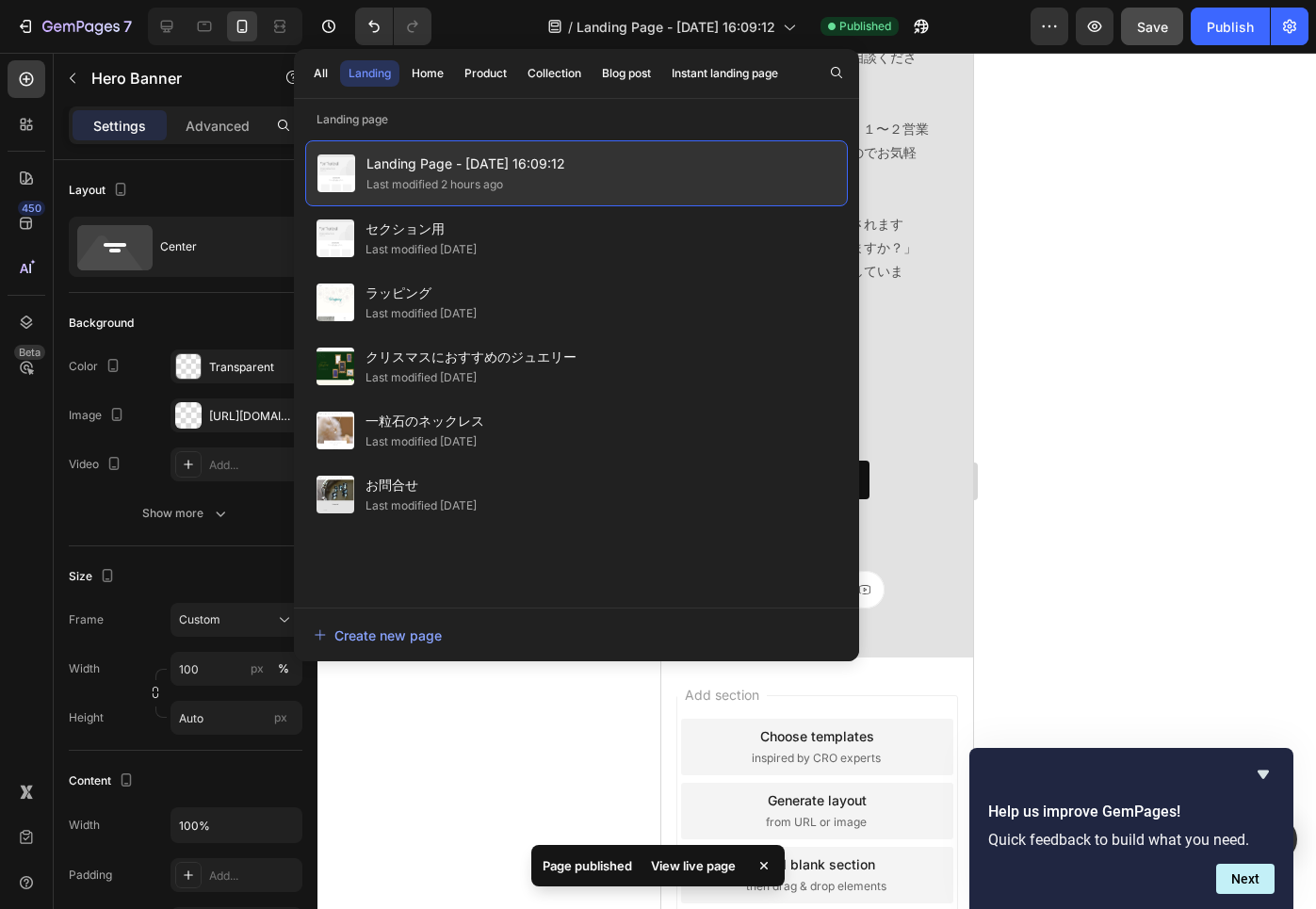
click at [594, 157] on div "Landing Page - [DATE] 16:09:12 Last modified 2 hours ago" at bounding box center [576, 173] width 543 height 66
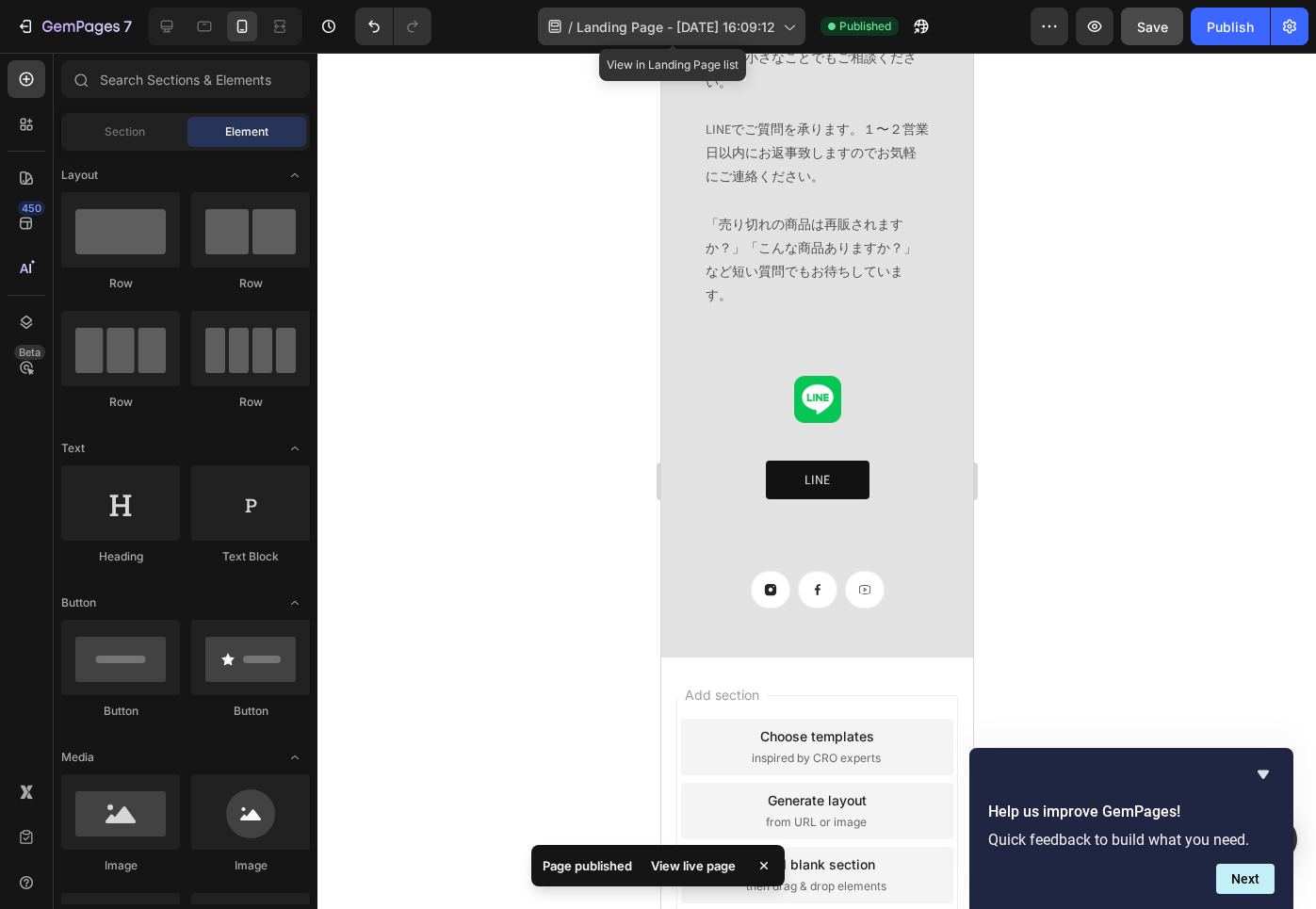
click at [794, 20] on icon at bounding box center [788, 27] width 19 height 19
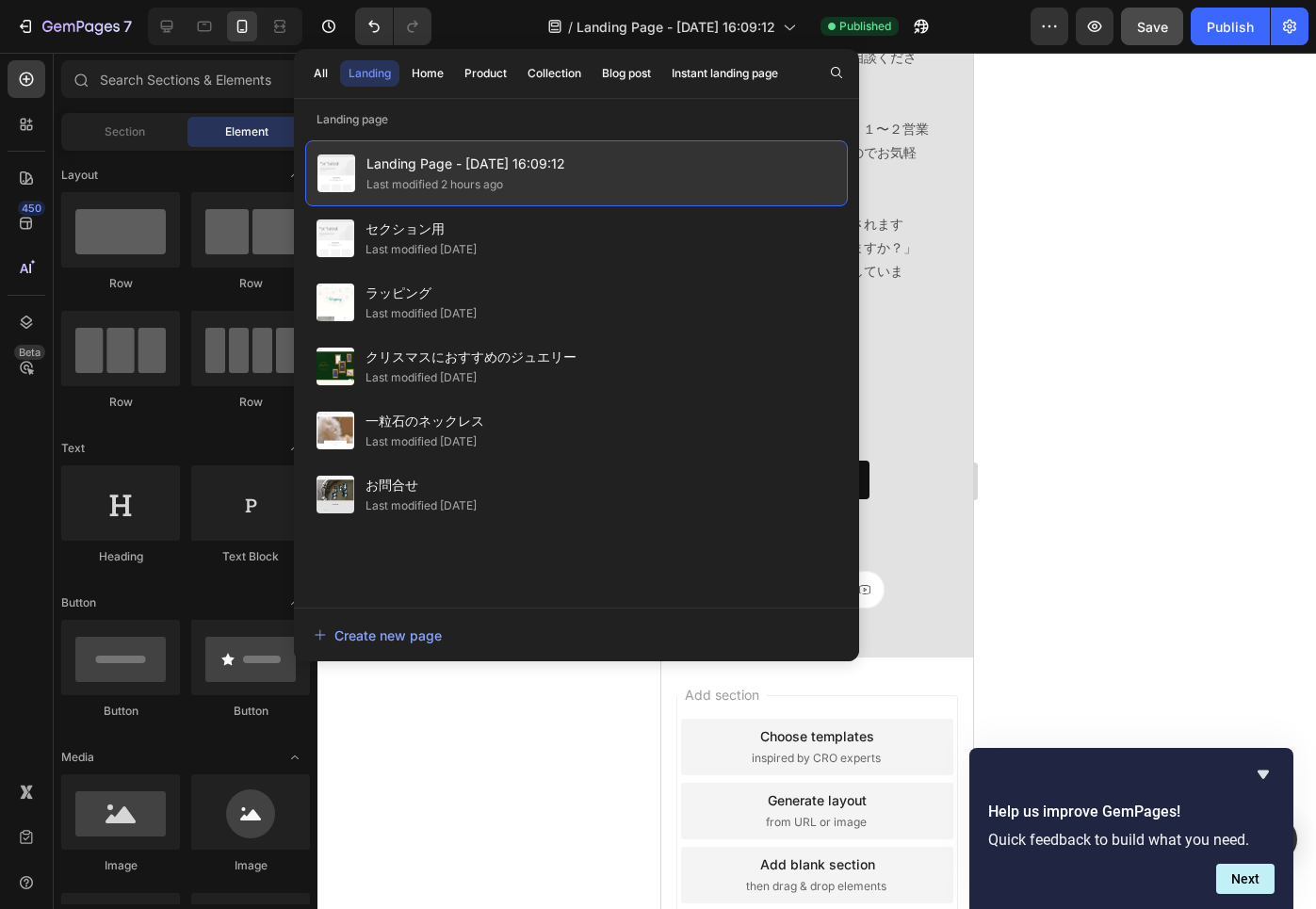
click at [493, 155] on span "Landing Page - [DATE] 16:09:12" at bounding box center [465, 164] width 199 height 23
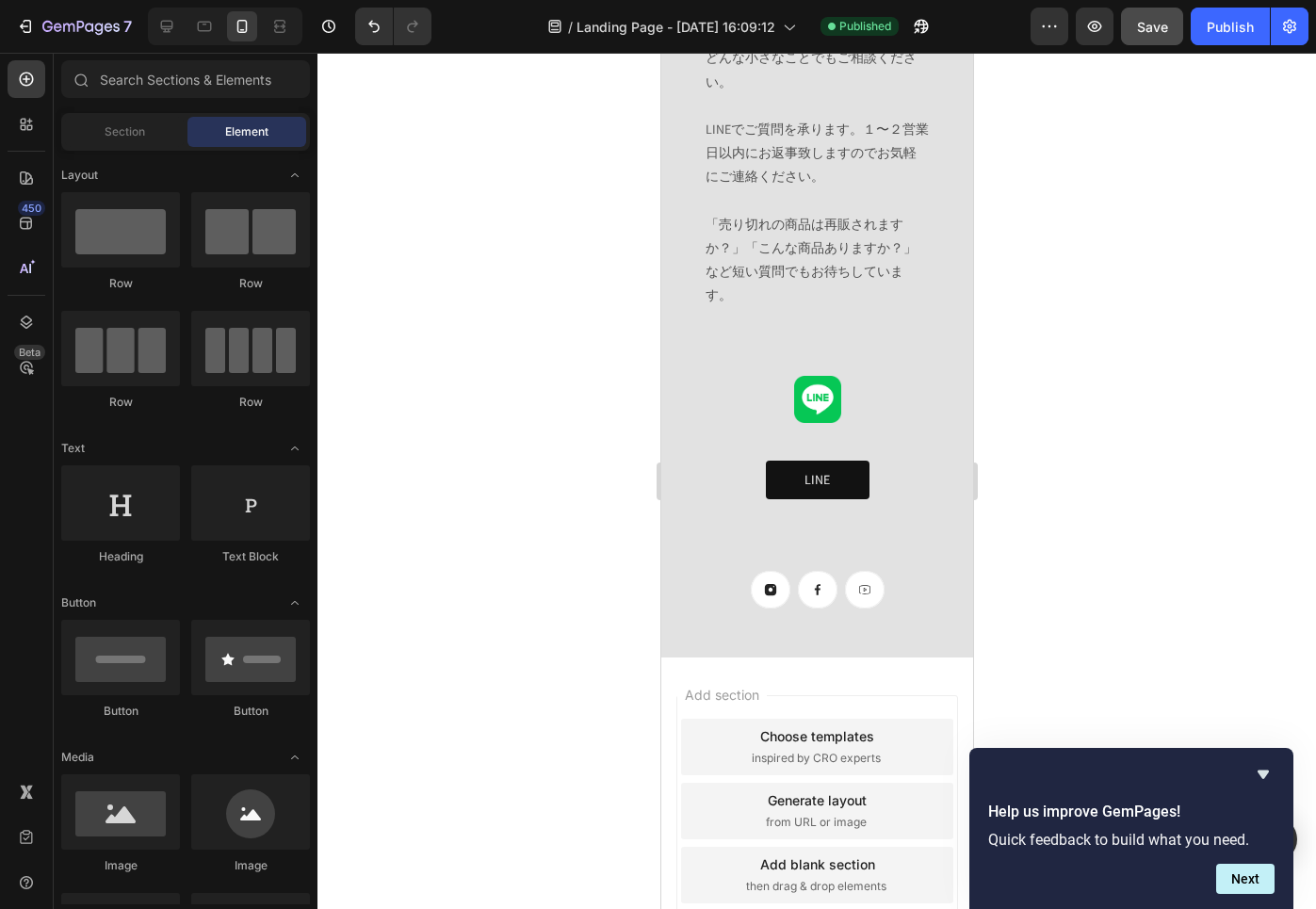
click at [493, 0] on div "7 Version history / Landing Page - [DATE] 16:09:12 Published Preview Save Publi…" at bounding box center [658, 0] width 1316 height 0
click at [116, 23] on icon "button" at bounding box center [80, 28] width 77 height 16
